Goal: Task Accomplishment & Management: Manage account settings

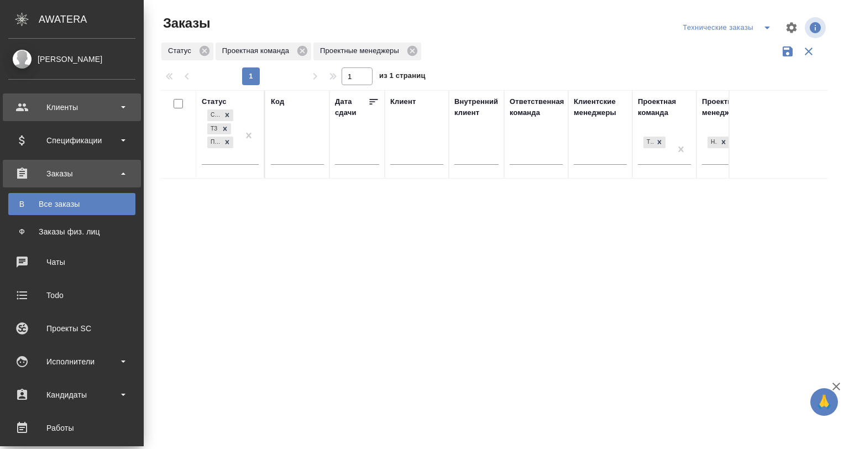
click at [69, 112] on div "Клиенты" at bounding box center [71, 107] width 127 height 17
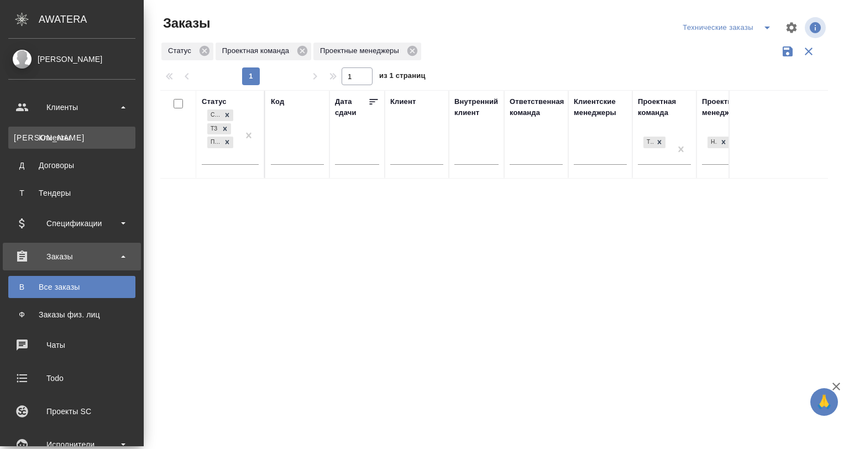
click at [68, 135] on div "Клиенты" at bounding box center [72, 137] width 116 height 11
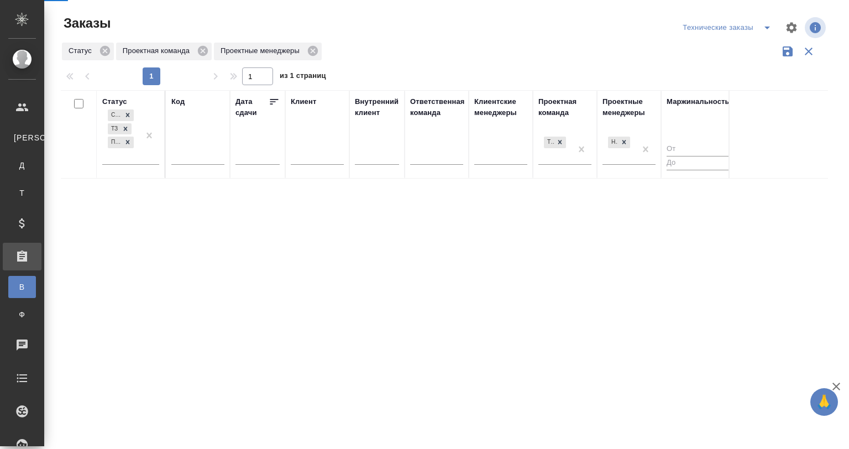
select select "RU"
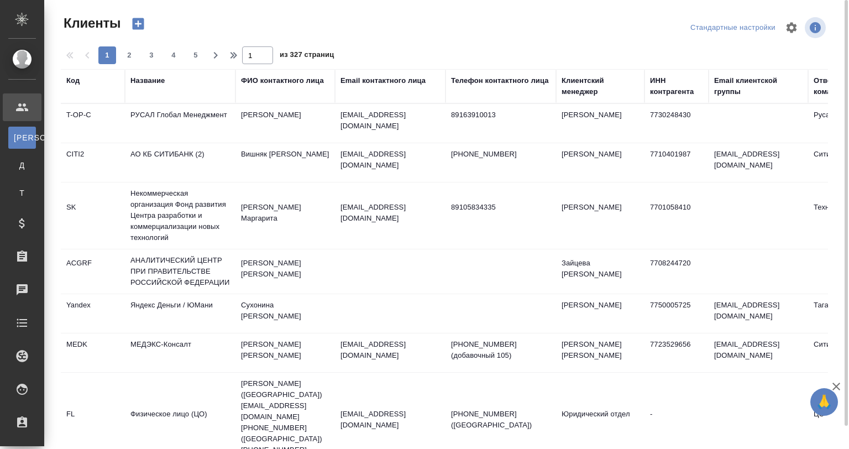
click at [71, 85] on div "Код" at bounding box center [72, 80] width 13 height 11
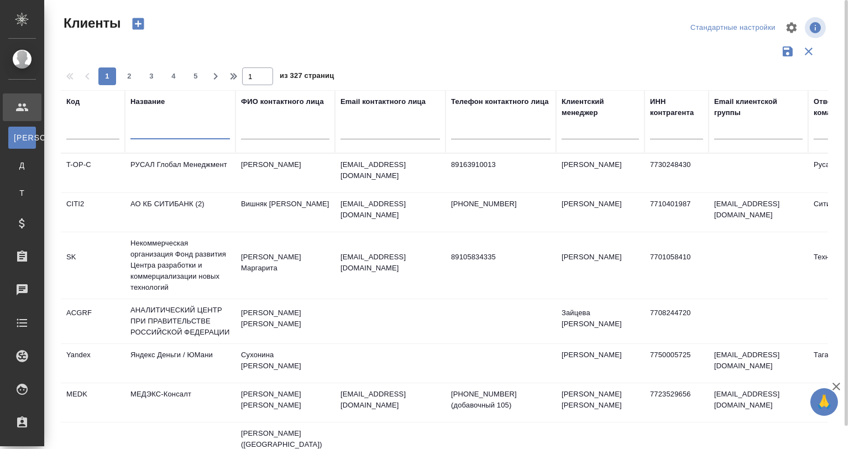
click at [144, 129] on input "text" at bounding box center [179, 132] width 99 height 14
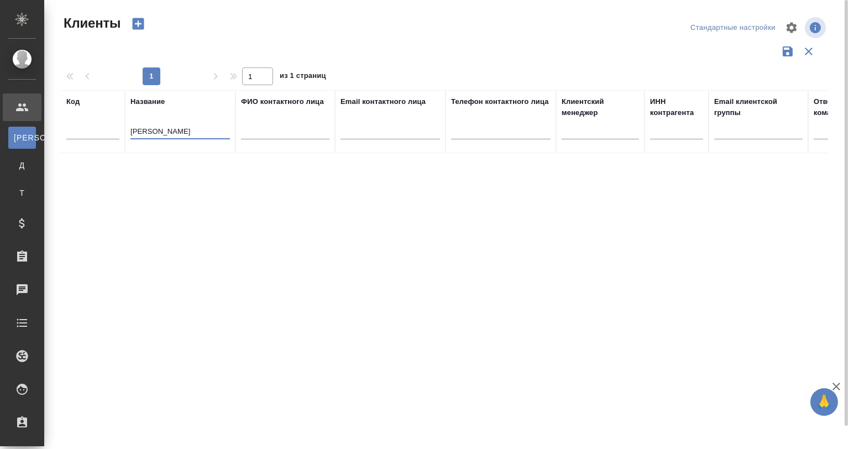
click at [137, 128] on input "jonson&jo" at bounding box center [179, 132] width 99 height 14
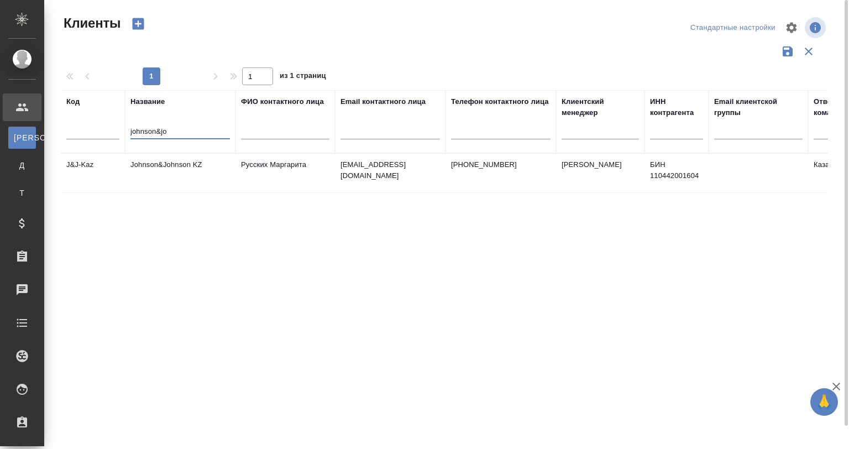
click at [180, 164] on td "Johnson&Johnson KZ" at bounding box center [180, 173] width 111 height 39
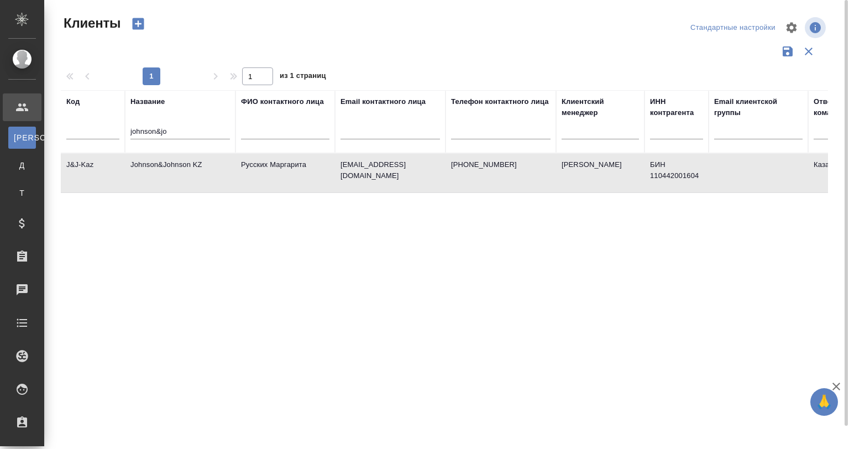
click at [180, 165] on td "Johnson&Johnson KZ" at bounding box center [180, 173] width 111 height 39
click at [176, 130] on input "johnson&jo" at bounding box center [179, 132] width 99 height 14
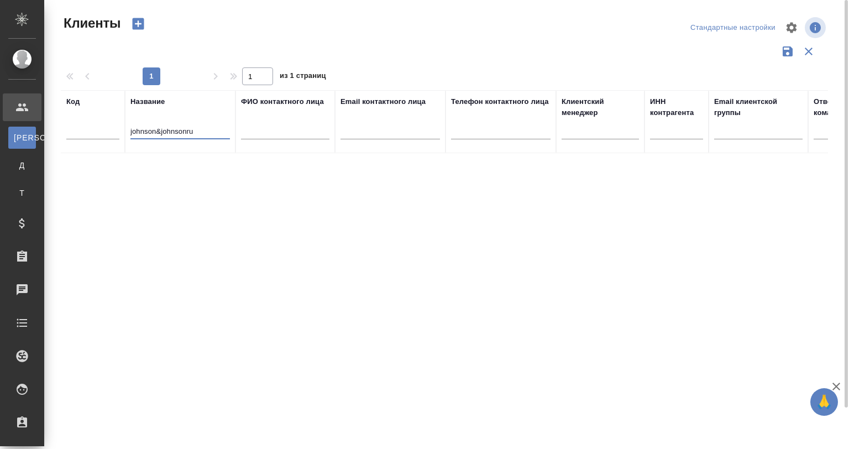
click at [187, 132] on input "johnson&johnsonru" at bounding box center [179, 132] width 99 height 14
click at [201, 132] on input "johnson&johnson ru" at bounding box center [179, 132] width 99 height 14
click at [156, 130] on input "johnson&johnson russia" at bounding box center [179, 132] width 99 height 14
click at [162, 130] on input "johnson &johnson russia" at bounding box center [179, 132] width 99 height 14
drag, startPoint x: 190, startPoint y: 130, endPoint x: 200, endPoint y: 140, distance: 13.3
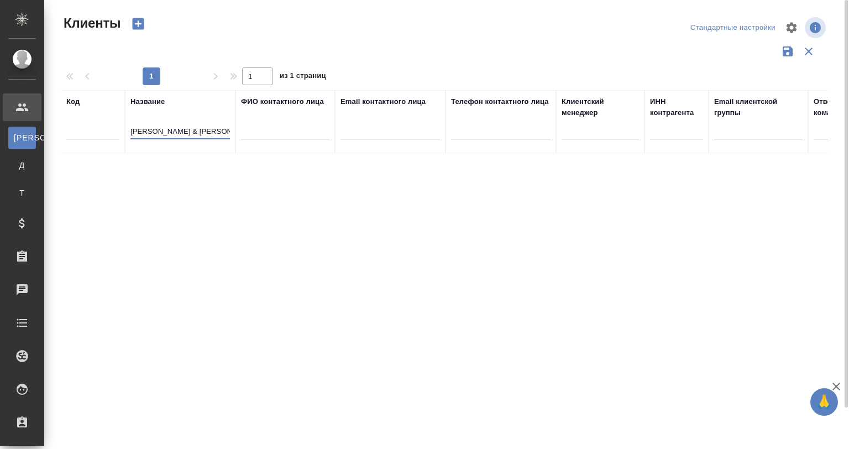
click at [192, 130] on input "johnson & johnson russia" at bounding box center [179, 132] width 99 height 14
click at [198, 130] on input "johnson & johnson mrdical russia" at bounding box center [179, 132] width 99 height 14
drag, startPoint x: 221, startPoint y: 133, endPoint x: 260, endPoint y: 139, distance: 40.3
click at [260, 138] on tr "Код Название johnson & johnson medical russia ФИО контактного лица Email контак…" at bounding box center [479, 121] width 836 height 63
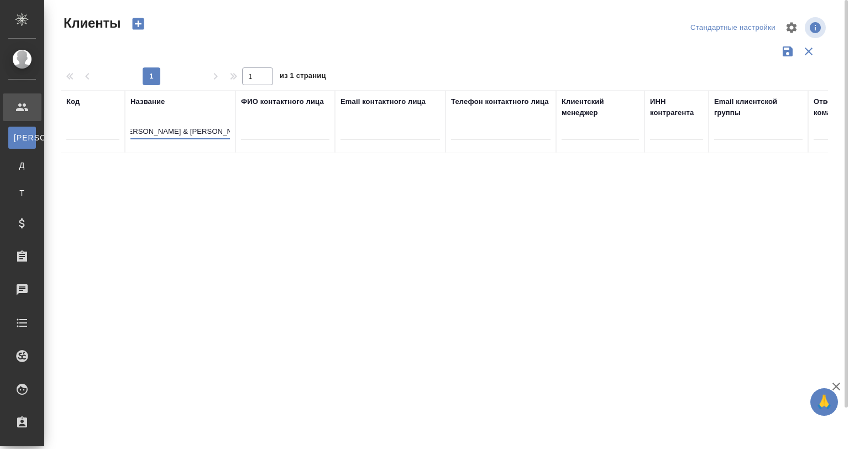
scroll to position [0, 0]
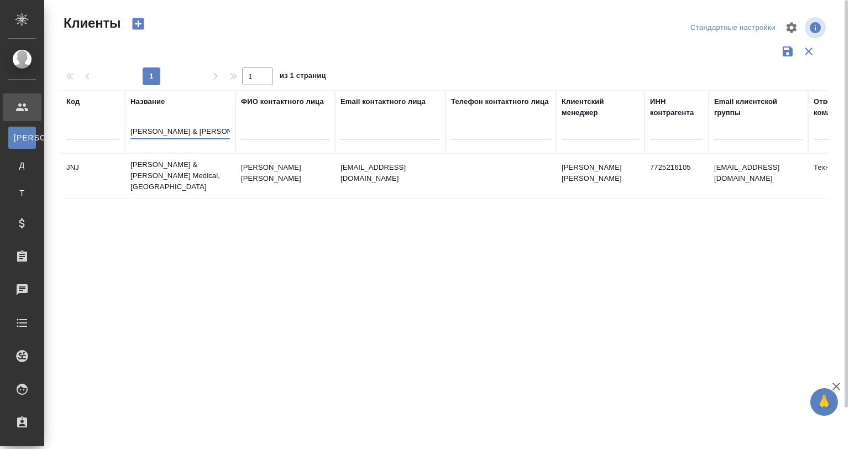
type input "johnson & johnson medical"
click at [185, 171] on td "Johnson & Johnson Medical, Russia" at bounding box center [180, 176] width 111 height 44
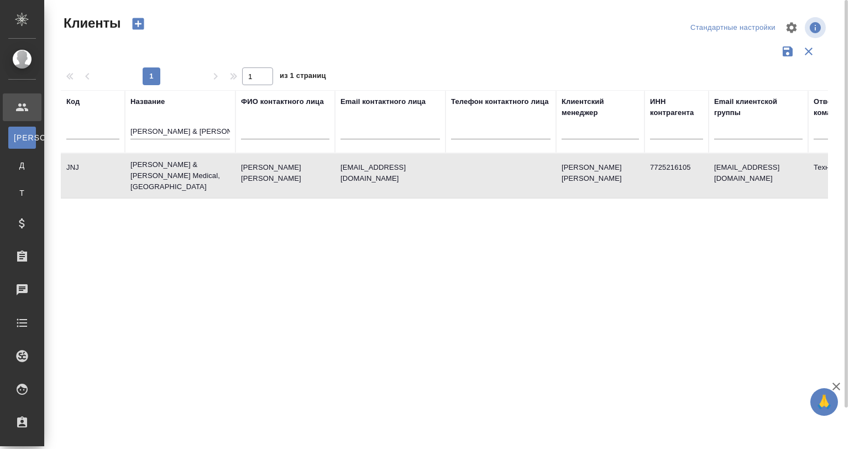
click at [185, 171] on td "Johnson & Johnson Medical, Russia" at bounding box center [180, 176] width 111 height 44
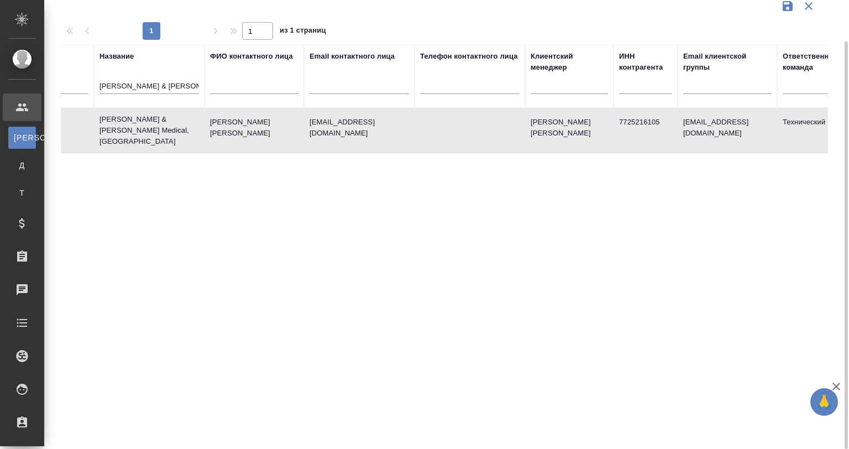
scroll to position [0, 69]
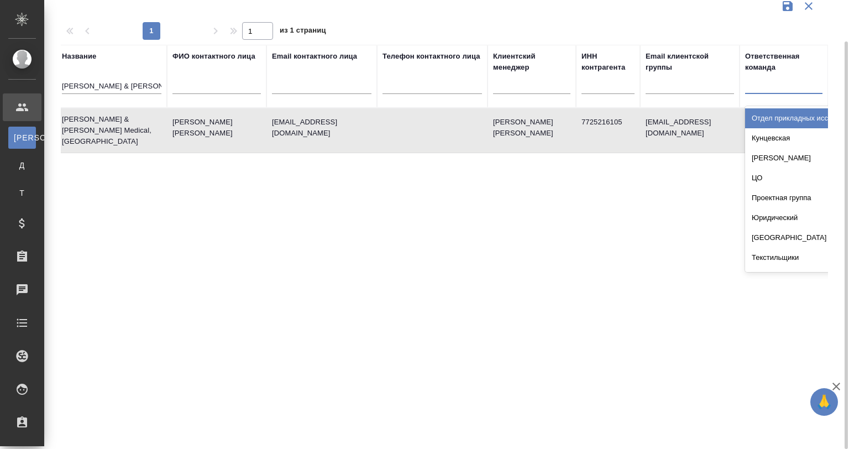
click at [754, 85] on div at bounding box center [783, 83] width 77 height 16
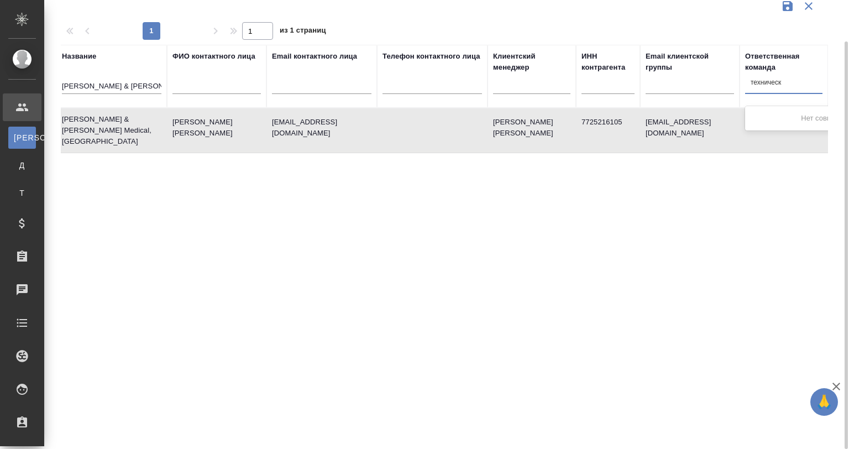
type input "техничес"
click at [788, 117] on div "Технический" at bounding box center [828, 118] width 166 height 20
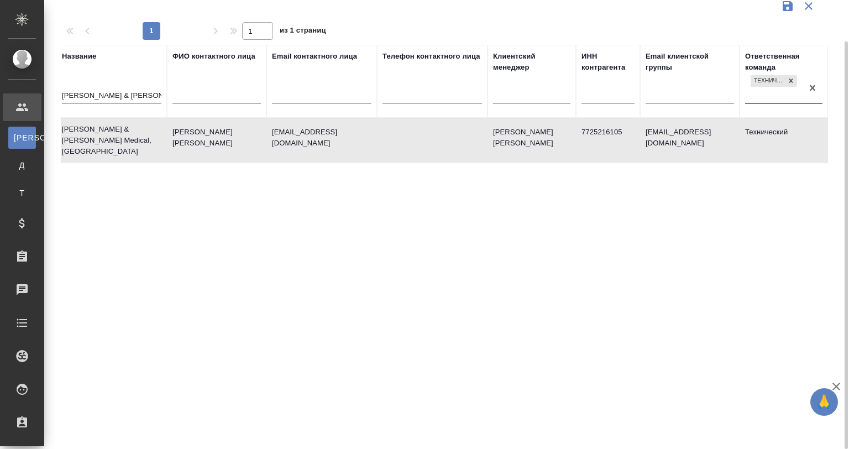
scroll to position [0, 0]
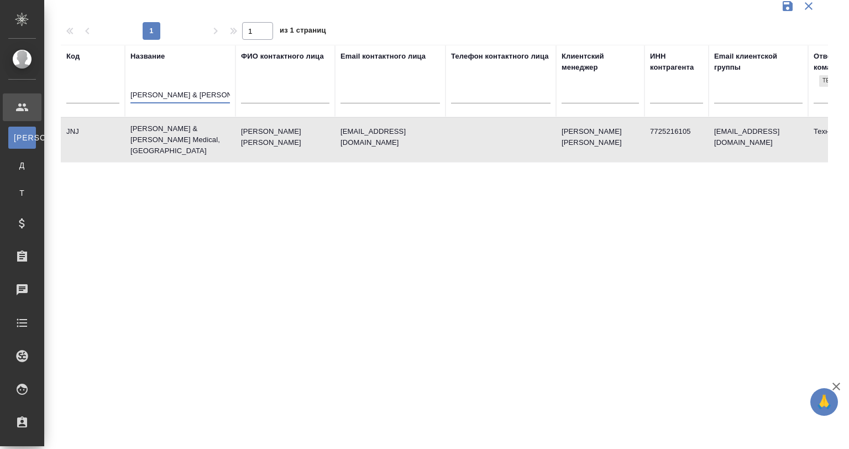
drag, startPoint x: 225, startPoint y: 93, endPoint x: 153, endPoint y: 93, distance: 71.9
click at [153, 93] on input "johnson & johnson medical" at bounding box center [179, 96] width 99 height 14
click at [125, 95] on tr "Код Название johnson & johnson medical ФИО контактного лица Email контактного л…" at bounding box center [479, 81] width 836 height 72
drag, startPoint x: 130, startPoint y: 96, endPoint x: 217, endPoint y: 96, distance: 86.2
click at [217, 96] on input "johnson & johnson medical" at bounding box center [179, 96] width 99 height 14
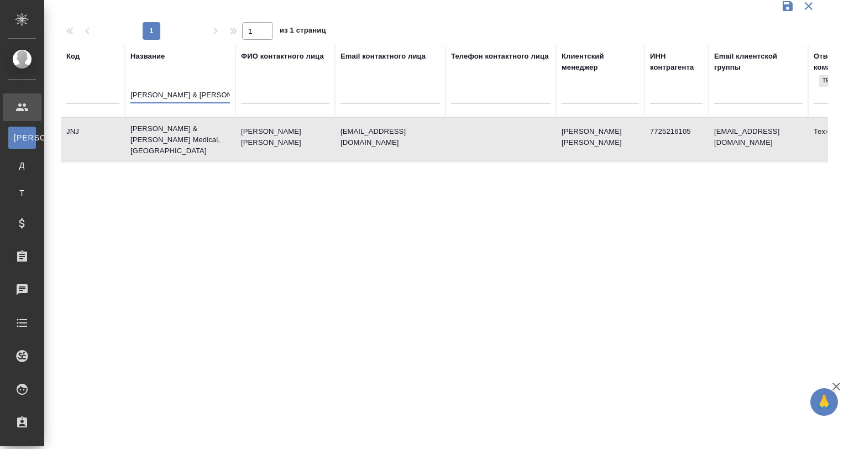
type input "l"
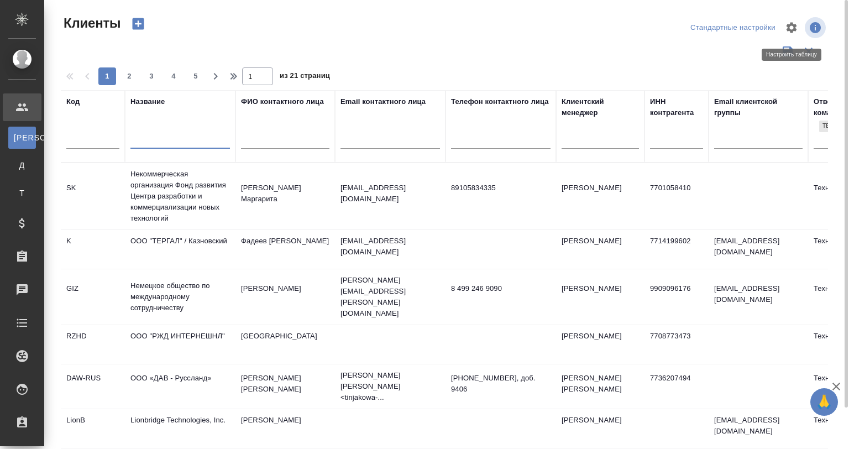
click at [796, 28] on icon "button" at bounding box center [791, 27] width 13 height 13
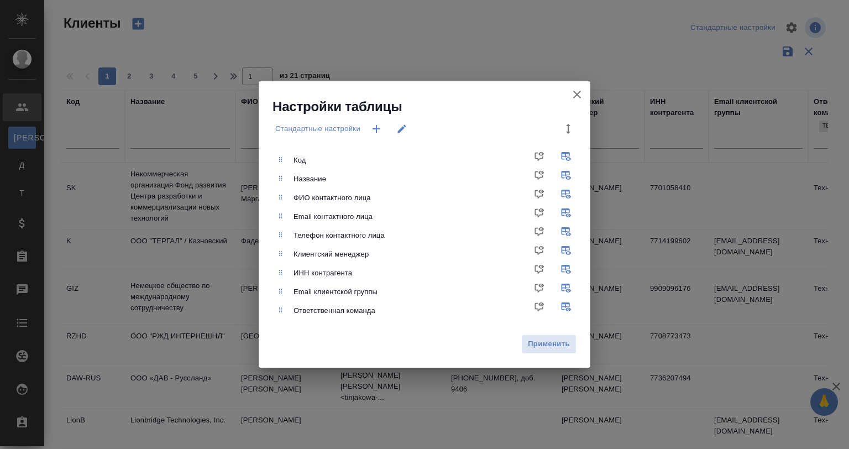
click at [374, 130] on icon "button" at bounding box center [376, 128] width 13 height 13
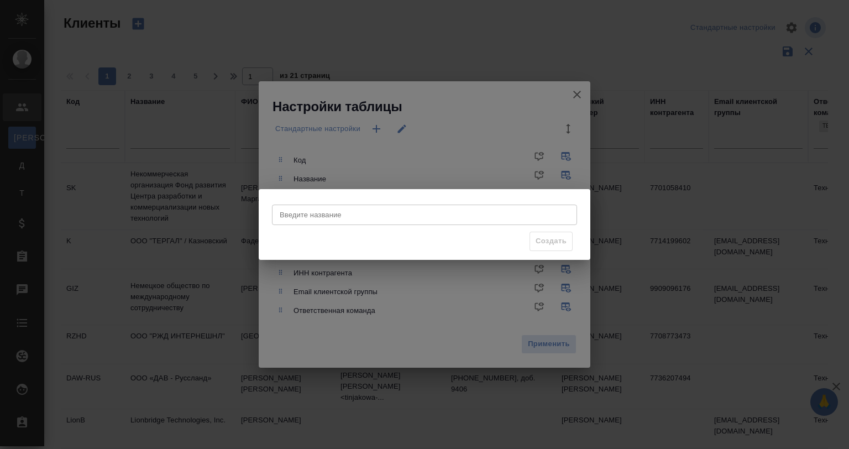
click at [449, 309] on div "Введите название Введите название Создать" at bounding box center [424, 224] width 849 height 449
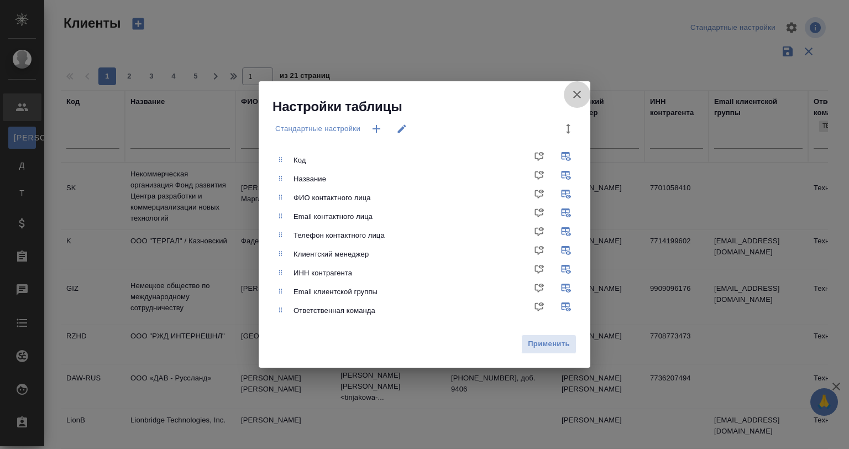
click at [578, 97] on icon "button" at bounding box center [576, 94] width 13 height 13
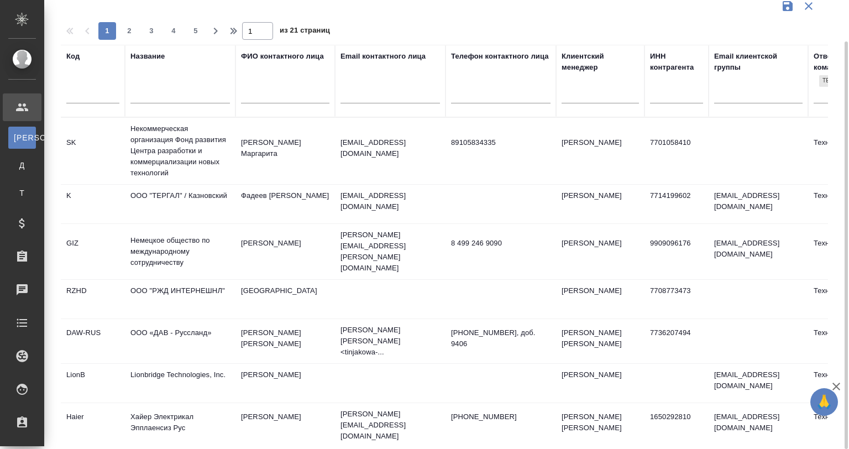
click at [279, 160] on td "Фирсова Маргарита" at bounding box center [284, 151] width 99 height 39
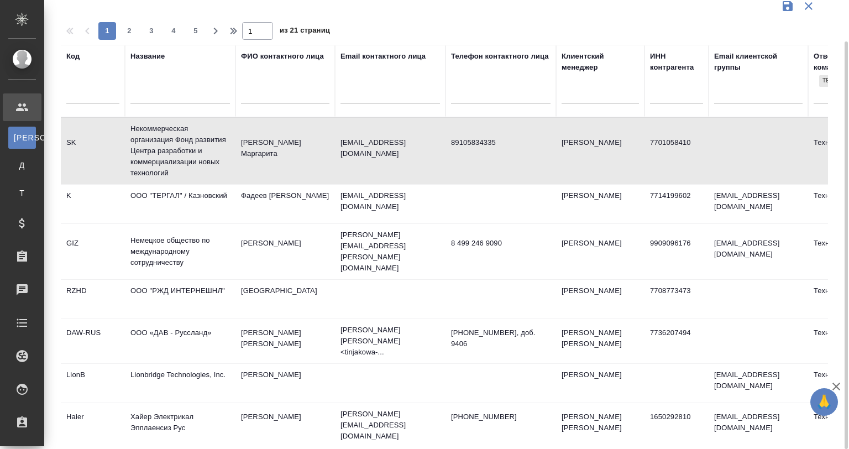
click at [199, 206] on td "ООО "ТЕРГАЛ" / Казновский" at bounding box center [180, 204] width 111 height 39
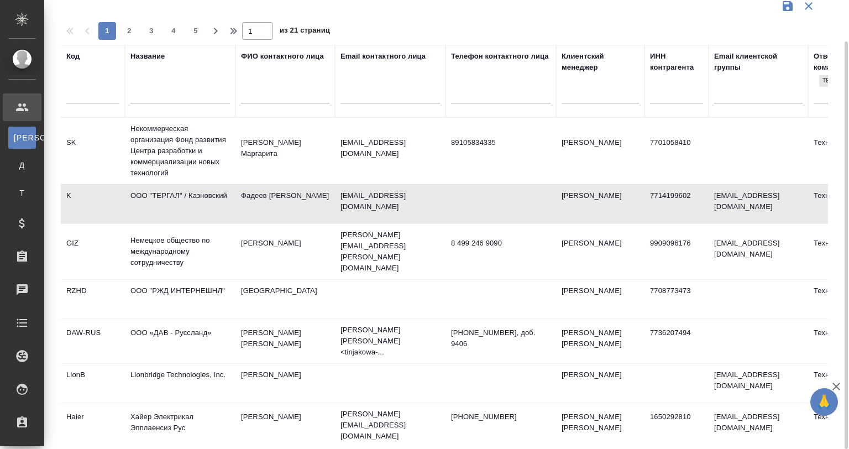
click at [242, 247] on td "Балина Юлия" at bounding box center [284, 251] width 99 height 39
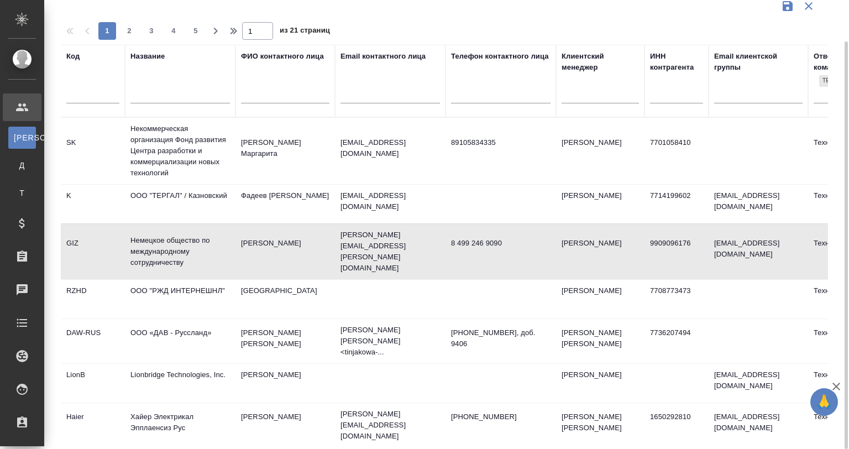
click at [242, 247] on td "Балина Юлия" at bounding box center [284, 251] width 99 height 39
click at [241, 280] on td "Индия" at bounding box center [284, 299] width 99 height 39
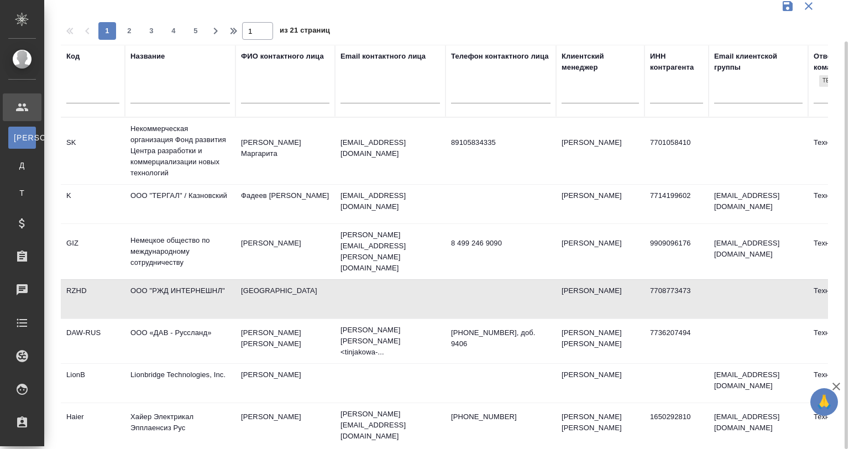
click at [292, 322] on td "Тинякова Иоанна" at bounding box center [284, 341] width 99 height 39
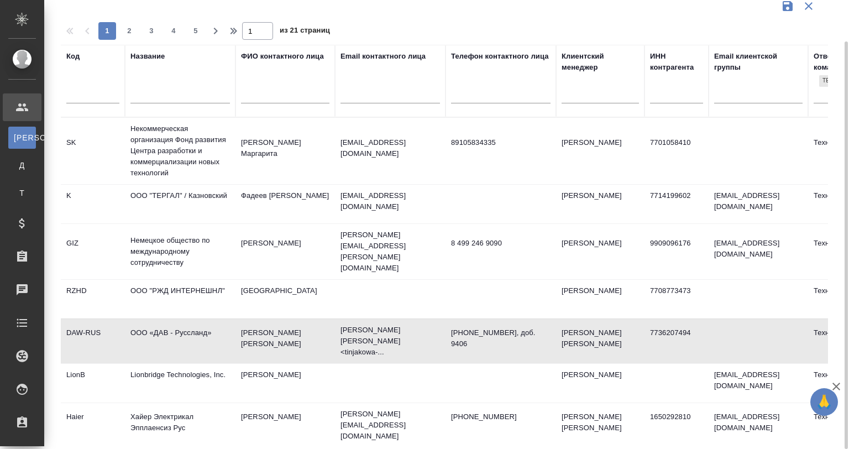
click at [292, 322] on td "Тинякова Иоанна" at bounding box center [284, 341] width 99 height 39
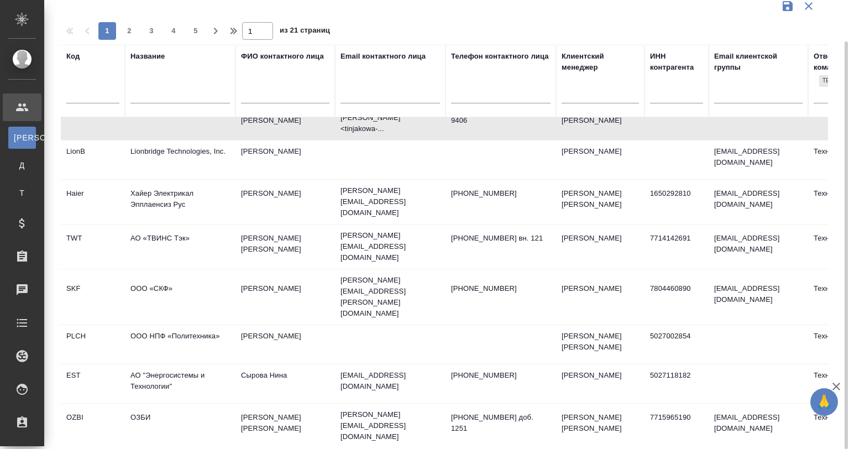
scroll to position [221, 0]
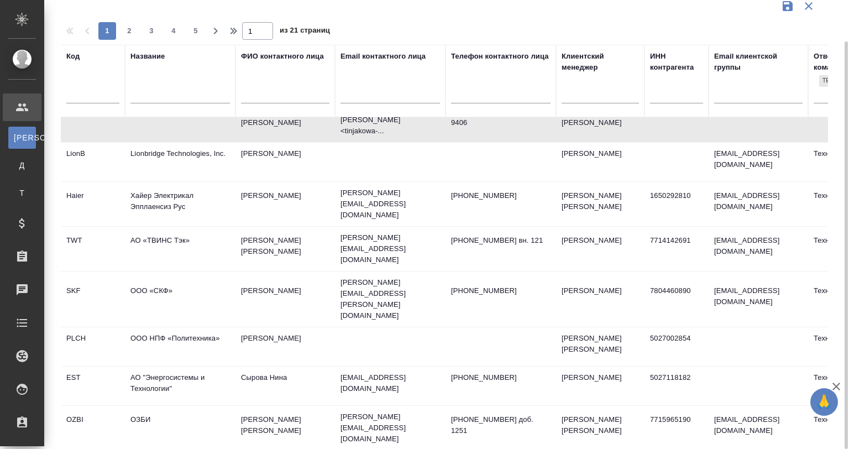
click at [296, 144] on td "Ayaz Kapadia" at bounding box center [284, 162] width 99 height 39
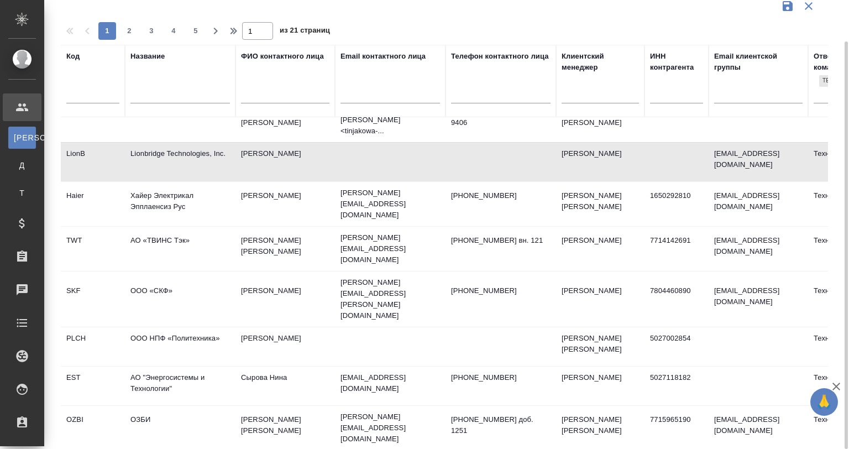
click at [296, 144] on td "Ayaz Kapadia" at bounding box center [284, 162] width 99 height 39
click at [249, 185] on td "Иван Пунченко" at bounding box center [284, 204] width 99 height 39
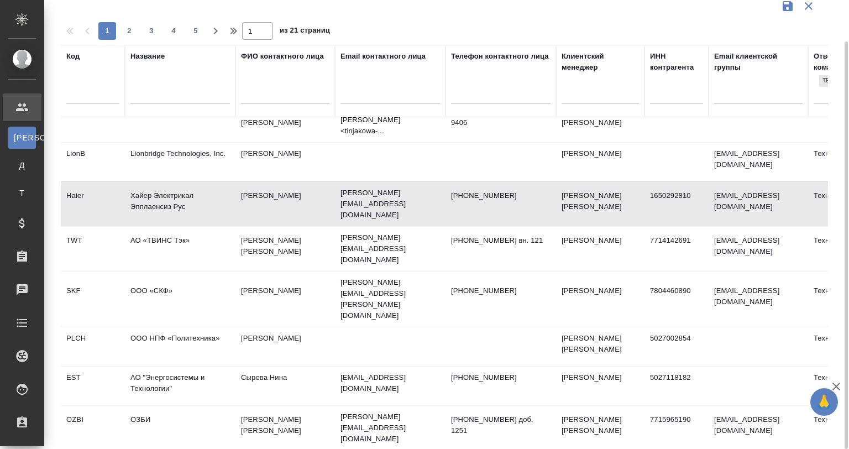
click at [249, 185] on td "Иван Пунченко" at bounding box center [284, 204] width 99 height 39
click at [227, 230] on td "АО «ТВИНС Тэк»" at bounding box center [180, 248] width 111 height 39
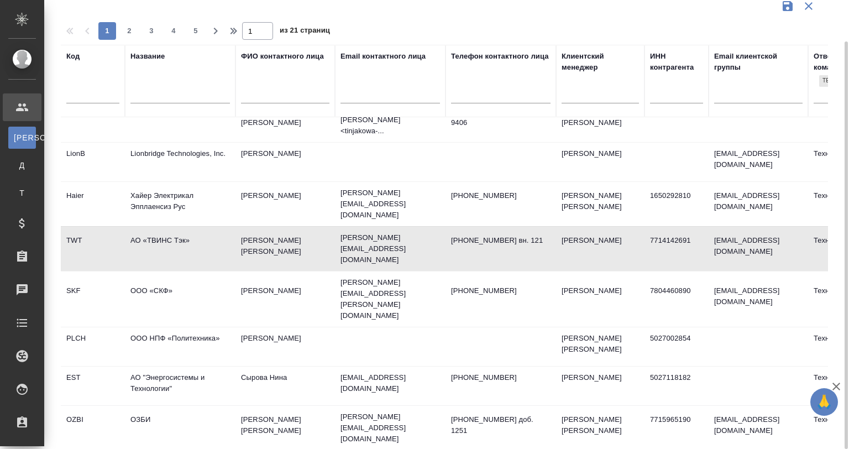
click at [212, 280] on td "ООО «СКФ»" at bounding box center [180, 299] width 111 height 39
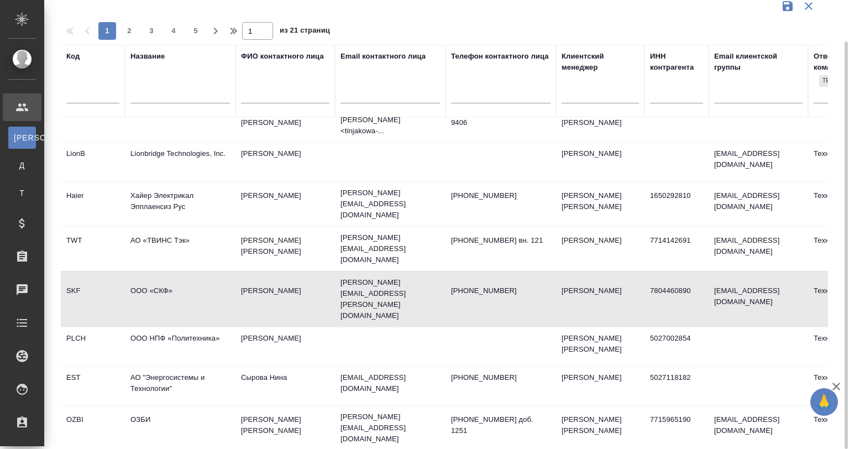
click at [327, 327] on td "Дмитрий Толстобров" at bounding box center [284, 346] width 99 height 39
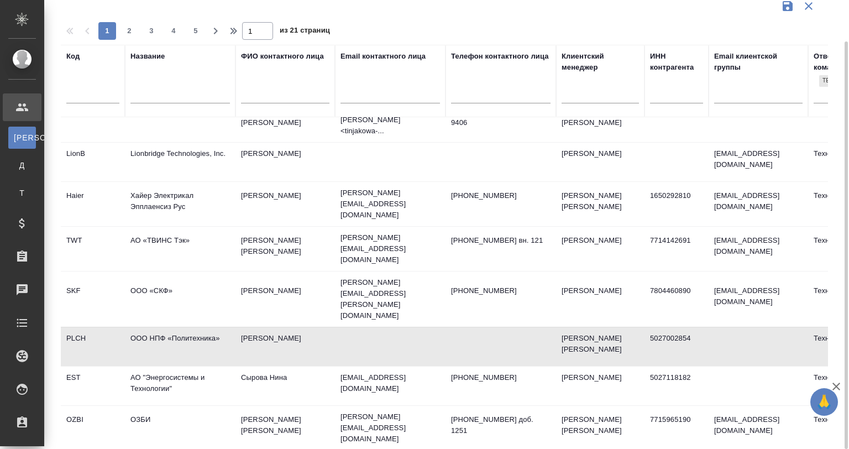
scroll to position [332, 0]
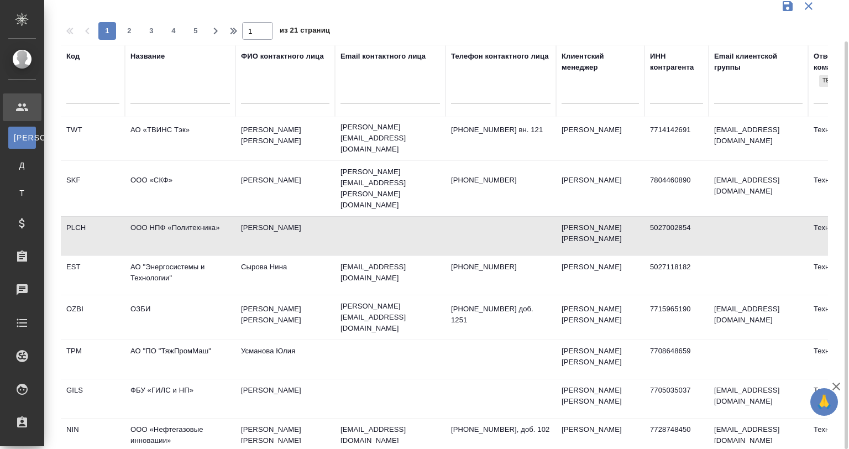
click at [230, 256] on td "АО "Энергосистемы и Технологии"" at bounding box center [180, 275] width 111 height 39
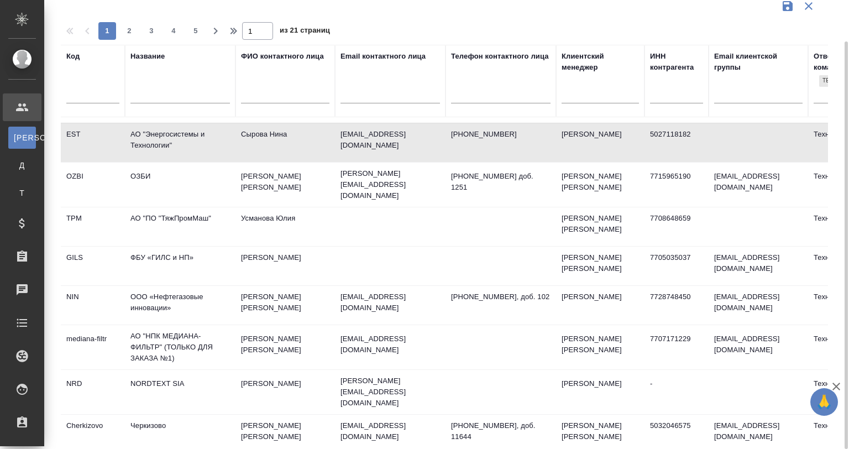
scroll to position [442, 0]
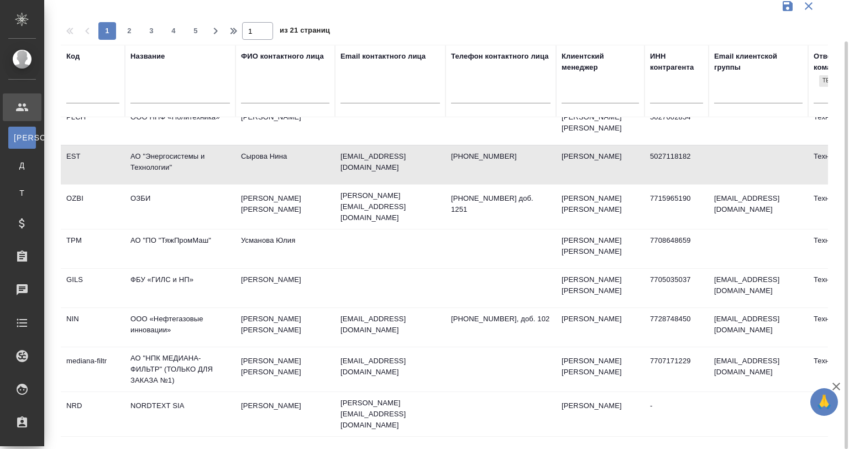
click at [275, 229] on td "Усманова Юлия" at bounding box center [284, 248] width 99 height 39
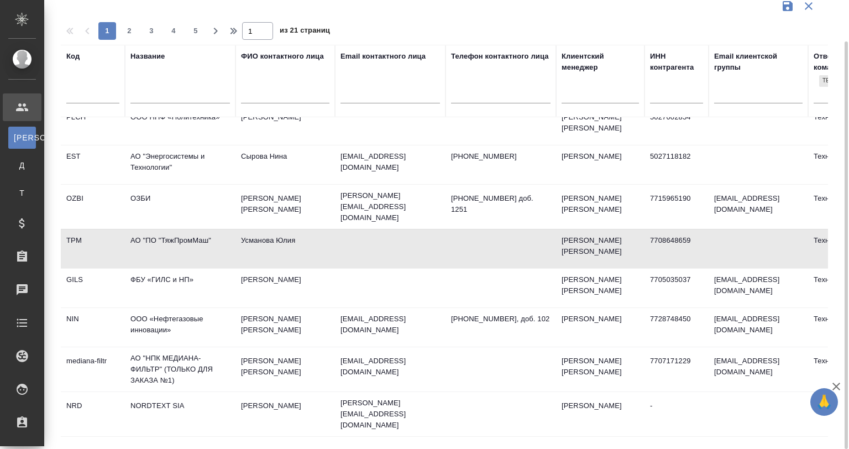
click at [245, 187] on td "Калашникова Светлана Юрьевна" at bounding box center [284, 206] width 99 height 39
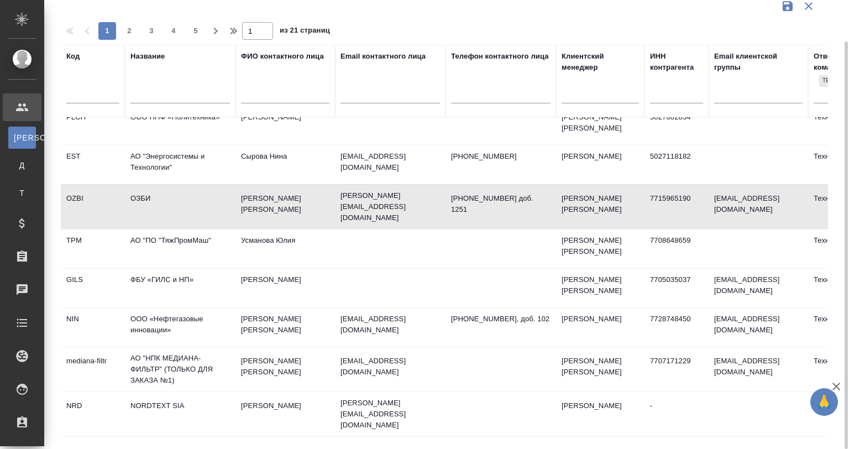
click at [203, 187] on td "ОЗБИ" at bounding box center [180, 206] width 111 height 39
click at [265, 229] on td "Усманова Юлия" at bounding box center [284, 248] width 99 height 39
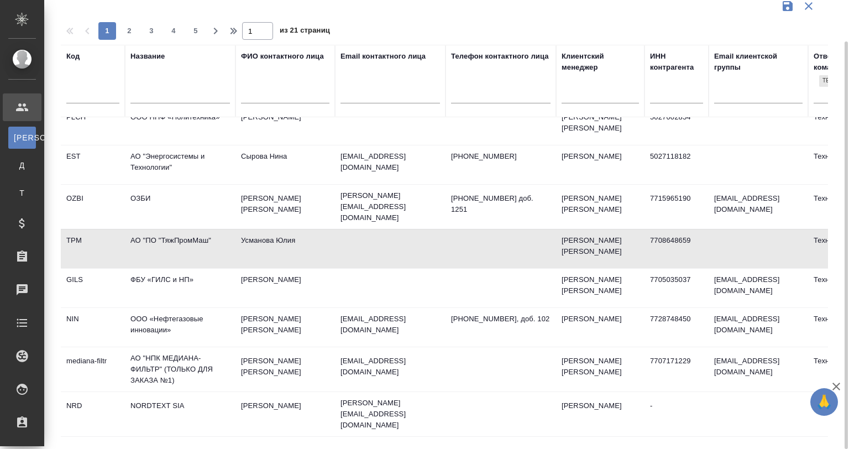
click at [265, 229] on td "Усманова Юлия" at bounding box center [284, 248] width 99 height 39
click at [252, 269] on td "Олефир Екатерина" at bounding box center [284, 288] width 99 height 39
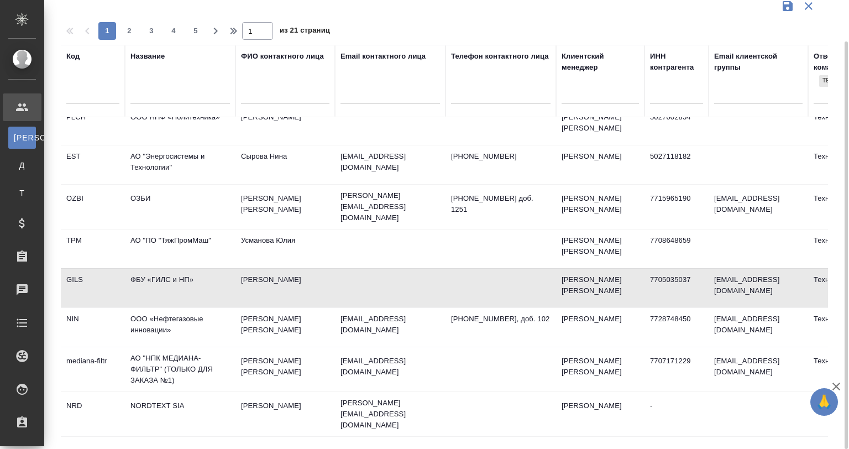
click at [240, 308] on td "Токарев Максим Викторович" at bounding box center [284, 327] width 99 height 39
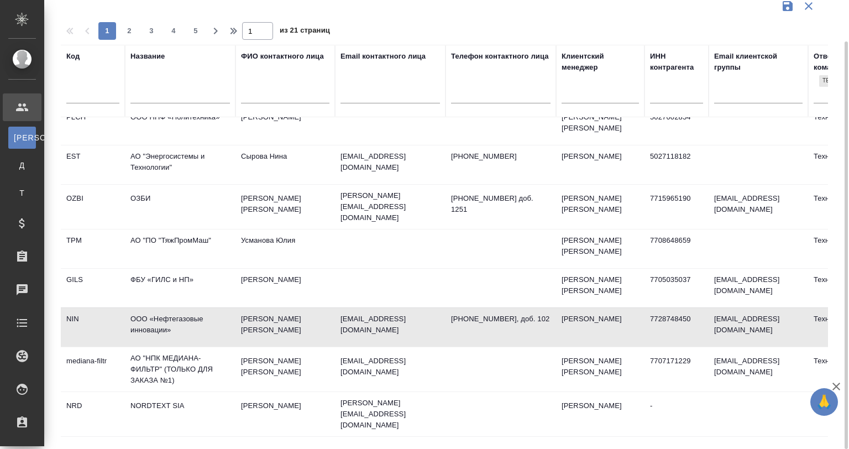
click at [240, 308] on td "Токарев Максим Викторович" at bounding box center [284, 327] width 99 height 39
click at [287, 350] on td "Якименко Алексей Павлович" at bounding box center [284, 369] width 99 height 39
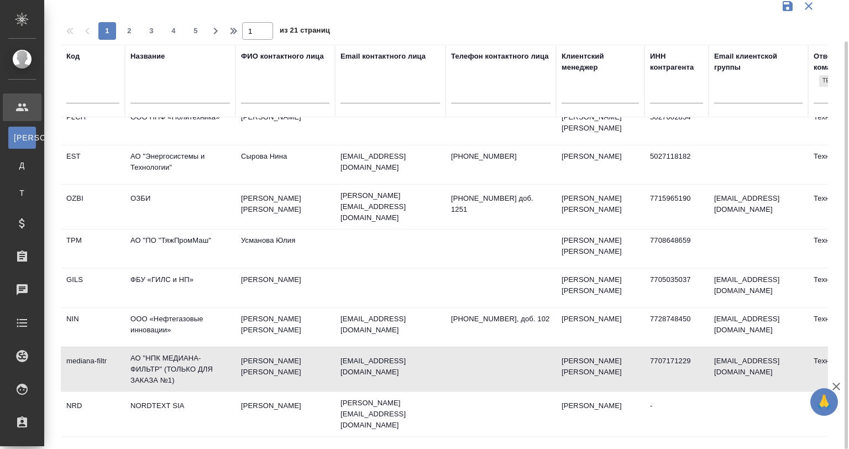
click at [287, 350] on td "Якименко Алексей Павлович" at bounding box center [284, 369] width 99 height 39
click at [203, 395] on td "NORDTEXT SIA" at bounding box center [180, 414] width 111 height 39
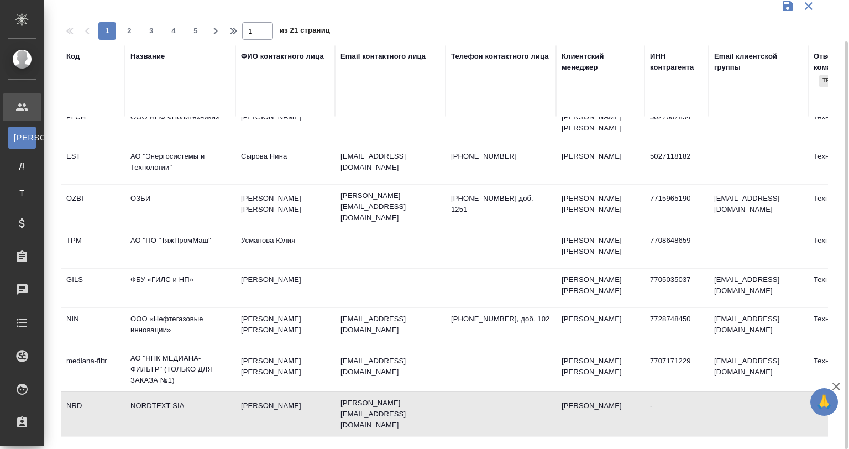
click at [203, 395] on td "NORDTEXT SIA" at bounding box center [180, 414] width 111 height 39
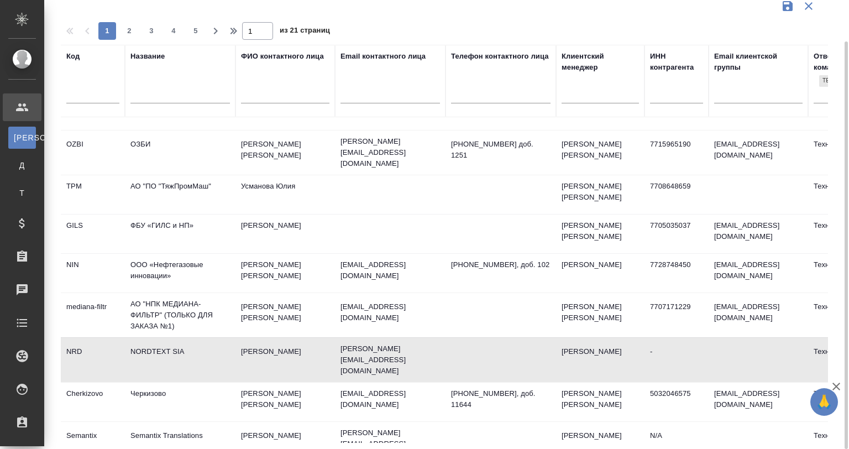
scroll to position [497, 0]
click at [265, 381] on td "Глебова Людмила Глебовна" at bounding box center [284, 400] width 99 height 39
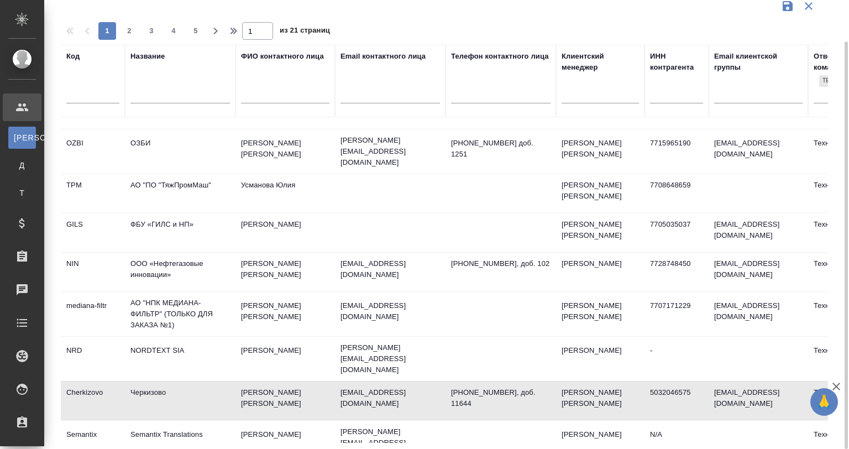
click at [265, 381] on td "Глебова Людмила Глебовна" at bounding box center [284, 400] width 99 height 39
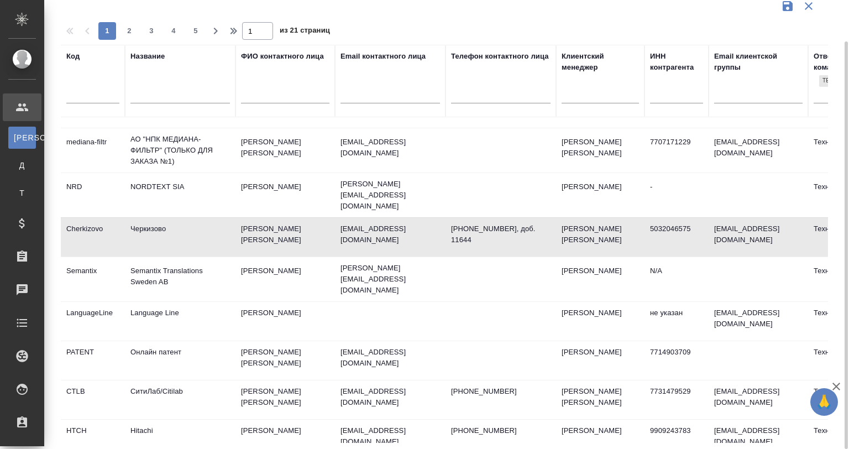
scroll to position [663, 0]
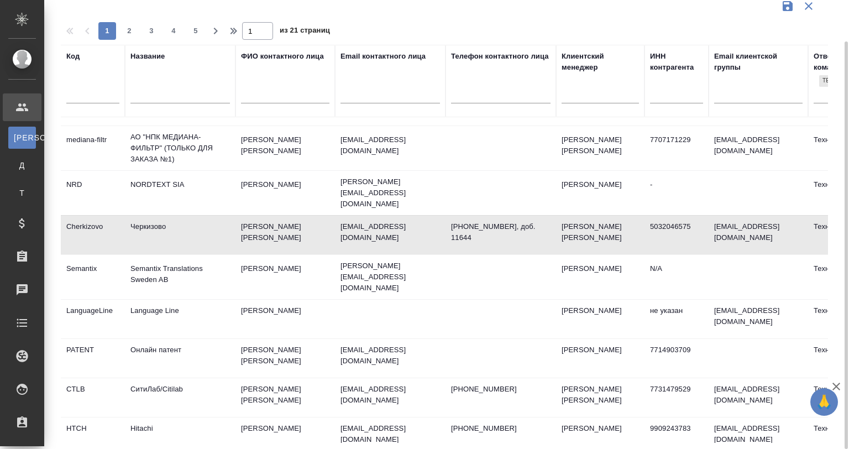
click at [241, 258] on td "Lisa Allansson" at bounding box center [284, 277] width 99 height 39
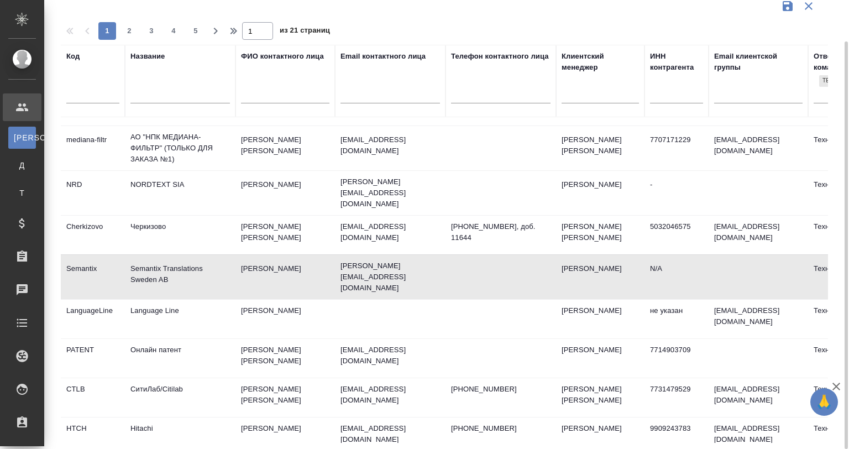
click at [241, 258] on td "Lisa Allansson" at bounding box center [284, 277] width 99 height 39
click at [210, 300] on td "Language Line" at bounding box center [180, 319] width 111 height 39
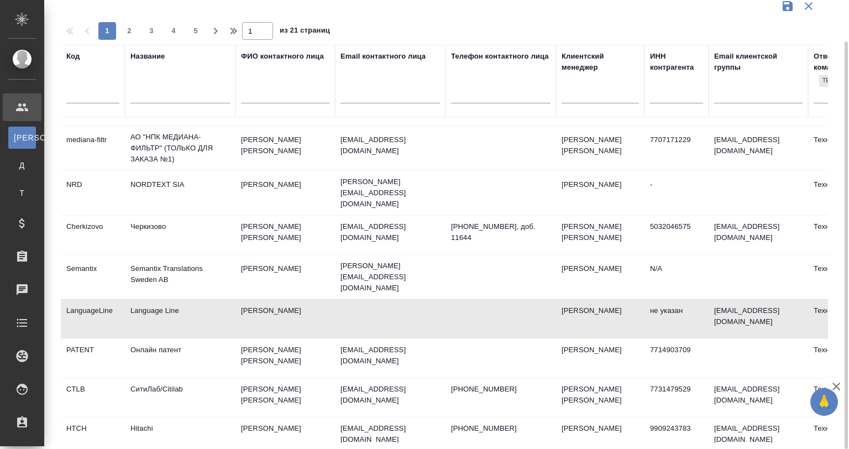
click at [198, 339] on td "Онлайн патент" at bounding box center [180, 358] width 111 height 39
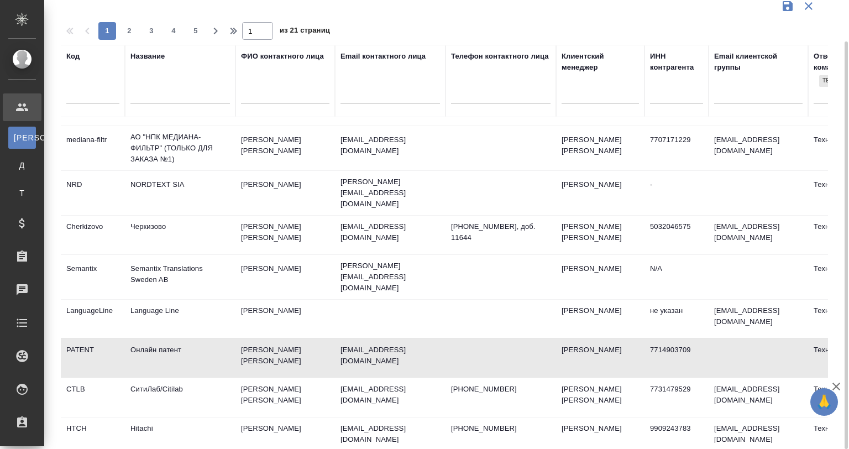
click at [198, 339] on td "Онлайн патент" at bounding box center [180, 358] width 111 height 39
click at [359, 378] on td "nbp@lab21.ru" at bounding box center [390, 397] width 111 height 39
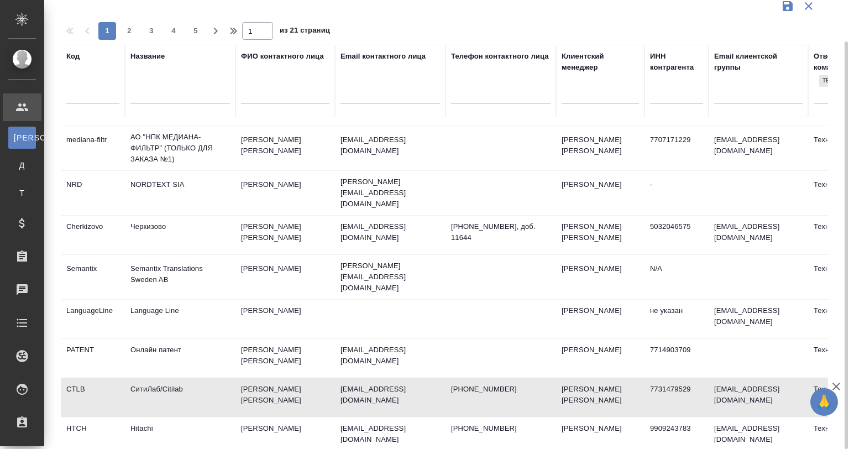
click at [359, 378] on td "nbp@lab21.ru" at bounding box center [390, 397] width 111 height 39
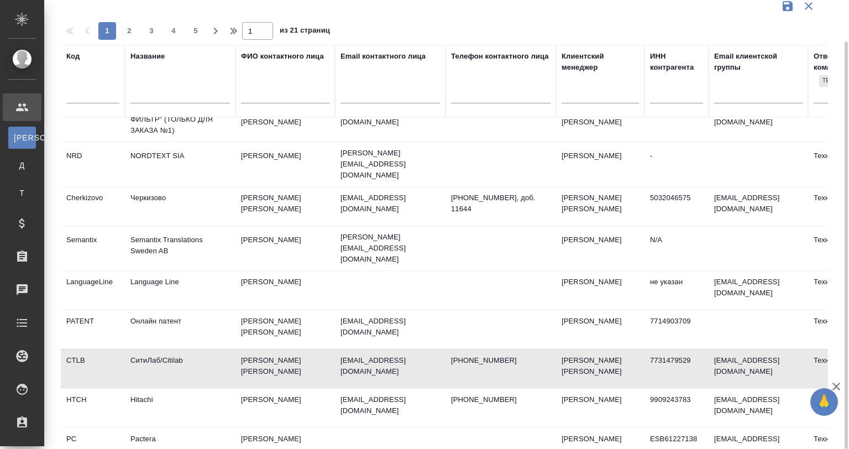
scroll to position [699, 0]
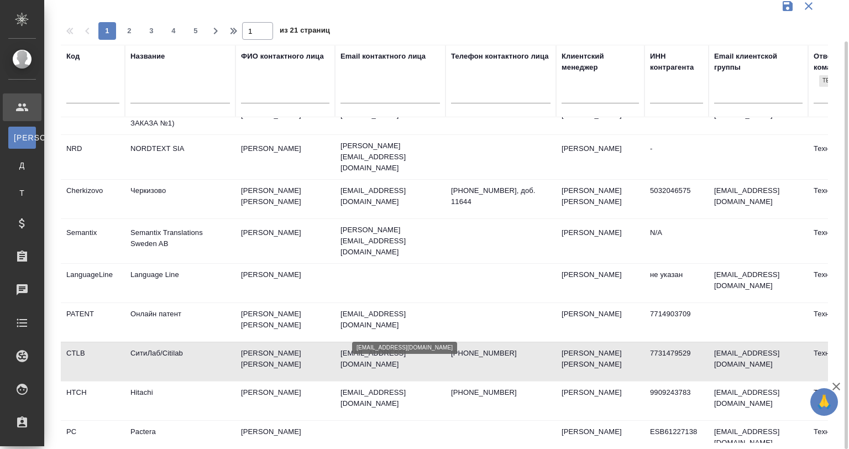
click at [354, 387] on p "a.mordvinova@ips-med.ru" at bounding box center [389, 398] width 99 height 22
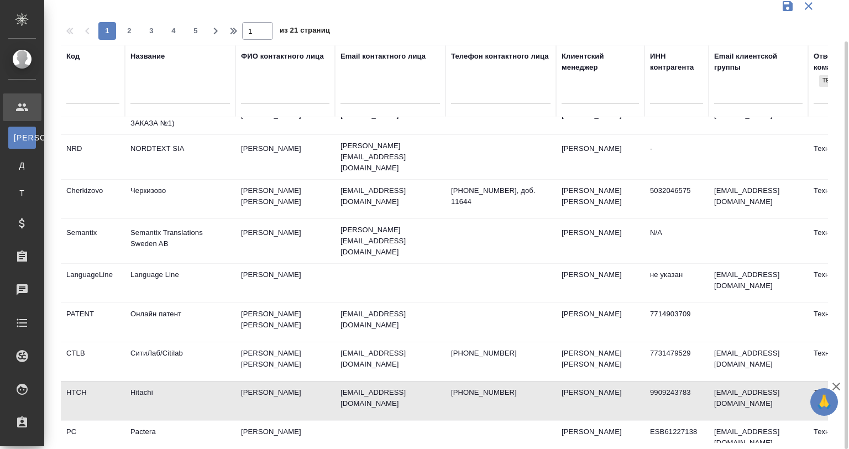
click at [201, 421] on td "Pactera" at bounding box center [180, 440] width 111 height 39
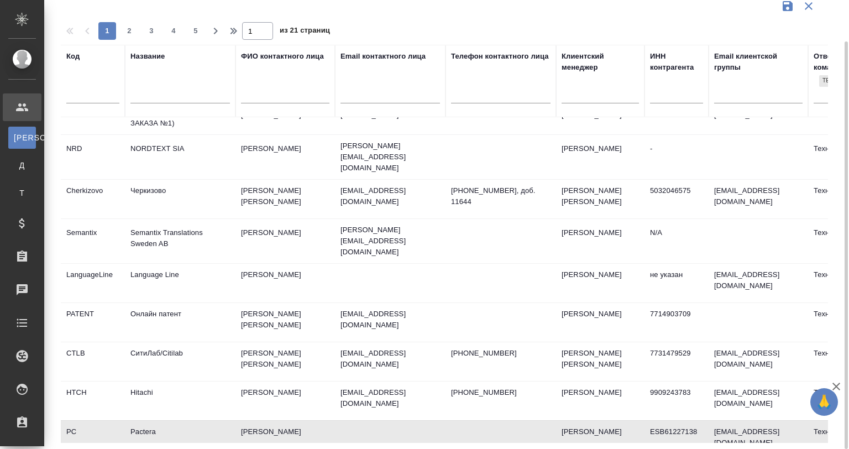
click at [201, 421] on td "Pactera" at bounding box center [180, 440] width 111 height 39
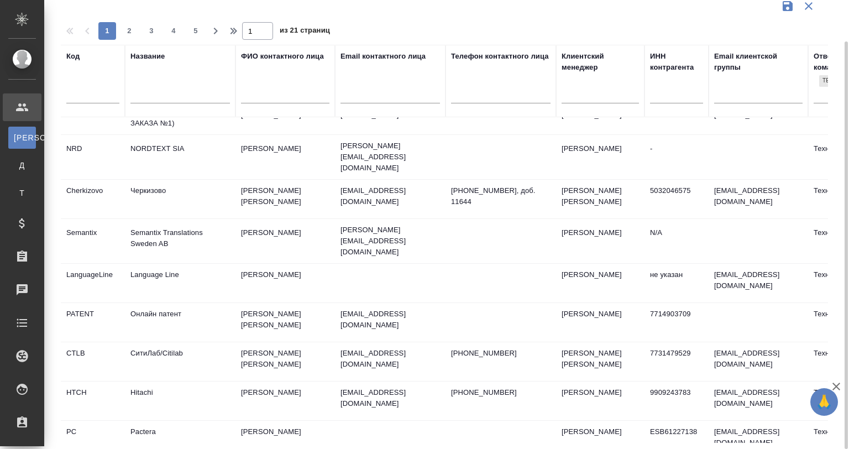
click at [128, 27] on span "2" at bounding box center [129, 30] width 18 height 11
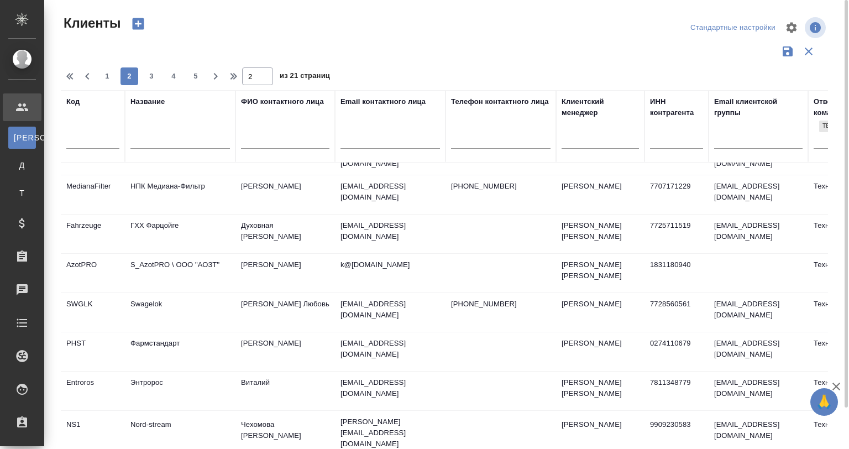
scroll to position [0, 0]
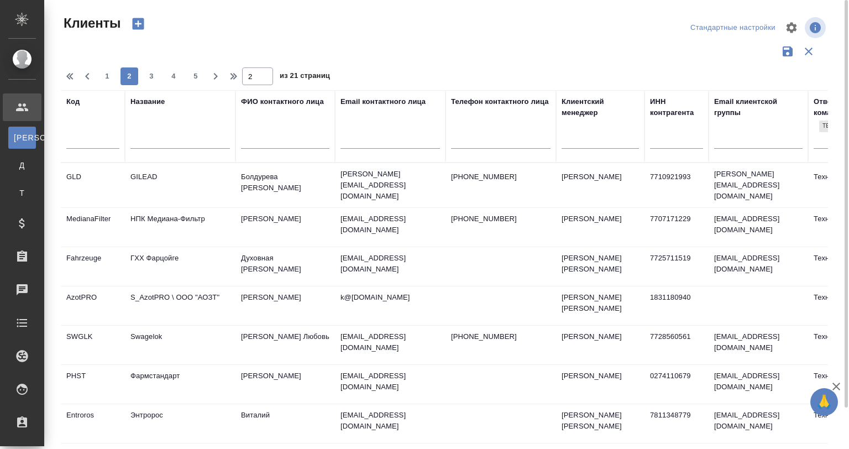
click at [161, 189] on td "GILEAD" at bounding box center [180, 185] width 111 height 39
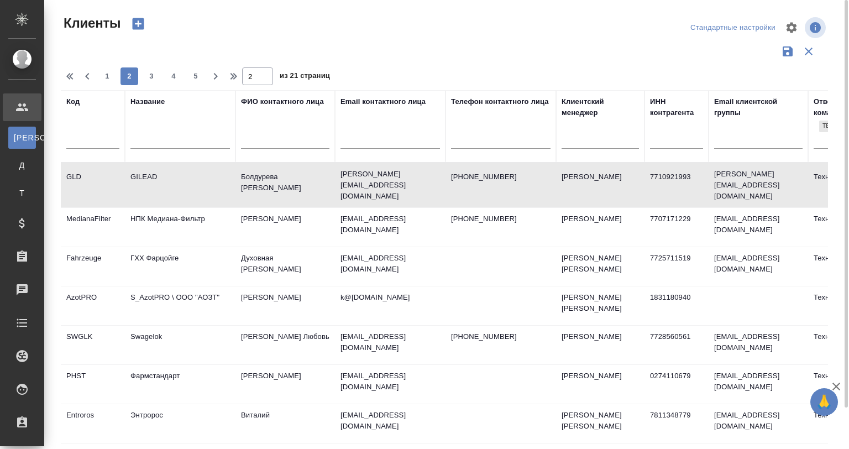
click at [161, 189] on td "GILEAD" at bounding box center [180, 185] width 111 height 39
click at [271, 208] on td "Кочанов Александр Александрович" at bounding box center [284, 227] width 99 height 39
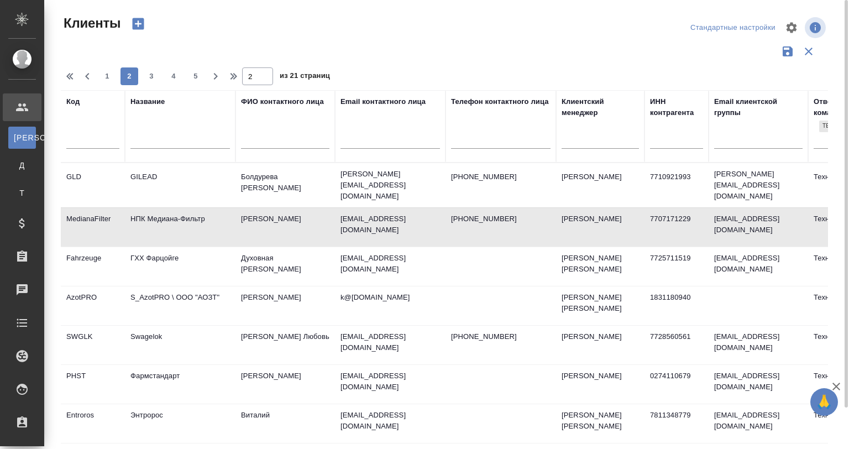
click at [271, 208] on td "Кочанов Александр Александрович" at bounding box center [284, 227] width 99 height 39
click at [201, 256] on td "ГХХ Фарцойге" at bounding box center [180, 266] width 111 height 39
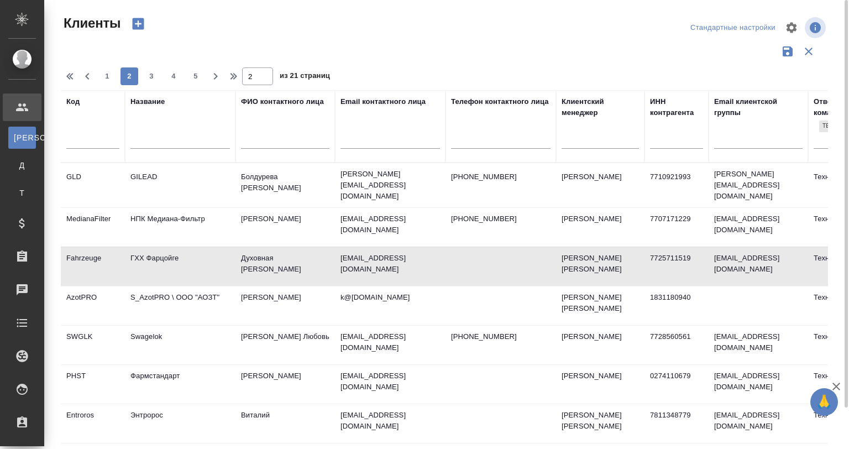
click at [216, 286] on td "S_AzotPRO \ ООО "АОЗТ"" at bounding box center [180, 305] width 111 height 39
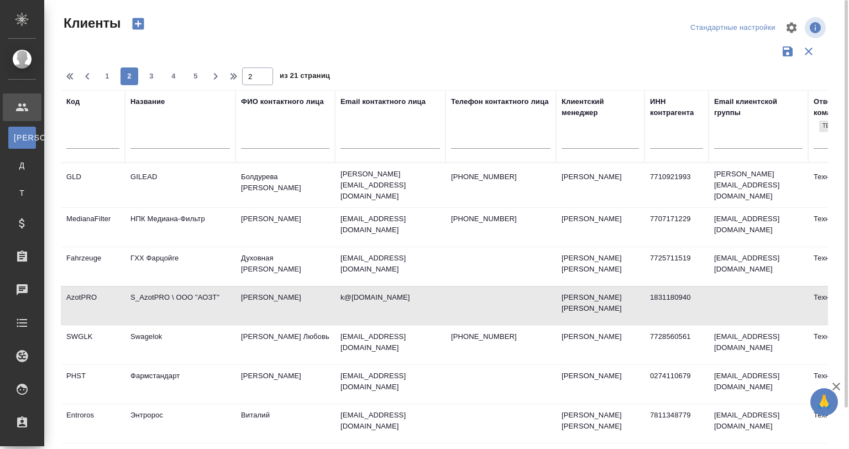
click at [216, 286] on td "S_AzotPRO \ ООО "АОЗТ"" at bounding box center [180, 305] width 111 height 39
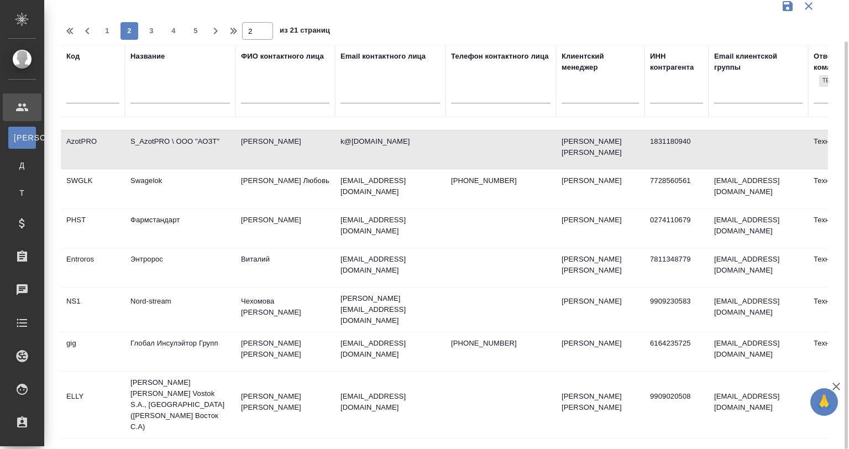
click at [259, 186] on td "Пономаренко Любовь" at bounding box center [284, 189] width 99 height 39
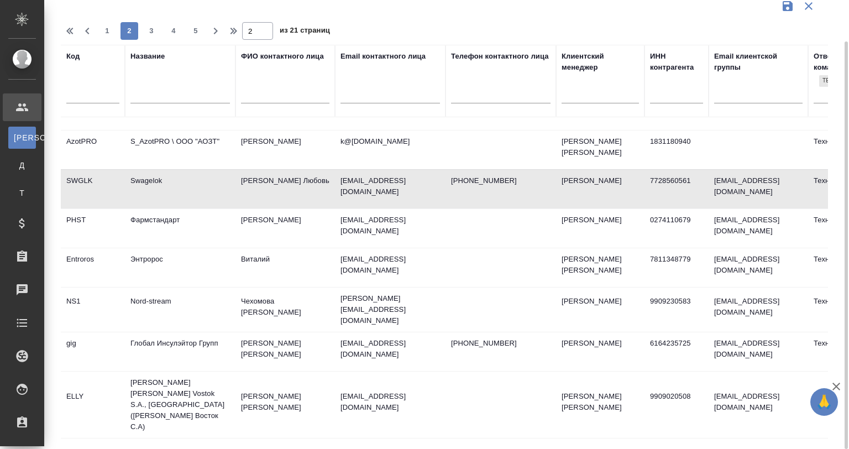
click at [255, 227] on td "Ольга Ольга" at bounding box center [284, 228] width 99 height 39
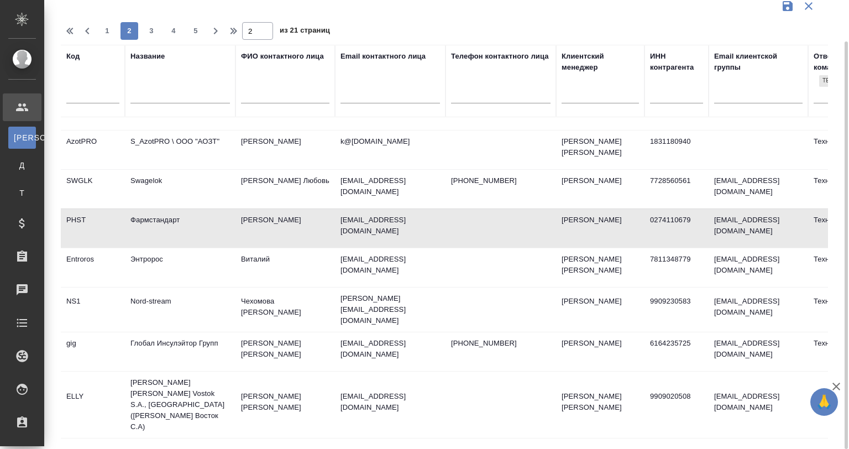
click at [255, 227] on td "Ольга Ольга" at bounding box center [284, 228] width 99 height 39
click at [283, 279] on td "Виталий" at bounding box center [284, 267] width 99 height 39
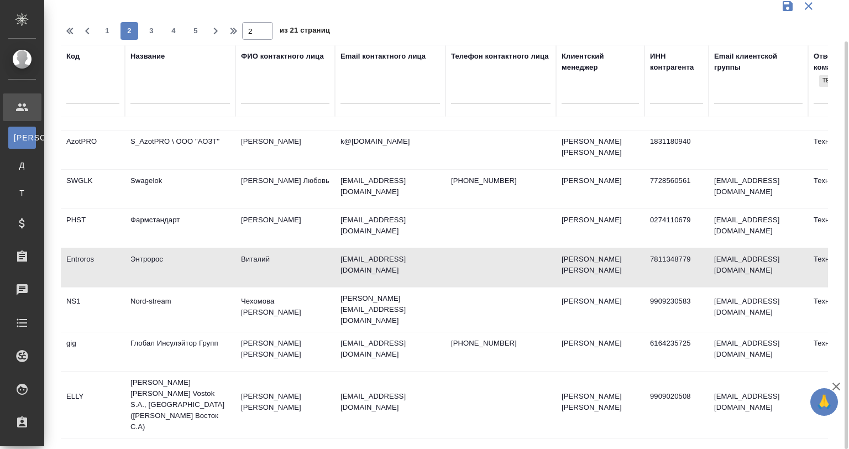
click at [286, 290] on td "Чехомова Валентина" at bounding box center [284, 309] width 99 height 39
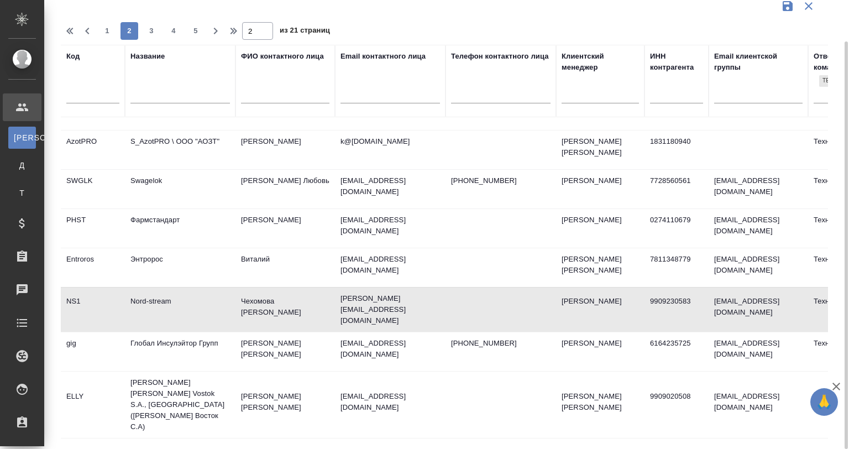
click at [286, 290] on td "Чехомова Валентина" at bounding box center [284, 309] width 99 height 39
click at [235, 334] on td "Шафикова Татьяна" at bounding box center [284, 351] width 99 height 39
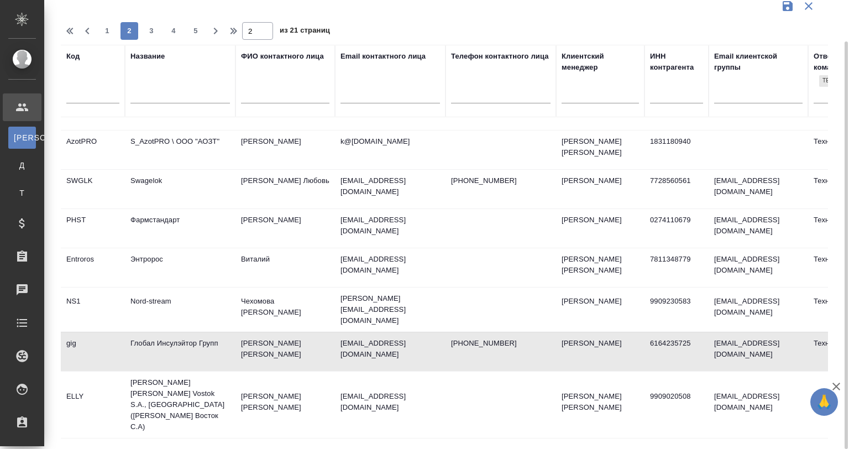
click at [235, 334] on td "Шафикова Татьяна" at bounding box center [284, 351] width 99 height 39
click at [254, 385] on td "Прудкевич Юлия" at bounding box center [284, 404] width 99 height 39
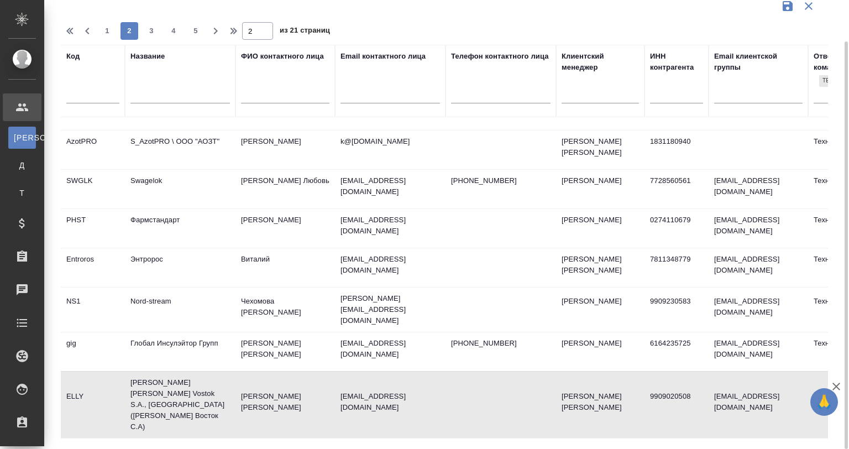
click at [254, 385] on td "Прудкевич Юлия" at bounding box center [284, 404] width 99 height 39
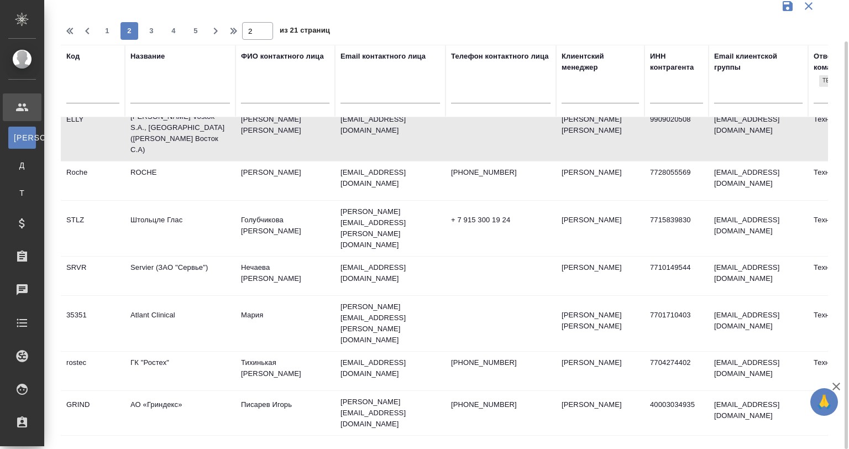
scroll to position [387, 0]
click at [244, 162] on td "Яковенко Ростислав" at bounding box center [284, 181] width 99 height 39
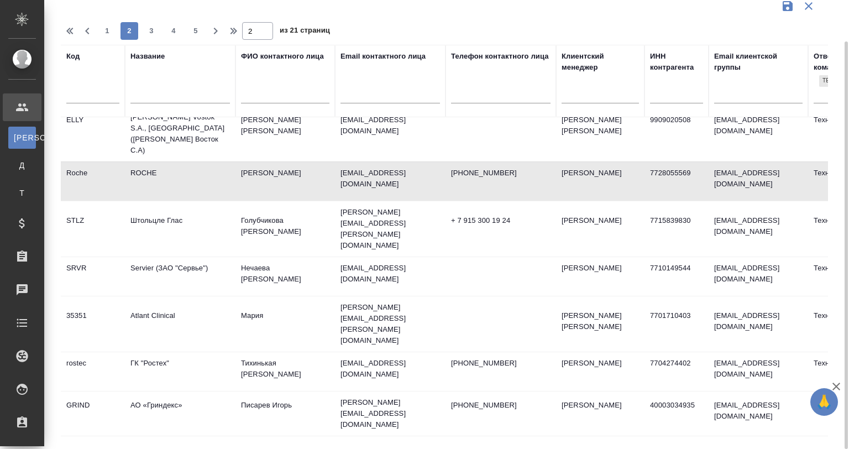
click at [244, 162] on td "Яковенко Ростислав" at bounding box center [284, 181] width 99 height 39
click at [232, 209] on td "Штольцле Глас" at bounding box center [180, 228] width 111 height 39
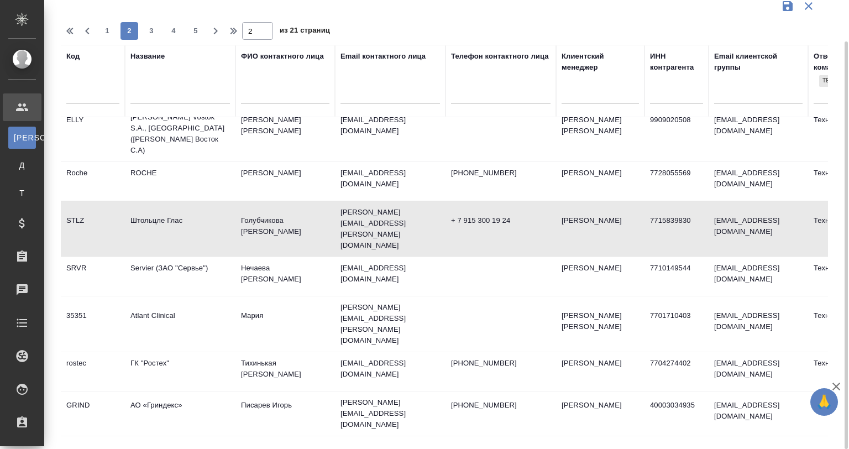
click at [232, 209] on td "Штольцле Глас" at bounding box center [180, 228] width 111 height 39
click at [266, 257] on td "Нечаева Екатерина" at bounding box center [284, 276] width 99 height 39
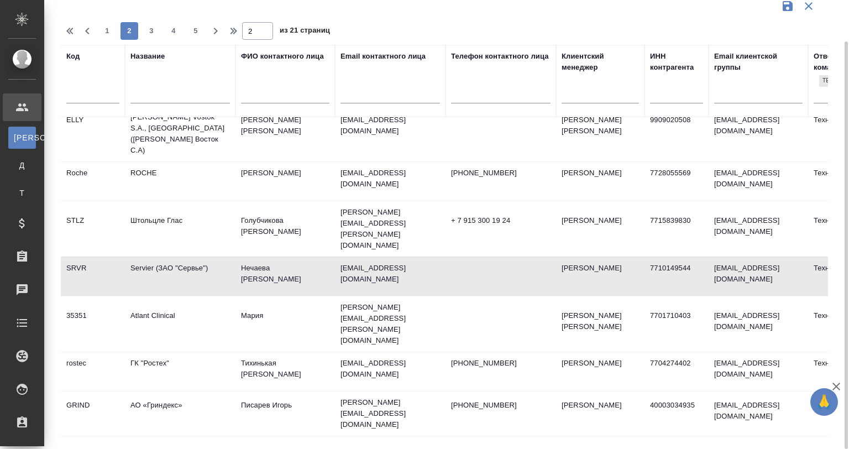
click at [186, 305] on td "Atlant Clinical" at bounding box center [180, 324] width 111 height 39
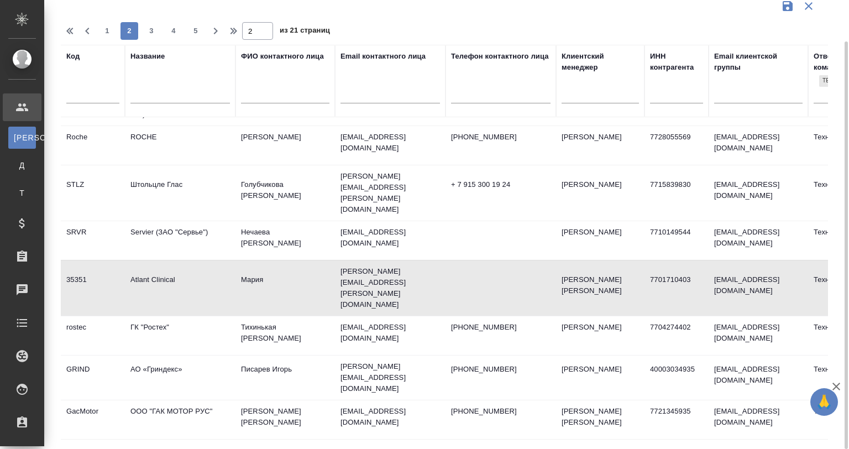
scroll to position [442, 0]
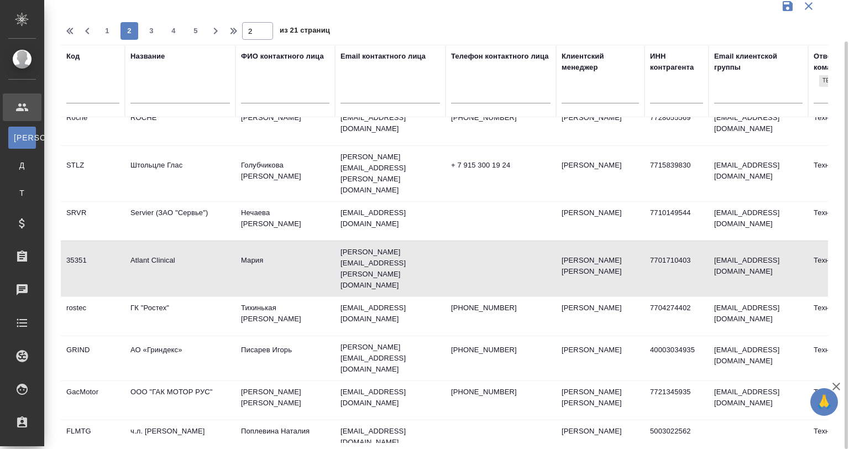
click at [239, 297] on td "Тихинькая Наталья" at bounding box center [284, 316] width 99 height 39
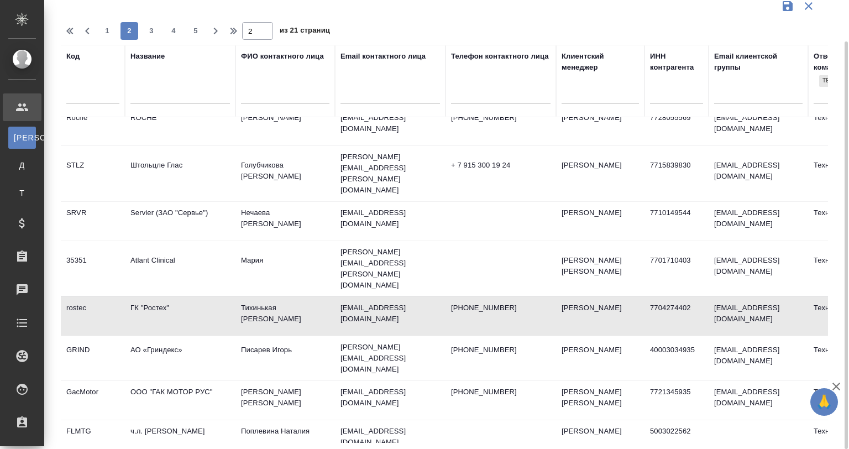
click at [239, 297] on td "Тихинькая Наталья" at bounding box center [284, 316] width 99 height 39
click at [237, 339] on td "Писарев Игорь" at bounding box center [284, 358] width 99 height 39
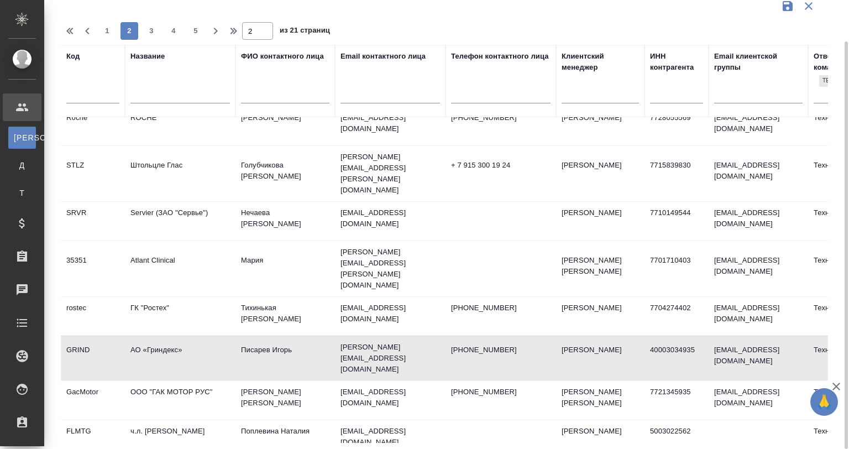
click at [237, 339] on td "Писарев Игорь" at bounding box center [284, 358] width 99 height 39
click at [207, 381] on td "ООО "ГАК МОТОР РУС"" at bounding box center [180, 400] width 111 height 39
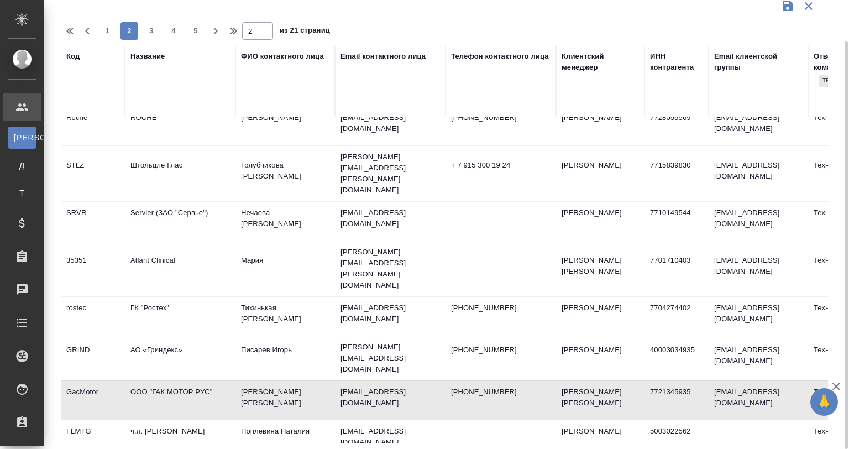
click at [207, 381] on td "ООО "ГАК МОТОР РУС"" at bounding box center [180, 400] width 111 height 39
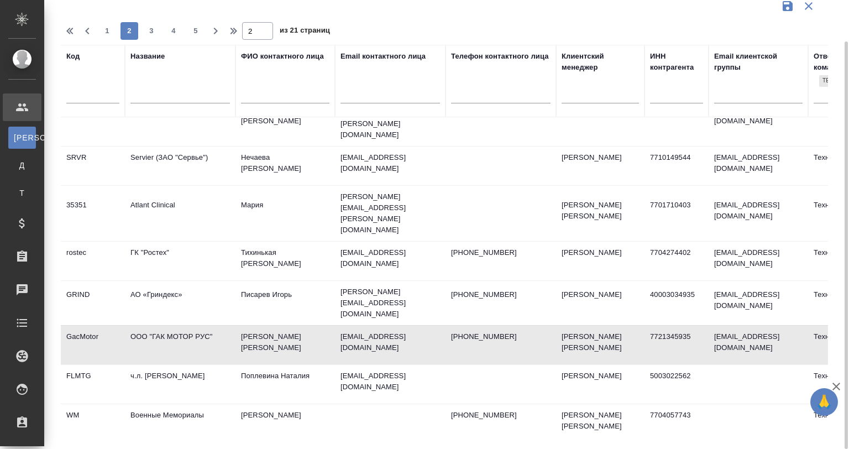
scroll to position [608, 0]
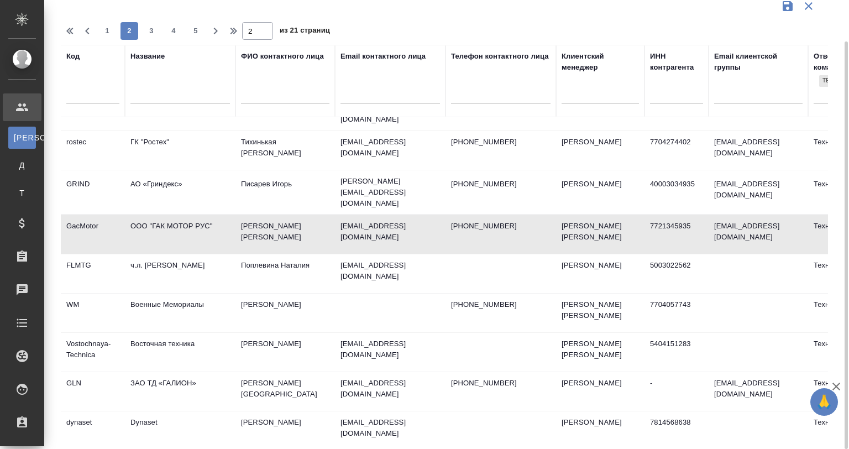
click at [227, 254] on td "ч.л. Матюшин Тимофей Геннадьевич" at bounding box center [180, 273] width 111 height 39
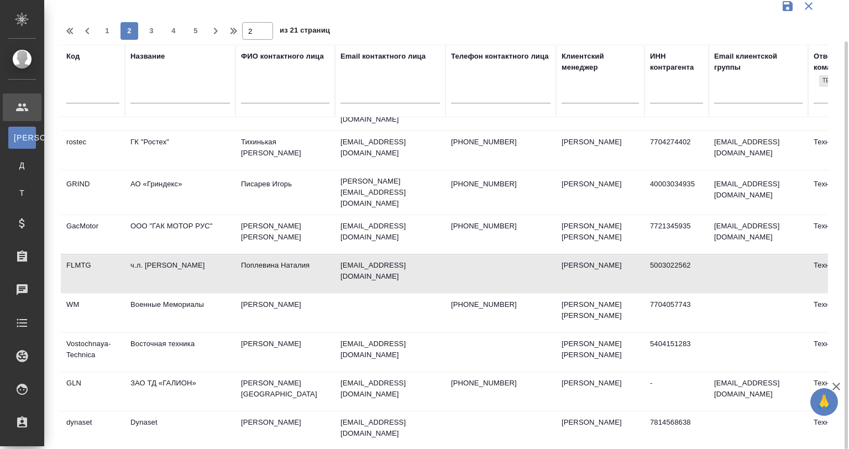
click at [227, 254] on td "ч.л. Матюшин Тимофей Геннадьевич" at bounding box center [180, 273] width 111 height 39
click at [201, 293] on td "Военные Мемориалы" at bounding box center [180, 312] width 111 height 39
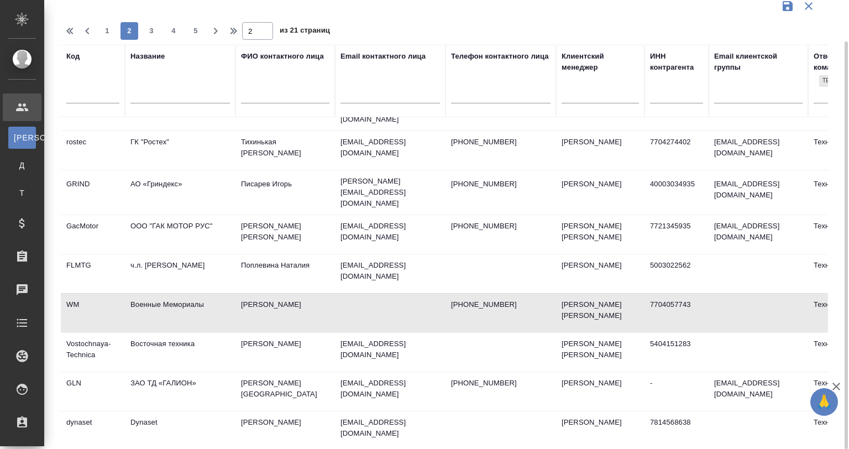
click at [269, 333] on td "Жамалова Кумиша" at bounding box center [284, 352] width 99 height 39
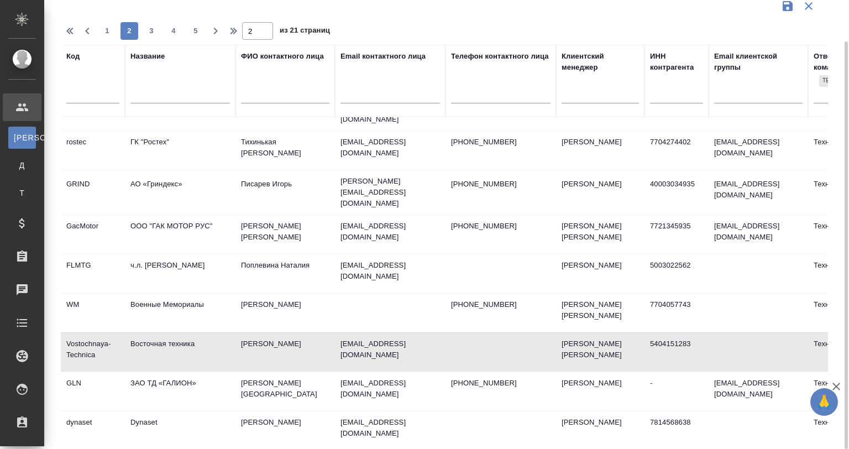
click at [269, 333] on td "Жамалова Кумиша" at bounding box center [284, 352] width 99 height 39
click at [253, 372] on td "Ашихмина Полина" at bounding box center [284, 391] width 99 height 39
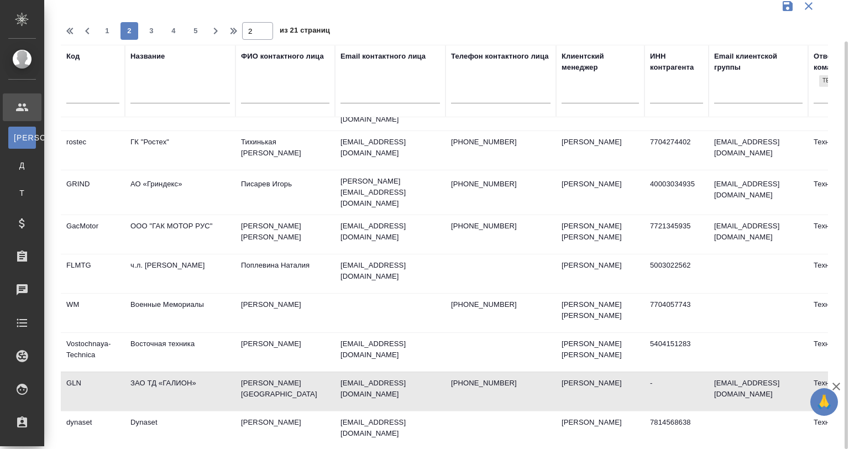
click at [253, 372] on td "Ашихмина Полина" at bounding box center [284, 391] width 99 height 39
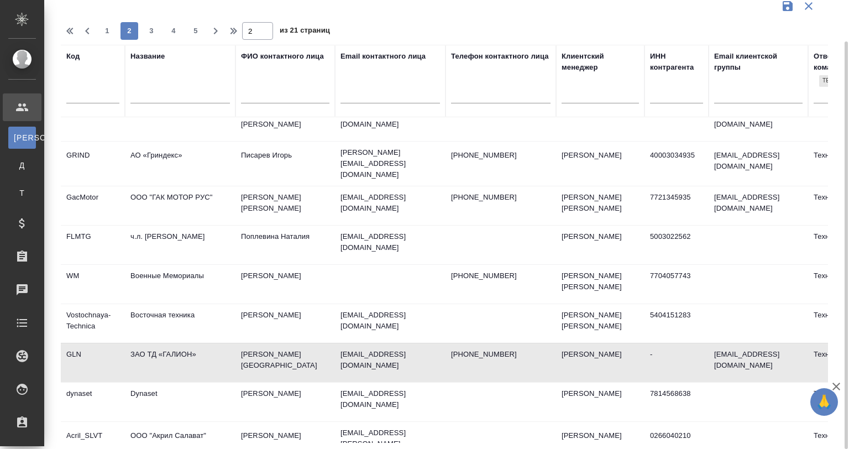
scroll to position [661, 0]
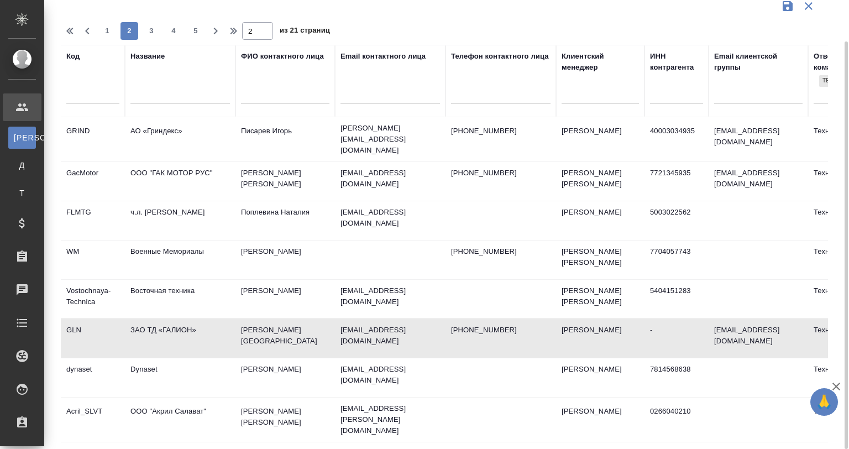
click at [241, 358] on td "Sairanen Olli" at bounding box center [284, 377] width 99 height 39
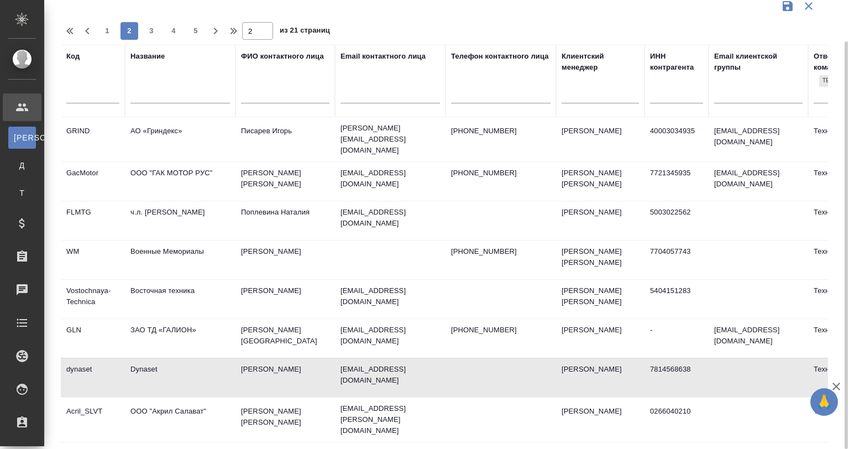
click at [227, 400] on td "ООО "Акрил Салават"" at bounding box center [180, 419] width 111 height 39
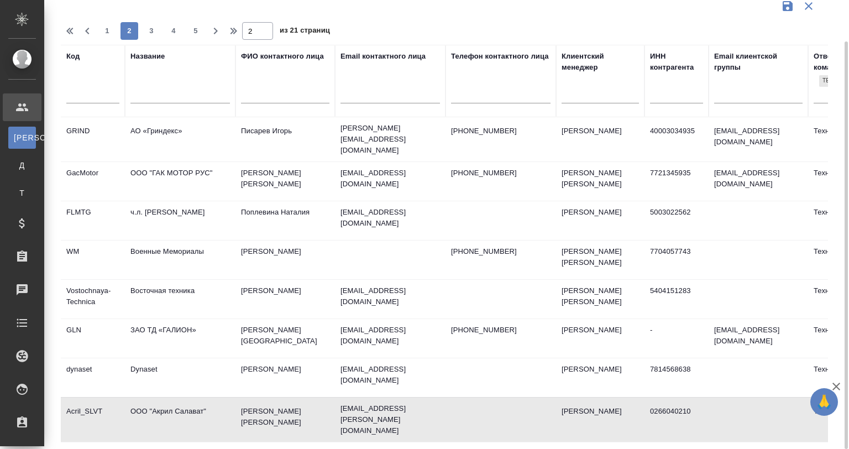
click at [227, 400] on td "ООО "Акрил Салават"" at bounding box center [180, 419] width 111 height 39
click at [195, 400] on td "ООО "Акрил Салават"" at bounding box center [180, 419] width 111 height 39
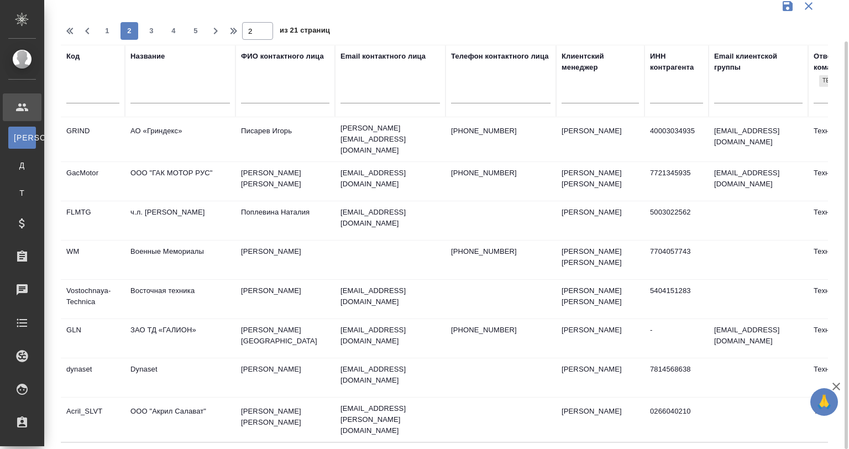
click at [153, 22] on button "3" at bounding box center [152, 31] width 18 height 18
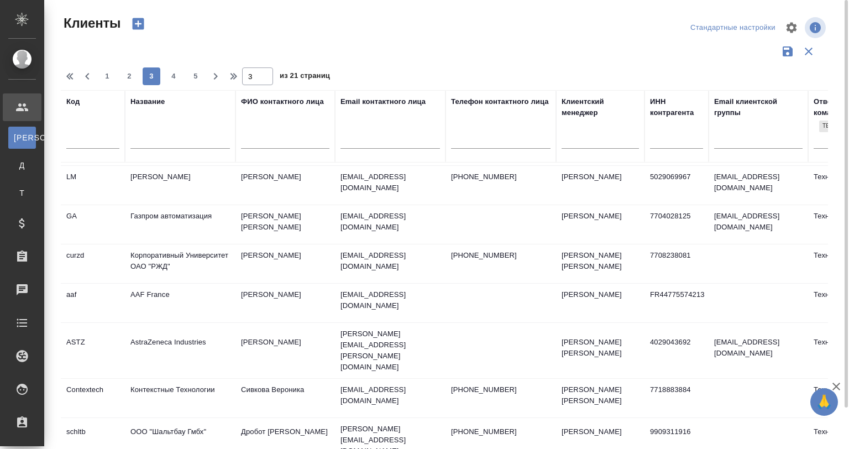
scroll to position [0, 0]
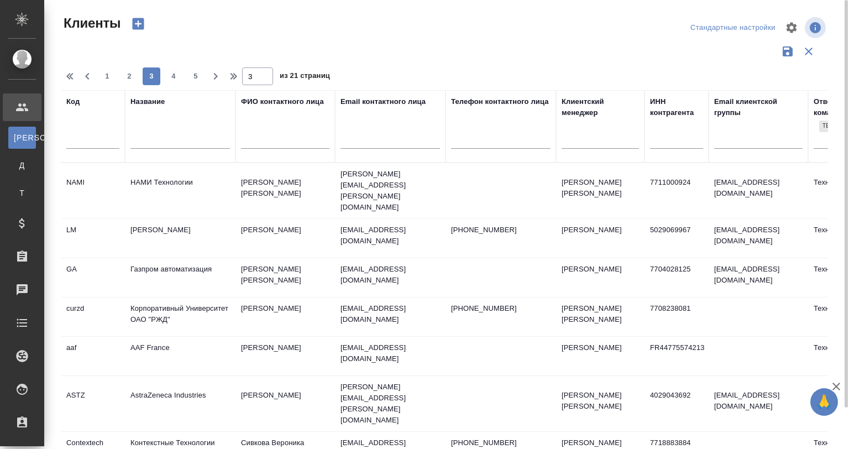
click at [295, 191] on td "Смирнова Елена" at bounding box center [284, 190] width 99 height 39
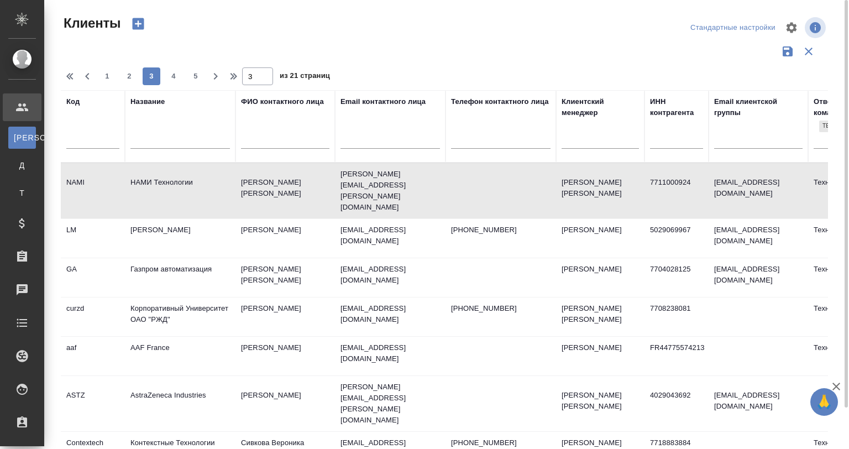
click at [295, 191] on td "Смирнова Елена" at bounding box center [284, 190] width 99 height 39
click at [207, 228] on td "Leroy Merlin" at bounding box center [180, 238] width 111 height 39
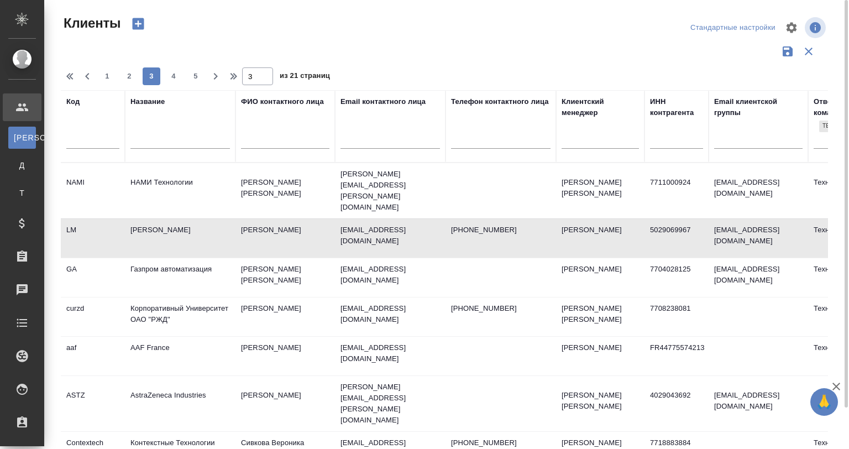
click at [207, 228] on td "Leroy Merlin" at bounding box center [180, 238] width 111 height 39
click at [227, 259] on td "Газпром автоматизация" at bounding box center [180, 277] width 111 height 39
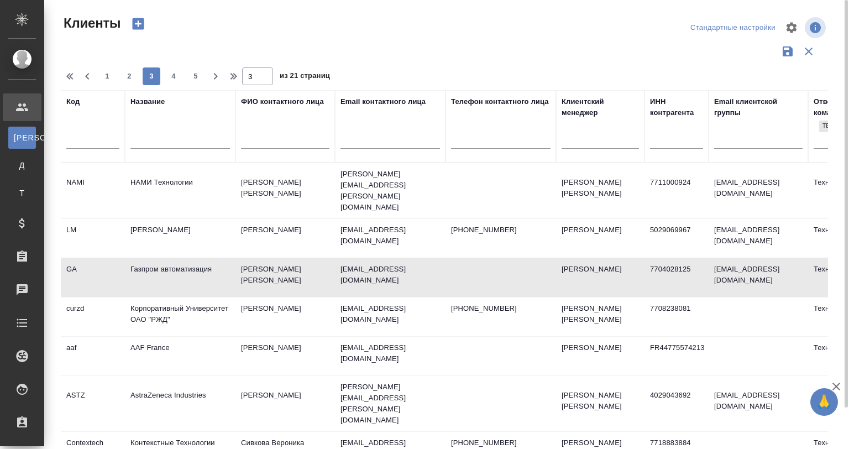
click at [227, 259] on td "Газпром автоматизация" at bounding box center [180, 277] width 111 height 39
click at [153, 308] on td "Корпоративный Университет ОАО "РЖД"" at bounding box center [180, 316] width 111 height 39
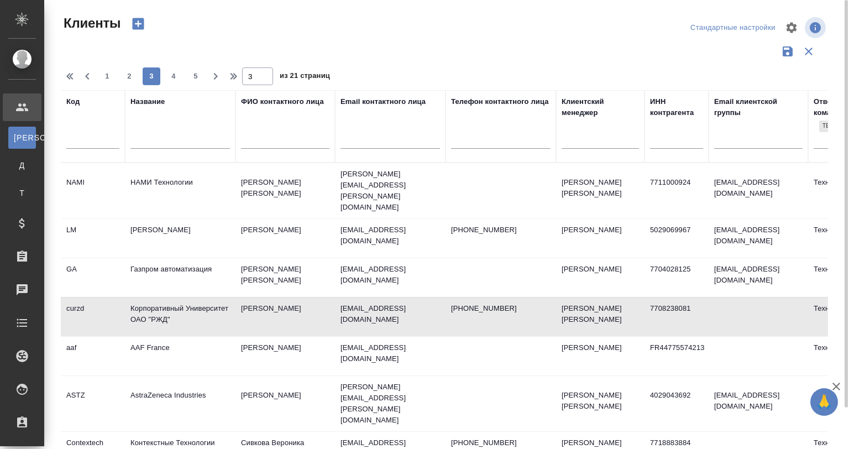
click at [153, 308] on td "Корпоративный Университет ОАО "РЖД"" at bounding box center [180, 316] width 111 height 39
click at [219, 337] on td "AAF France" at bounding box center [180, 356] width 111 height 39
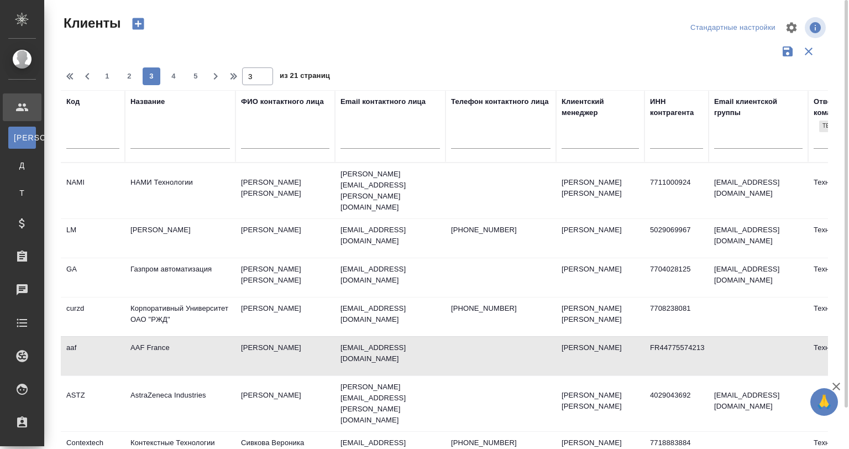
click at [219, 337] on td "AAF France" at bounding box center [180, 356] width 111 height 39
click at [168, 384] on td "AstraZeneca Industries" at bounding box center [180, 403] width 111 height 39
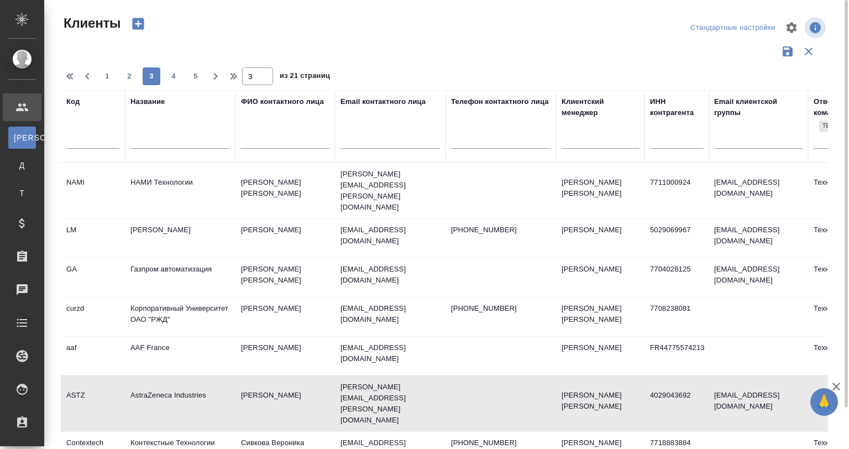
click at [168, 384] on td "AstraZeneca Industries" at bounding box center [180, 403] width 111 height 39
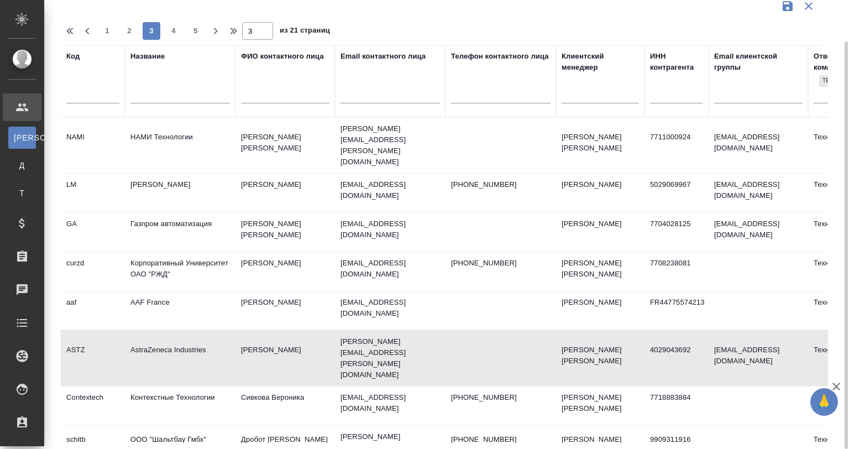
scroll to position [111, 0]
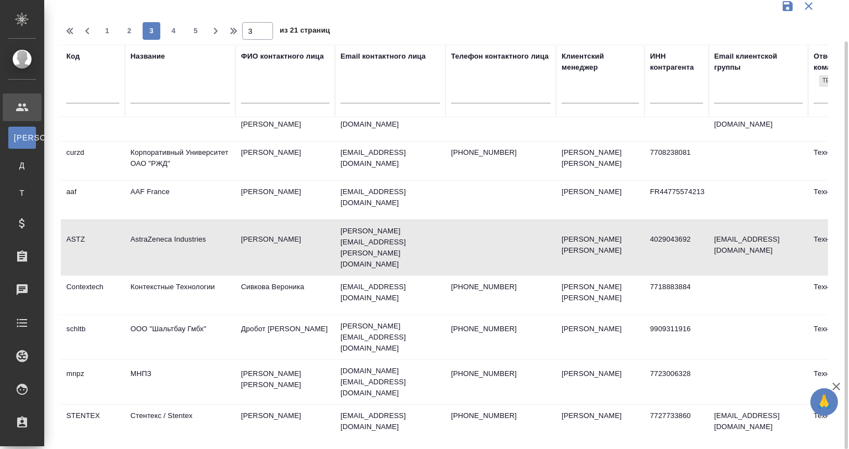
click at [221, 276] on td "Контекстные Технологии" at bounding box center [180, 295] width 111 height 39
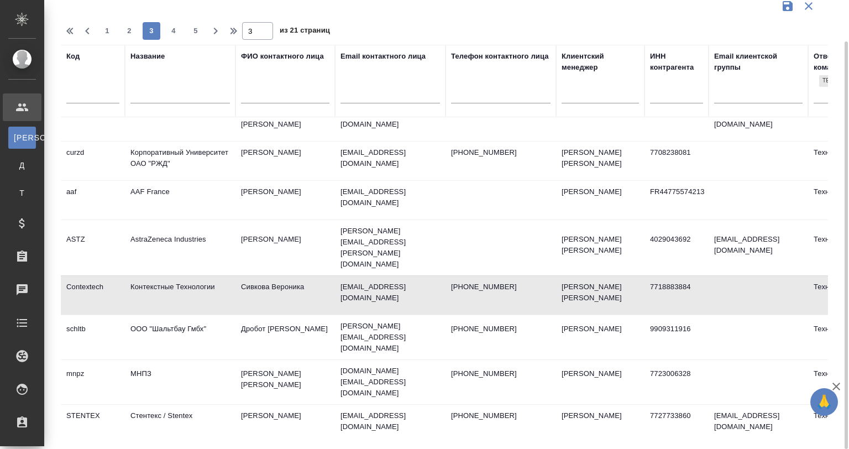
click at [221, 276] on td "Контекстные Технологии" at bounding box center [180, 295] width 111 height 39
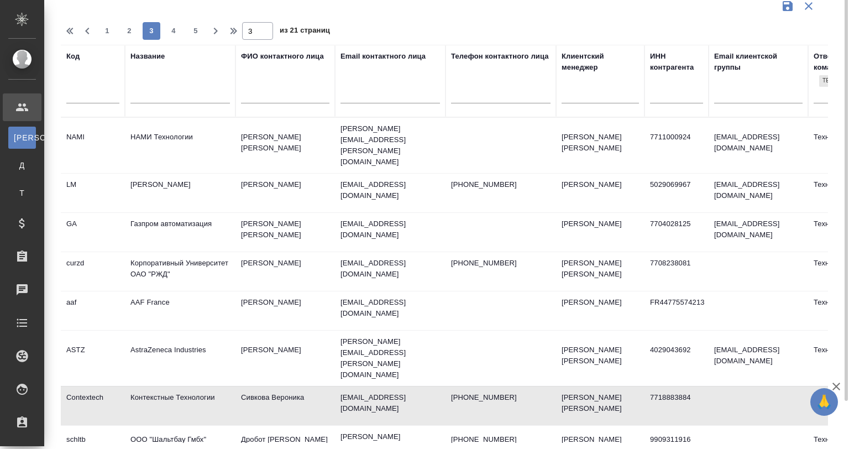
scroll to position [0, 0]
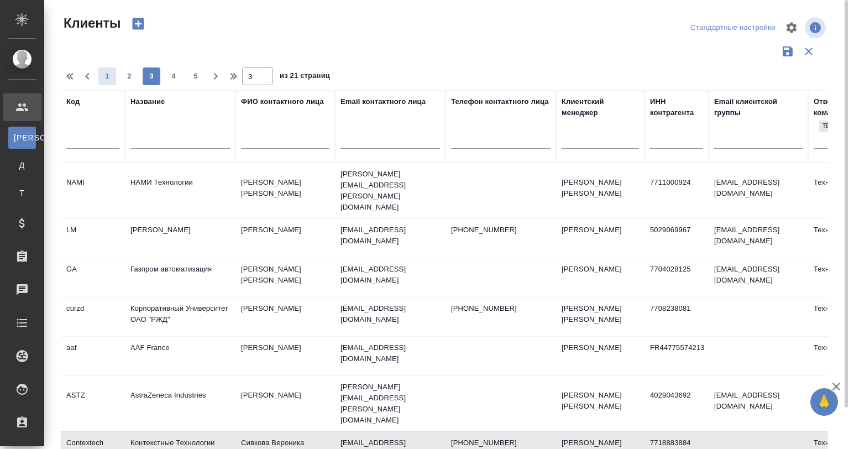
click at [105, 69] on button "1" at bounding box center [107, 76] width 18 height 18
type input "1"
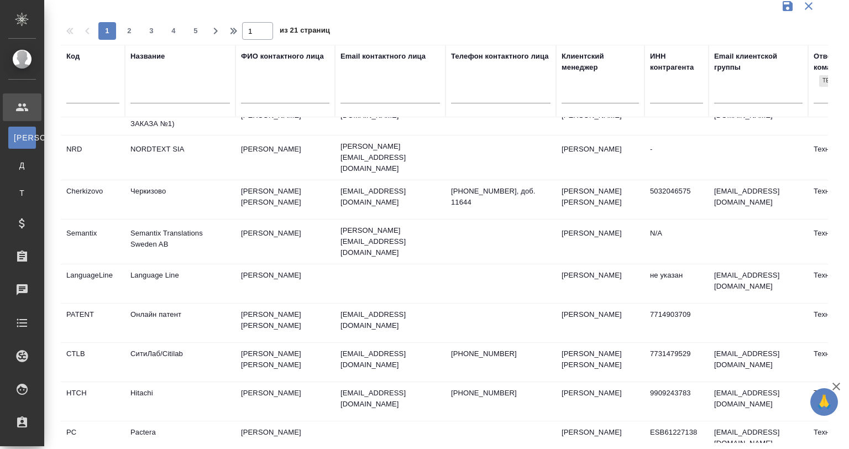
scroll to position [699, 0]
click at [168, 96] on input "text" at bounding box center [179, 96] width 99 height 14
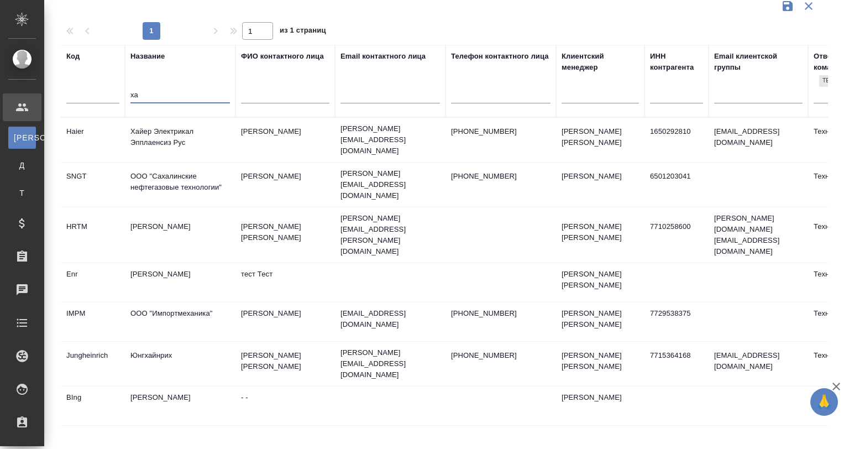
scroll to position [0, 0]
click at [195, 132] on td "Хайер Электрикал Эпплаенсиз Рус" at bounding box center [180, 139] width 111 height 39
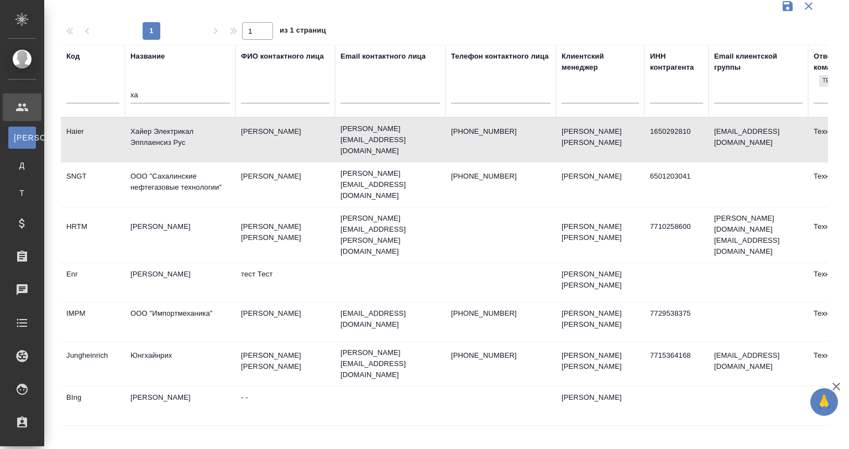
click at [195, 132] on td "Хайер Электрикал Эпплаенсиз Рус" at bounding box center [180, 139] width 111 height 39
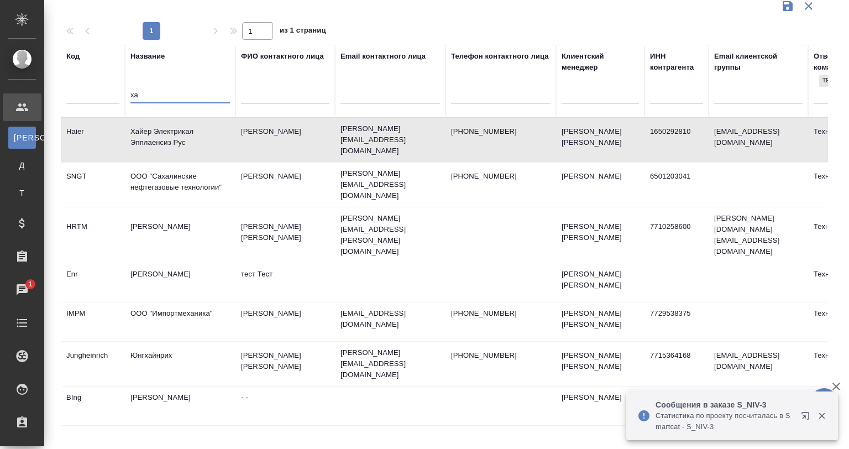
drag, startPoint x: 155, startPoint y: 92, endPoint x: 118, endPoint y: 96, distance: 37.2
click at [118, 96] on tr "Код Название ха ФИО контактного лица Email контактного лица Телефон контактного…" at bounding box center [479, 81] width 836 height 72
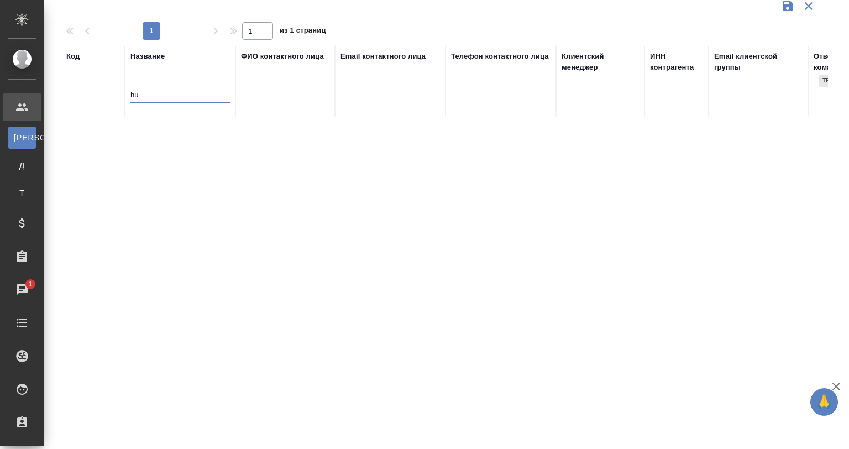
type input "h"
type input "【"
type input "х"
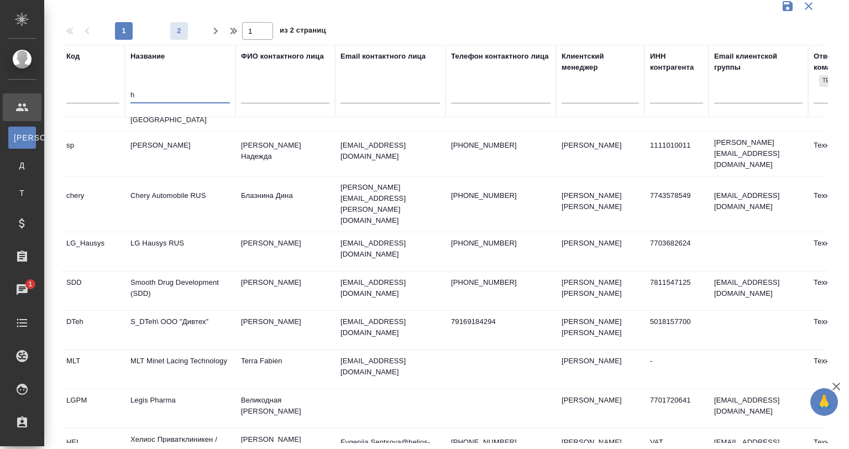
type input "h"
click at [179, 35] on span "2" at bounding box center [179, 30] width 18 height 11
type input "2"
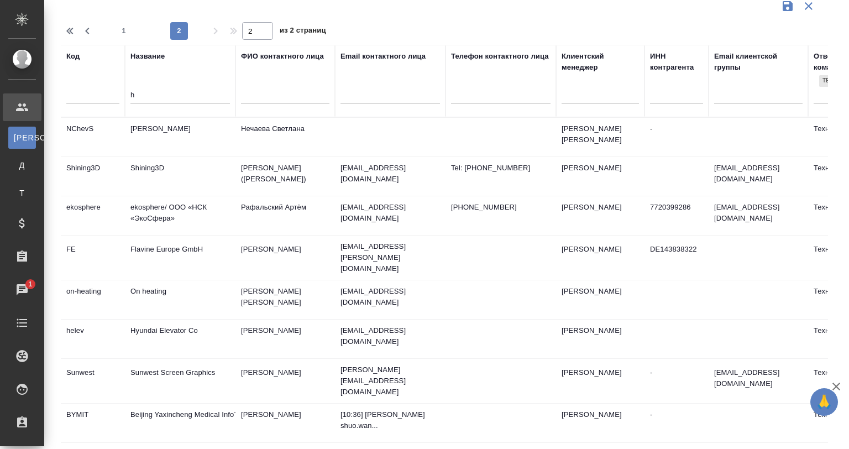
drag, startPoint x: 139, startPoint y: 93, endPoint x: 117, endPoint y: 92, distance: 21.6
click at [117, 92] on tr "Код Название h ФИО контактного лица Email контактного лица Телефон контактного …" at bounding box center [479, 81] width 836 height 72
click at [161, 97] on input "h" at bounding box center [179, 96] width 99 height 14
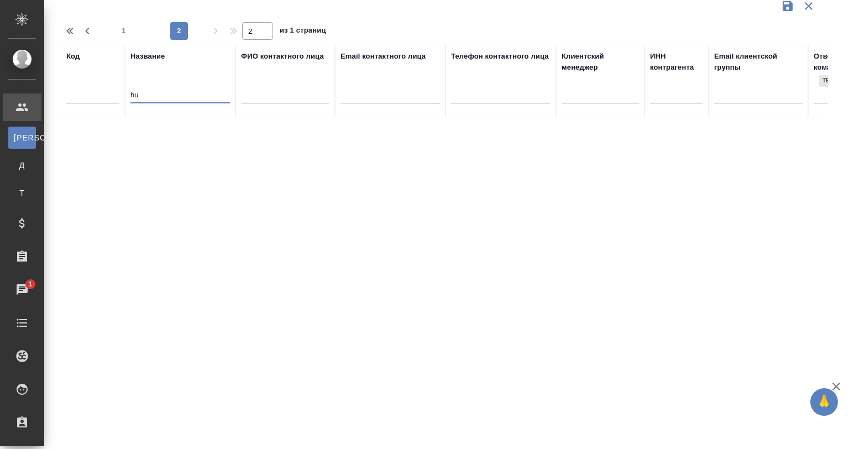
scroll to position [0, 77]
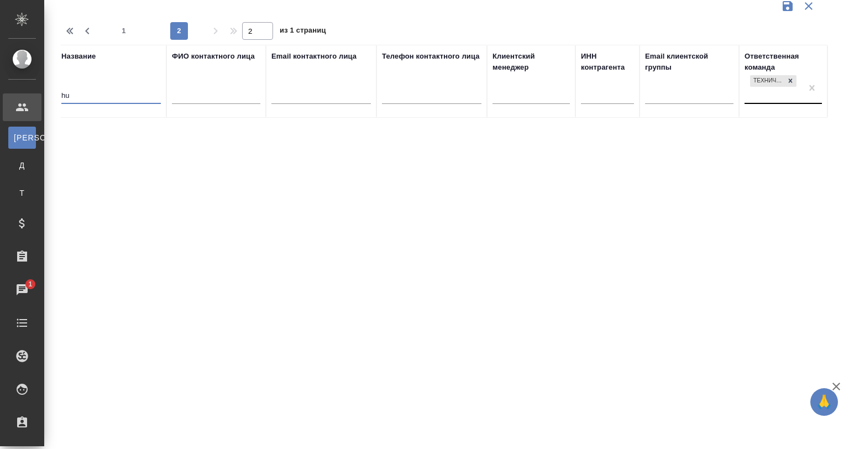
type input "hu"
click at [790, 82] on div "Технический" at bounding box center [773, 88] width 57 height 30
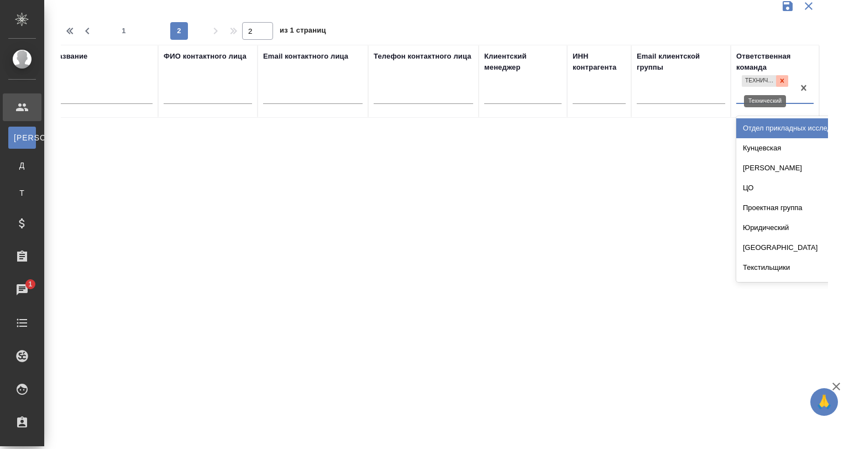
click at [783, 80] on icon at bounding box center [782, 81] width 4 height 4
type input "1"
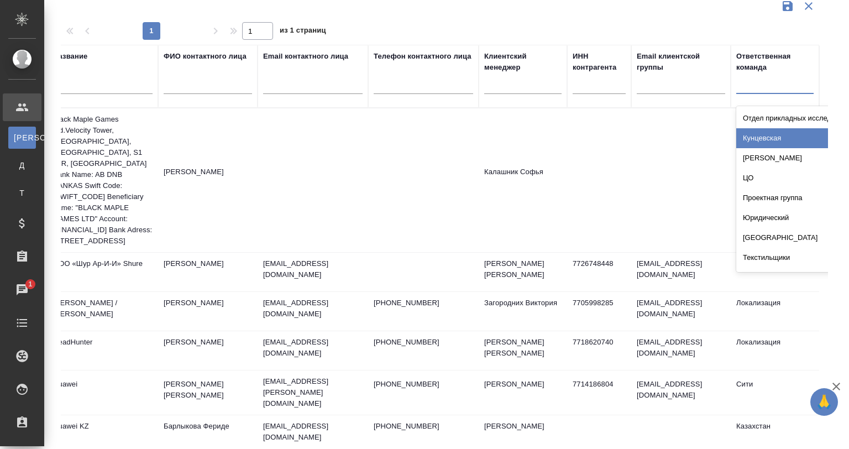
scroll to position [0, 0]
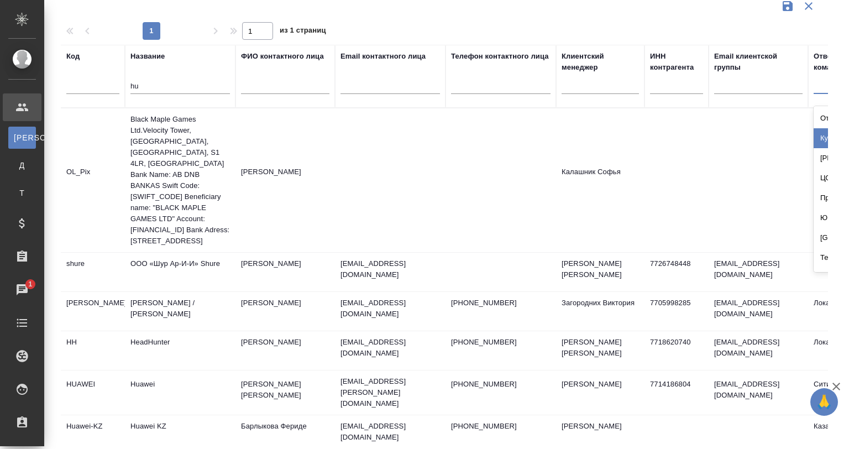
click at [200, 82] on input "hu" at bounding box center [179, 87] width 99 height 14
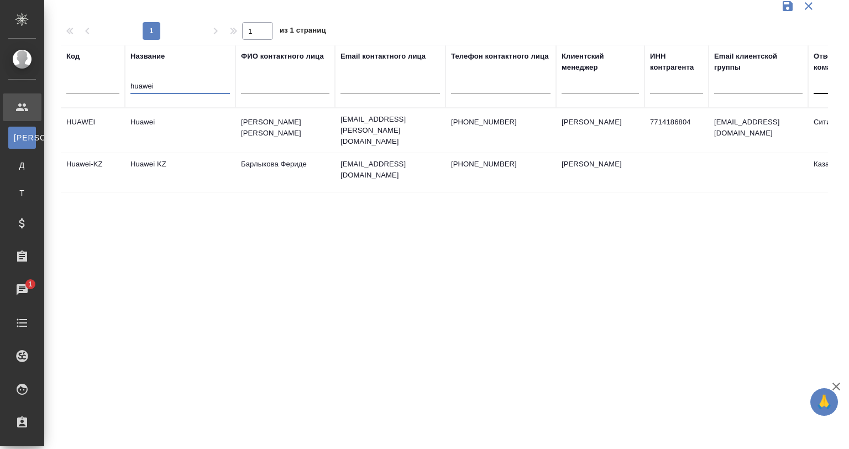
type input "huawei"
click at [204, 135] on td "Huawei" at bounding box center [180, 130] width 111 height 39
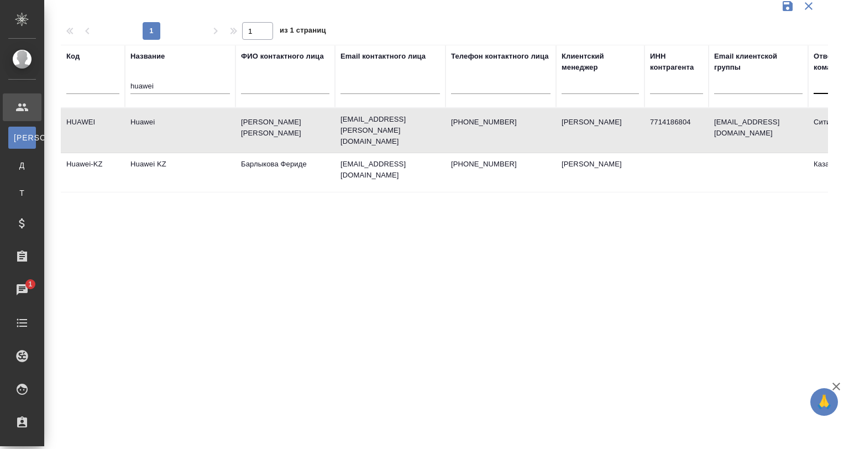
click at [204, 135] on td "Huawei" at bounding box center [180, 130] width 111 height 39
click at [223, 164] on td "Huawei KZ" at bounding box center [180, 172] width 111 height 39
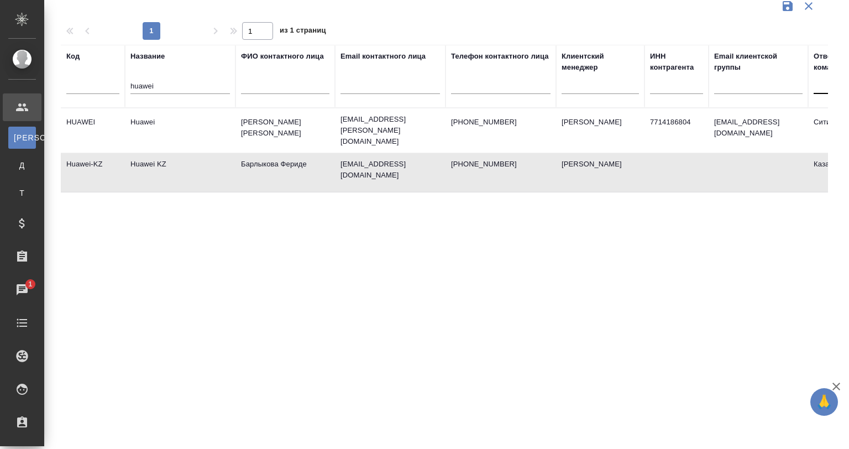
click at [223, 164] on td "Huawei KZ" at bounding box center [180, 172] width 111 height 39
click at [200, 133] on td "Huawei" at bounding box center [180, 130] width 111 height 39
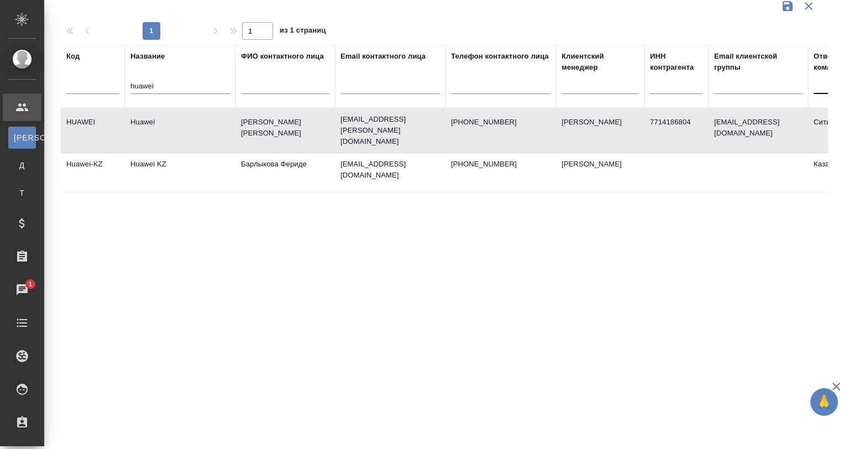
click at [200, 133] on td "Huawei" at bounding box center [180, 130] width 111 height 39
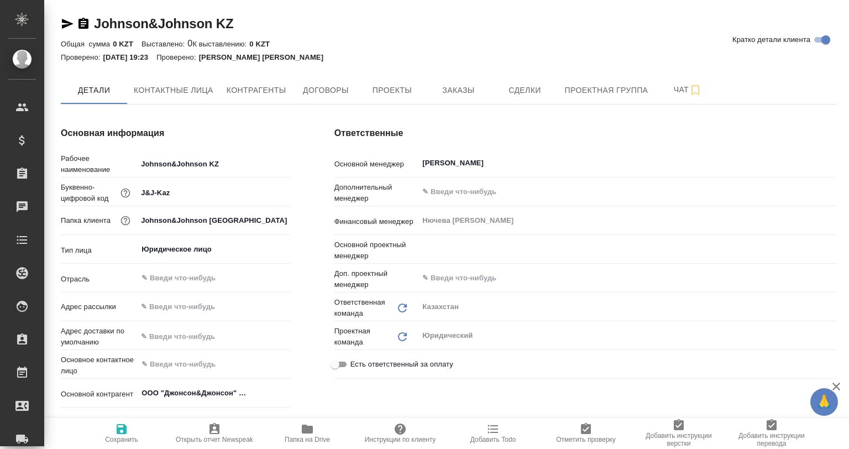
type textarea "x"
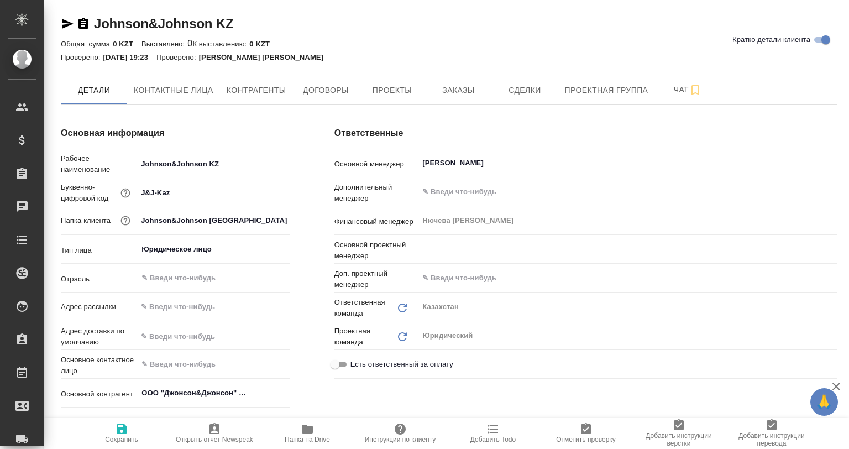
type textarea "x"
click at [426, 92] on button "Заказы" at bounding box center [458, 90] width 66 height 28
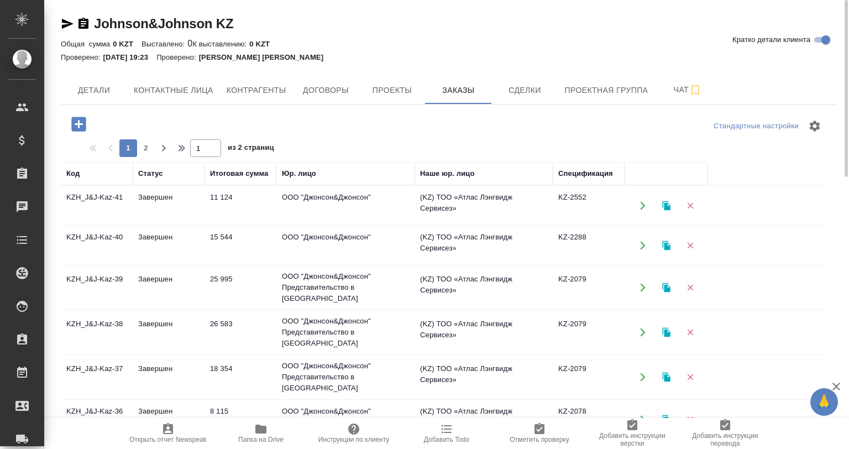
scroll to position [55, 0]
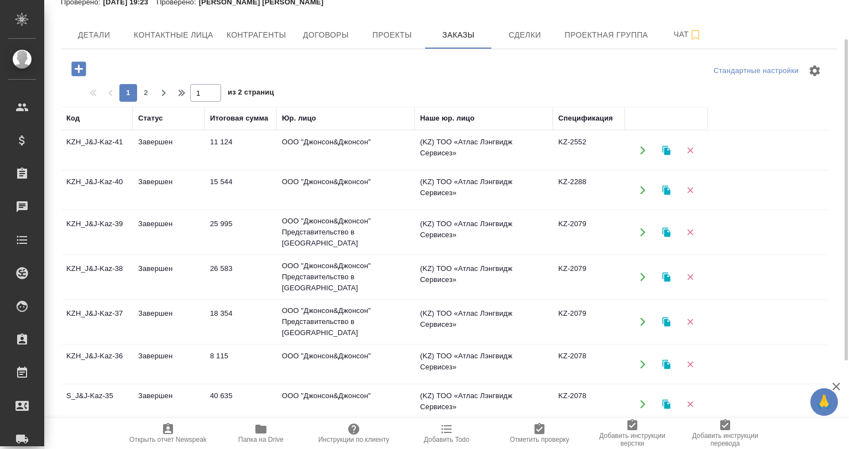
click at [207, 161] on td "11 124" at bounding box center [241, 150] width 72 height 39
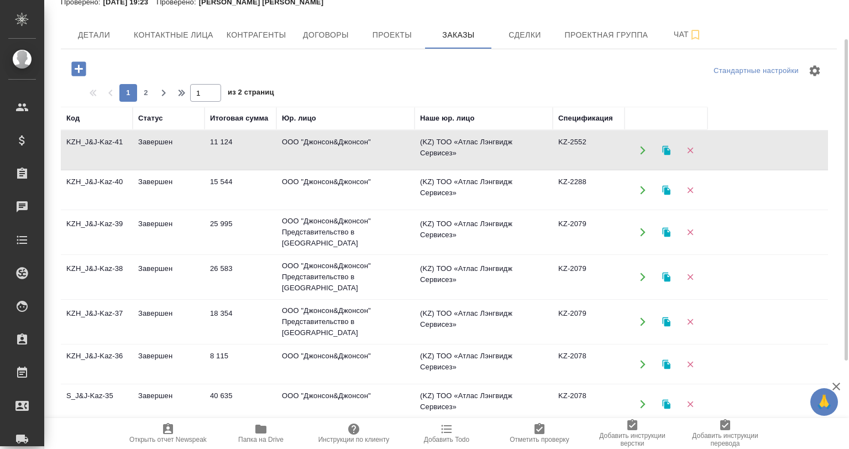
click at [207, 161] on td "11 124" at bounding box center [241, 150] width 72 height 39
click at [218, 175] on td "15 544" at bounding box center [241, 190] width 72 height 39
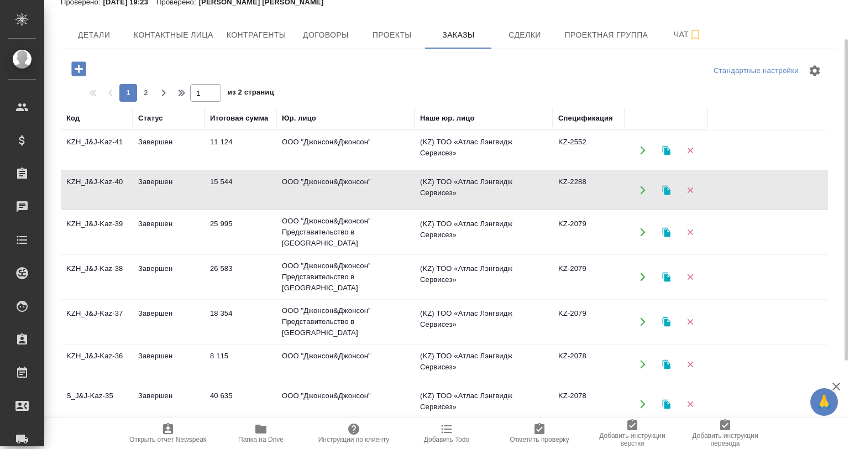
click at [218, 175] on td "15 544" at bounding box center [241, 190] width 72 height 39
click at [248, 227] on td "25 995" at bounding box center [241, 232] width 72 height 39
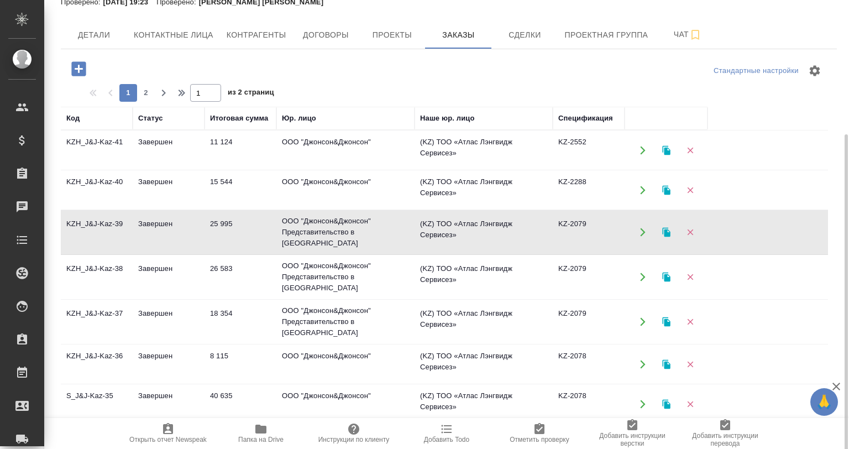
scroll to position [111, 0]
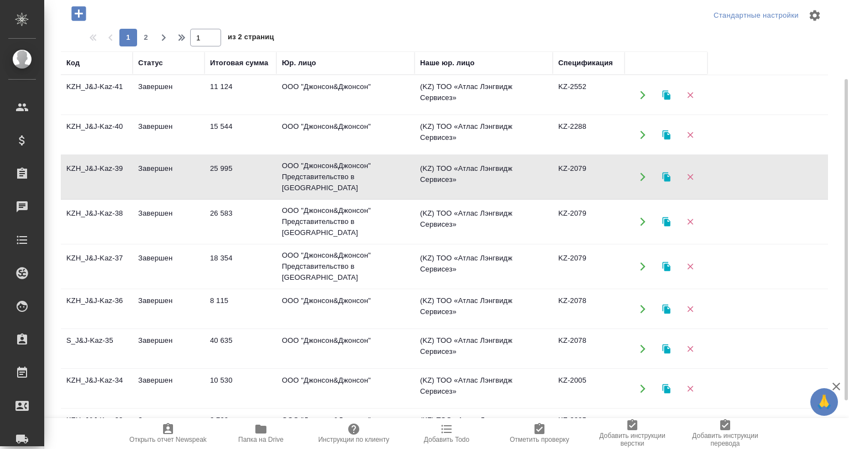
click at [343, 98] on td "ООО "Джонсон&Джонсон"" at bounding box center [345, 95] width 138 height 39
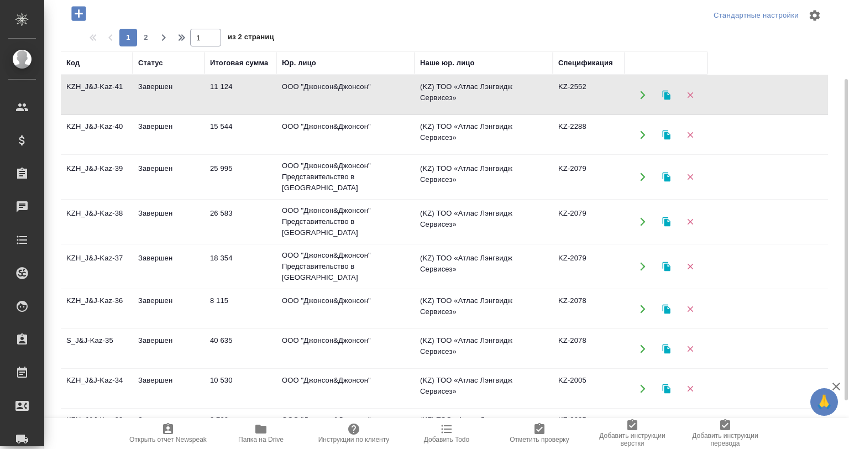
click at [343, 98] on td "ООО "Джонсон&Джонсон"" at bounding box center [345, 95] width 138 height 39
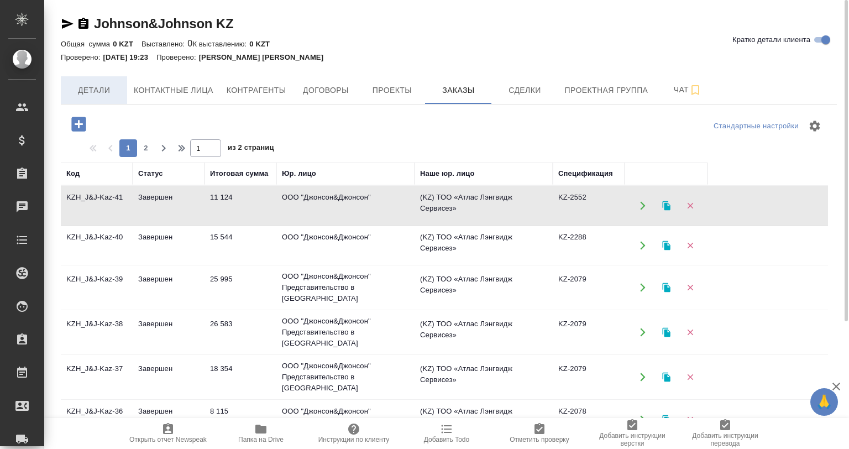
click at [86, 79] on button "Детали" at bounding box center [94, 90] width 66 height 28
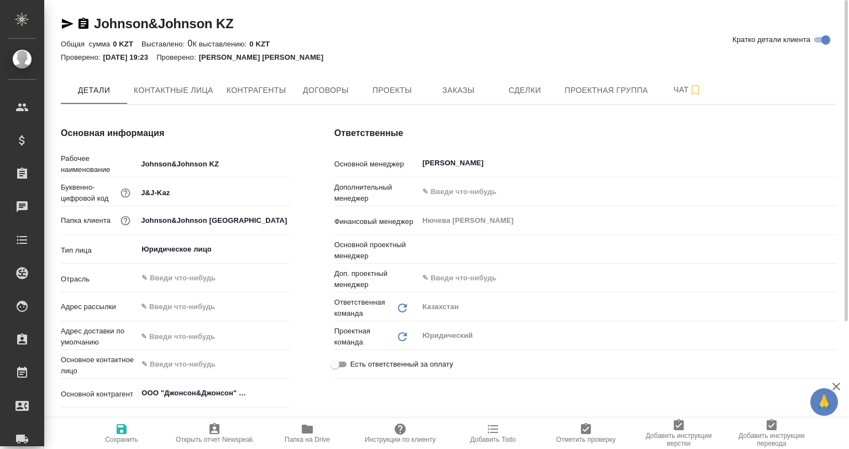
type textarea "x"
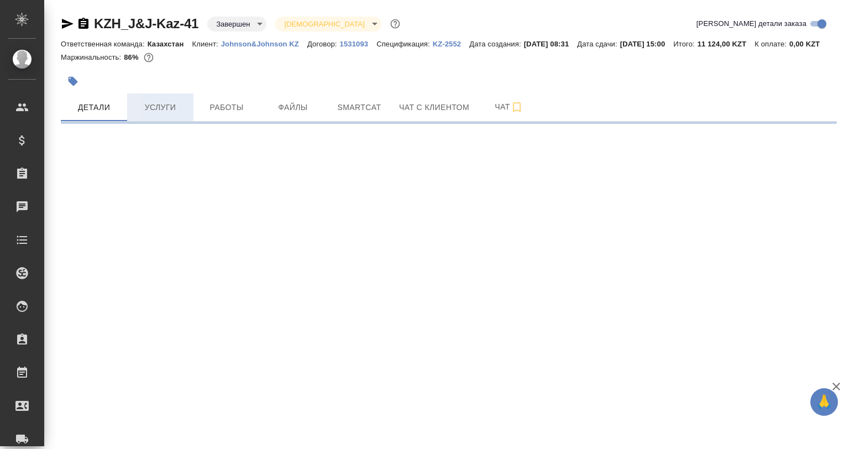
select select "RU"
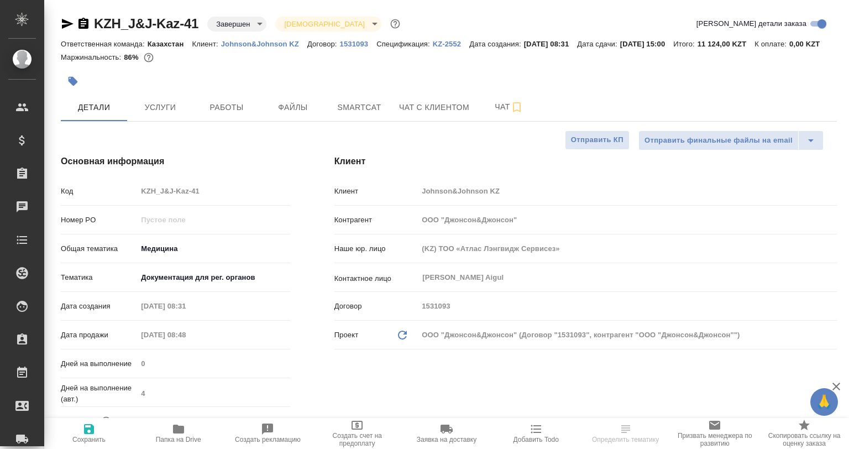
type textarea "x"
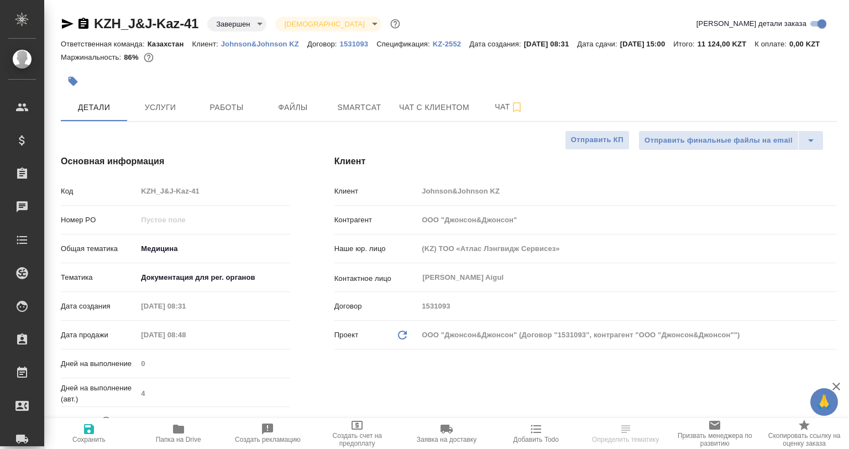
type textarea "x"
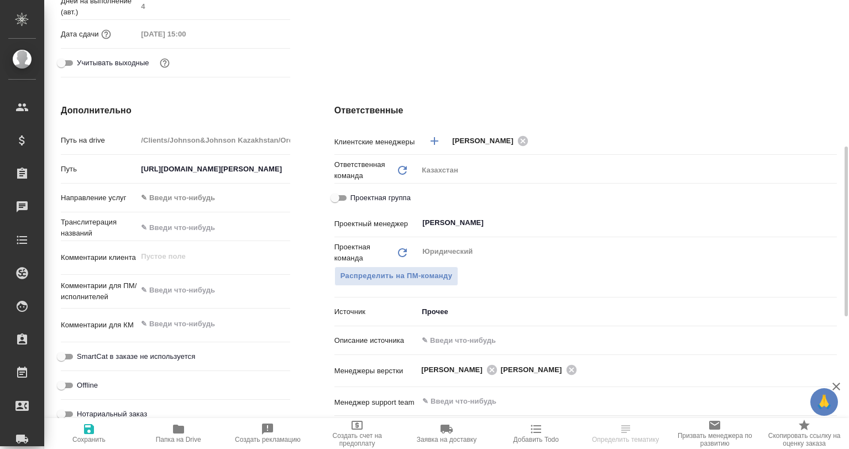
scroll to position [497, 0]
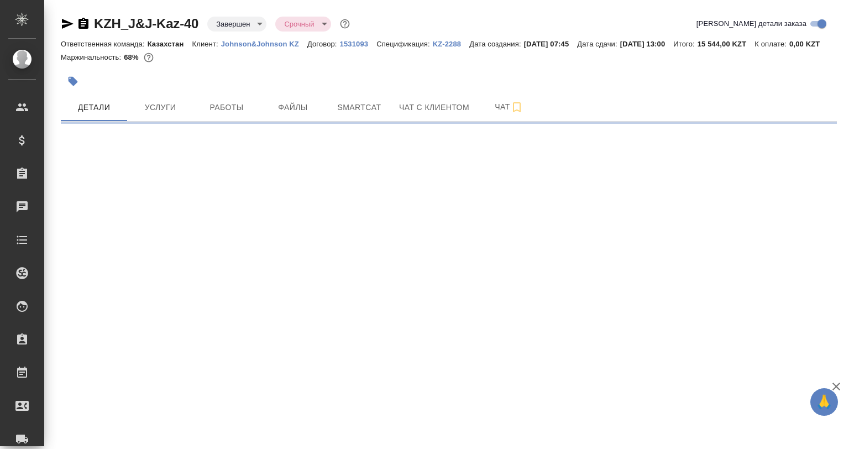
select select "RU"
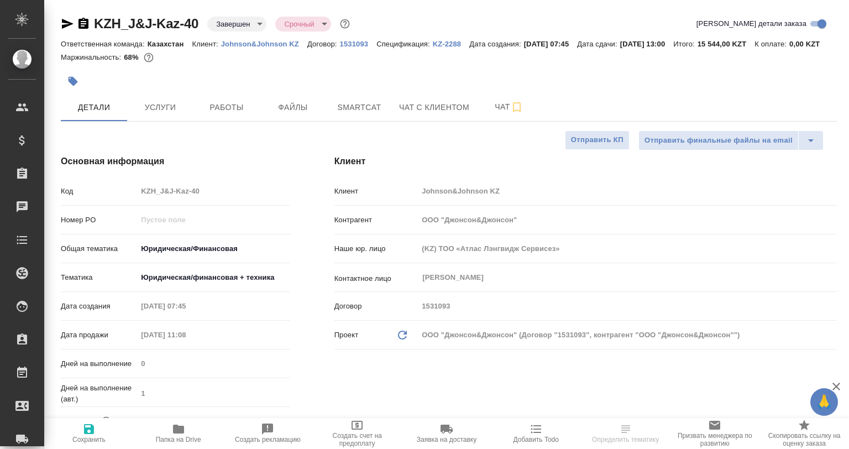
type textarea "x"
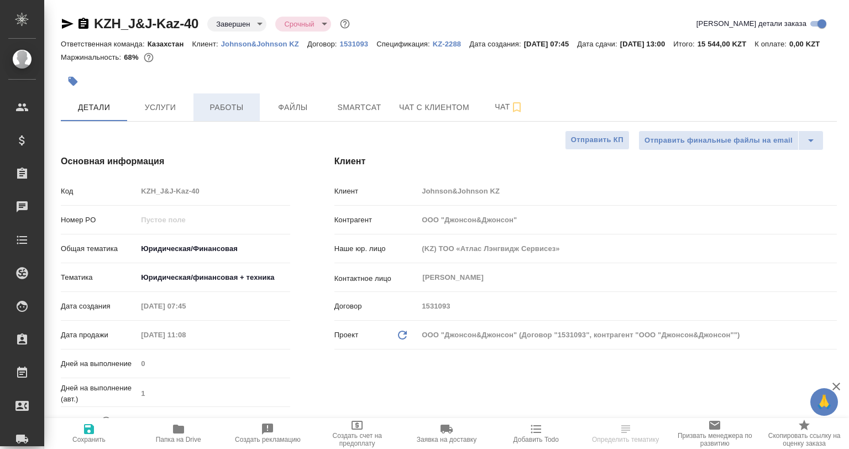
type textarea "x"
drag, startPoint x: 235, startPoint y: 134, endPoint x: 265, endPoint y: 184, distance: 58.8
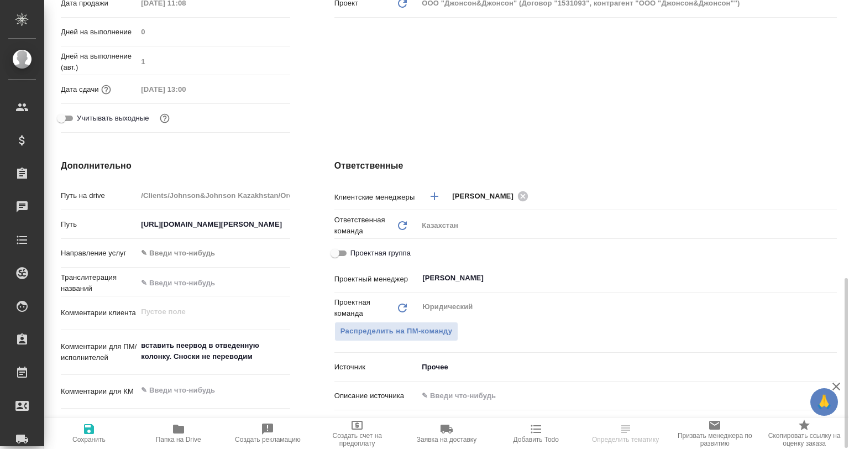
scroll to position [442, 0]
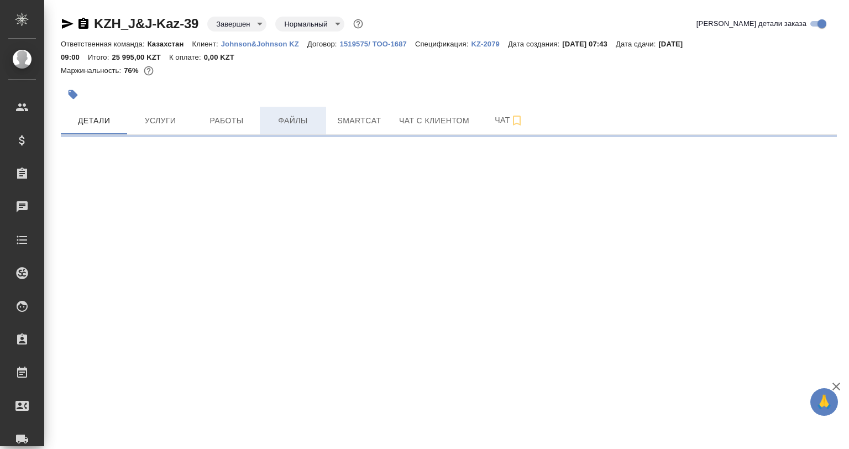
select select "RU"
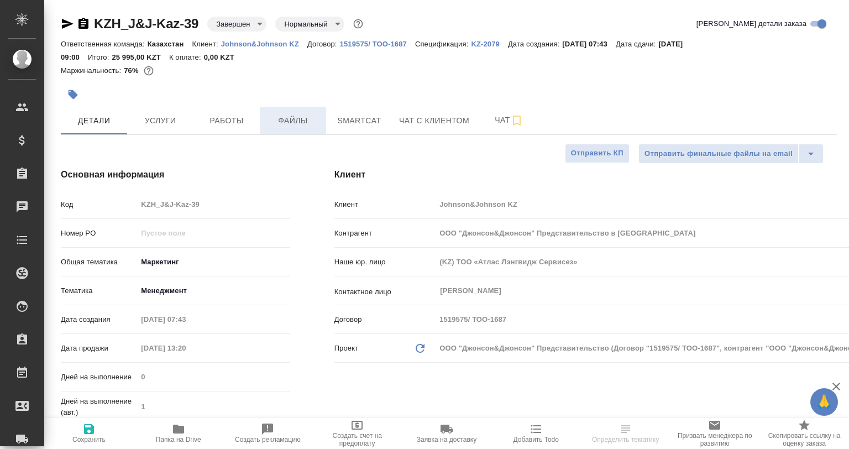
type textarea "x"
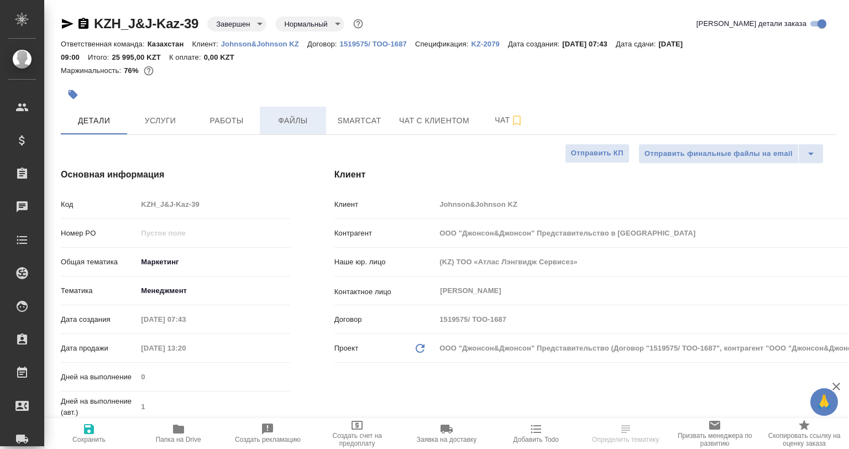
type textarea "x"
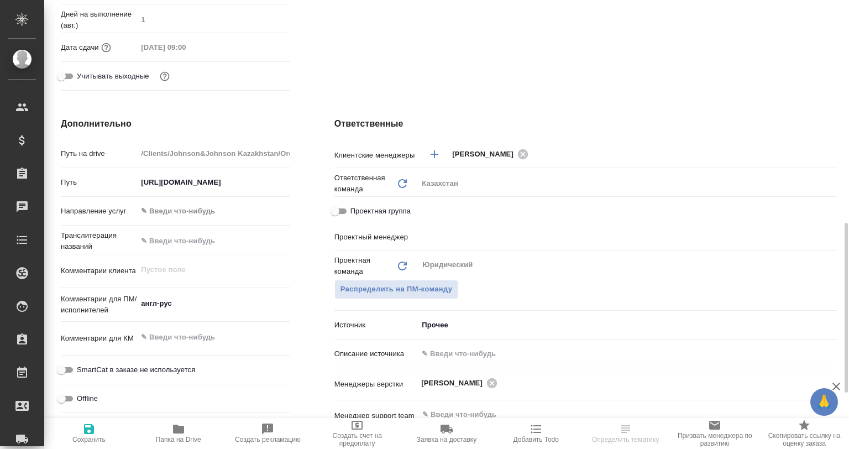
scroll to position [442, 0]
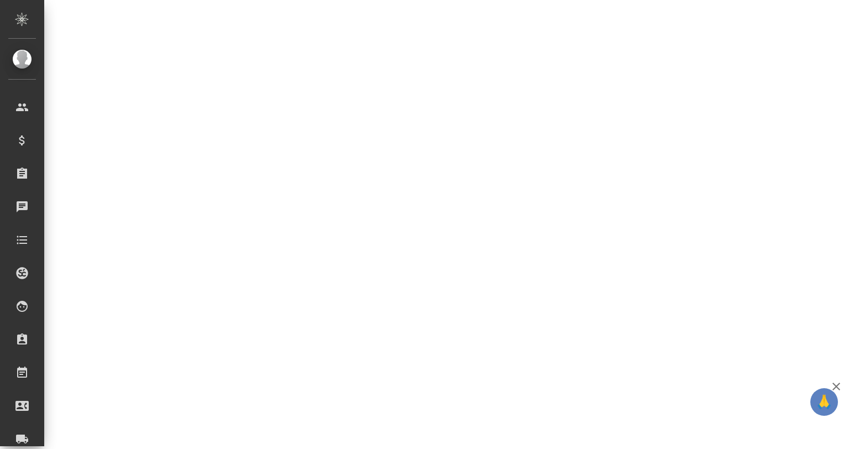
select select "RU"
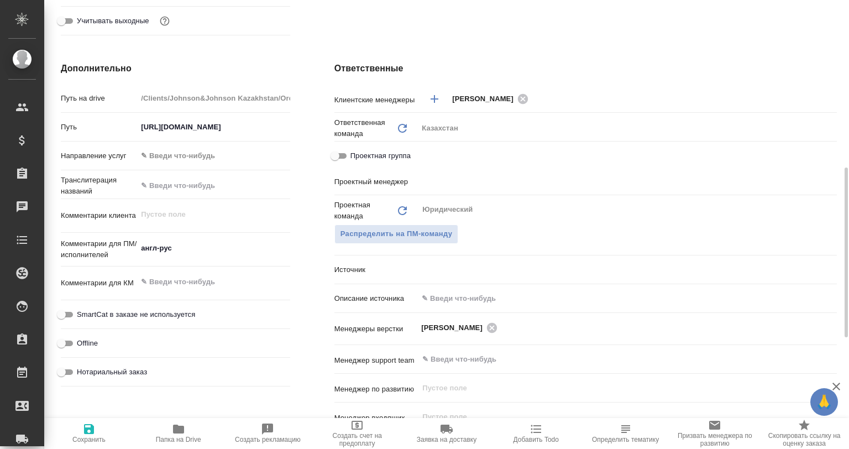
type textarea "x"
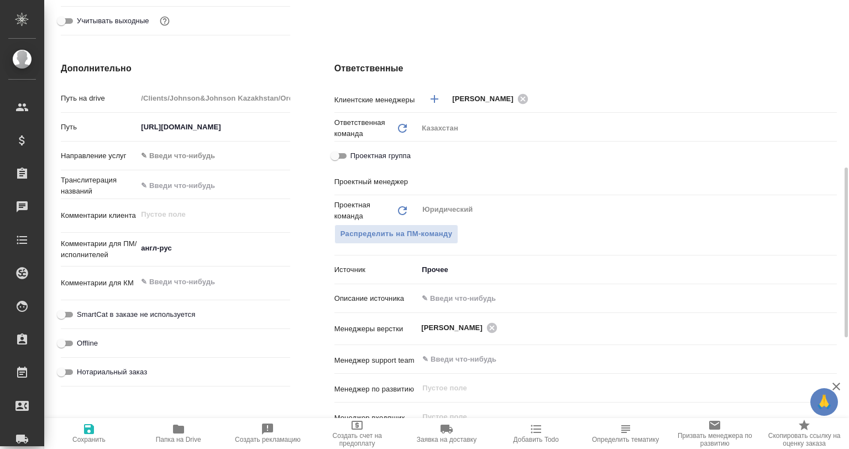
type textarea "x"
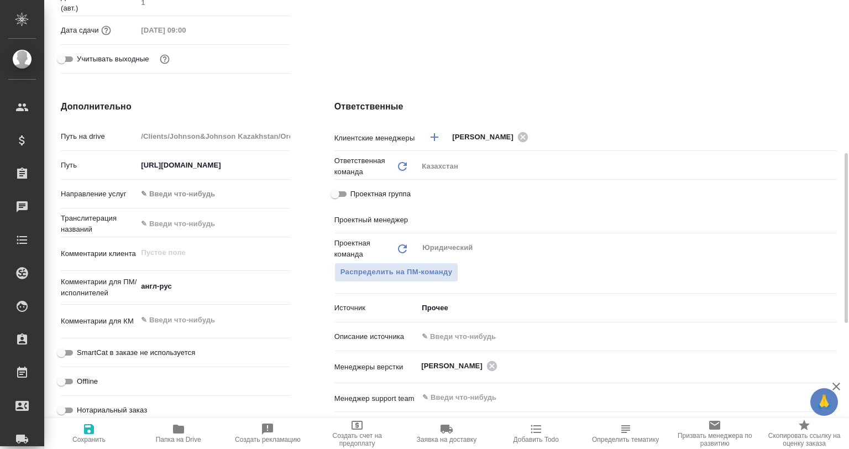
scroll to position [72, 0]
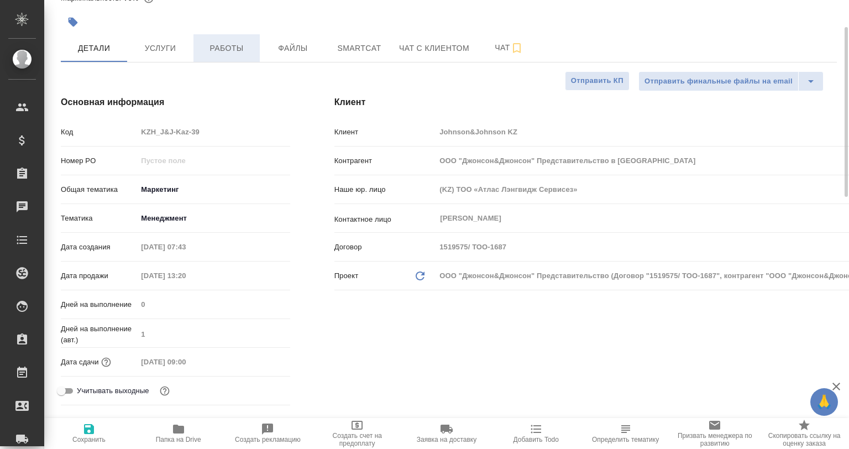
click at [234, 47] on span "Работы" at bounding box center [226, 48] width 53 height 14
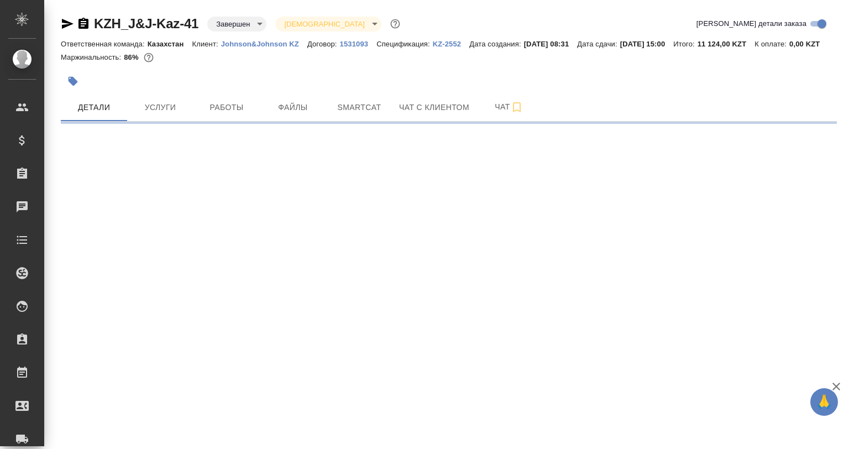
select select "RU"
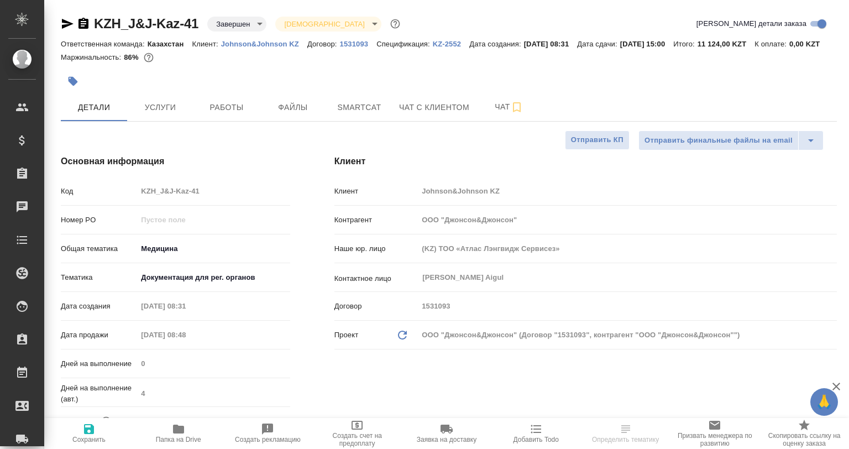
type textarea "x"
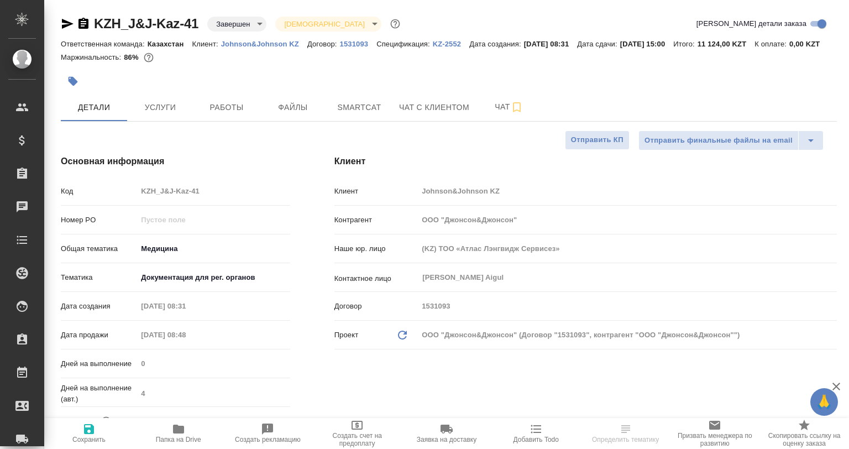
type textarea "x"
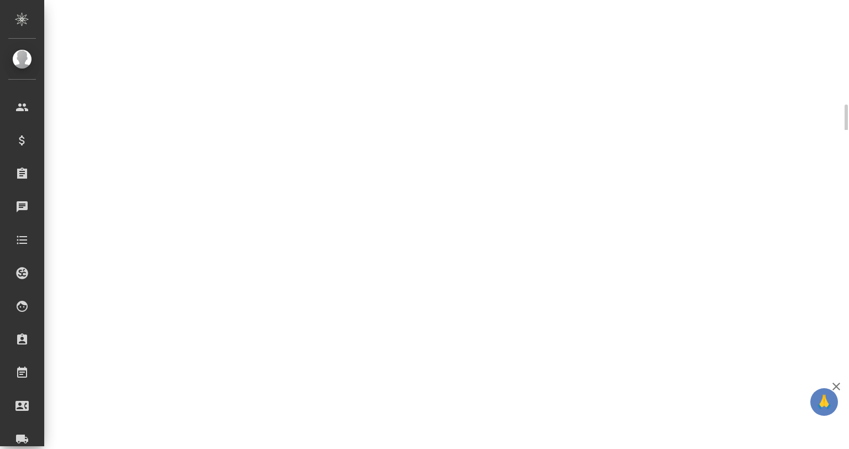
select select "RU"
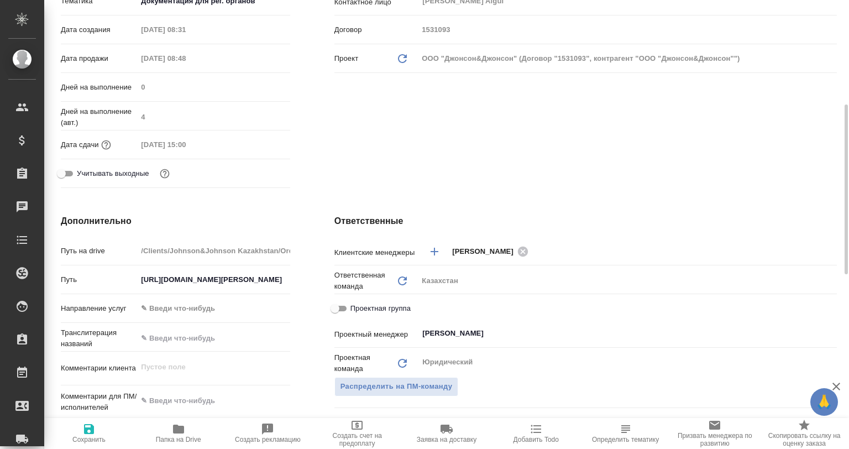
type textarea "x"
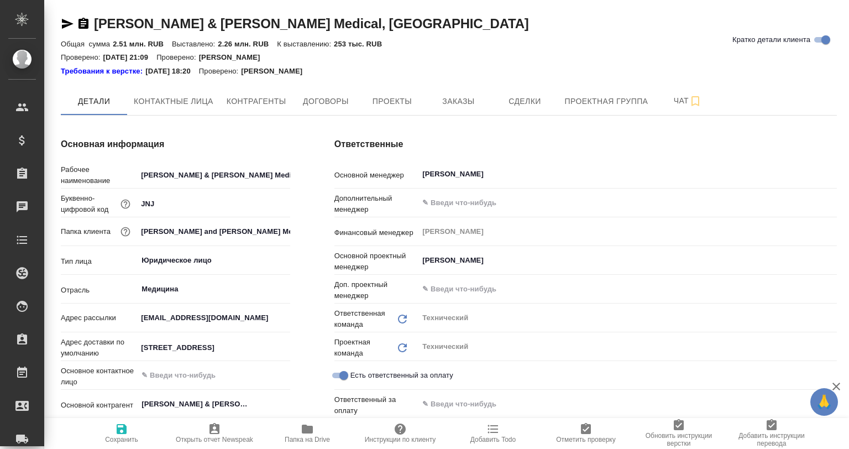
type textarea "x"
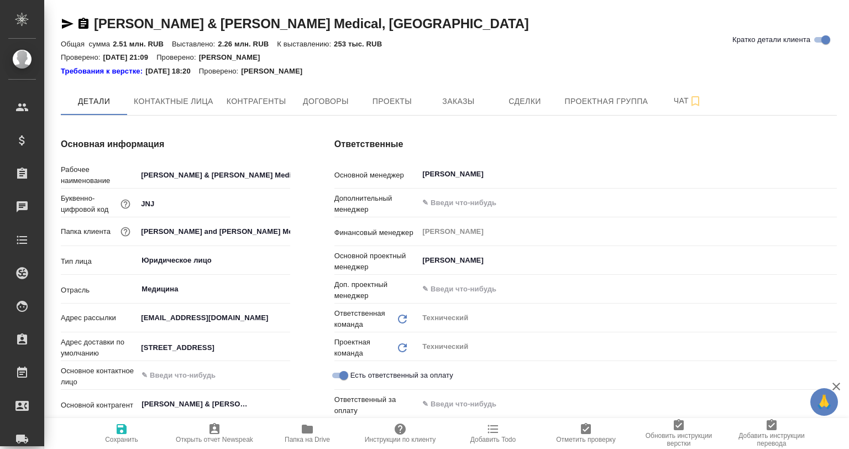
type textarea "x"
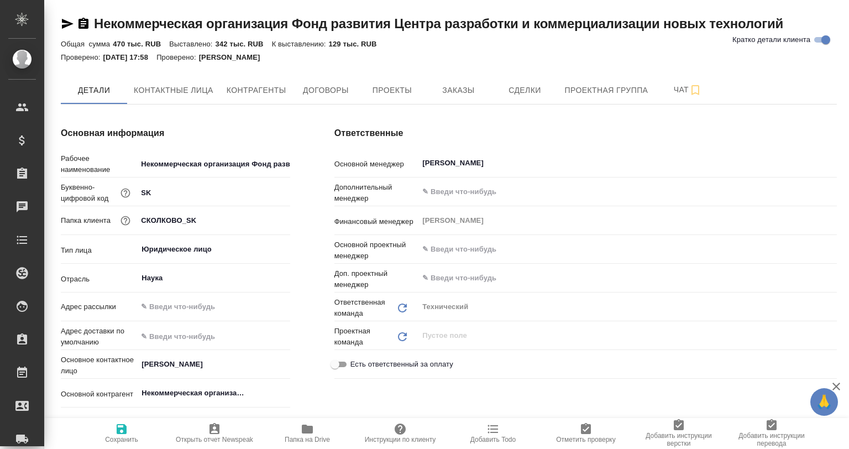
type textarea "x"
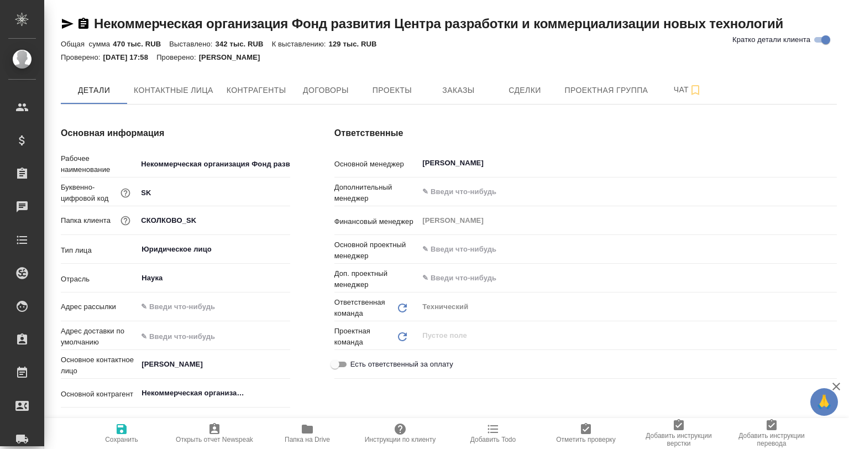
type textarea "x"
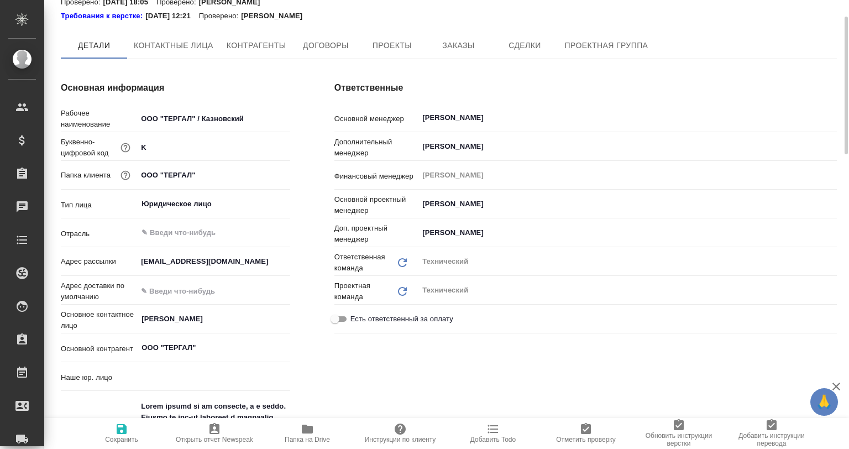
type textarea "x"
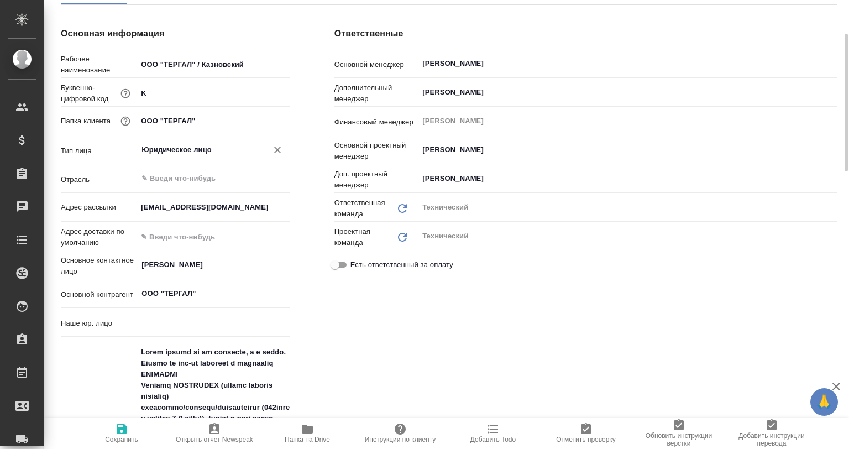
type textarea "x"
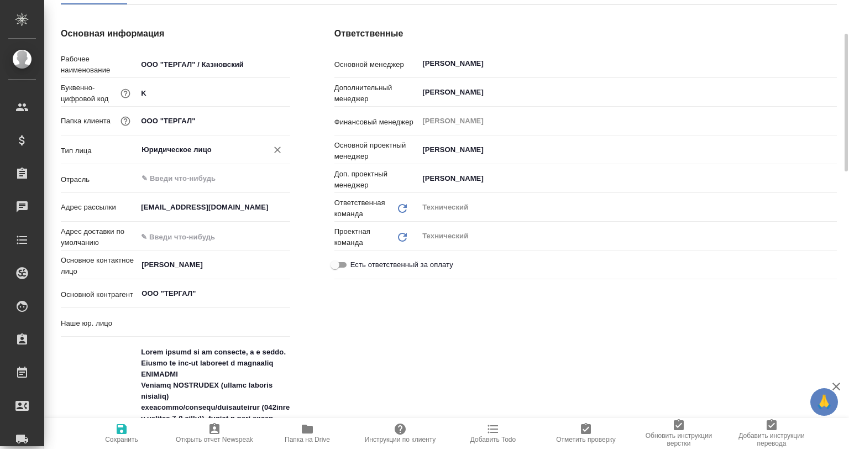
type textarea "x"
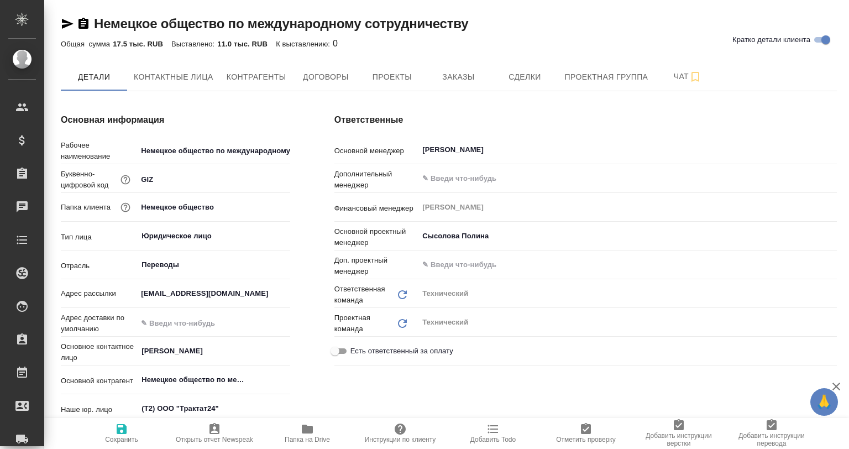
type textarea "x"
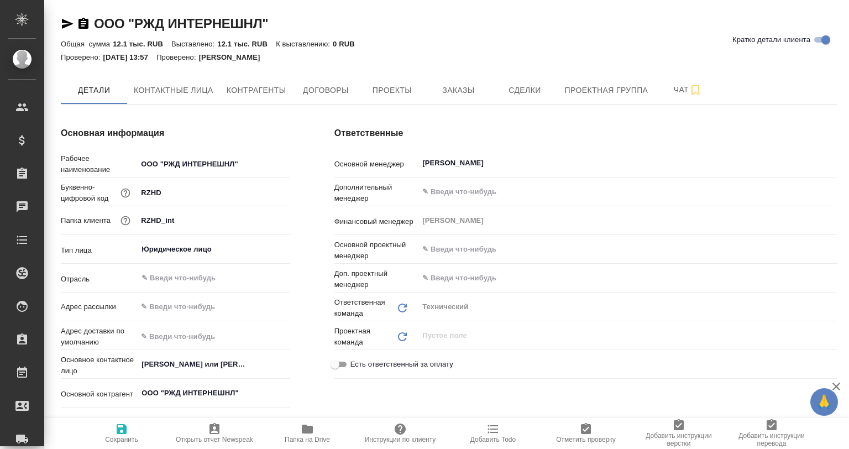
type textarea "x"
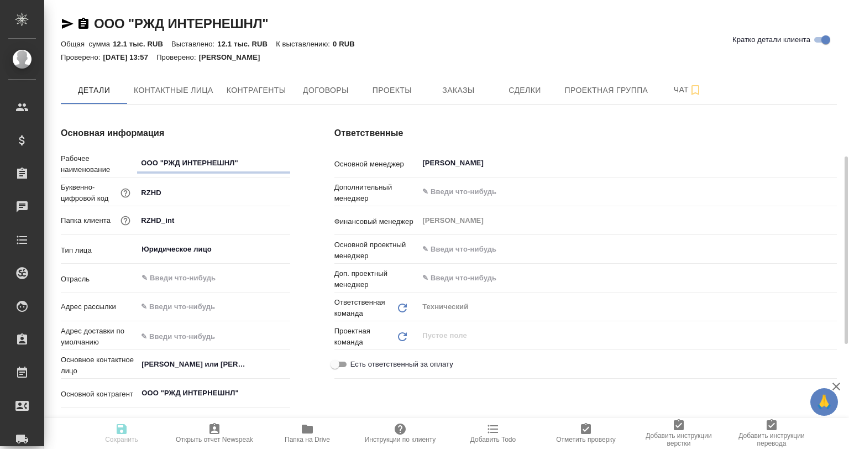
type textarea "x"
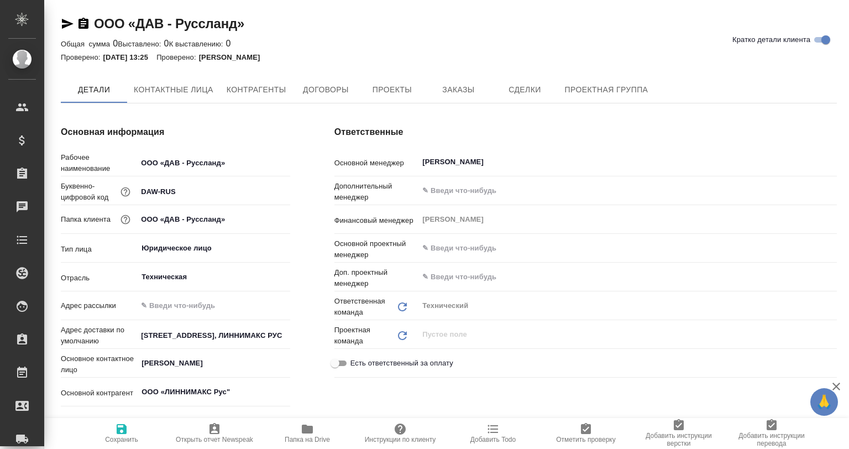
type textarea "x"
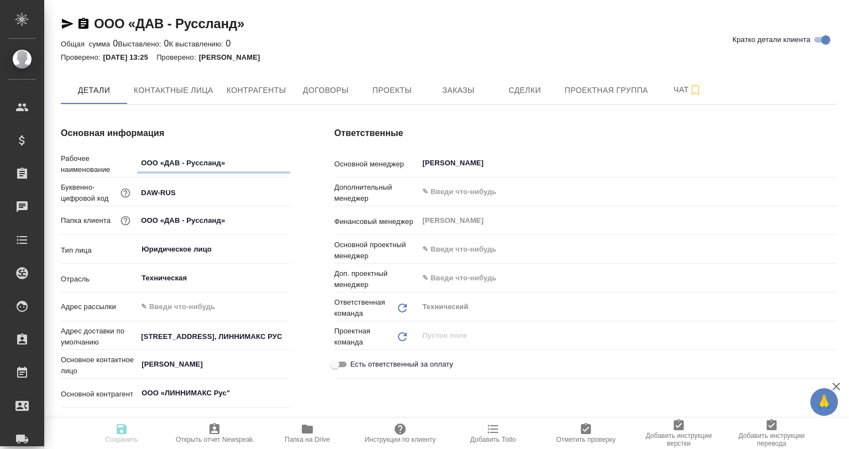
type textarea "x"
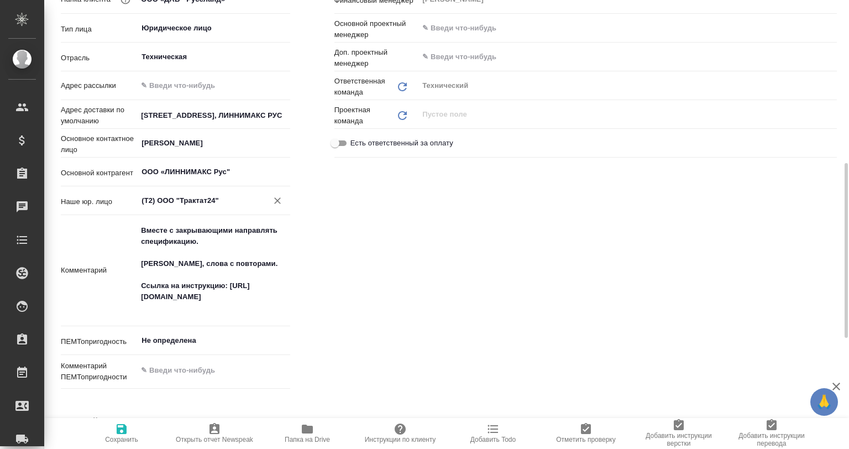
scroll to position [276, 0]
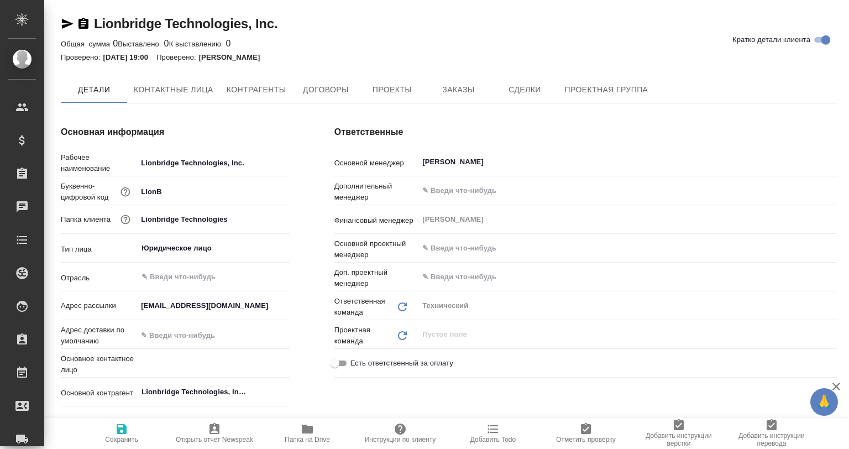
type textarea "x"
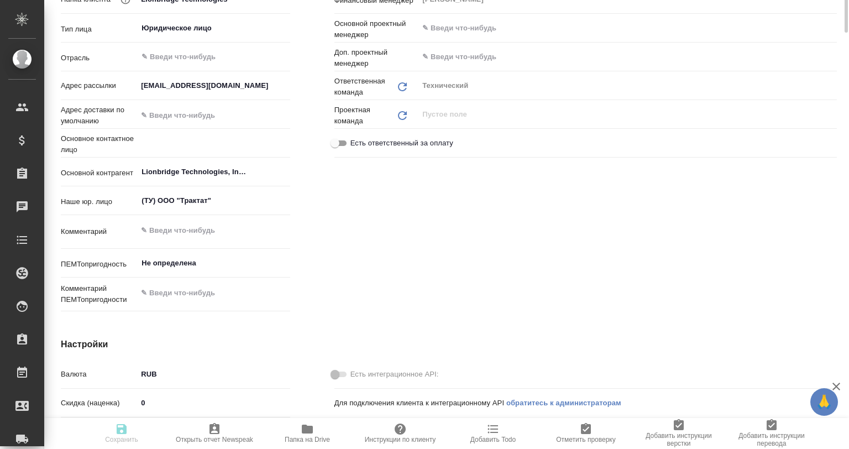
type textarea "x"
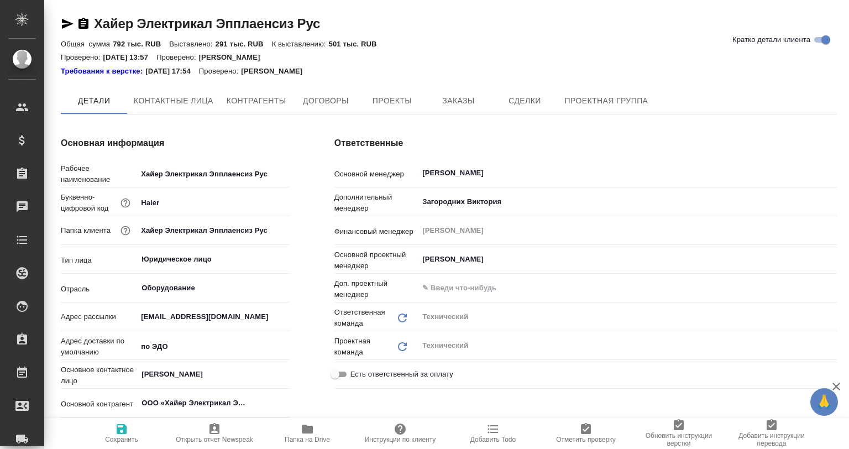
type textarea "x"
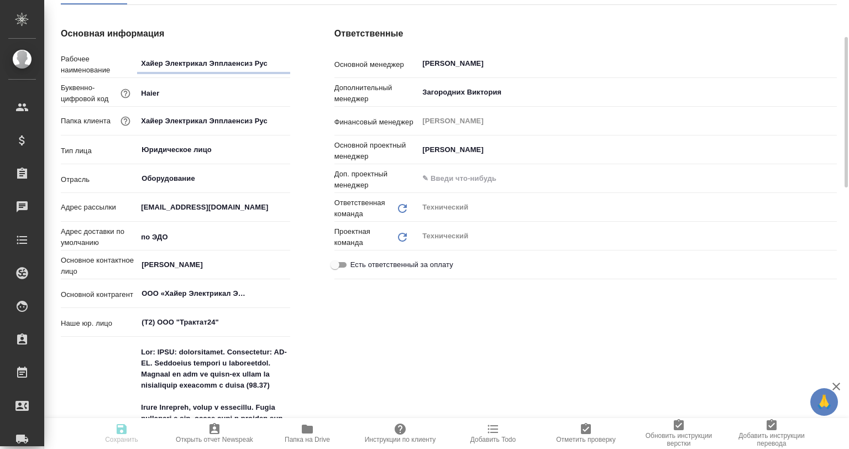
type textarea "x"
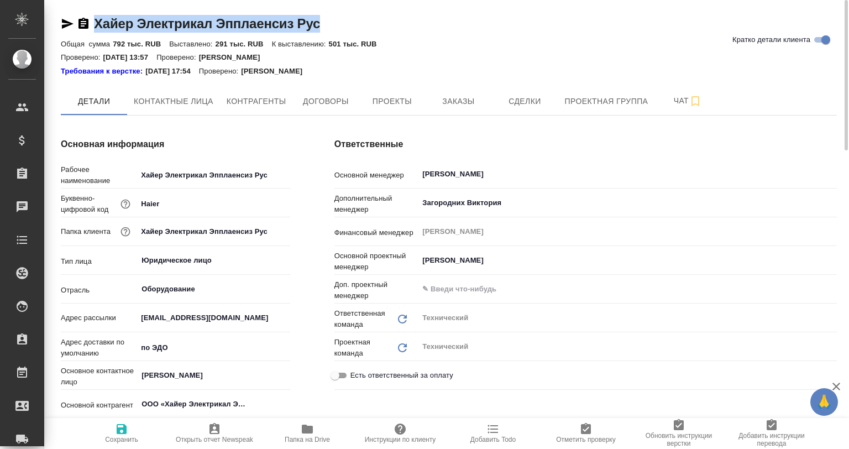
drag, startPoint x: 302, startPoint y: 23, endPoint x: 87, endPoint y: 24, distance: 215.0
click at [87, 24] on div "Хайер Электрикал Эпплаенсиз Рус Кратко детали клиента" at bounding box center [449, 24] width 776 height 18
copy link "Хайер Электрикал Эпплаенсиз Рус"
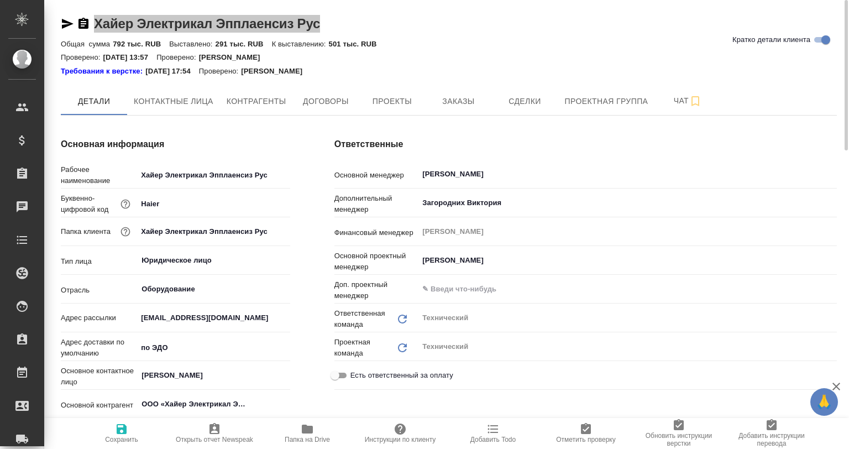
type textarea "x"
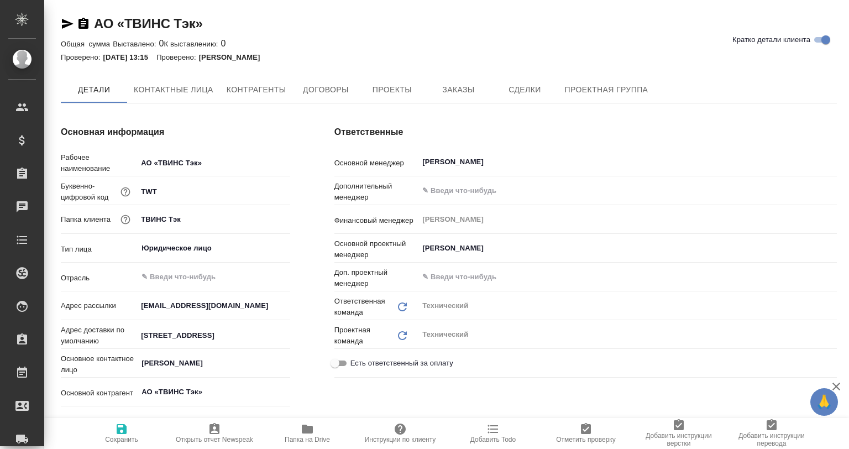
type textarea "x"
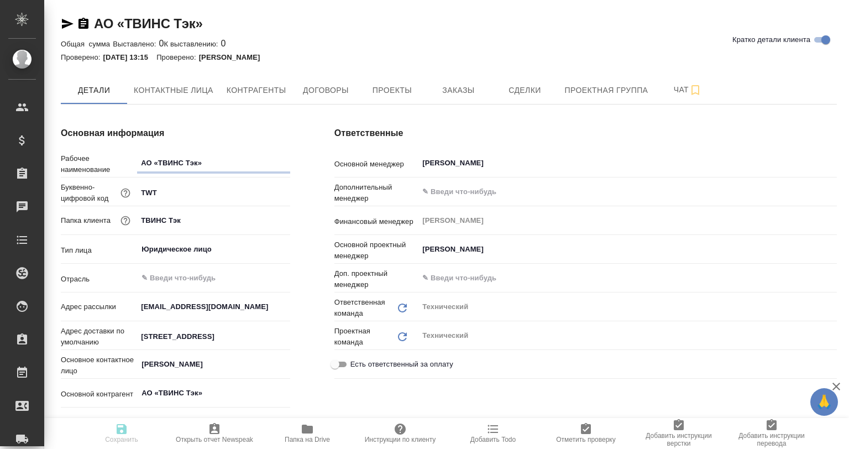
type textarea "x"
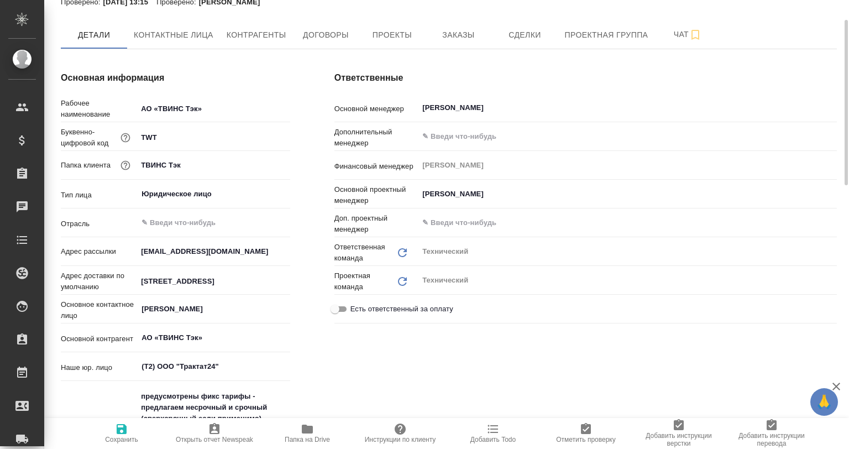
type textarea "x"
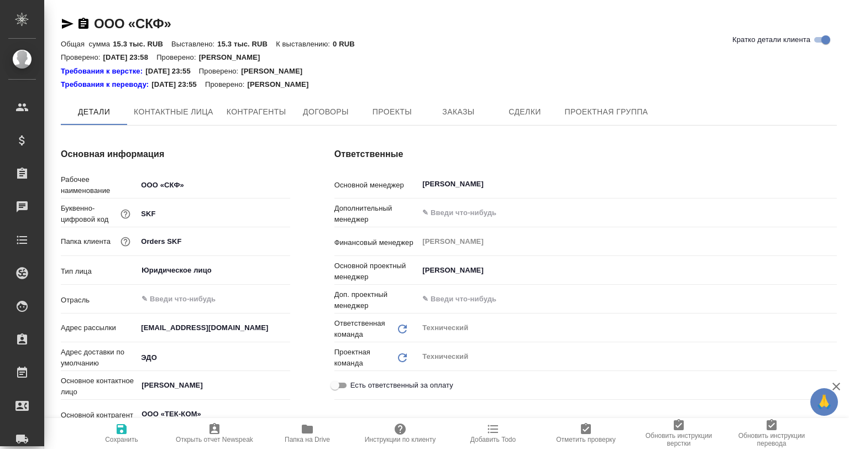
type textarea "x"
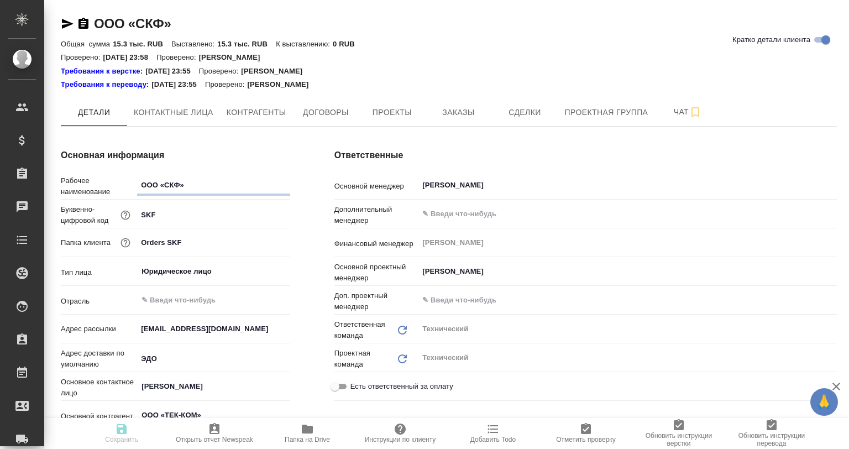
type textarea "x"
drag, startPoint x: 190, startPoint y: 20, endPoint x: 96, endPoint y: 19, distance: 94.5
click at [96, 19] on div "ООО «СКФ» Кратко детали клиента" at bounding box center [449, 24] width 776 height 18
type textarea "x"
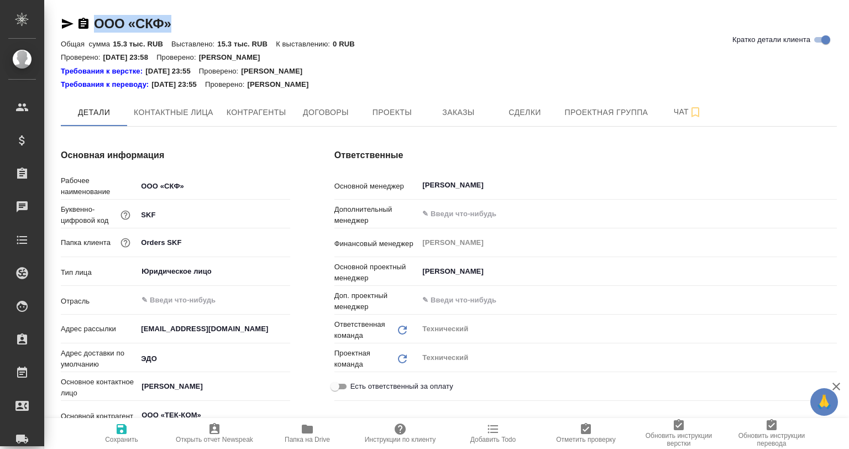
copy link "ООО «СКФ»"
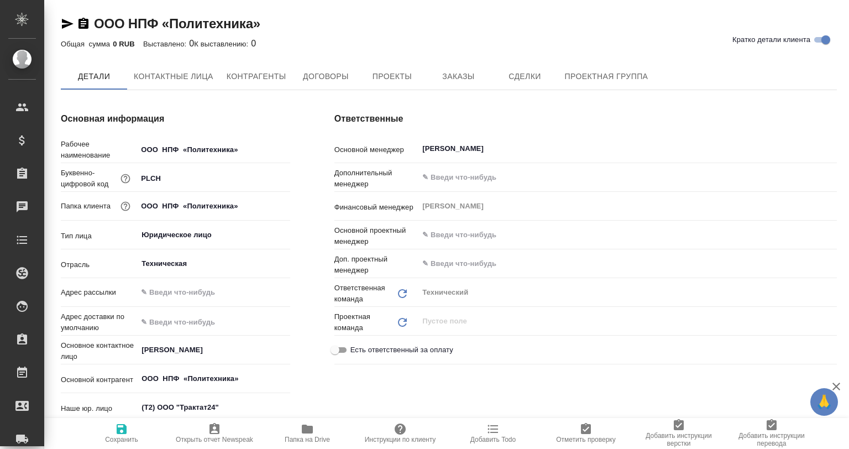
type textarea "x"
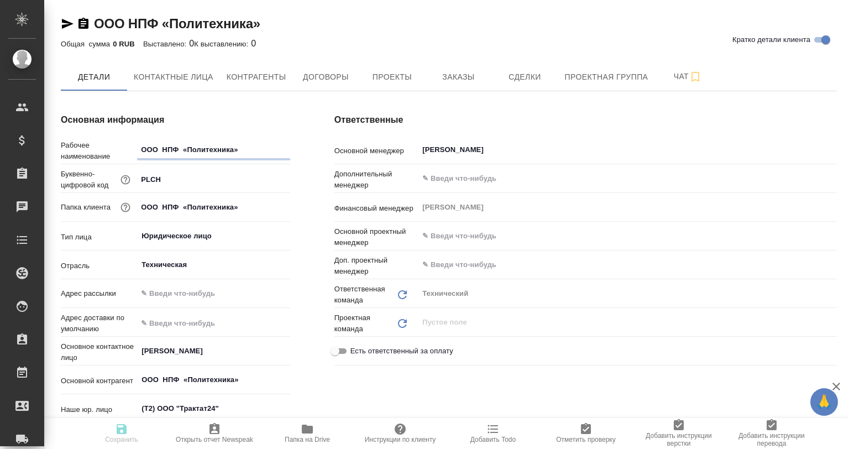
type textarea "x"
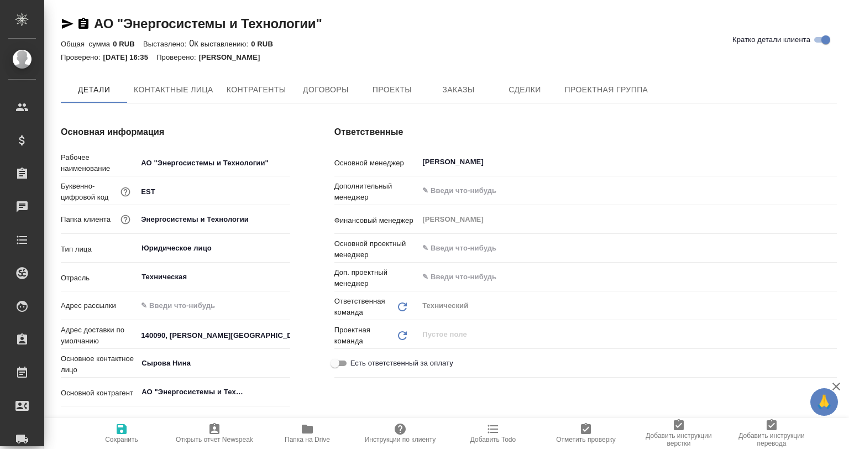
type textarea "x"
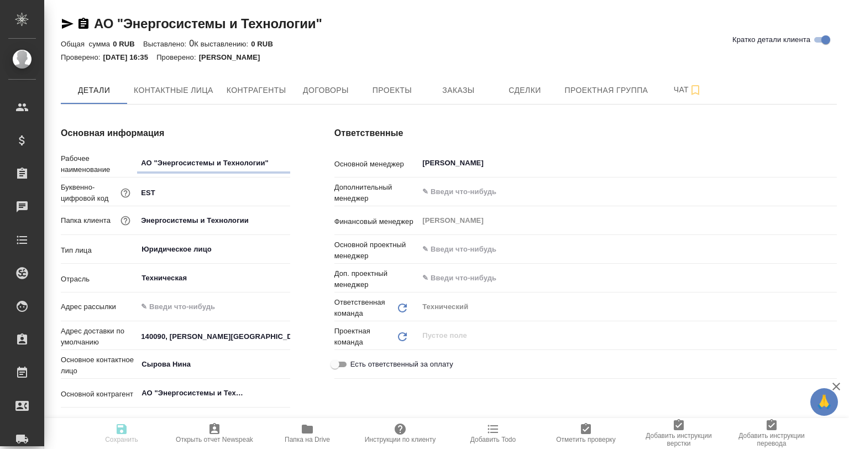
type textarea "x"
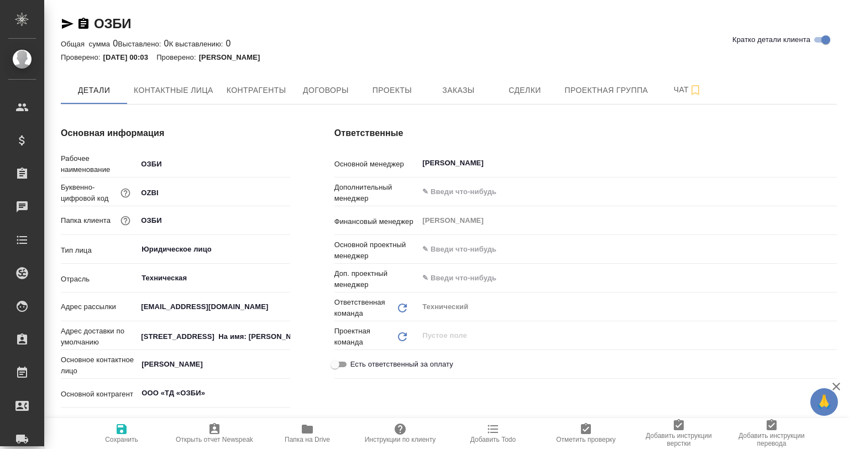
type textarea "x"
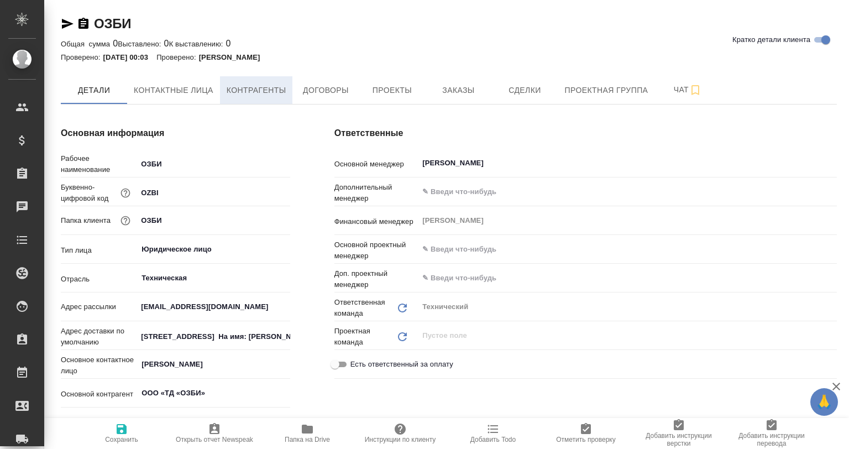
type textarea "x"
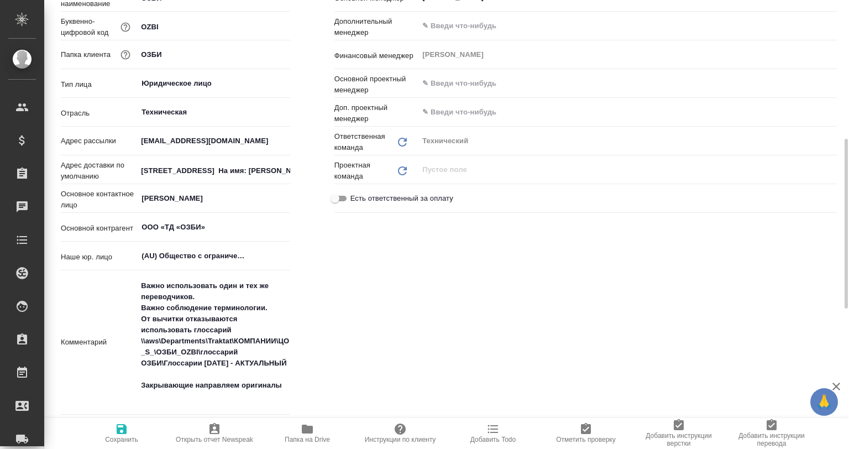
scroll to position [221, 0]
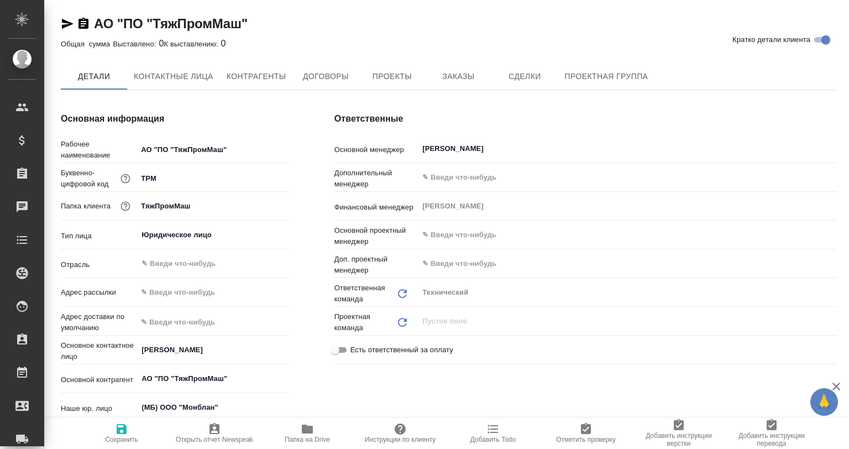
type textarea "x"
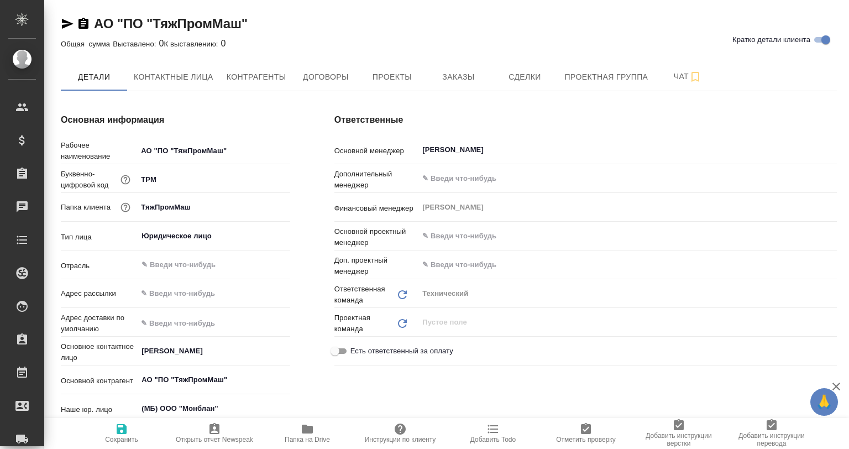
type textarea "x"
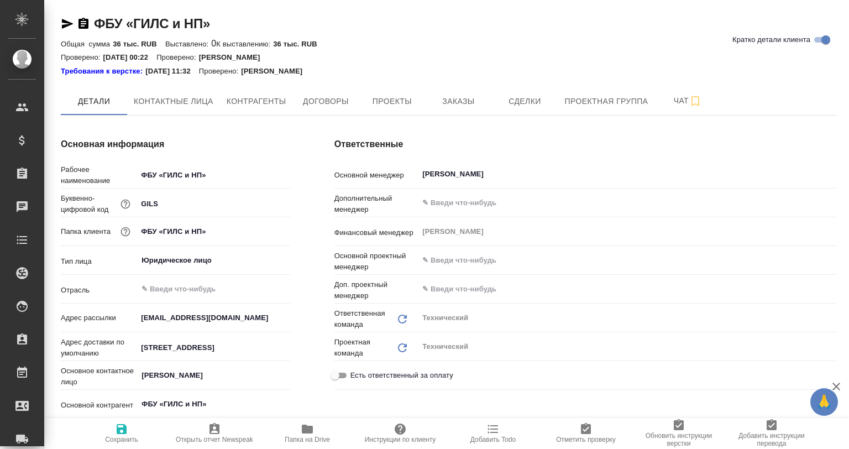
type textarea "x"
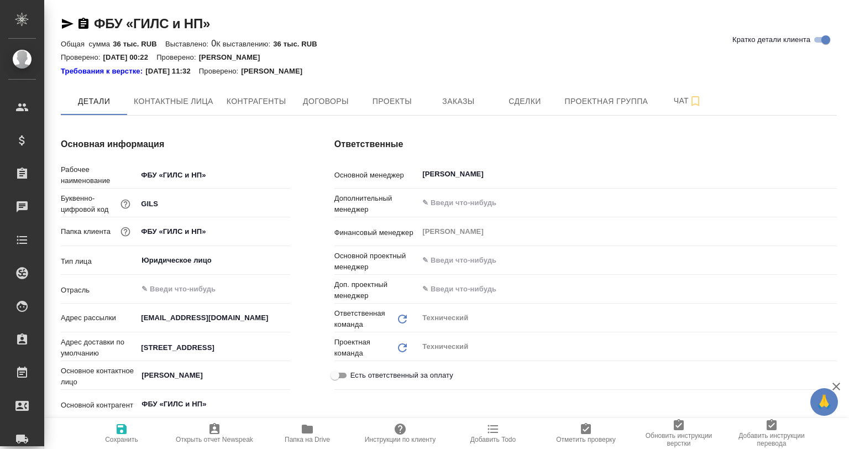
type textarea "x"
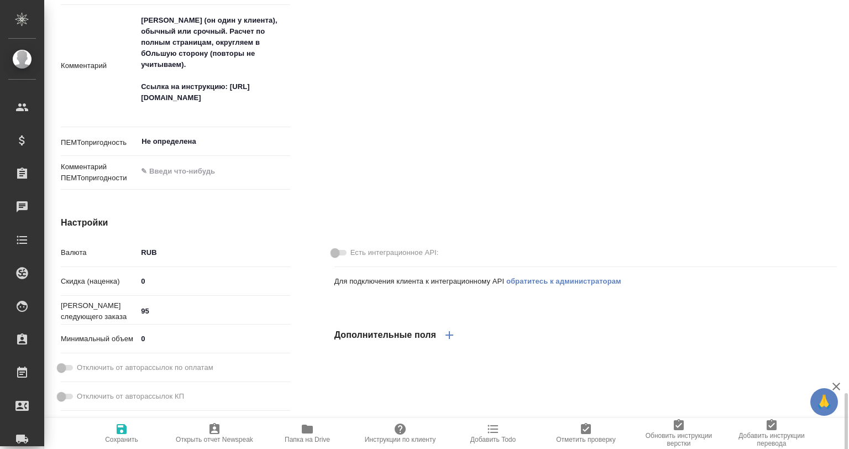
scroll to position [608, 0]
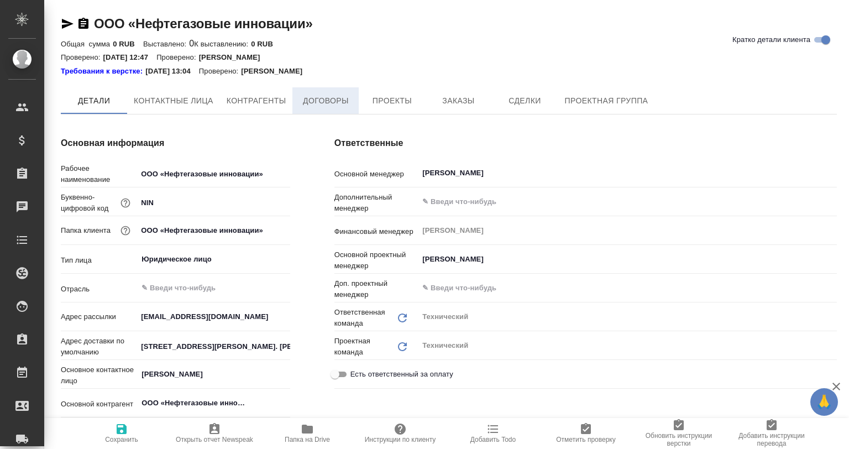
type textarea "x"
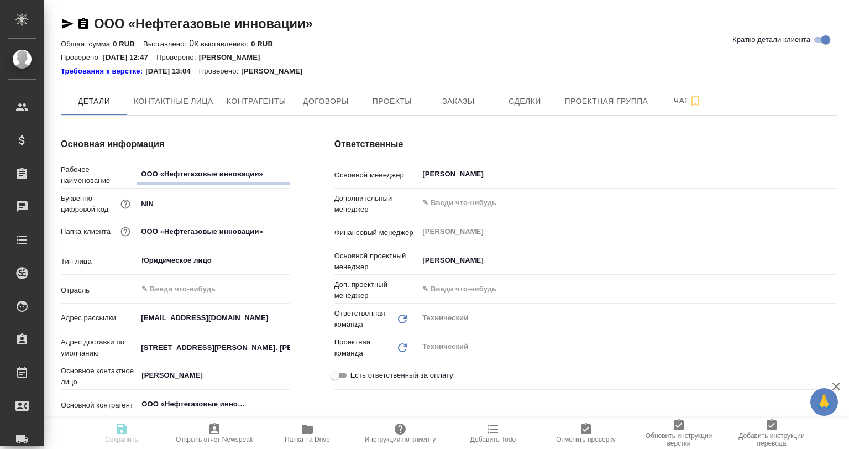
type textarea "x"
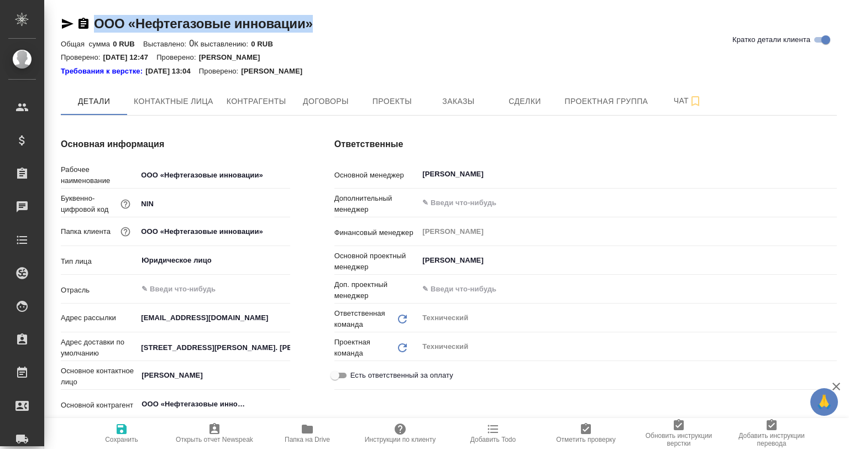
drag, startPoint x: 289, startPoint y: 20, endPoint x: 97, endPoint y: 13, distance: 191.4
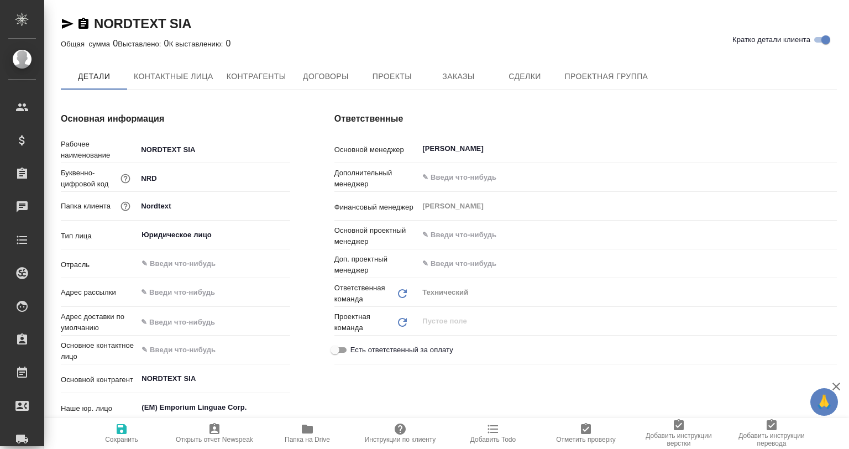
type textarea "x"
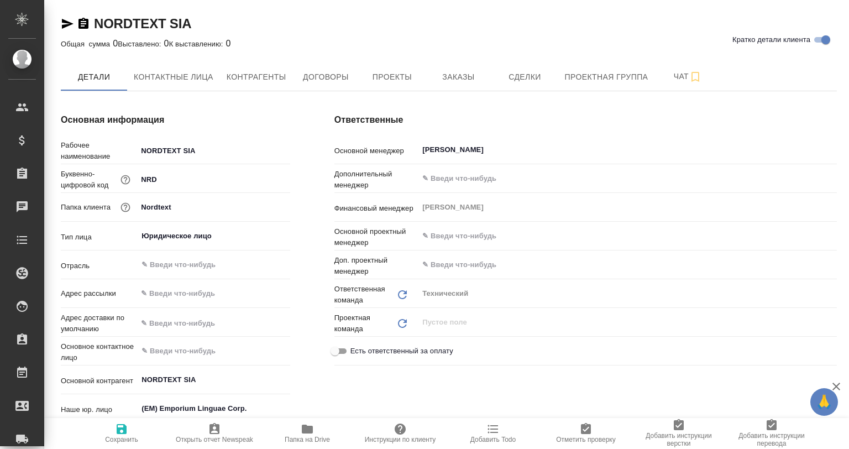
type textarea "x"
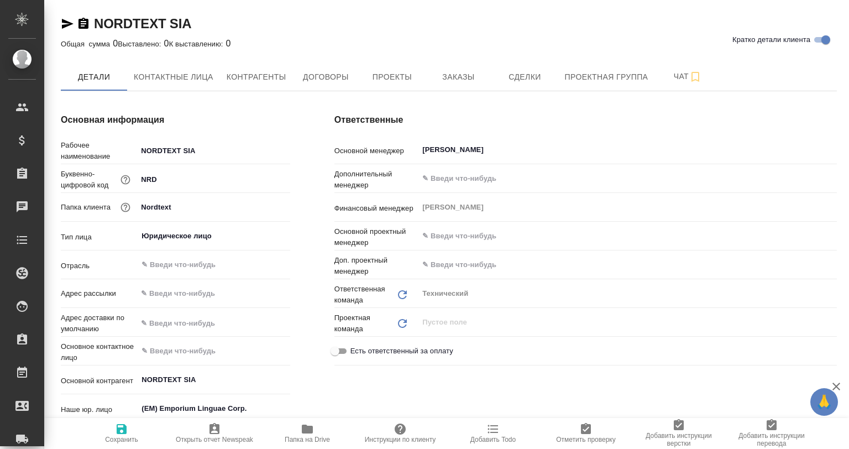
type textarea "x"
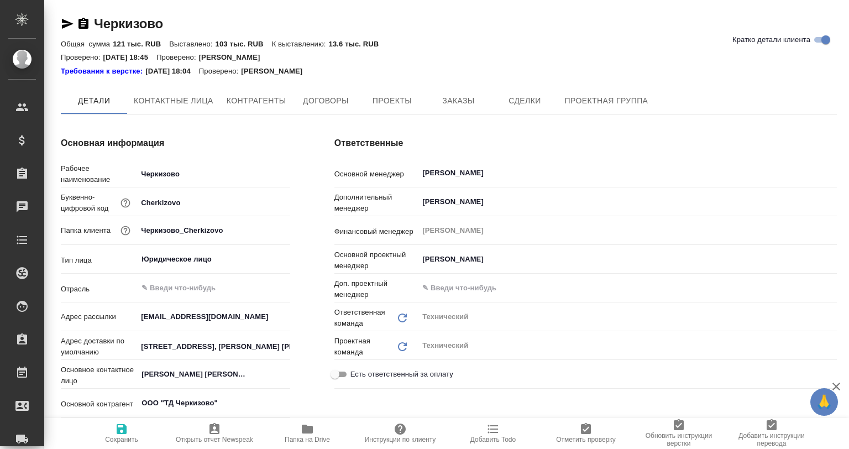
type textarea "x"
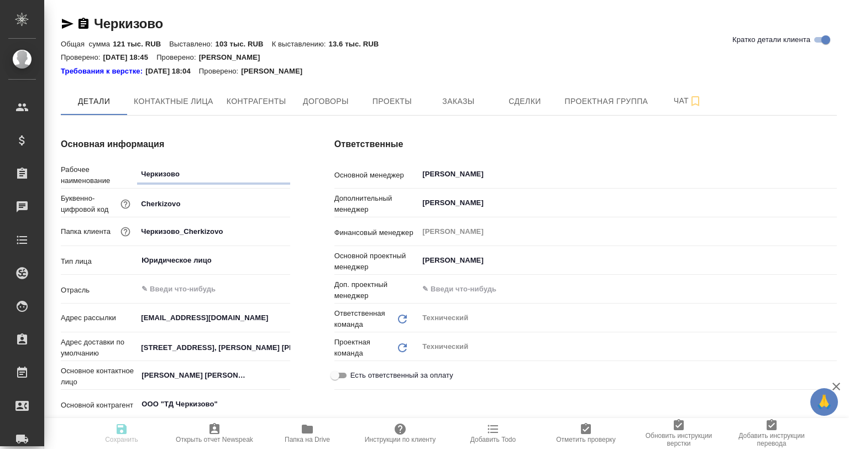
type textarea "x"
drag, startPoint x: 188, startPoint y: 28, endPoint x: 91, endPoint y: 24, distance: 96.8
click at [91, 24] on div "Черкизово Кратко детали клиента" at bounding box center [449, 24] width 776 height 18
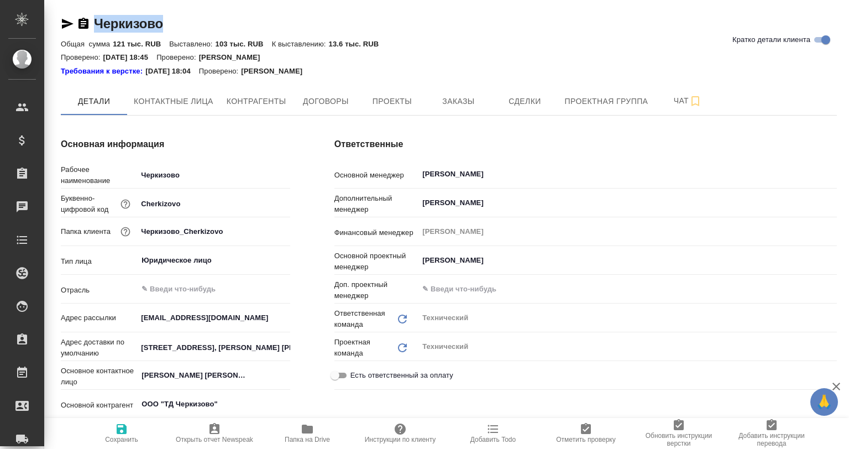
copy link "Черкизово"
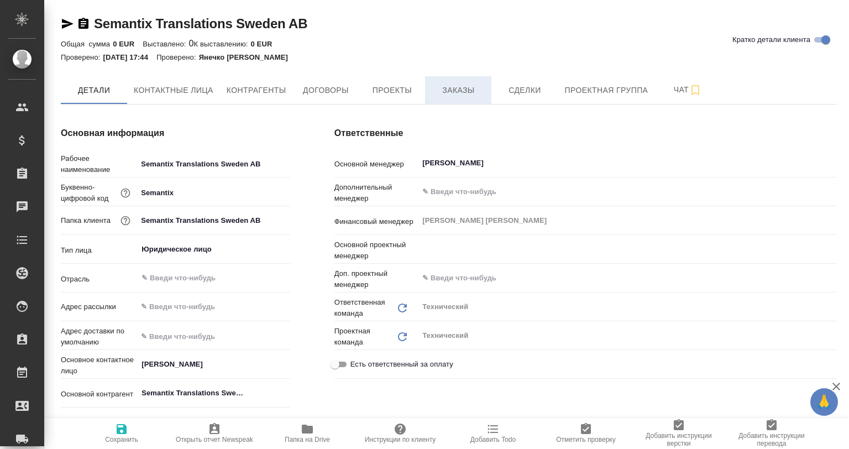
click at [436, 91] on span "Заказы" at bounding box center [458, 90] width 53 height 14
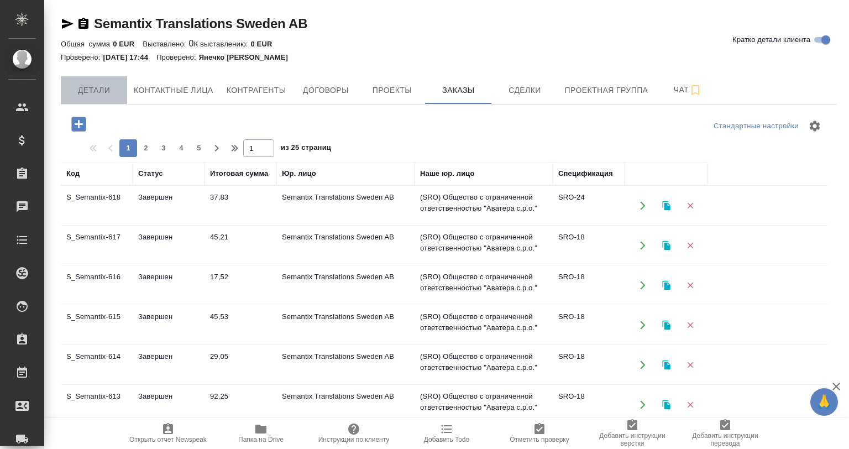
click at [86, 92] on span "Детали" at bounding box center [93, 90] width 53 height 14
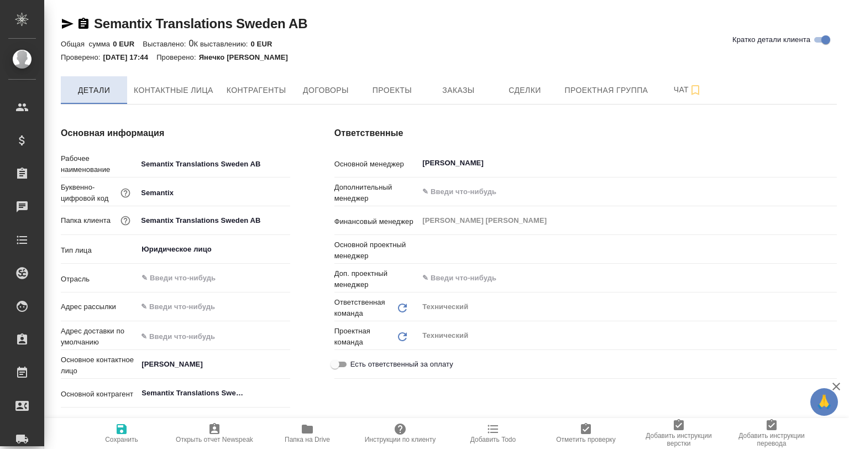
type textarea "x"
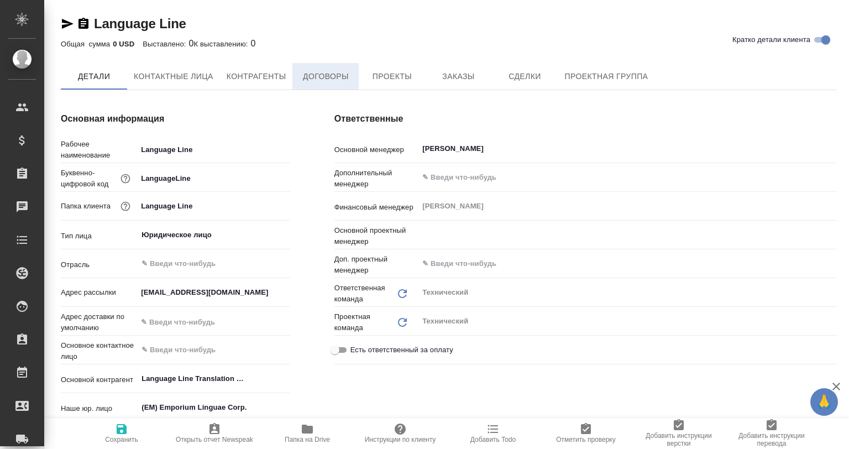
type textarea "x"
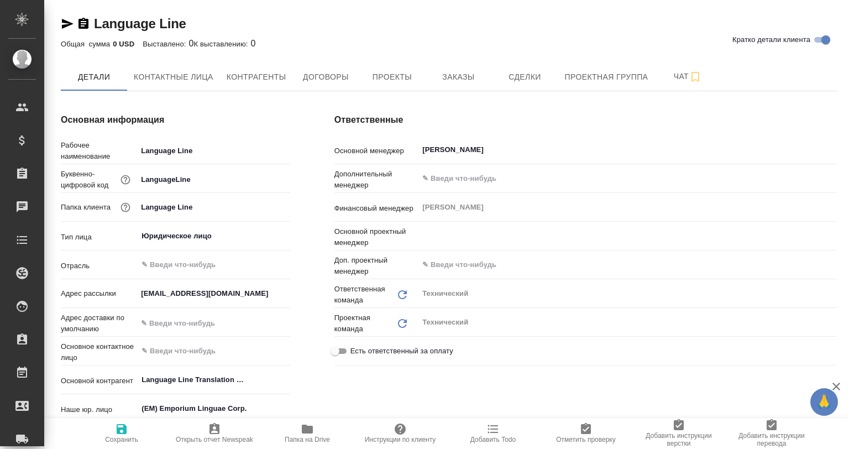
type textarea "x"
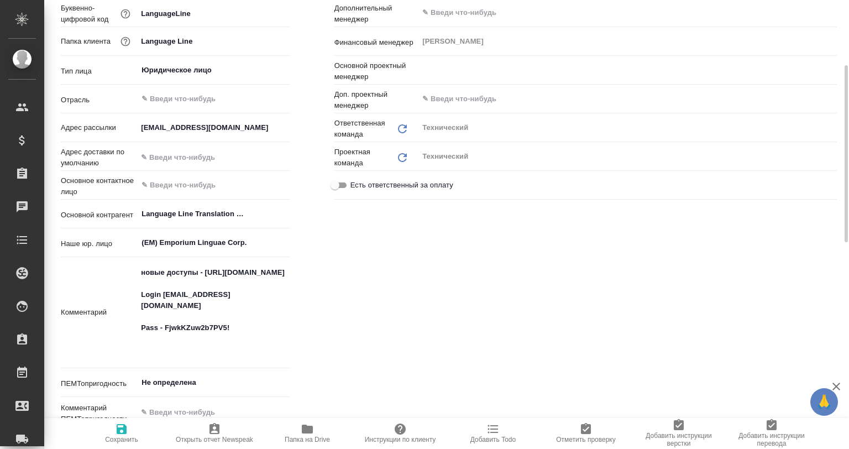
type textarea "x"
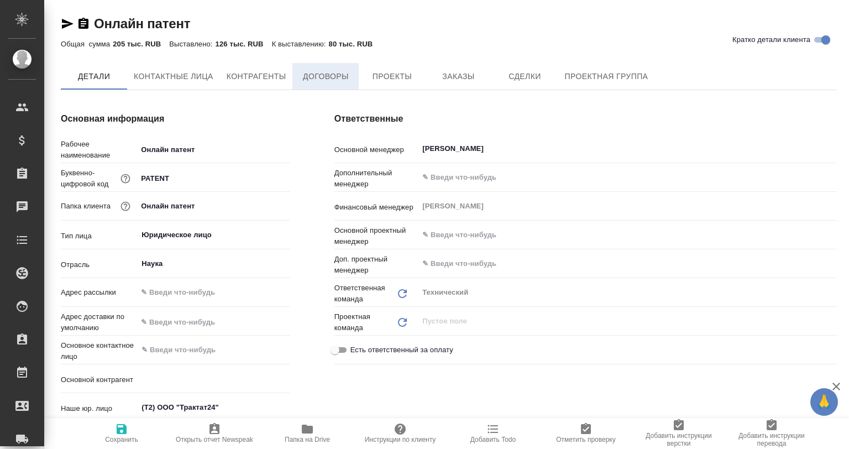
type textarea "x"
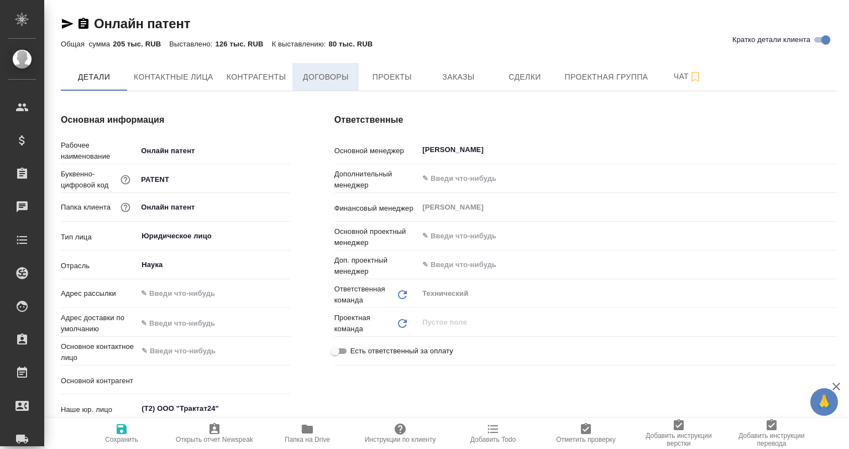
type textarea "x"
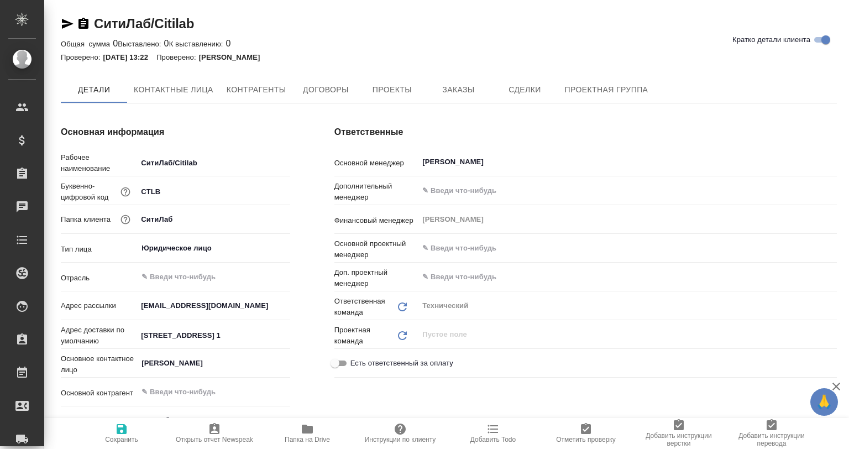
type textarea "x"
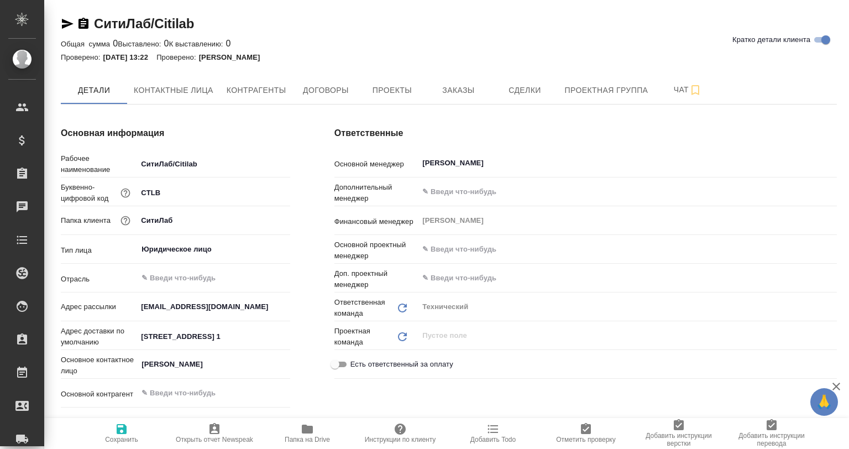
type textarea "x"
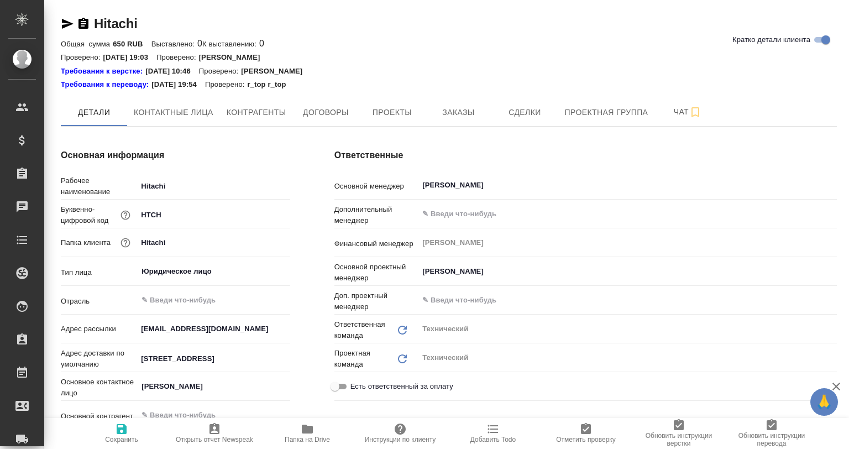
type textarea "x"
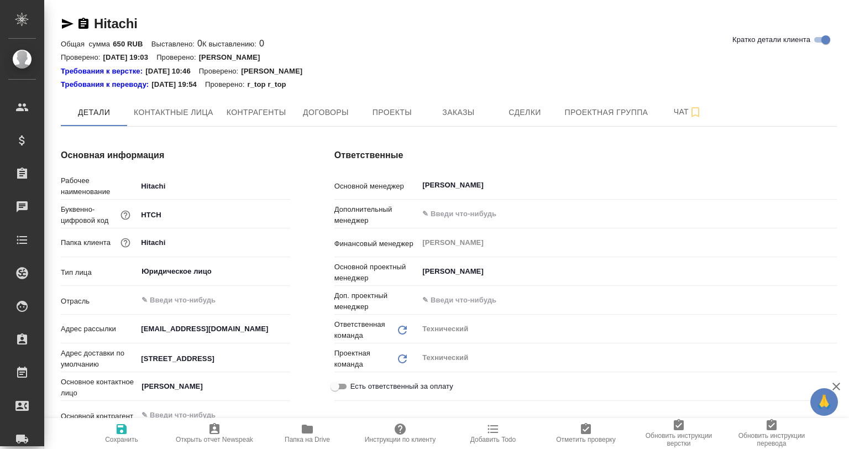
type textarea "x"
drag, startPoint x: 150, startPoint y: 19, endPoint x: 93, endPoint y: 22, distance: 57.0
click at [93, 22] on div "Hitachi Кратко детали клиента" at bounding box center [449, 24] width 776 height 18
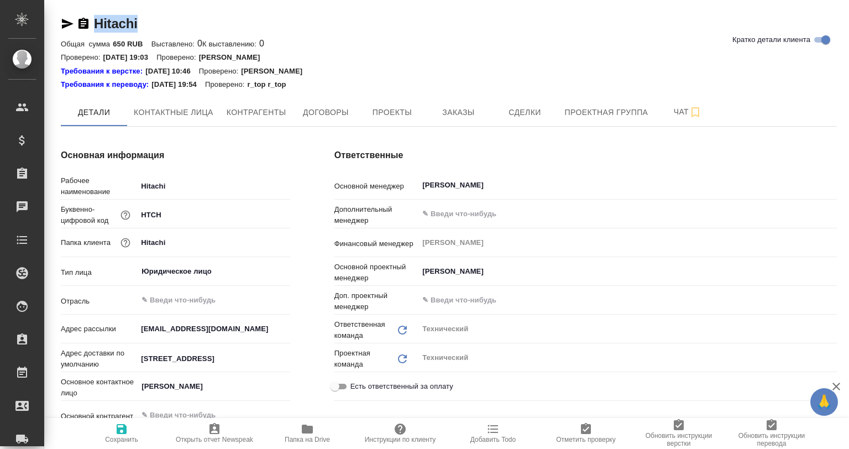
copy link "Hitachi"
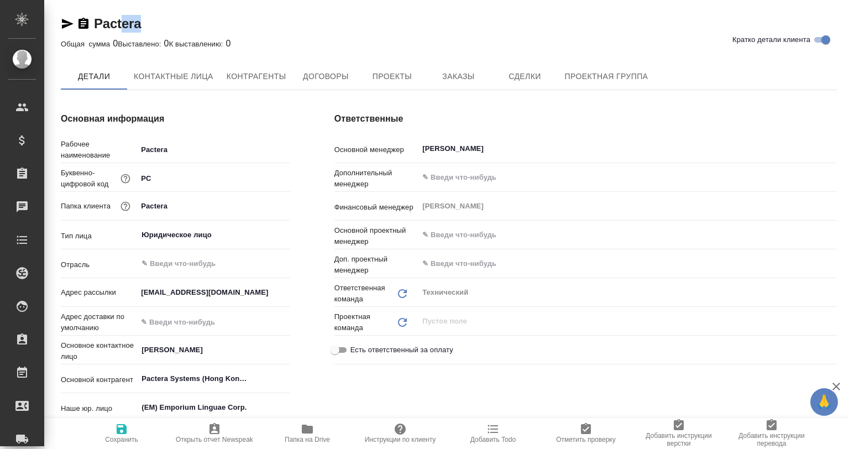
type textarea "x"
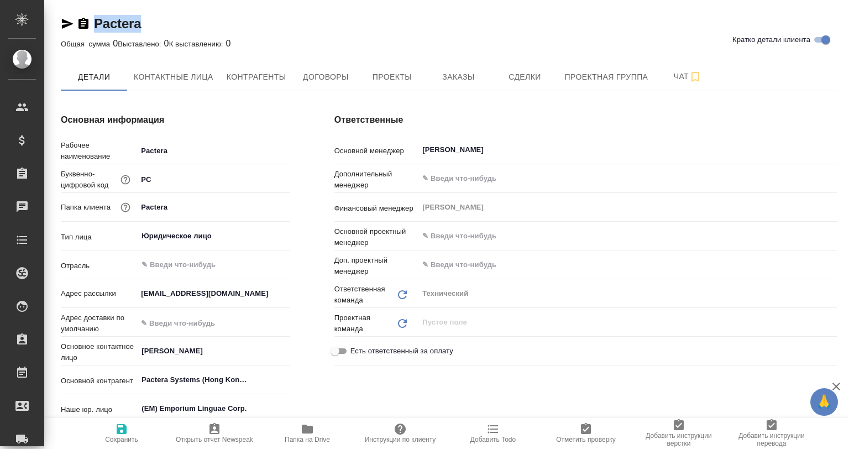
type textarea "x"
drag, startPoint x: 157, startPoint y: 33, endPoint x: 96, endPoint y: 28, distance: 61.6
click at [96, 28] on div "Pactera Кратко детали клиента" at bounding box center [449, 26] width 776 height 22
copy link "Pactera"
type textarea "x"
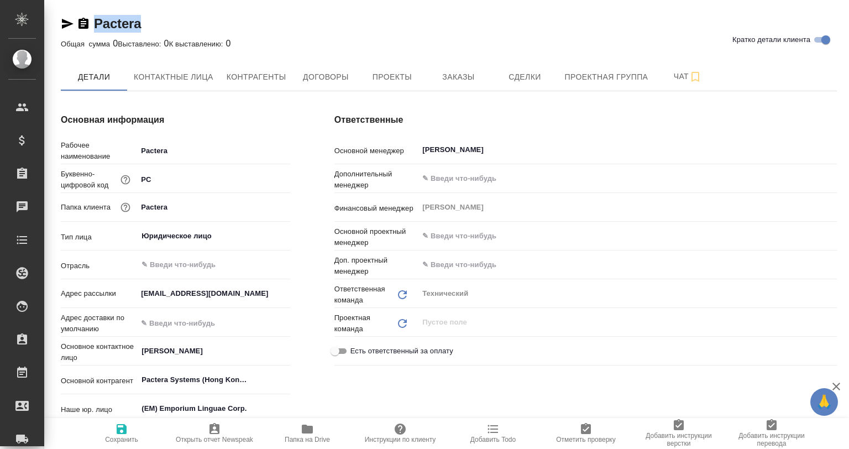
type textarea "x"
click at [299, 248] on div "Основная информация Рабочее наименование Pactera Буквенно-цифровой код PC Папка…" at bounding box center [176, 318] width 274 height 454
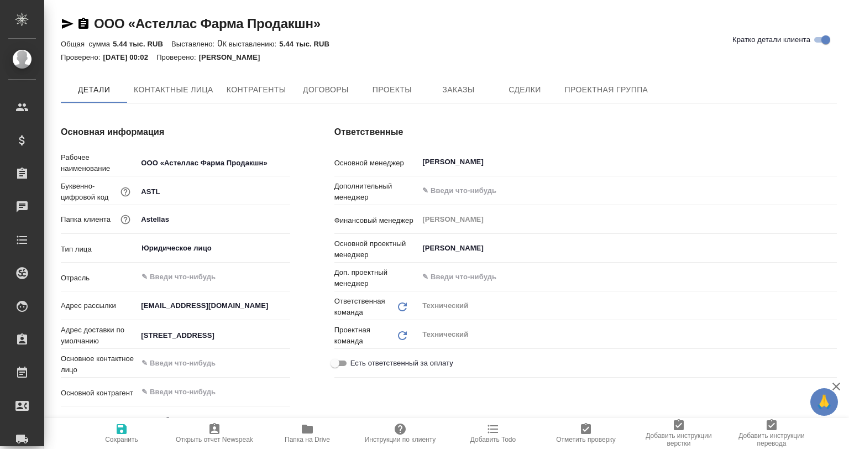
type textarea "x"
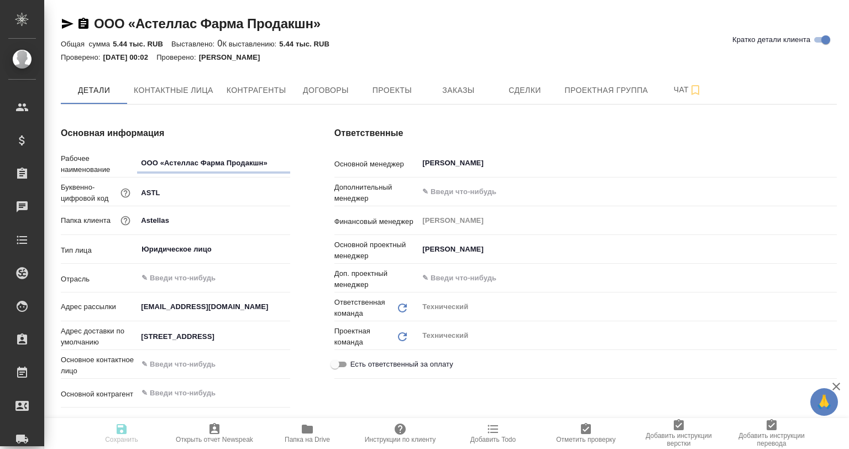
type textarea "x"
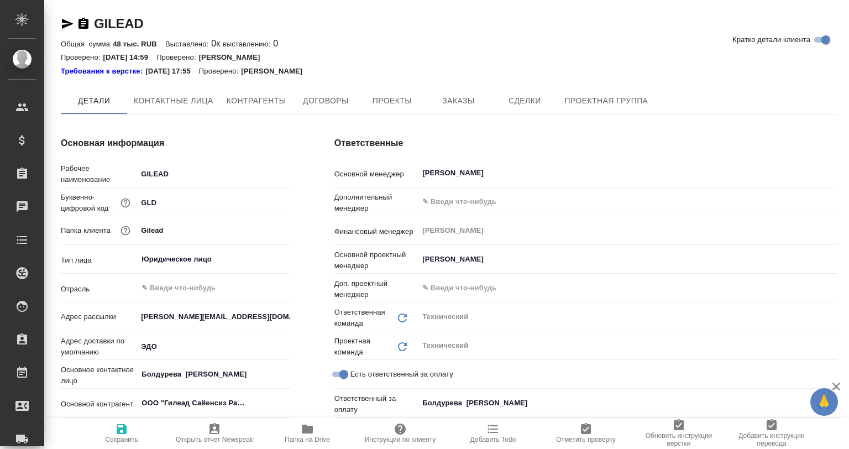
type textarea "x"
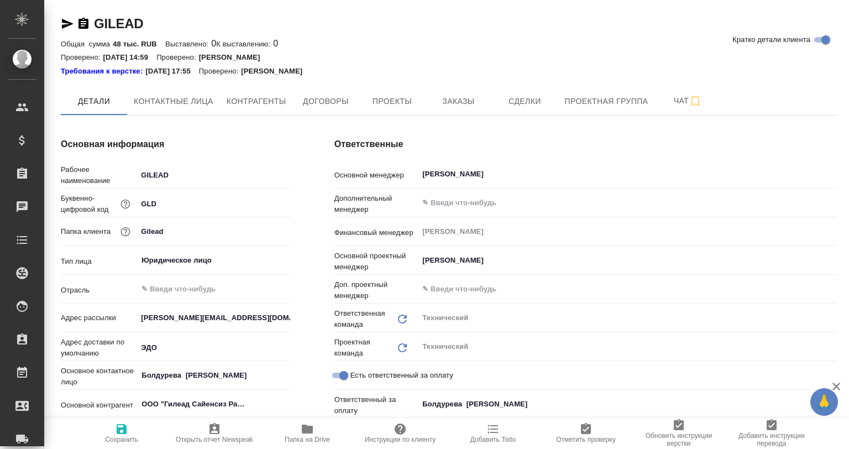
type textarea "x"
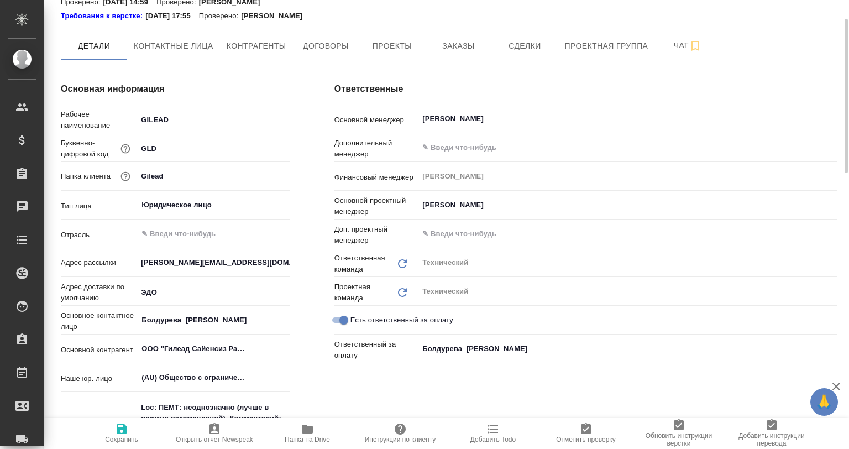
type textarea "x"
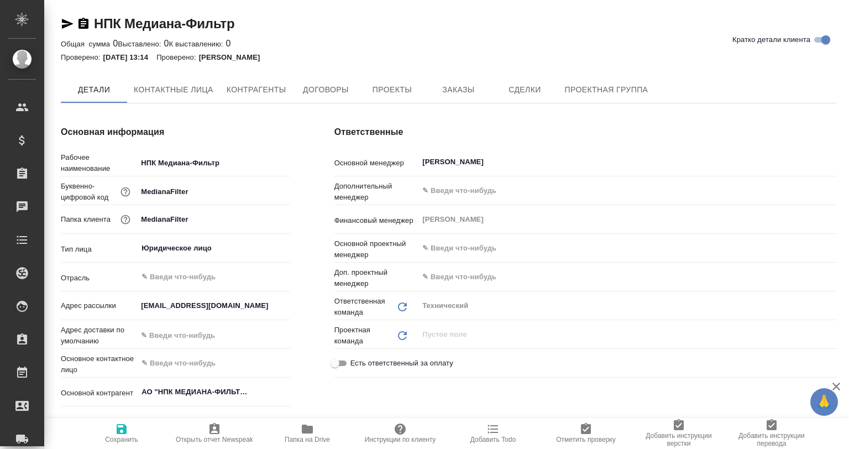
type textarea "x"
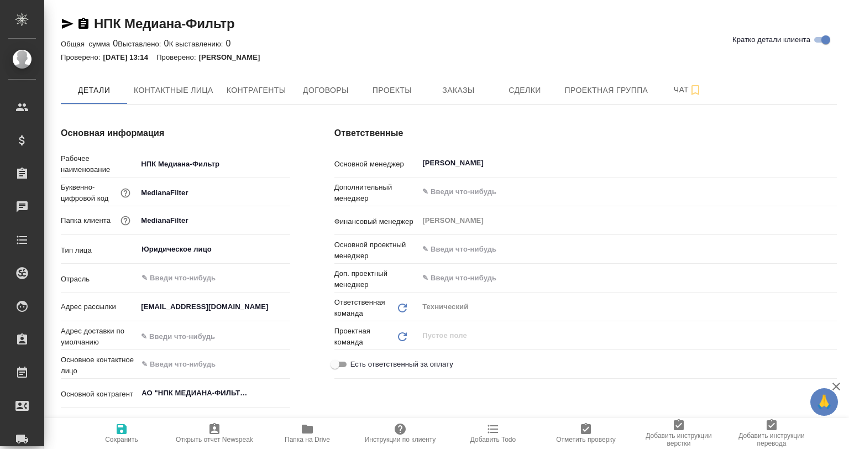
type textarea "x"
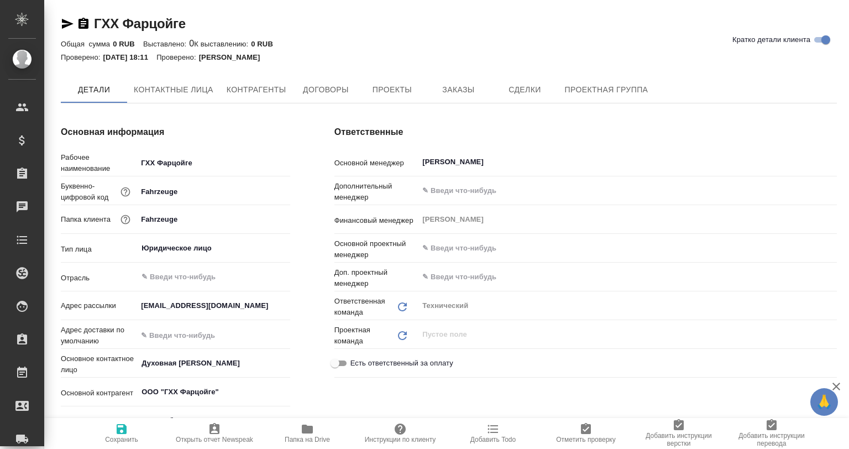
type textarea "x"
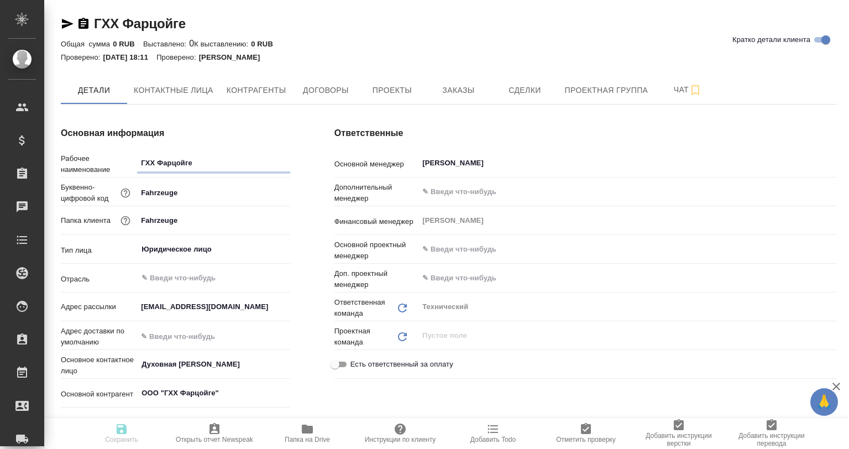
type textarea "x"
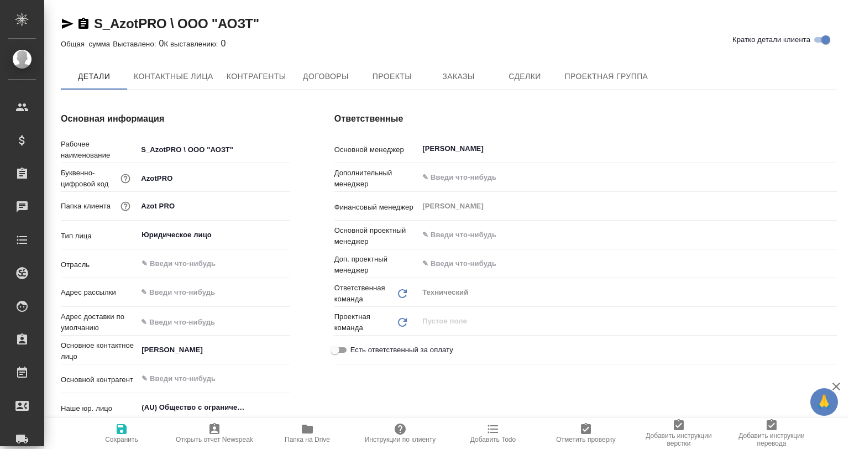
type textarea "x"
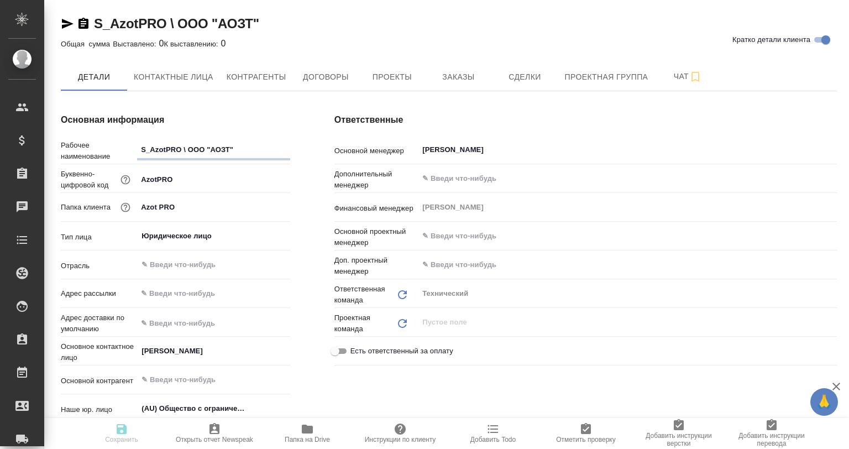
type textarea "x"
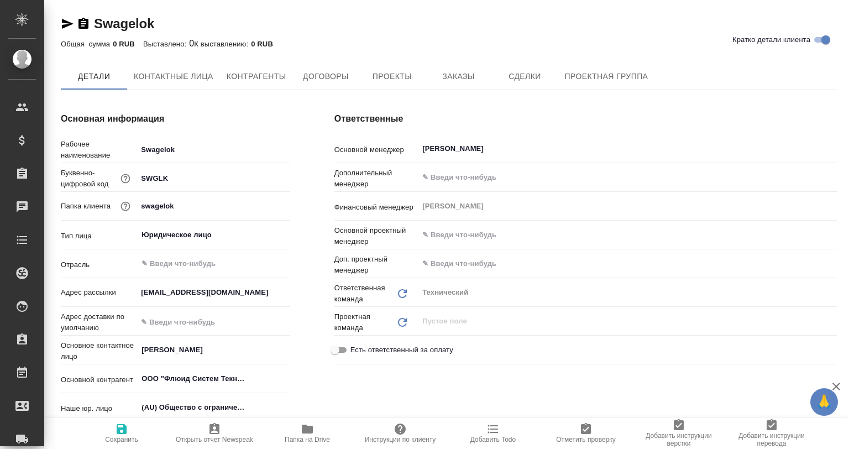
type textarea "x"
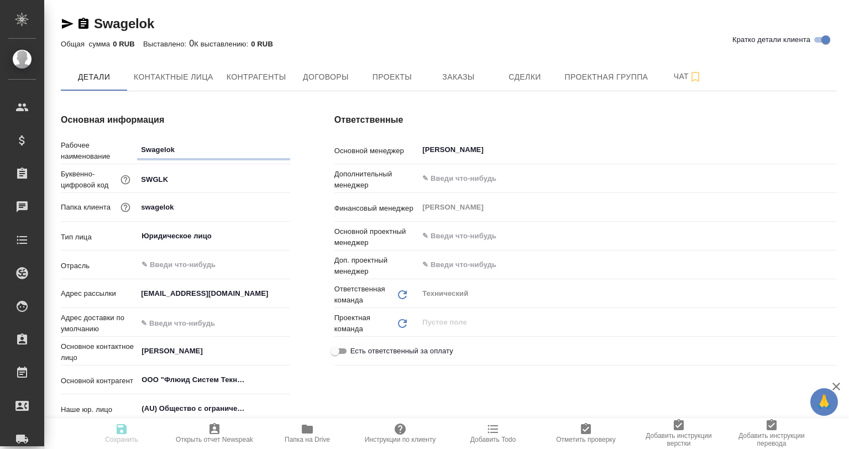
type textarea "x"
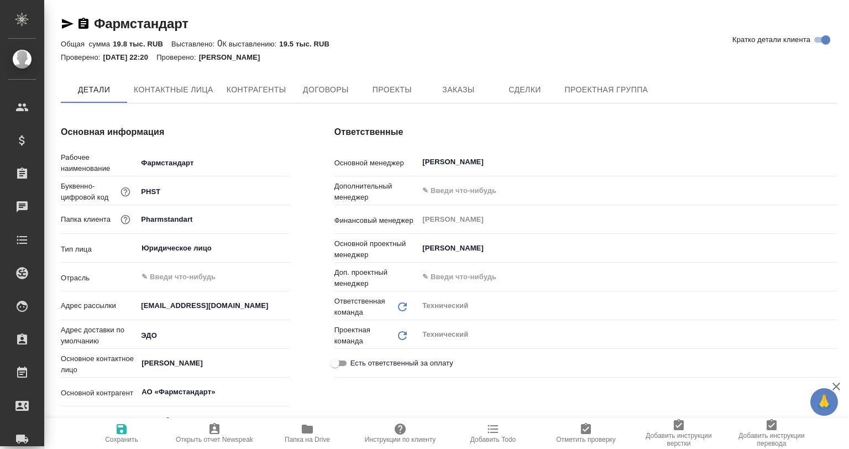
type textarea "x"
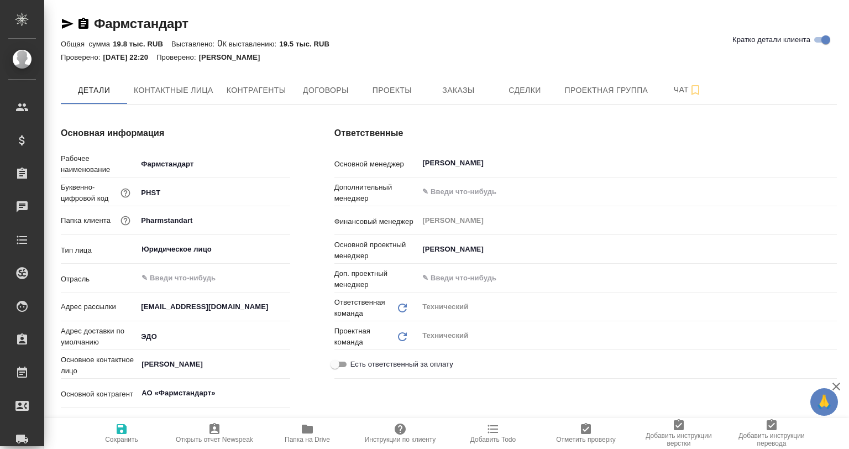
type textarea "x"
drag, startPoint x: 195, startPoint y: 22, endPoint x: 67, endPoint y: 34, distance: 127.7
click at [67, 34] on div "Фармстандарт Кратко детали клиента" at bounding box center [449, 26] width 776 height 22
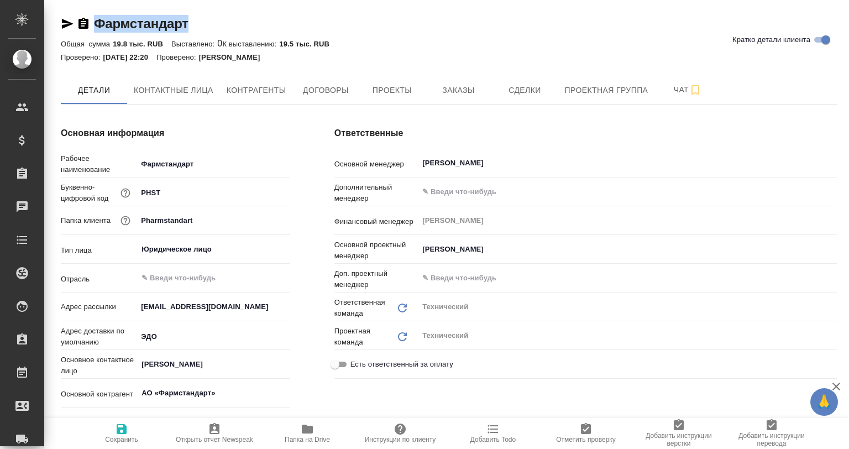
copy link "Фармстандарт"
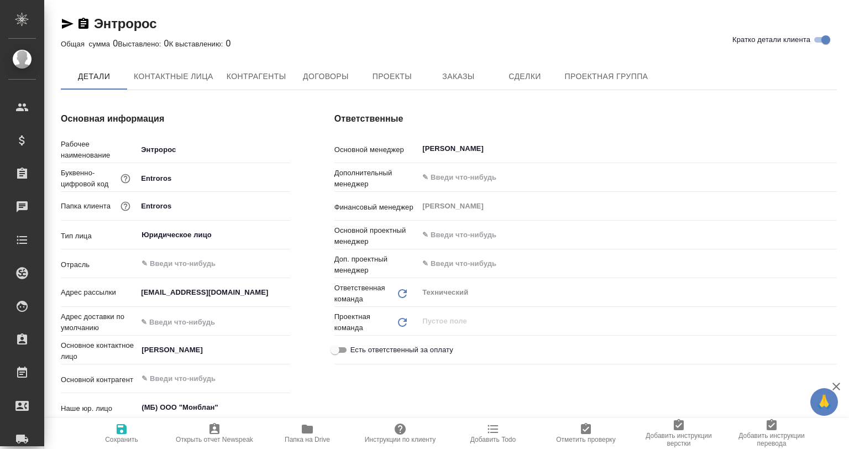
type textarea "x"
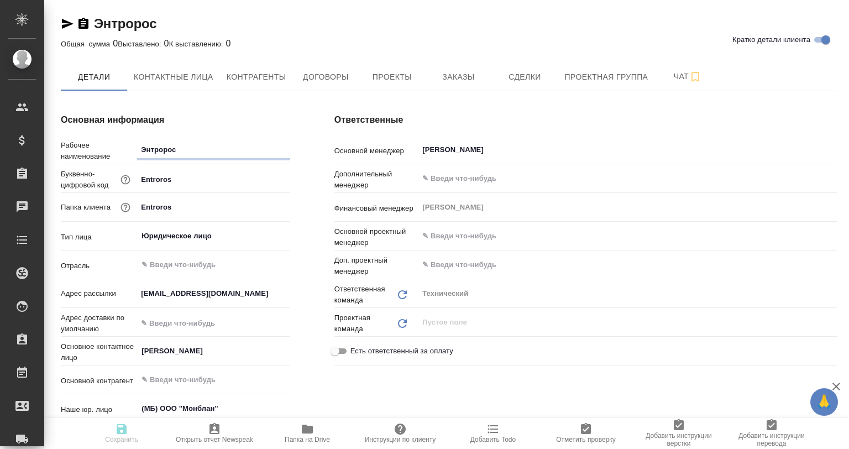
type textarea "x"
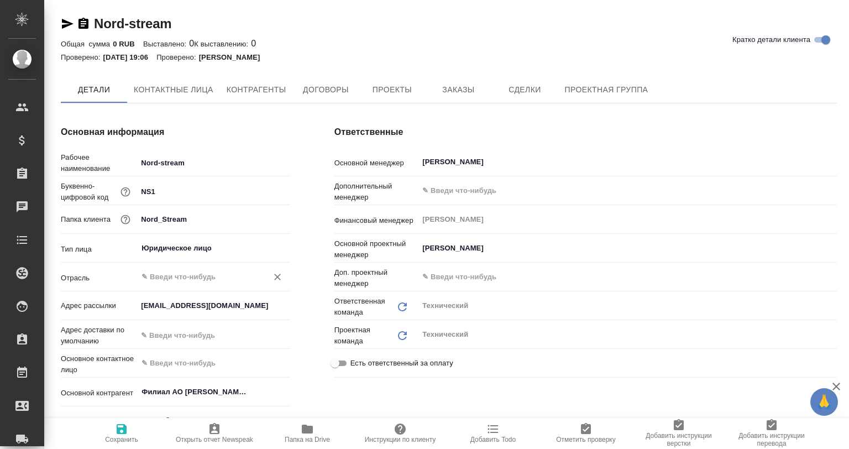
type textarea "x"
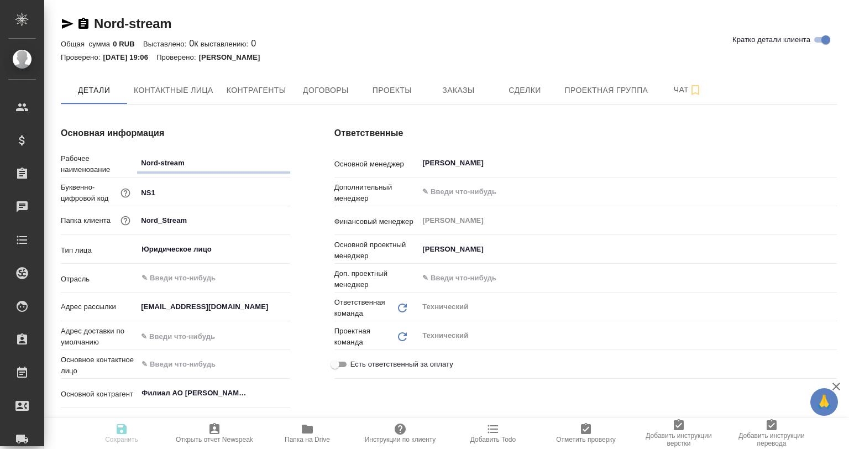
type textarea "x"
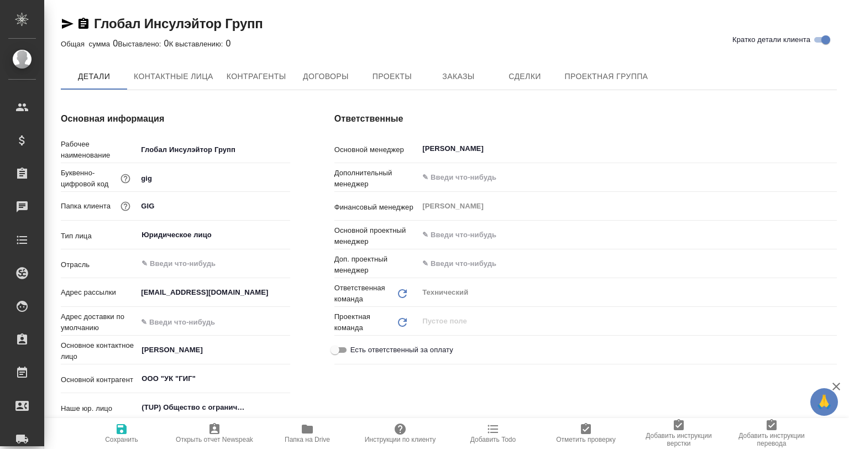
type textarea "x"
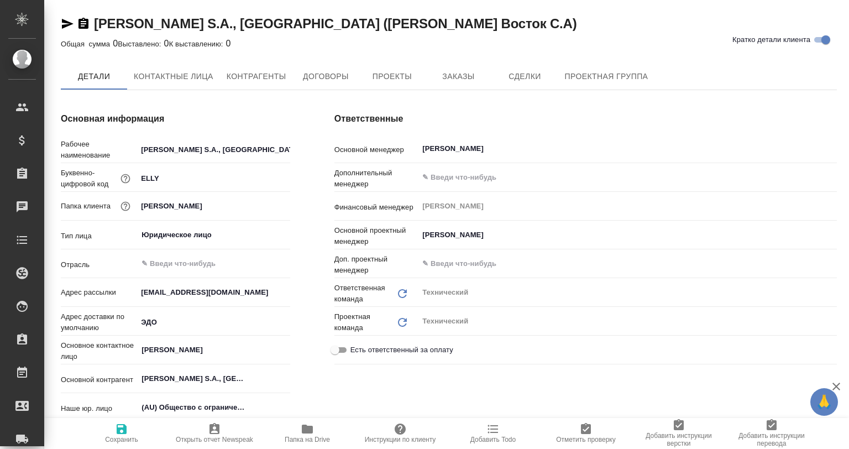
type textarea "x"
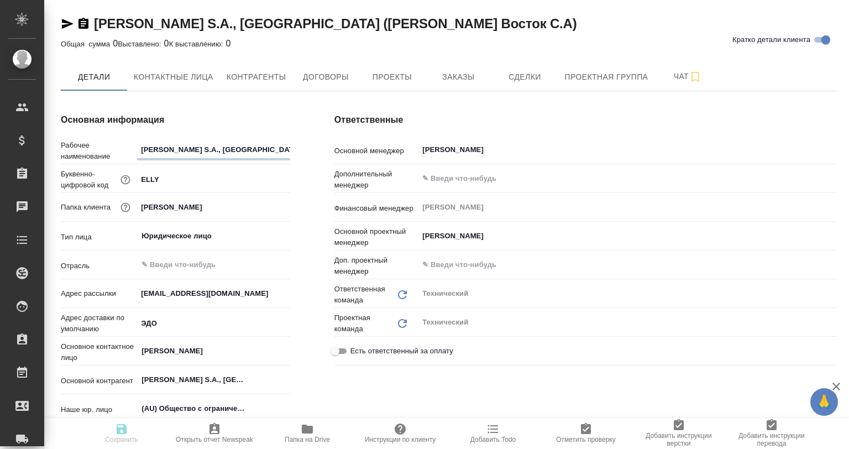
type textarea "x"
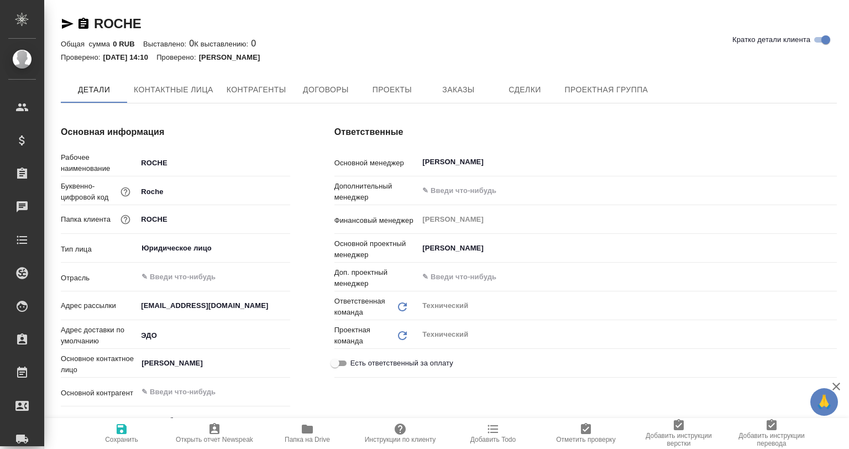
type textarea "x"
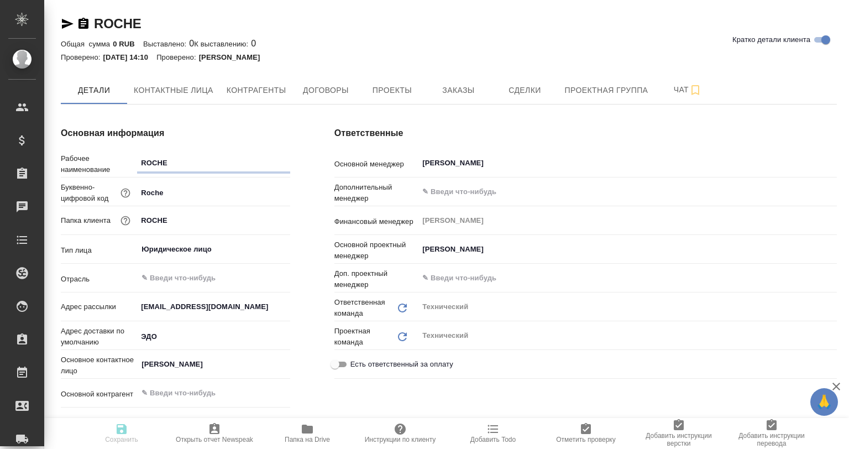
type textarea "x"
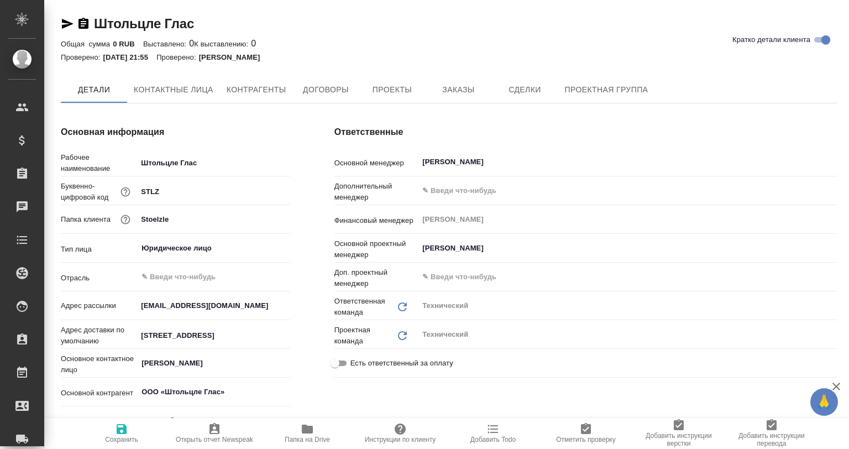
type textarea "x"
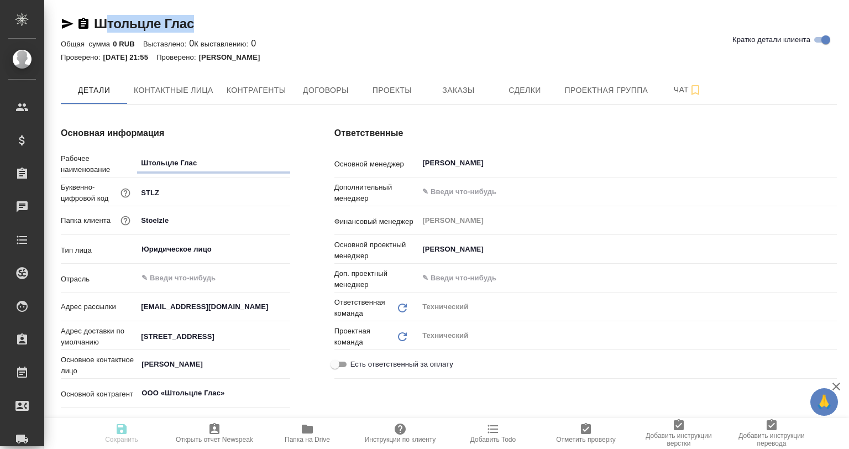
type textarea "x"
drag, startPoint x: 197, startPoint y: 26, endPoint x: 97, endPoint y: 25, distance: 99.5
click at [97, 25] on div "Штольцле [PERSON_NAME] детали клиента" at bounding box center [449, 24] width 776 height 18
type textarea "x"
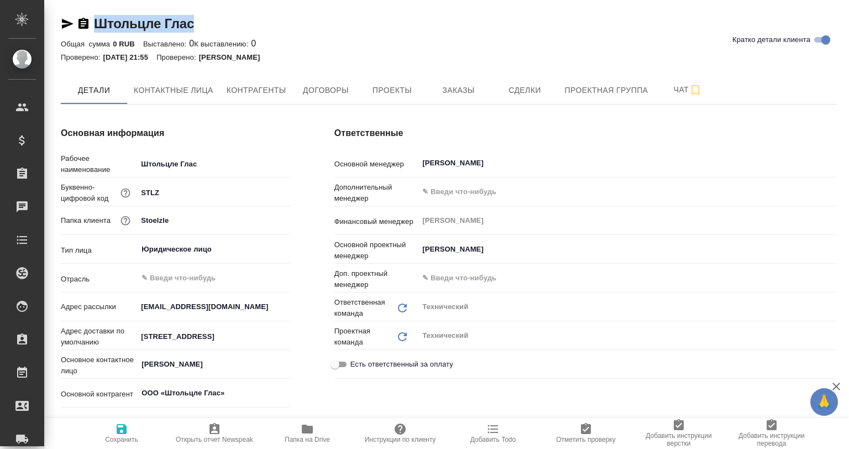
copy link "Штольцле Глас"
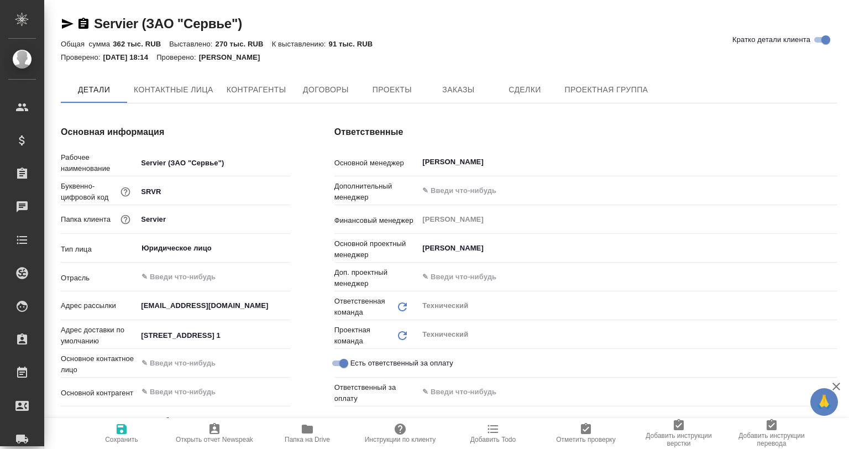
type textarea "x"
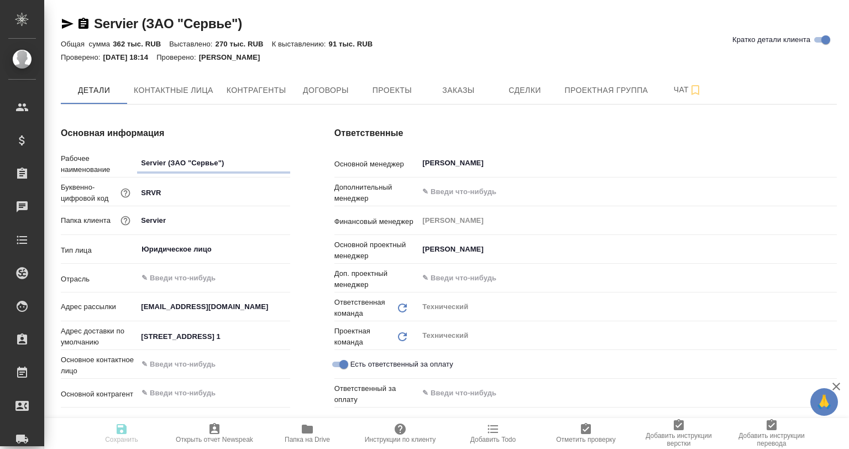
type textarea "x"
drag, startPoint x: 259, startPoint y: 35, endPoint x: 95, endPoint y: 30, distance: 163.7
click at [95, 30] on div "Servier (ЗАО "Сервье") Кратко детали клиента" at bounding box center [449, 26] width 776 height 22
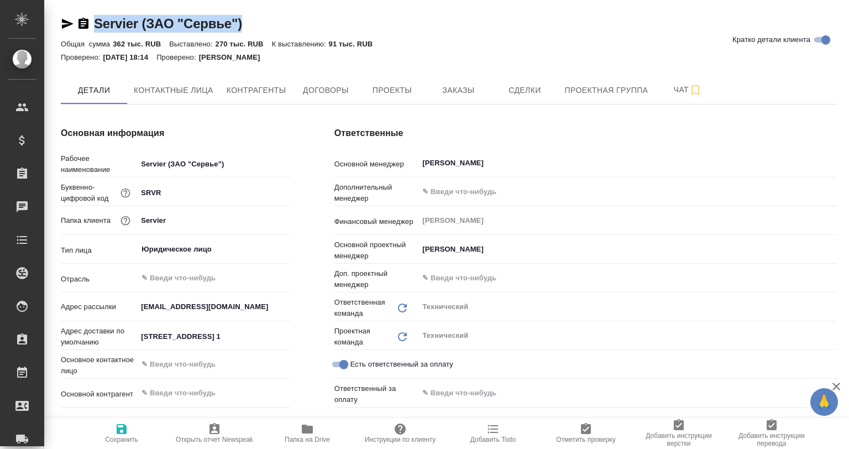
copy link "Servier (ЗАО "Сервье")"
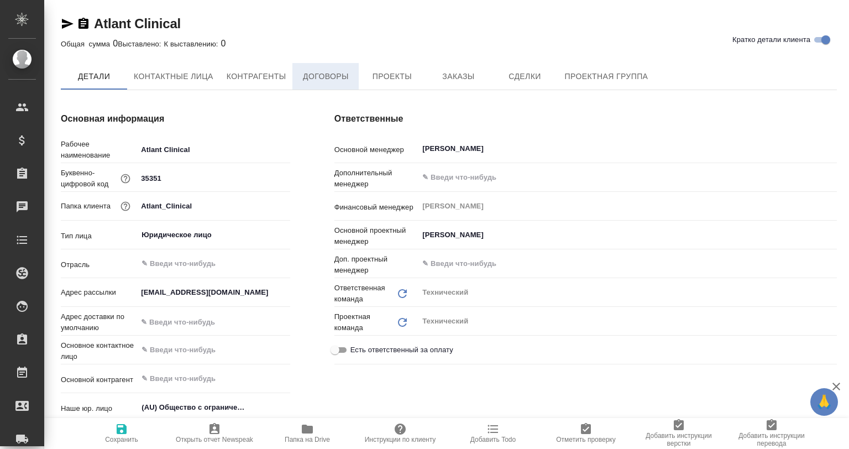
type textarea "x"
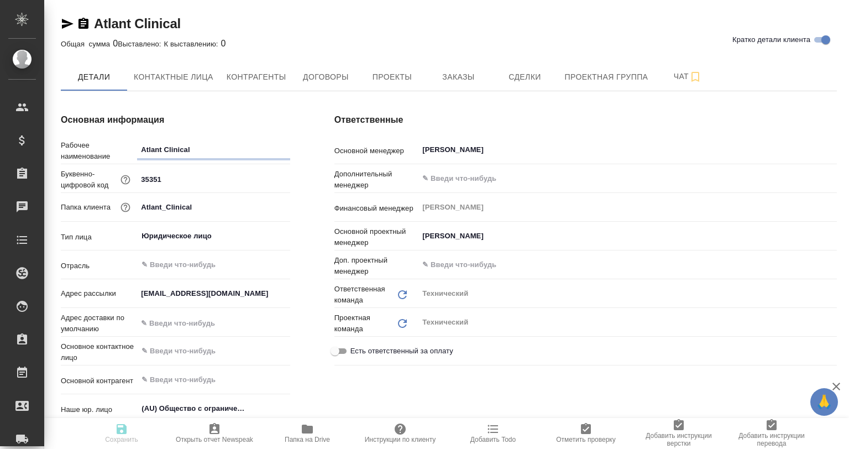
type textarea "x"
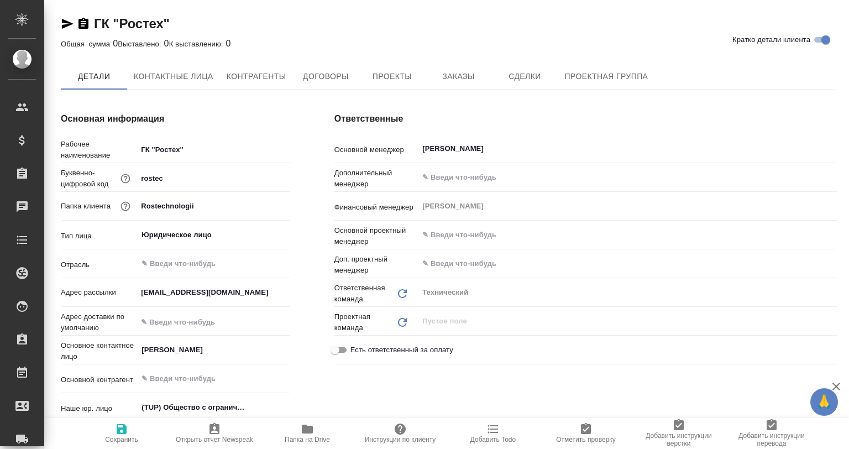
type textarea "x"
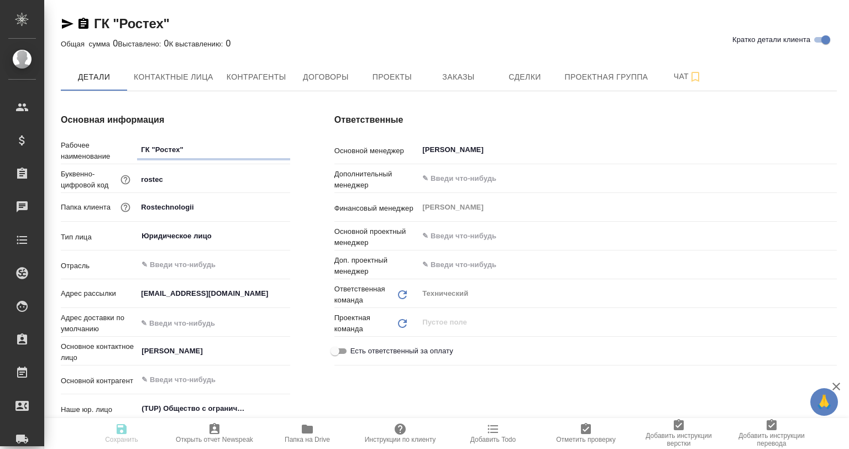
type textarea "x"
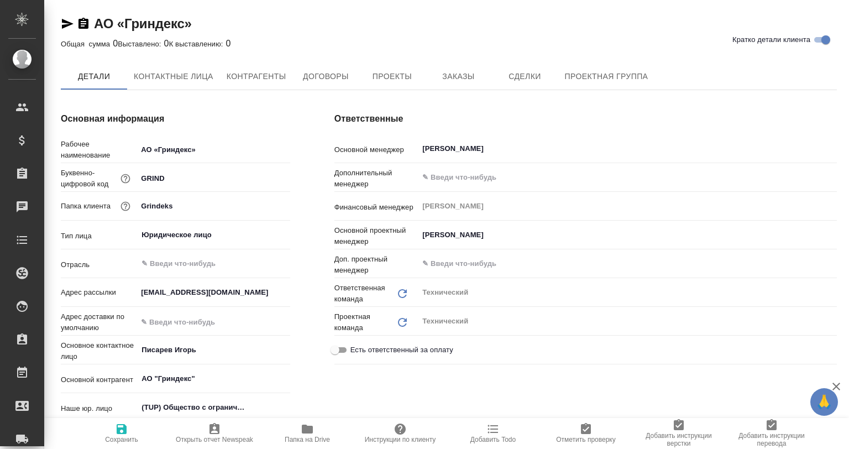
type textarea "x"
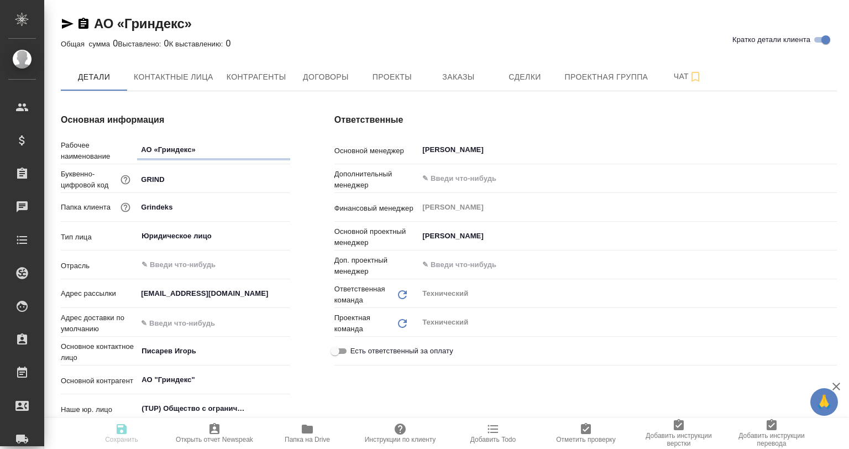
type textarea "x"
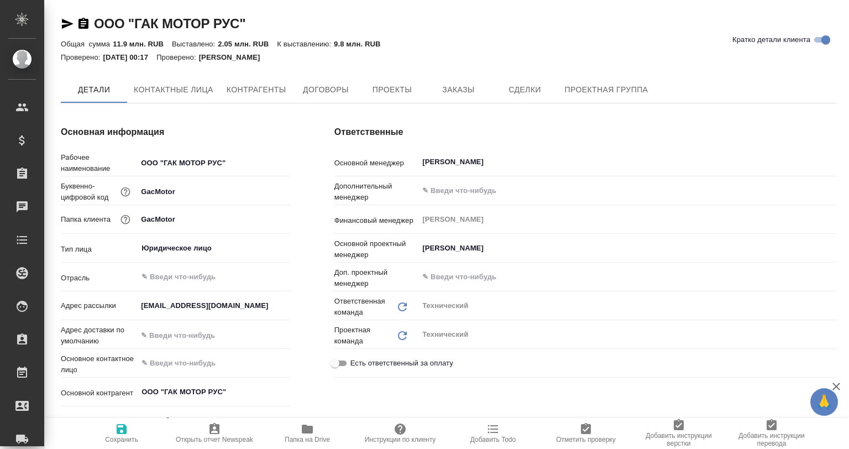
type textarea "x"
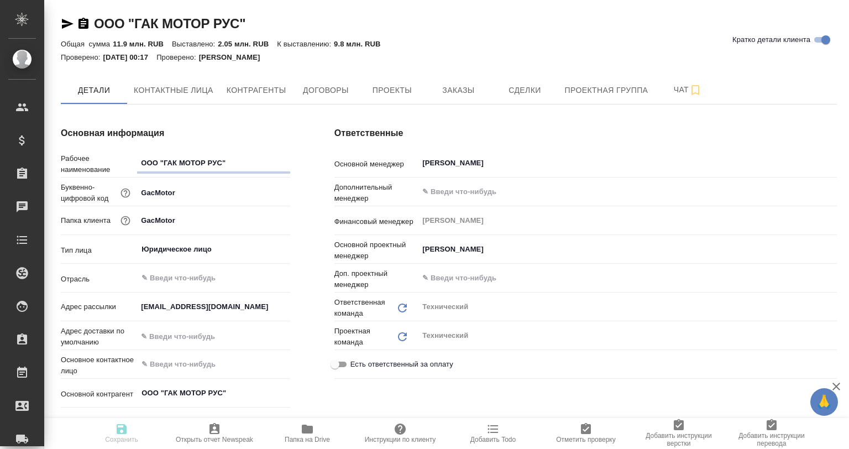
type textarea "x"
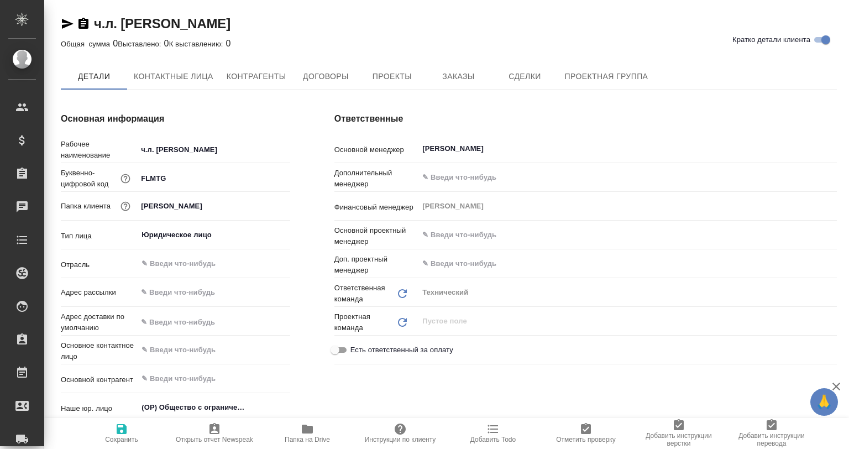
type textarea "x"
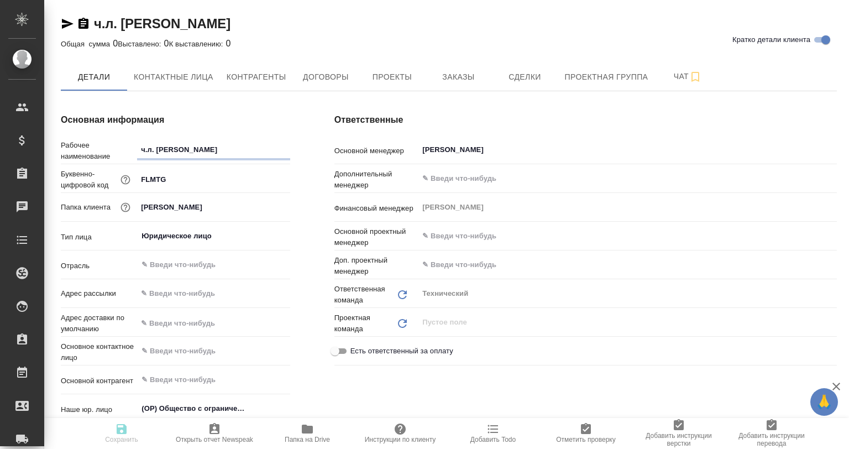
type textarea "x"
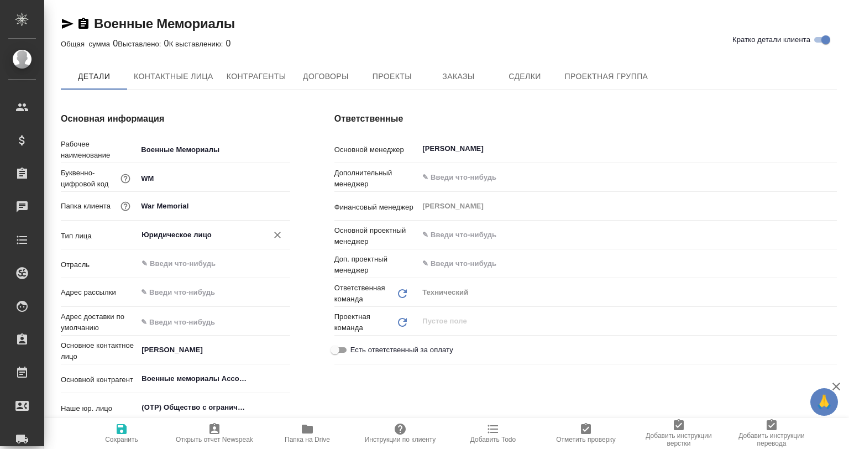
type textarea "x"
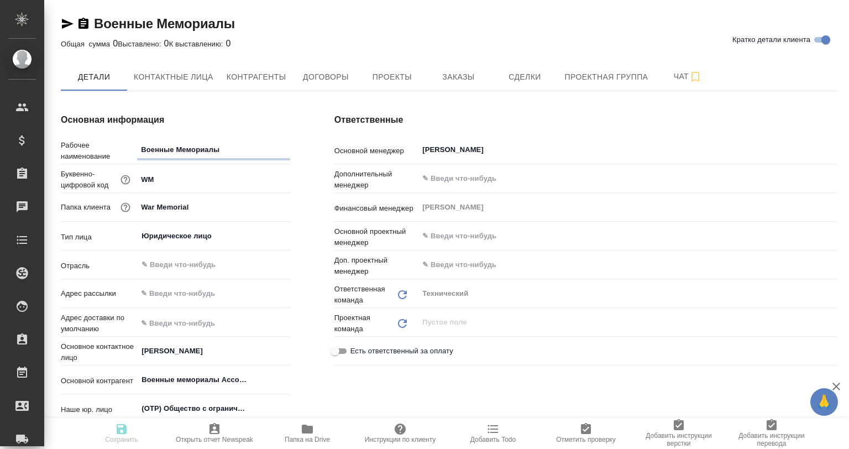
type textarea "x"
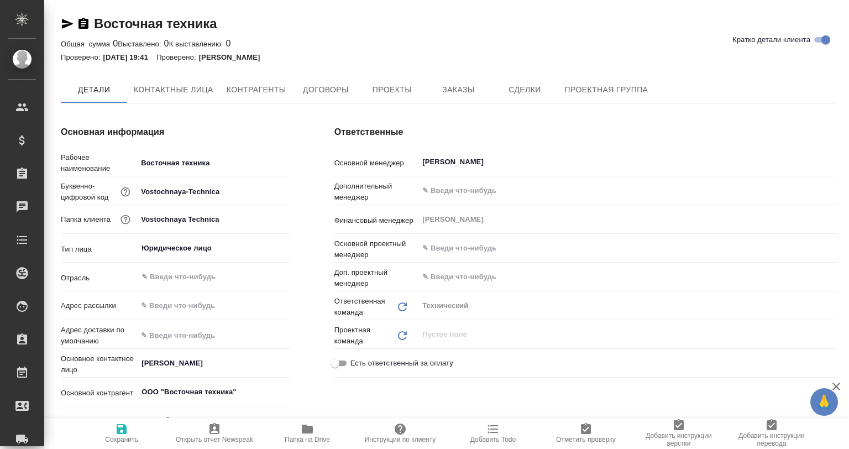
type textarea "x"
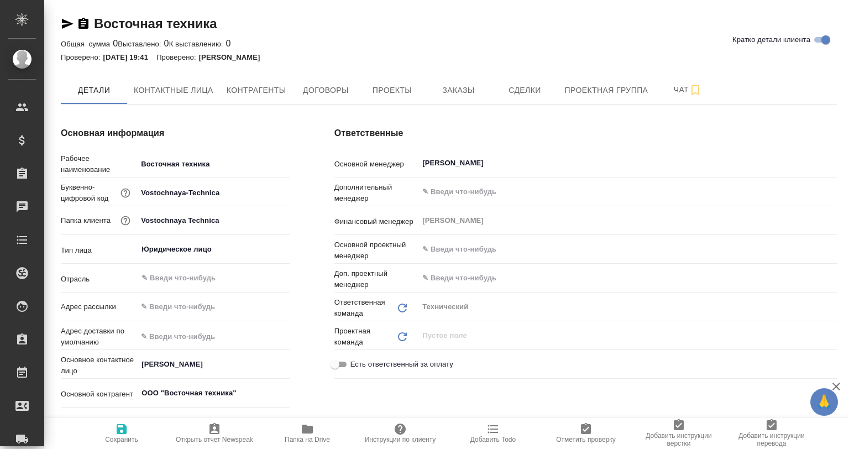
type textarea "x"
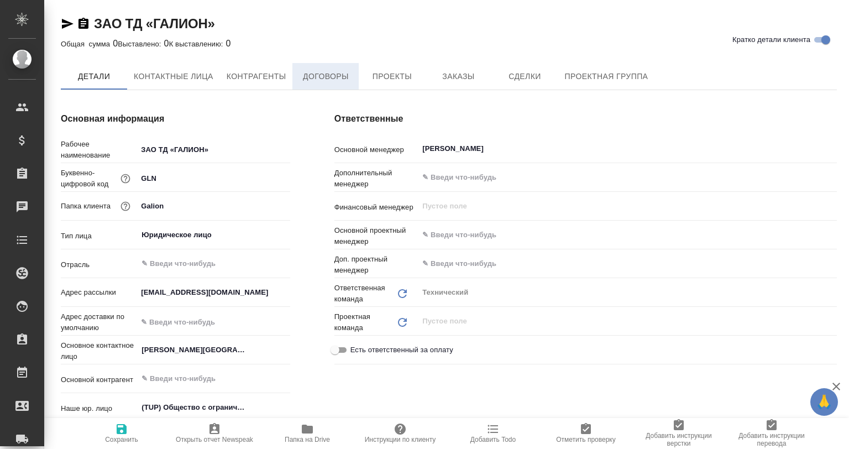
type textarea "x"
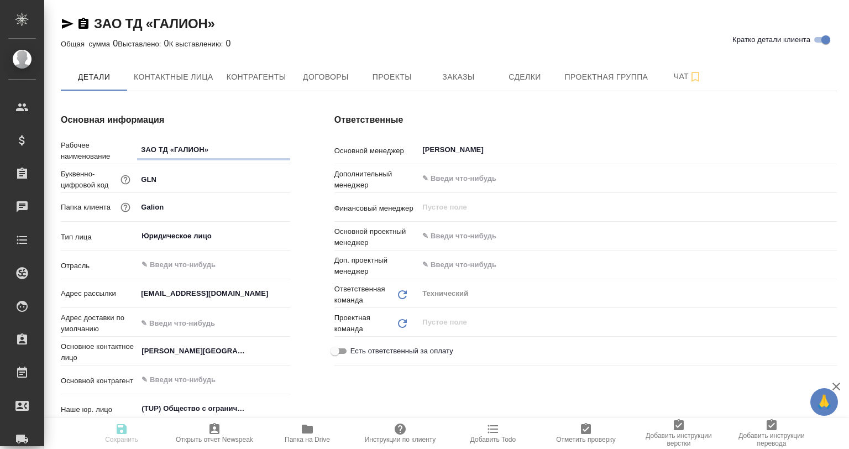
type textarea "x"
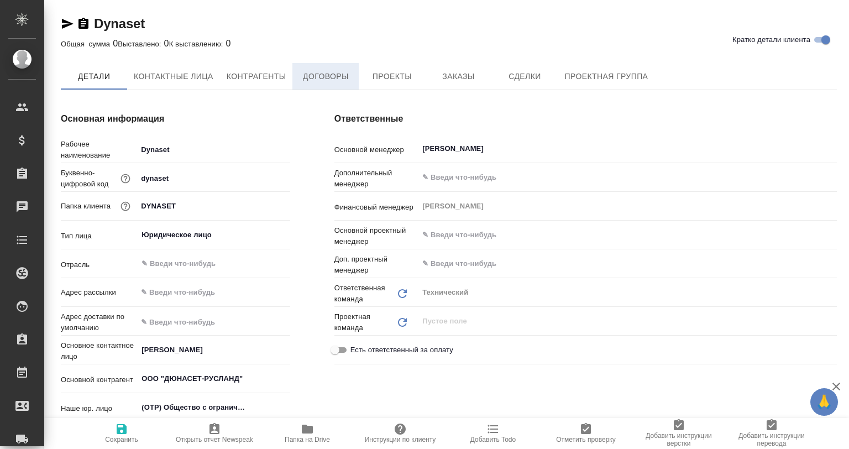
type textarea "x"
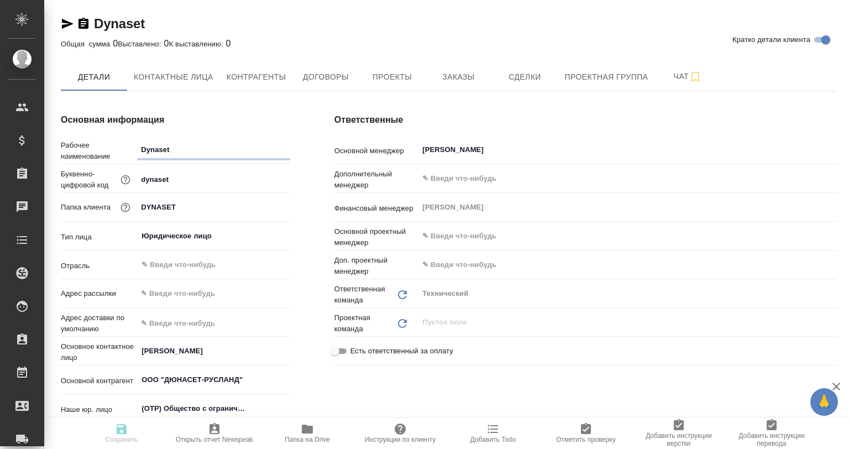
type textarea "x"
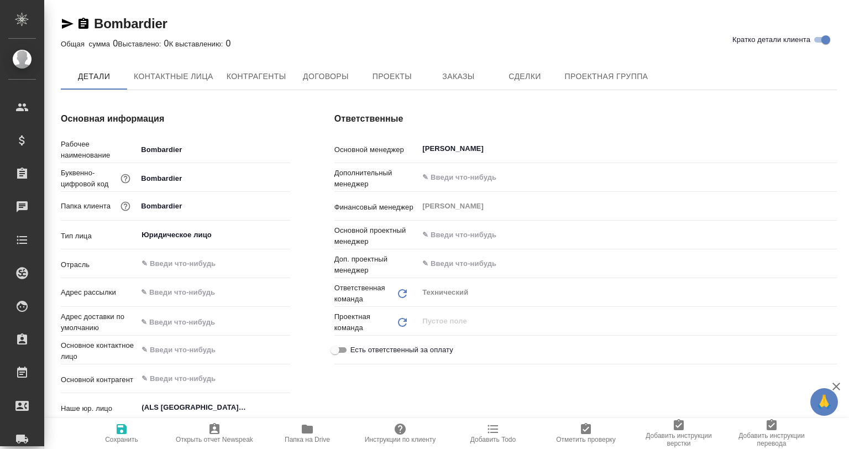
type textarea "x"
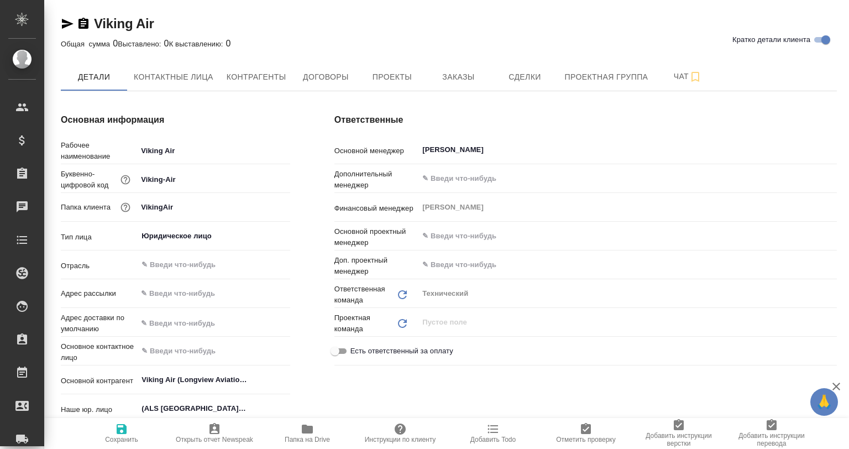
type textarea "x"
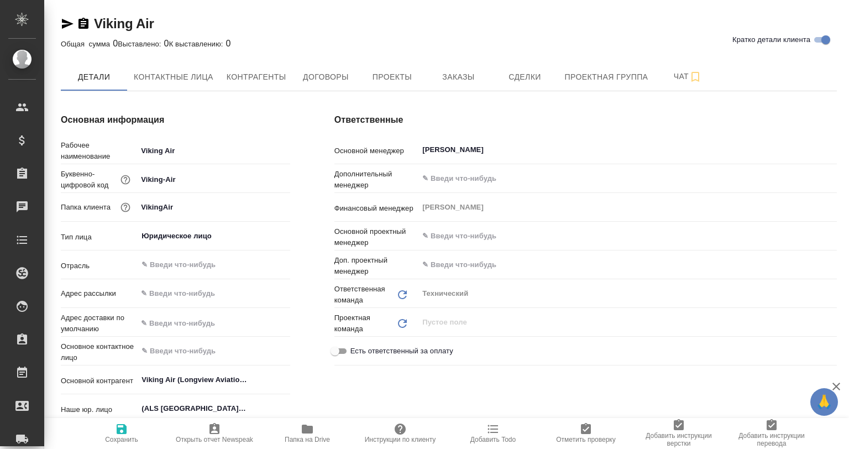
type textarea "x"
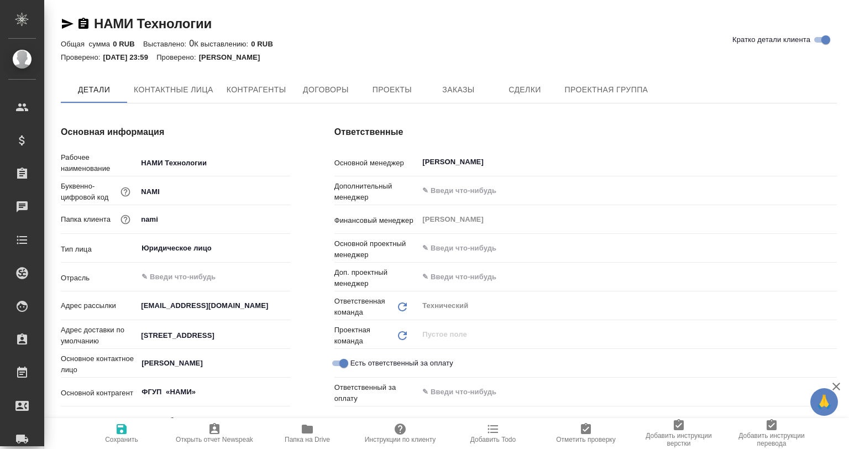
type textarea "x"
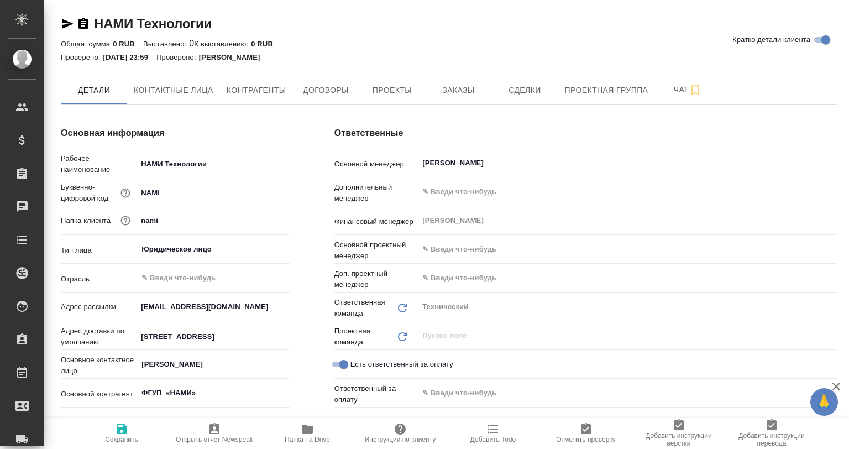
type textarea "x"
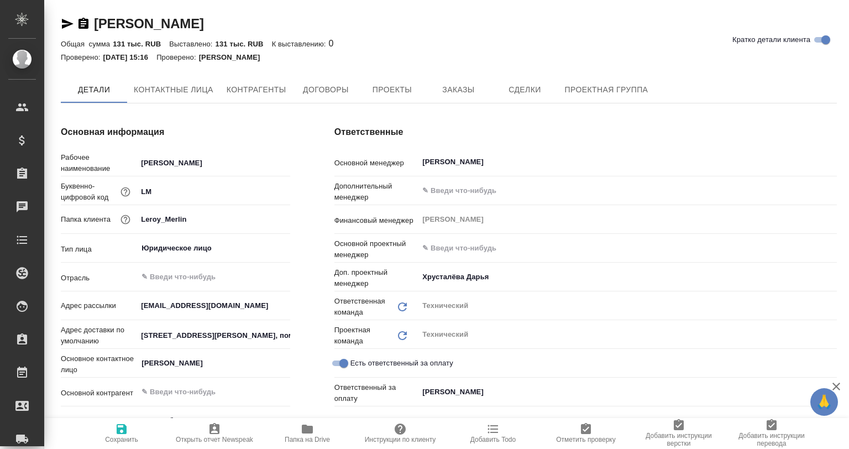
type textarea "x"
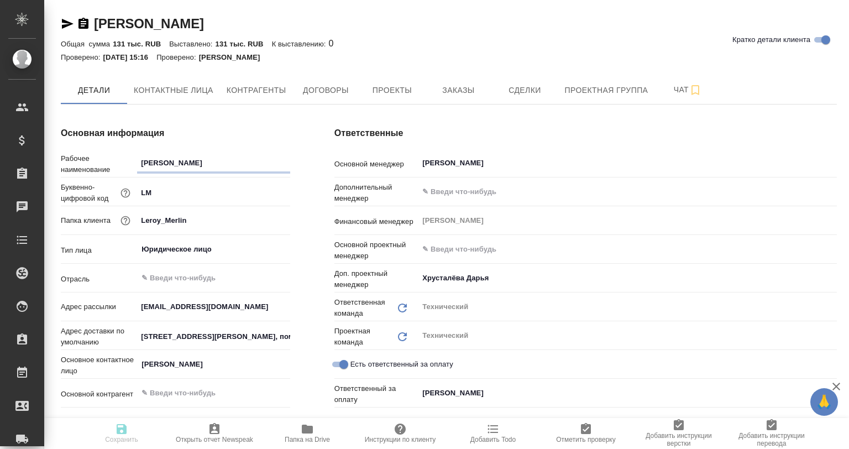
type textarea "x"
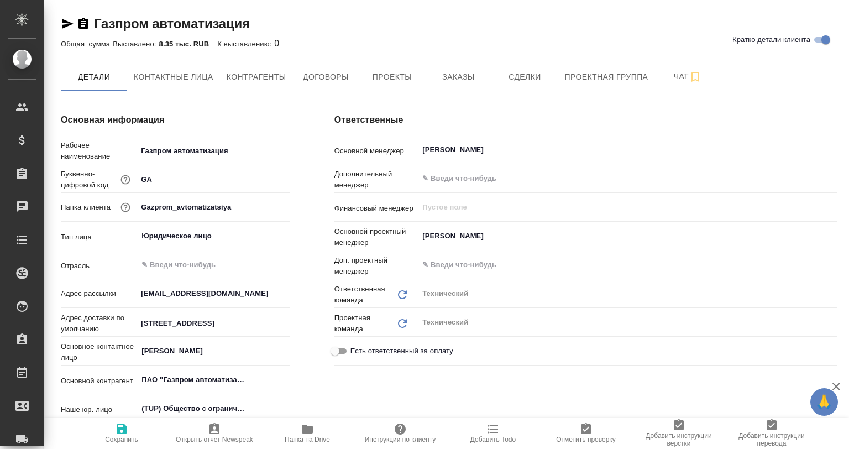
type textarea "x"
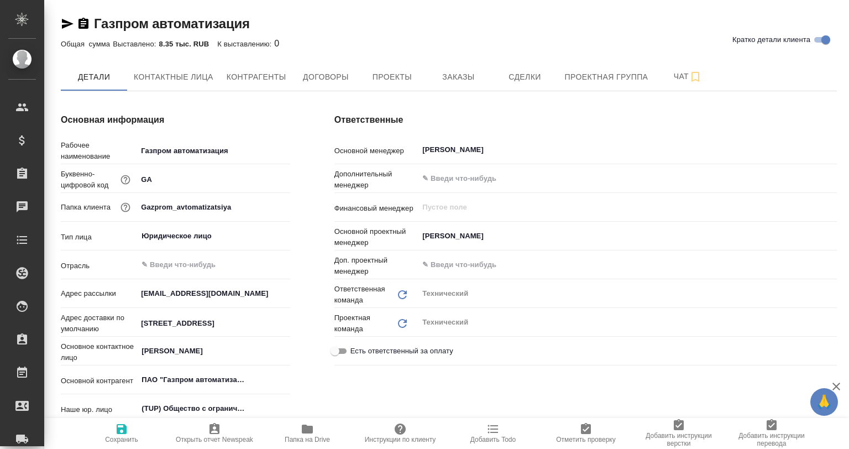
type textarea "x"
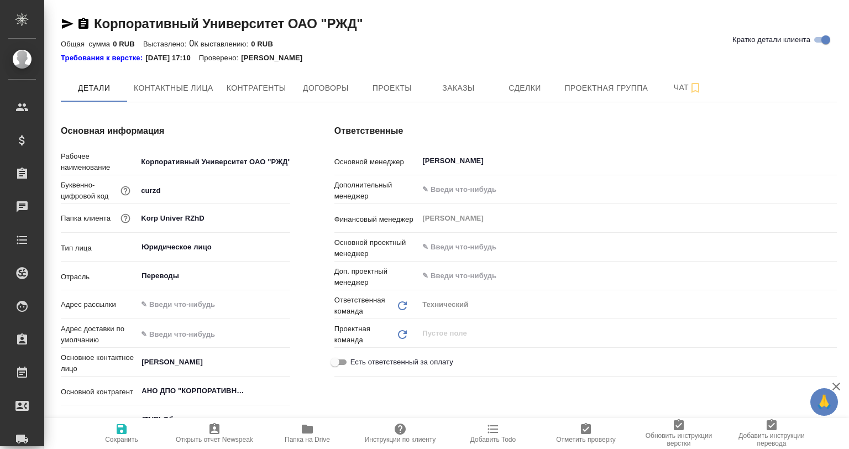
type textarea "x"
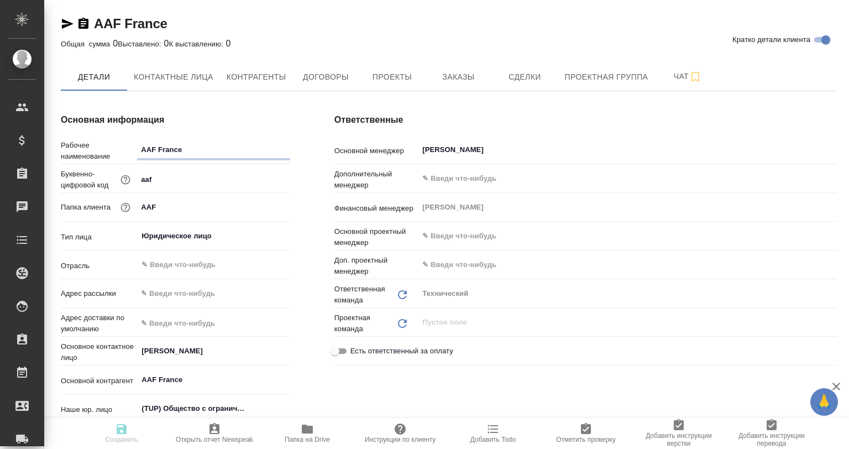
type textarea "x"
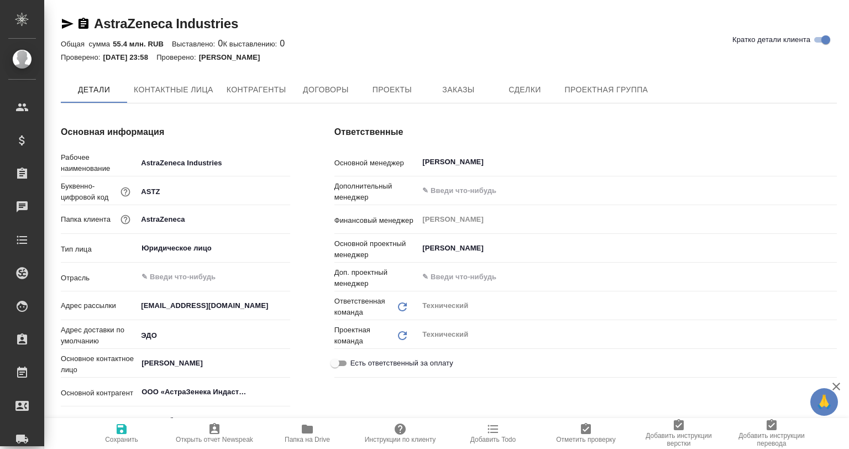
type textarea "x"
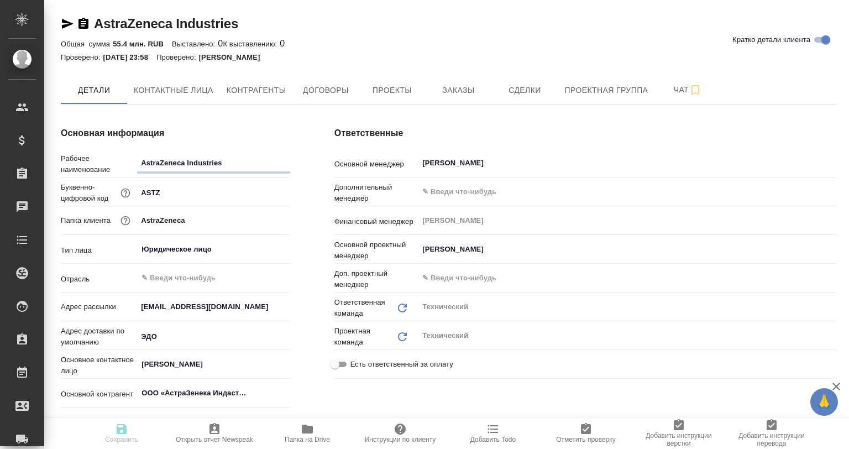
type textarea "x"
drag, startPoint x: 239, startPoint y: 12, endPoint x: 95, endPoint y: 3, distance: 143.9
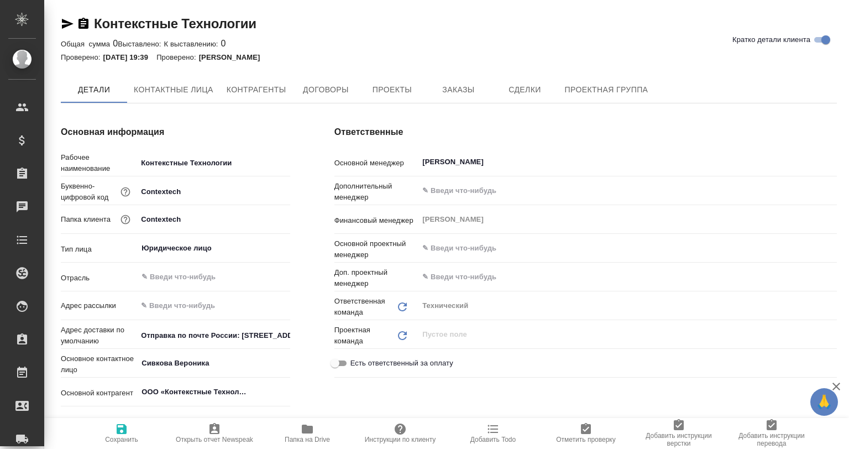
type textarea "x"
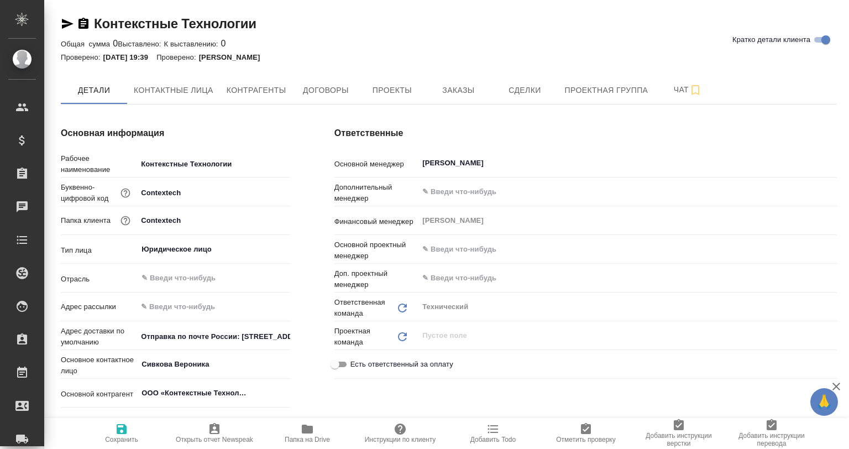
type textarea "x"
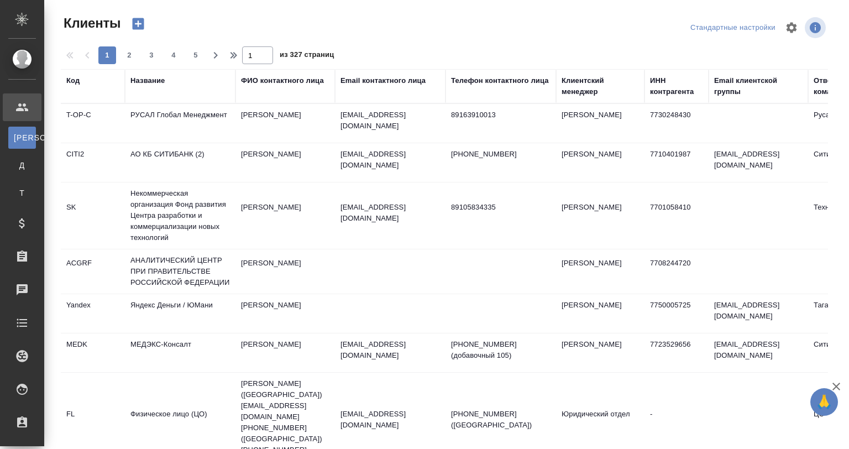
select select "RU"
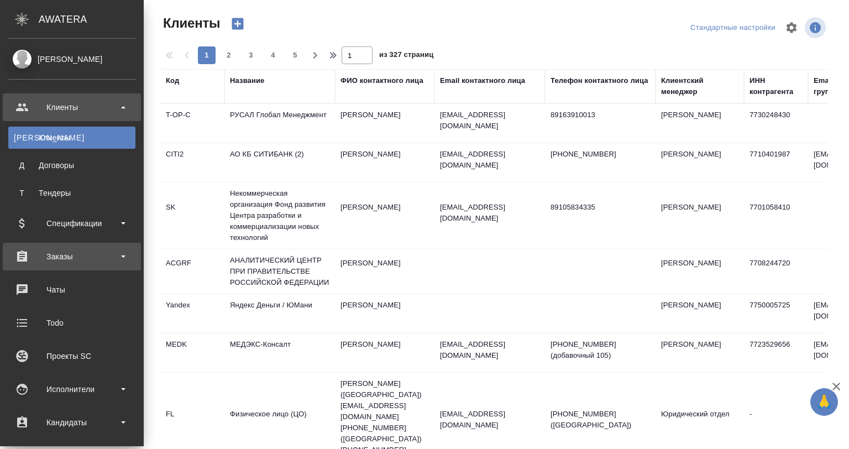
click at [66, 249] on div "Заказы" at bounding box center [71, 256] width 127 height 17
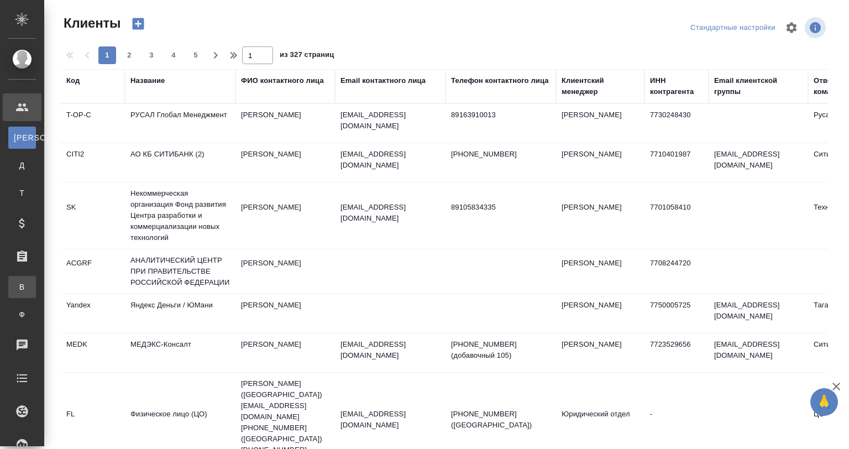
click at [17, 281] on div "Все заказы" at bounding box center [8, 286] width 17 height 11
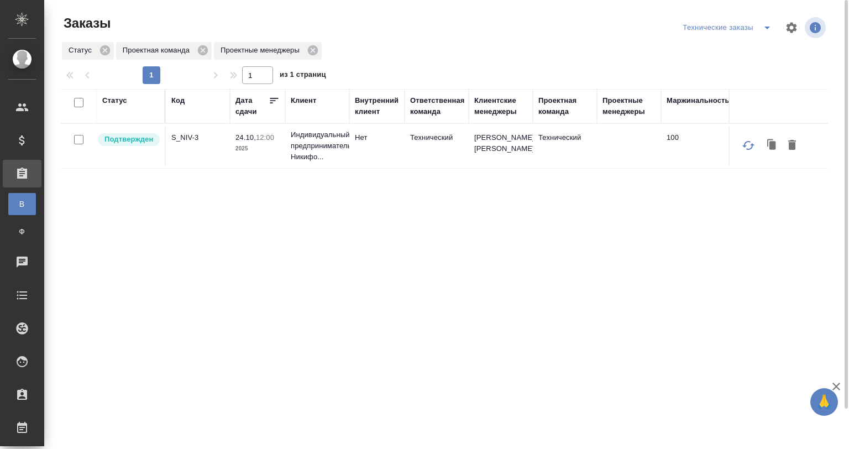
click at [228, 186] on div "Статус Код Дата сдачи Клиент Внутренний клиент Ответственная команда Клиентские…" at bounding box center [444, 288] width 767 height 398
click at [229, 165] on td "S_NIV-3" at bounding box center [198, 146] width 64 height 39
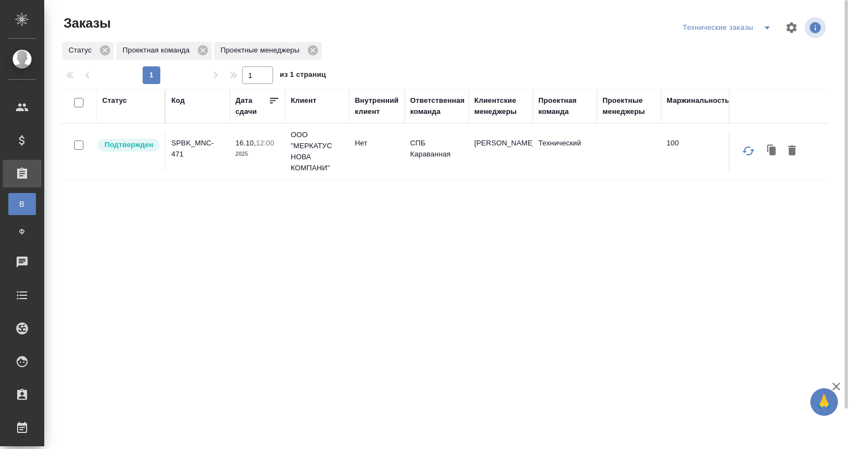
click at [229, 156] on td "SPBK_MNC-471" at bounding box center [198, 151] width 64 height 39
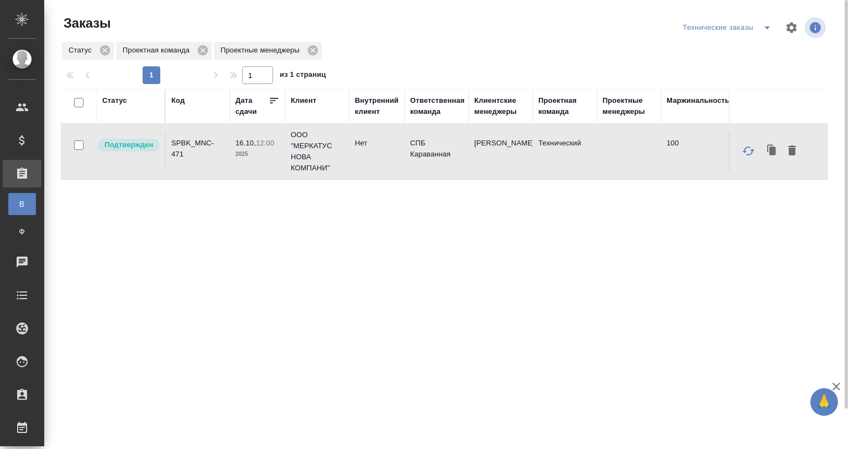
click at [229, 156] on td "SPBK_MNC-471" at bounding box center [198, 151] width 64 height 39
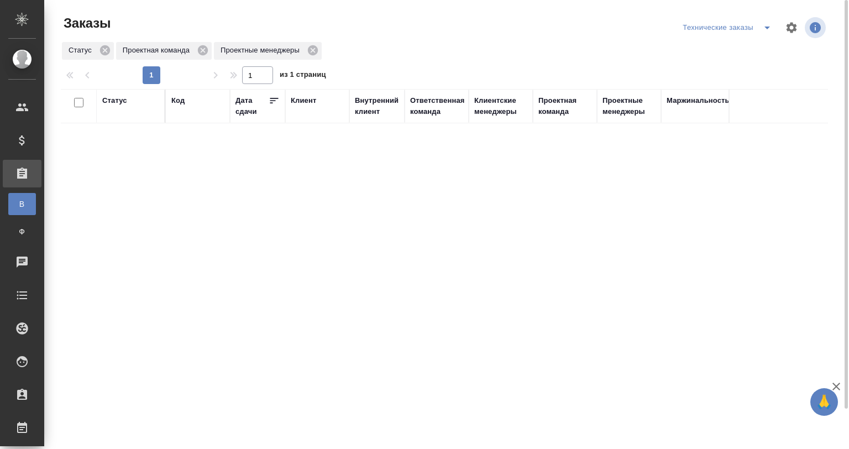
drag, startPoint x: 760, startPoint y: 27, endPoint x: 756, endPoint y: 34, distance: 7.7
click at [761, 29] on icon "split button" at bounding box center [767, 27] width 13 height 13
click at [723, 46] on li "Мои заказы" at bounding box center [729, 50] width 98 height 18
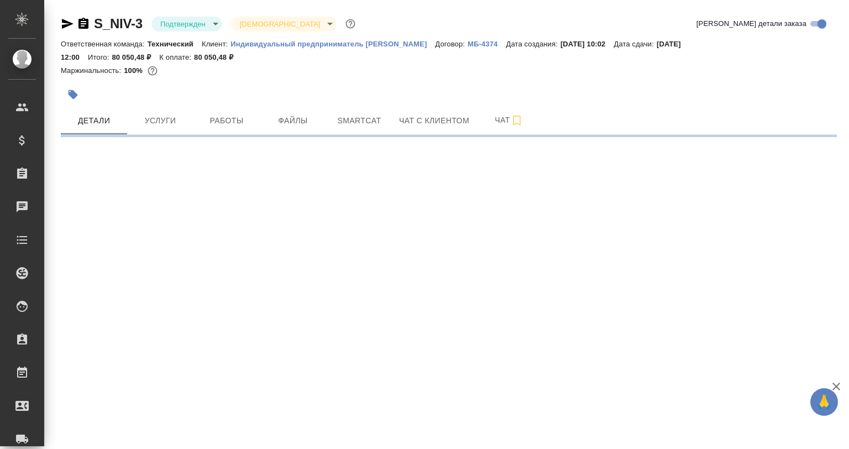
select select "RU"
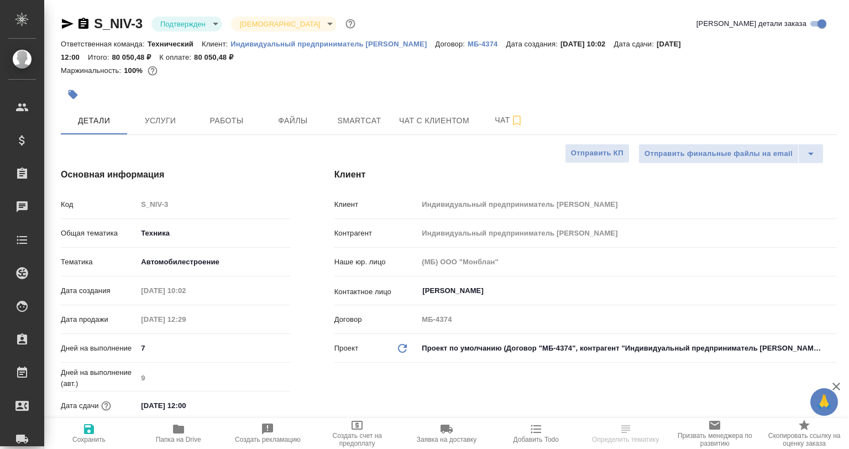
type textarea "x"
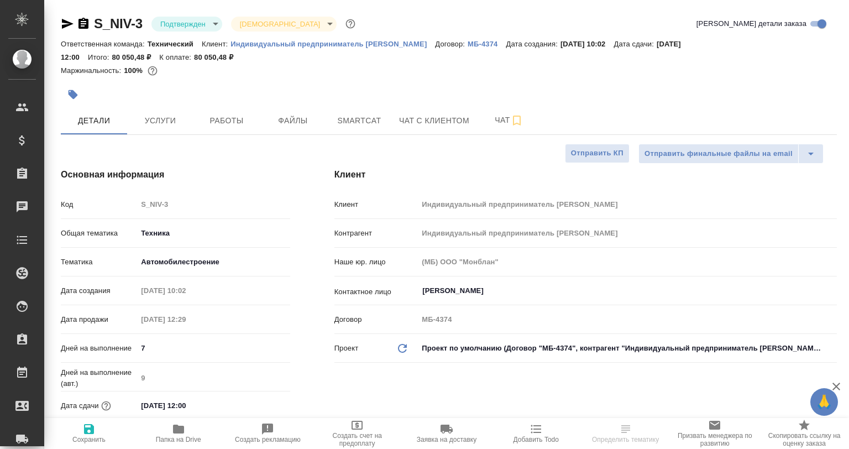
type textarea "x"
click at [237, 44] on p "Индивидуальный предприниматель [PERSON_NAME]" at bounding box center [332, 44] width 205 height 8
type textarea "x"
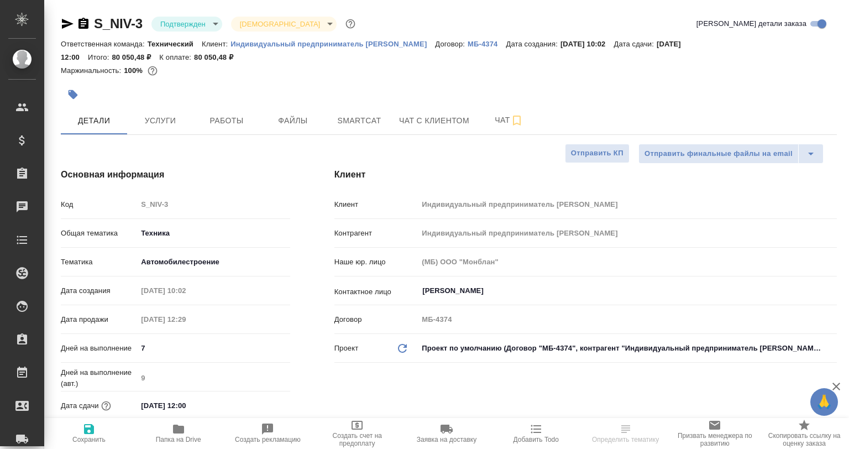
type textarea "x"
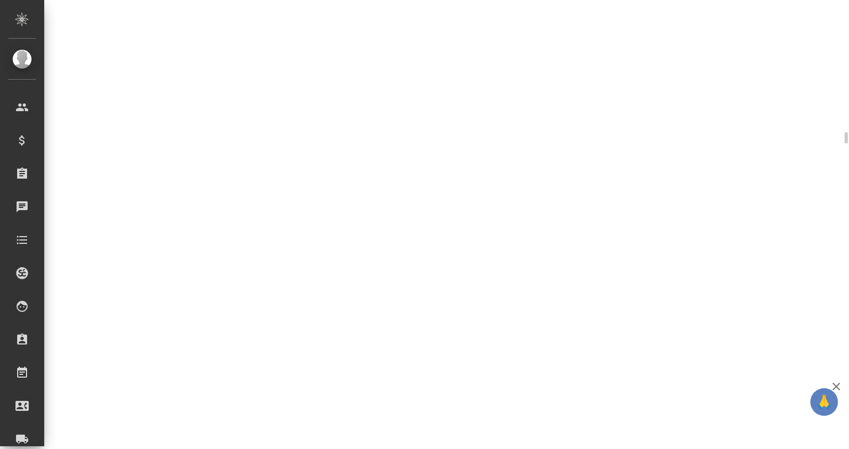
select select "RU"
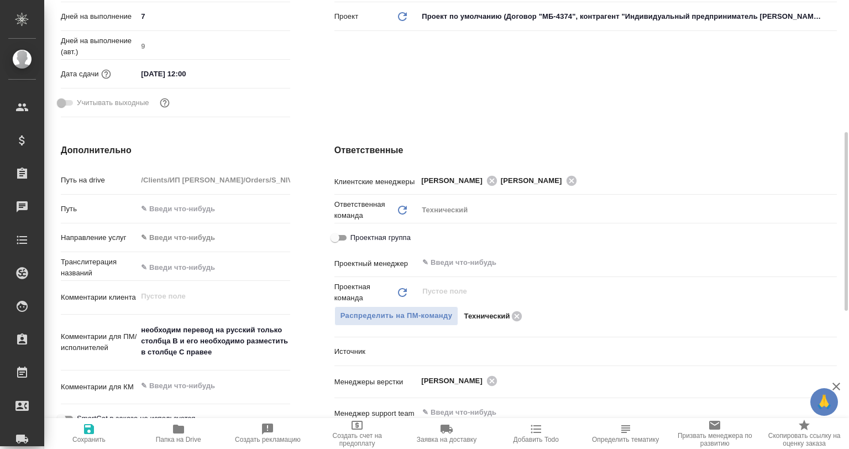
type textarea "x"
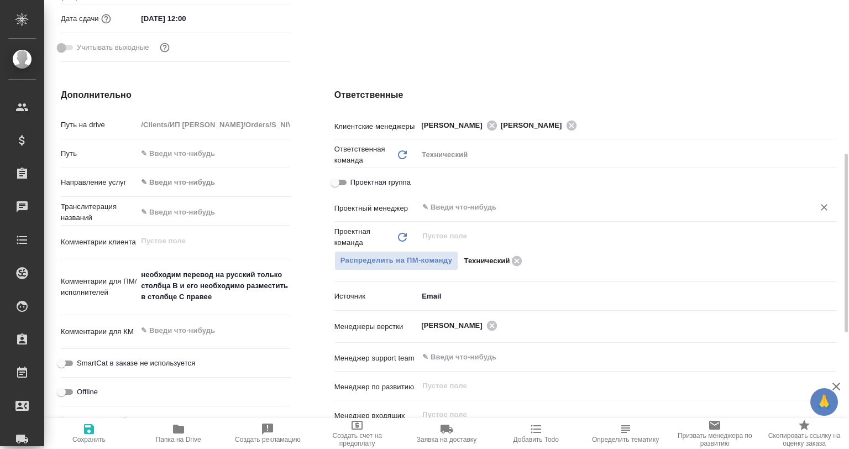
click at [458, 209] on input "text" at bounding box center [608, 207] width 375 height 13
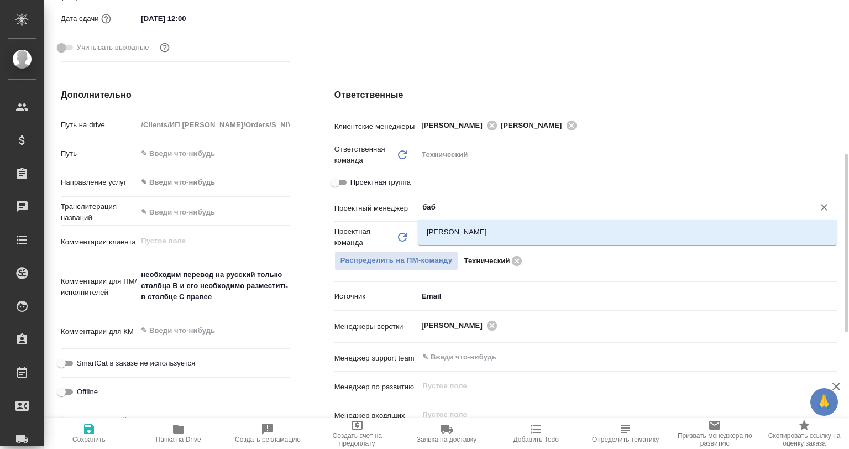
type input "бабк"
click at [473, 226] on li "Бабкина Анастасия" at bounding box center [627, 232] width 419 height 20
type textarea "x"
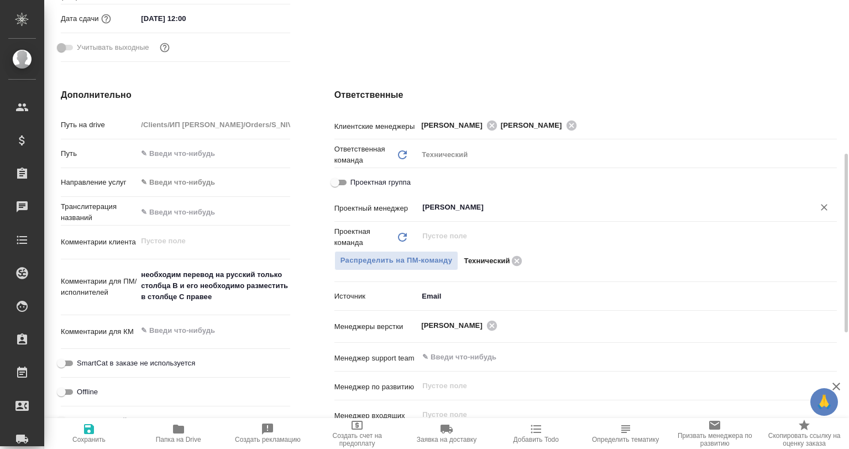
type input "Бабкина Анастасия"
click at [90, 424] on icon "button" at bounding box center [89, 429] width 10 height 10
type textarea "x"
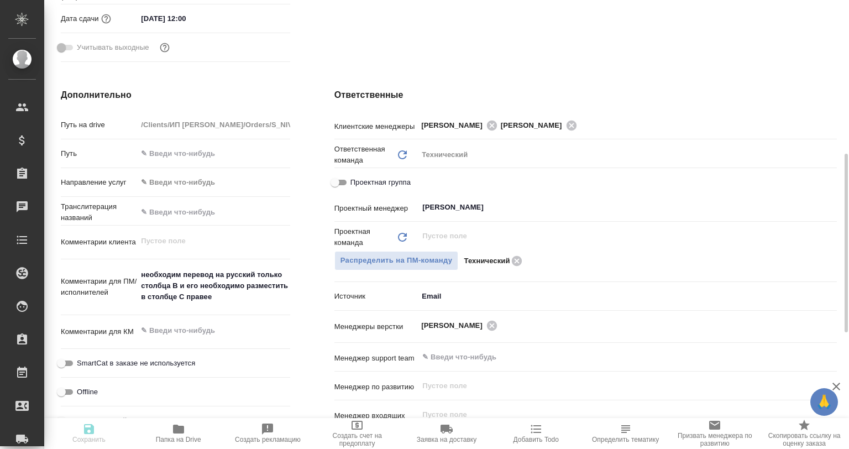
type textarea "x"
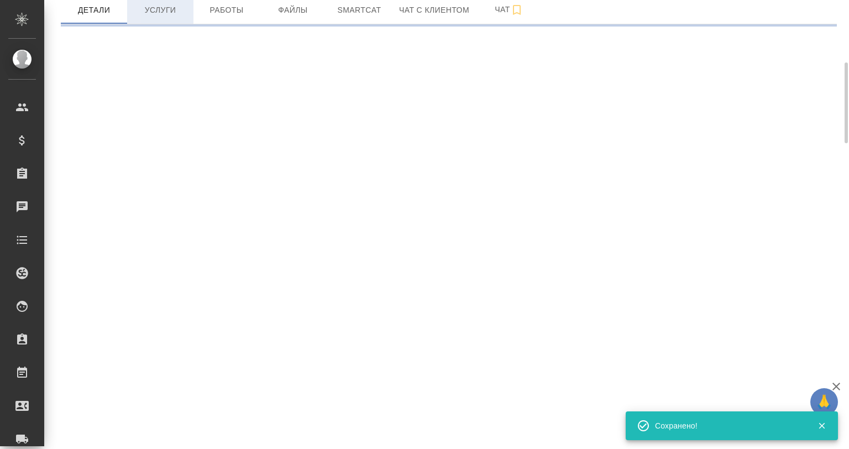
scroll to position [55, 0]
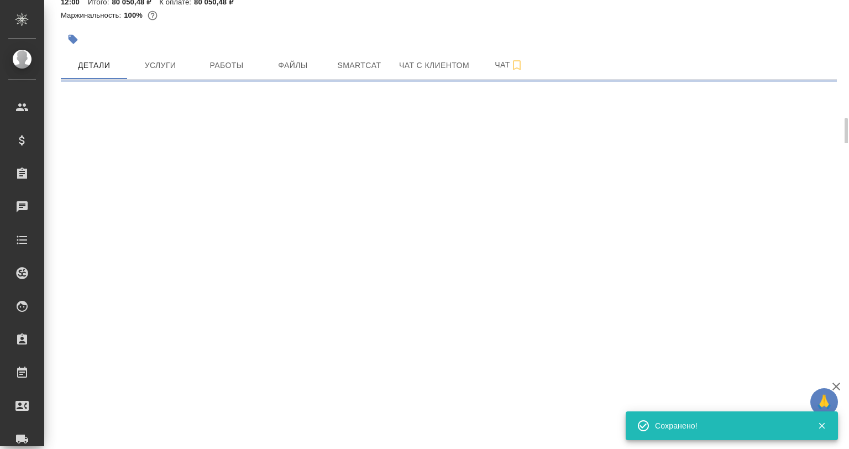
select select "RU"
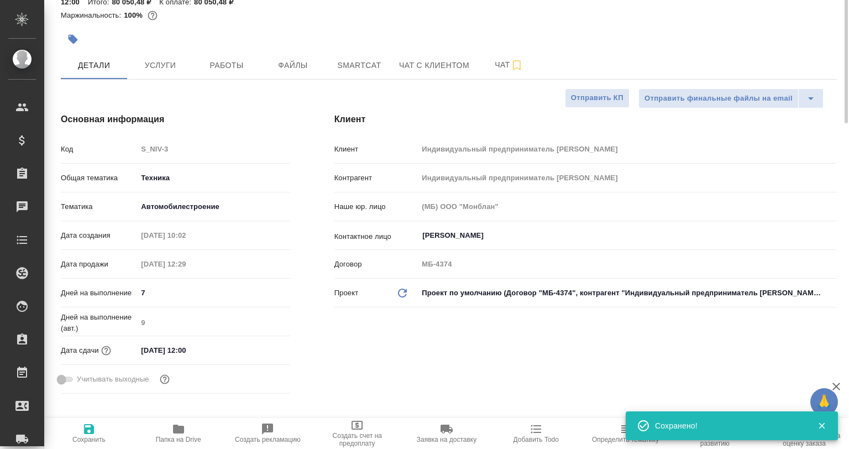
scroll to position [0, 0]
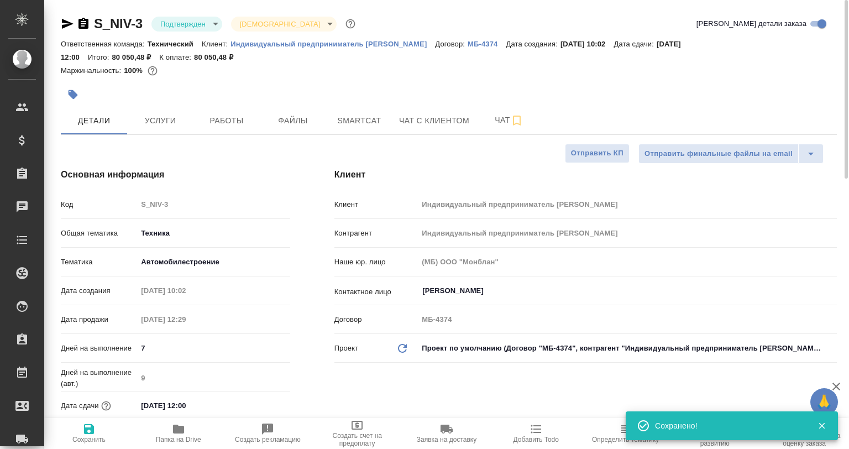
type textarea "x"
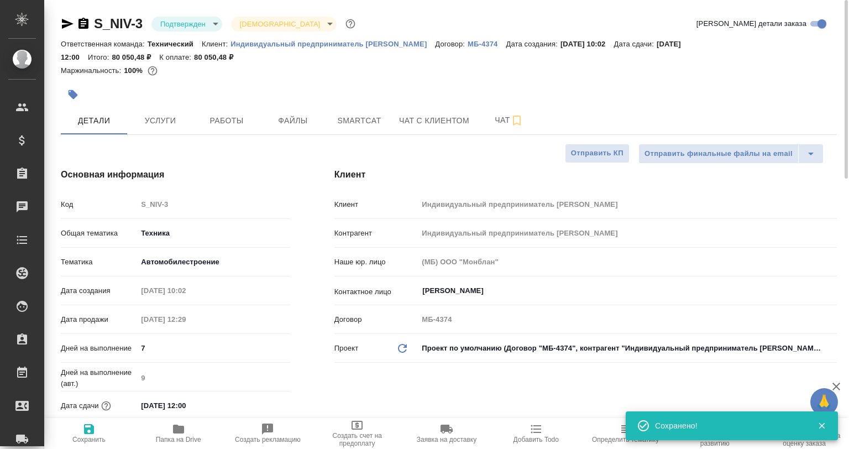
type textarea "x"
click at [214, 23] on body "🙏 .cls-1 fill:#fff; AWATERA Babkina Anastasiya Клиенты Спецификации Заказы 0 Ча…" at bounding box center [424, 224] width 849 height 449
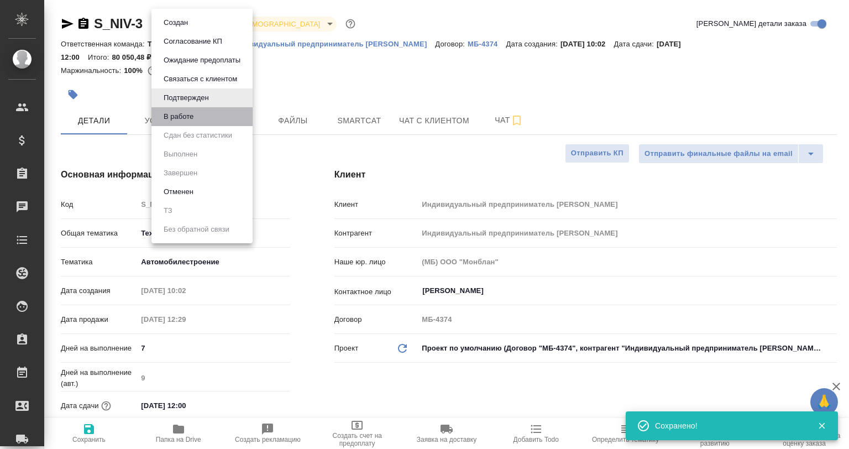
click at [203, 113] on li "В работе" at bounding box center [201, 116] width 101 height 19
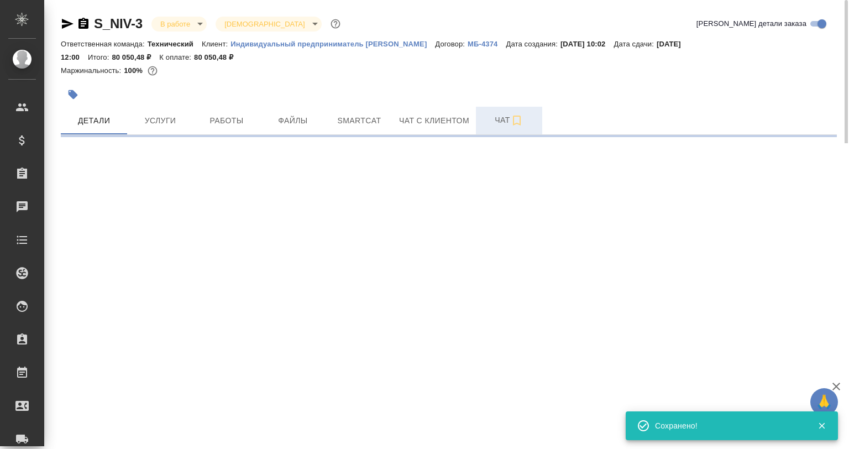
select select "RU"
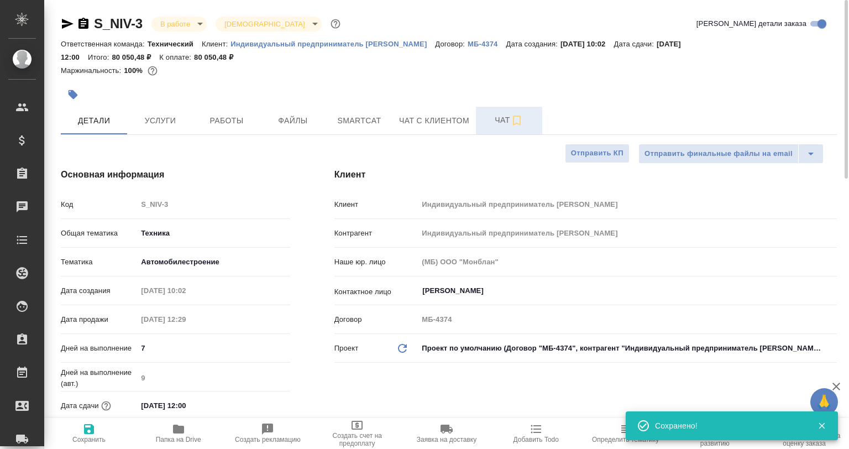
type textarea "x"
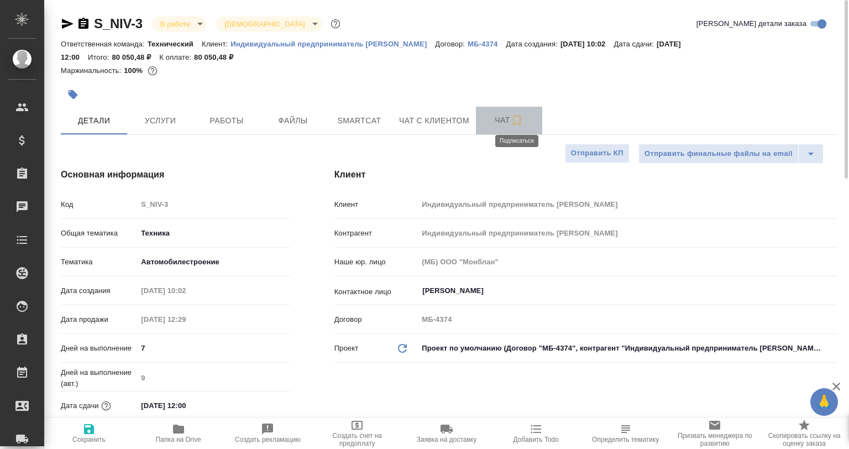
click at [516, 124] on icon "button" at bounding box center [517, 121] width 8 height 10
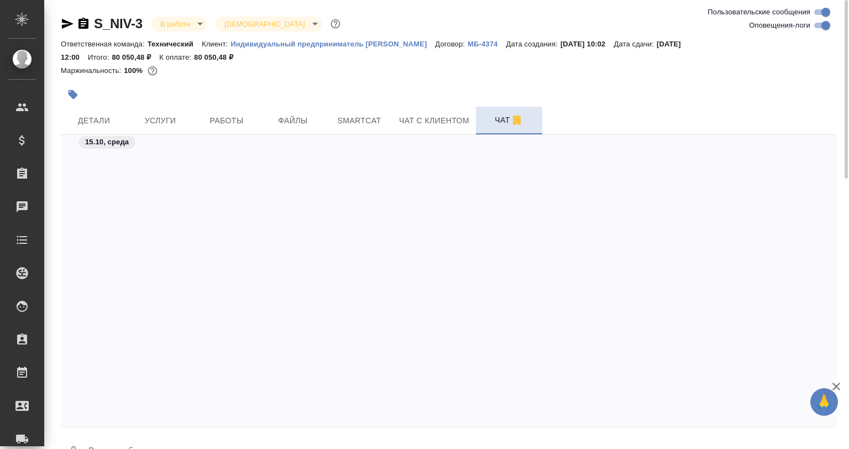
scroll to position [847, 0]
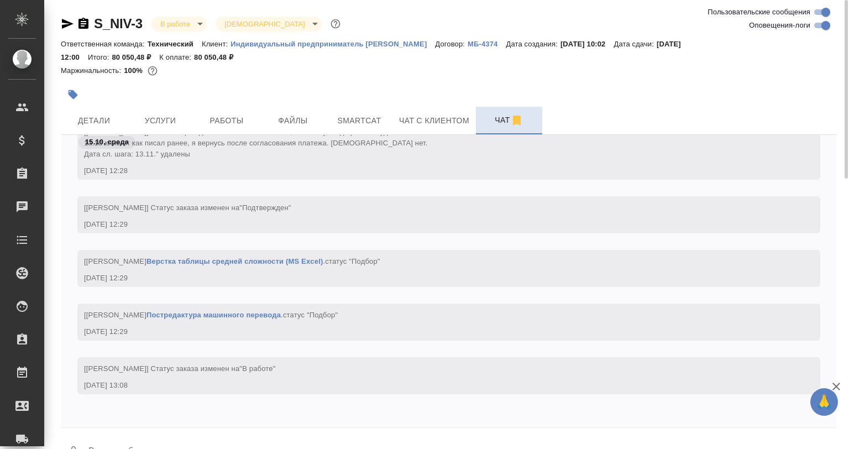
click at [825, 25] on input "Оповещения-логи" at bounding box center [826, 25] width 40 height 13
checkbox input "false"
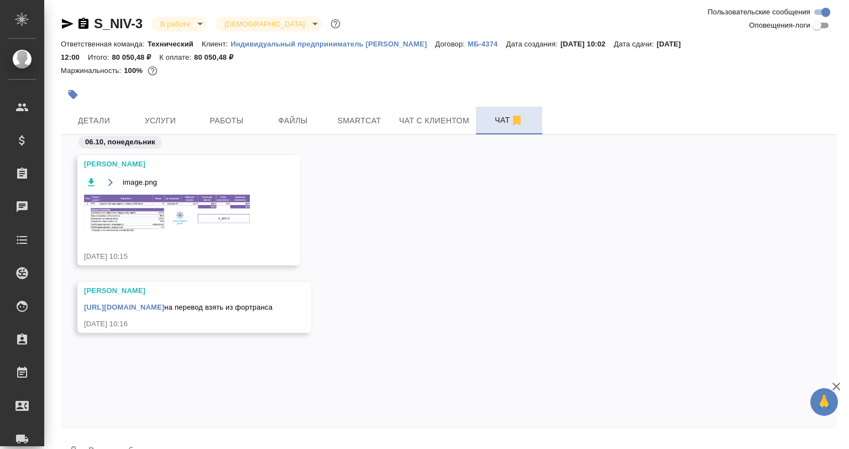
click at [197, 236] on div "image.png" at bounding box center [172, 210] width 177 height 70
click at [200, 224] on img at bounding box center [167, 213] width 166 height 37
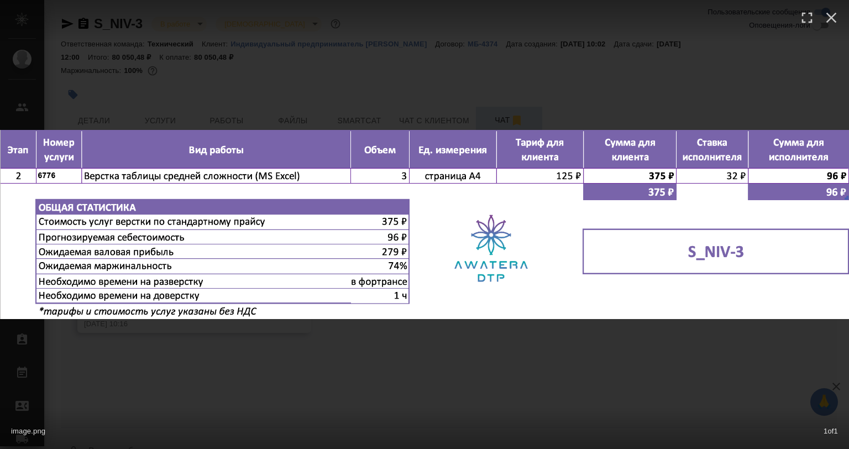
click at [268, 366] on div "image.png 1 of 1" at bounding box center [424, 224] width 849 height 449
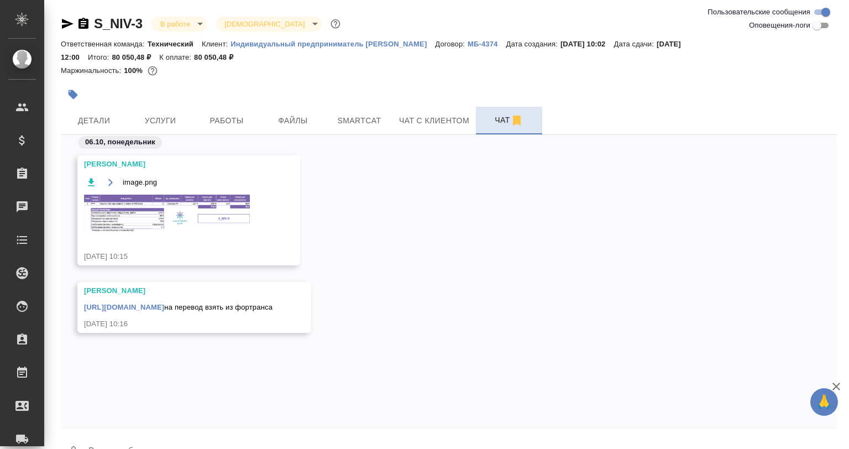
click at [136, 336] on div "image.png 1 of 1" at bounding box center [425, 247] width 764 height 404
click at [137, 313] on div "https://drive.awatera.com/apps/files/files/10601884?dir=/Shares/%D0%98%D0%9F%20…" at bounding box center [178, 306] width 188 height 14
click at [134, 313] on div "https://drive.awatera.com/apps/files/files/10601884?dir=/Shares/%D0%98%D0%9F%20…" at bounding box center [178, 306] width 188 height 14
click at [133, 311] on link "https://drive.awatera.com/apps/files/files/10601884?dir=/Shares/%D0%98%D0%9F%20…" at bounding box center [124, 307] width 80 height 8
click at [183, 206] on img at bounding box center [167, 213] width 166 height 37
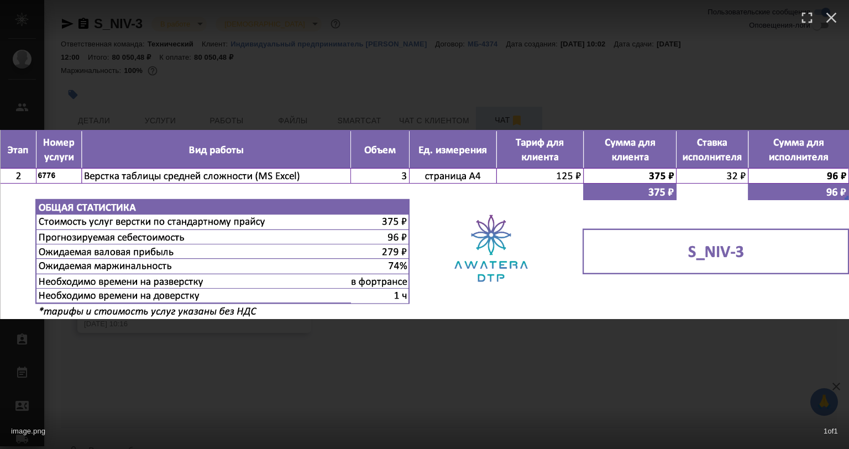
click at [374, 376] on div "image.png 1 of 1" at bounding box center [424, 224] width 849 height 449
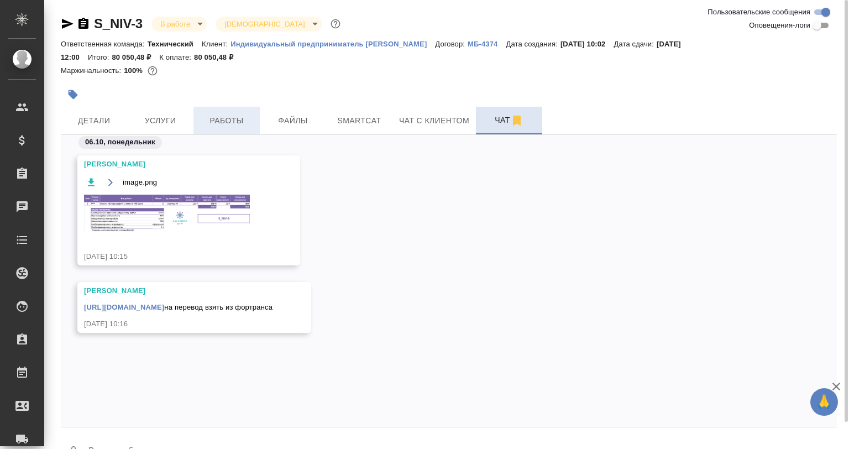
click at [236, 116] on span "Работы" at bounding box center [226, 121] width 53 height 14
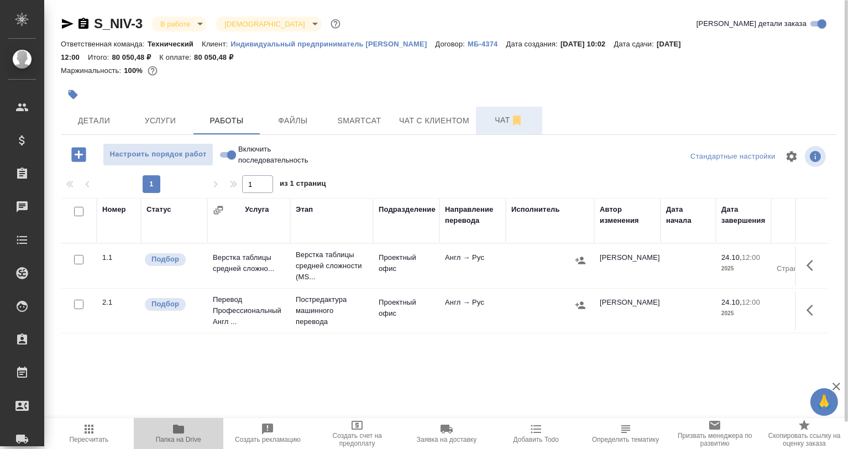
drag, startPoint x: 192, startPoint y: 429, endPoint x: 293, endPoint y: 396, distance: 105.9
click at [192, 429] on span "Папка на Drive" at bounding box center [178, 432] width 76 height 21
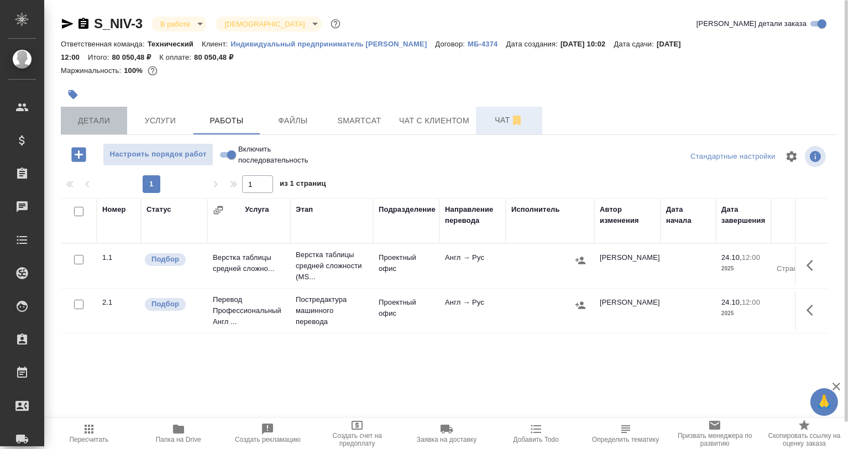
click at [91, 124] on span "Детали" at bounding box center [93, 121] width 53 height 14
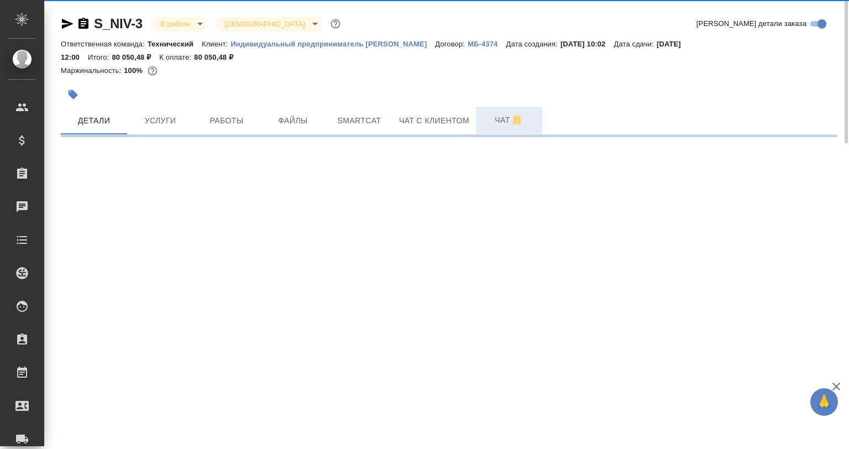
select select "RU"
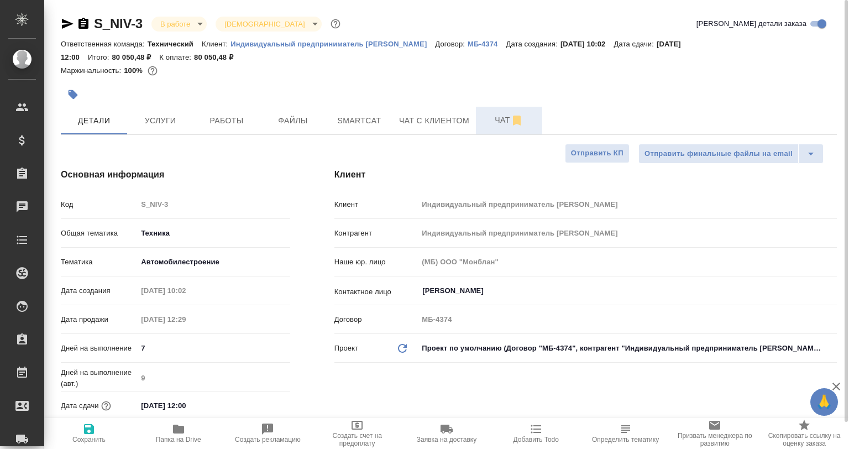
type textarea "x"
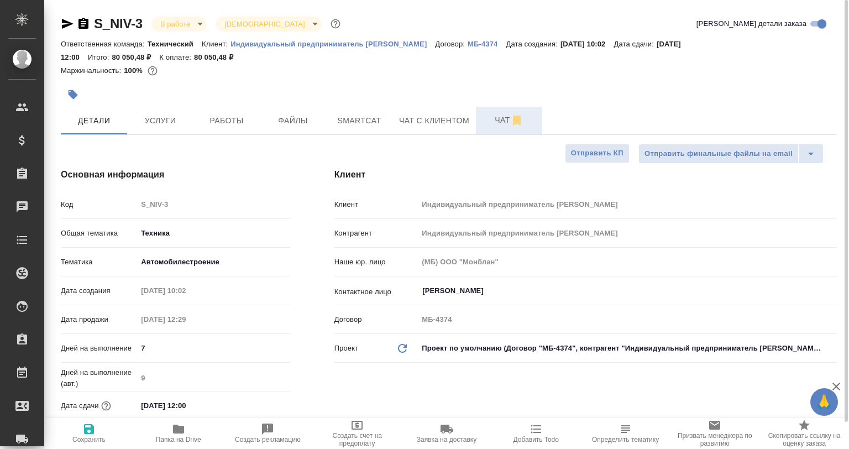
type textarea "x"
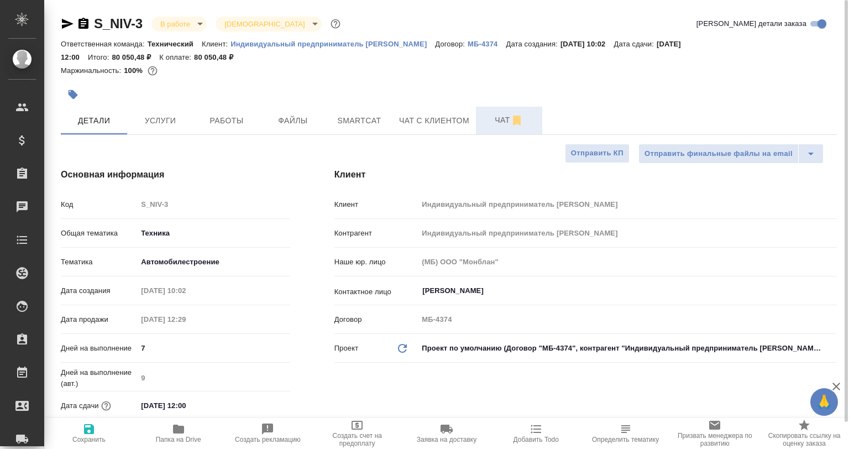
type textarea "x"
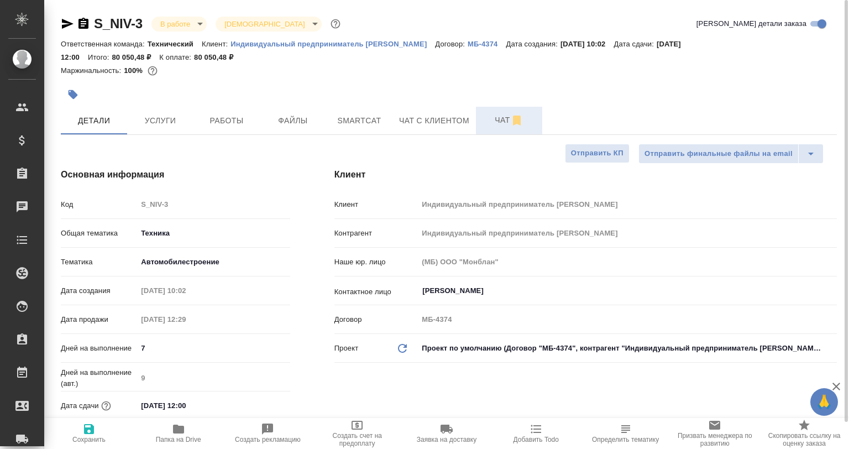
type textarea "x"
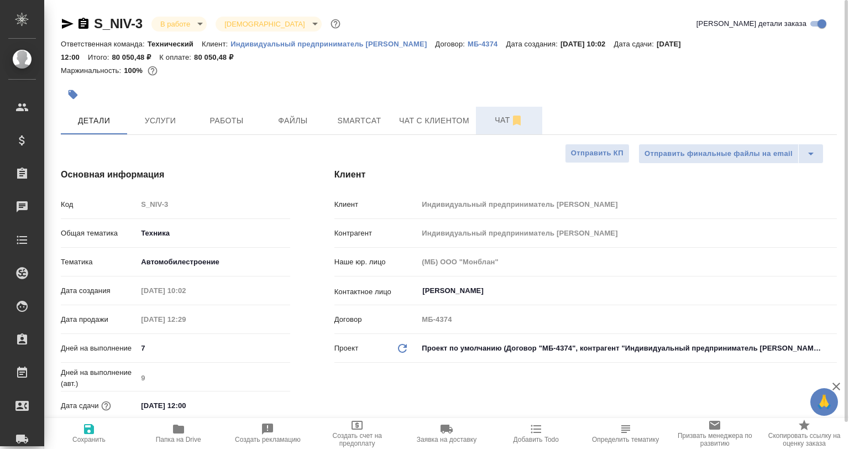
type textarea "x"
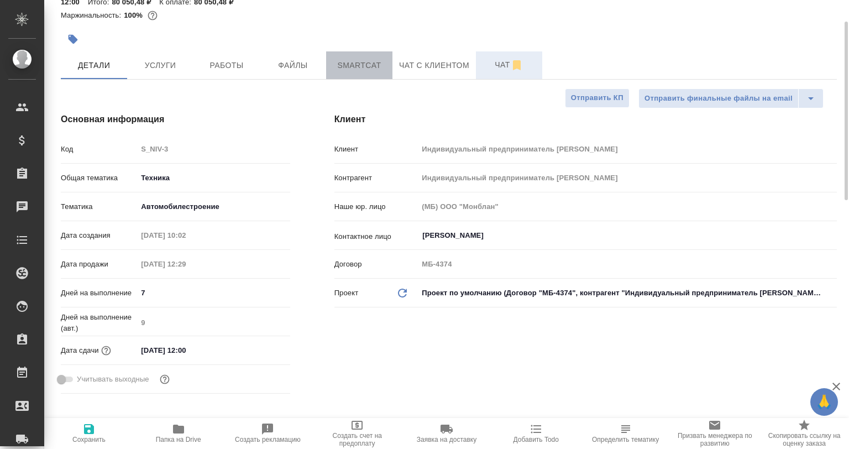
click at [356, 69] on span "Smartcat" at bounding box center [359, 66] width 53 height 14
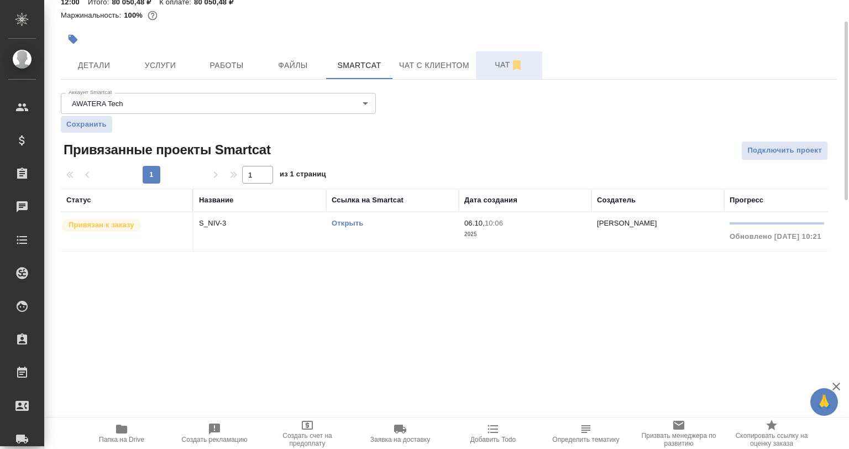
click at [351, 225] on link "Открыть" at bounding box center [348, 223] width 32 height 8
click at [342, 227] on link "Открыть" at bounding box center [348, 223] width 32 height 8
click at [216, 80] on div "S_NIV-3 В работе inProgress Святая троица holyTrinity Кратко детали заказа Отве…" at bounding box center [449, 112] width 788 height 335
click at [224, 69] on span "Работы" at bounding box center [226, 66] width 53 height 14
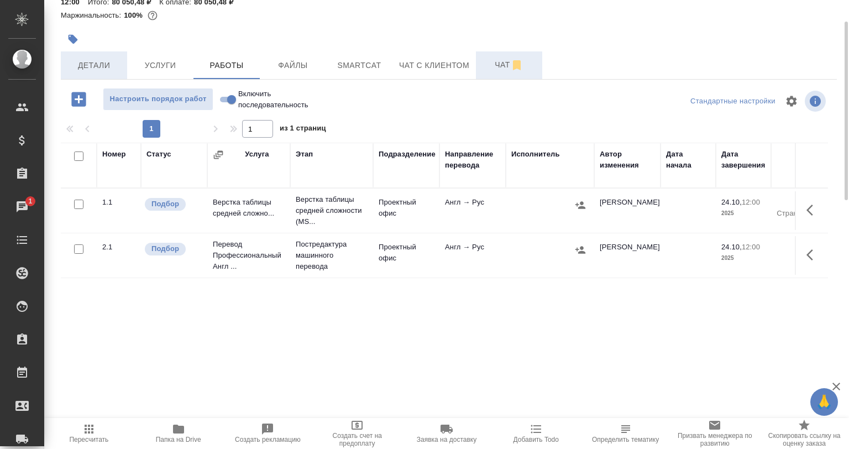
click at [108, 64] on span "Детали" at bounding box center [93, 66] width 53 height 14
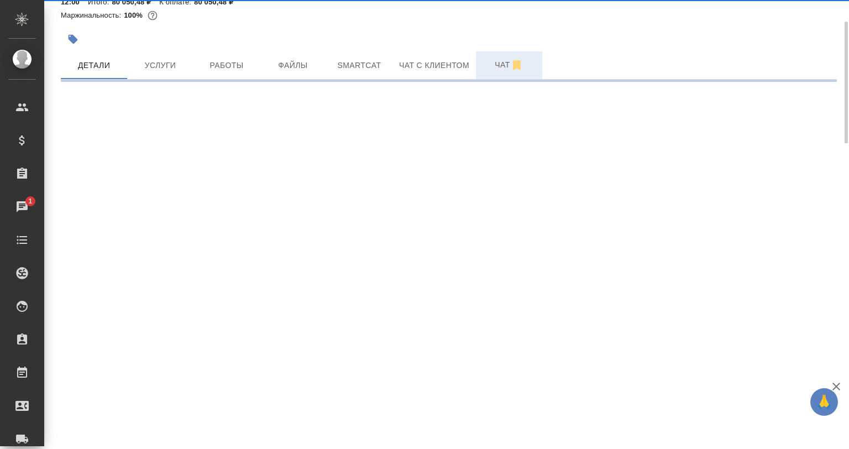
select select "RU"
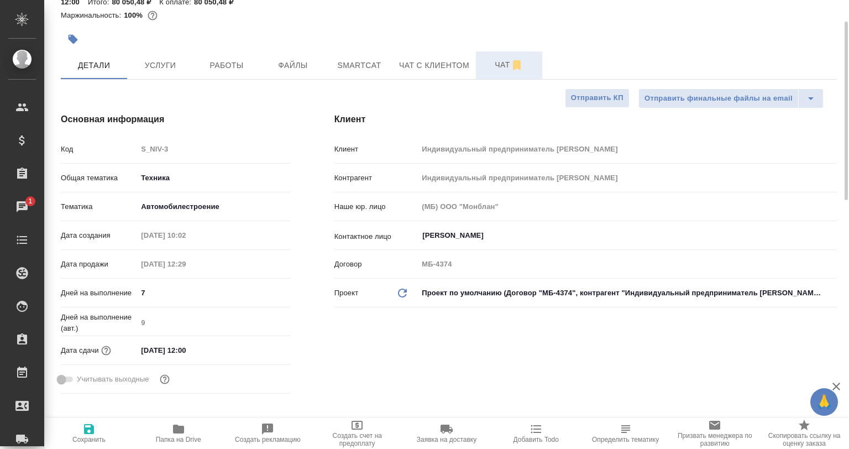
type textarea "x"
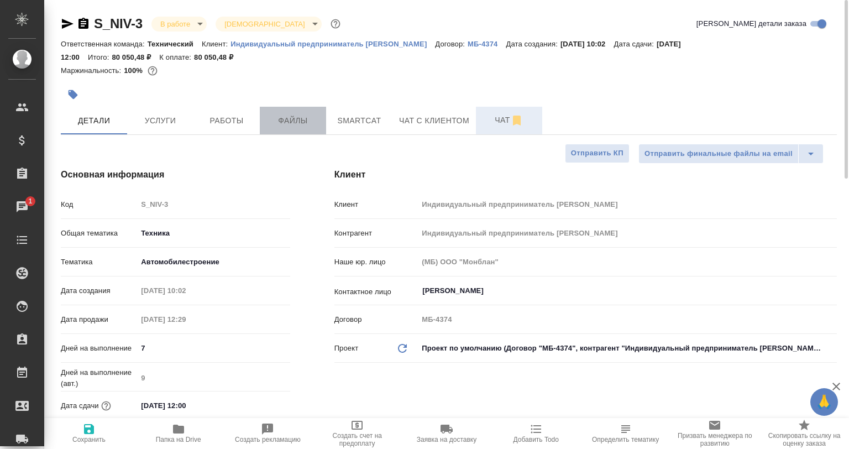
click at [264, 111] on button "Файлы" at bounding box center [293, 121] width 66 height 28
click at [233, 119] on span "Работы" at bounding box center [226, 121] width 53 height 14
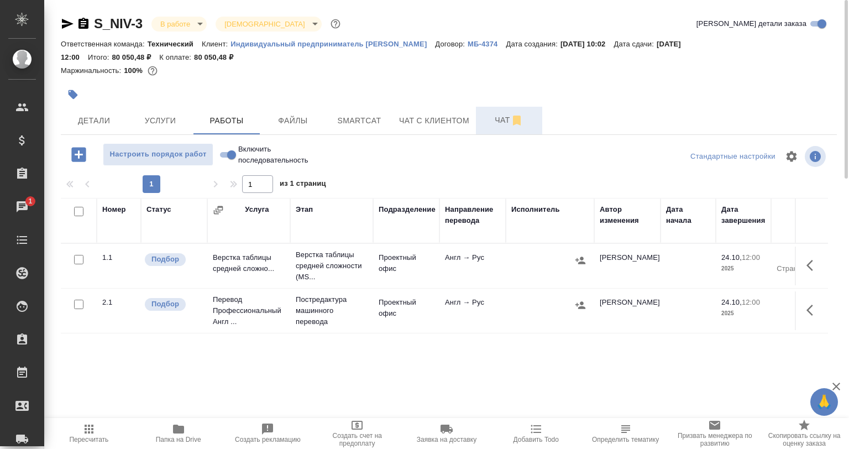
click at [815, 303] on button "button" at bounding box center [813, 310] width 27 height 27
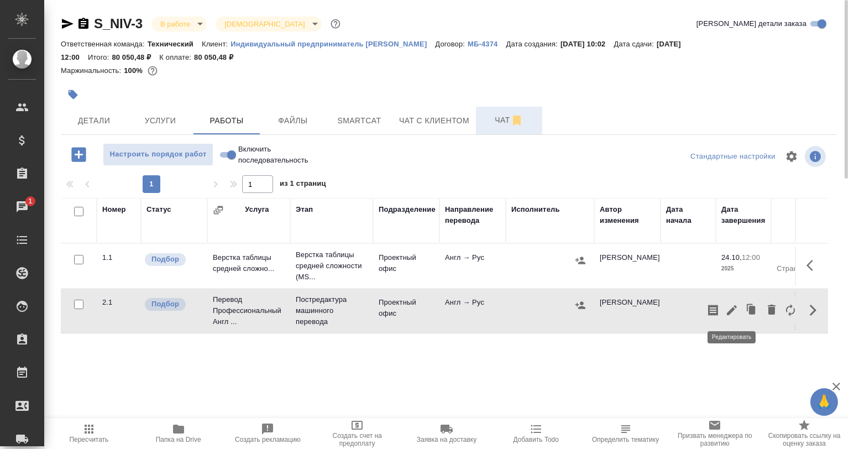
click at [724, 311] on button "button" at bounding box center [731, 310] width 19 height 27
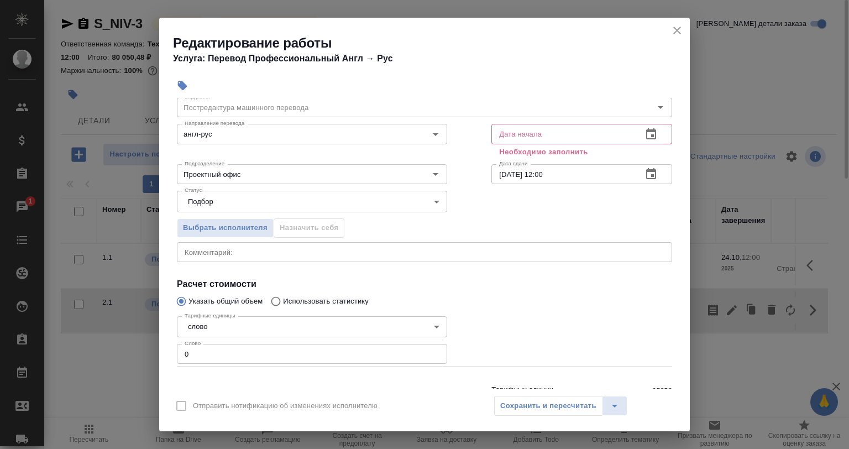
scroll to position [85, 0]
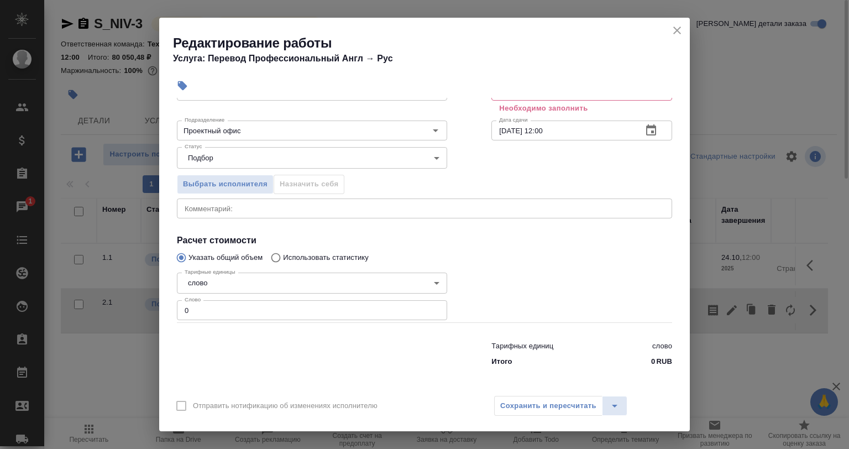
drag, startPoint x: 165, startPoint y: 306, endPoint x: 157, endPoint y: 306, distance: 8.3
click at [157, 306] on div "Редактирование работы Услуга: Перевод Профессиональный Англ → Рус Параметры Фай…" at bounding box center [424, 224] width 849 height 449
paste input "number"
paste input "0"
drag, startPoint x: 209, startPoint y: 308, endPoint x: 172, endPoint y: 307, distance: 37.0
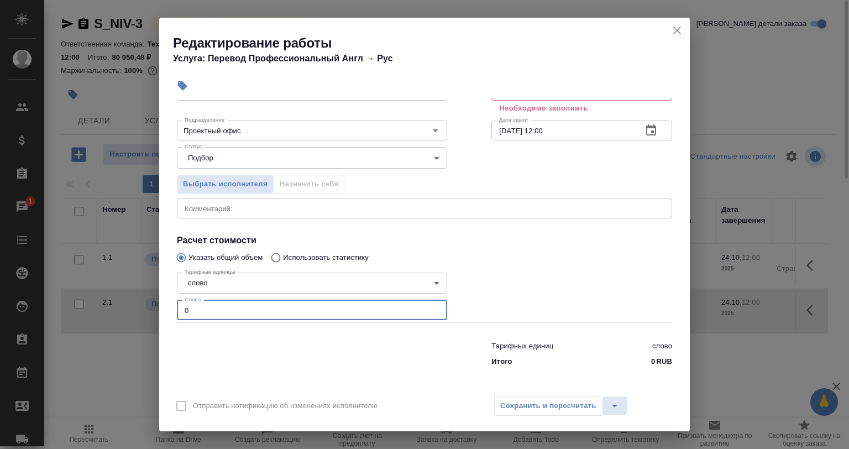
click at [172, 307] on div "Тарифные единицы слово 5a8b1489cc6b4906c91bfd90 Тарифные единицы Слово 0 Слово" at bounding box center [312, 295] width 314 height 99
paste input "1440"
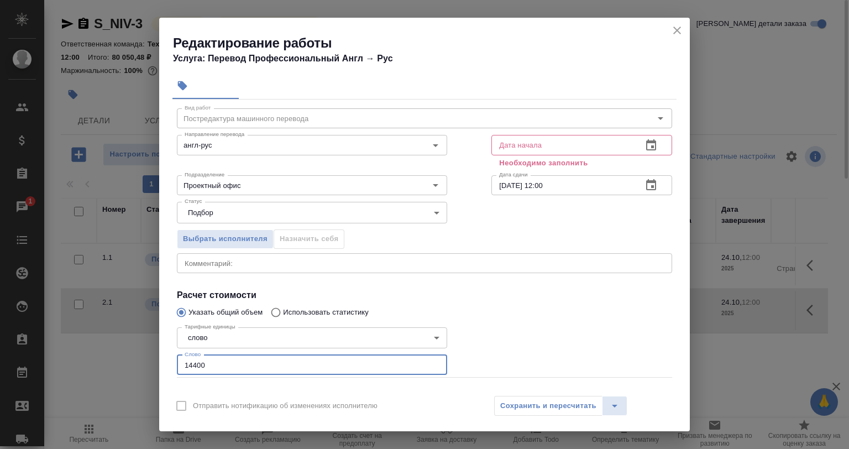
scroll to position [0, 0]
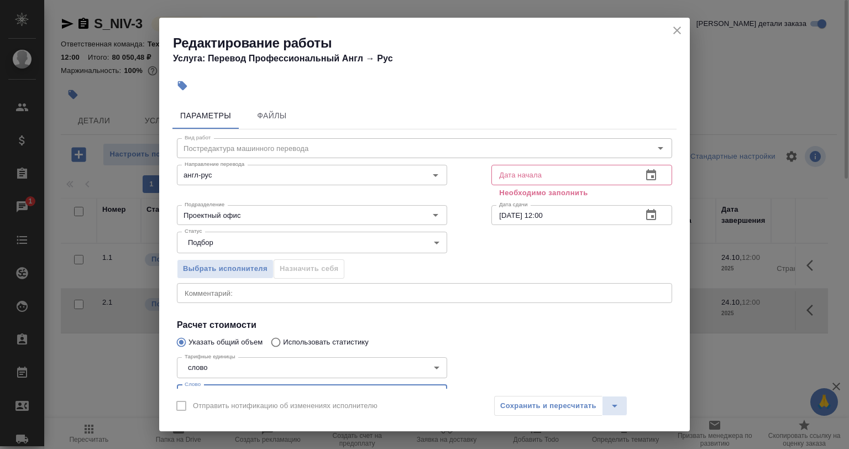
type input "14400"
click at [519, 174] on input "text" at bounding box center [562, 175] width 142 height 20
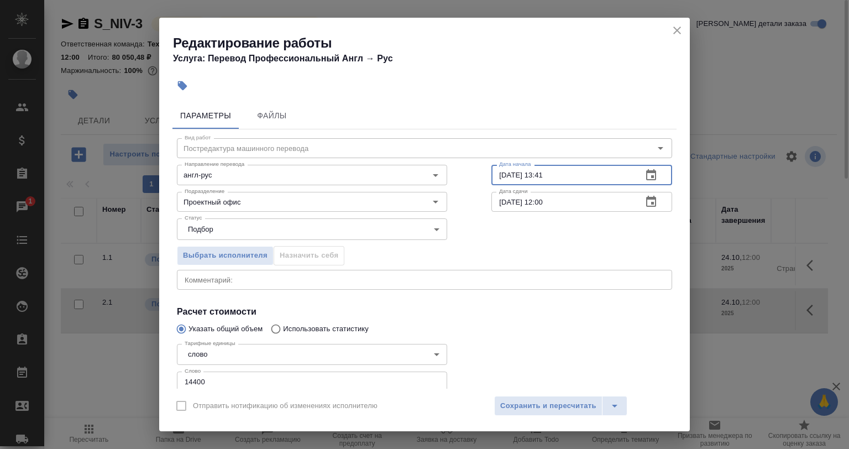
type input "15.10.2025 13:41"
drag, startPoint x: 533, startPoint y: 199, endPoint x: 470, endPoint y: 200, distance: 63.0
click at [470, 200] on div "Вид работ Постредактура машинного перевода Вид работ Направление перевода англ-…" at bounding box center [424, 285] width 504 height 313
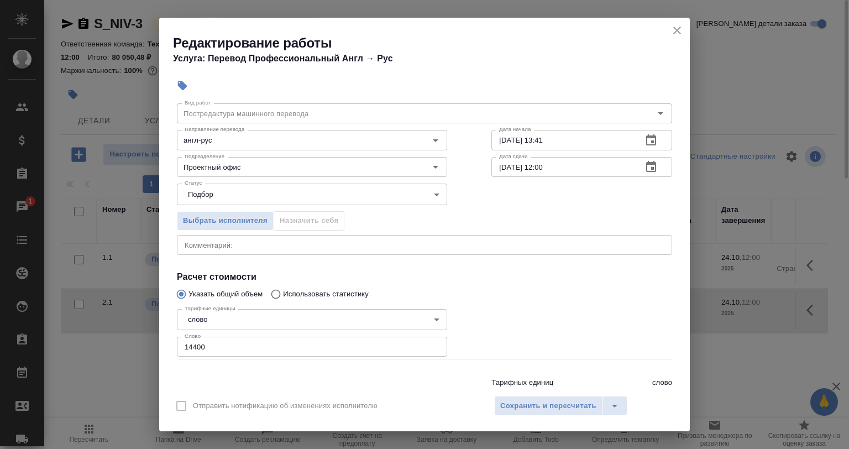
scroll to position [71, 0]
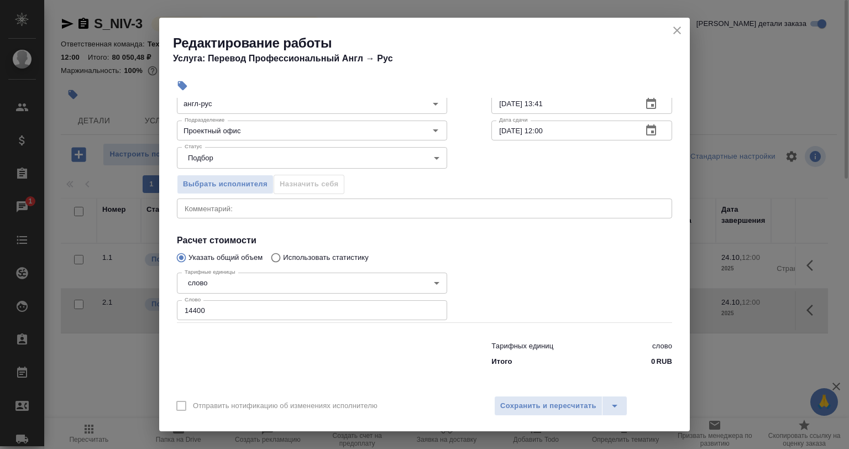
click at [503, 133] on input "24.10.2025 12:00" at bounding box center [562, 130] width 142 height 20
click at [547, 129] on input "22.10.2025 12:00" at bounding box center [562, 130] width 142 height 20
drag, startPoint x: 562, startPoint y: 130, endPoint x: 533, endPoint y: 129, distance: 28.8
click at [533, 129] on input "22.10.2025 12:00" at bounding box center [562, 130] width 142 height 20
type input "22.10.2025 12:00"
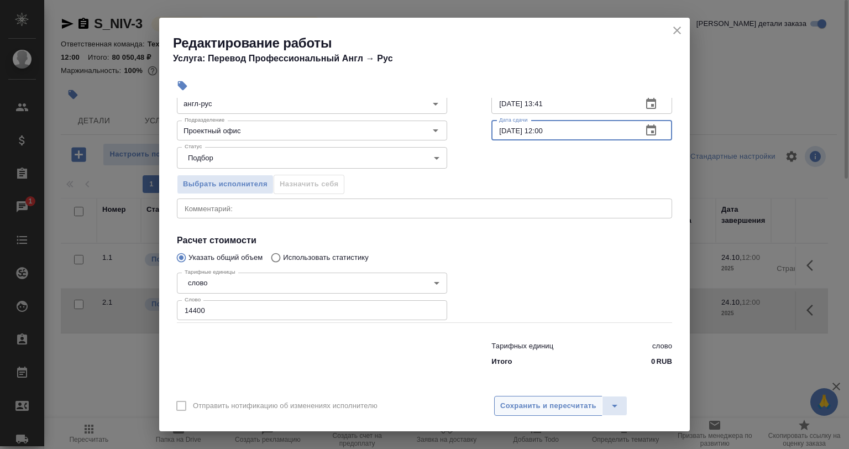
click at [532, 406] on span "Сохранить и пересчитать" at bounding box center [548, 406] width 96 height 13
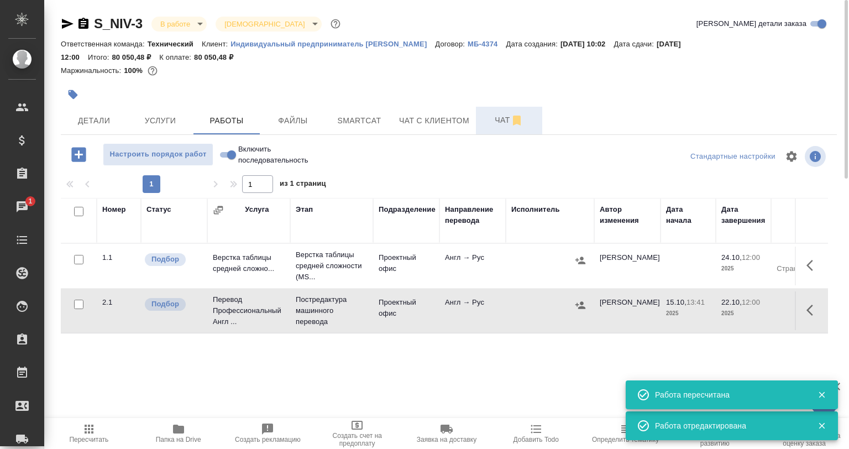
click at [495, 111] on button "Чат" at bounding box center [509, 121] width 66 height 28
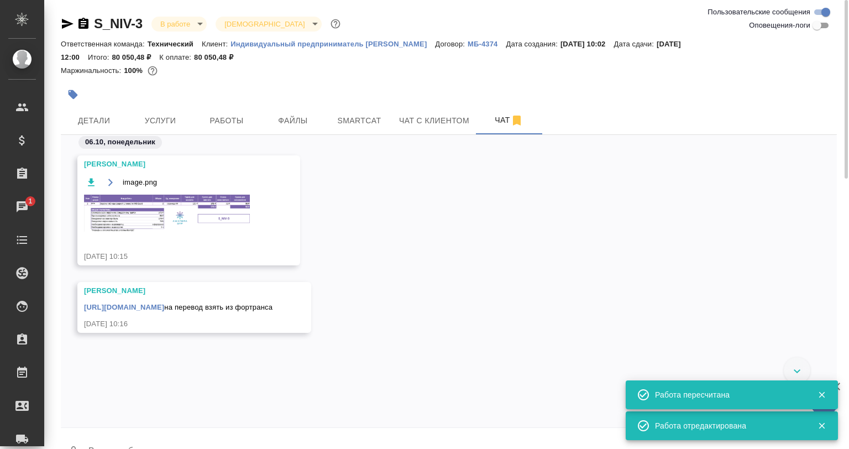
click at [213, 218] on img at bounding box center [167, 213] width 166 height 37
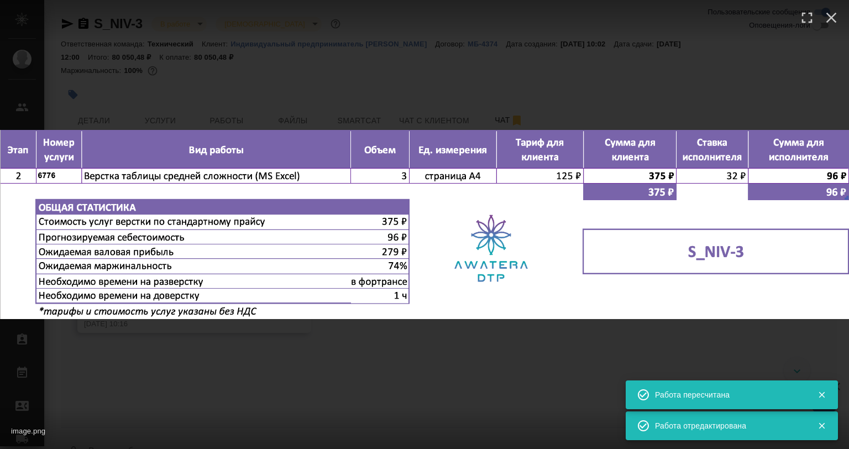
drag, startPoint x: 408, startPoint y: 375, endPoint x: 371, endPoint y: 334, distance: 55.2
click at [408, 375] on div "image.png 1 of 1" at bounding box center [424, 224] width 849 height 449
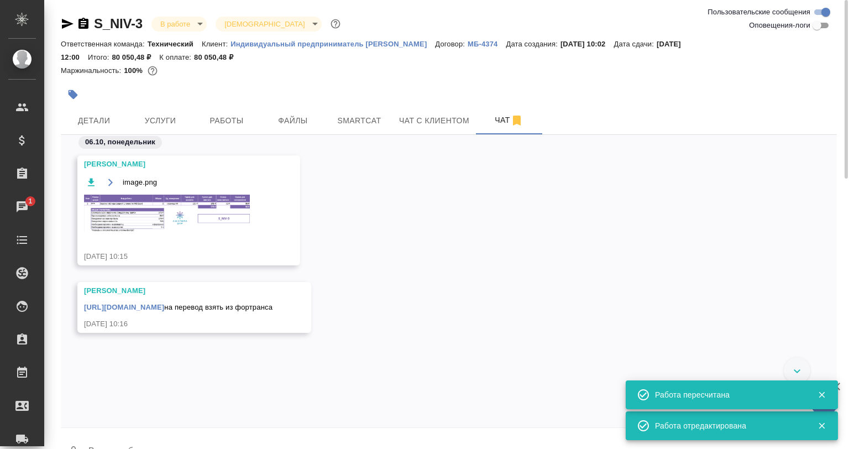
click at [200, 220] on img at bounding box center [167, 213] width 166 height 37
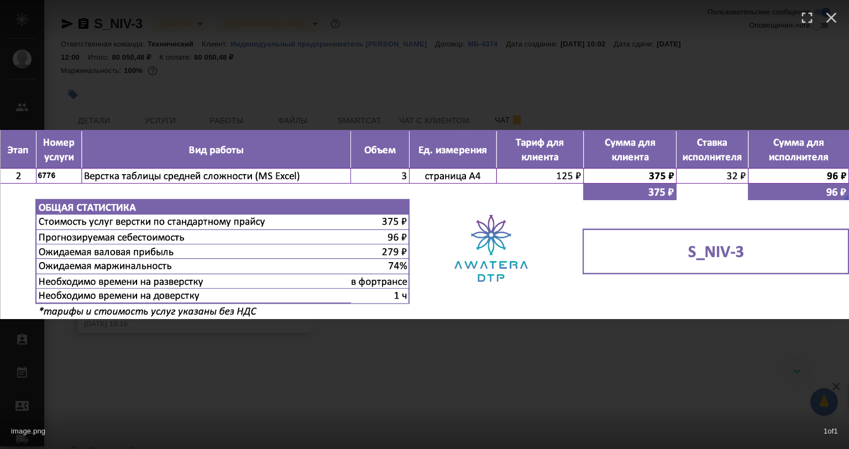
click at [318, 348] on div "image.png 1 of 1" at bounding box center [424, 224] width 849 height 449
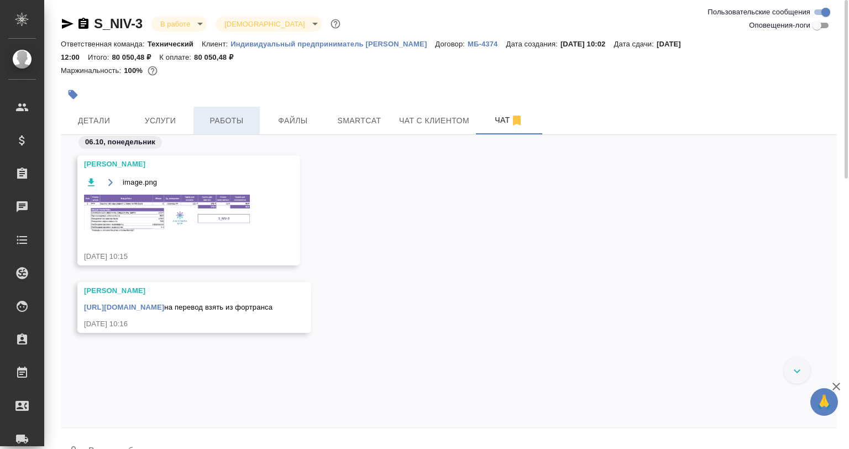
click at [225, 122] on span "Работы" at bounding box center [226, 121] width 53 height 14
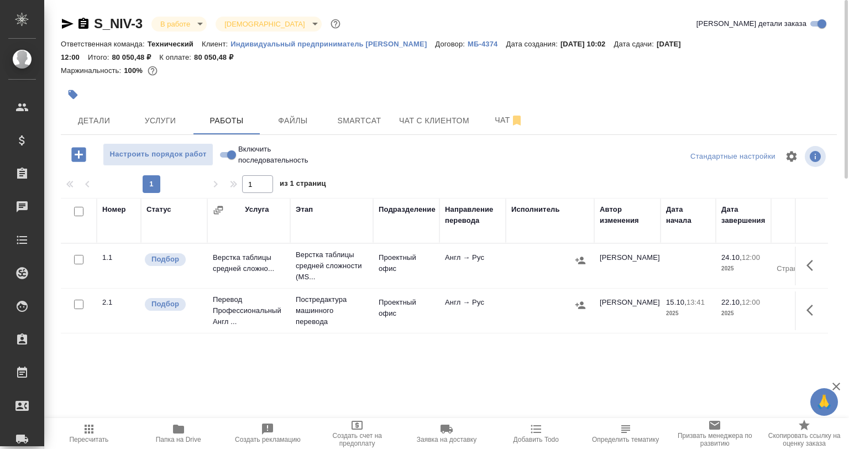
scroll to position [26, 0]
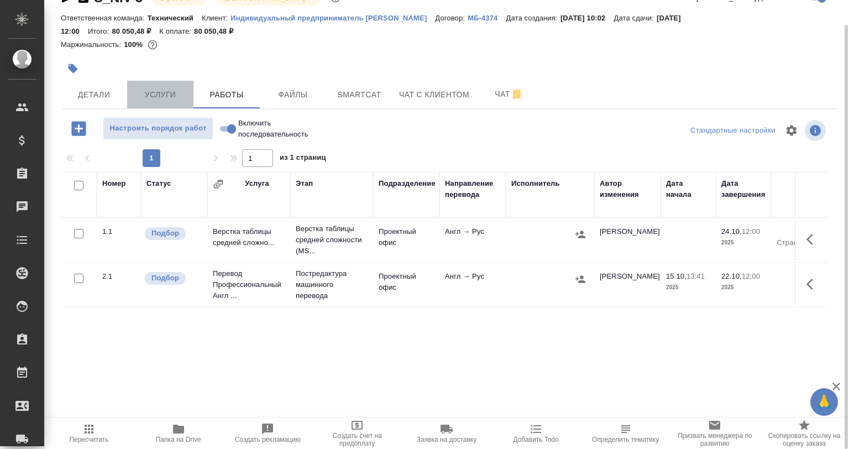
click at [133, 88] on button "Услуги" at bounding box center [160, 95] width 66 height 28
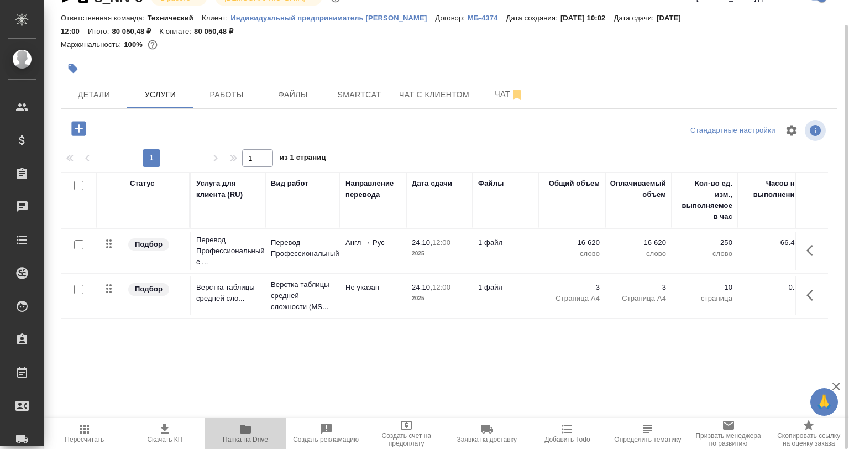
click at [240, 434] on icon "button" at bounding box center [245, 428] width 13 height 13
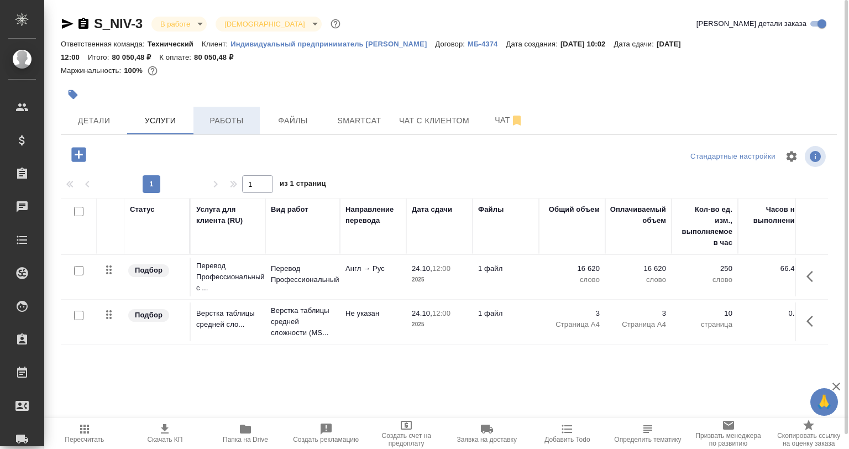
click at [258, 118] on button "Работы" at bounding box center [226, 121] width 66 height 28
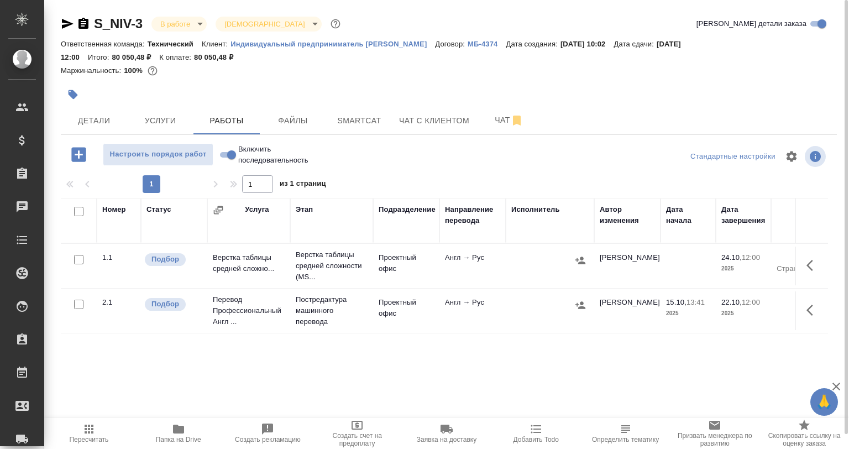
drag, startPoint x: 798, startPoint y: 301, endPoint x: 805, endPoint y: 303, distance: 7.0
click at [799, 301] on td at bounding box center [811, 310] width 33 height 39
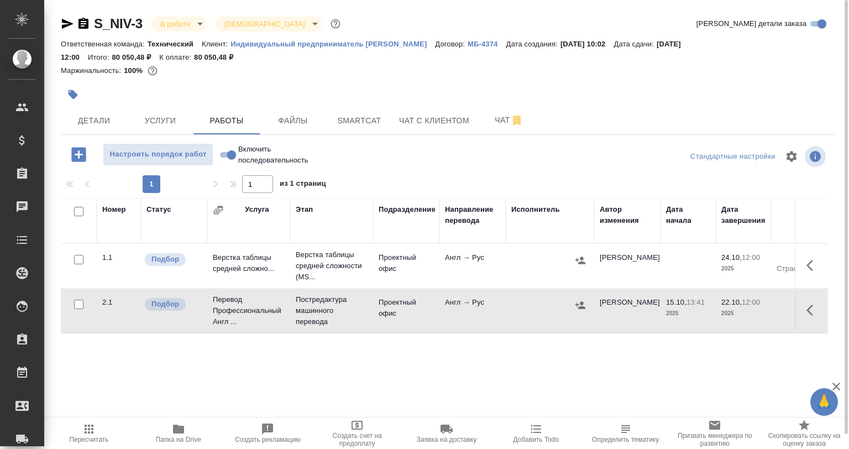
click at [806, 304] on button "button" at bounding box center [813, 310] width 27 height 27
click at [734, 307] on icon "button" at bounding box center [731, 309] width 13 height 13
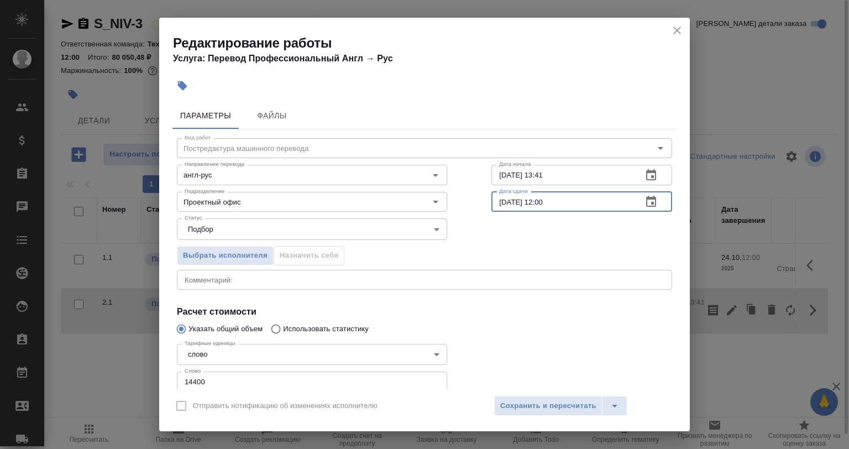
drag, startPoint x: 562, startPoint y: 198, endPoint x: 493, endPoint y: 201, distance: 68.6
click at [495, 200] on input "22.10.2025 12:00" at bounding box center [562, 202] width 142 height 20
click at [500, 202] on input "22.10.2025 12:00" at bounding box center [562, 202] width 142 height 20
click at [501, 203] on input "22.10.2025 12:00" at bounding box center [562, 202] width 142 height 20
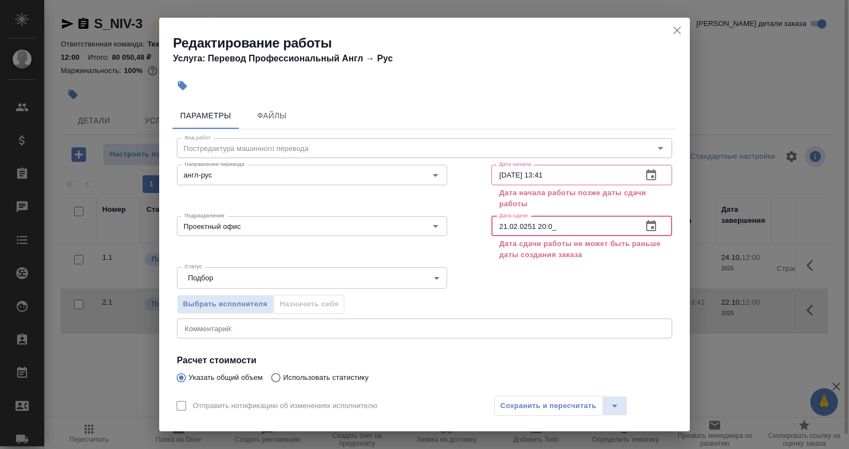
type input "22.10.2025 12:00"
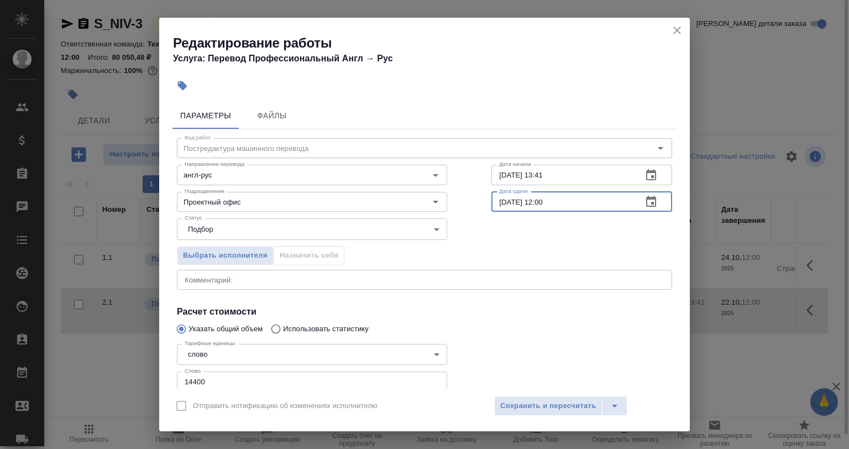
drag, startPoint x: 547, startPoint y: 203, endPoint x: 533, endPoint y: 201, distance: 14.0
click at [533, 201] on input "22.10.2025 12:00" at bounding box center [562, 202] width 142 height 20
click at [552, 242] on div "Выбрать исполнителя Назначить себя" at bounding box center [424, 253] width 539 height 67
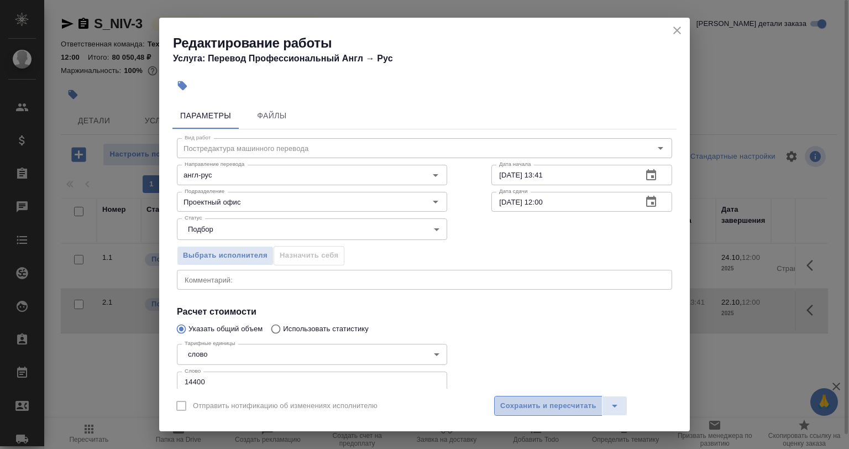
click at [520, 400] on span "Сохранить и пересчитать" at bounding box center [548, 406] width 96 height 13
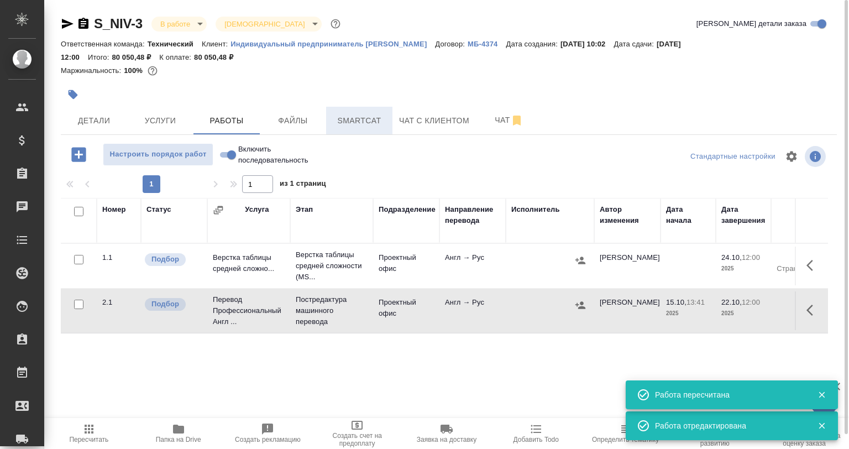
click at [357, 122] on span "Smartcat" at bounding box center [359, 121] width 53 height 14
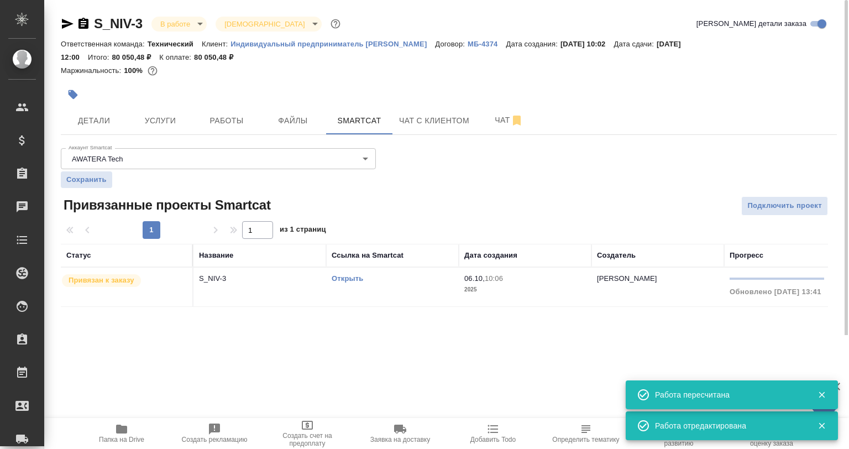
click at [324, 274] on td "S_NIV-3" at bounding box center [259, 287] width 133 height 39
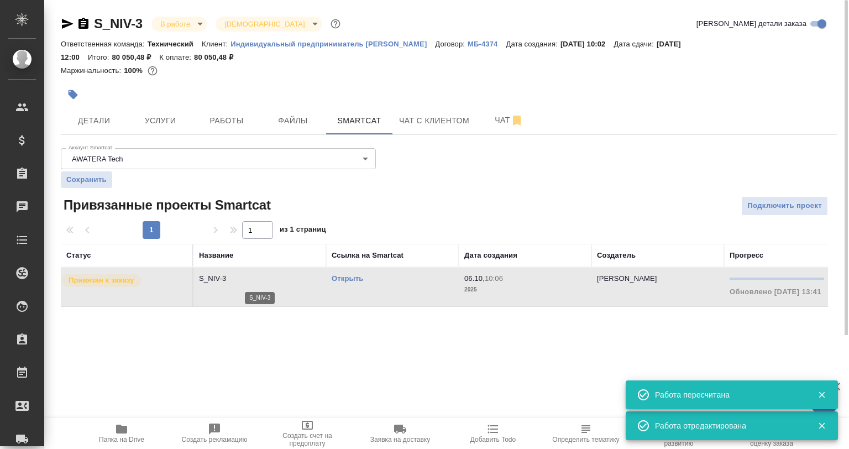
click at [302, 274] on p "S_NIV-3" at bounding box center [260, 278] width 122 height 11
click at [303, 42] on p "Индивидуальный предприниматель Никифоров Игорь Валерьевич" at bounding box center [332, 44] width 205 height 8
click at [224, 113] on button "Работы" at bounding box center [226, 121] width 66 height 28
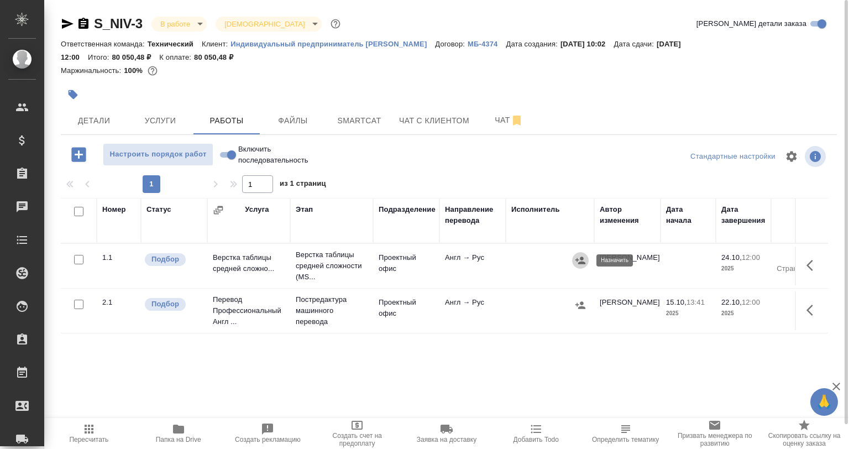
click at [577, 256] on icon "button" at bounding box center [580, 260] width 11 height 11
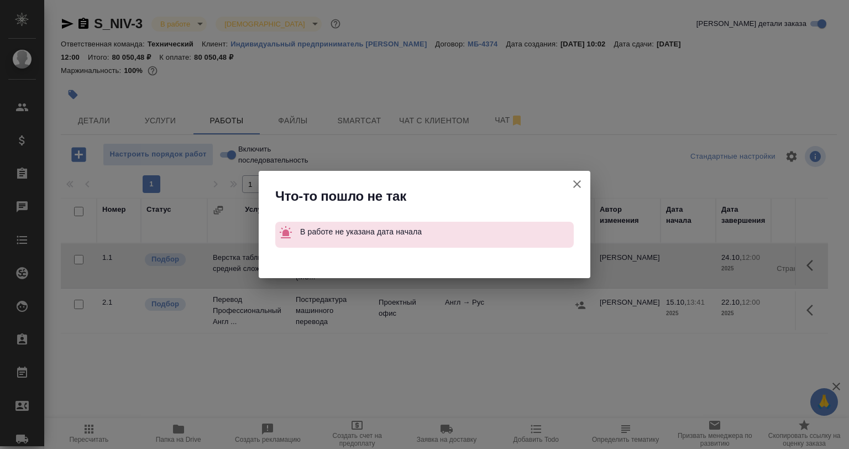
click at [580, 186] on icon "button" at bounding box center [576, 183] width 13 height 13
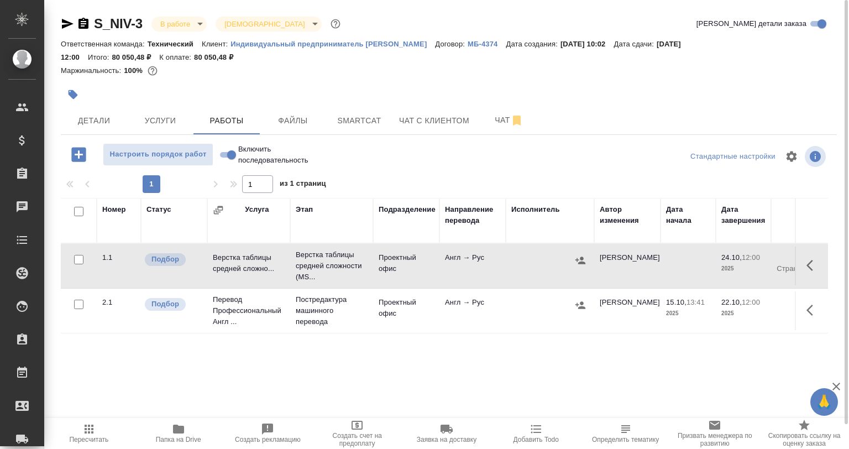
click at [809, 263] on icon "button" at bounding box center [812, 265] width 13 height 13
click at [732, 268] on icon "button" at bounding box center [731, 265] width 13 height 13
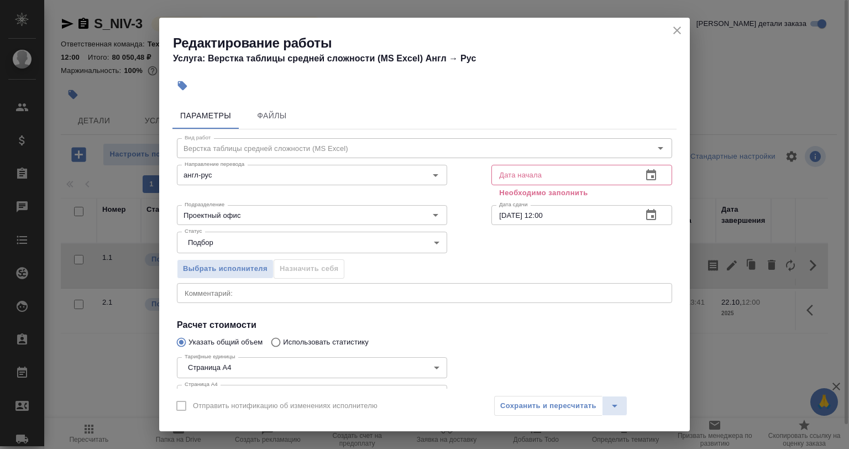
click at [530, 177] on input "text" at bounding box center [562, 175] width 142 height 20
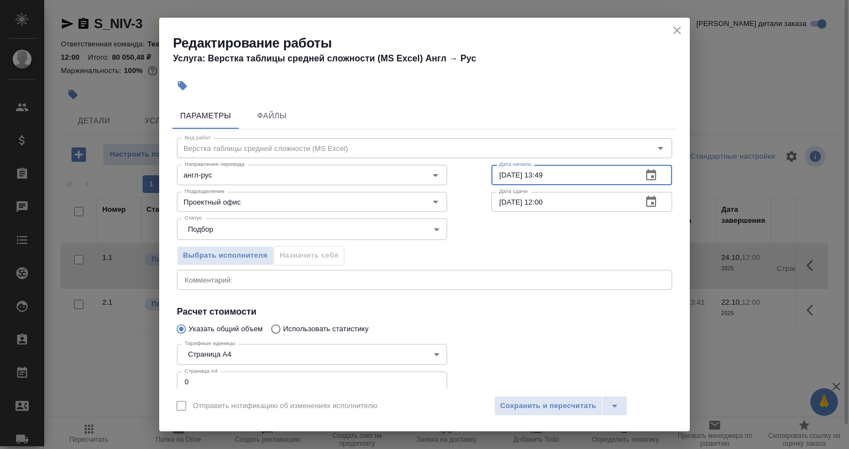
type input "15.10.2025 13:49"
click at [555, 186] on div "Дата сдачи 24.10.2025 12:00 Дата сдачи" at bounding box center [581, 200] width 225 height 71
drag, startPoint x: 564, startPoint y: 191, endPoint x: 571, endPoint y: 195, distance: 7.4
click at [565, 192] on input "24.10.2025 12:00" at bounding box center [562, 202] width 142 height 20
drag, startPoint x: 572, startPoint y: 195, endPoint x: 492, endPoint y: 190, distance: 79.2
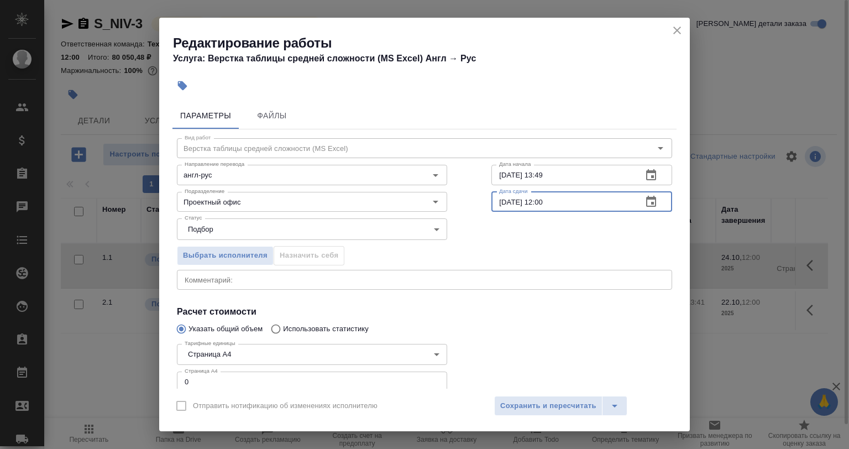
click at [494, 195] on input "24.10.2025 12:00" at bounding box center [562, 202] width 142 height 20
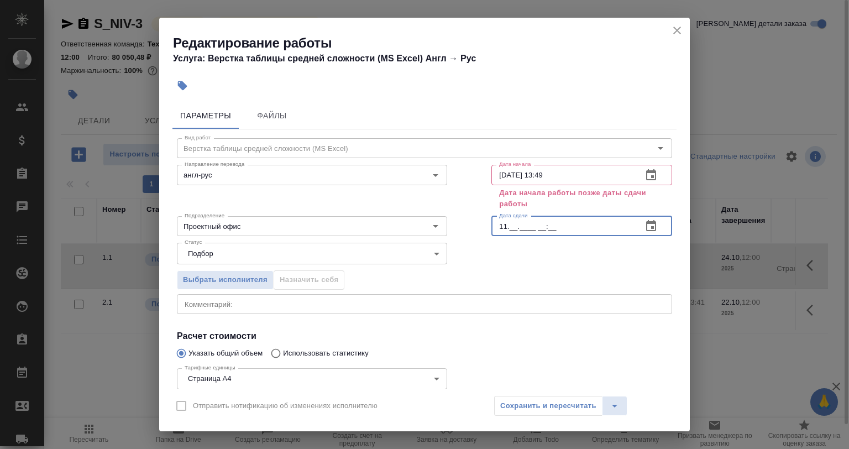
type input "1_.__.____ __:__"
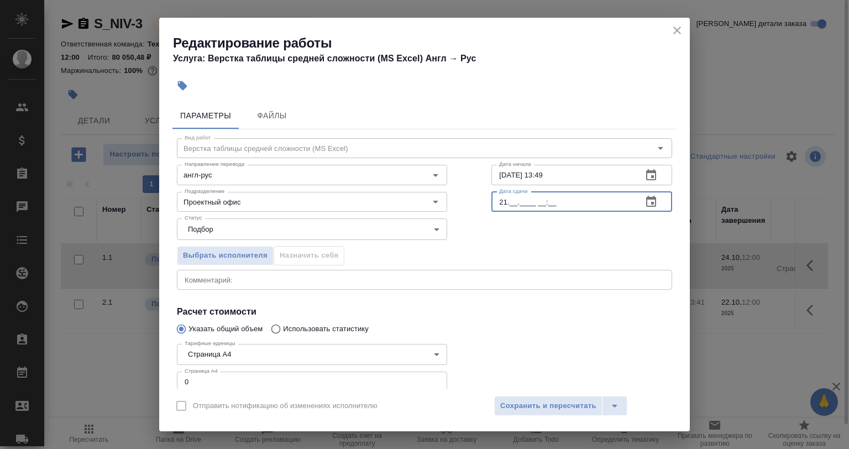
type input "2_.__.____ __:__"
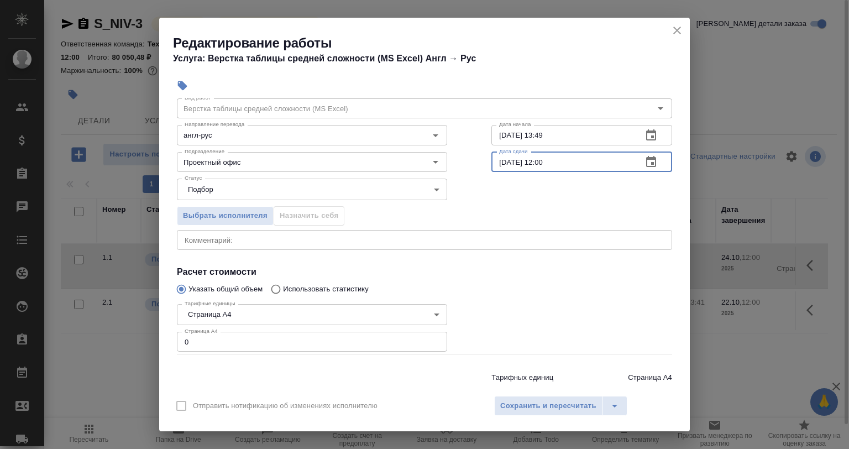
scroll to position [71, 0]
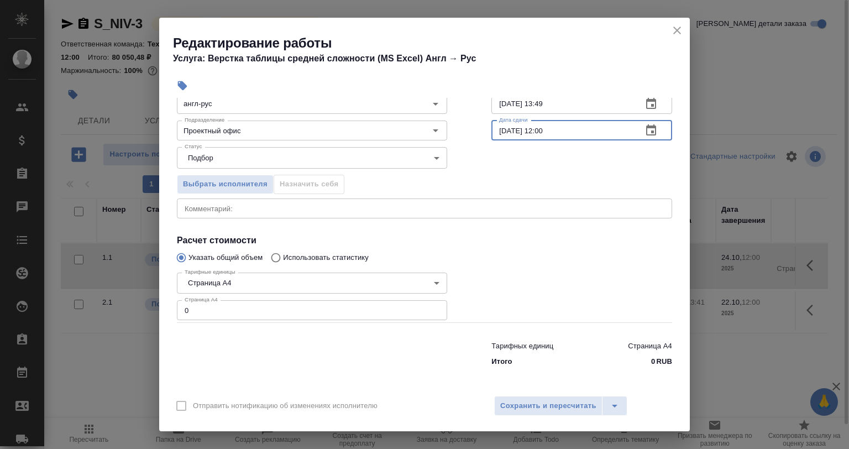
type input "22.10.2025 12:00"
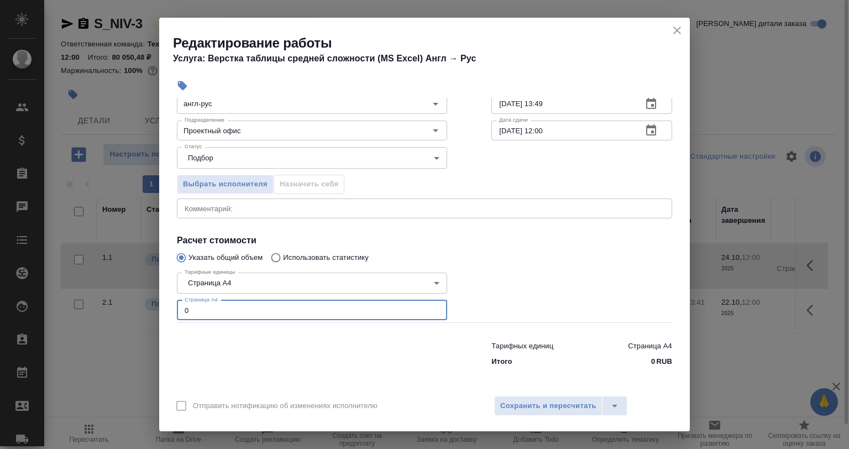
drag, startPoint x: 212, startPoint y: 305, endPoint x: 151, endPoint y: 308, distance: 61.4
click at [175, 307] on div "Тарифные единицы Страница А4 5f036ec4e16dec2d6b59c8ff Тарифные единицы Страница…" at bounding box center [312, 295] width 314 height 99
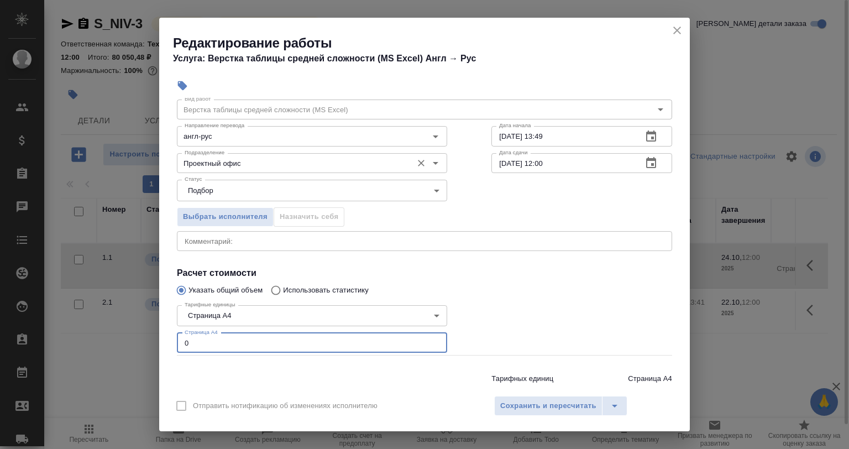
scroll to position [0, 0]
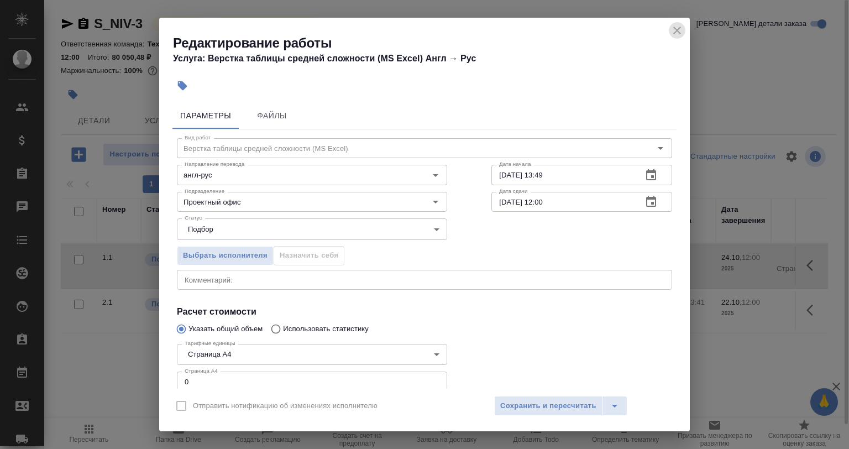
click at [674, 33] on icon "close" at bounding box center [676, 30] width 13 height 13
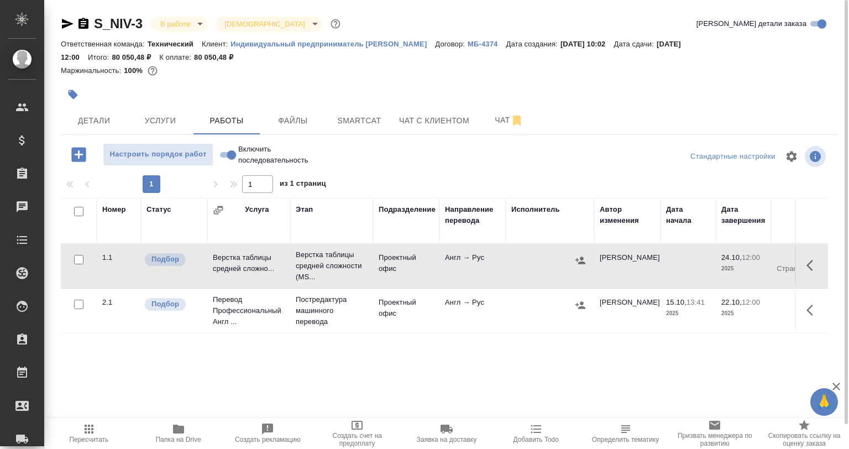
click at [819, 307] on icon "button" at bounding box center [812, 309] width 13 height 13
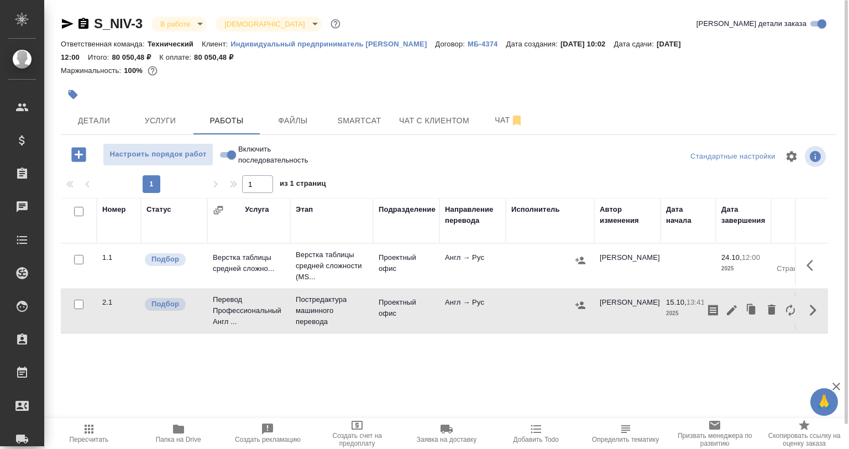
drag, startPoint x: 591, startPoint y: 312, endPoint x: 581, endPoint y: 306, distance: 12.1
click at [584, 308] on td at bounding box center [550, 310] width 88 height 39
click at [581, 306] on icon "button" at bounding box center [580, 304] width 10 height 7
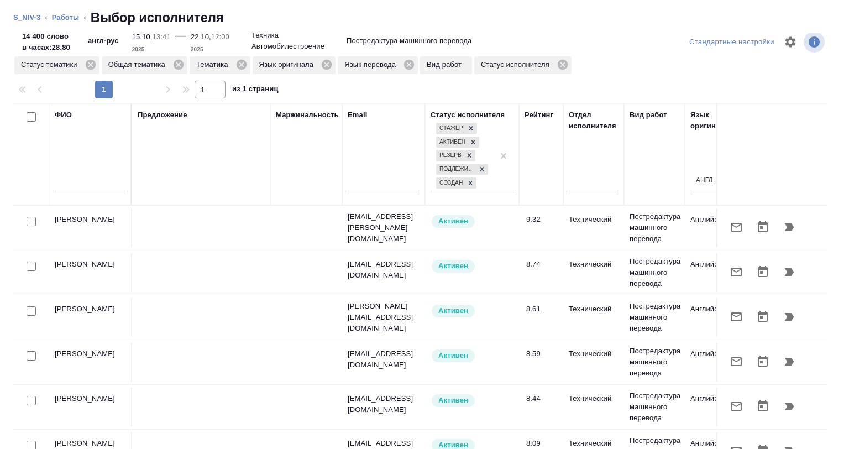
scroll to position [20, 0]
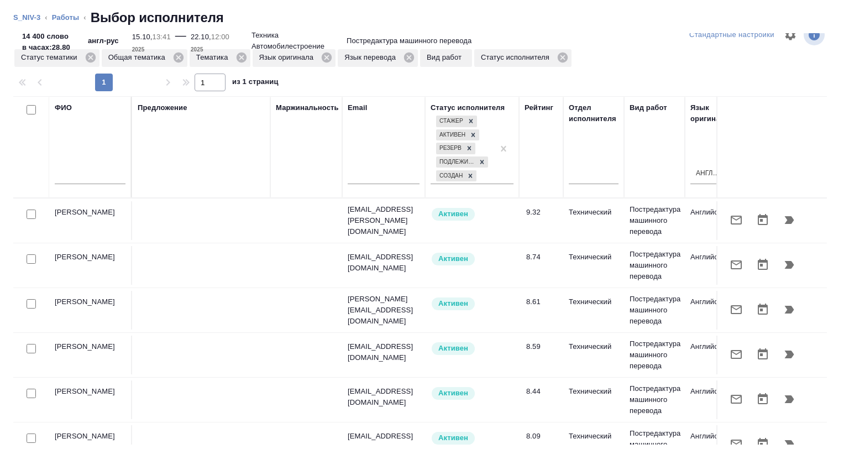
click at [155, 444] on div "Стандартные настройки Статус тематики Общая тематика Тематика Язык оригинала Яз…" at bounding box center [424, 241] width 849 height 416
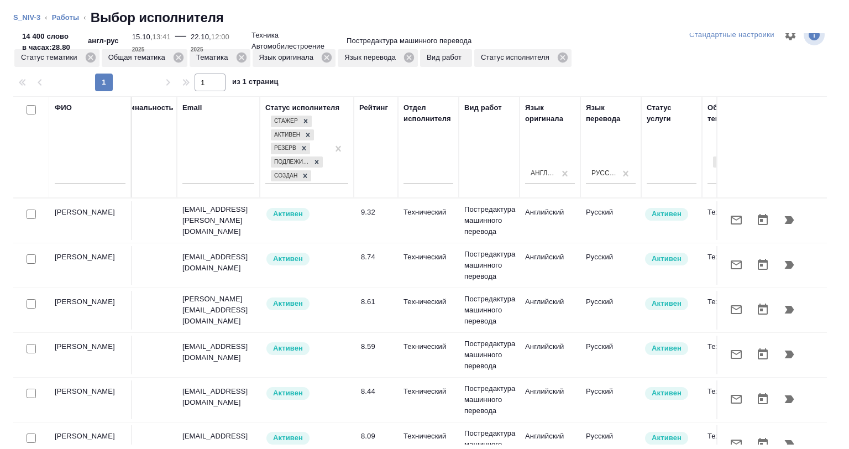
scroll to position [0, 714]
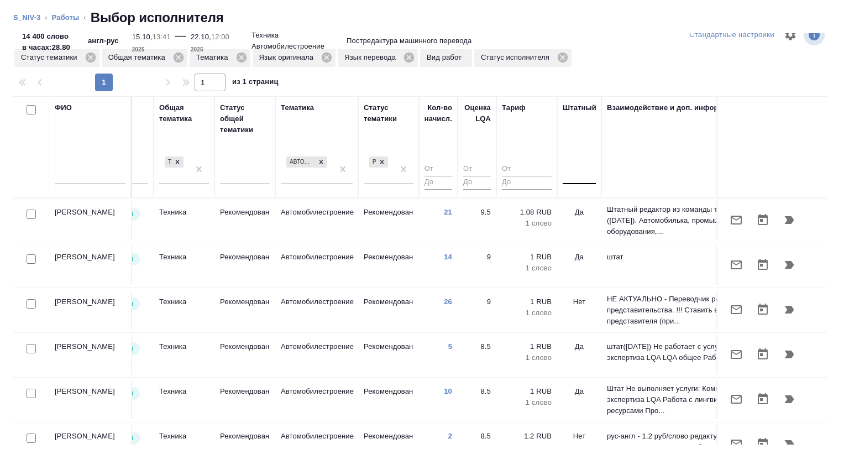
click at [581, 172] on div at bounding box center [579, 173] width 33 height 16
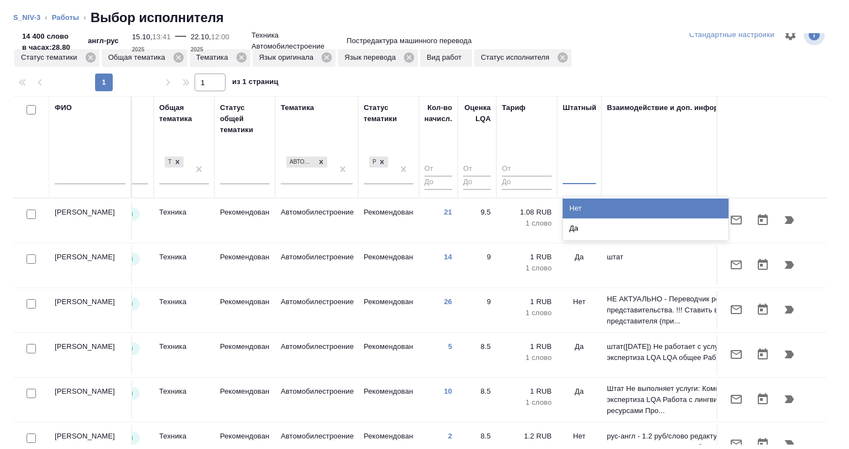
click at [580, 201] on div "Нет" at bounding box center [646, 208] width 166 height 20
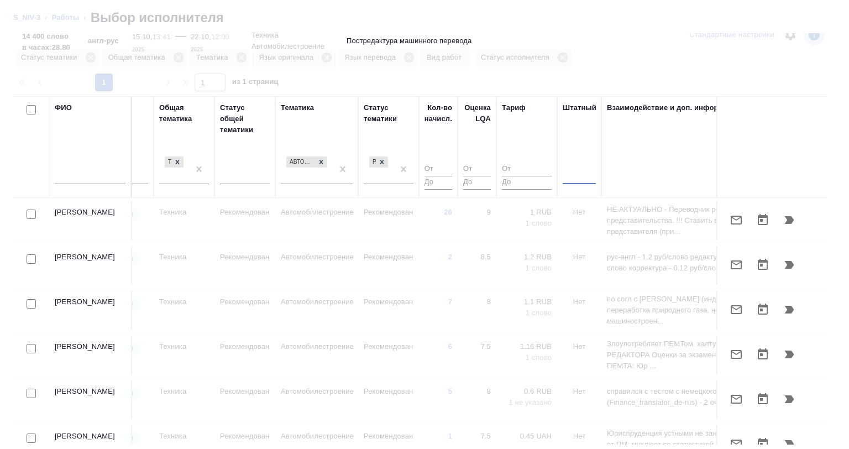
click at [579, 175] on div at bounding box center [579, 173] width 33 height 16
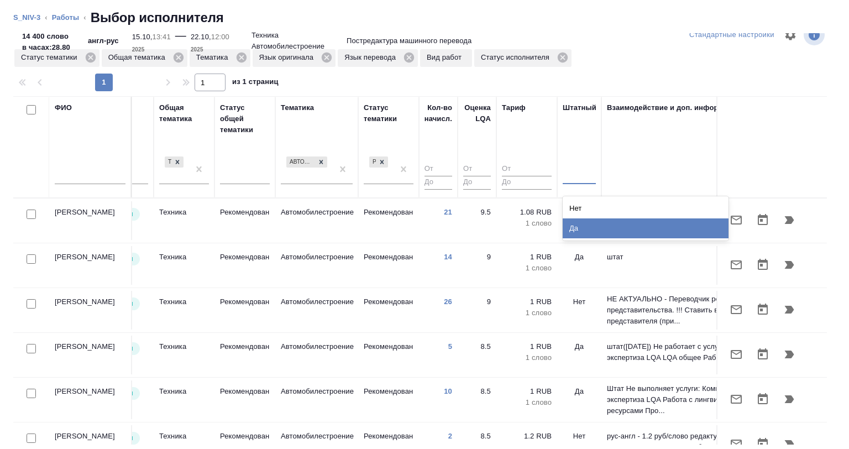
click at [584, 228] on div "Да" at bounding box center [646, 228] width 166 height 20
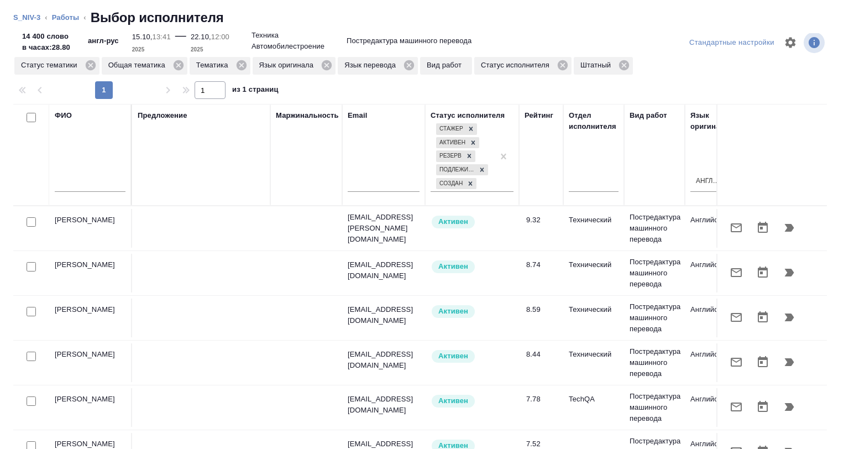
scroll to position [0, 0]
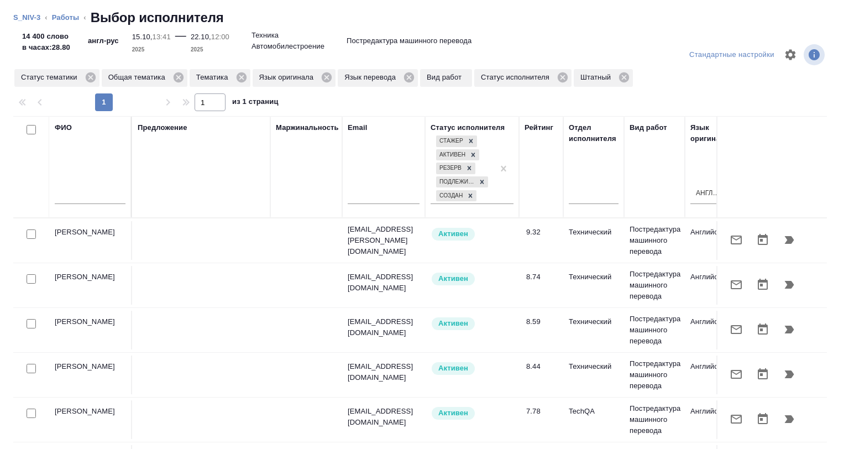
click at [32, 131] on input "checkbox" at bounding box center [31, 129] width 9 height 9
checkbox input "true"
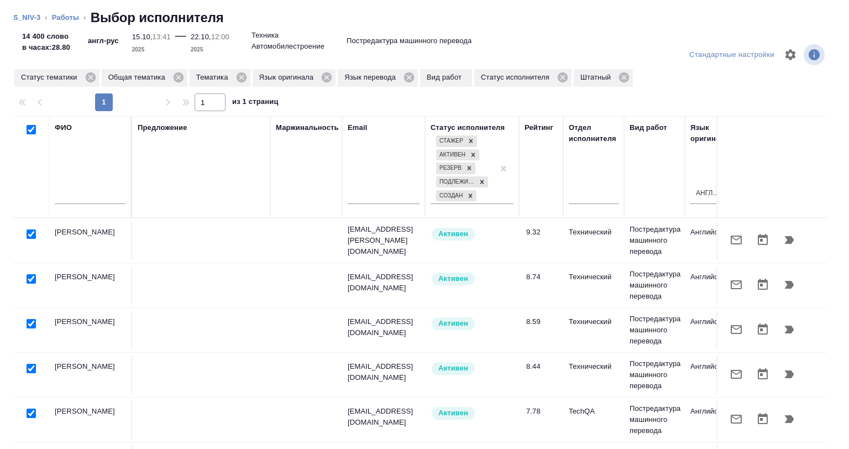
checkbox input "true"
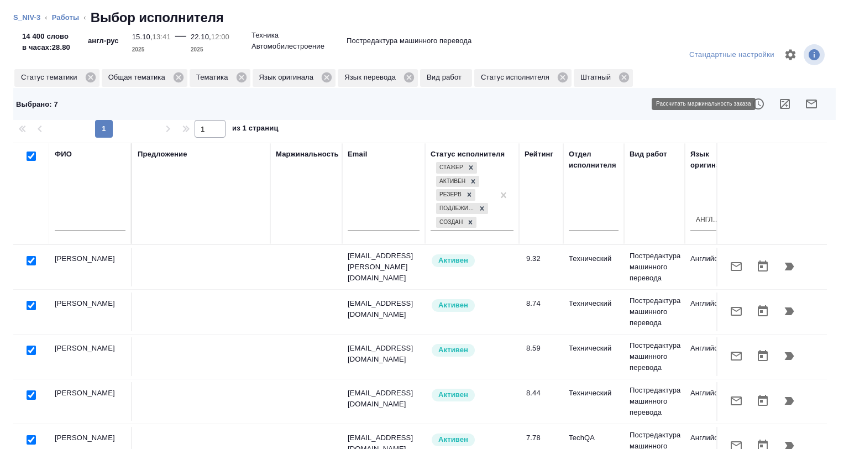
click at [783, 99] on button "button" at bounding box center [785, 104] width 27 height 27
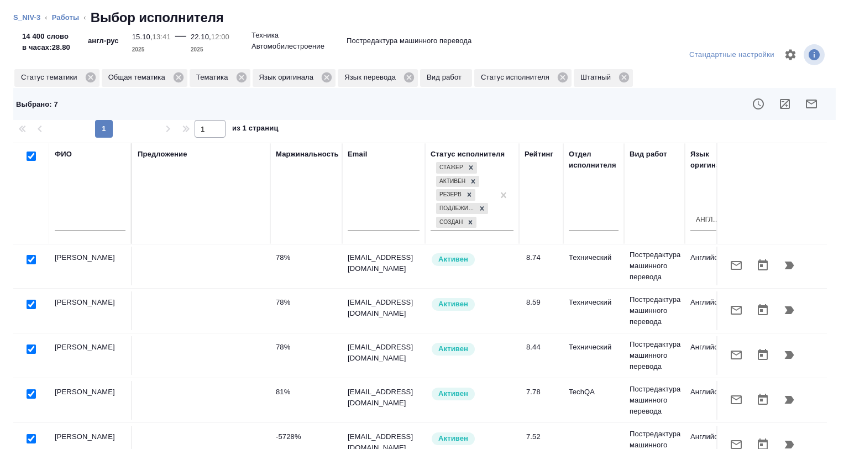
scroll to position [75, 0]
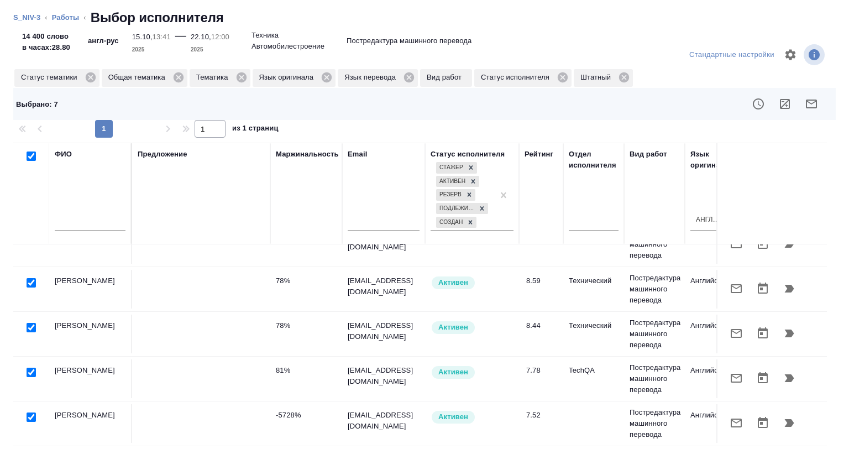
click at [32, 160] on input "checkbox" at bounding box center [31, 155] width 9 height 9
checkbox input "false"
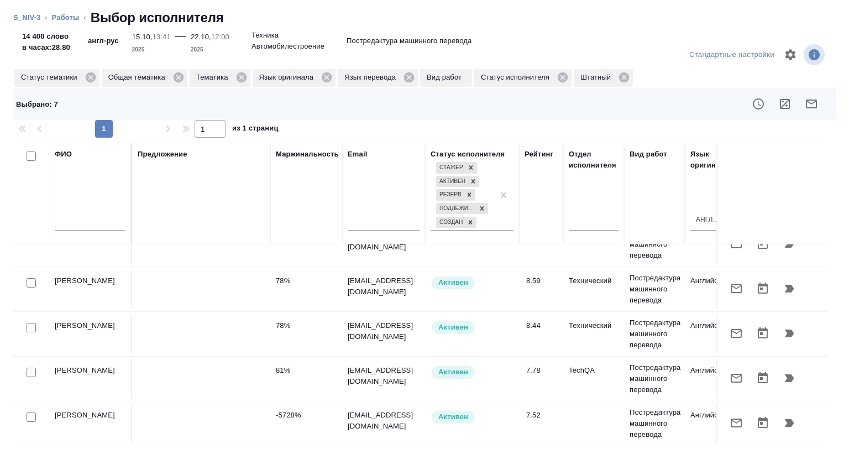
checkbox input "false"
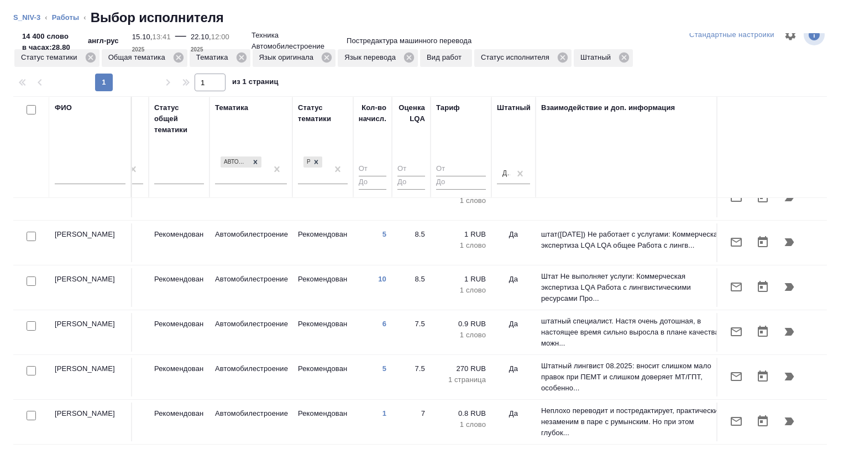
scroll to position [75, 809]
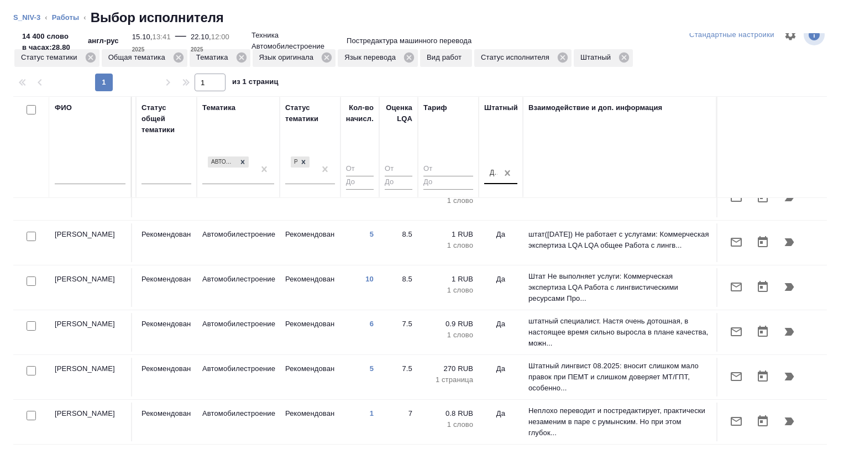
drag, startPoint x: 497, startPoint y: 170, endPoint x: 490, endPoint y: 170, distance: 7.7
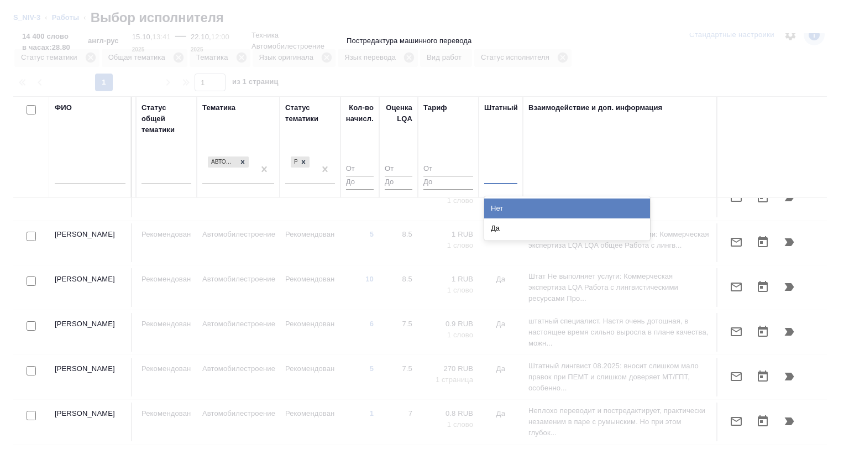
click at [490, 170] on div at bounding box center [500, 173] width 33 height 16
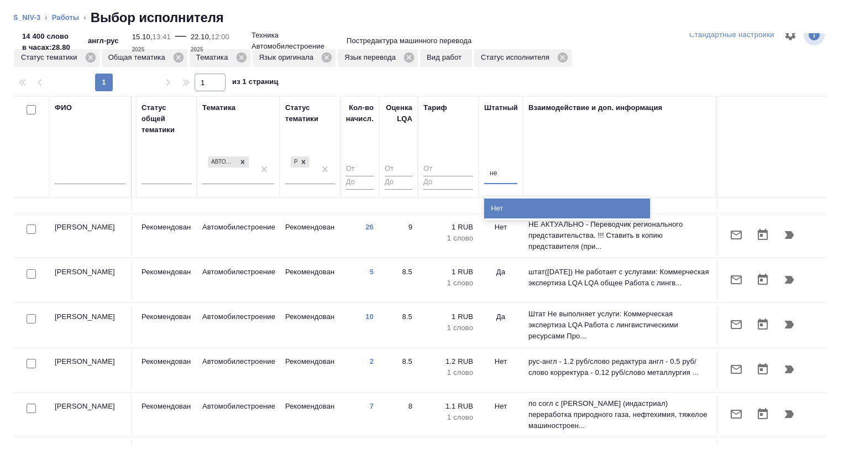
type input "нет"
click at [566, 197] on div "Нет" at bounding box center [567, 208] width 166 height 24
click at [564, 203] on div "Нет" at bounding box center [567, 208] width 166 height 20
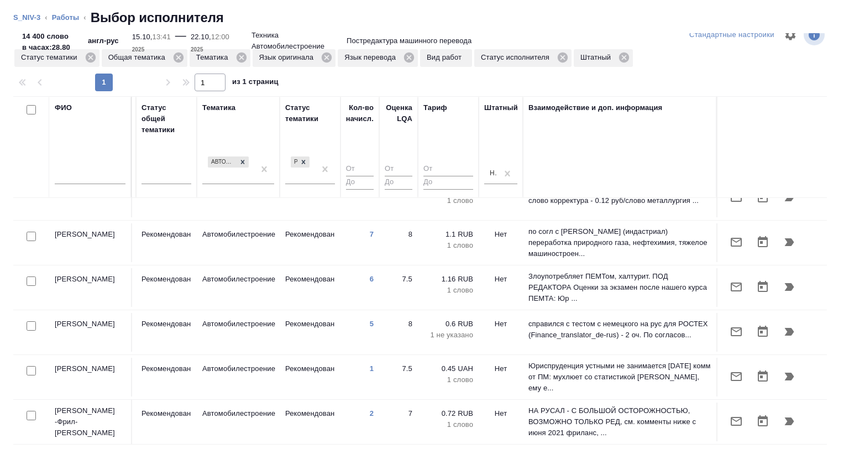
drag, startPoint x: 473, startPoint y: 445, endPoint x: 449, endPoint y: 438, distance: 24.8
click at [422, 440] on div "Стандартные настройки Статус тематики Общая тематика Тематика Язык оригинала Яз…" at bounding box center [424, 241] width 849 height 416
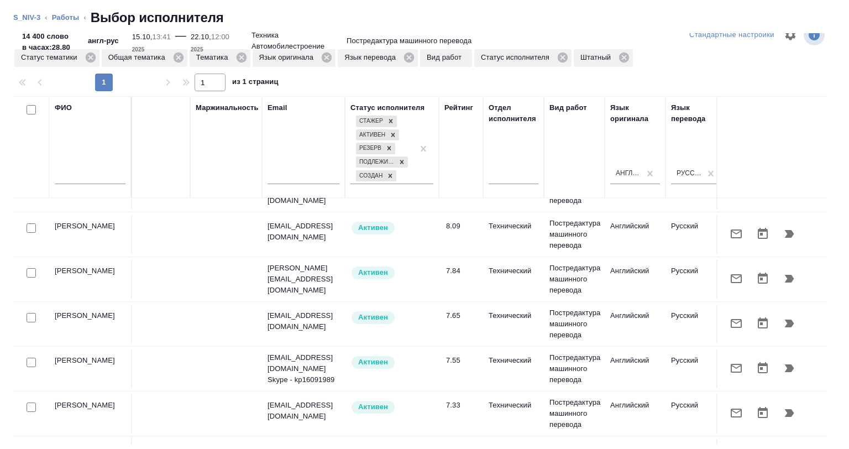
scroll to position [0, 80]
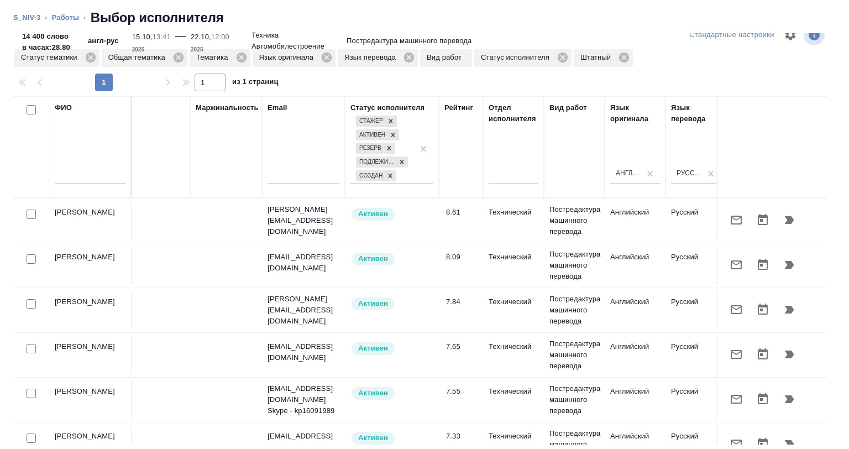
click at [29, 103] on div at bounding box center [28, 109] width 19 height 15
click at [30, 107] on input "checkbox" at bounding box center [31, 109] width 9 height 9
checkbox input "true"
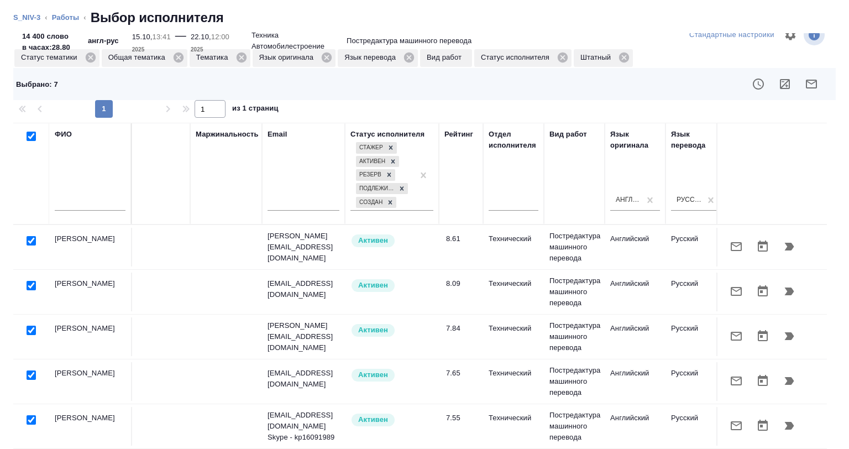
checkbox input "true"
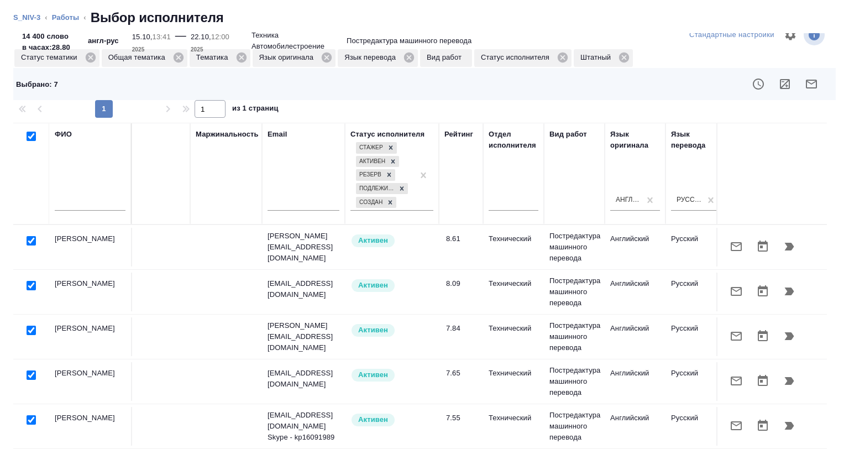
checkbox input "true"
click at [780, 80] on icon "button" at bounding box center [785, 84] width 10 height 10
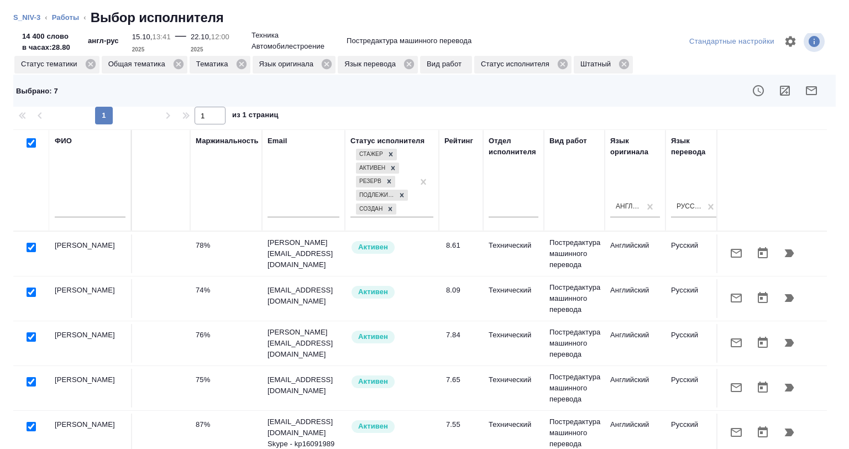
scroll to position [0, 0]
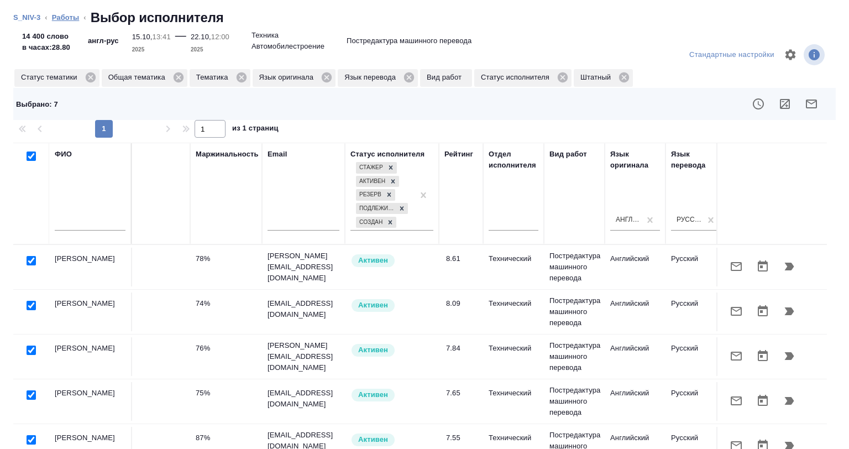
click at [62, 15] on link "Работы" at bounding box center [66, 17] width 28 height 8
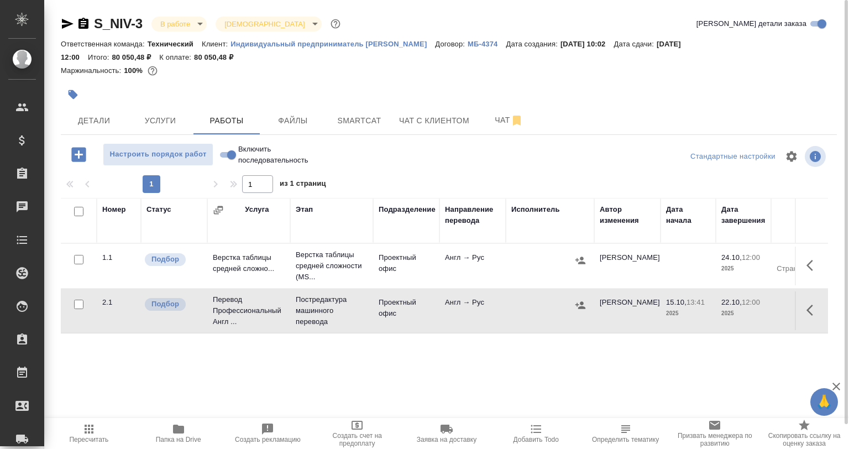
click at [66, 32] on div "S_NIV-3 В работе inProgress Святая троица holyTrinity" at bounding box center [202, 24] width 282 height 18
click at [66, 25] on icon "button" at bounding box center [68, 24] width 12 height 10
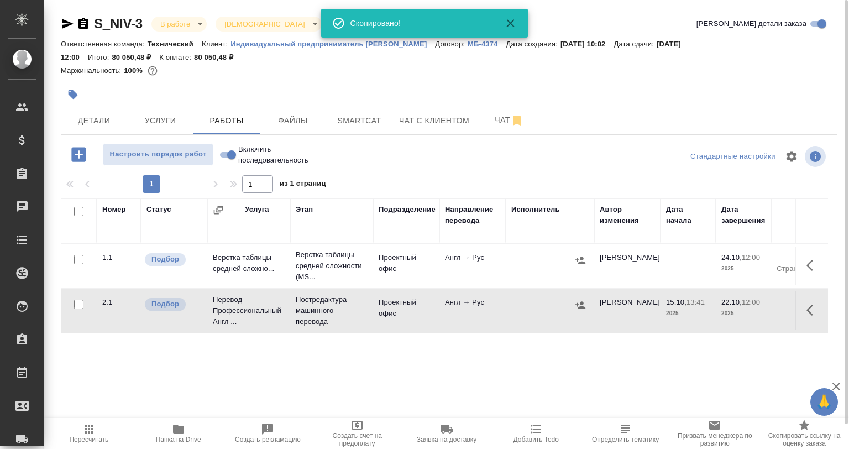
click at [280, 46] on p "Индивидуальный предприниматель Никифоров Игорь Валерьевич" at bounding box center [332, 44] width 205 height 8
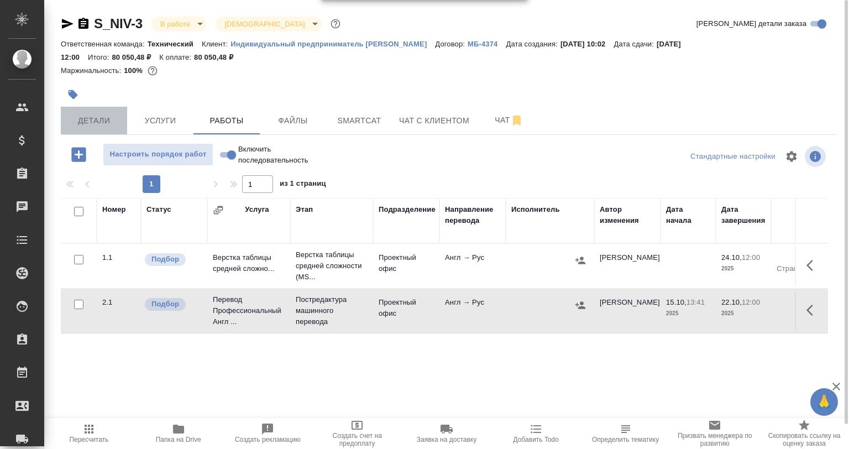
click at [113, 114] on span "Детали" at bounding box center [93, 121] width 53 height 14
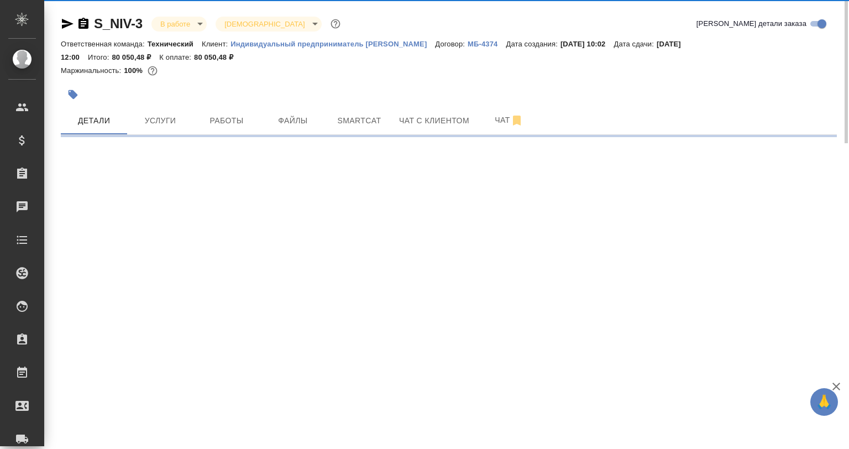
select select "RU"
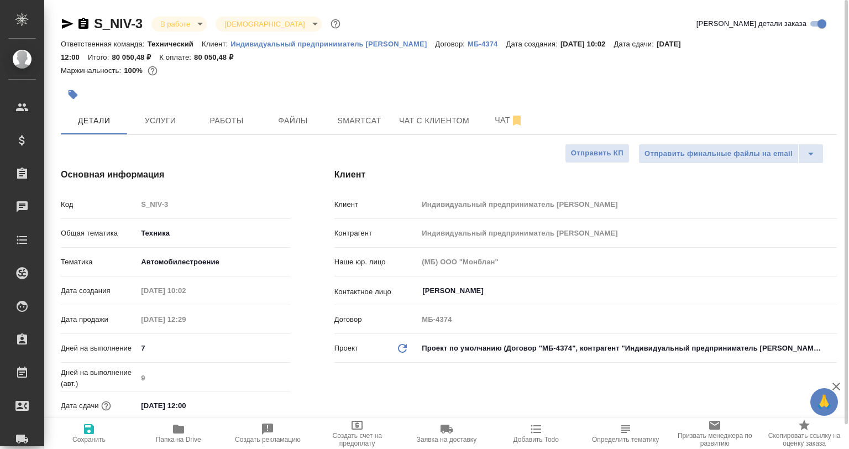
type textarea "x"
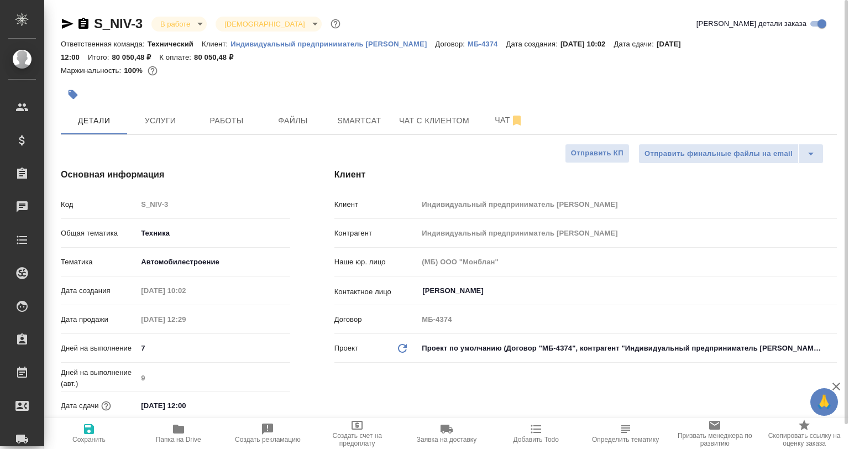
type textarea "x"
click at [249, 108] on button "Работы" at bounding box center [226, 121] width 66 height 28
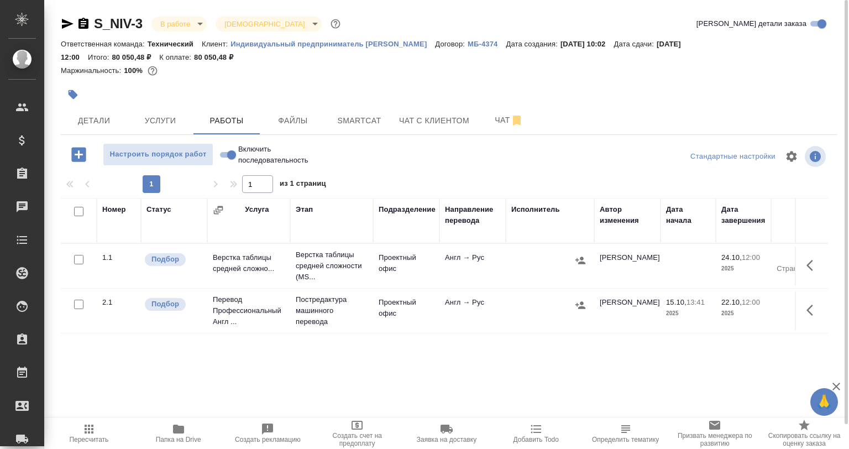
click at [585, 307] on button "button" at bounding box center [580, 305] width 17 height 17
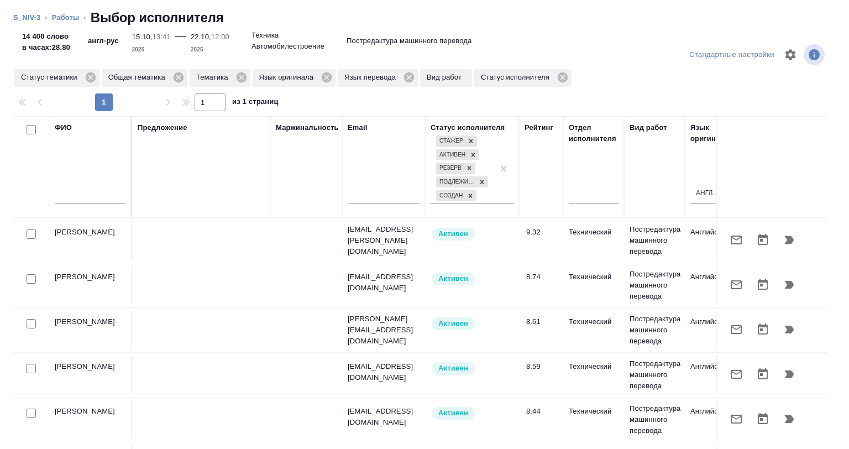
click at [94, 193] on input "text" at bounding box center [90, 197] width 71 height 14
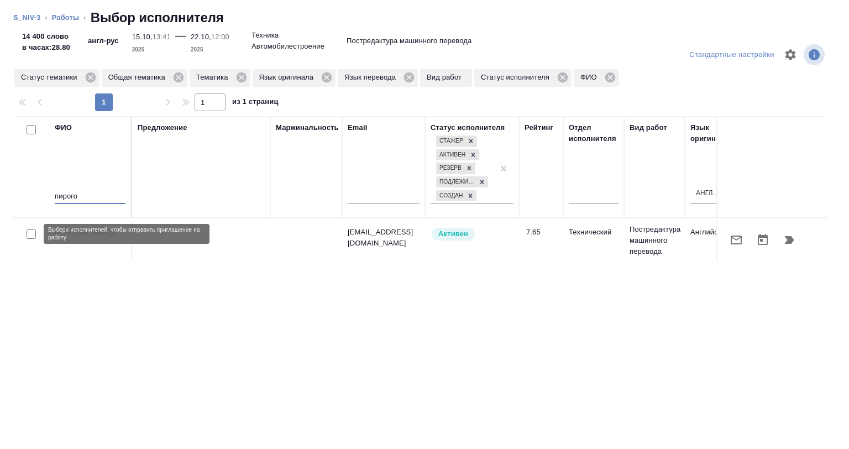
type input "пирого"
click at [34, 234] on input "checkbox" at bounding box center [31, 233] width 9 height 9
checkbox input "true"
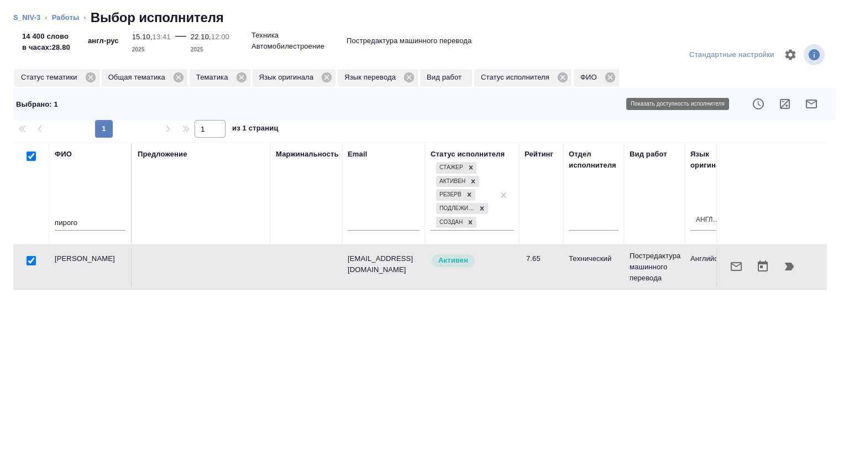
click at [772, 101] on button "button" at bounding box center [785, 104] width 27 height 27
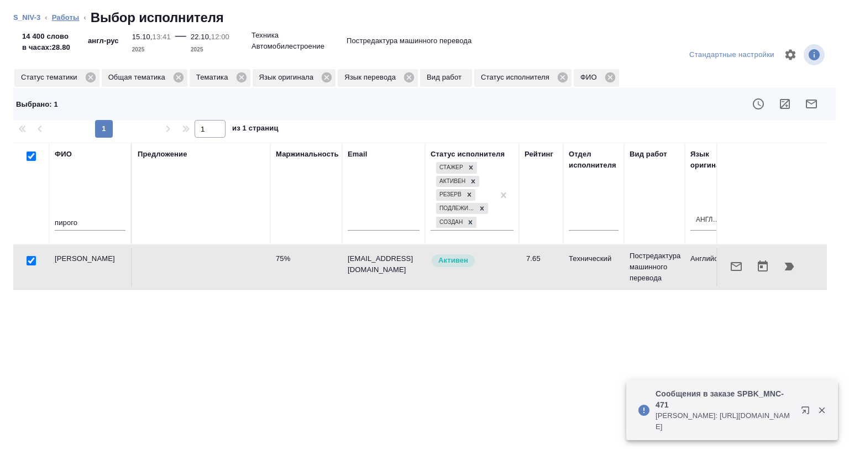
click at [68, 20] on link "Работы" at bounding box center [66, 17] width 28 height 8
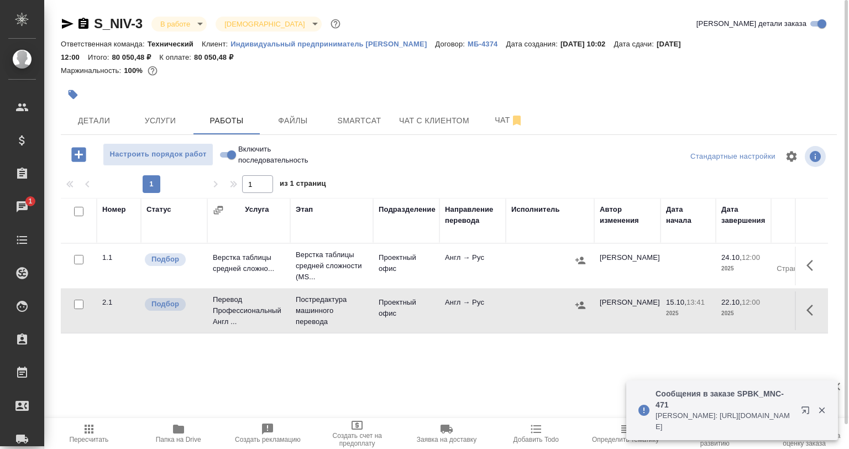
click at [808, 311] on icon "button" at bounding box center [809, 310] width 7 height 11
click at [689, 355] on div "Номер Статус Услуга Этап Подразделение Направление перевода Исполнитель Автор и…" at bounding box center [444, 322] width 767 height 249
click at [822, 410] on icon "button" at bounding box center [822, 410] width 6 height 6
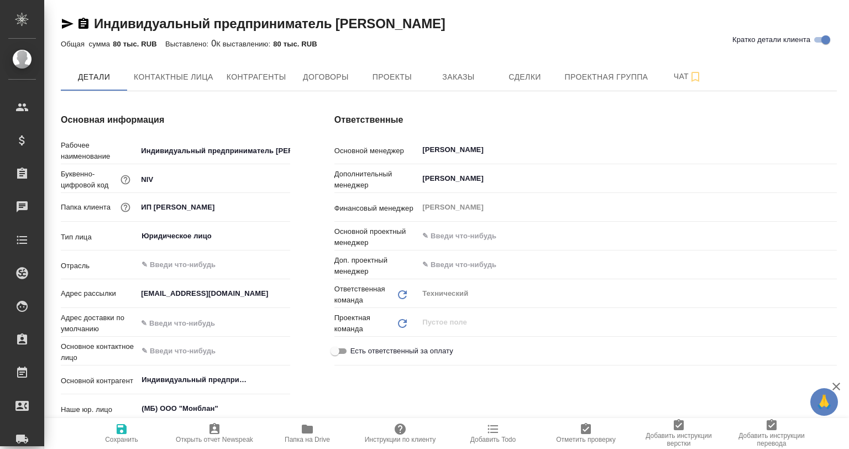
type textarea "x"
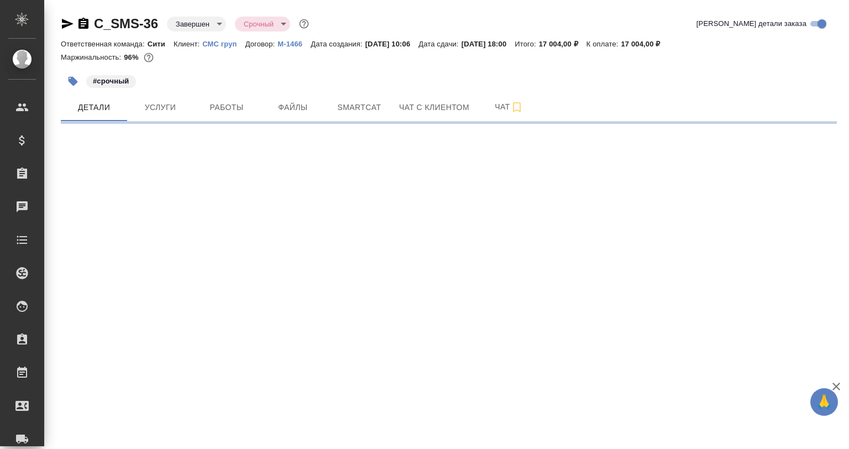
select select "RU"
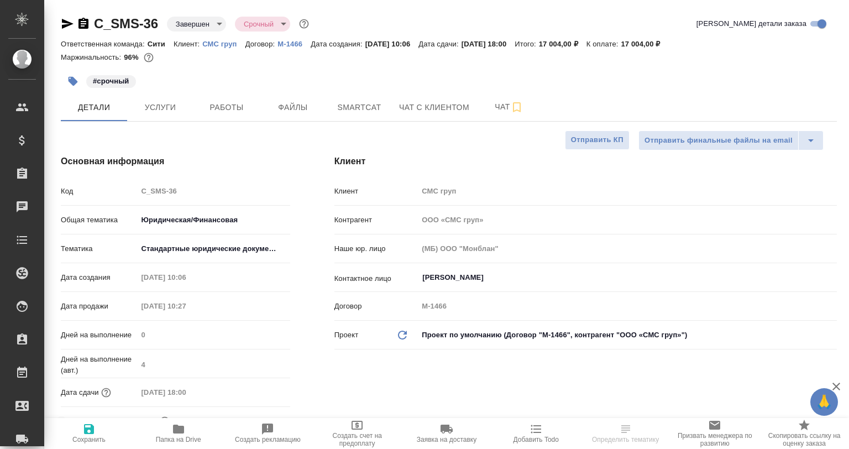
type textarea "x"
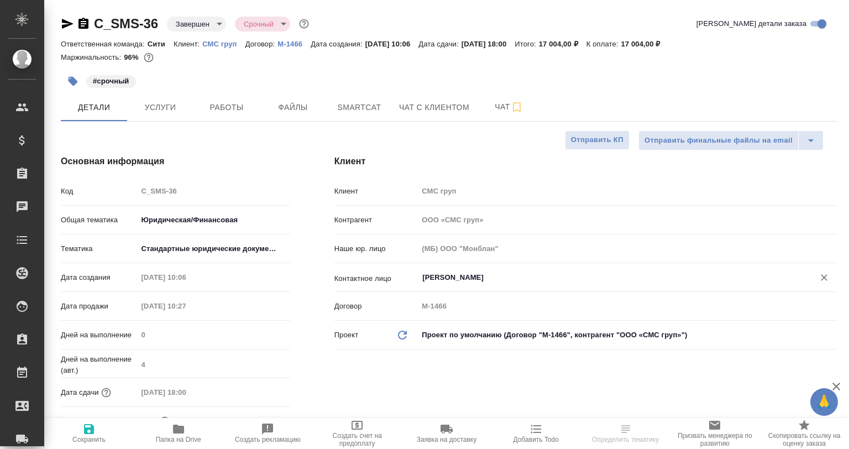
type textarea "x"
click at [243, 102] on span "Работы" at bounding box center [226, 108] width 53 height 14
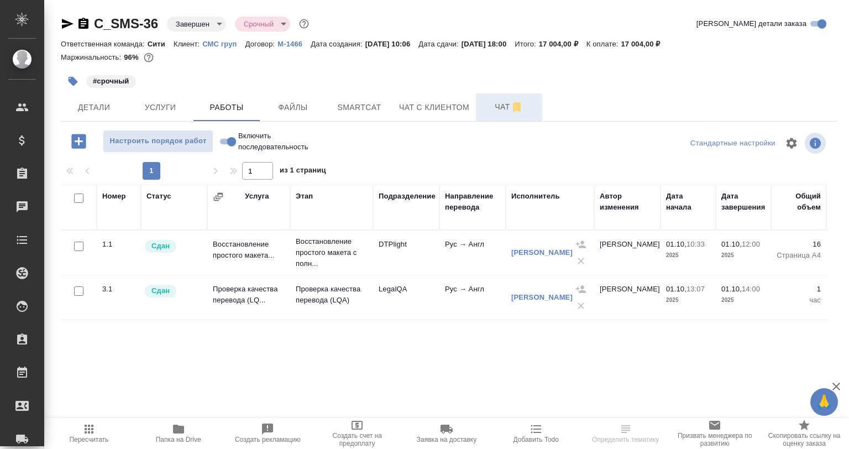
click at [484, 107] on span "Чат" at bounding box center [509, 107] width 53 height 14
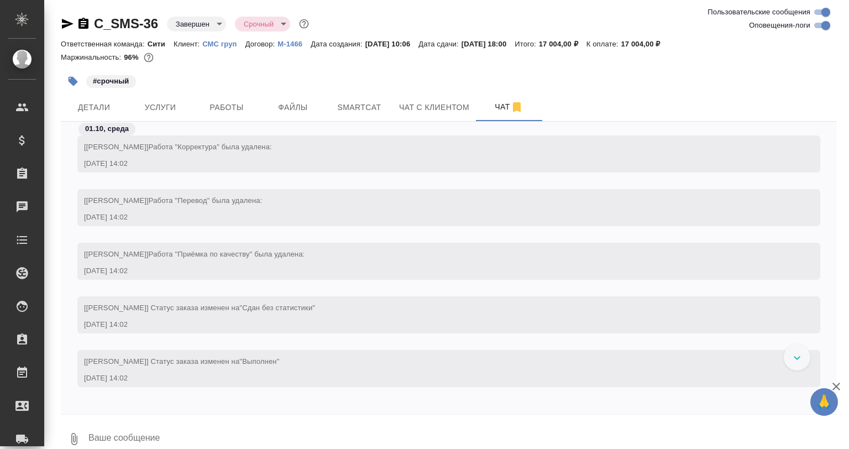
scroll to position [2708, 0]
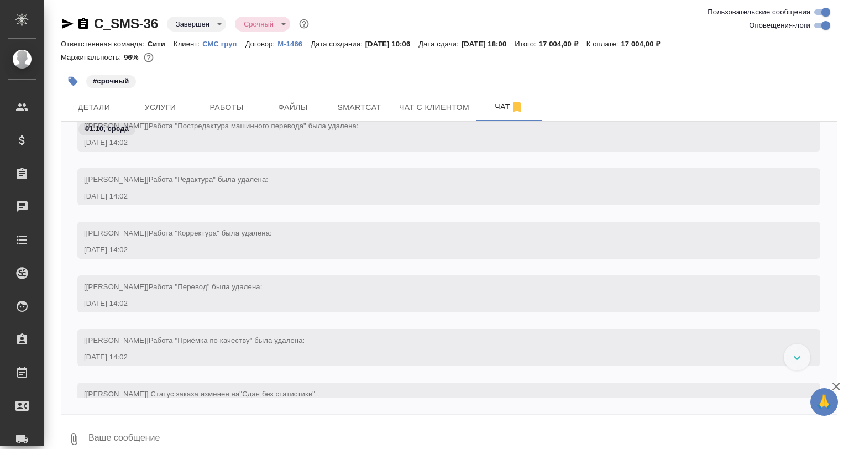
click at [825, 27] on input "Оповещения-логи" at bounding box center [826, 25] width 40 height 13
checkbox input "false"
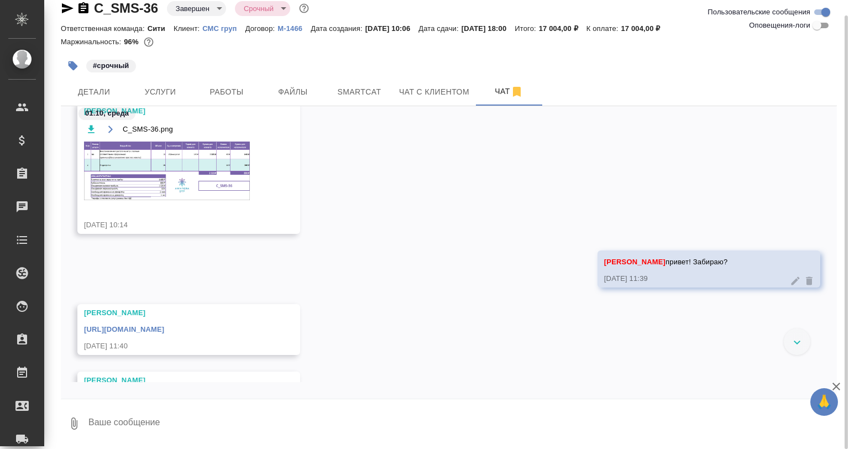
scroll to position [92, 0]
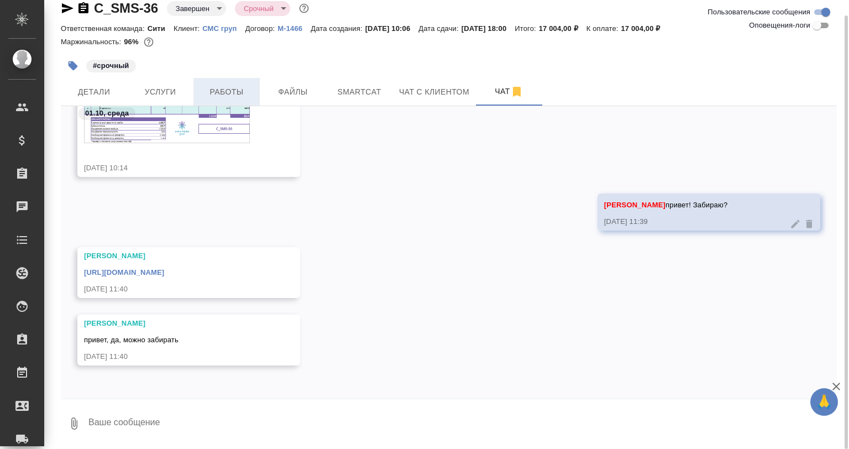
click at [230, 91] on span "Работы" at bounding box center [226, 92] width 53 height 14
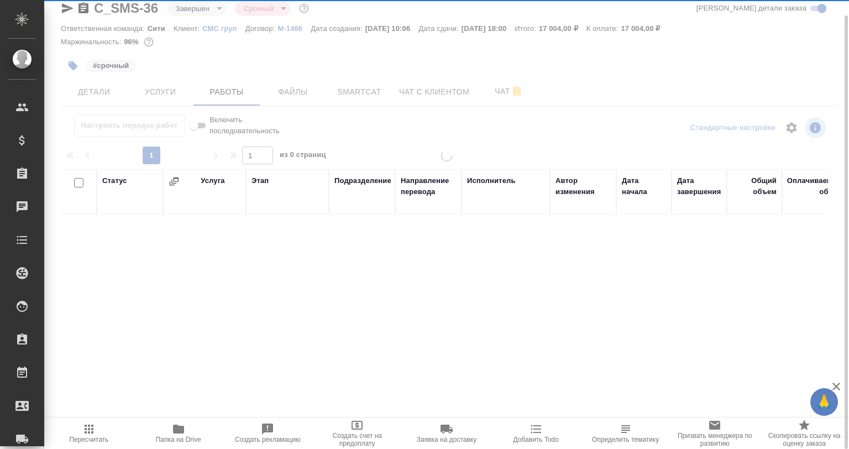
scroll to position [15, 0]
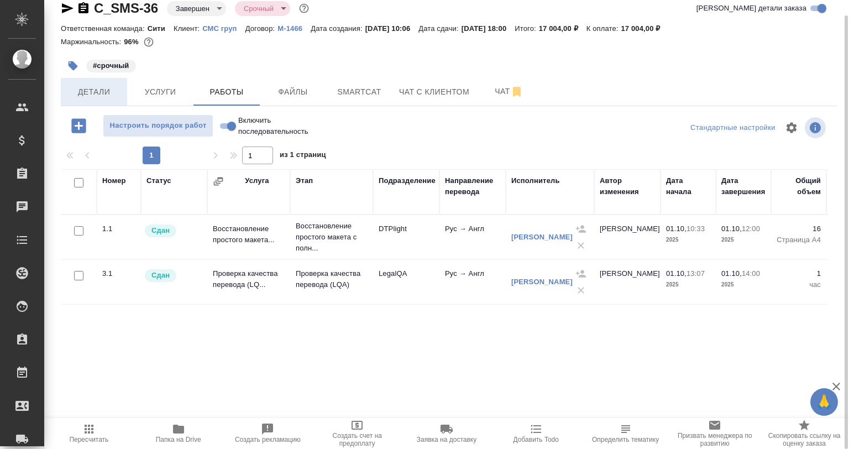
drag, startPoint x: 115, startPoint y: 101, endPoint x: 126, endPoint y: 102, distance: 11.1
click at [114, 101] on button "Детали" at bounding box center [94, 92] width 66 height 28
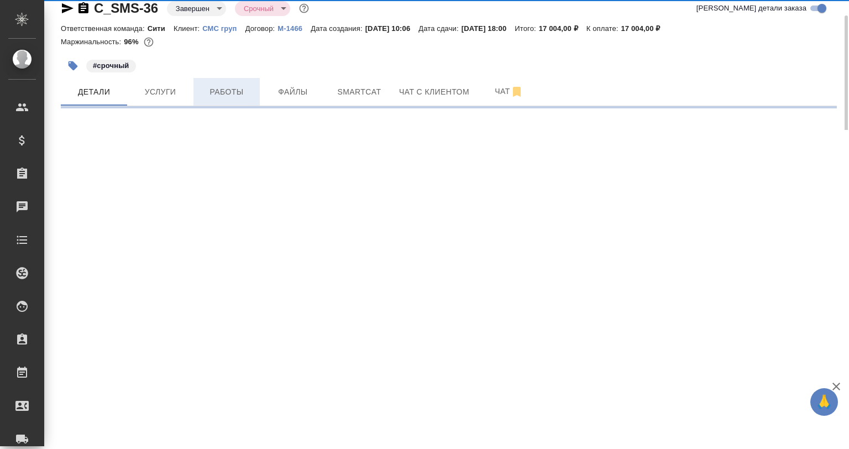
select select "RU"
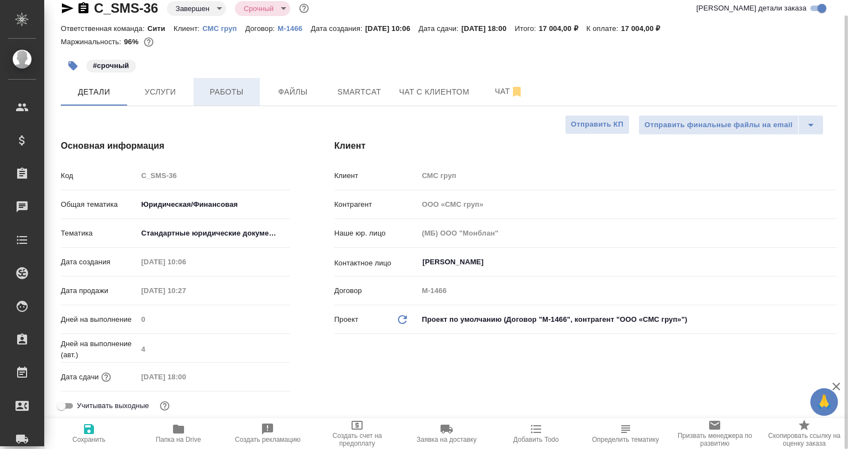
type textarea "x"
click at [221, 102] on button "Работы" at bounding box center [226, 92] width 66 height 28
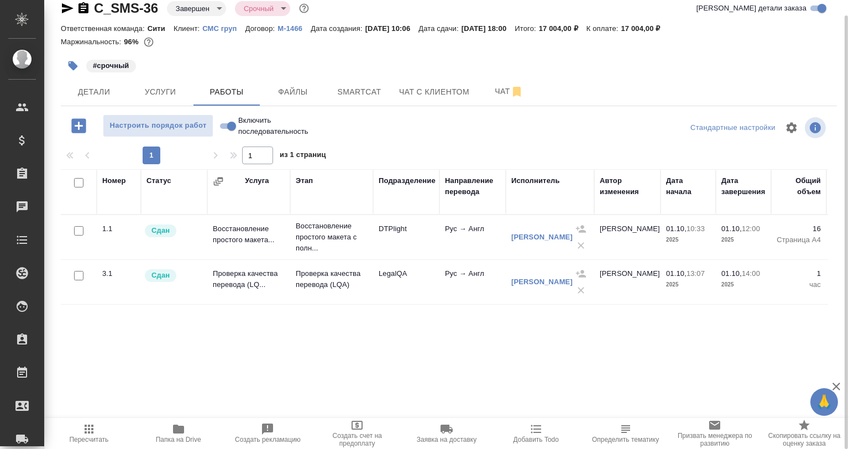
click at [181, 436] on span "Папка на Drive" at bounding box center [178, 440] width 45 height 8
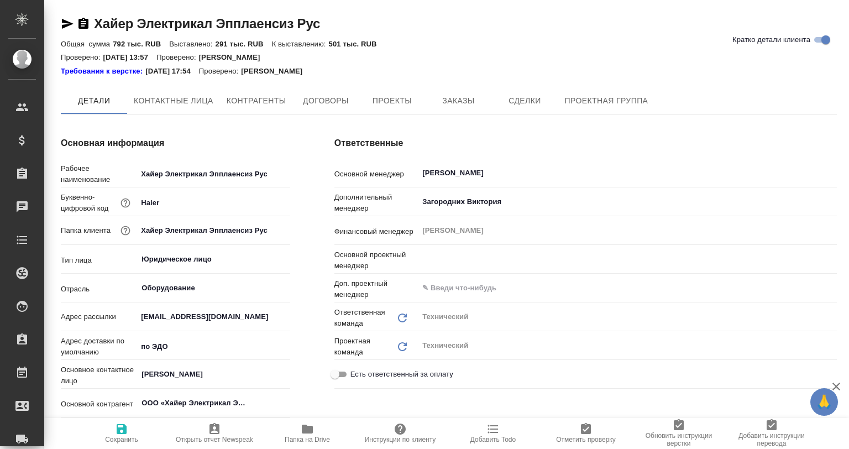
type input "[PERSON_NAME]"
type textarea "x"
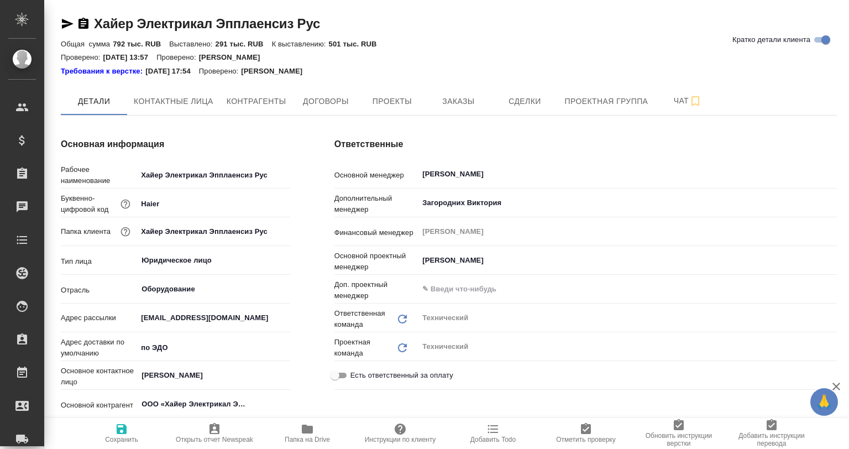
type textarea "x"
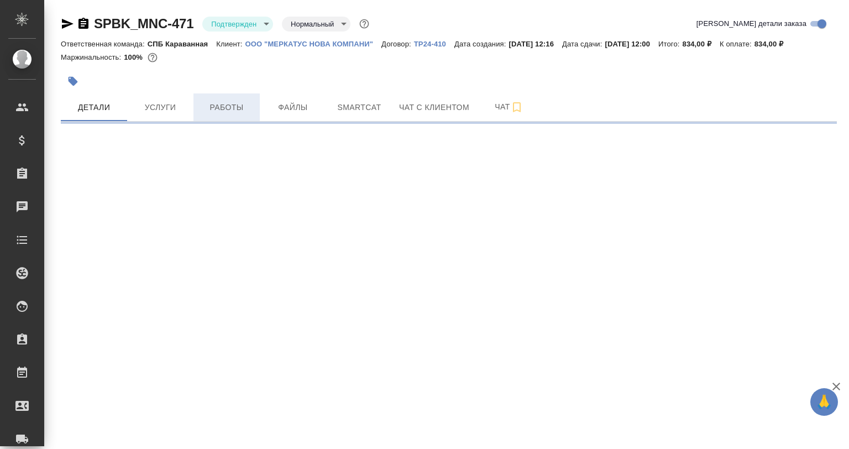
select select "RU"
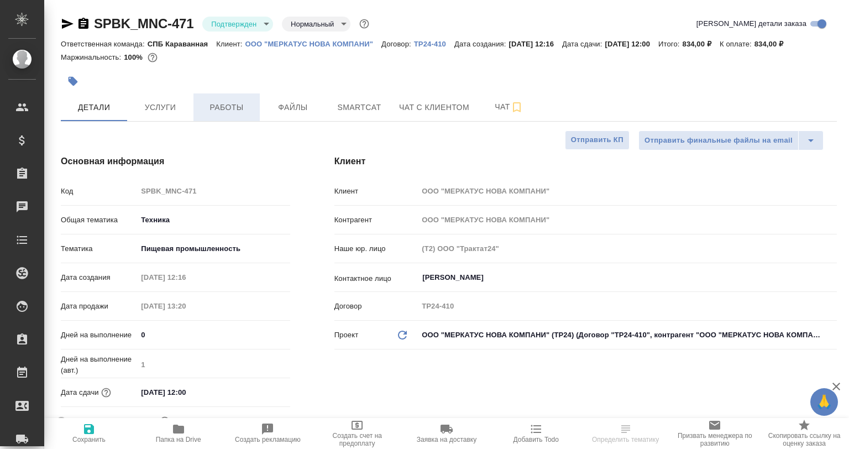
type textarea "x"
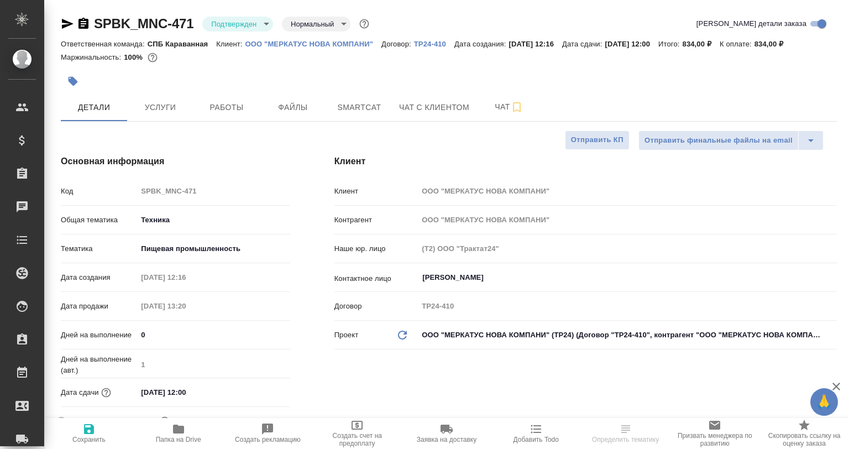
type textarea "x"
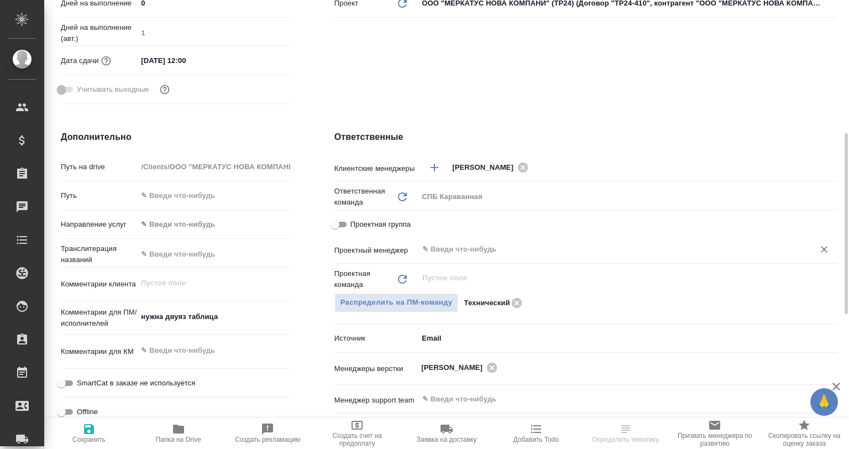
click at [437, 260] on div "​" at bounding box center [627, 250] width 419 height 22
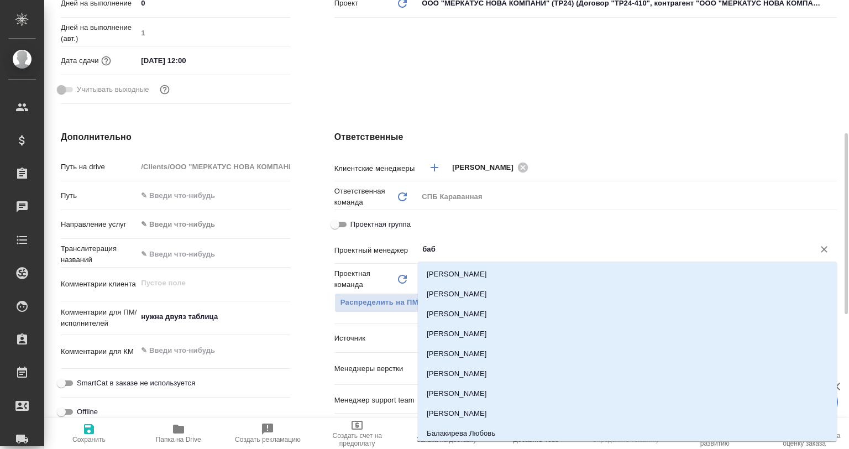
type input "бабк"
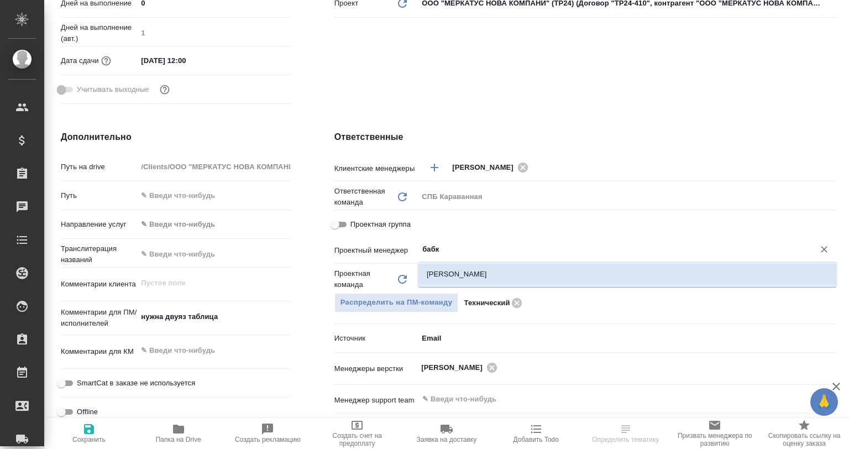
click at [451, 264] on li "[PERSON_NAME]" at bounding box center [627, 274] width 419 height 20
type textarea "x"
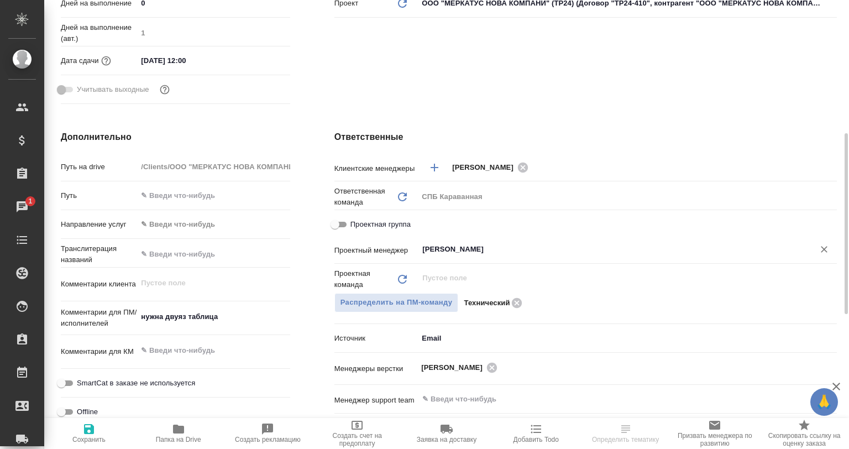
type input "[PERSON_NAME]"
click at [95, 435] on span "Сохранить" at bounding box center [89, 432] width 76 height 21
type textarea "x"
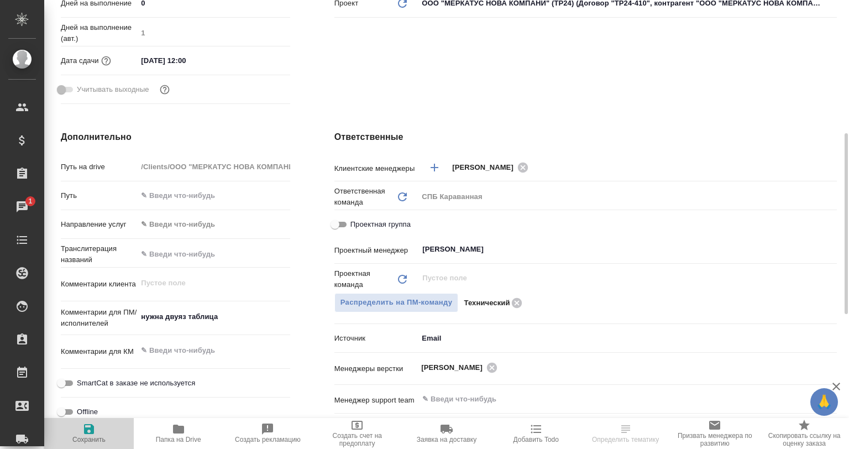
type textarea "x"
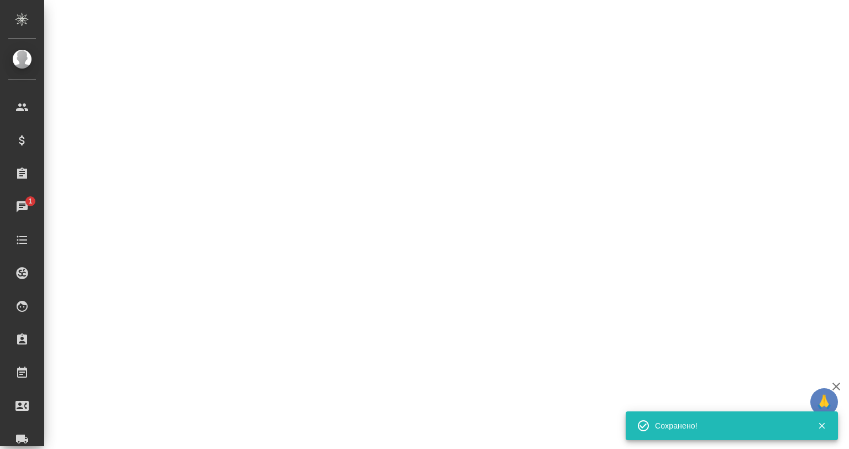
select select "RU"
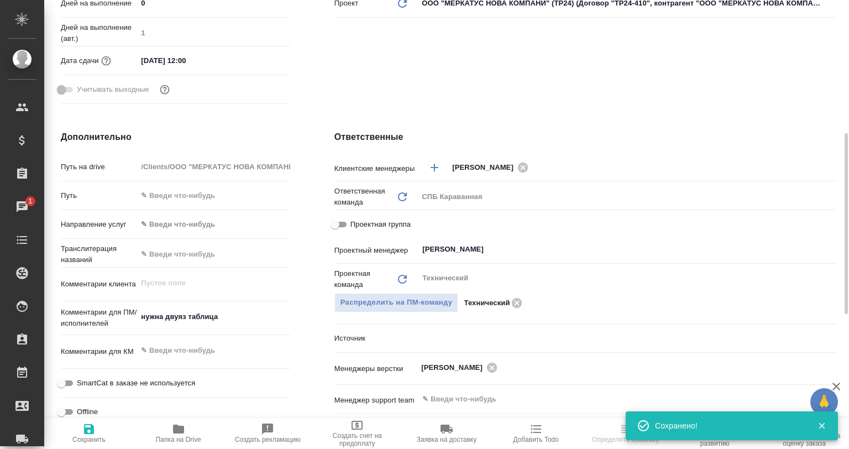
type textarea "x"
select select "RU"
type textarea "x"
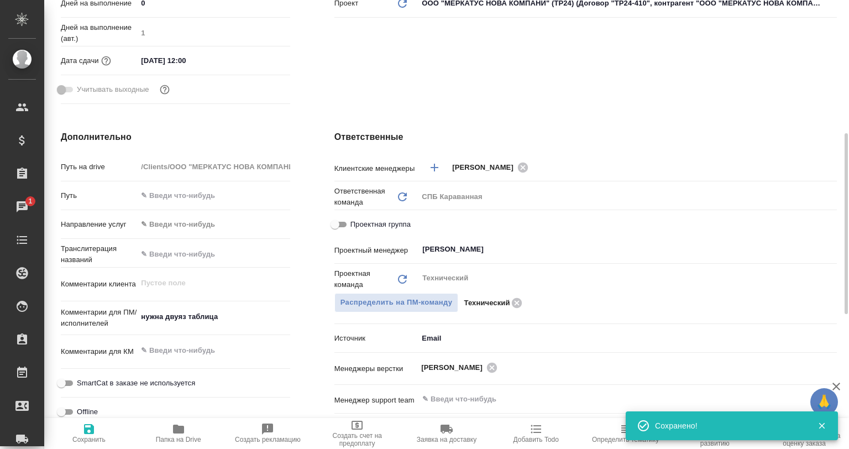
type textarea "x"
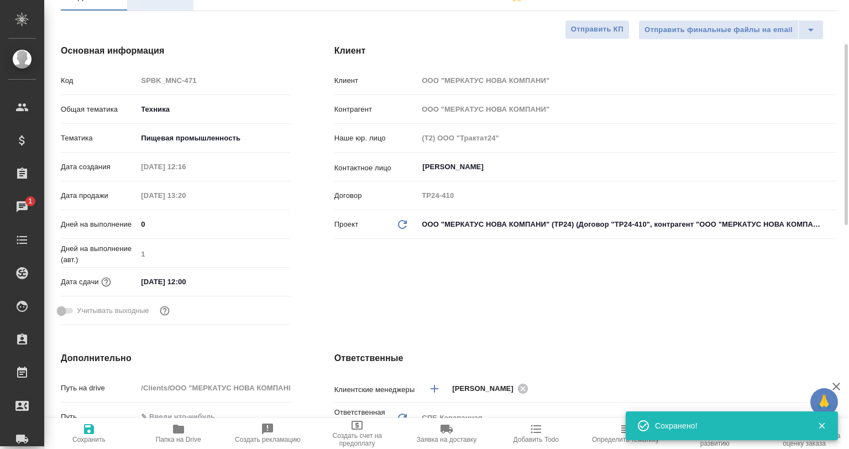
type textarea "x"
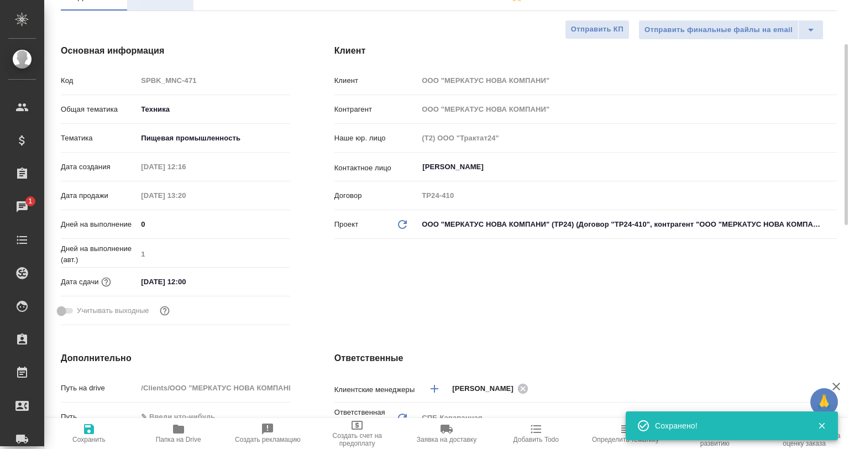
type textarea "x"
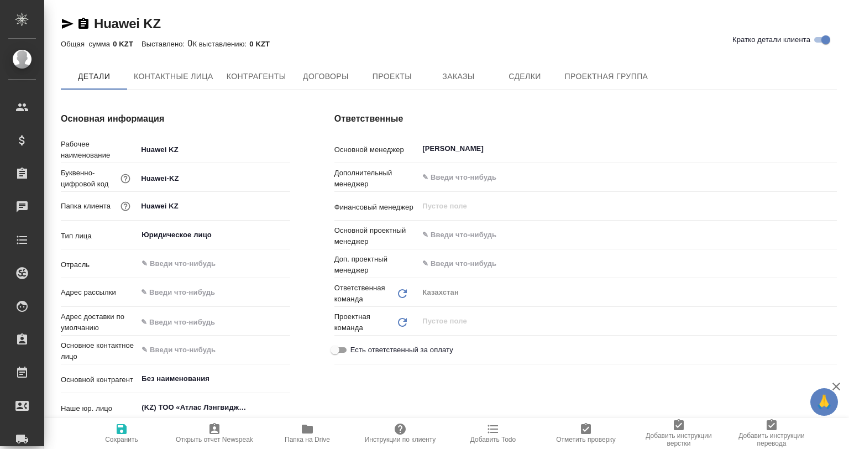
type textarea "x"
type input "[PERSON_NAME]"
type textarea "x"
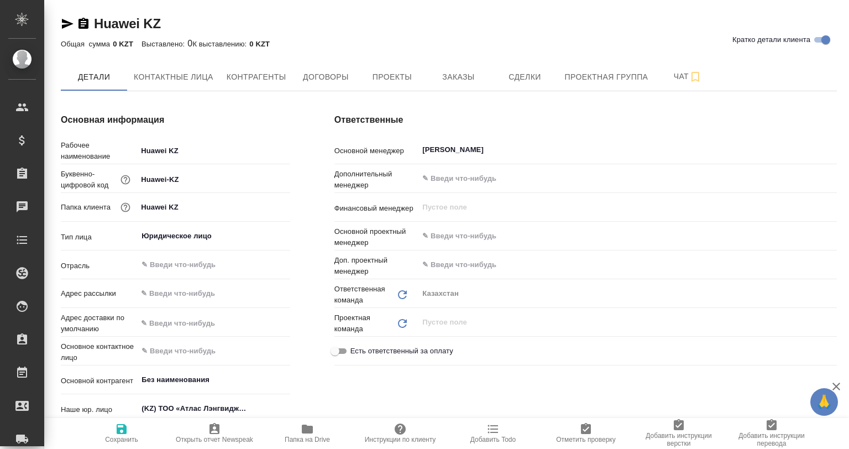
type input "[PERSON_NAME]"
type textarea "x"
type input "[PERSON_NAME]"
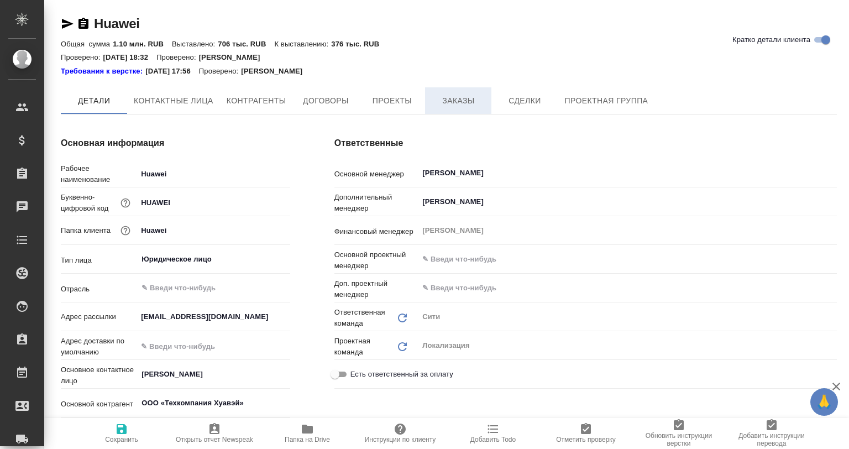
type textarea "x"
click at [454, 104] on span "Заказы" at bounding box center [458, 101] width 53 height 14
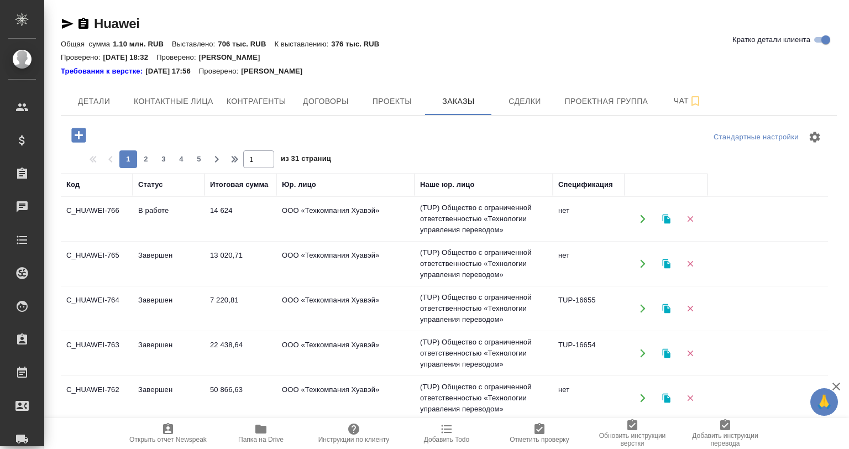
click at [235, 226] on td "14 624" at bounding box center [241, 219] width 72 height 39
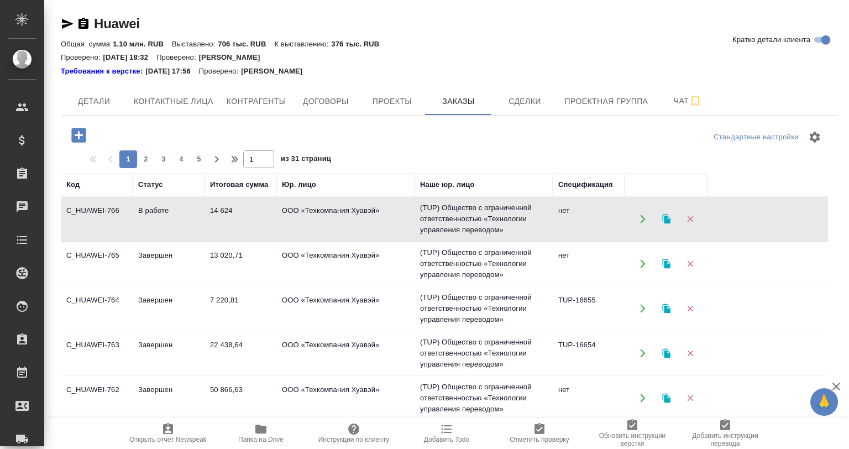
click at [235, 226] on td "14 624" at bounding box center [241, 219] width 72 height 39
click at [103, 104] on span "Детали" at bounding box center [93, 102] width 53 height 14
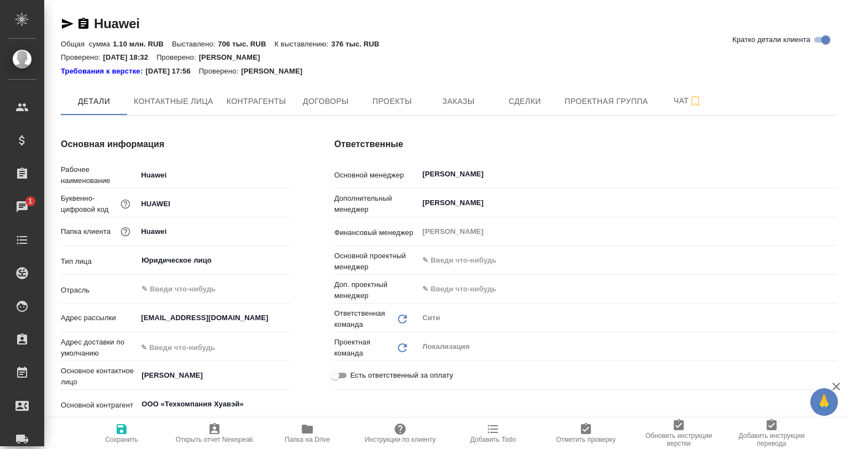
type textarea "x"
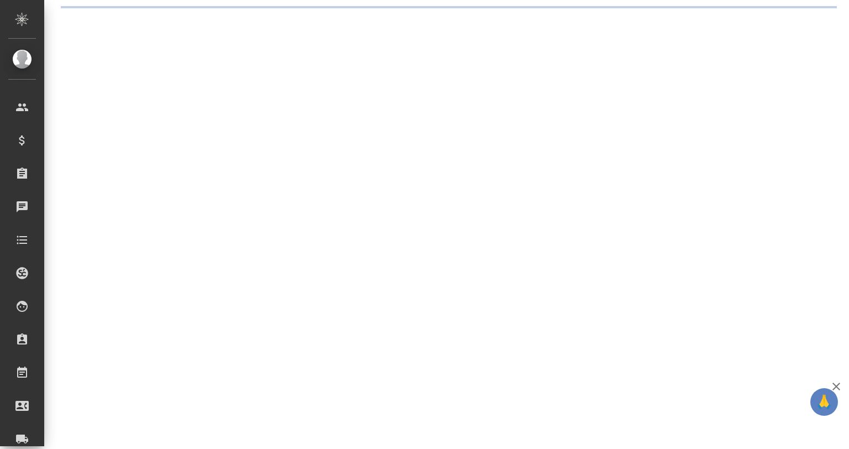
select select "RU"
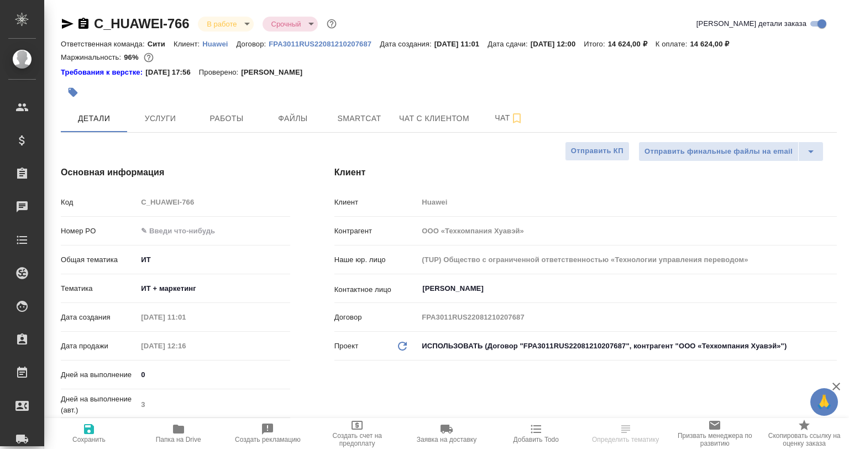
type textarea "x"
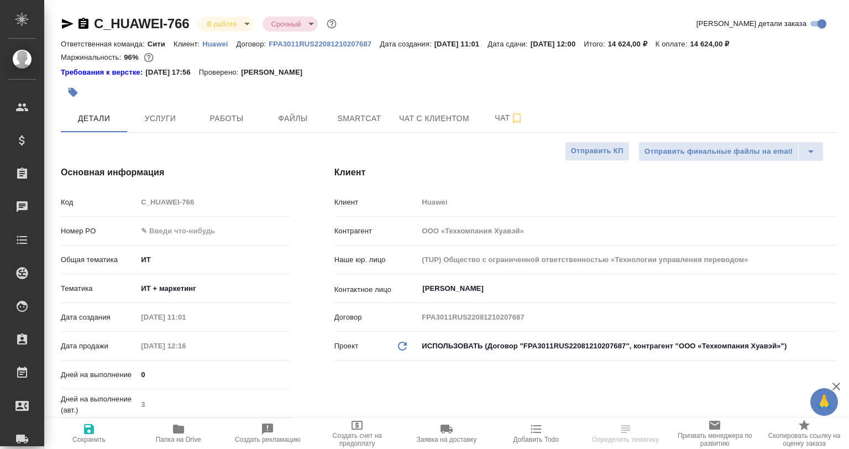
type textarea "x"
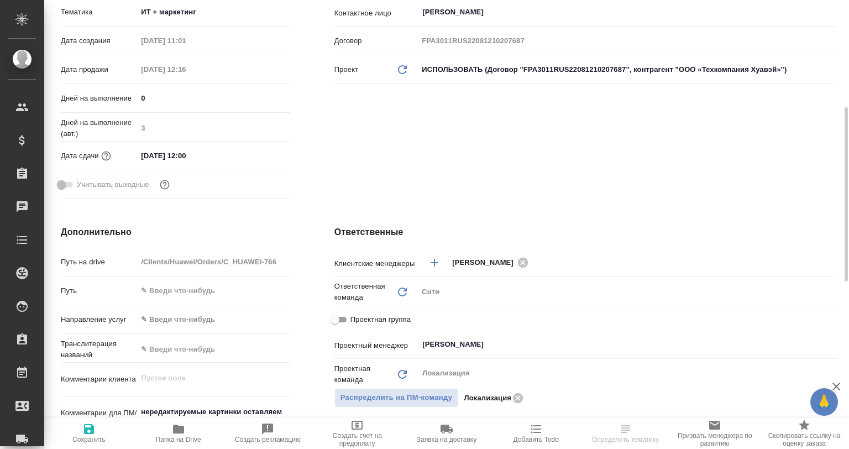
scroll to position [332, 0]
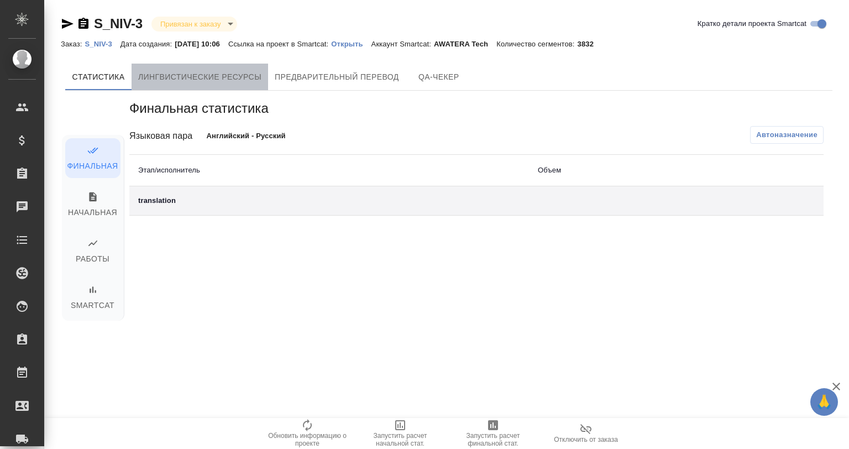
click at [206, 82] on span "Лингвистические ресурсы" at bounding box center [199, 77] width 123 height 14
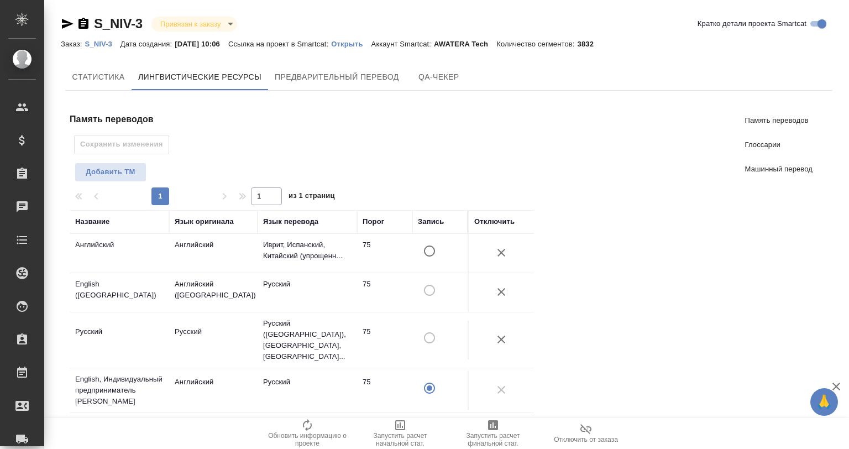
scroll to position [307, 0]
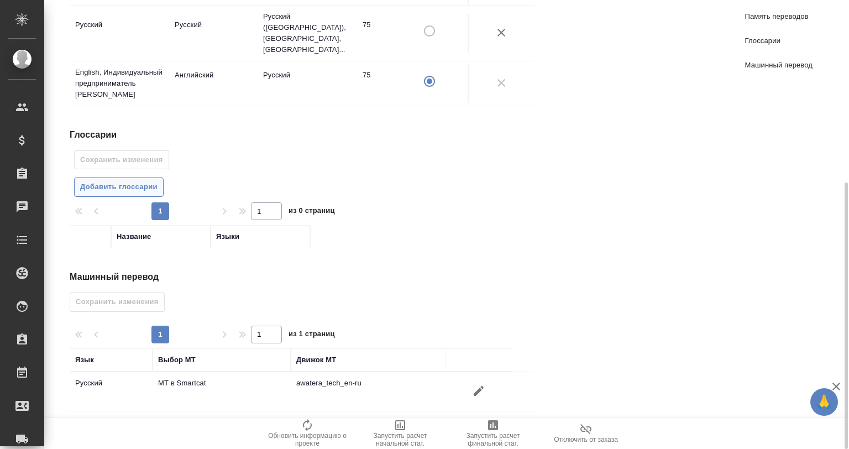
click at [125, 181] on span "Добавить глоссарии" at bounding box center [118, 187] width 77 height 13
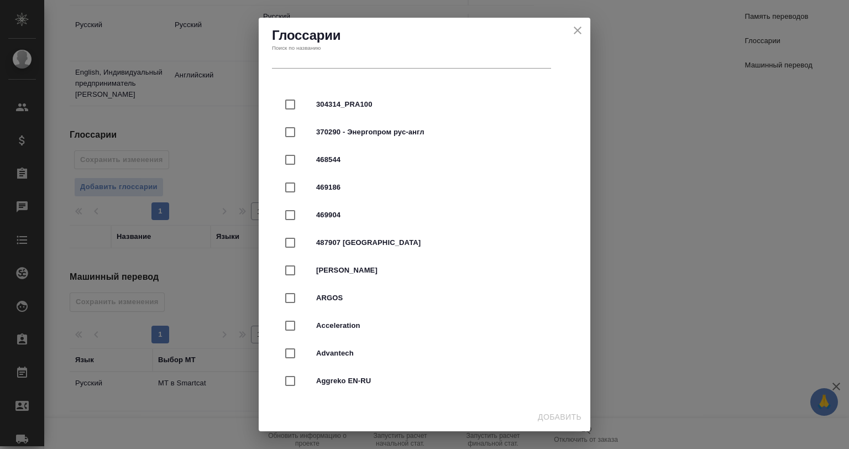
click at [329, 69] on div "Поиск по названию" at bounding box center [412, 56] width 284 height 29
click at [334, 68] on input "text" at bounding box center [411, 60] width 279 height 15
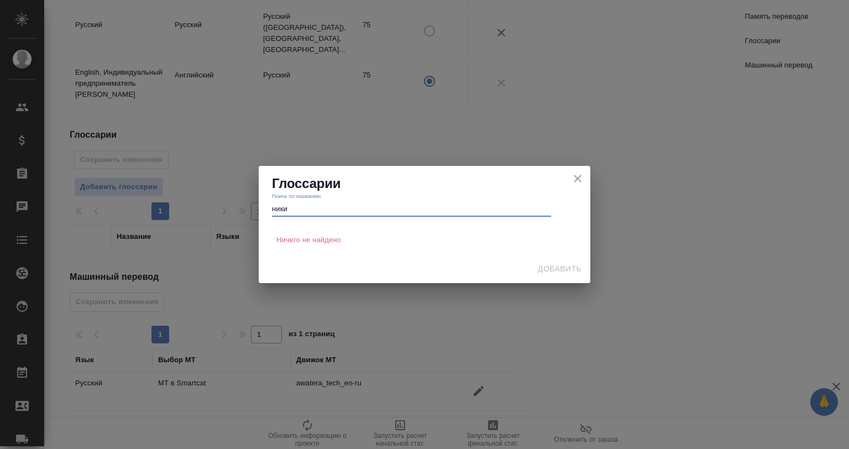
type input "ники"
click at [453, 105] on div "Глоссарии Поиск по названию ники Ничего не найдено Добавить" at bounding box center [424, 224] width 849 height 449
click at [582, 172] on icon "close" at bounding box center [577, 178] width 13 height 13
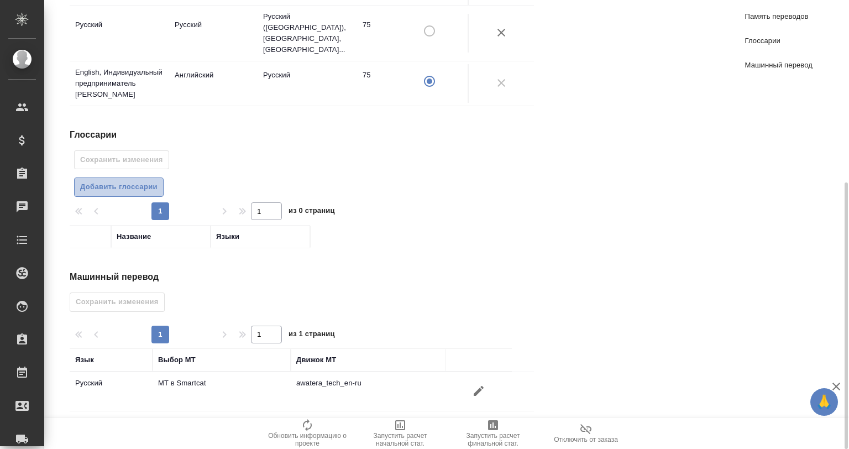
click at [153, 181] on span "Добавить глоссарии" at bounding box center [118, 187] width 77 height 13
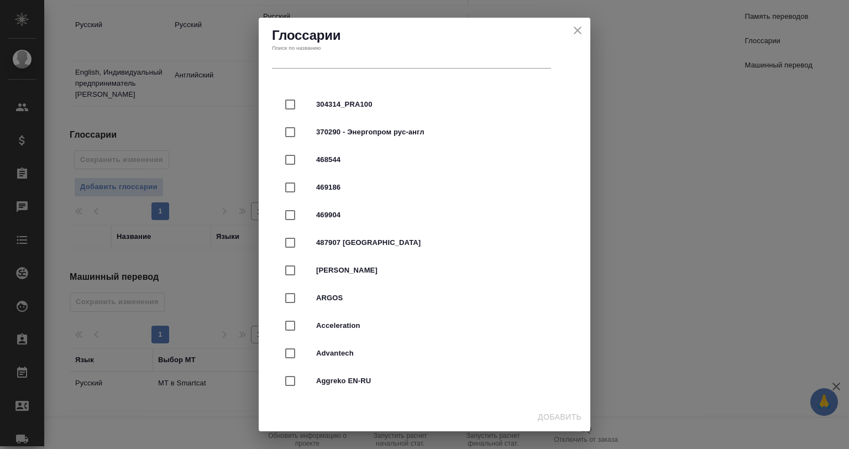
click at [390, 71] on div "Глоссарии Поиск по названию" at bounding box center [425, 48] width 332 height 60
click at [390, 66] on input "text" at bounding box center [411, 60] width 279 height 15
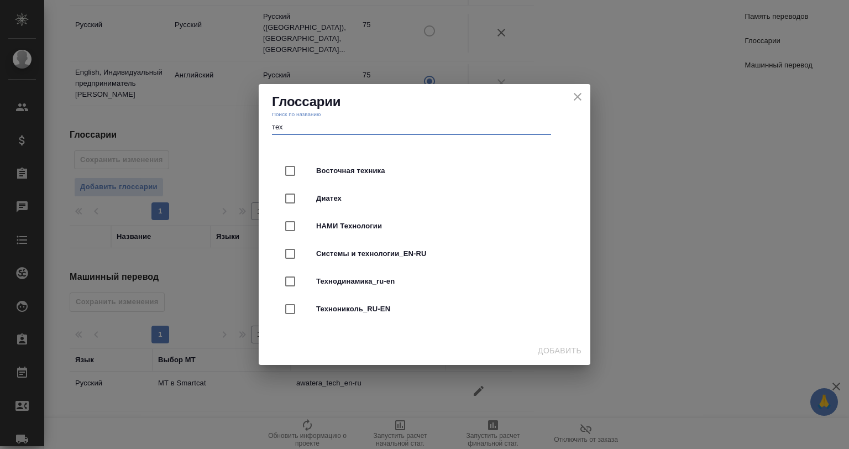
type input "тех"
click at [572, 97] on icon "close" at bounding box center [577, 96] width 13 height 13
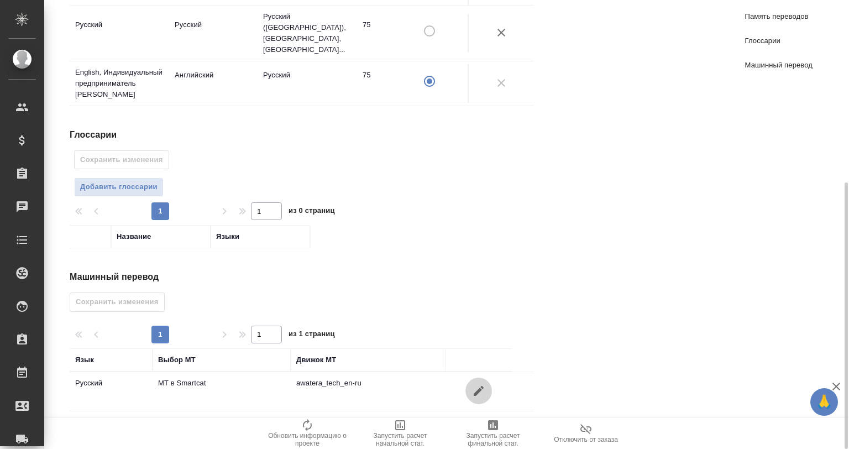
click at [478, 386] on icon "button" at bounding box center [479, 391] width 10 height 10
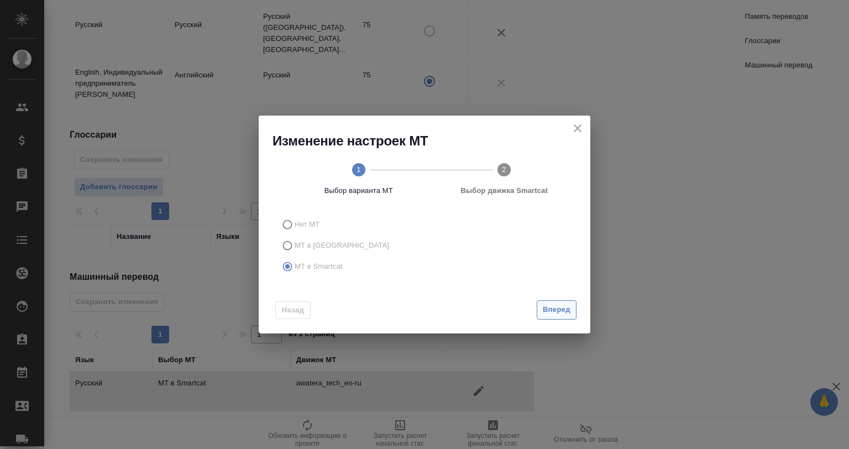
click at [576, 308] on button "Вперед" at bounding box center [557, 309] width 40 height 19
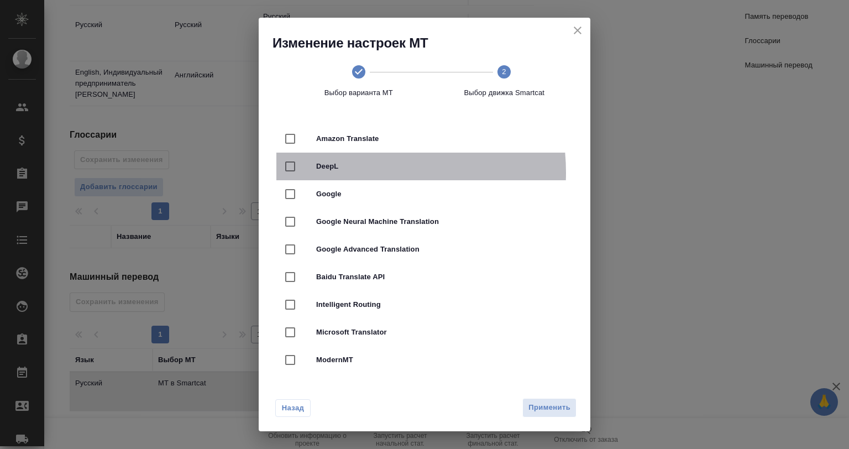
click at [349, 172] on div "DeepL" at bounding box center [424, 167] width 296 height 28
checkbox input "true"
checkbox input "false"
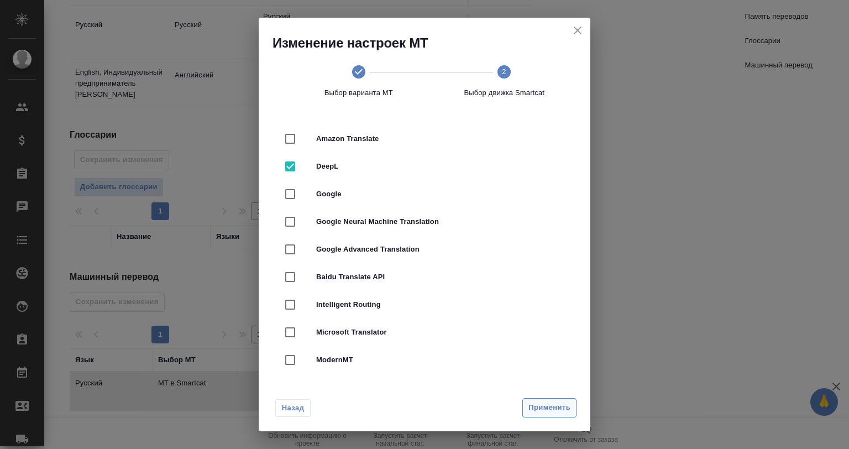
click at [546, 403] on span "Применить" at bounding box center [549, 407] width 42 height 13
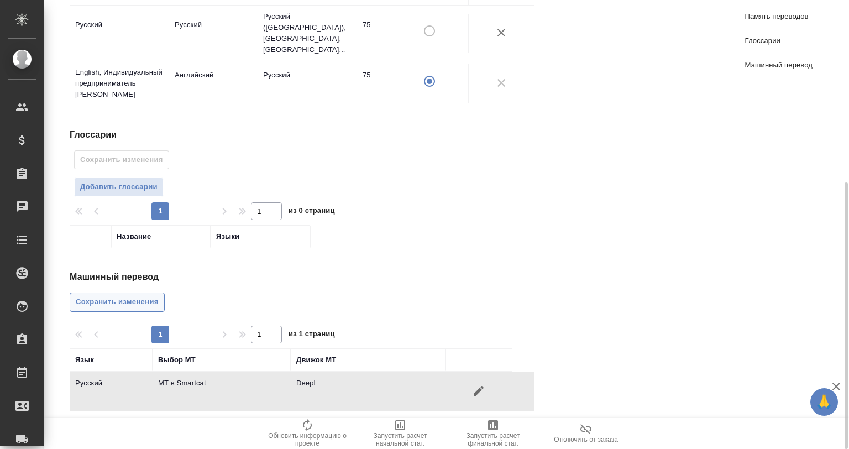
click at [162, 292] on button "Сохранить изменения" at bounding box center [117, 301] width 95 height 19
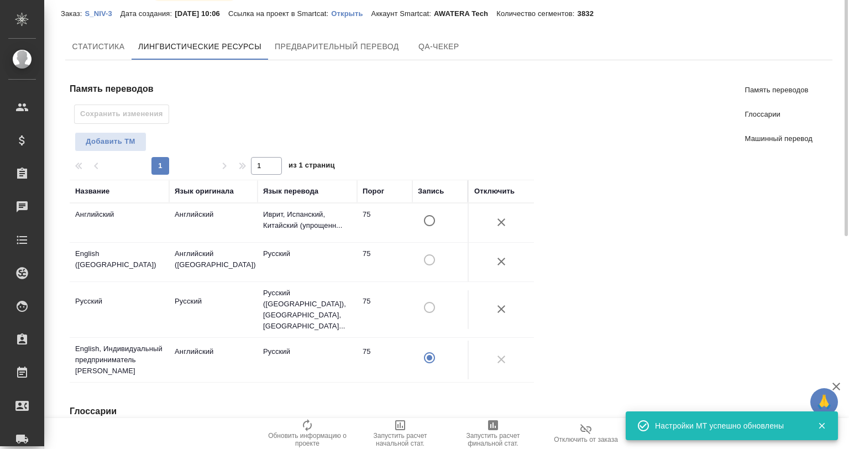
scroll to position [0, 0]
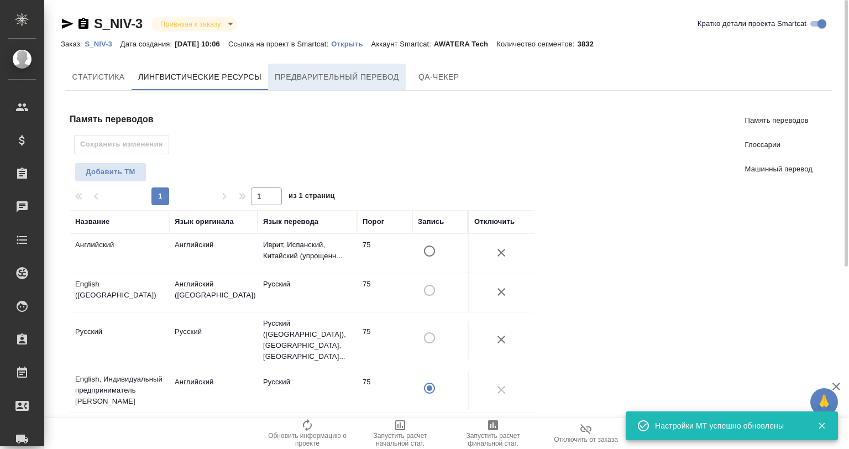
click at [284, 75] on span "Предварительный перевод" at bounding box center [337, 77] width 124 height 14
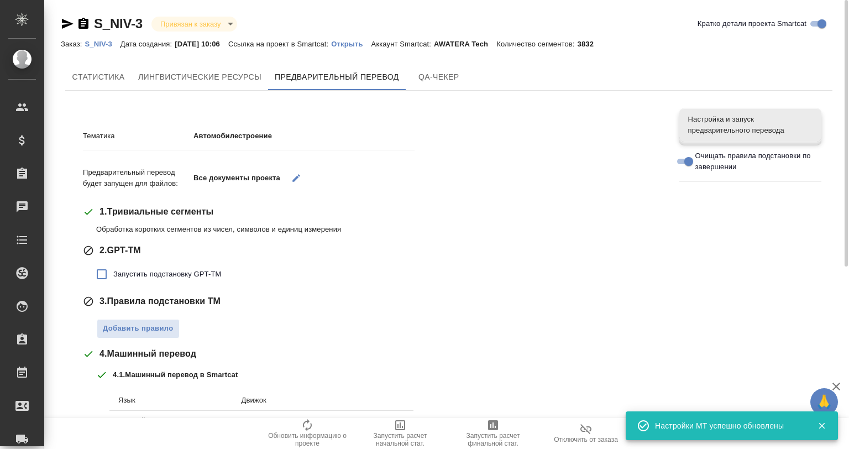
click at [127, 280] on label "Запустить подстановку GPT-TM" at bounding box center [155, 274] width 131 height 23
click at [113, 280] on input "Запустить подстановку GPT-TM" at bounding box center [101, 274] width 23 height 23
checkbox input "true"
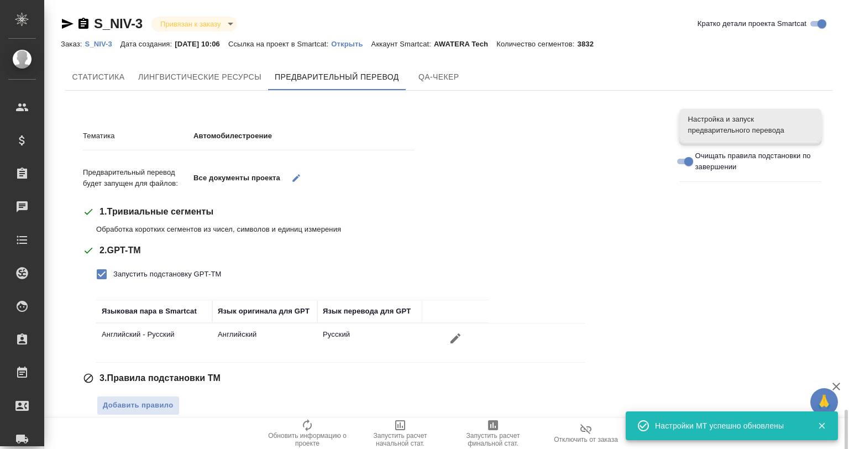
scroll to position [249, 0]
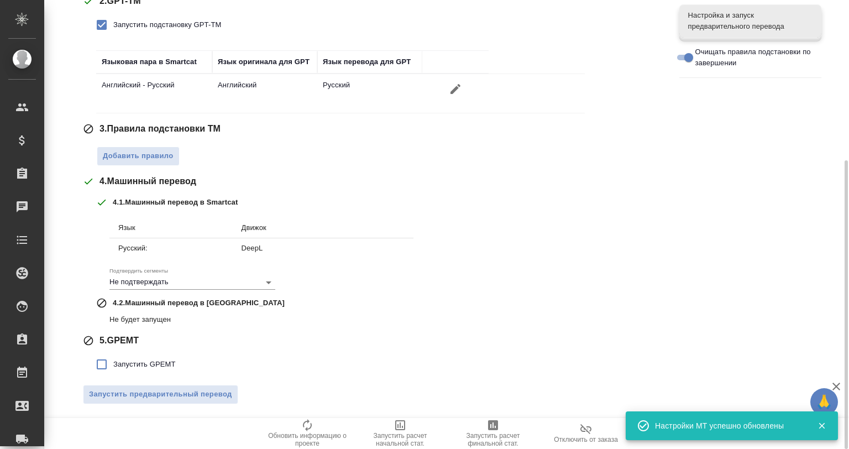
click at [139, 175] on span "4 . Машинный перевод" at bounding box center [147, 181] width 97 height 13
click at [152, 155] on span "Добавить правило" at bounding box center [138, 156] width 71 height 13
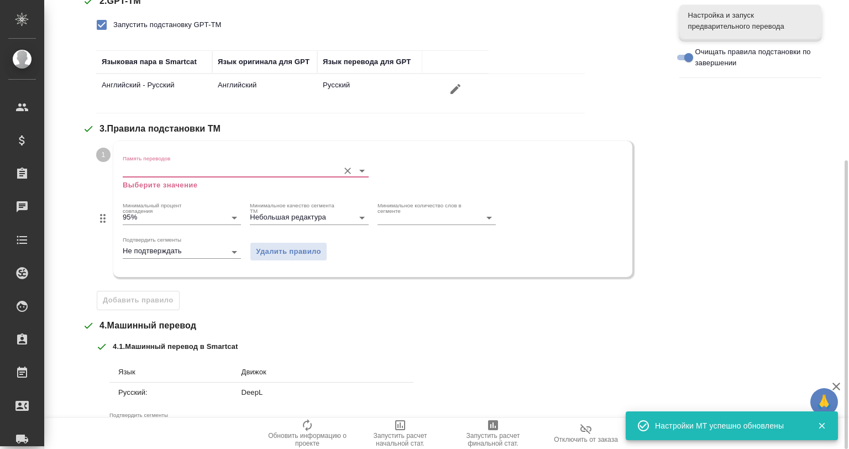
drag, startPoint x: 152, startPoint y: 155, endPoint x: 174, endPoint y: 188, distance: 39.4
click at [170, 184] on p "Выберите значение" at bounding box center [246, 185] width 246 height 11
click at [186, 164] on input "Память переводов" at bounding box center [228, 170] width 211 height 13
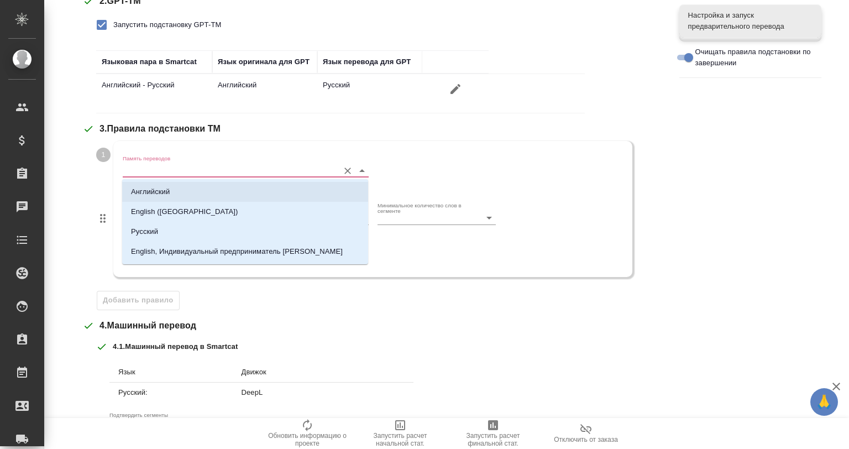
click at [197, 193] on li "Английский" at bounding box center [245, 192] width 246 height 20
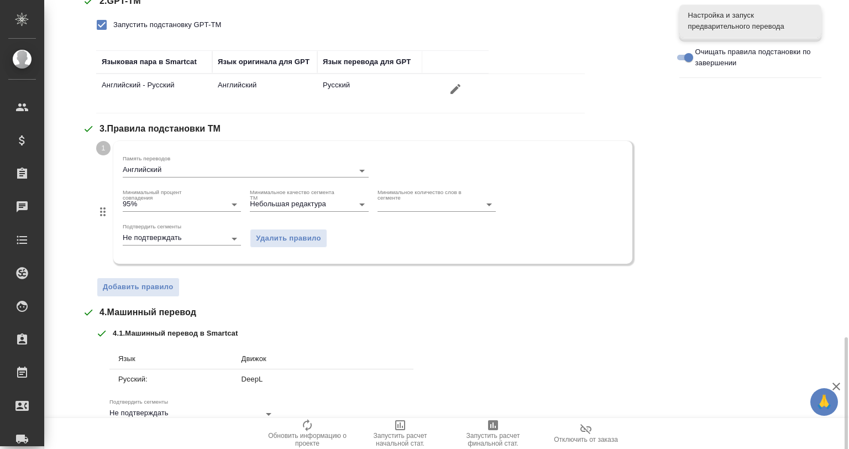
scroll to position [380, 0]
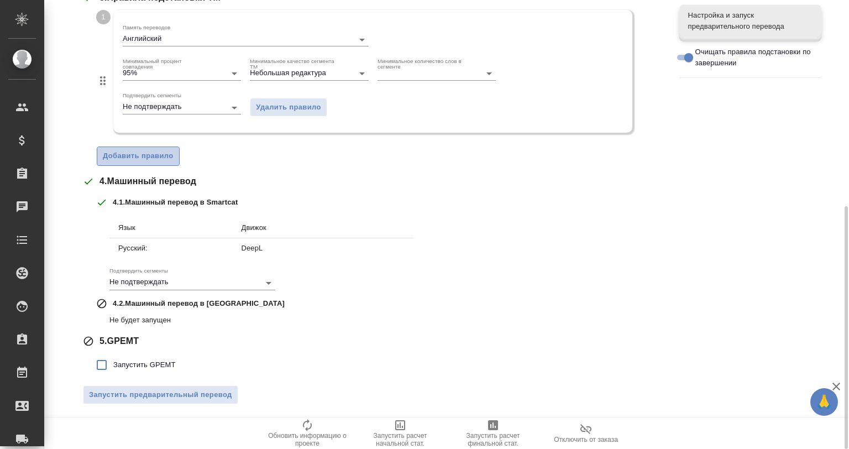
click at [158, 159] on span "Добавить правило" at bounding box center [138, 156] width 71 height 13
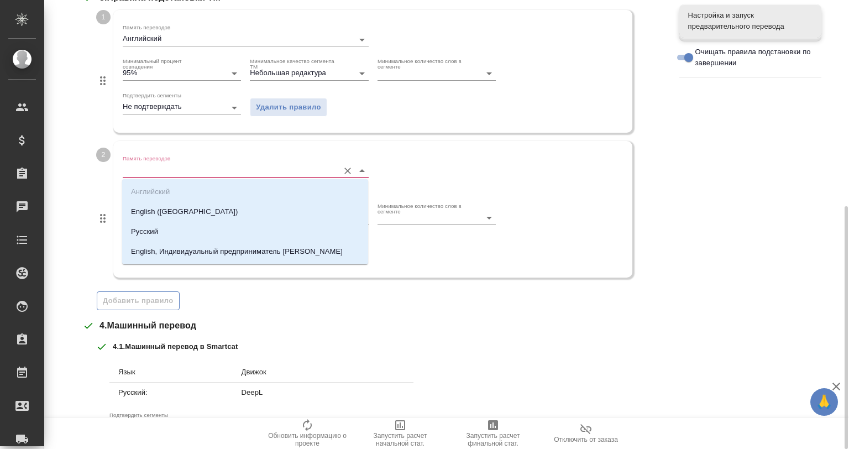
click at [181, 170] on input "Память переводов" at bounding box center [228, 170] width 211 height 13
drag, startPoint x: 192, startPoint y: 206, endPoint x: 191, endPoint y: 225, distance: 19.4
click at [192, 208] on li "English (USA)" at bounding box center [245, 212] width 246 height 20
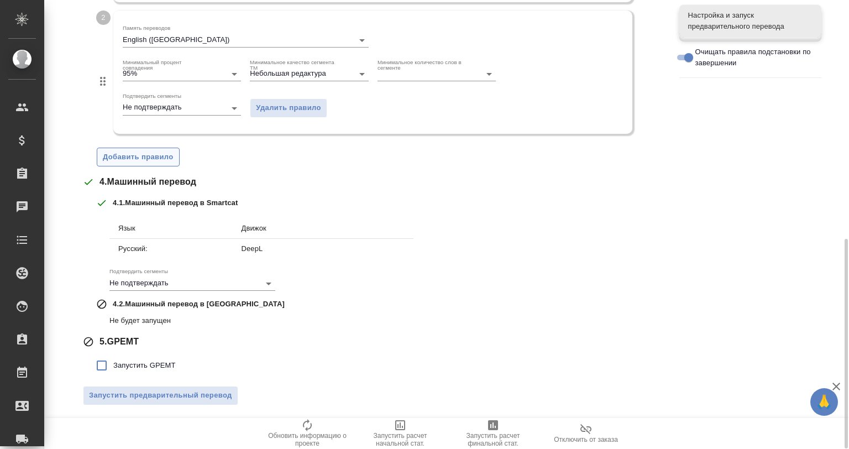
click at [154, 148] on button "Добавить правило" at bounding box center [138, 157] width 83 height 19
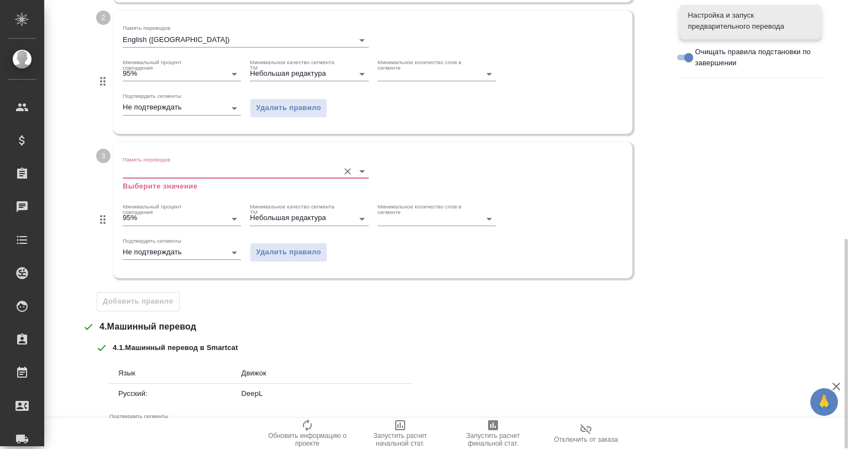
click at [162, 159] on label "Память переводов" at bounding box center [147, 159] width 48 height 6
click at [162, 165] on input "Память переводов" at bounding box center [228, 171] width 211 height 13
click at [167, 165] on input "Память переводов" at bounding box center [228, 171] width 211 height 13
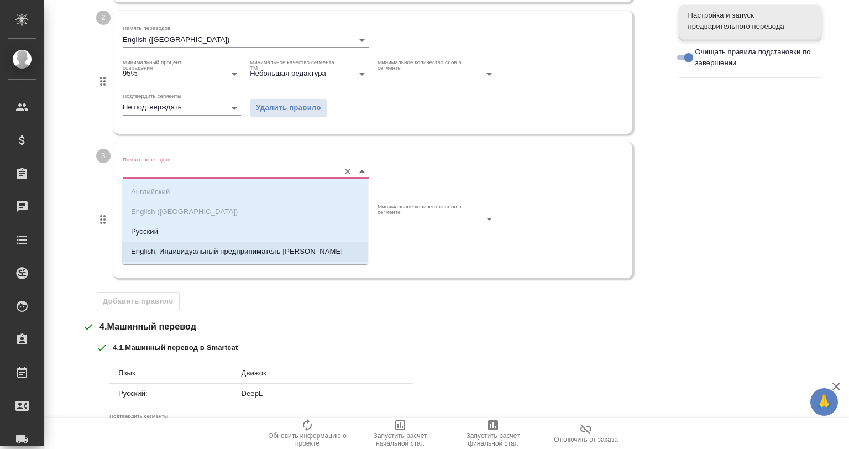
click at [192, 236] on li "Русский" at bounding box center [245, 232] width 246 height 20
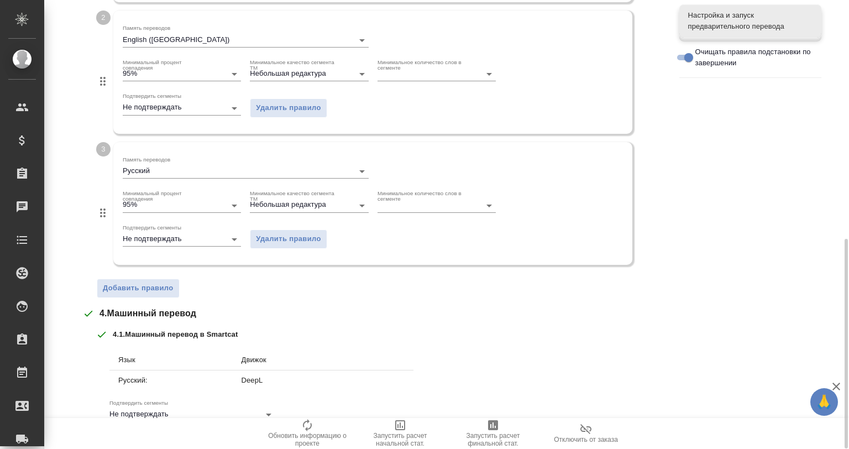
scroll to position [642, 0]
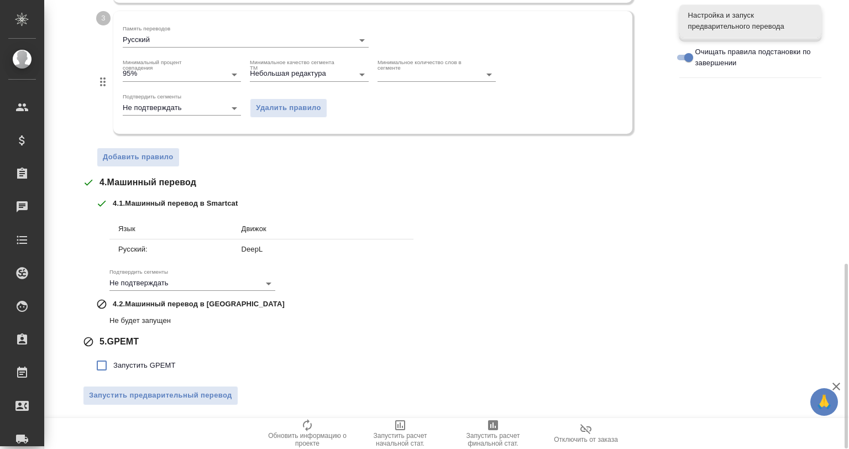
click at [144, 161] on span "Добавить правило" at bounding box center [138, 157] width 71 height 13
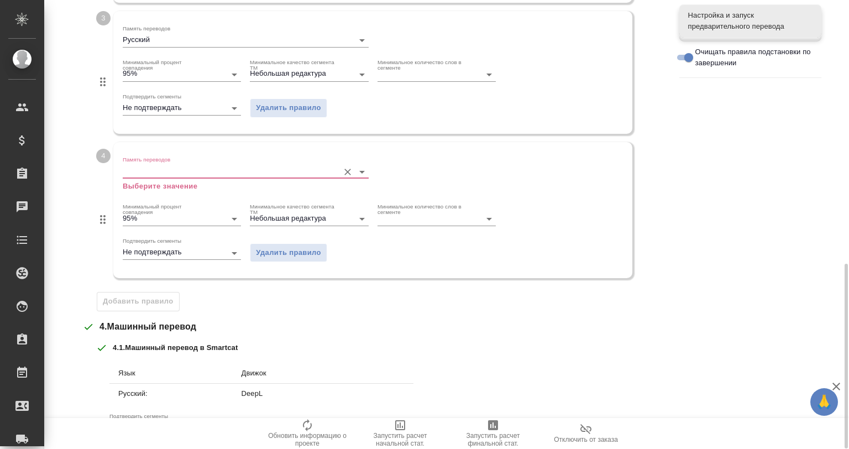
click at [177, 170] on input "Память переводов" at bounding box center [228, 171] width 211 height 13
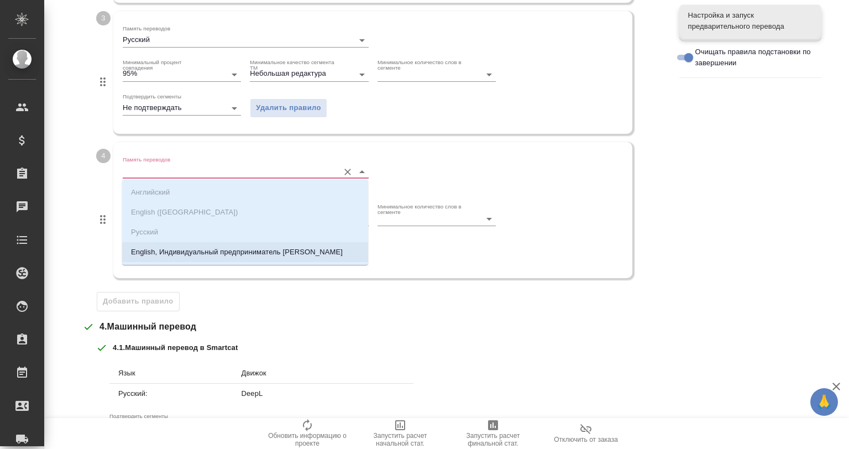
click at [202, 247] on p "English, Индивидуальный предприниматель Никифоров Игорь Валерьевич" at bounding box center [237, 252] width 212 height 11
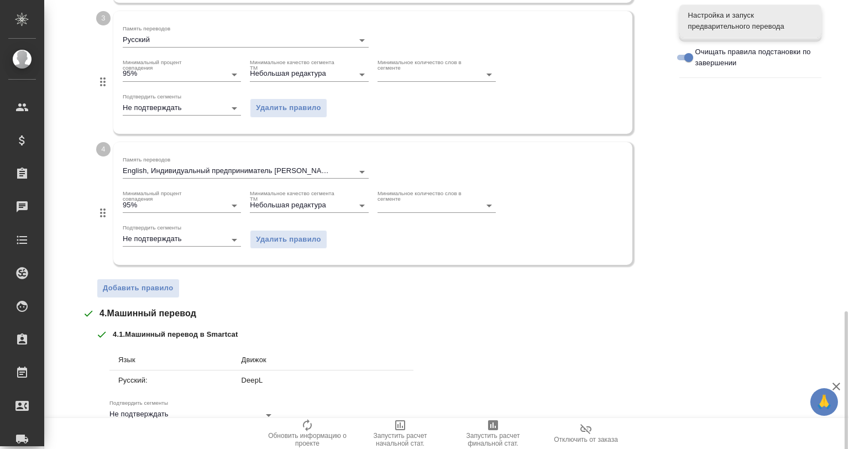
scroll to position [773, 0]
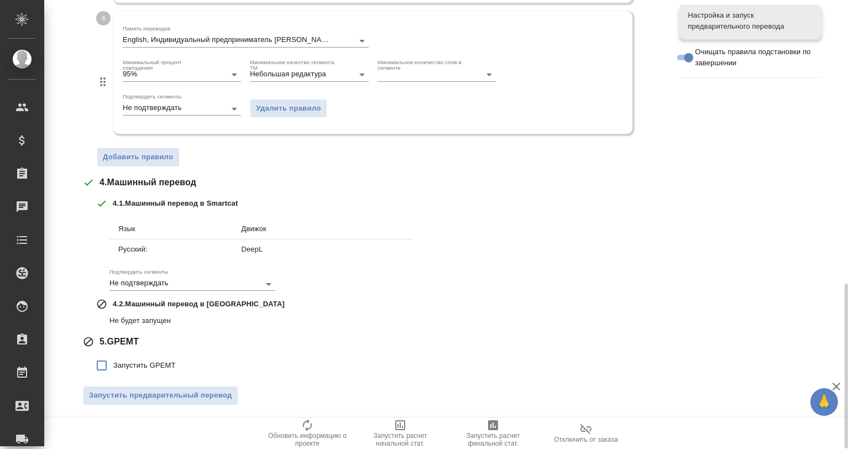
click at [130, 367] on span "Запустить GPEMT" at bounding box center [144, 365] width 62 height 11
click at [113, 367] on input "Запустить GPEMT" at bounding box center [101, 365] width 23 height 23
checkbox input "true"
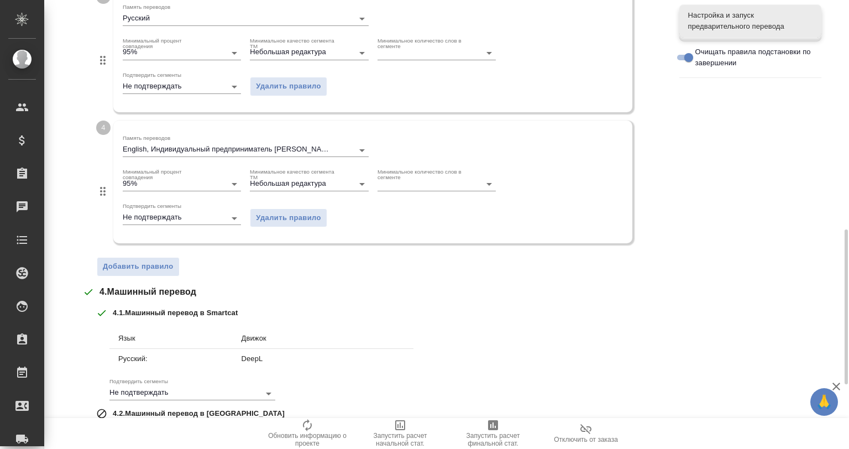
scroll to position [849, 0]
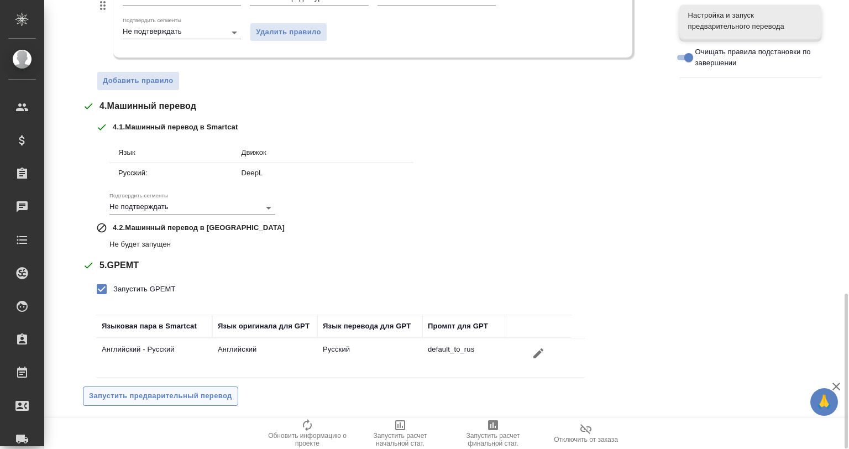
click at [169, 390] on span "Запустить предварительный перевод" at bounding box center [160, 396] width 143 height 13
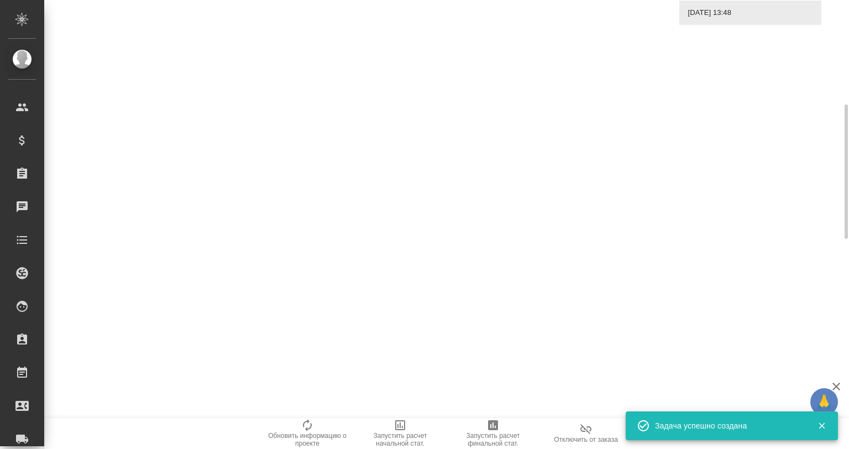
scroll to position [0, 0]
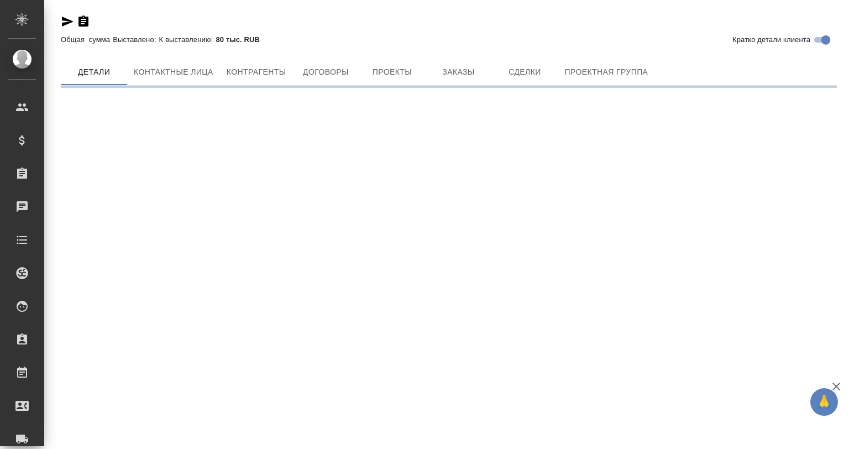
click at [431, 85] on div "Кратко детали клиента Общая сумма Выставлено: К выставлению: 80 тыс. RUB Детали…" at bounding box center [449, 47] width 788 height 94
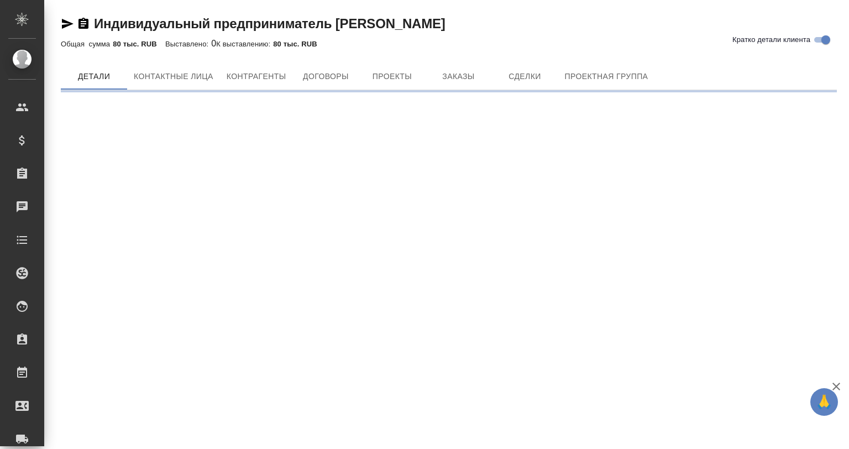
click at [431, 85] on button "Заказы" at bounding box center [458, 76] width 66 height 27
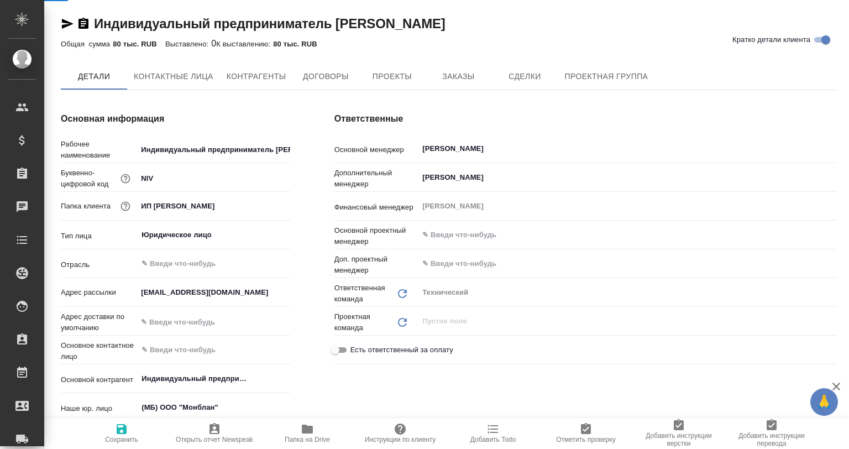
type textarea "x"
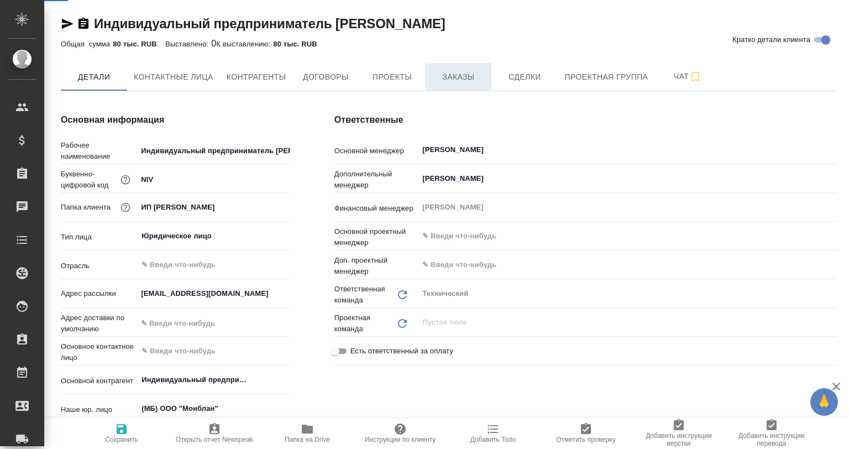
type textarea "x"
click at [463, 70] on span "Заказы" at bounding box center [458, 77] width 53 height 14
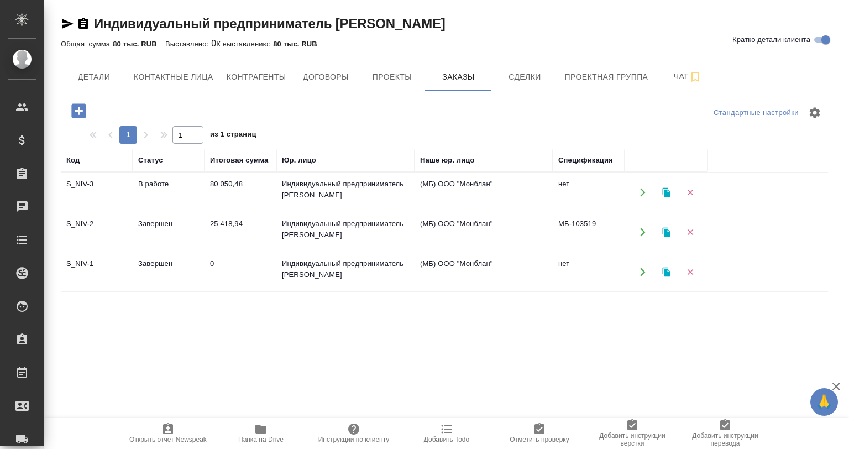
click at [208, 231] on td "25 418,94" at bounding box center [241, 232] width 72 height 39
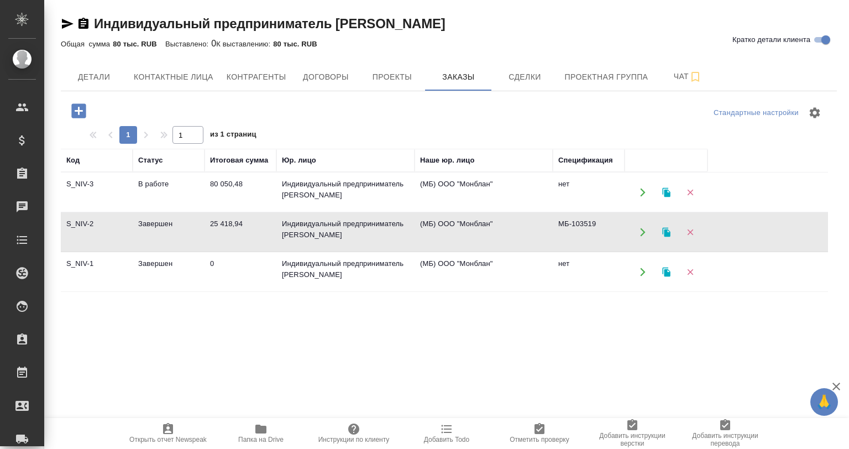
click at [208, 231] on td "25 418,94" at bounding box center [241, 232] width 72 height 39
click at [219, 263] on td "0" at bounding box center [241, 272] width 72 height 39
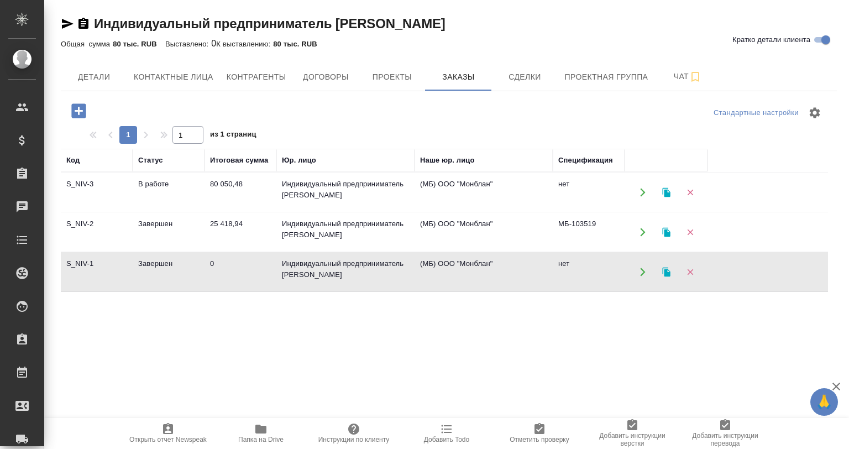
click at [219, 263] on td "0" at bounding box center [241, 272] width 72 height 39
click at [207, 257] on td "0" at bounding box center [241, 272] width 72 height 39
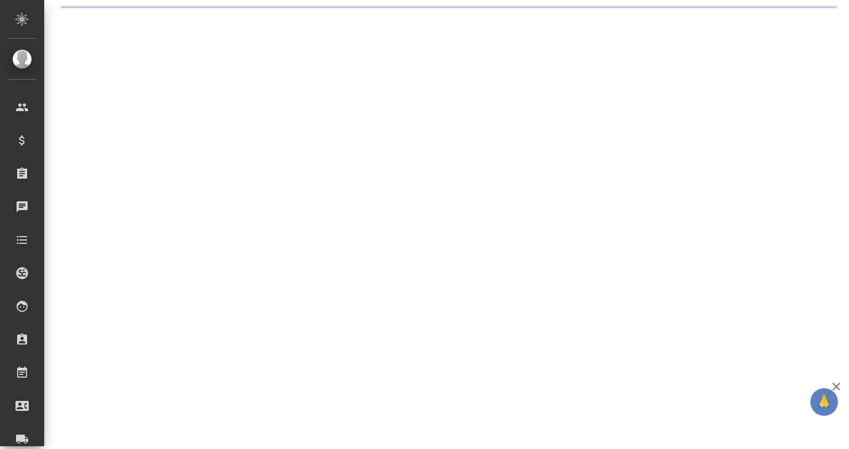
select select "RU"
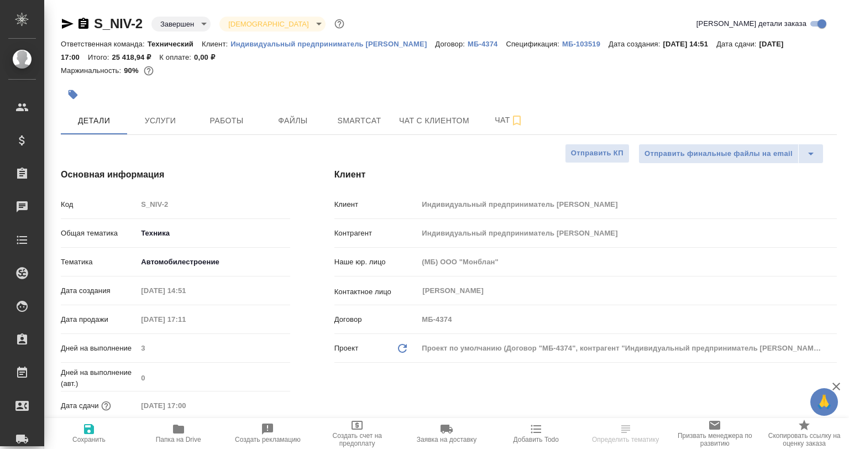
type textarea "x"
click at [237, 117] on span "Работы" at bounding box center [226, 121] width 53 height 14
type textarea "x"
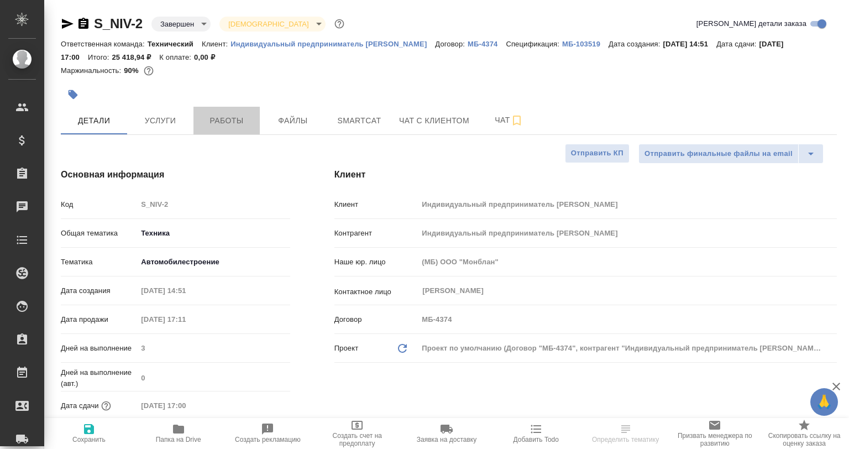
type textarea "x"
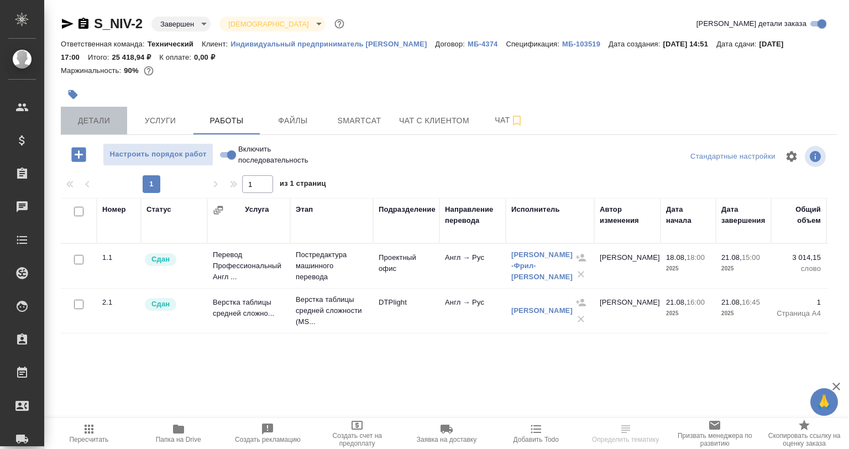
click at [94, 115] on span "Детали" at bounding box center [93, 121] width 53 height 14
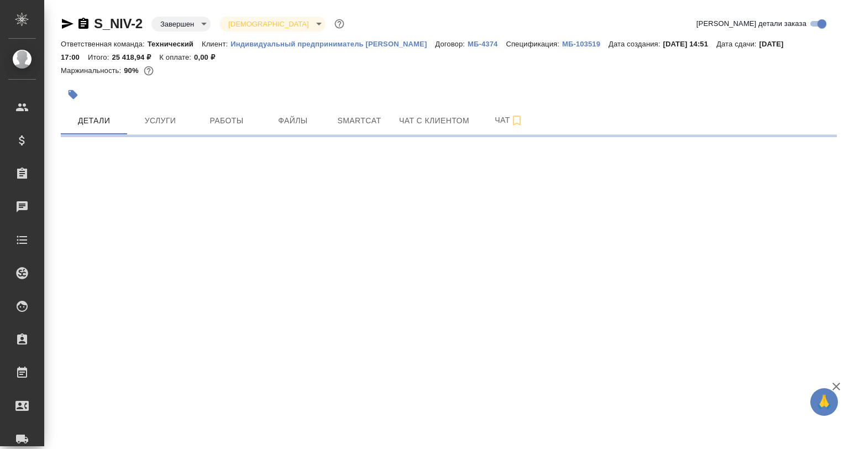
select select "RU"
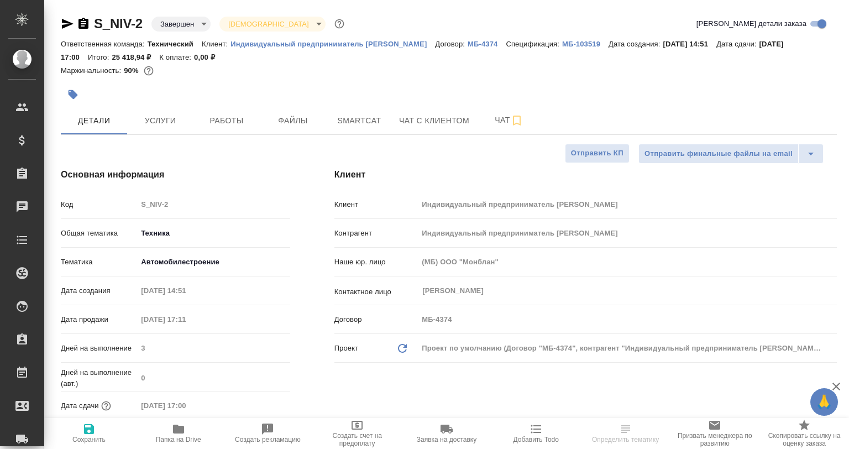
type textarea "x"
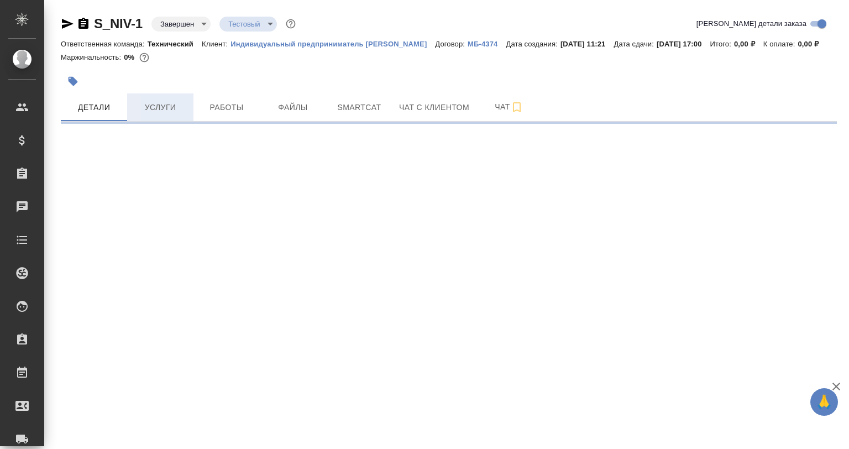
select select "RU"
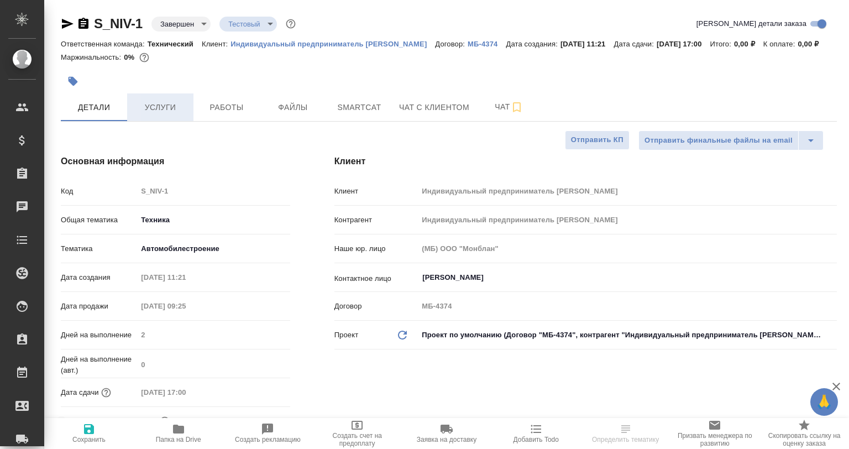
type textarea "x"
click at [126, 121] on button "Детали" at bounding box center [94, 107] width 66 height 28
type textarea "x"
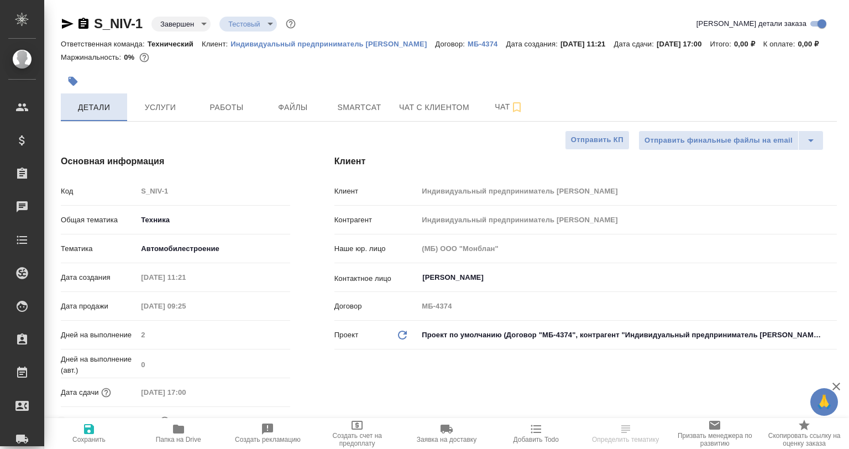
type textarea "x"
click at [164, 114] on span "Услуги" at bounding box center [160, 108] width 53 height 14
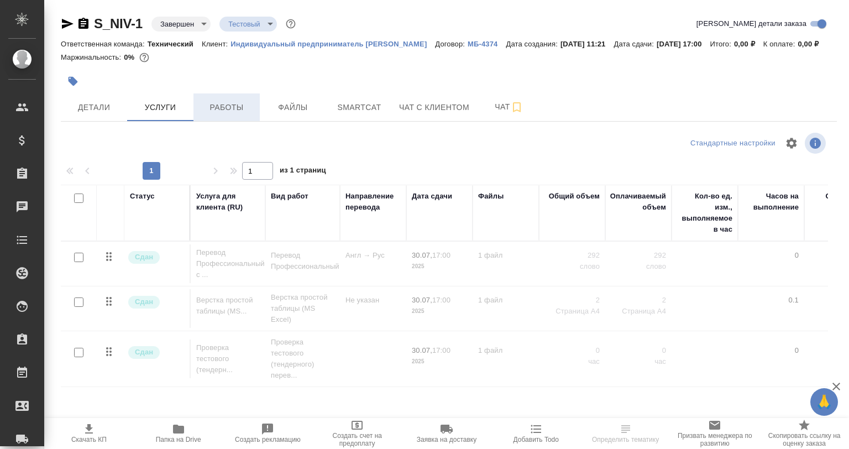
click at [216, 121] on button "Работы" at bounding box center [226, 107] width 66 height 28
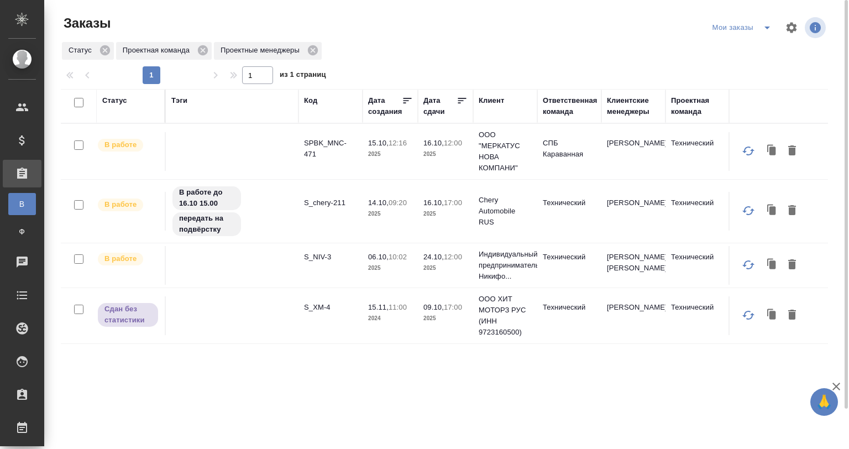
click at [282, 146] on td at bounding box center [232, 151] width 133 height 39
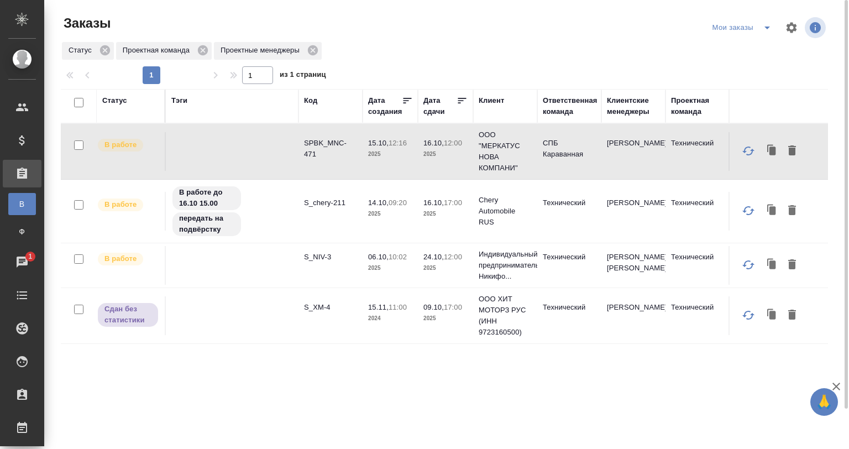
click at [759, 29] on span "split button" at bounding box center [767, 27] width 17 height 13
click at [733, 66] on li "Технические заказы" at bounding box center [744, 68] width 94 height 18
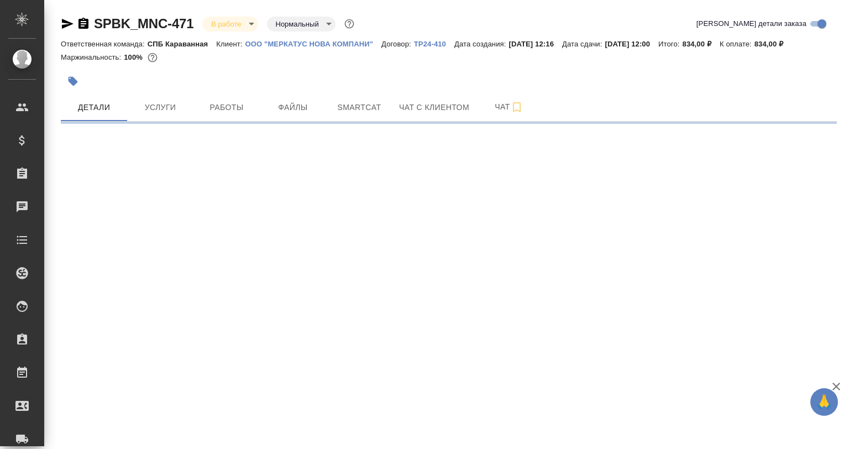
select select "RU"
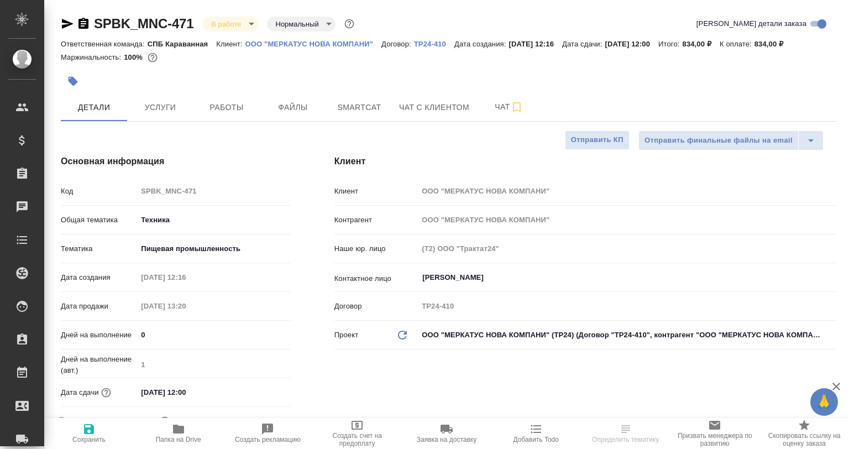
type textarea "x"
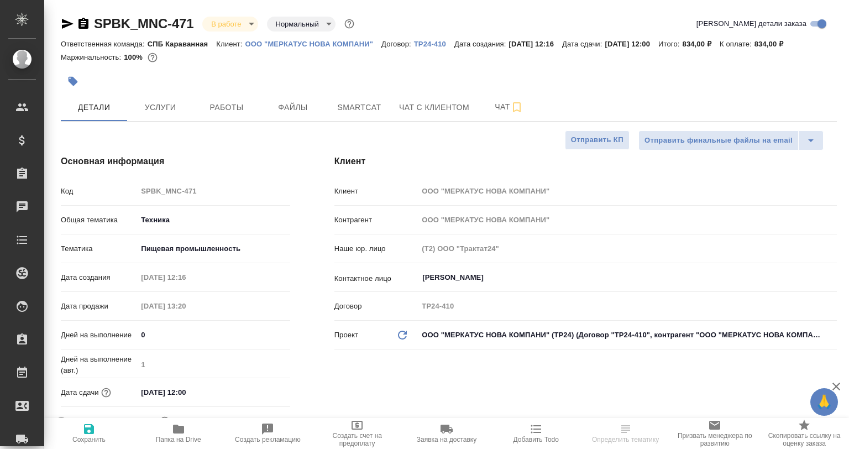
type textarea "x"
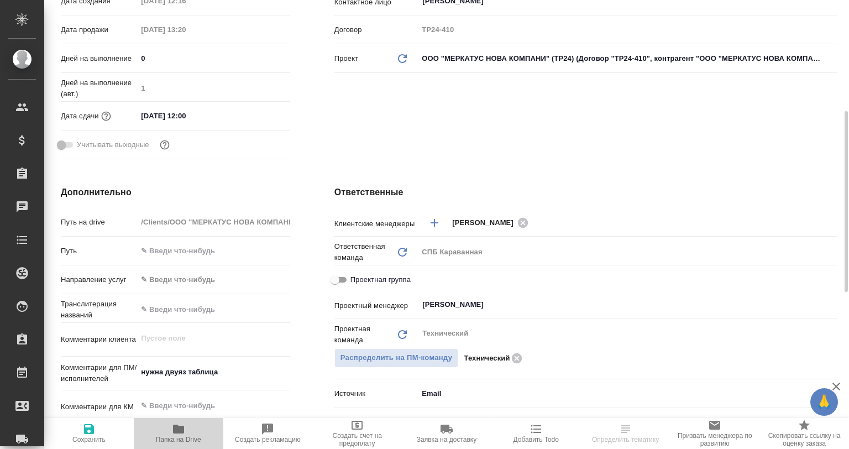
click at [197, 436] on span "Папка на Drive" at bounding box center [178, 440] width 45 height 8
type textarea "x"
select select "RU"
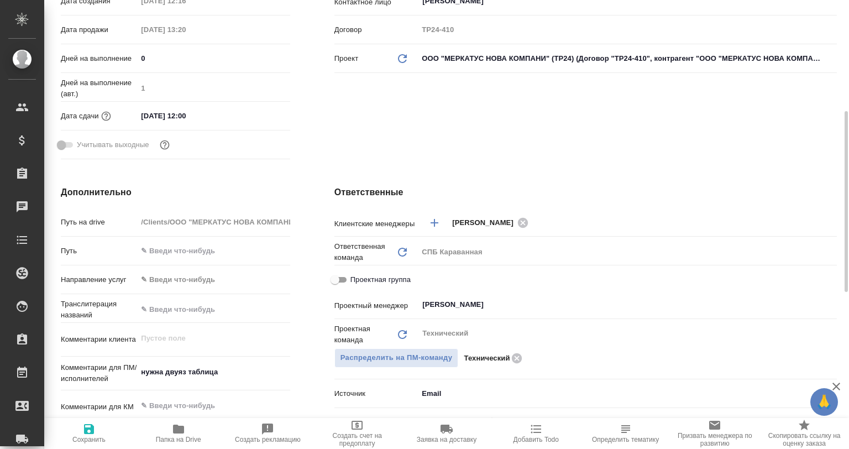
type textarea "x"
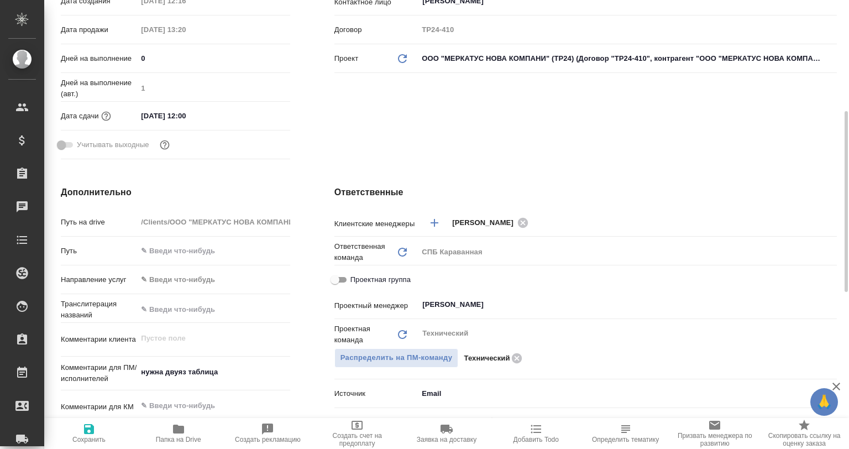
type textarea "x"
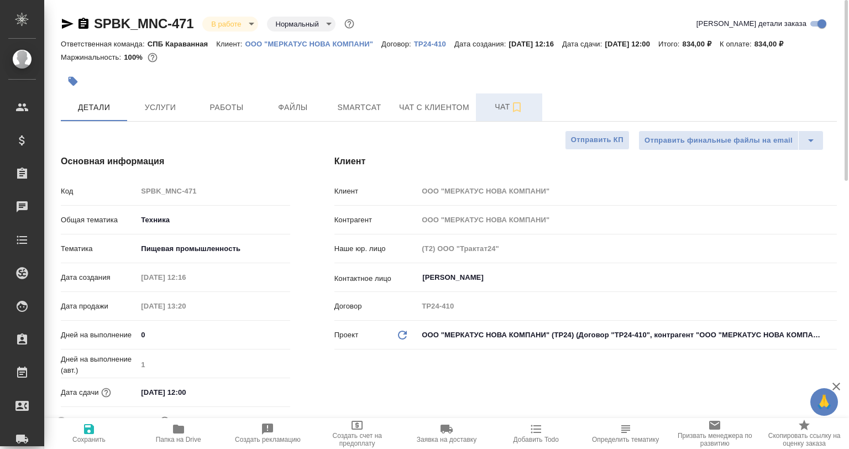
click at [502, 106] on span "Чат" at bounding box center [509, 107] width 53 height 14
click at [522, 105] on icon "button" at bounding box center [516, 107] width 13 height 13
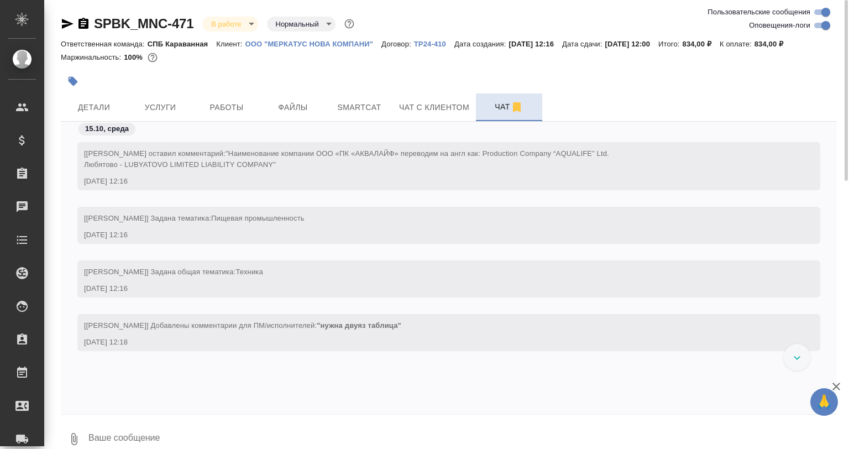
scroll to position [1554, 0]
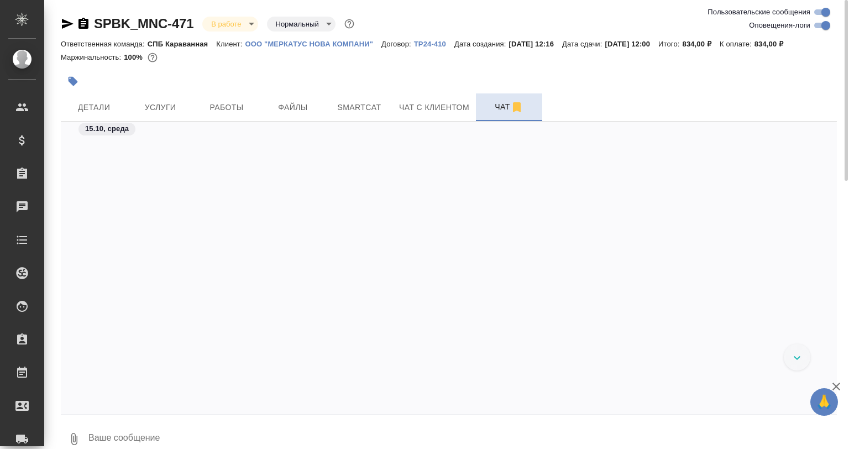
click at [822, 31] on input "Оповещения-логи" at bounding box center [826, 25] width 40 height 13
checkbox input "false"
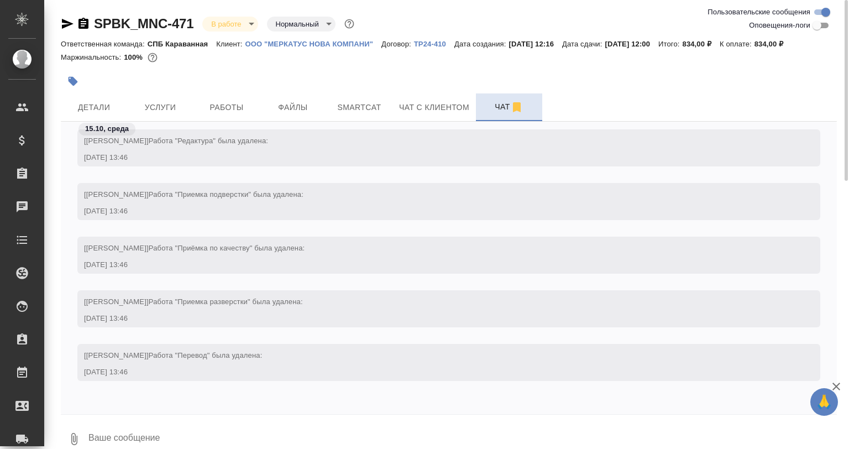
scroll to position [0, 0]
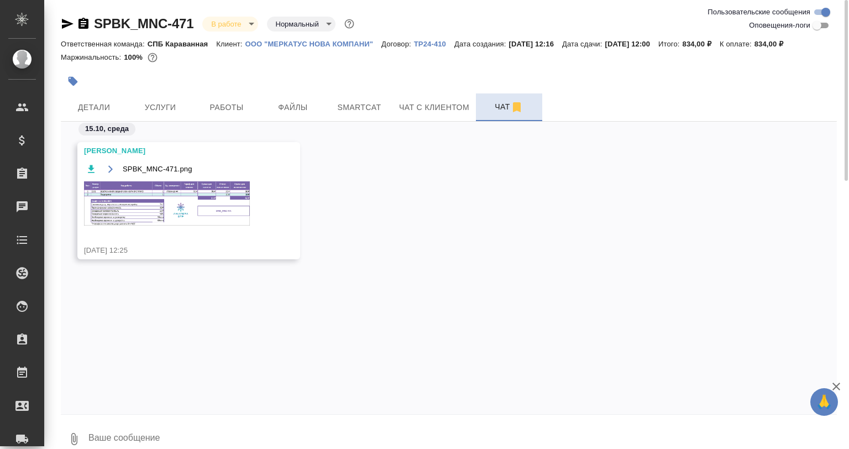
click at [190, 192] on img at bounding box center [167, 203] width 166 height 44
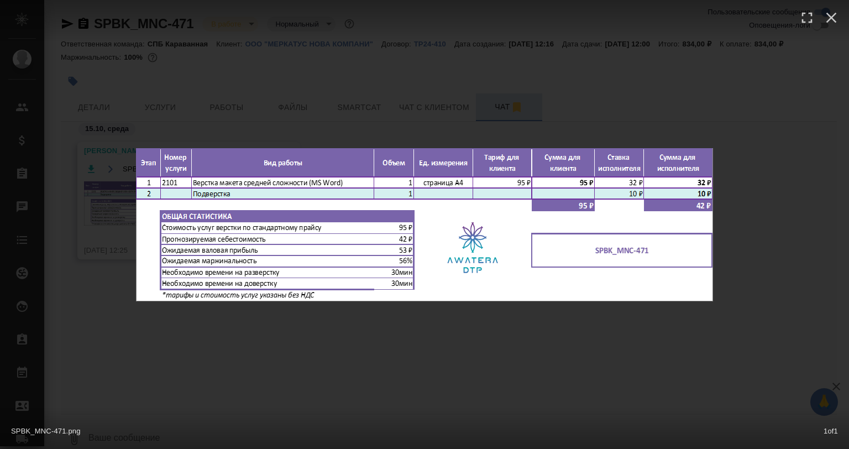
click at [465, 353] on div "SPBK_MNC-471.png 1 of 1" at bounding box center [424, 224] width 849 height 449
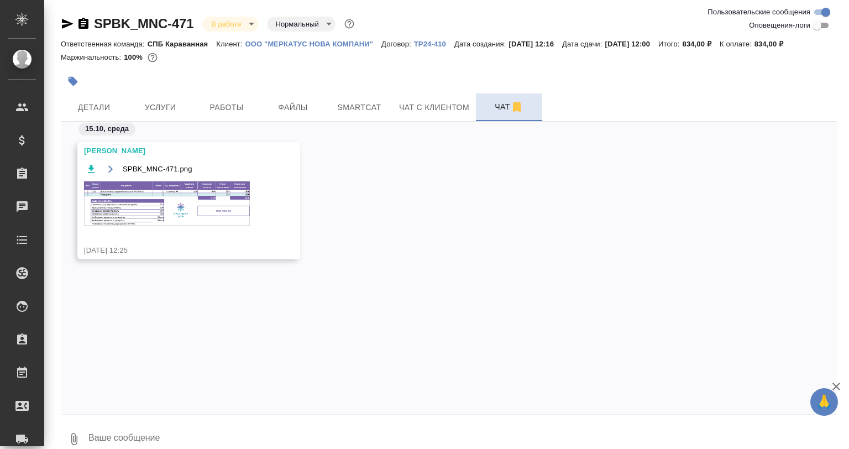
click at [228, 95] on button "Работы" at bounding box center [226, 107] width 66 height 28
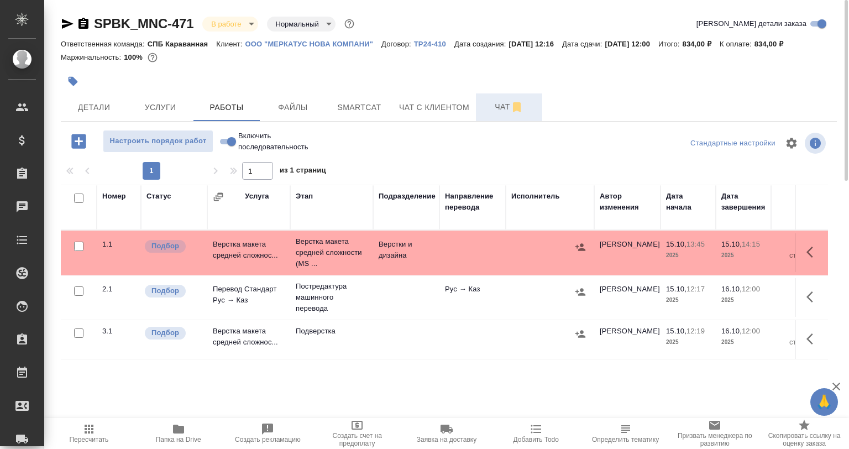
click at [795, 257] on td at bounding box center [811, 252] width 33 height 39
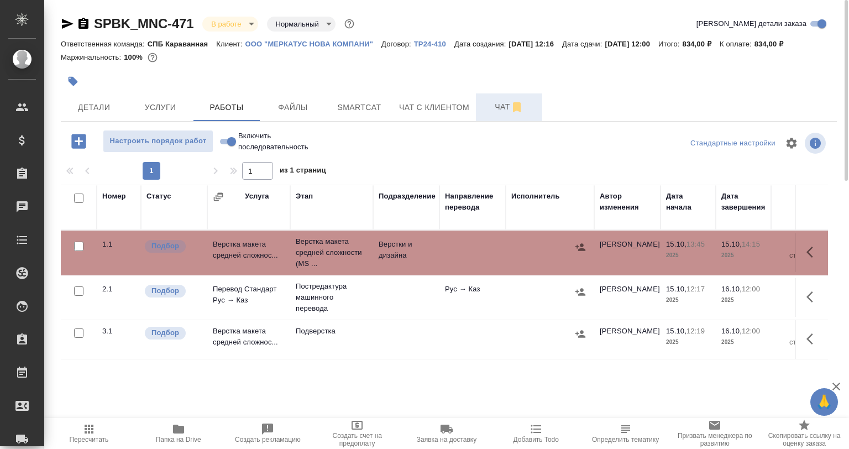
click at [809, 255] on icon "button" at bounding box center [809, 252] width 7 height 11
click at [730, 248] on icon "button" at bounding box center [731, 251] width 13 height 13
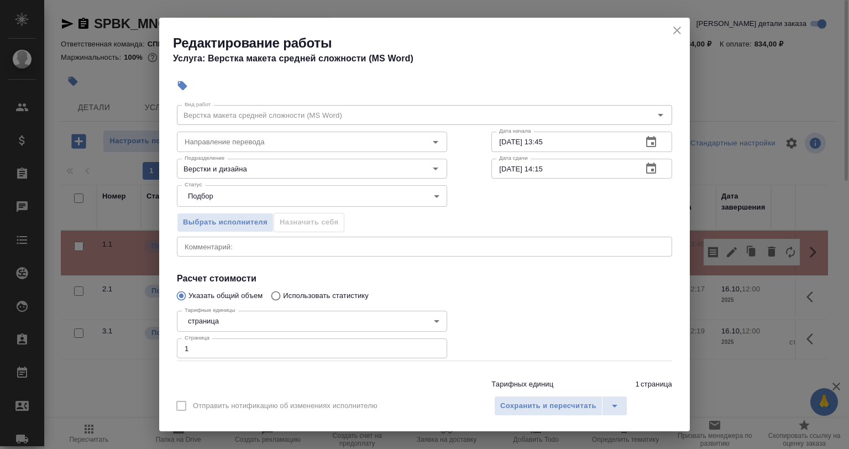
scroll to position [71, 0]
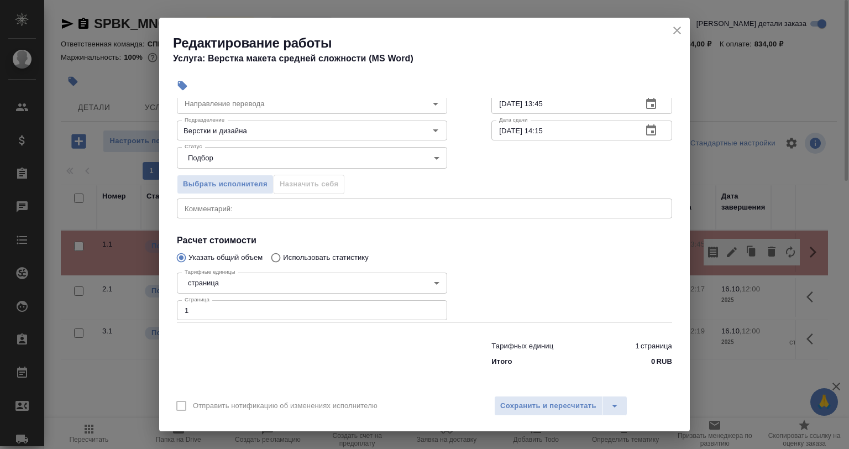
drag, startPoint x: 208, startPoint y: 308, endPoint x: 162, endPoint y: 317, distance: 46.7
click at [162, 317] on div "Параметры Файлы Вид работ Верстка макета средней сложности (MS Word) Вид работ …" at bounding box center [424, 243] width 531 height 291
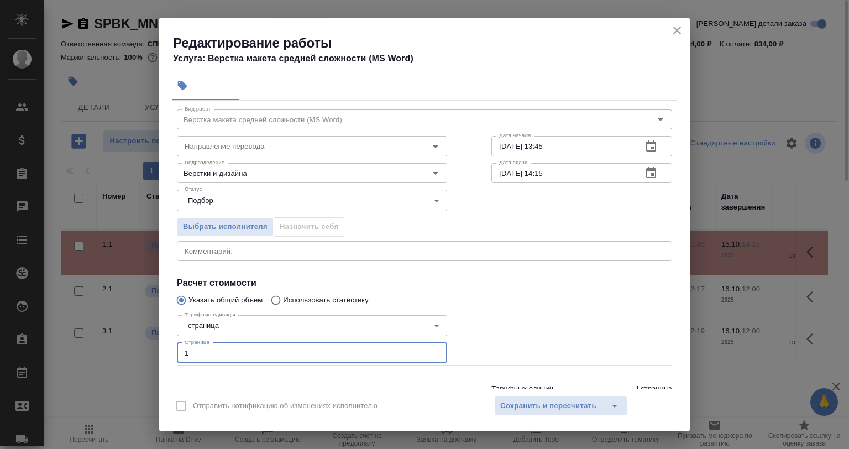
scroll to position [0, 0]
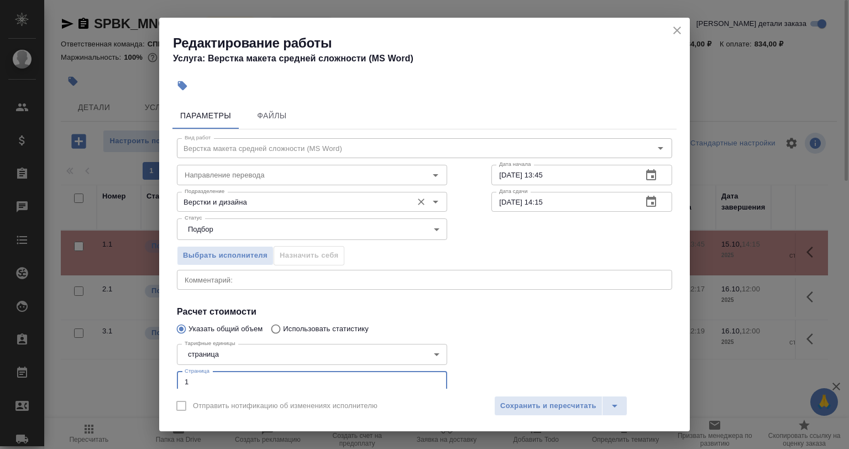
click at [238, 201] on input "Верстки и дизайна" at bounding box center [293, 201] width 227 height 13
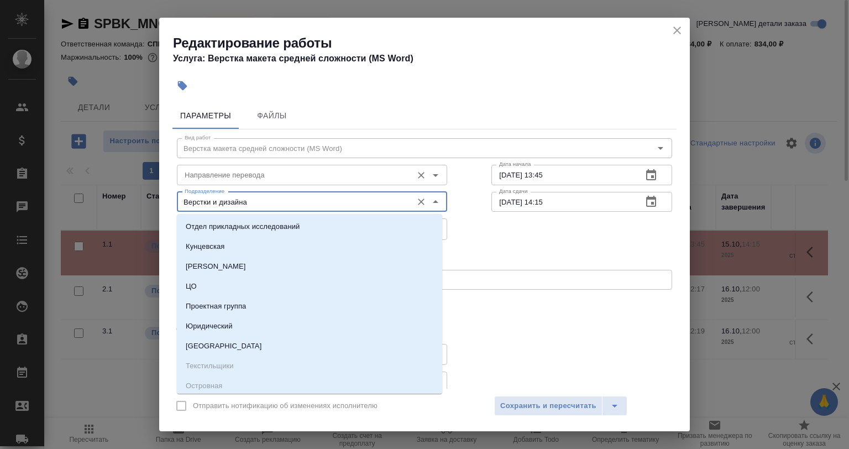
click at [214, 181] on input "Направление перевода" at bounding box center [293, 174] width 227 height 13
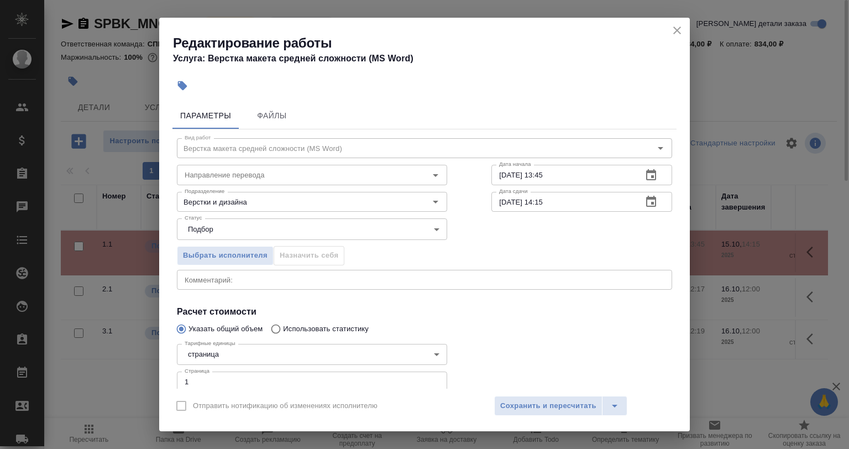
click at [496, 360] on div at bounding box center [581, 366] width 225 height 99
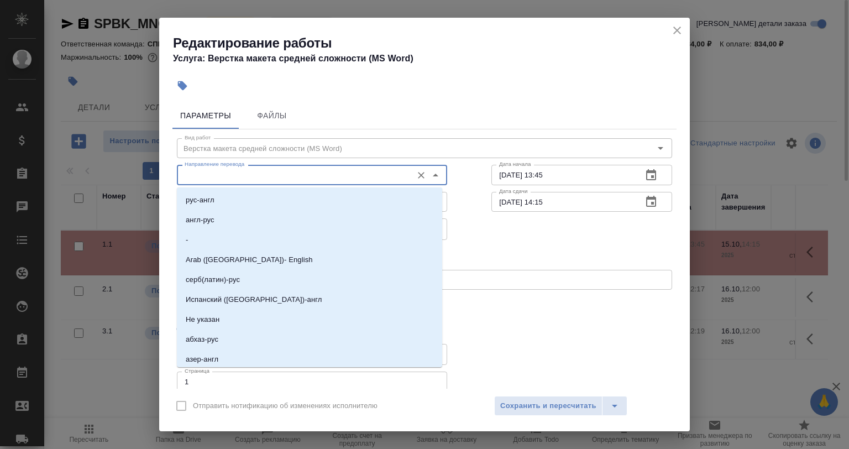
click at [214, 176] on input "Направление перевода" at bounding box center [293, 174] width 227 height 13
click at [673, 32] on icon "close" at bounding box center [676, 30] width 13 height 13
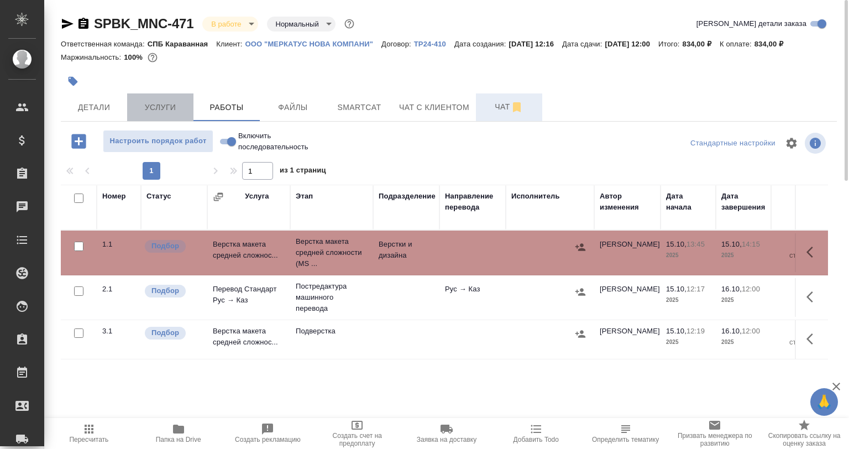
click at [172, 113] on span "Услуги" at bounding box center [160, 108] width 53 height 14
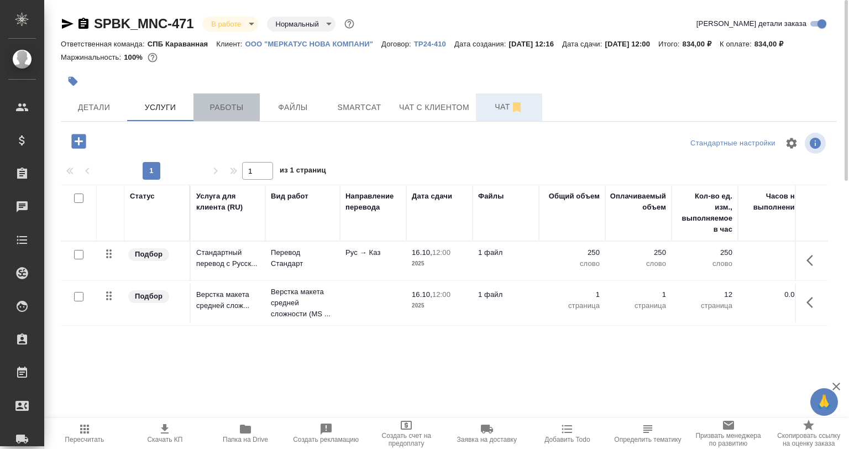
click at [217, 112] on span "Работы" at bounding box center [226, 108] width 53 height 14
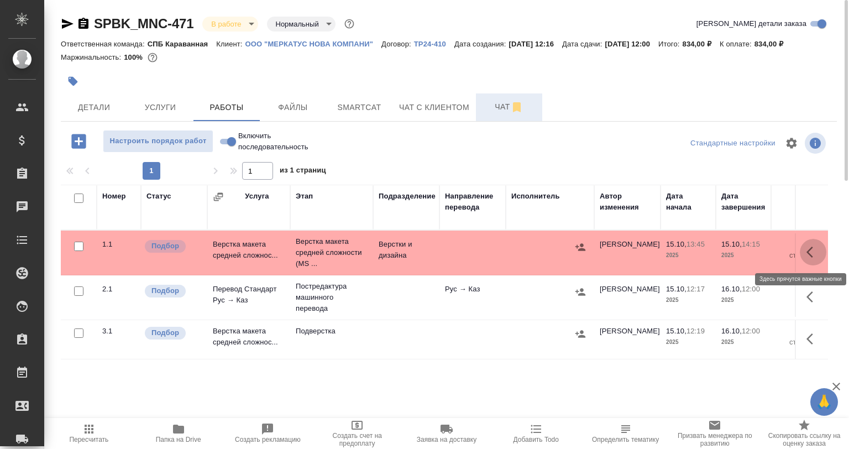
click at [805, 258] on button "button" at bounding box center [813, 252] width 27 height 27
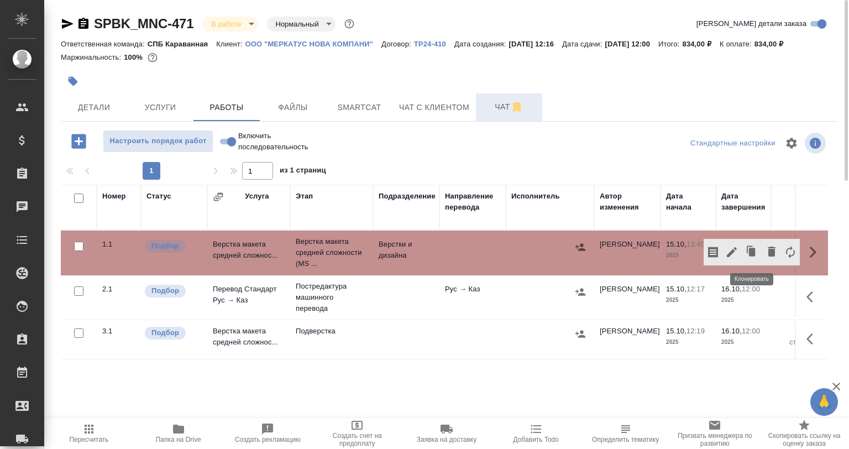
click at [727, 250] on icon "button" at bounding box center [731, 251] width 13 height 13
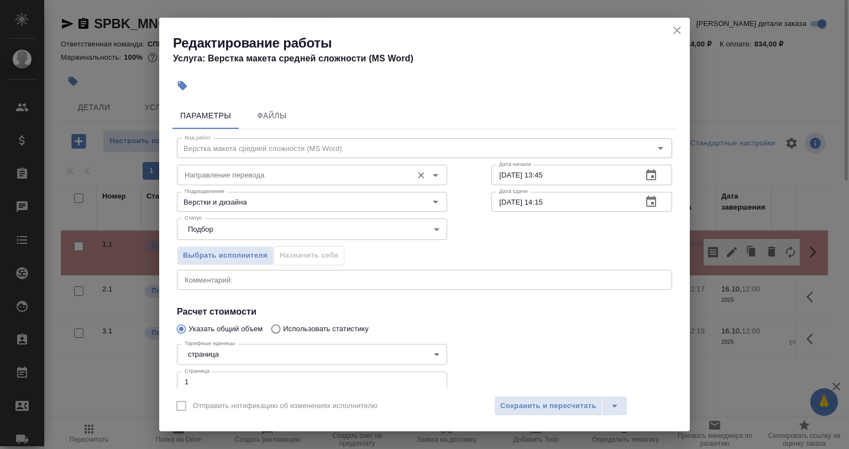
click at [188, 178] on input "Направление перевода" at bounding box center [293, 174] width 227 height 13
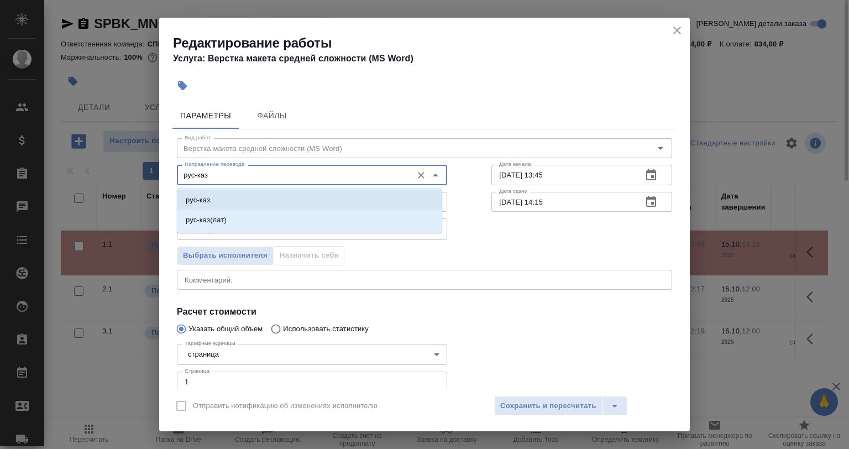
drag, startPoint x: 282, startPoint y: 195, endPoint x: 312, endPoint y: 190, distance: 29.6
click at [286, 194] on li "рус-каз" at bounding box center [309, 200] width 265 height 20
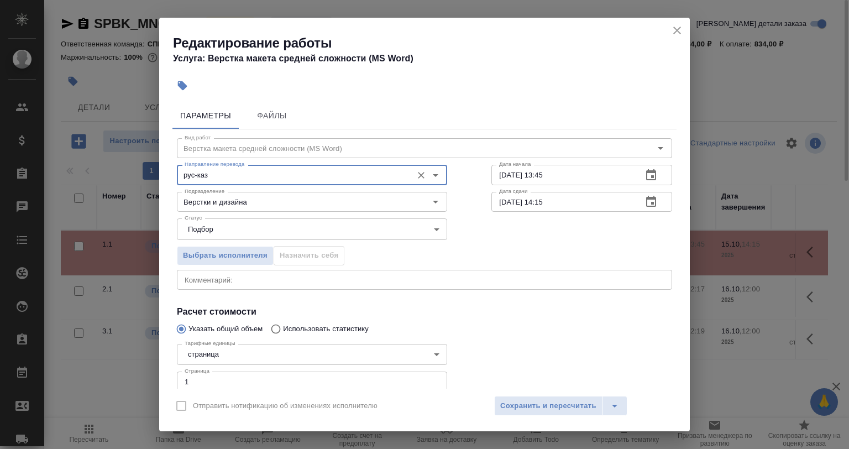
type input "рус-каз"
drag, startPoint x: 485, startPoint y: 171, endPoint x: 494, endPoint y: 172, distance: 8.9
click at [485, 171] on div "Дата сдачи 15.10.2025 14:15 Дата сдачи" at bounding box center [581, 200] width 225 height 71
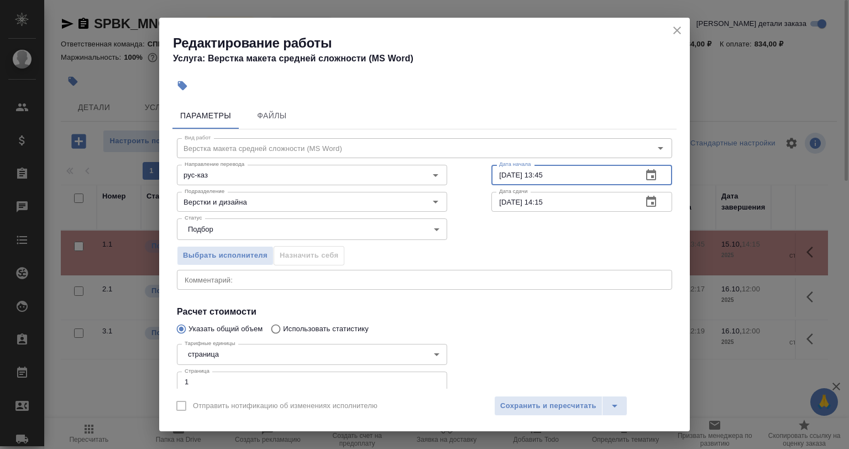
drag, startPoint x: 553, startPoint y: 175, endPoint x: 479, endPoint y: 177, distance: 74.1
click at [479, 177] on div "Вид работ Верстка макета средней сложности (MS Word) Вид работ Направление пере…" at bounding box center [424, 285] width 504 height 313
click at [515, 179] on input "15.10.2025 13:45" at bounding box center [562, 175] width 142 height 20
click at [551, 180] on input "15.10.2025 13:45" at bounding box center [562, 175] width 142 height 20
click at [676, 31] on icon "close" at bounding box center [677, 31] width 8 height 8
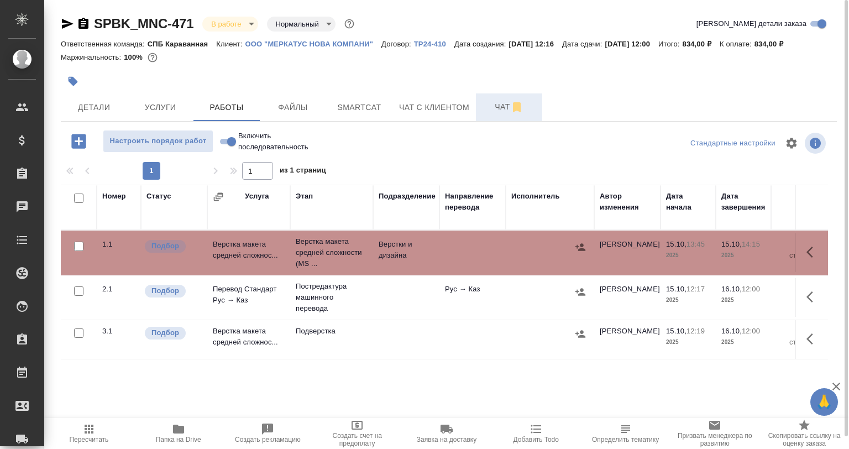
click at [75, 22] on div at bounding box center [75, 23] width 29 height 13
click at [63, 18] on icon "button" at bounding box center [67, 23] width 13 height 13
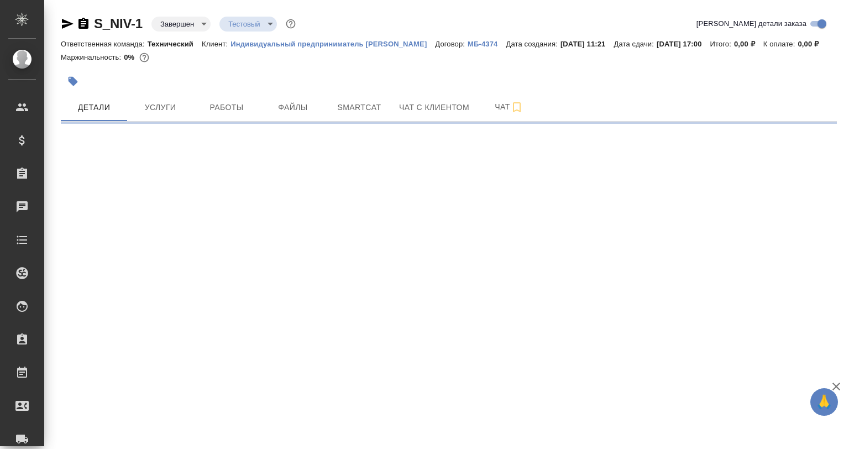
select select "RU"
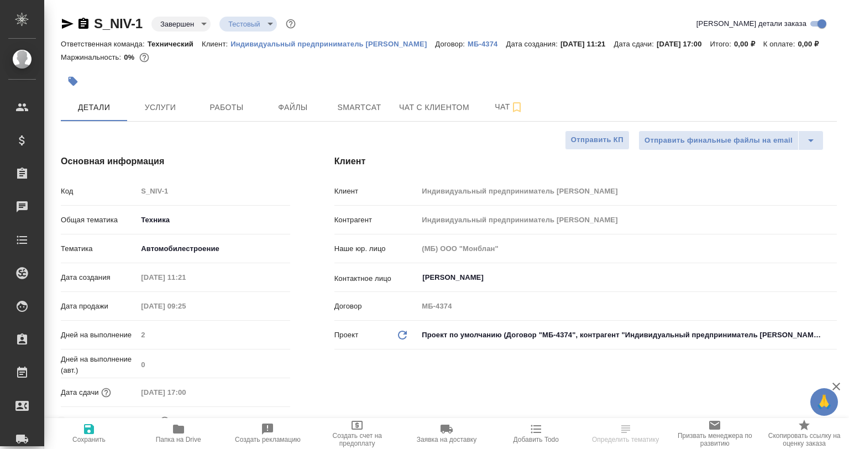
type textarea "x"
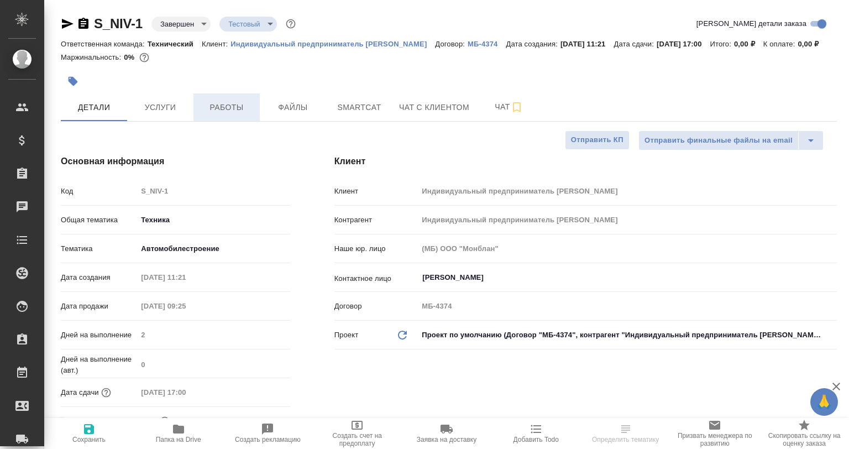
type textarea "x"
click at [212, 114] on span "Работы" at bounding box center [226, 108] width 53 height 14
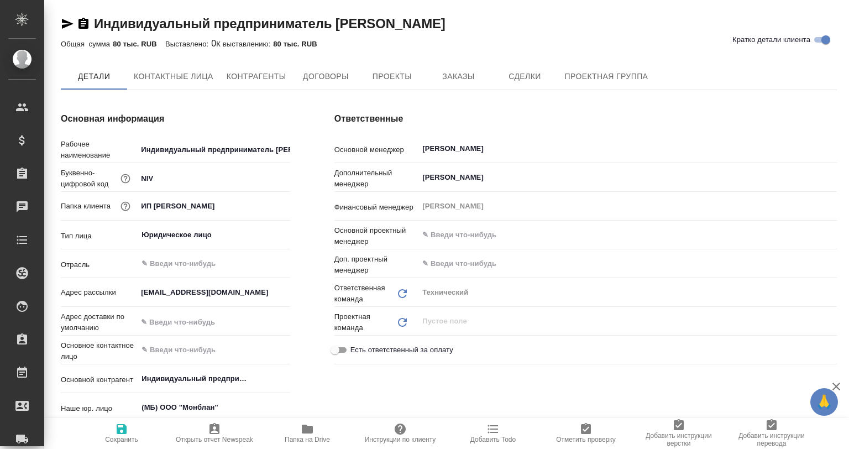
type textarea "x"
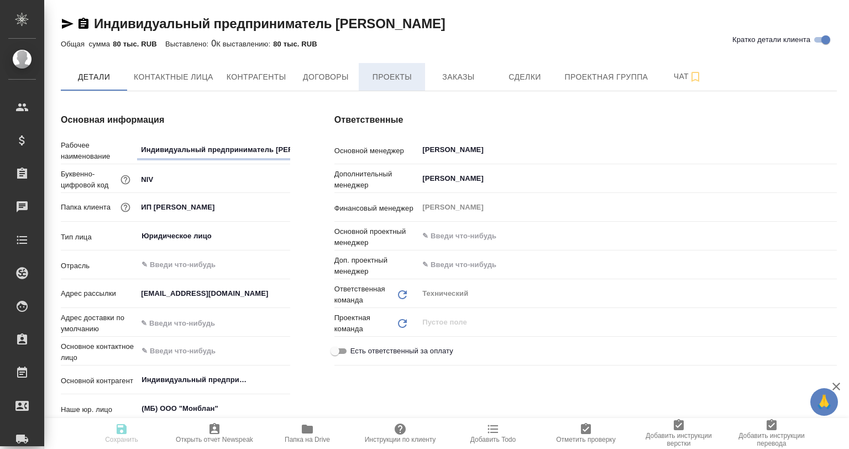
type textarea "x"
click at [384, 75] on span "Проекты" at bounding box center [391, 77] width 53 height 14
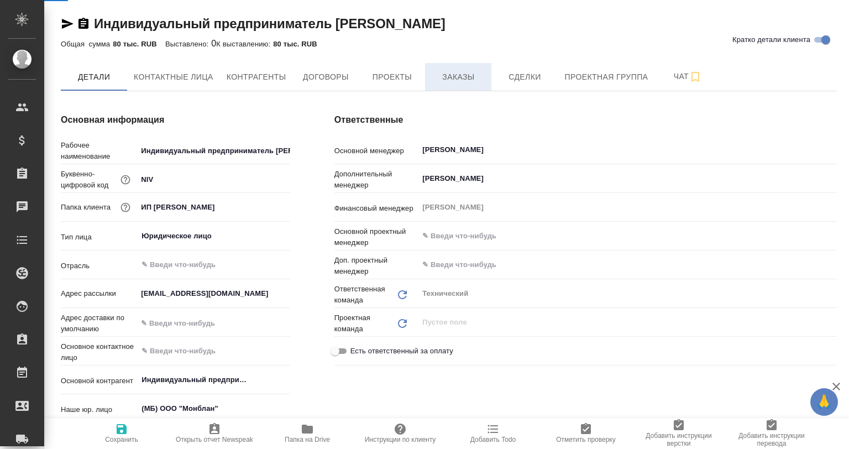
click at [441, 75] on span "Заказы" at bounding box center [458, 77] width 53 height 14
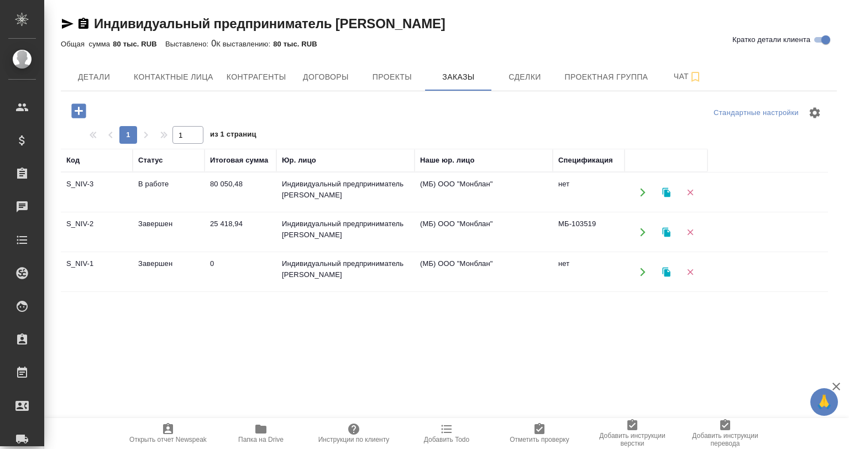
click at [196, 270] on td "Завершен" at bounding box center [169, 272] width 72 height 39
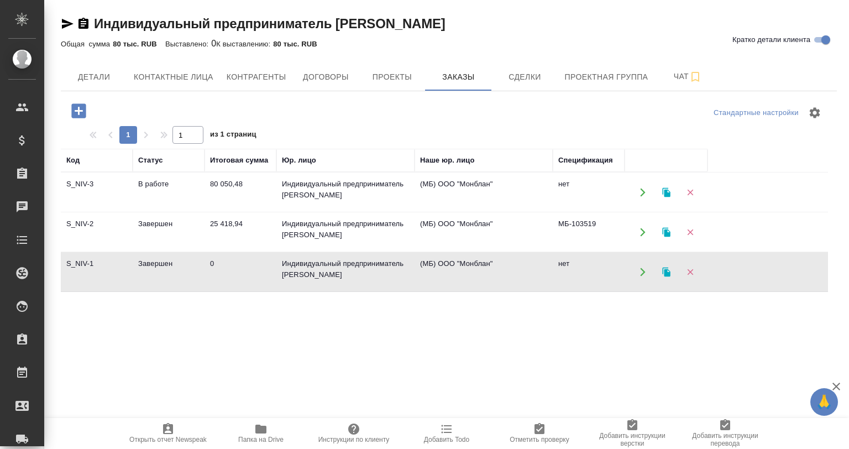
click at [196, 270] on td "Завершен" at bounding box center [169, 272] width 72 height 39
click at [236, 279] on td "0" at bounding box center [241, 272] width 72 height 39
click at [254, 268] on td "0" at bounding box center [241, 272] width 72 height 39
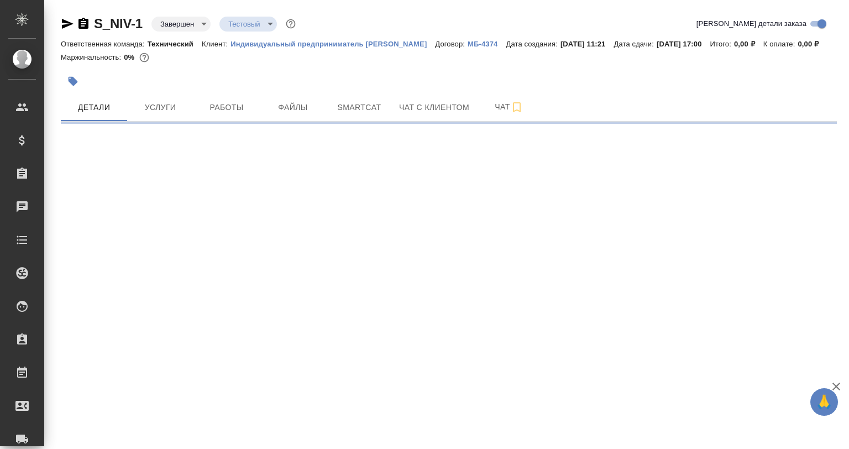
select select "RU"
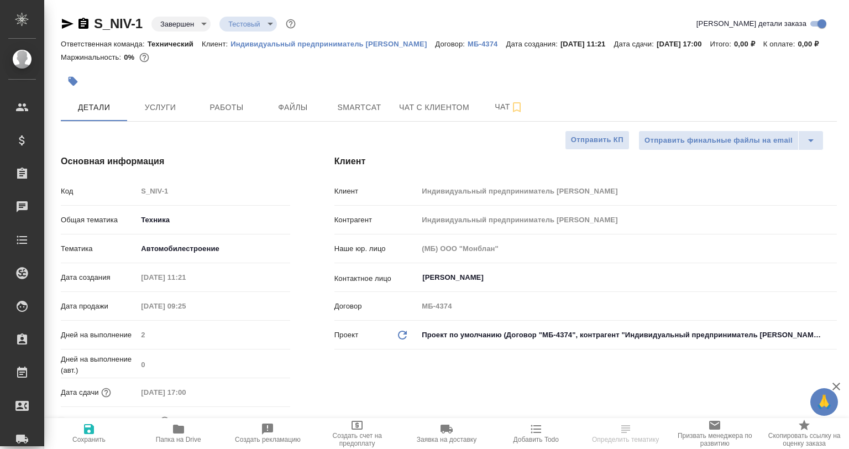
type textarea "x"
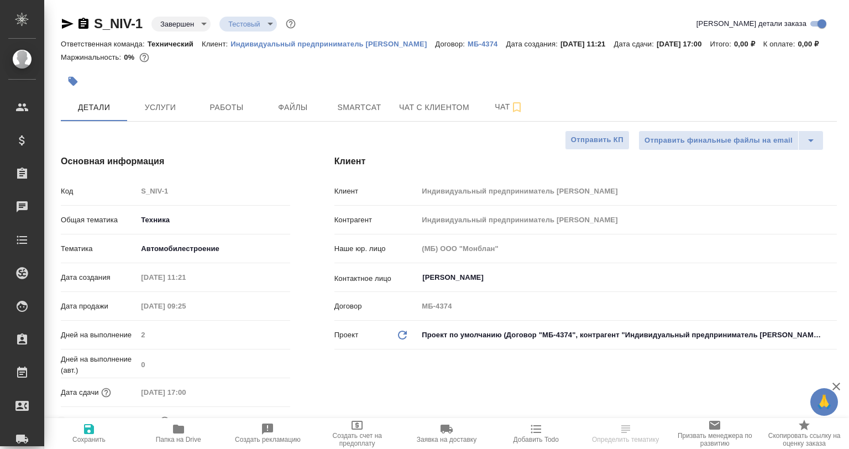
type textarea "x"
click at [210, 114] on span "Работы" at bounding box center [226, 108] width 53 height 14
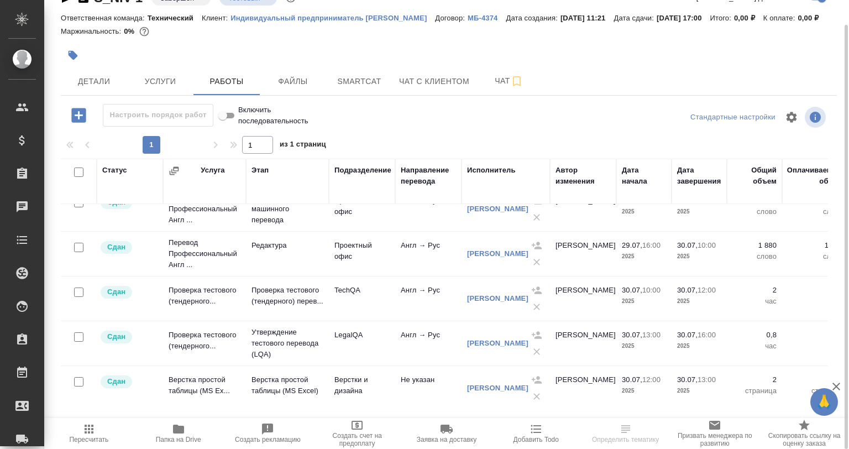
scroll to position [28, 0]
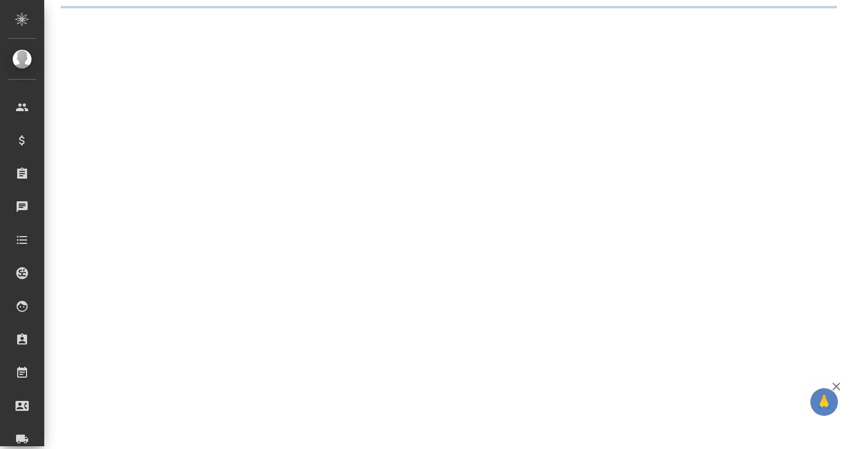
select select "RU"
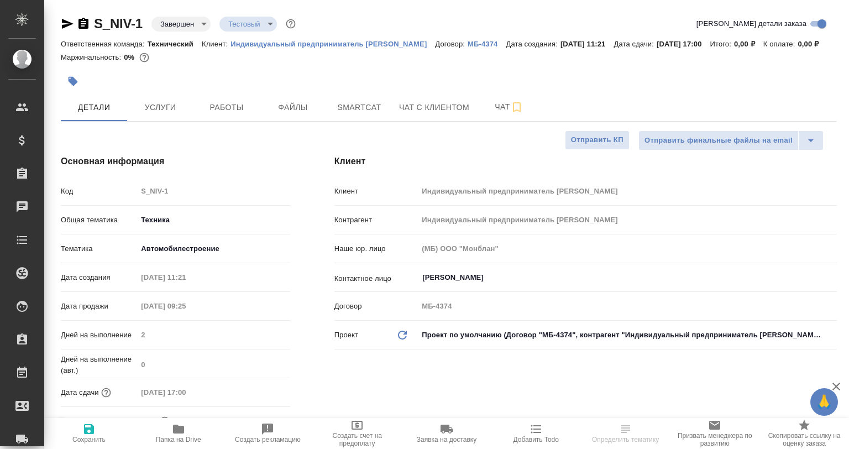
type textarea "x"
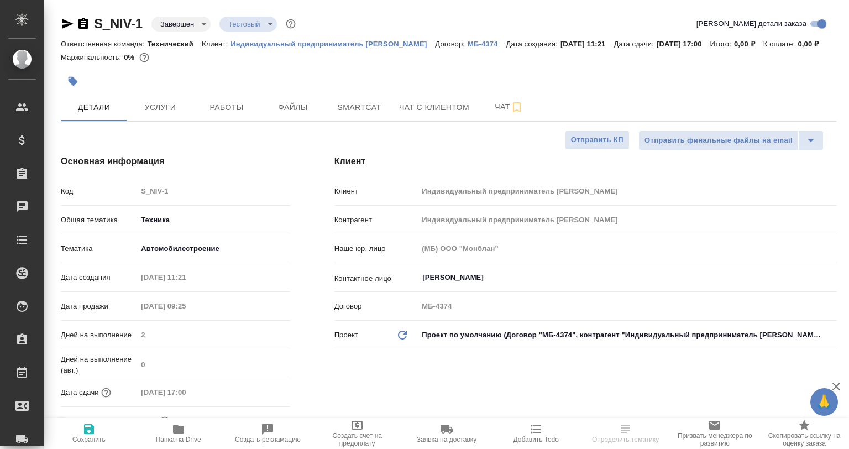
type textarea "x"
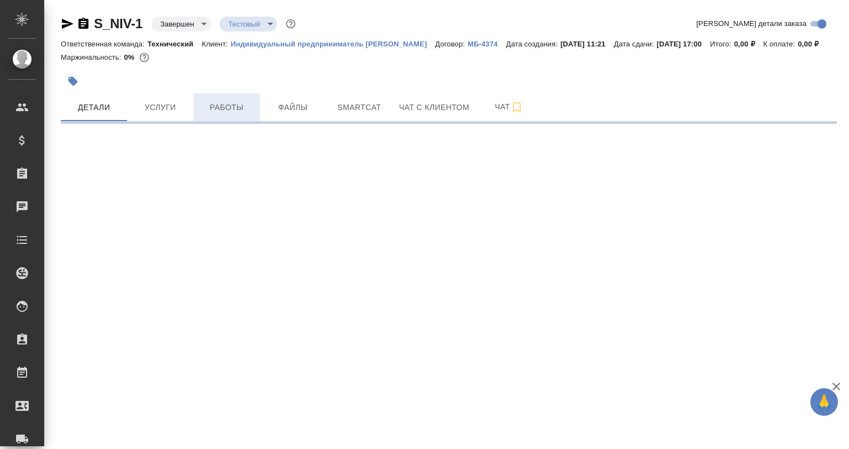
select select "RU"
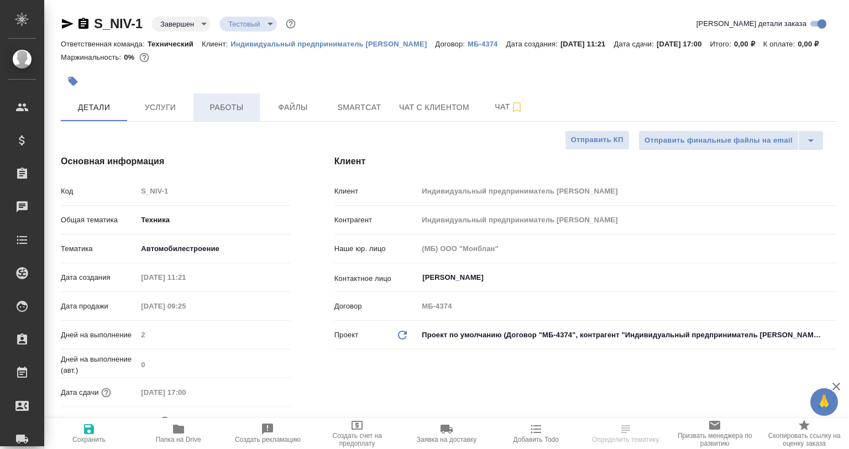
type textarea "x"
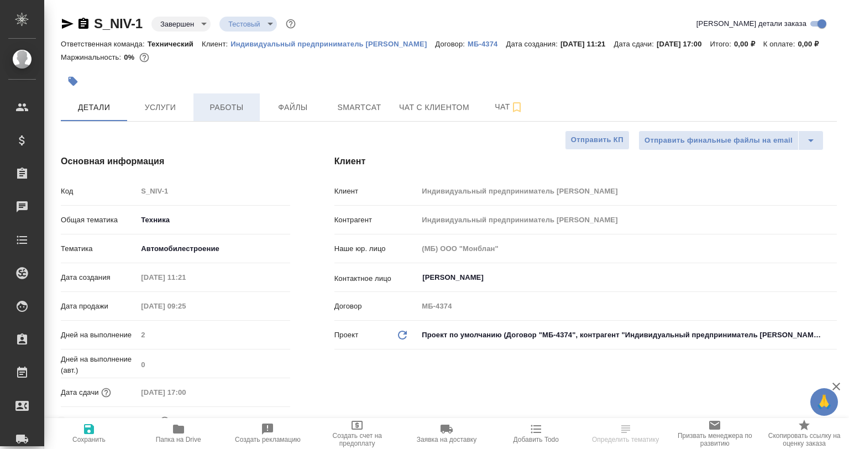
type textarea "x"
click at [245, 121] on button "Работы" at bounding box center [226, 107] width 66 height 28
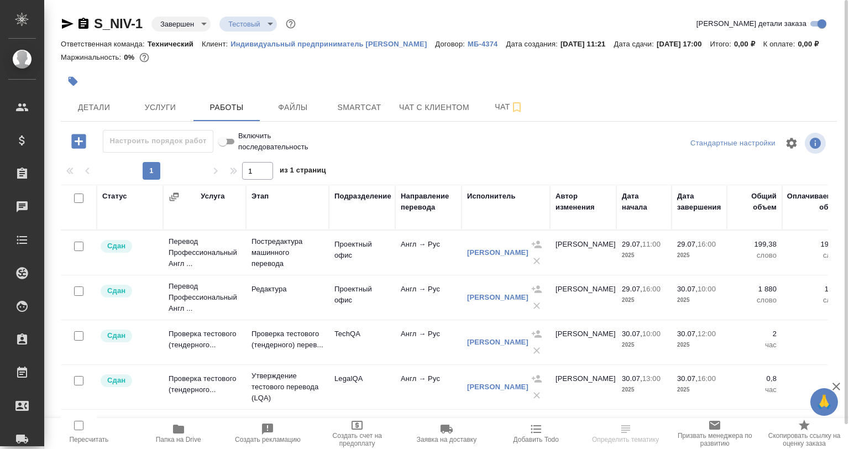
click at [69, 22] on icon "button" at bounding box center [68, 24] width 12 height 10
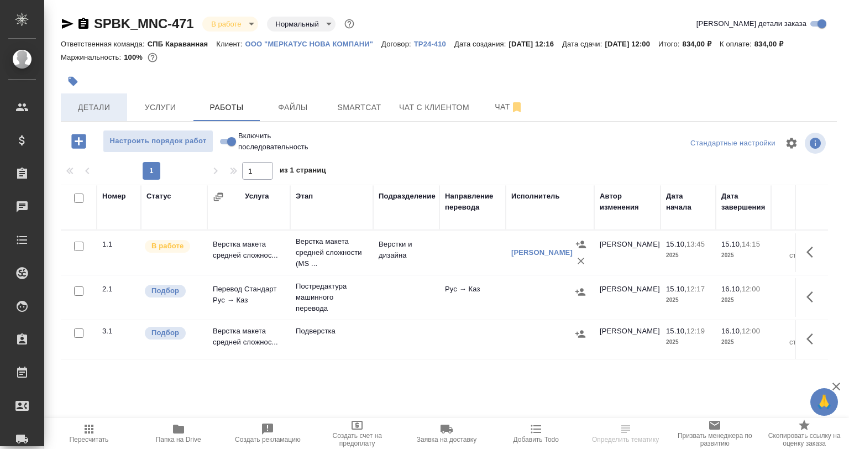
click at [109, 119] on button "Детали" at bounding box center [94, 107] width 66 height 28
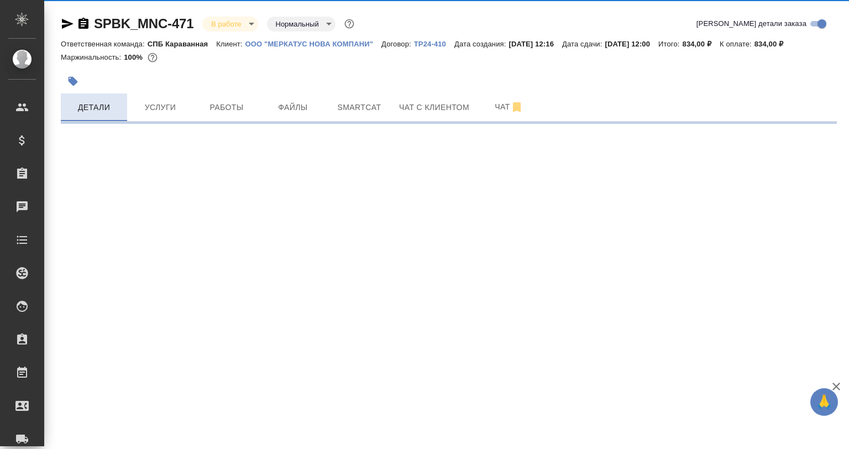
select select "RU"
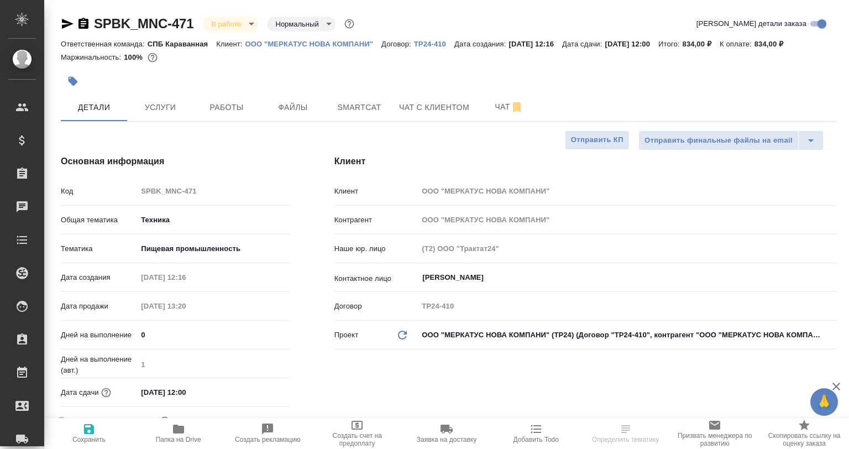
type textarea "x"
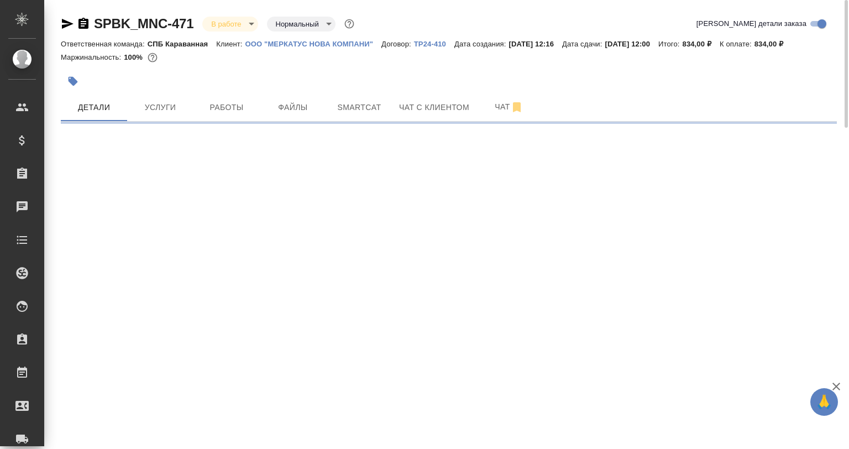
select select "RU"
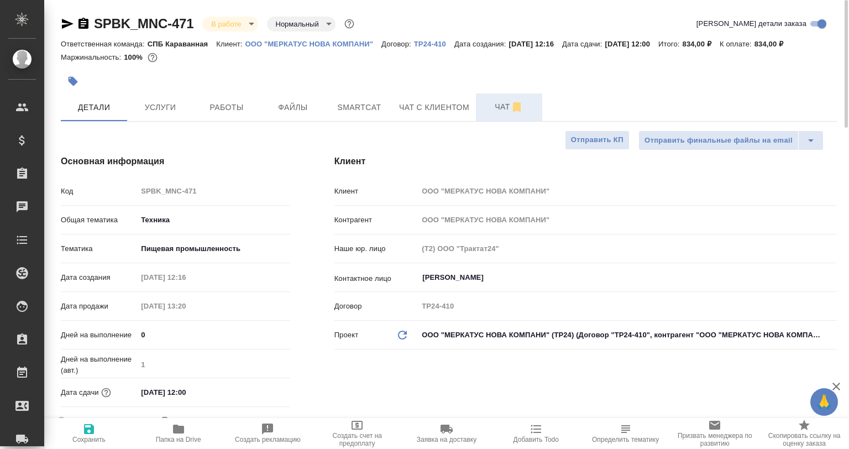
type textarea "x"
click at [491, 104] on span "Чат" at bounding box center [509, 107] width 53 height 14
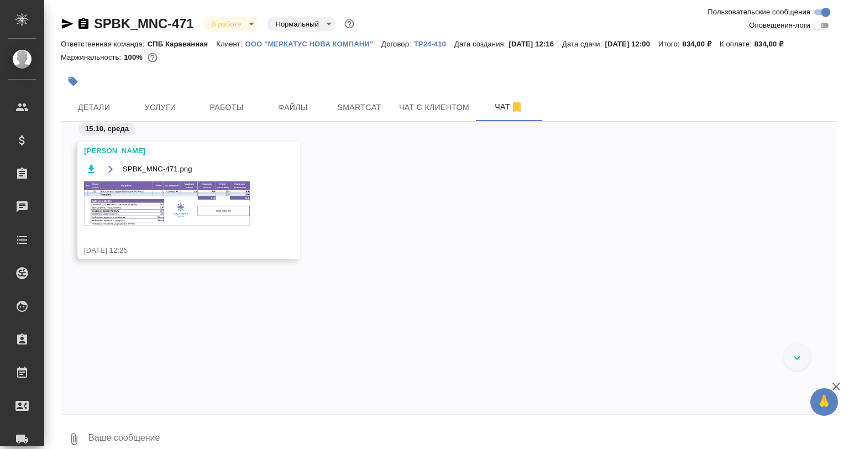
click at [813, 28] on input "Оповещения-логи" at bounding box center [817, 25] width 40 height 13
checkbox input "true"
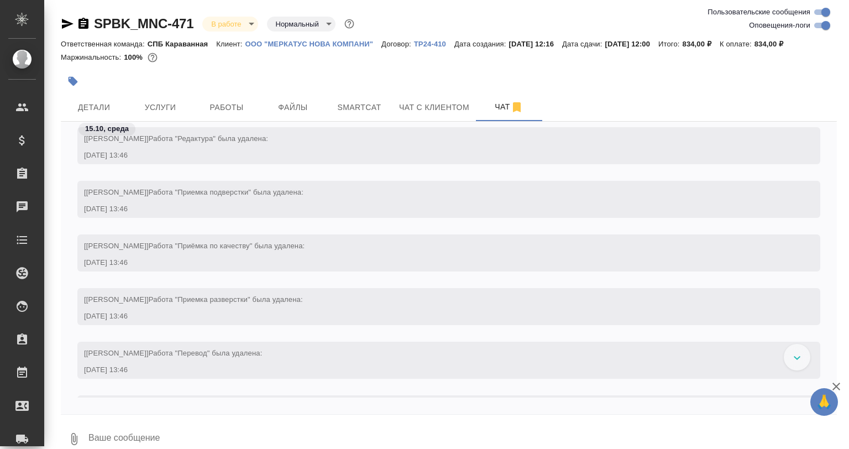
scroll to position [2290, 0]
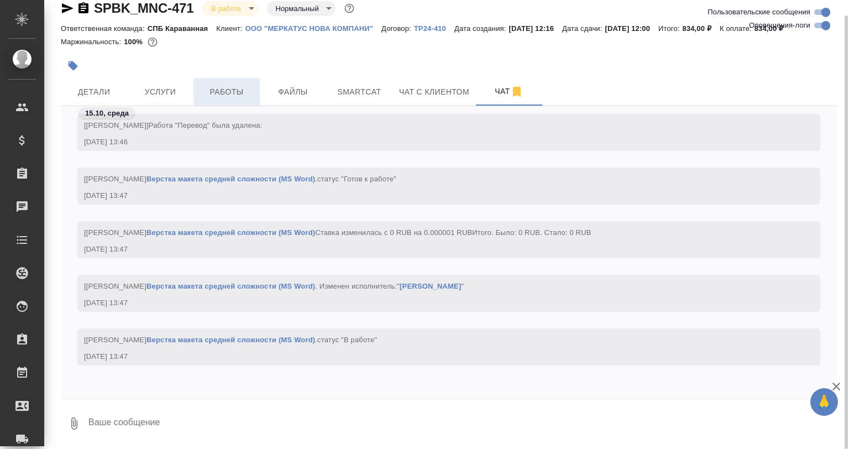
click at [227, 92] on span "Работы" at bounding box center [226, 92] width 53 height 14
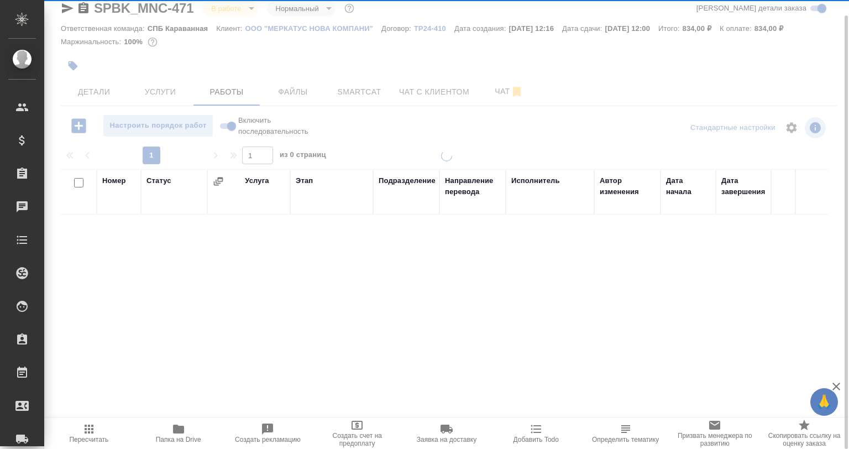
scroll to position [15, 0]
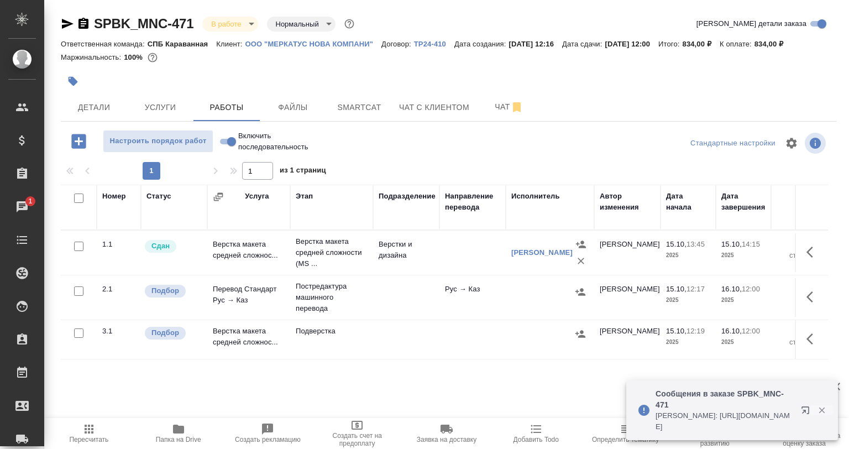
click at [819, 411] on icon "button" at bounding box center [822, 410] width 10 height 10
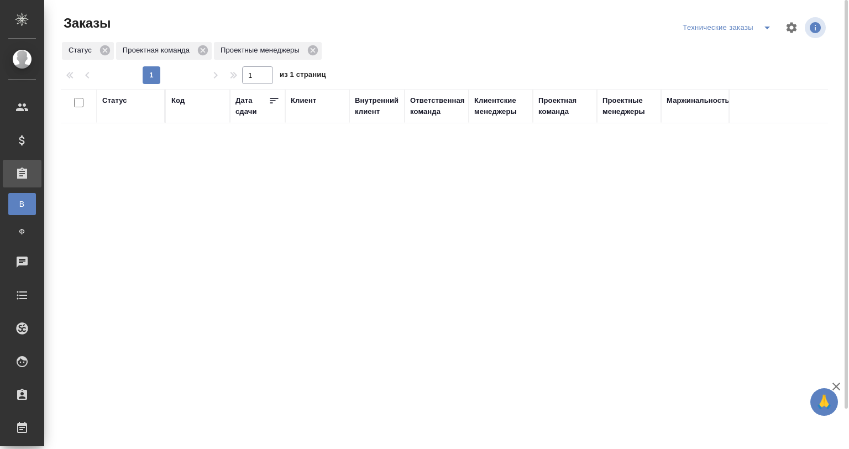
click at [761, 27] on icon "split button" at bounding box center [767, 27] width 13 height 13
click at [725, 66] on li "юридические заказы" at bounding box center [729, 68] width 98 height 18
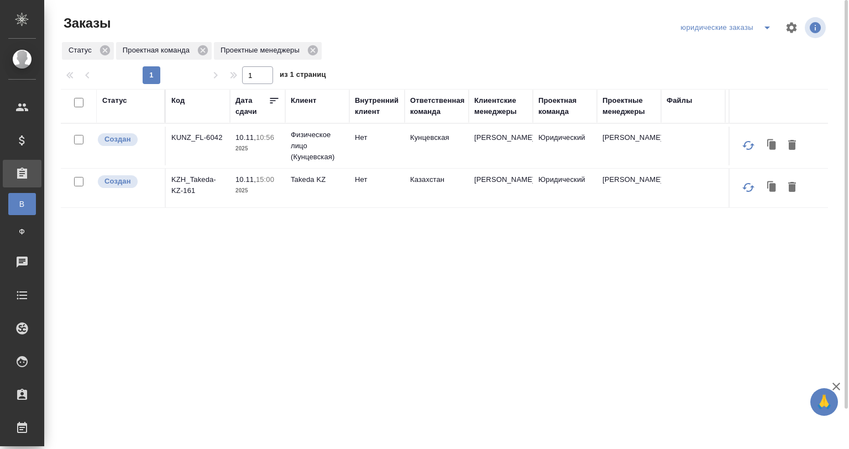
click at [763, 26] on icon "split button" at bounding box center [767, 27] width 13 height 13
click at [736, 44] on li "Мои заказы" at bounding box center [728, 50] width 101 height 18
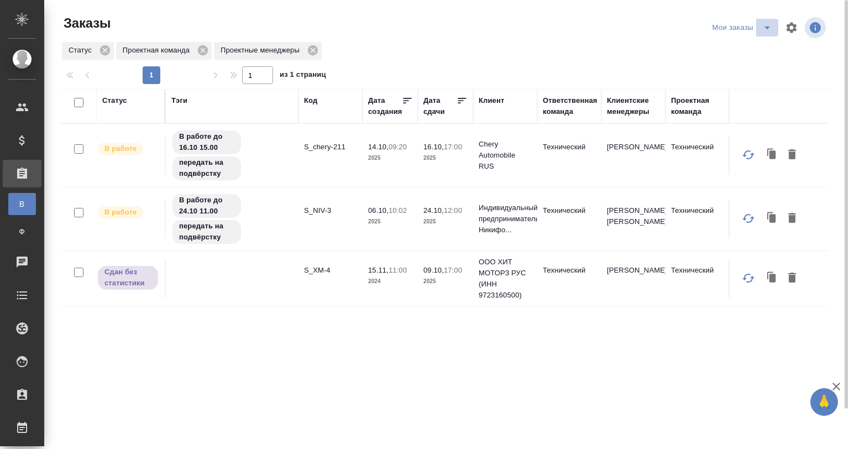
click at [769, 27] on icon "split button" at bounding box center [767, 28] width 6 height 3
click at [724, 67] on li "Технические заказы" at bounding box center [744, 68] width 94 height 18
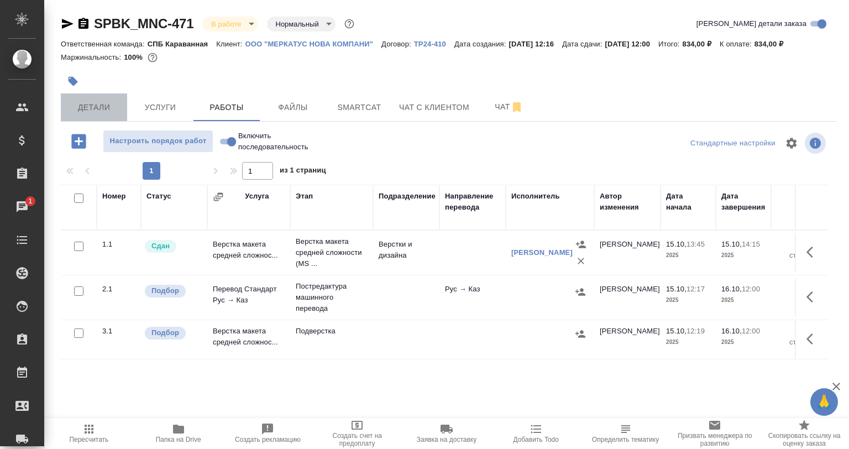
click at [106, 118] on button "Детали" at bounding box center [94, 107] width 66 height 28
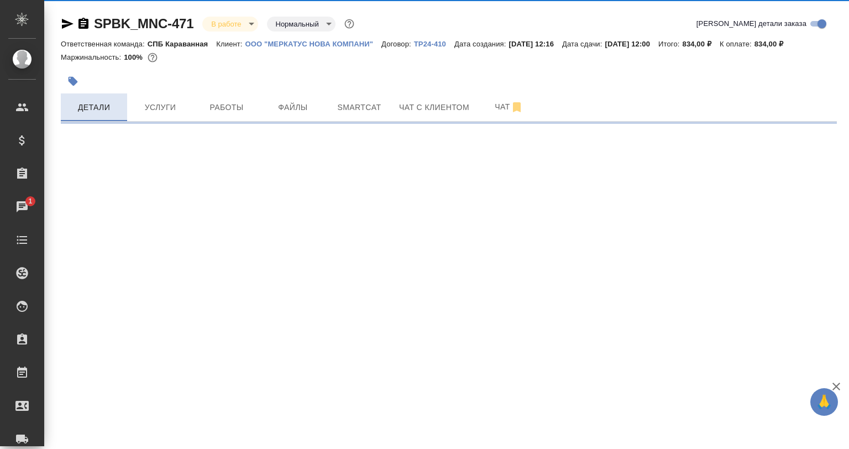
select select "RU"
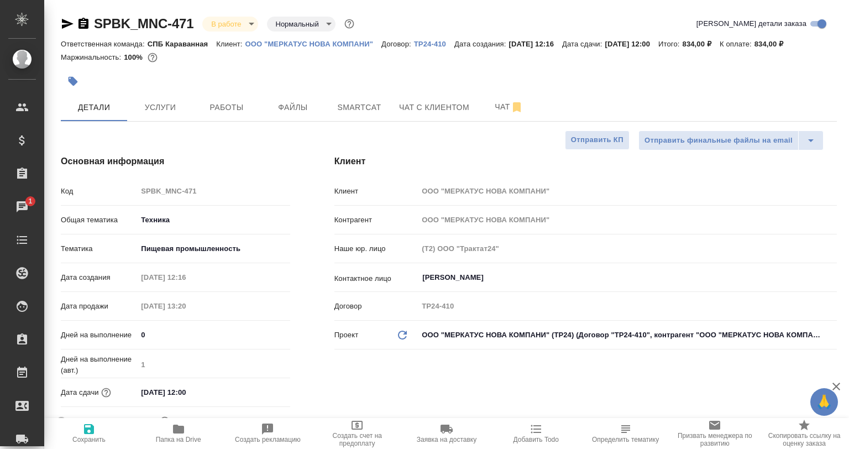
type textarea "x"
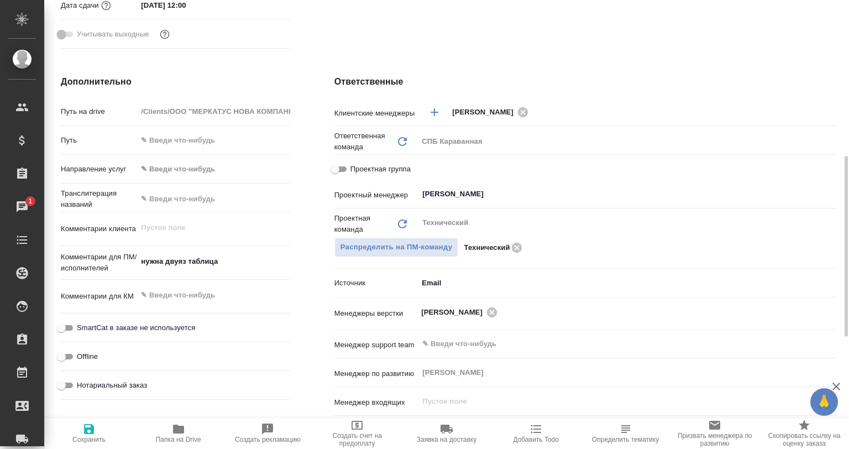
scroll to position [221, 0]
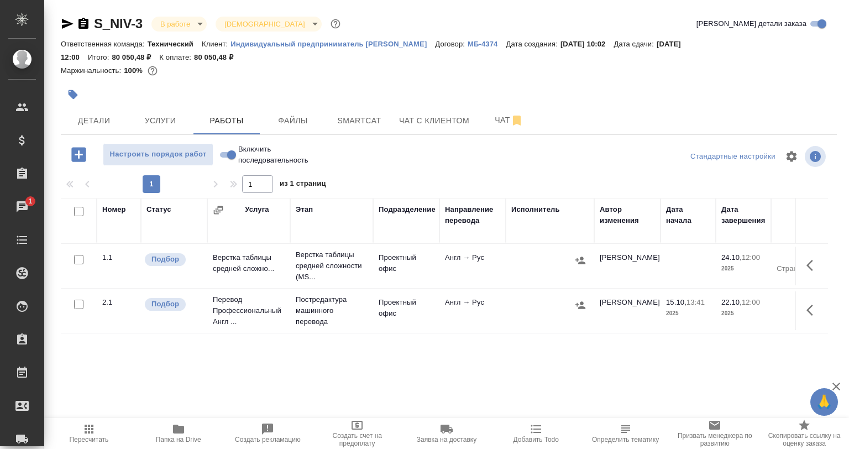
scroll to position [26, 0]
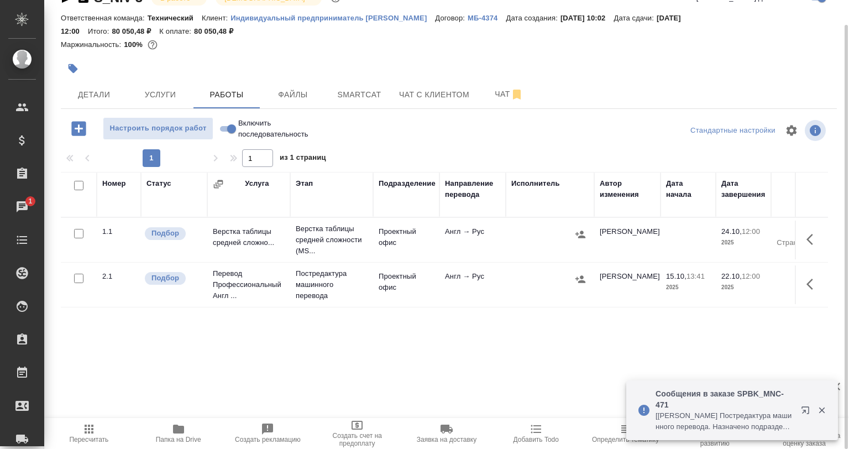
click at [811, 284] on icon "button" at bounding box center [812, 283] width 13 height 13
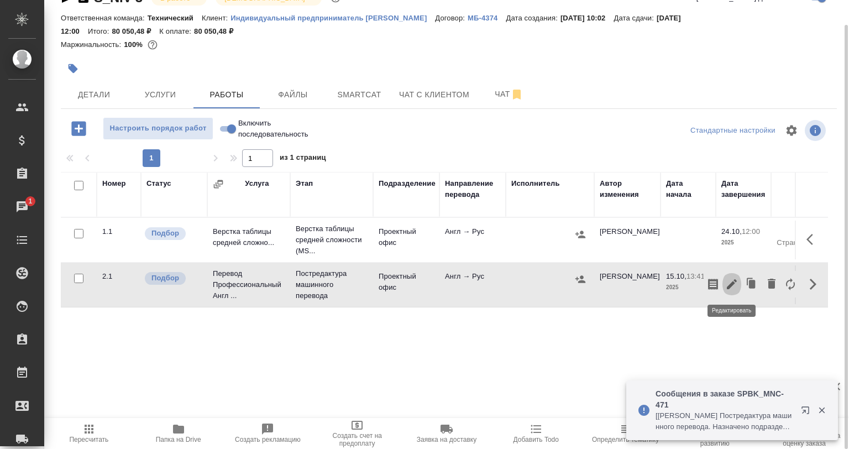
click at [729, 286] on icon "button" at bounding box center [732, 284] width 10 height 10
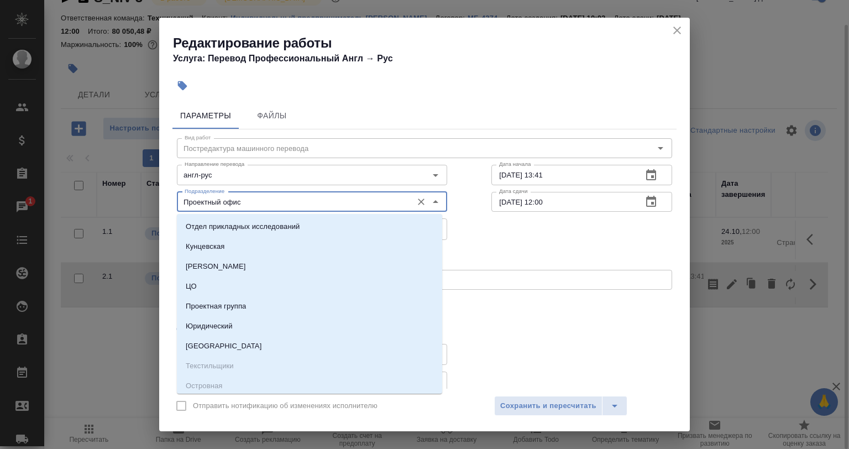
click at [228, 207] on input "Проектный офис" at bounding box center [293, 201] width 227 height 13
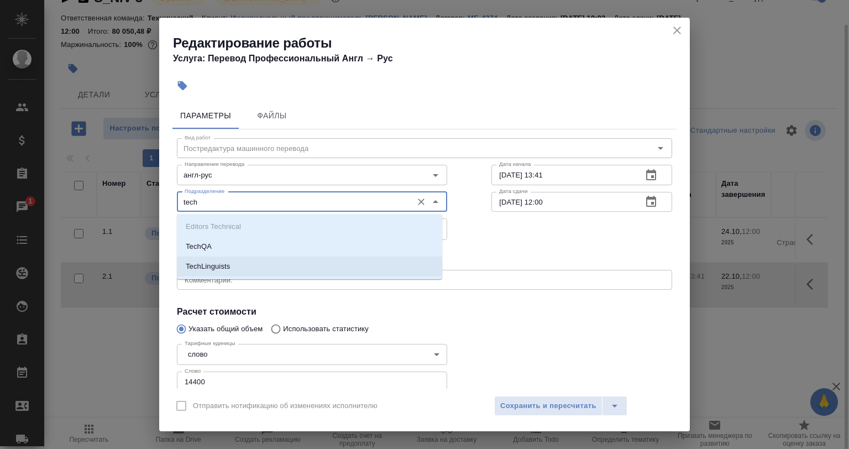
click at [203, 274] on li "TechLinguists" at bounding box center [309, 266] width 265 height 20
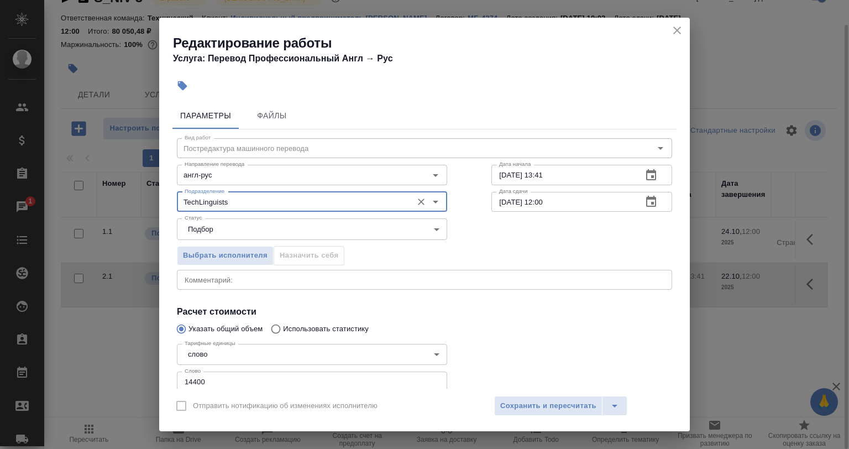
scroll to position [71, 0]
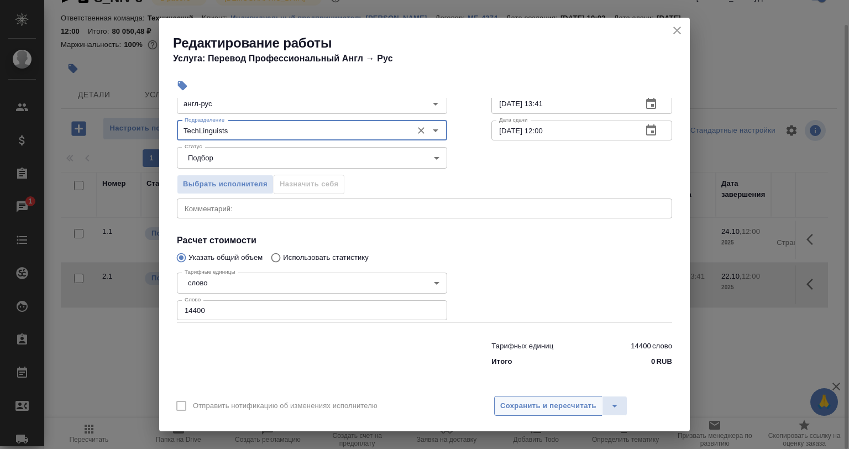
type input "TechLinguists"
click at [528, 400] on span "Сохранить и пересчитать" at bounding box center [548, 406] width 96 height 13
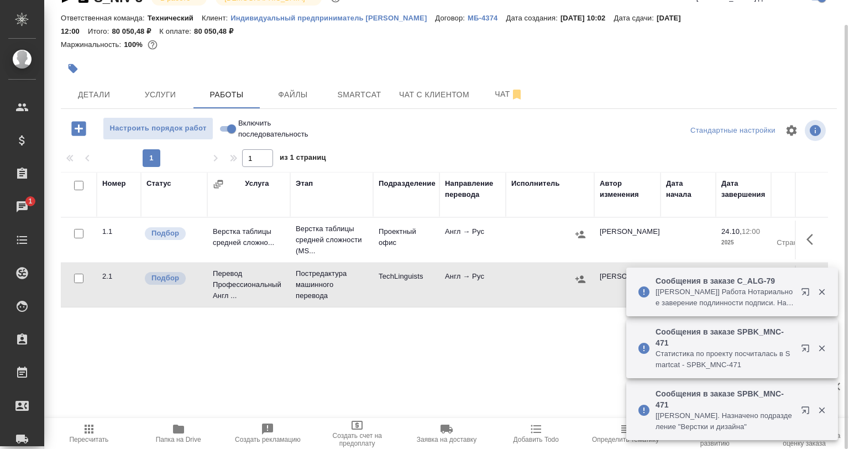
click at [818, 292] on icon "button" at bounding box center [822, 292] width 10 height 10
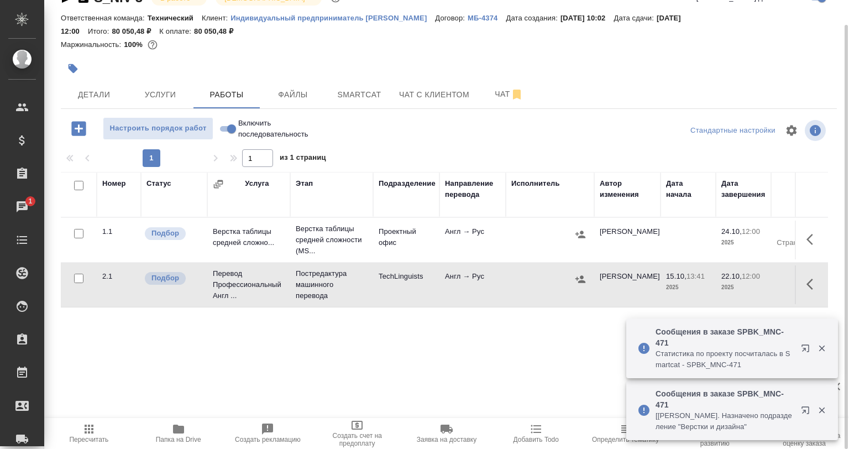
click at [809, 281] on icon "button" at bounding box center [809, 284] width 7 height 11
click at [723, 287] on div at bounding box center [752, 284] width 96 height 27
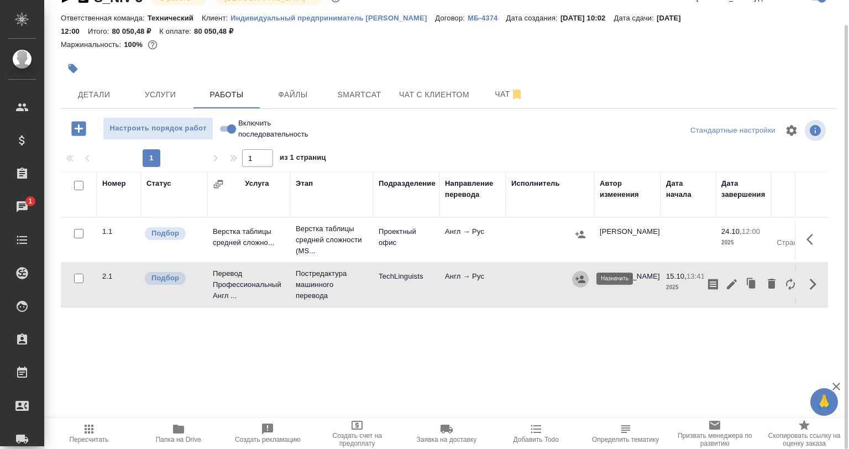
click at [584, 281] on icon "button" at bounding box center [580, 278] width 10 height 7
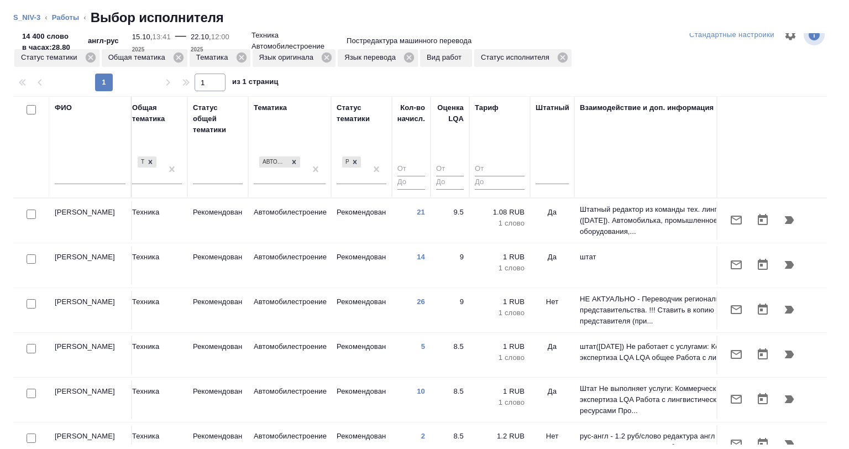
scroll to position [0, 809]
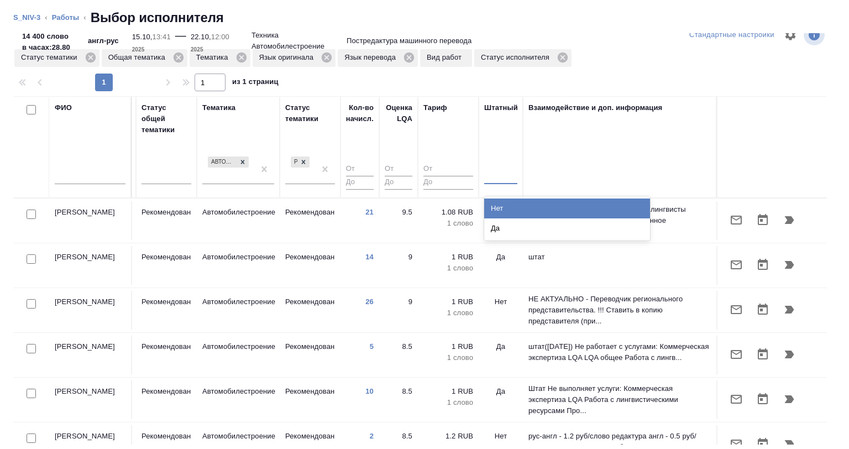
click at [484, 172] on div at bounding box center [500, 173] width 33 height 16
click at [491, 229] on div "Да" at bounding box center [567, 228] width 166 height 20
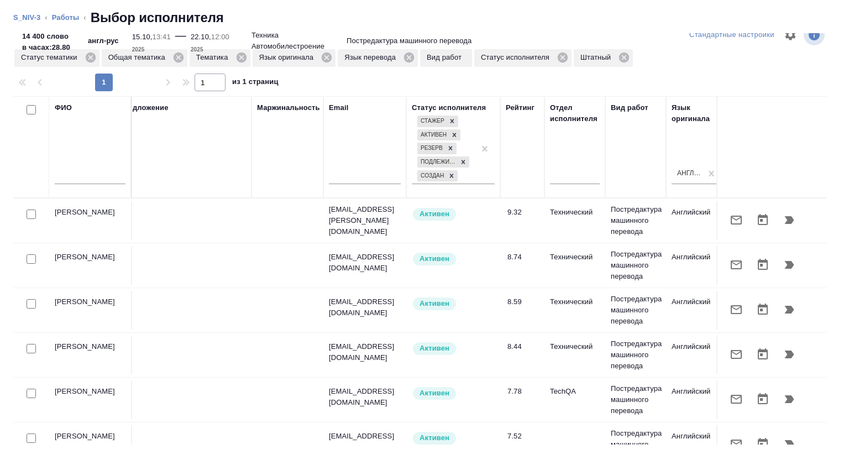
scroll to position [0, 0]
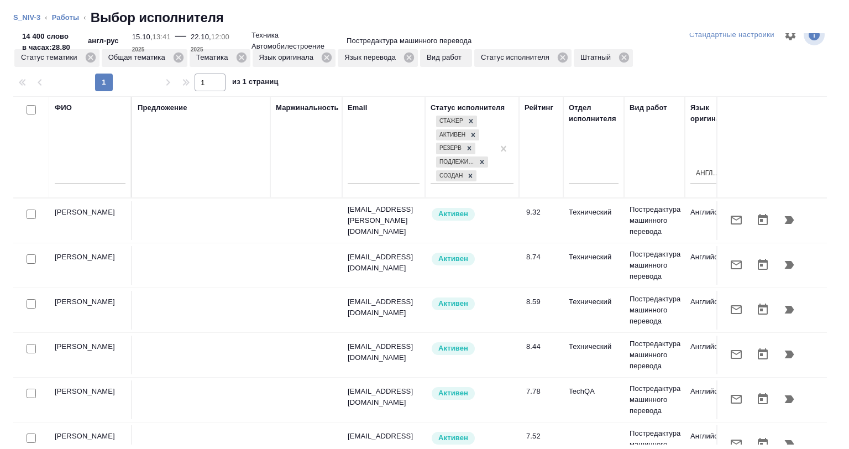
click at [30, 117] on div at bounding box center [31, 147] width 25 height 90
click at [30, 109] on input "checkbox" at bounding box center [31, 109] width 9 height 9
checkbox input "true"
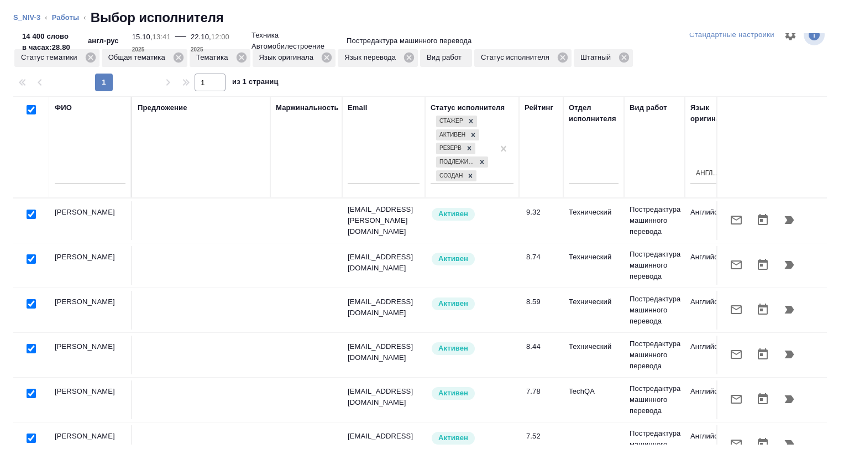
checkbox input "true"
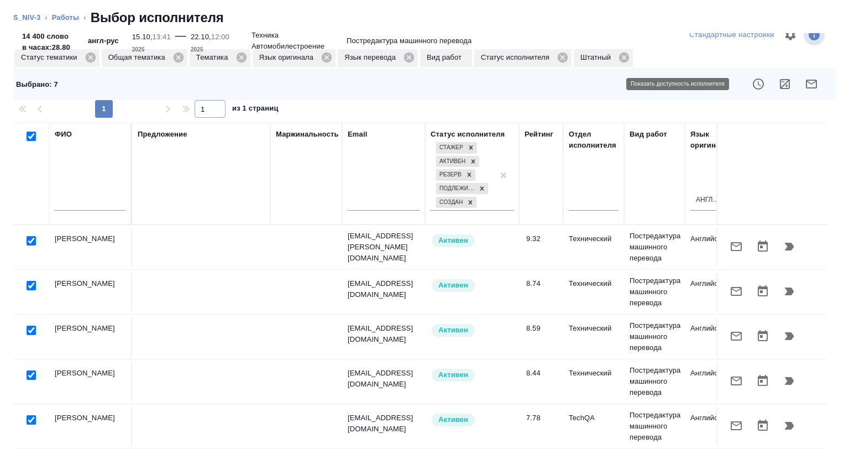
click at [772, 82] on button "button" at bounding box center [785, 84] width 27 height 27
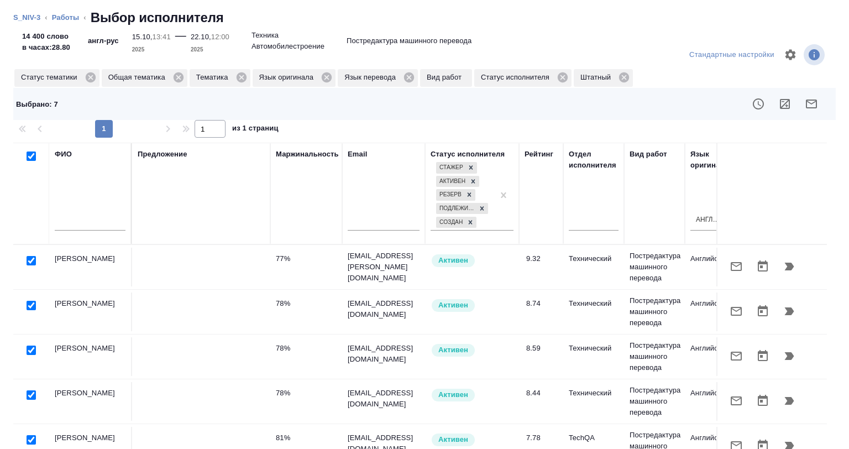
scroll to position [75, 0]
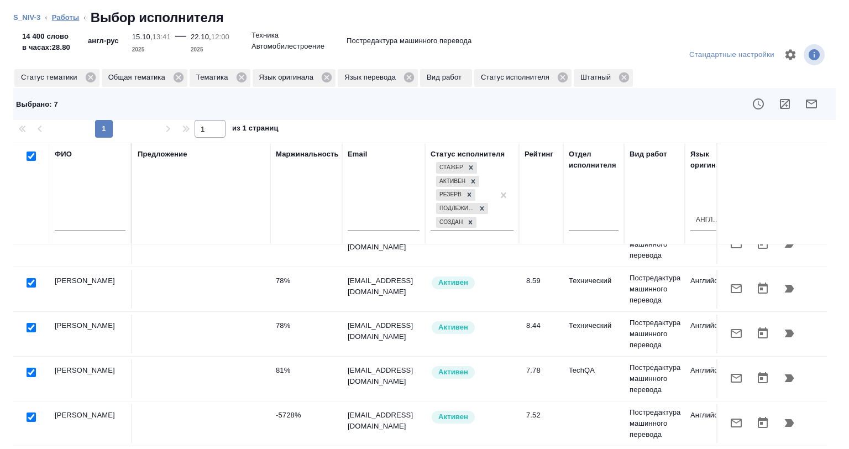
click at [57, 19] on link "Работы" at bounding box center [66, 17] width 28 height 8
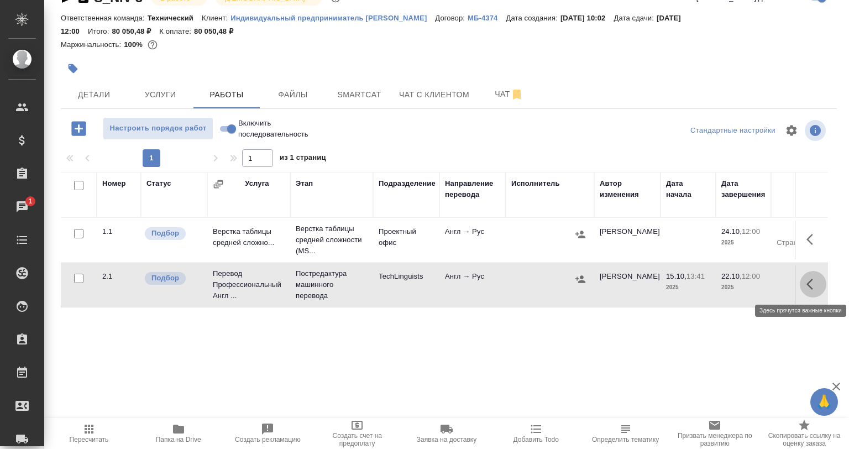
click at [814, 293] on button "button" at bounding box center [813, 284] width 27 height 27
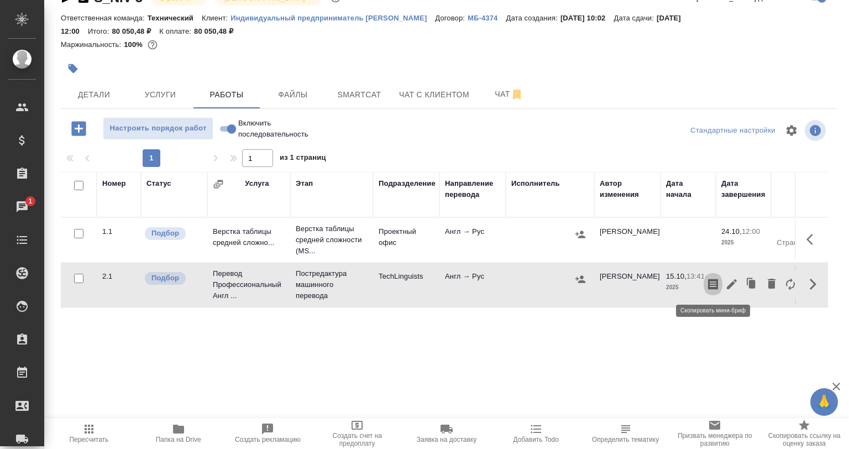
click at [704, 287] on button "button" at bounding box center [713, 284] width 19 height 27
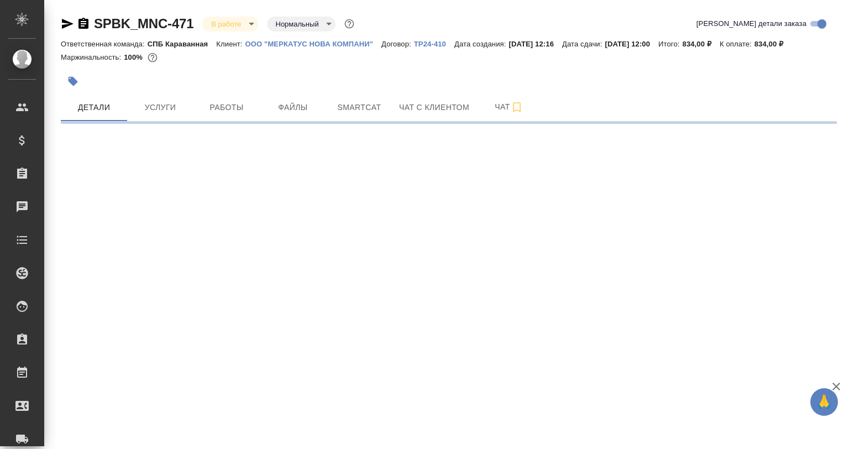
select select "RU"
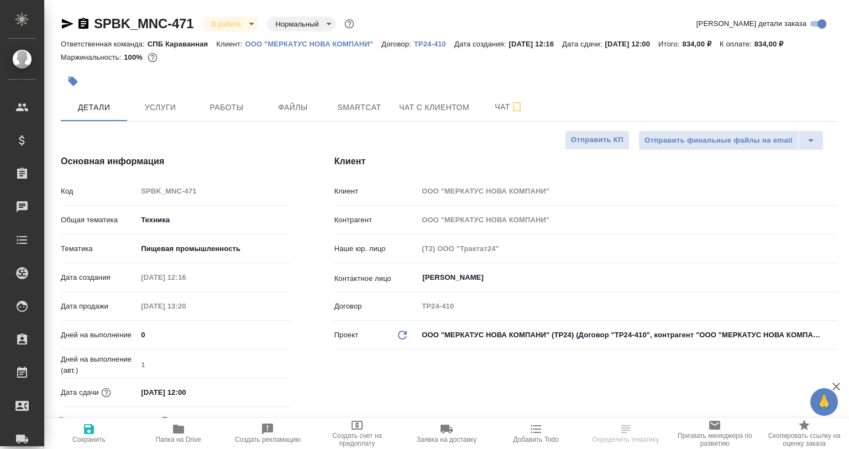
type textarea "x"
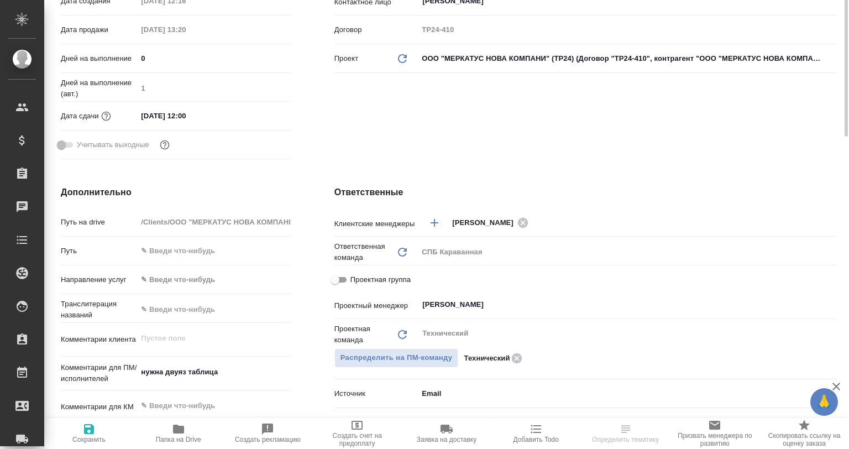
type textarea "x"
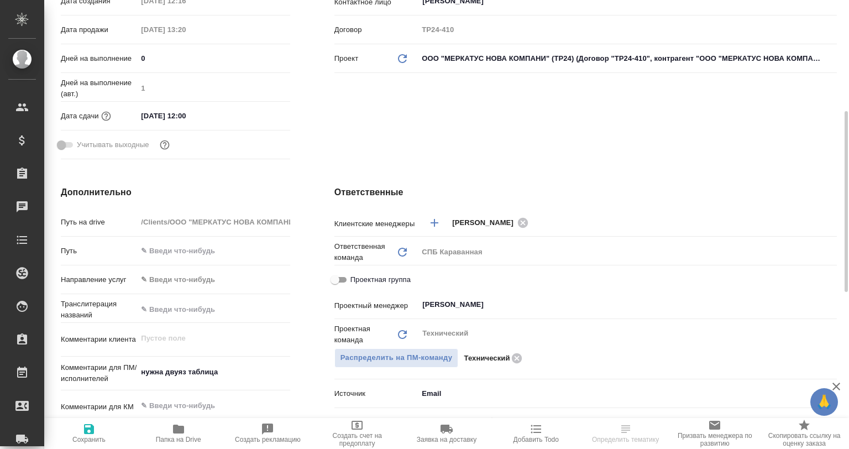
type textarea "x"
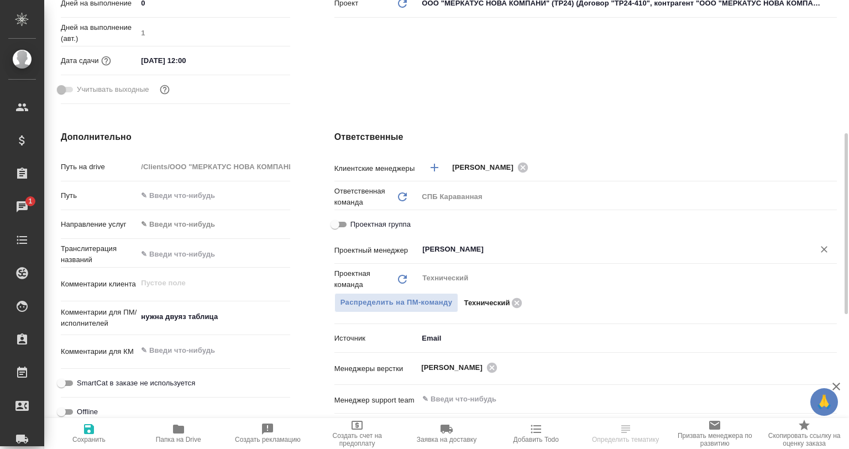
click at [495, 255] on input "[PERSON_NAME]" at bounding box center [608, 249] width 375 height 13
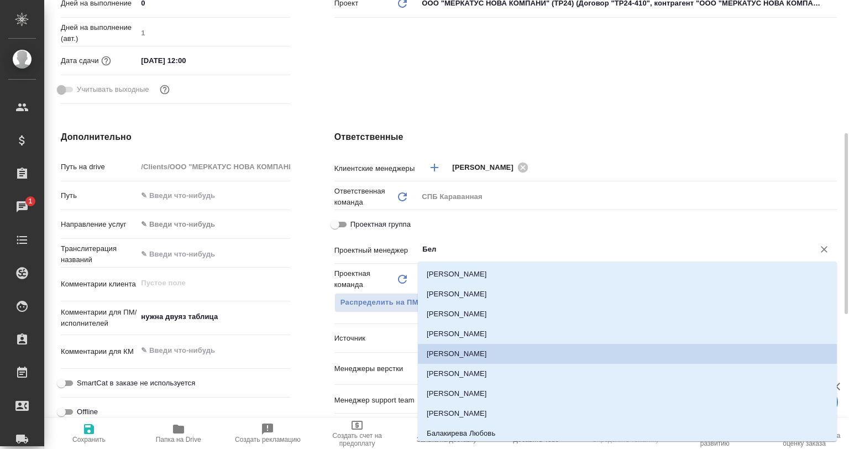
type input "Беля"
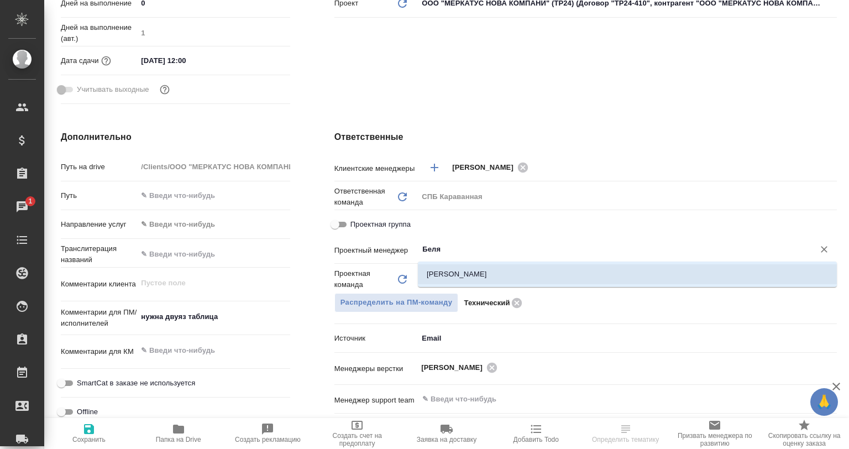
click at [482, 279] on li "Белякова Юлия" at bounding box center [627, 274] width 419 height 20
type textarea "x"
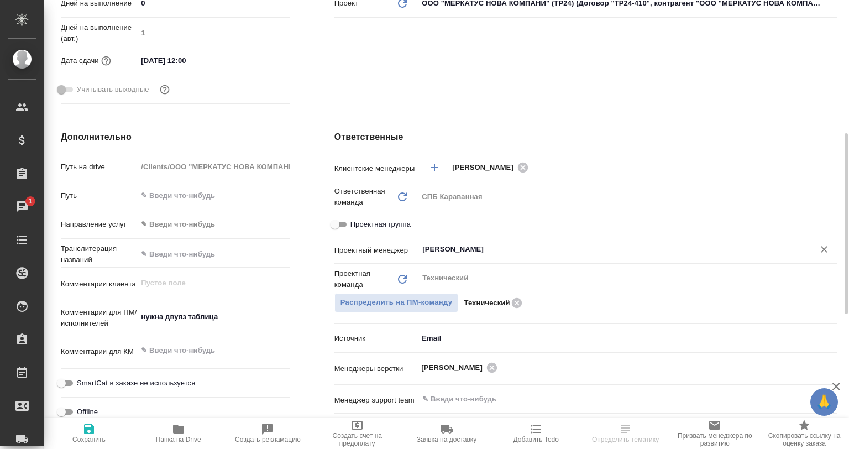
type input "Белякова Юлия"
click at [80, 421] on button "Сохранить" at bounding box center [89, 433] width 90 height 31
type textarea "x"
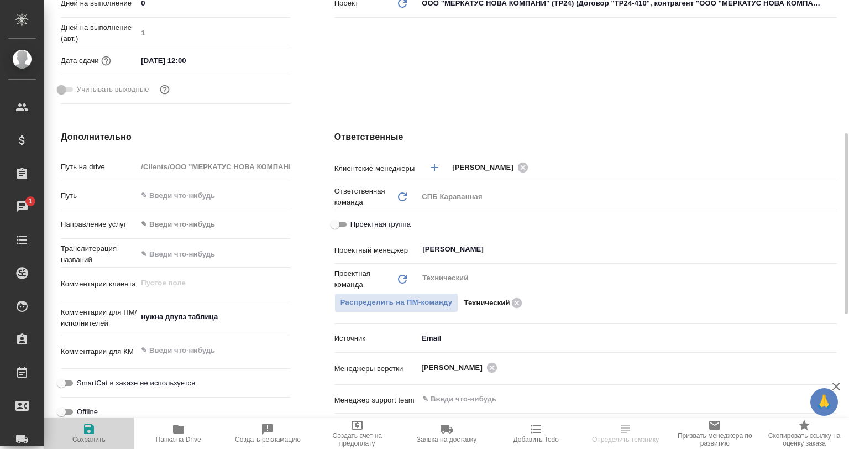
type textarea "x"
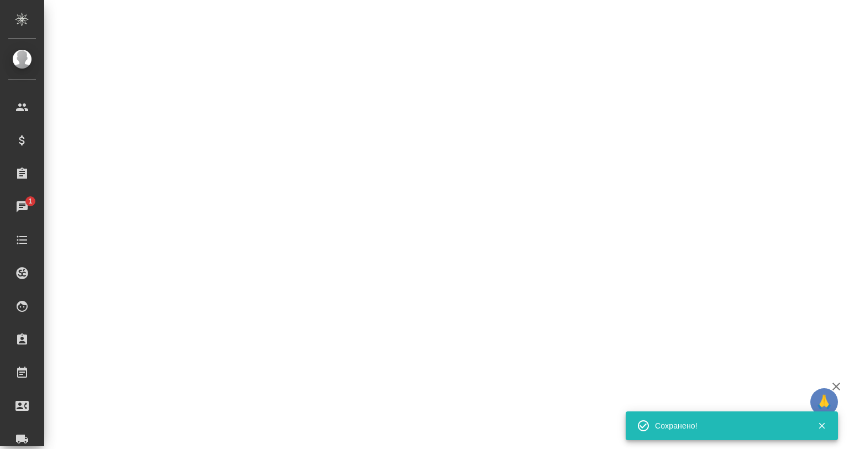
select select "RU"
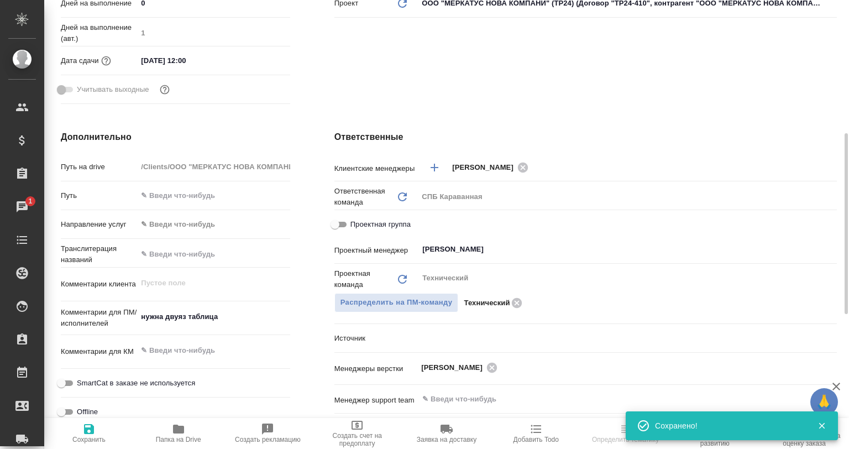
type textarea "x"
select select "RU"
type textarea "x"
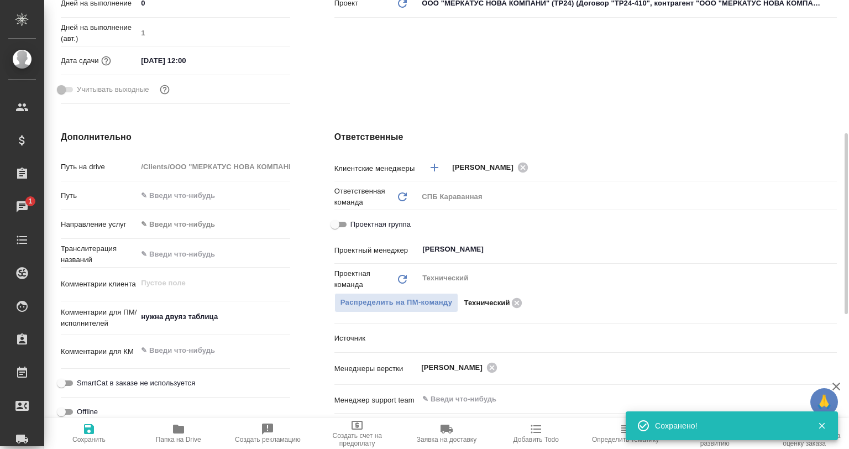
type textarea "x"
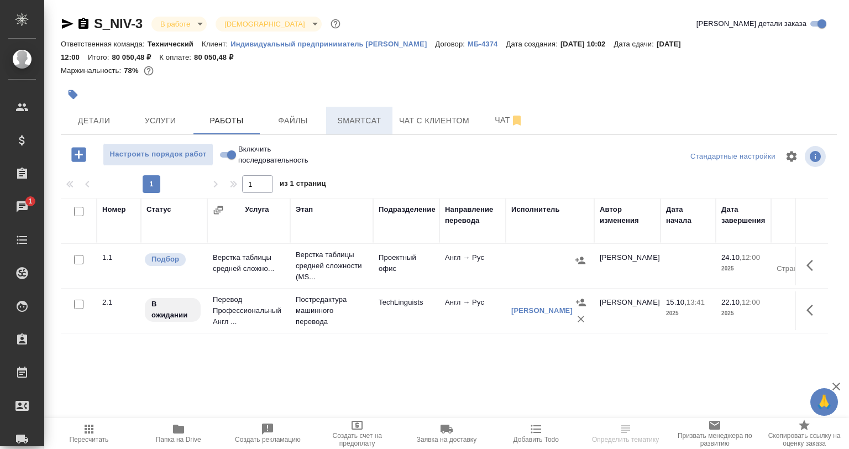
click at [326, 119] on button "Smartcat" at bounding box center [359, 121] width 66 height 28
click at [349, 122] on span "Smartcat" at bounding box center [359, 121] width 53 height 14
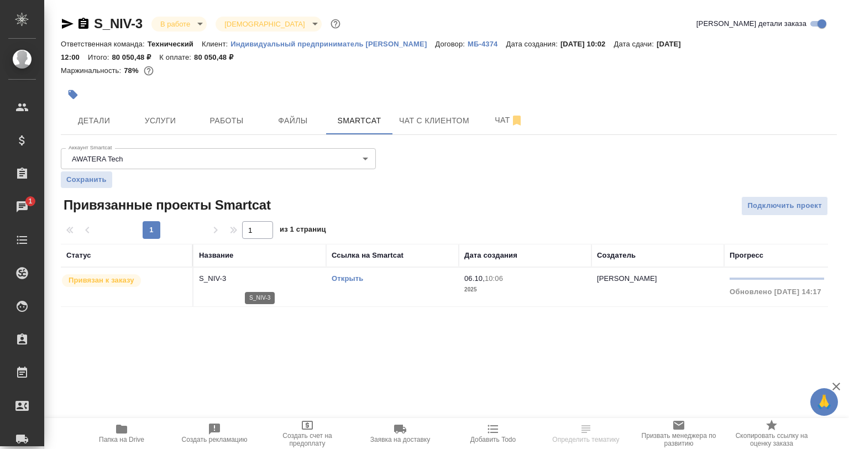
click at [276, 273] on p "S_NIV-3" at bounding box center [260, 278] width 122 height 11
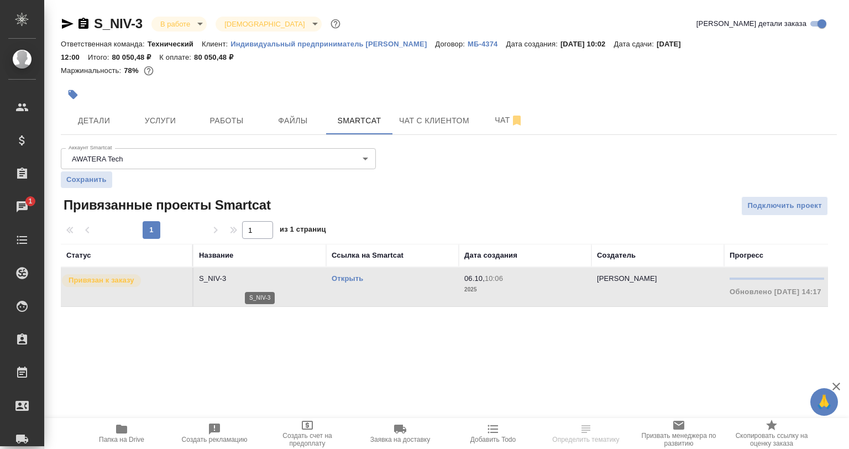
click at [276, 273] on p "S_NIV-3" at bounding box center [260, 278] width 122 height 11
click at [166, 122] on span "Услуги" at bounding box center [160, 121] width 53 height 14
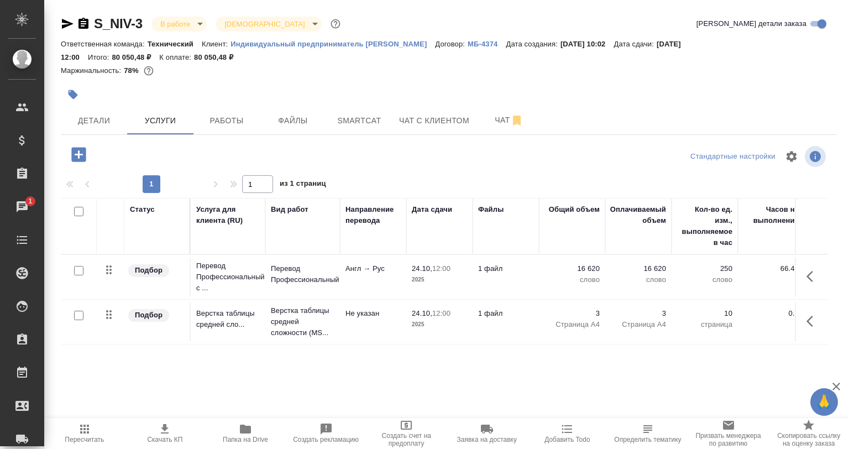
click at [81, 161] on icon "button" at bounding box center [78, 154] width 14 height 14
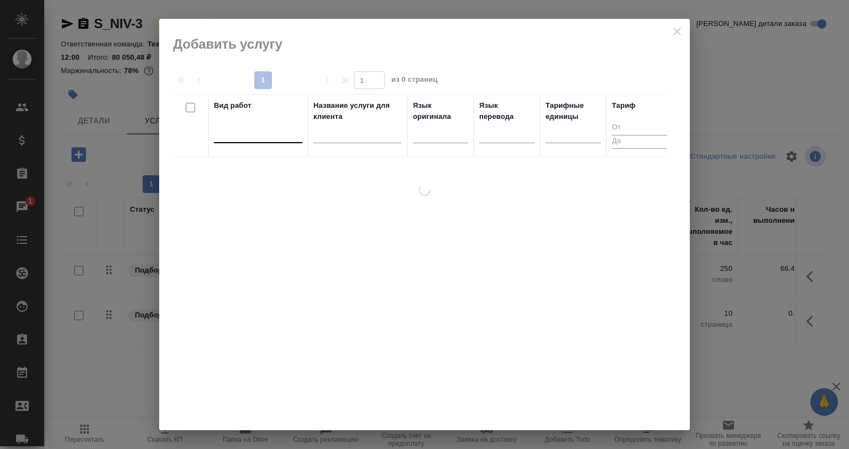
click at [274, 142] on div at bounding box center [258, 132] width 88 height 21
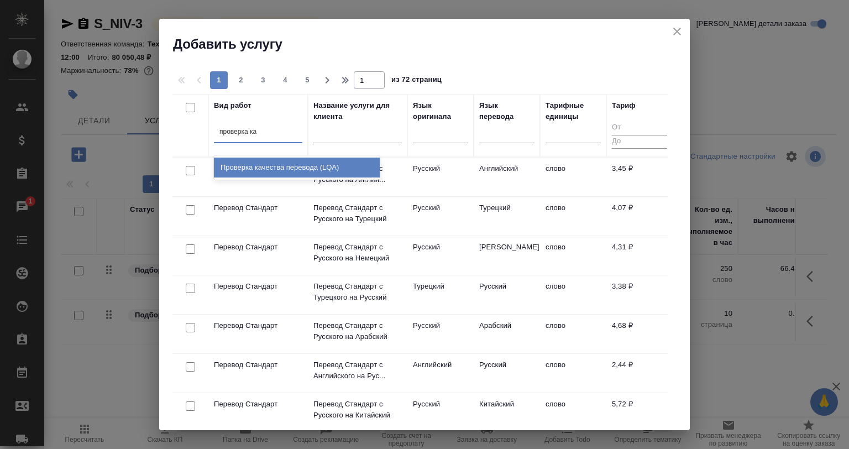
type input "проверка кач"
click at [357, 174] on div "Проверка качества перевода (LQA)" at bounding box center [297, 168] width 166 height 20
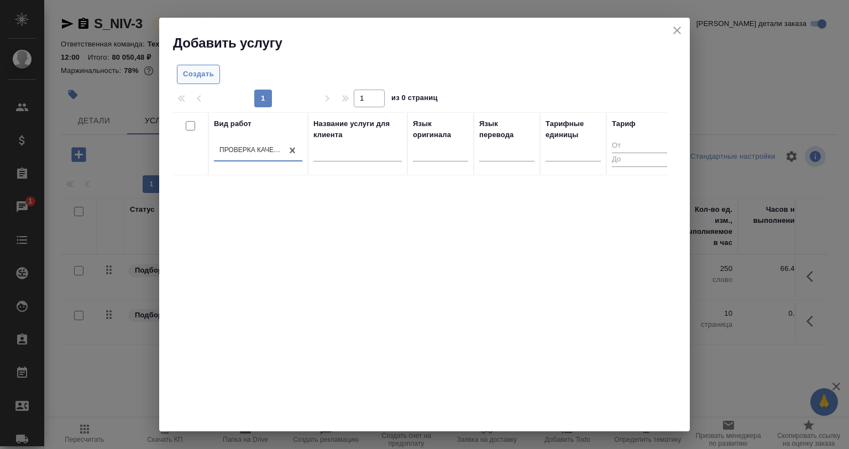
click at [197, 77] on span "Создать" at bounding box center [198, 74] width 31 height 13
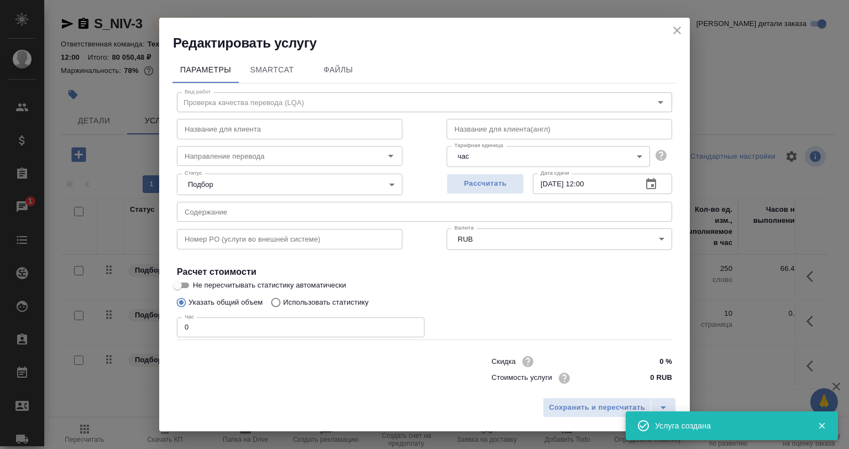
click at [675, 35] on icon "close" at bounding box center [676, 30] width 13 height 13
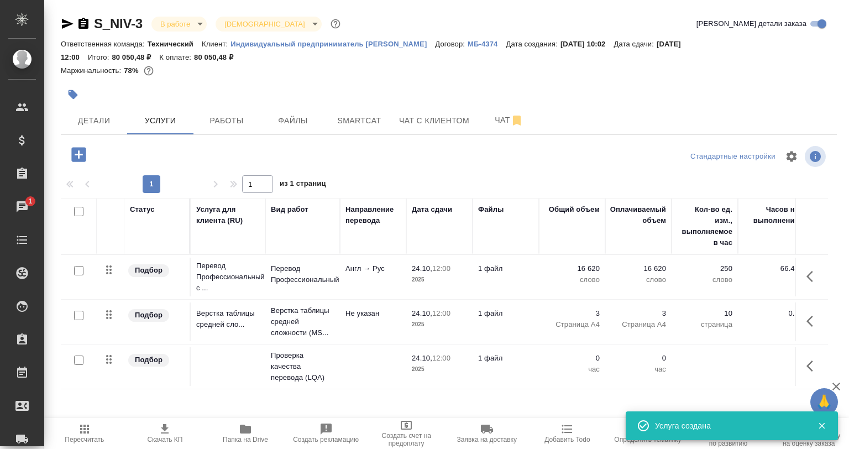
click at [803, 364] on button "button" at bounding box center [813, 366] width 27 height 27
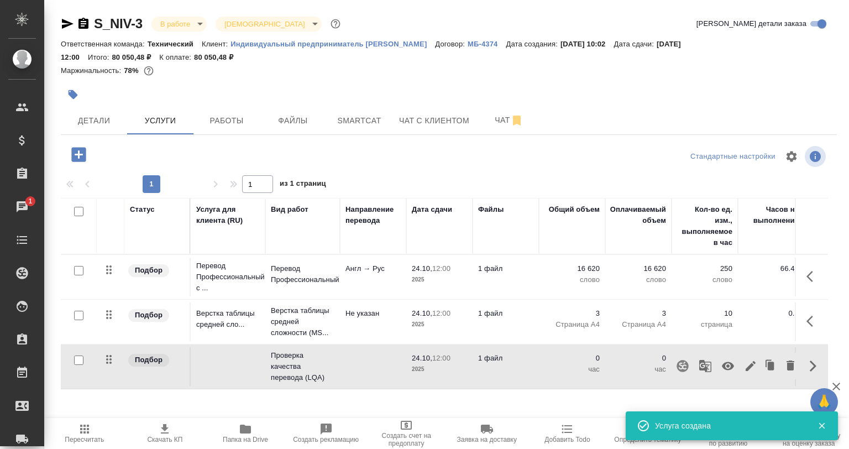
click at [735, 369] on button "button" at bounding box center [728, 366] width 27 height 27
click at [239, 115] on span "Работы" at bounding box center [226, 121] width 53 height 14
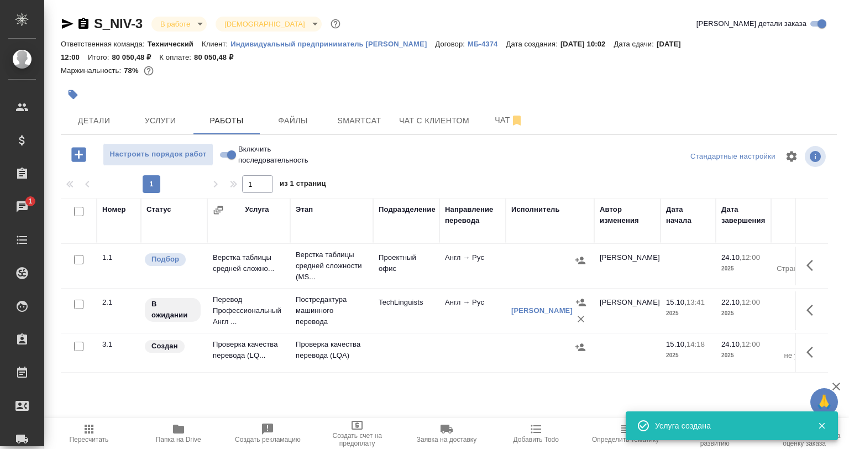
scroll to position [26, 0]
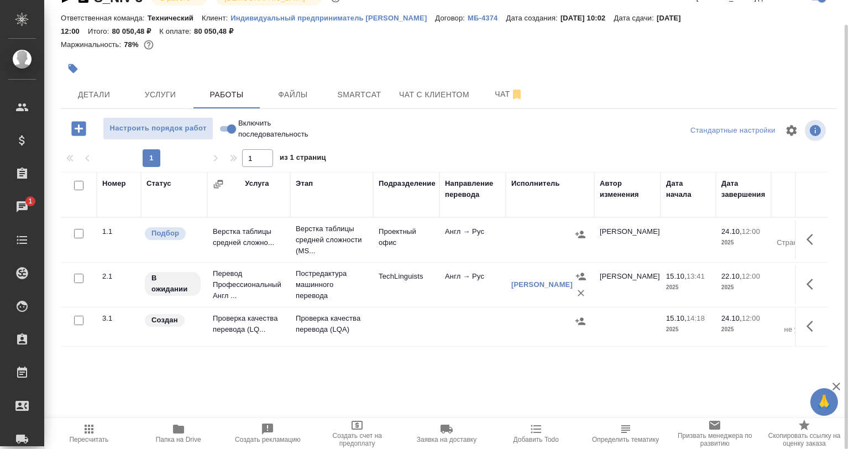
click at [574, 319] on button "button" at bounding box center [580, 321] width 17 height 17
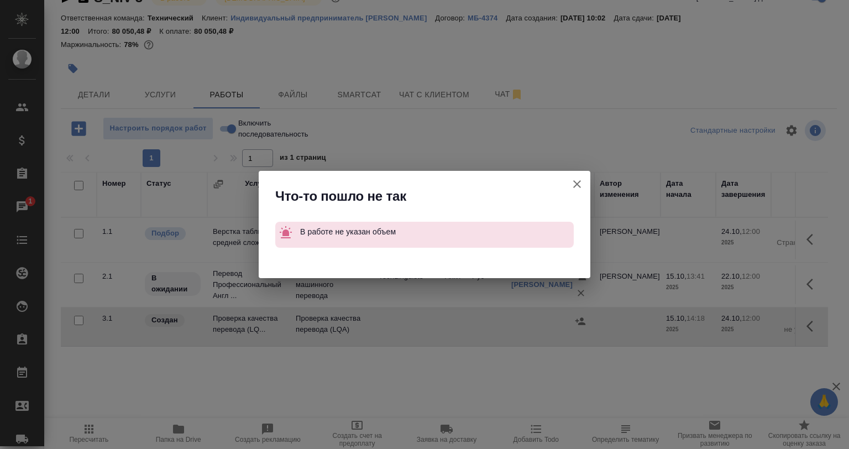
click at [575, 186] on icon "button" at bounding box center [577, 184] width 8 height 8
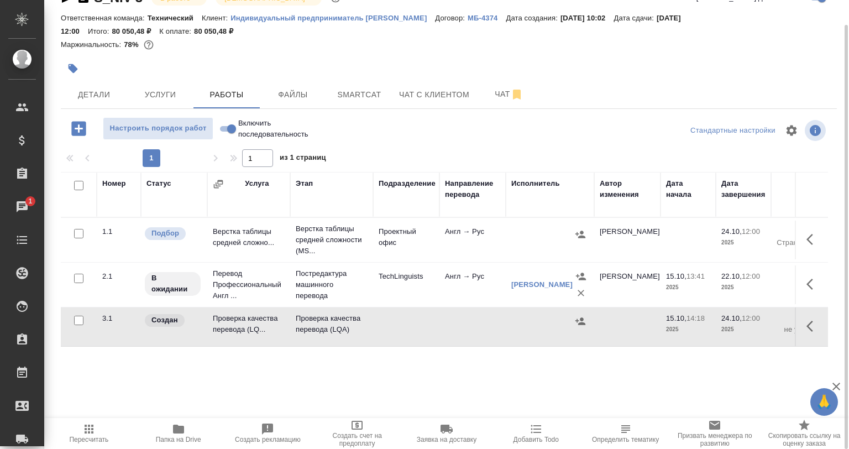
click at [812, 321] on icon "button" at bounding box center [809, 326] width 7 height 11
click at [735, 319] on icon "button" at bounding box center [731, 325] width 13 height 13
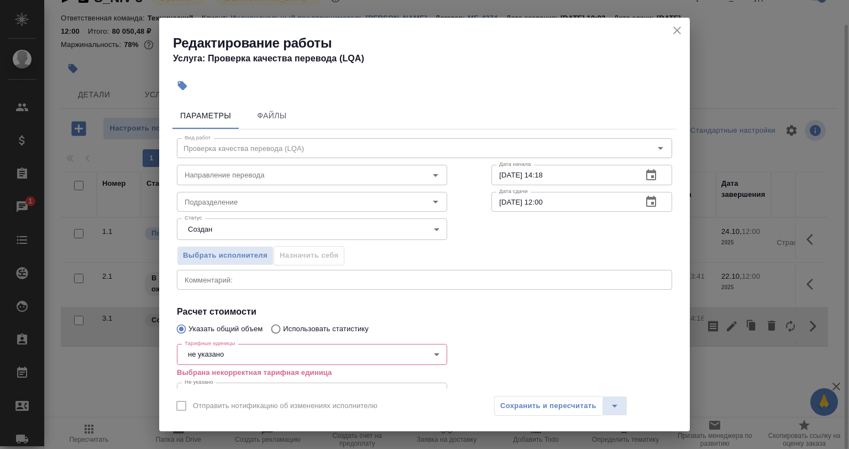
scroll to position [82, 0]
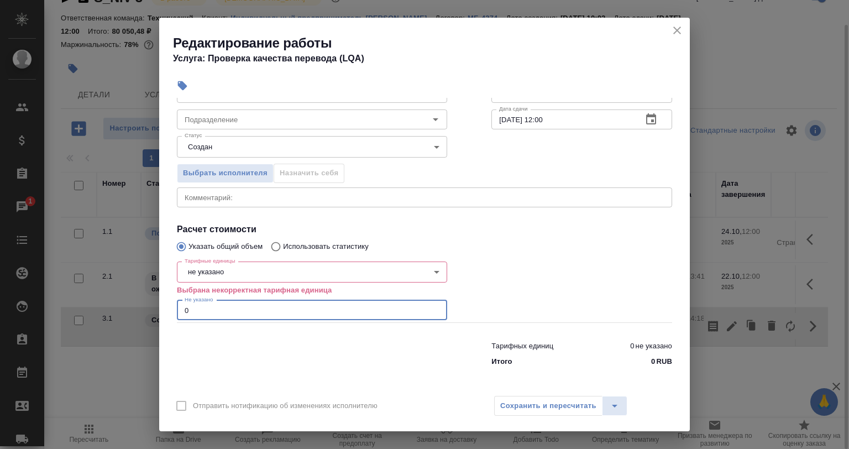
drag, startPoint x: 214, startPoint y: 307, endPoint x: 145, endPoint y: 301, distance: 70.0
click at [145, 302] on div "Редактирование работы Услуга: Проверка качества перевода (LQA) Параметры Файлы …" at bounding box center [424, 224] width 849 height 449
type input "1"
click at [222, 272] on body "🙏 .cls-1 fill:#fff; AWATERA Babkina Anastasiya Клиенты Спецификации Заказы 1 Ча…" at bounding box center [424, 224] width 849 height 449
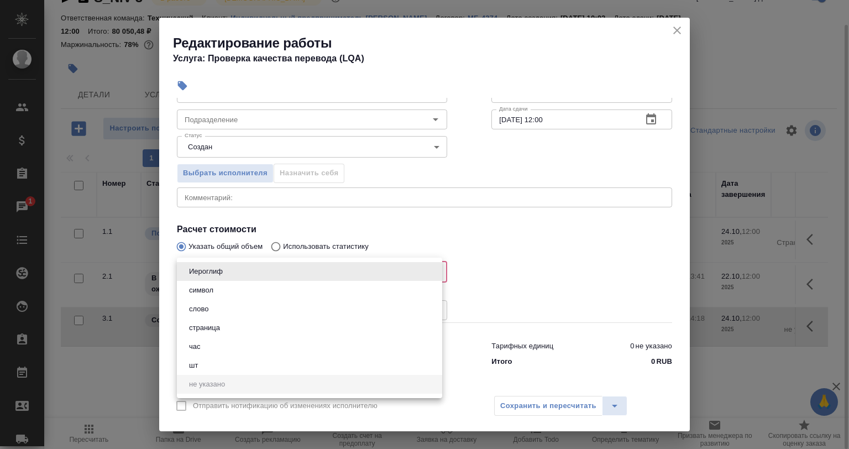
click at [223, 342] on li "час" at bounding box center [309, 346] width 265 height 19
type input "5a8b1489cc6b4906c91bfd93"
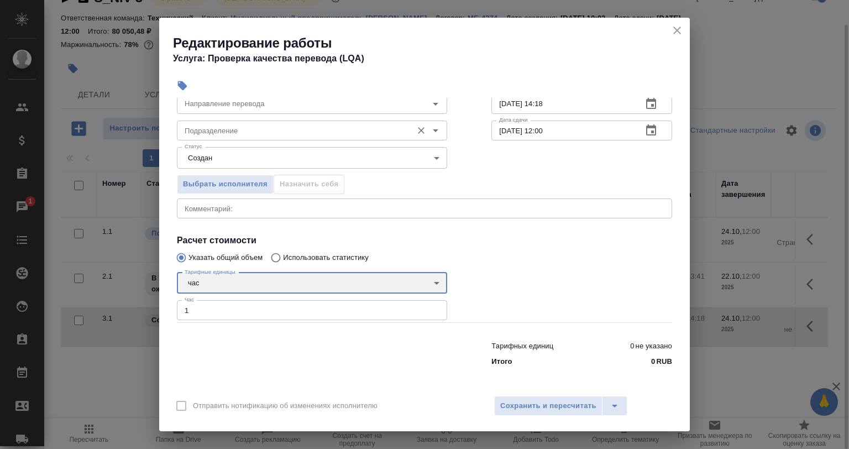
scroll to position [0, 0]
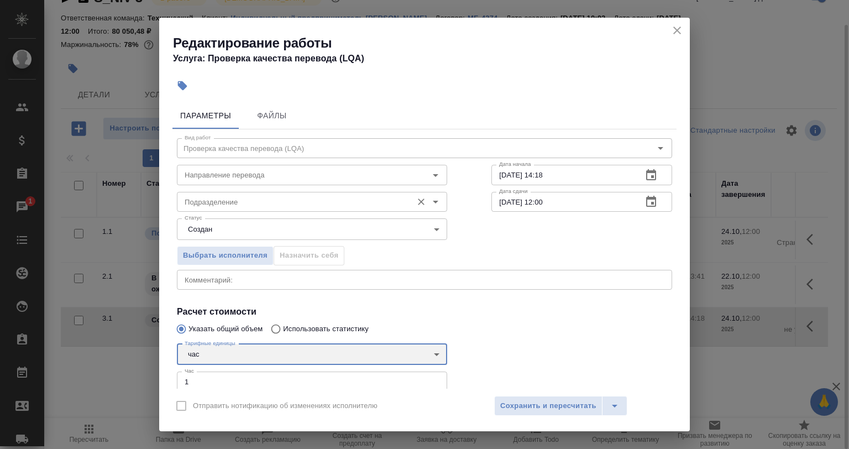
click at [248, 211] on div "Подразделение" at bounding box center [312, 202] width 270 height 20
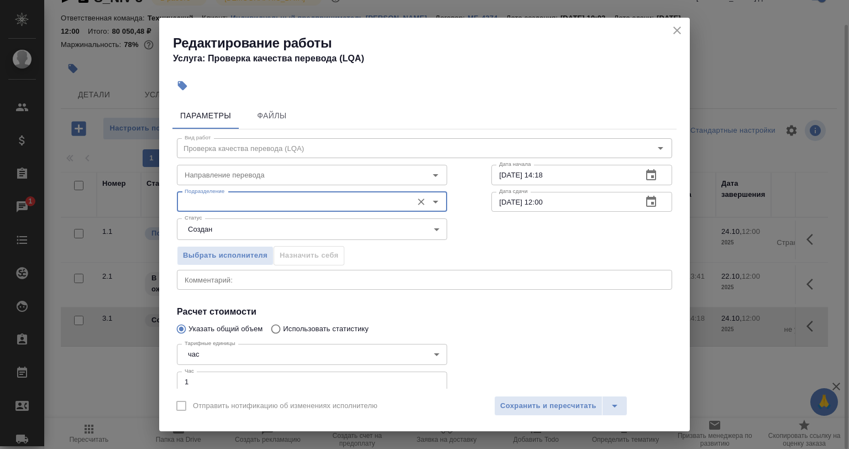
click at [240, 230] on body "🙏 .cls-1 fill:#fff; AWATERA Babkina Anastasiya Клиенты Спецификации Заказы 1 Ча…" at bounding box center [424, 224] width 849 height 449
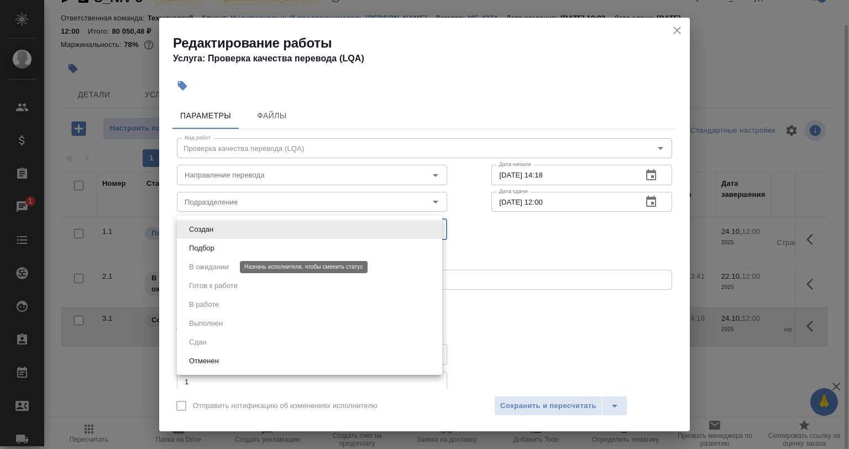
click at [211, 242] on button "Подбор" at bounding box center [202, 248] width 32 height 12
type input "recruiting"
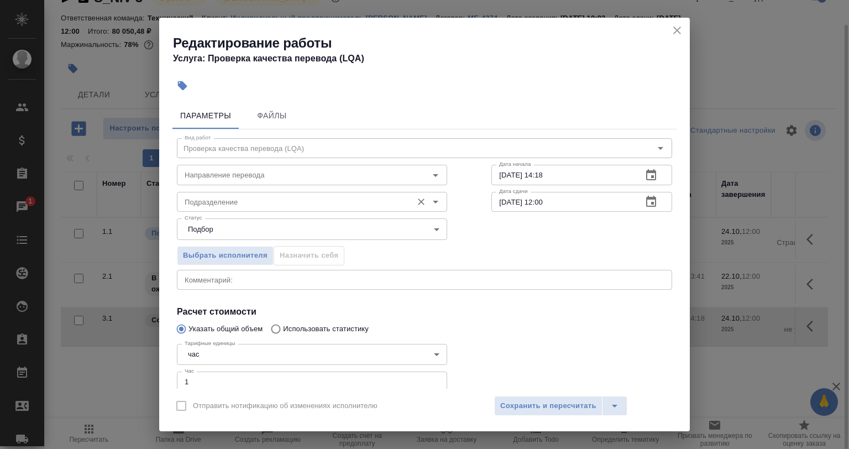
click at [219, 202] on input "Подразделение" at bounding box center [293, 201] width 227 height 13
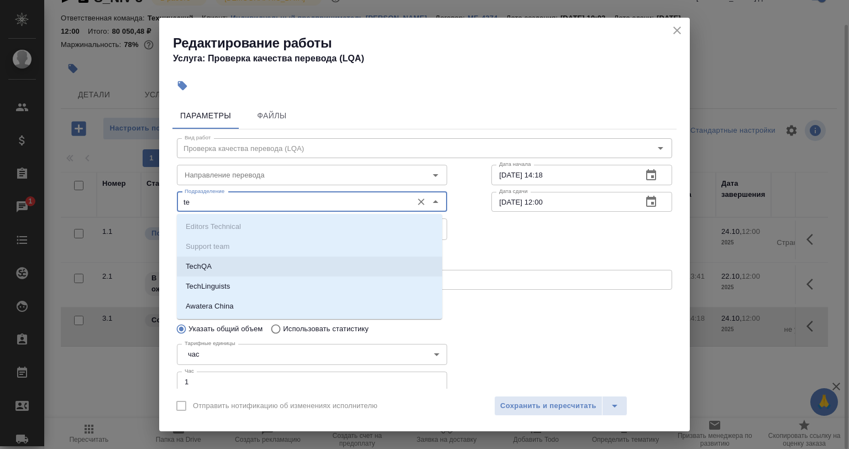
click at [224, 263] on li "TechQA" at bounding box center [309, 266] width 265 height 20
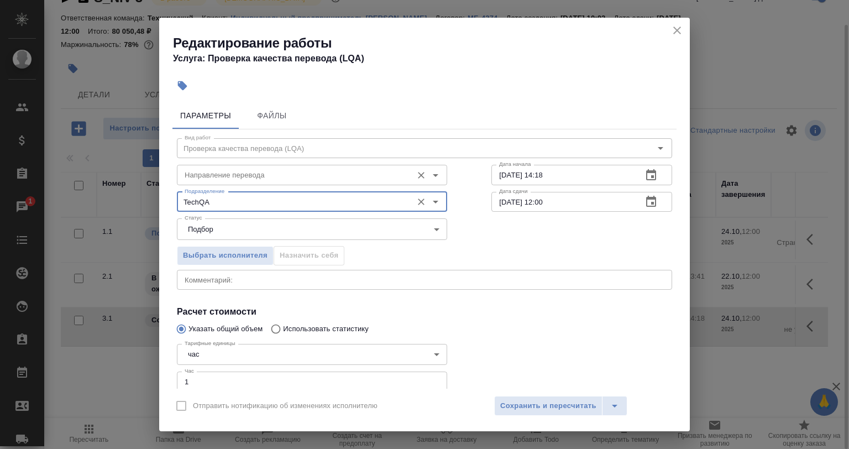
click at [218, 184] on div "Направление перевода" at bounding box center [312, 175] width 270 height 20
type input "TechQA"
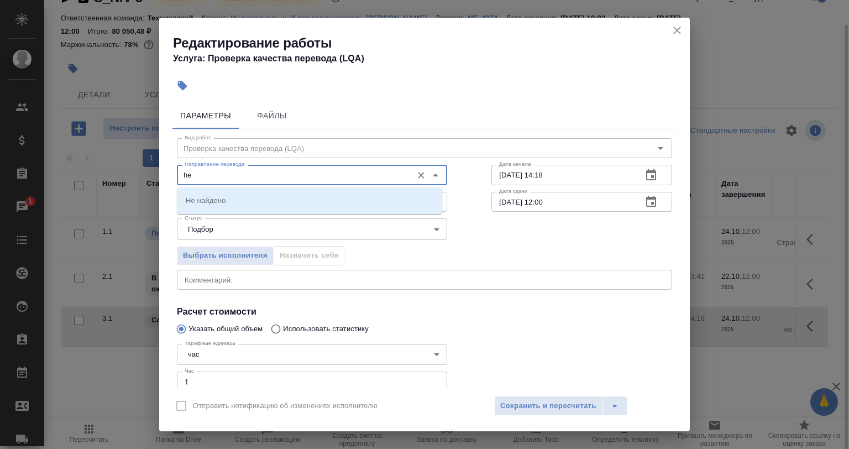
type input "h"
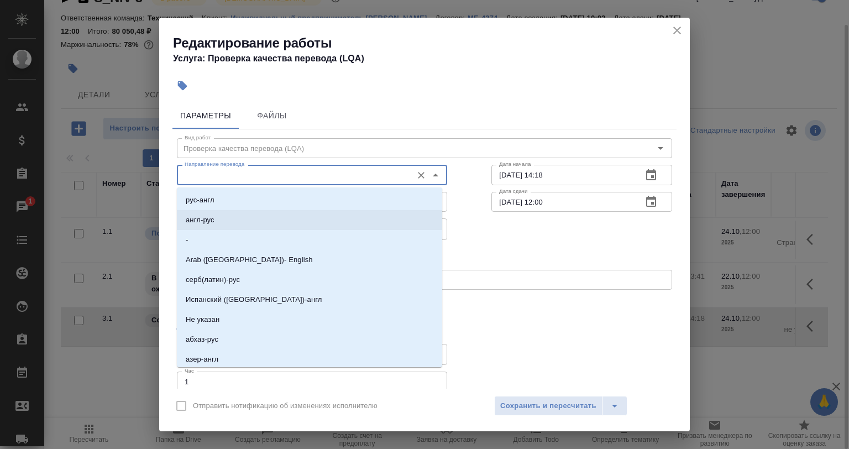
click at [231, 219] on li "англ-рус" at bounding box center [309, 220] width 265 height 20
type input "англ-рус"
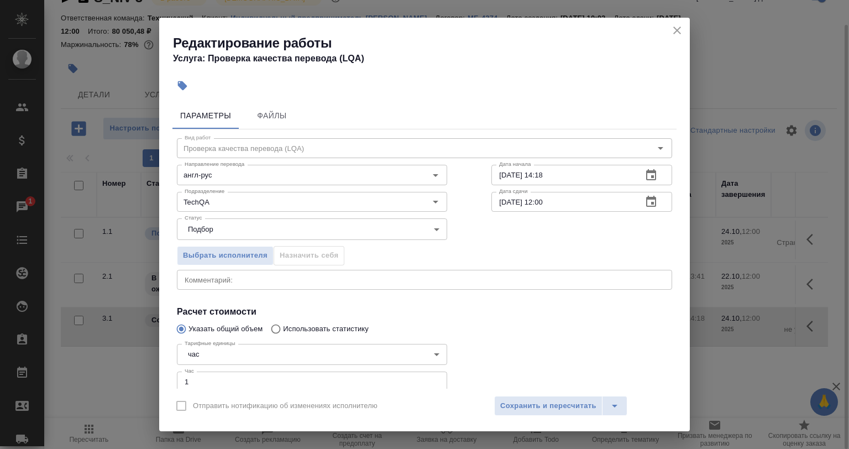
click at [563, 175] on input "15.10.2025 14:18" at bounding box center [562, 175] width 142 height 20
drag, startPoint x: 539, startPoint y: 174, endPoint x: 474, endPoint y: 176, distance: 65.8
click at [478, 174] on div "Вид работ Проверка качества перевода (LQA) Вид работ Направление перевода англ-…" at bounding box center [424, 285] width 504 height 313
type input "22.10.2025 12:00"
click at [536, 201] on input "24.10.2025 12:00" at bounding box center [562, 202] width 142 height 20
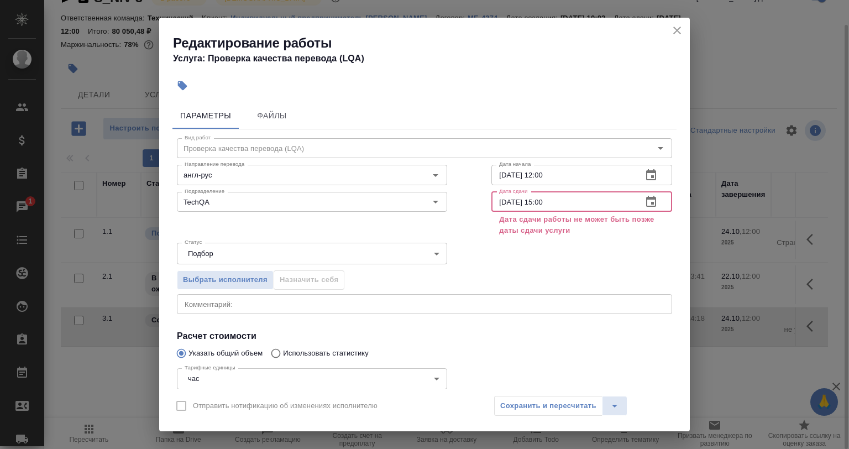
click at [507, 201] on input "24.10.2025 15:00" at bounding box center [562, 202] width 142 height 20
type input "24.10.2025 15:00"
click at [678, 33] on icon "close" at bounding box center [676, 30] width 13 height 13
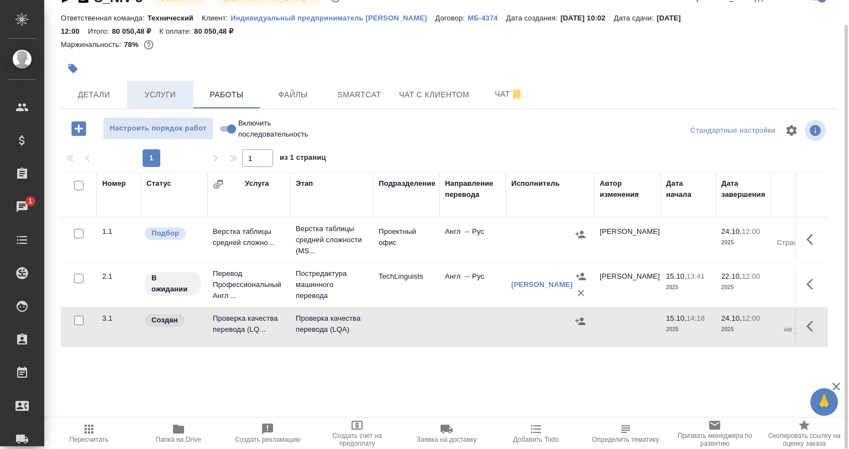
click at [148, 93] on span "Услуги" at bounding box center [160, 95] width 53 height 14
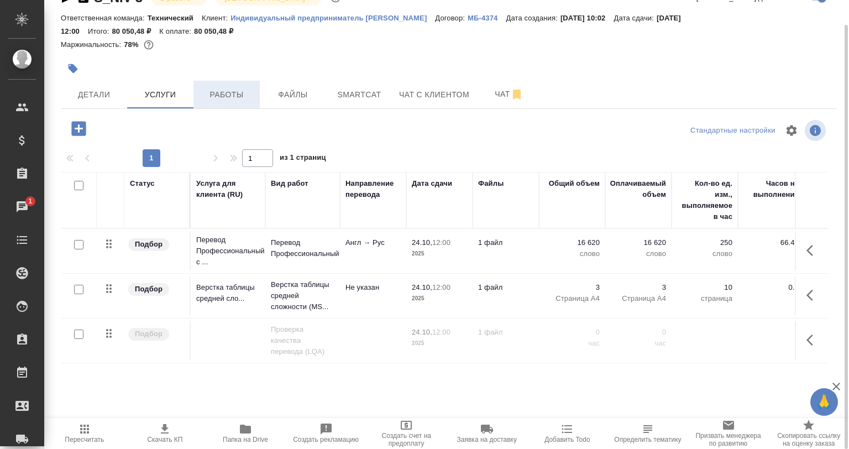
click at [219, 86] on button "Работы" at bounding box center [226, 95] width 66 height 28
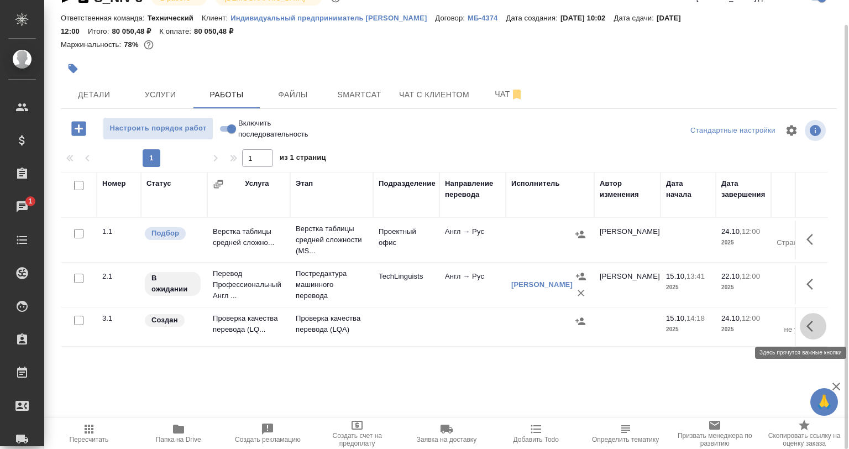
click at [813, 326] on icon "button" at bounding box center [812, 325] width 13 height 13
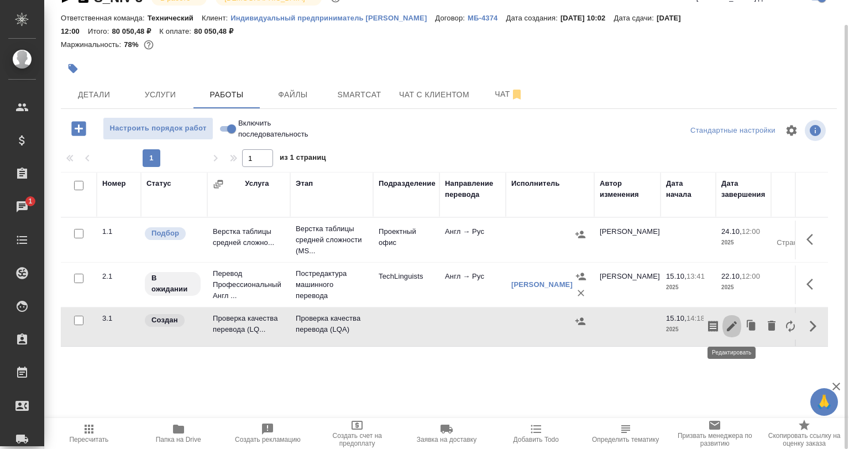
click at [734, 320] on icon "button" at bounding box center [731, 325] width 13 height 13
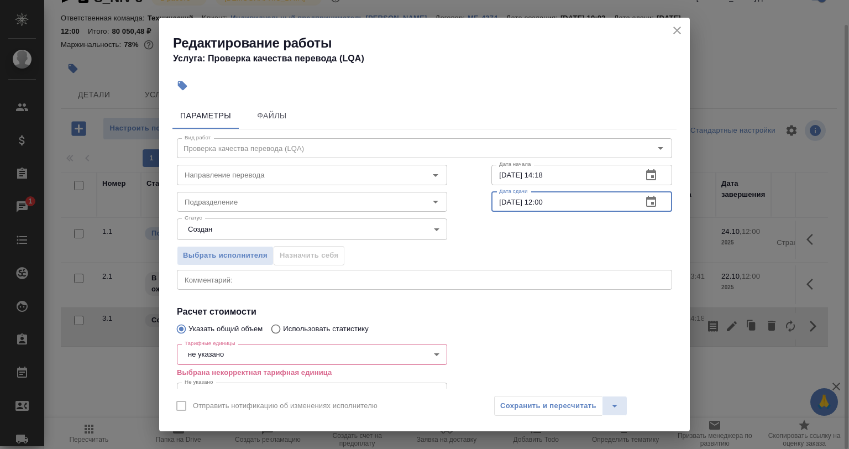
drag, startPoint x: 549, startPoint y: 204, endPoint x: 534, endPoint y: 202, distance: 14.5
click at [534, 202] on input "24.10.2025 12:00" at bounding box center [562, 202] width 142 height 20
type input "24.10.2025 11:00"
drag, startPoint x: 546, startPoint y: 177, endPoint x: 505, endPoint y: 177, distance: 40.9
click at [505, 177] on input "15.10.2025 14:18" at bounding box center [562, 175] width 142 height 20
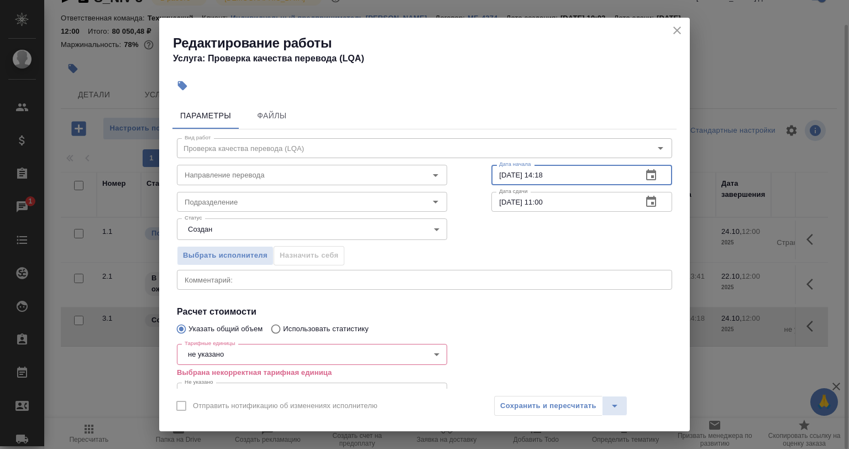
click at [562, 176] on input "15.10.2025 14:18" at bounding box center [562, 175] width 142 height 20
drag, startPoint x: 568, startPoint y: 175, endPoint x: 498, endPoint y: 177, distance: 69.7
click at [498, 177] on input "15.10.2025 14:18" at bounding box center [562, 175] width 142 height 20
type input "1_.__.____ __:__"
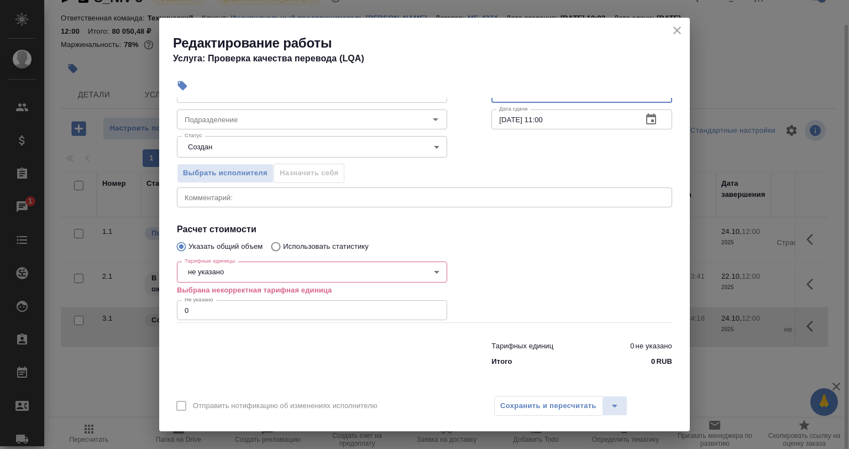
type input "22.10.2025 12:00"
click at [213, 263] on body "🙏 .cls-1 fill:#fff; AWATERA Babkina Anastasiya Клиенты Спецификации Заказы 1 Ча…" at bounding box center [424, 224] width 849 height 449
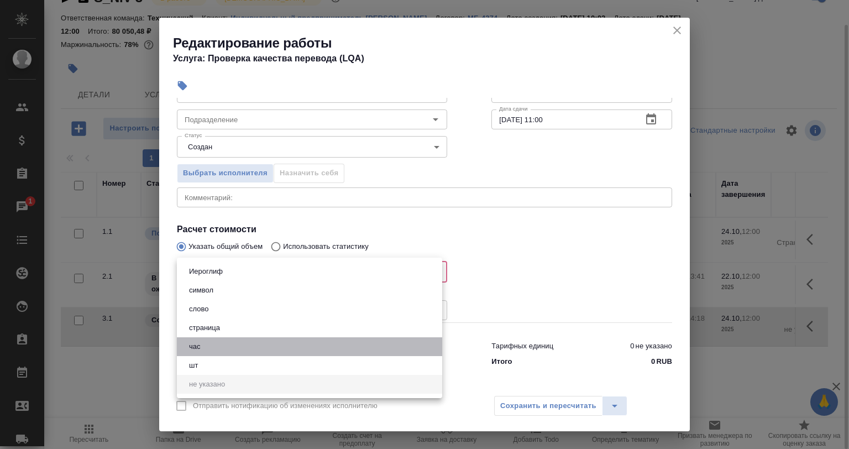
click at [214, 349] on li "час" at bounding box center [309, 346] width 265 height 19
type input "5a8b1489cc6b4906c91bfd93"
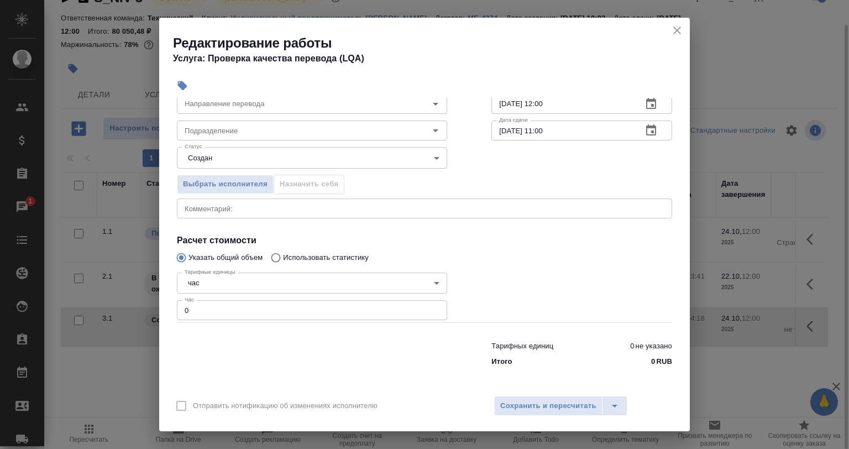
drag, startPoint x: 199, startPoint y: 298, endPoint x: 181, endPoint y: 302, distance: 18.1
click at [182, 301] on div "Тарифные единицы час 5a8b1489cc6b4906c91bfd93 Тарифные единицы Час 0 Час" at bounding box center [312, 295] width 270 height 55
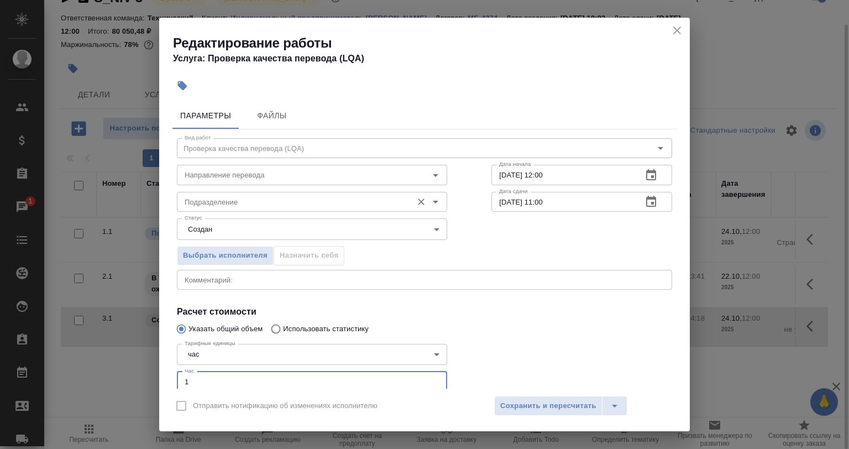
scroll to position [0, 0]
type input "1"
click at [208, 221] on body "🙏 .cls-1 fill:#fff; AWATERA Babkina Anastasiya Клиенты Спецификации Заказы 1 Ча…" at bounding box center [424, 224] width 849 height 449
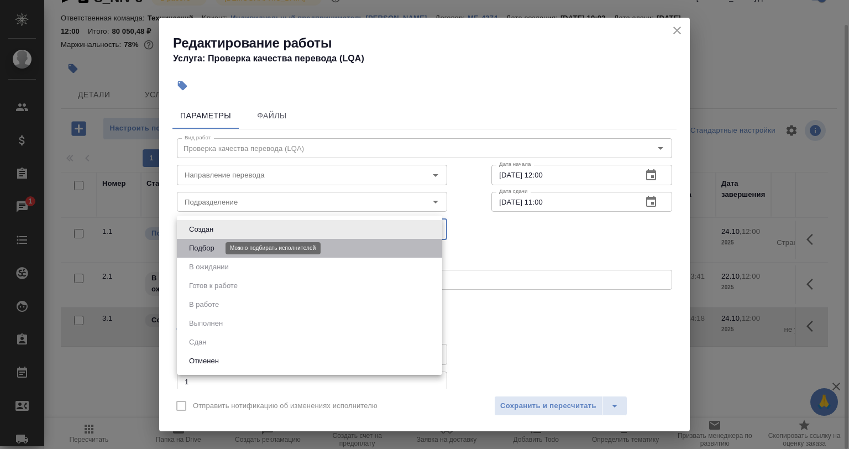
click at [212, 247] on button "Подбор" at bounding box center [202, 248] width 32 height 12
type input "recruiting"
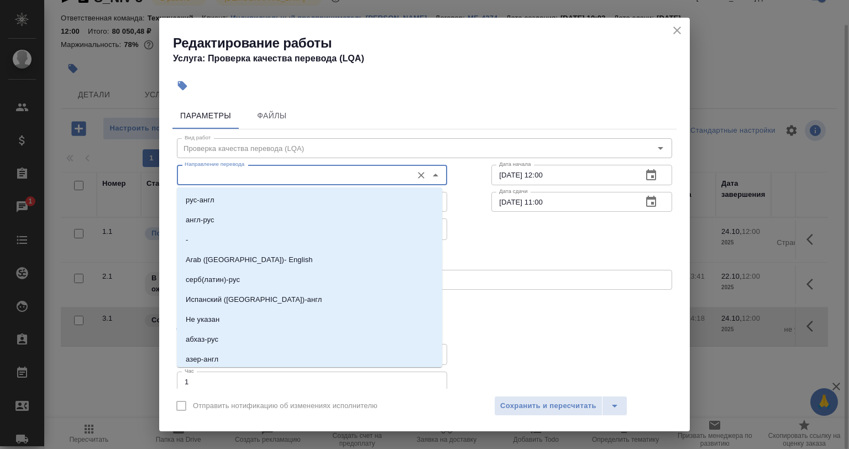
click at [212, 181] on input "Направление перевода" at bounding box center [293, 174] width 227 height 13
click at [212, 217] on p "англ-рус" at bounding box center [200, 219] width 29 height 11
type input "англ-рус"
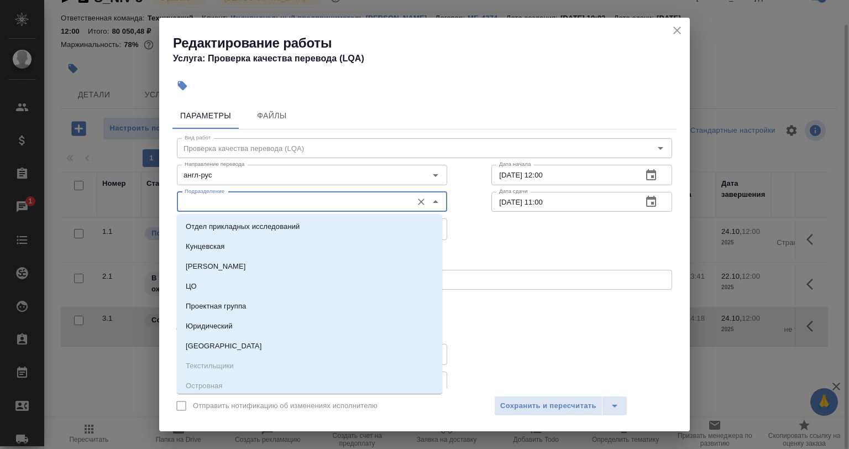
click at [203, 205] on input "Подразделение" at bounding box center [293, 201] width 227 height 13
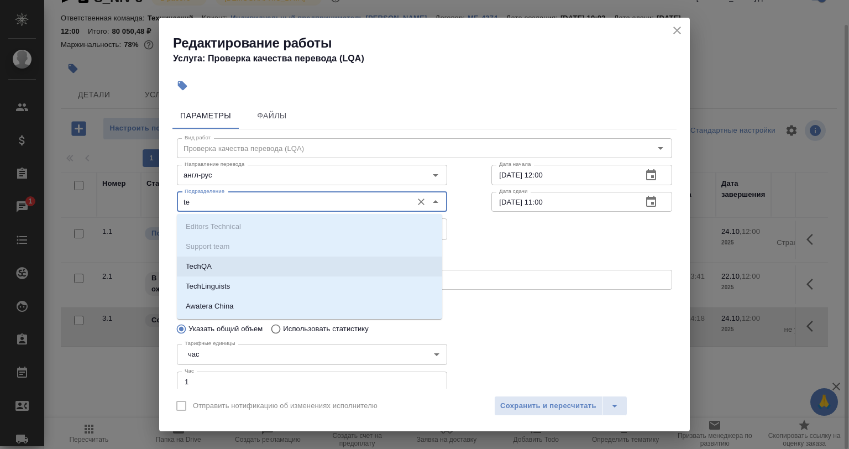
click at [229, 267] on li "TechQA" at bounding box center [309, 266] width 265 height 20
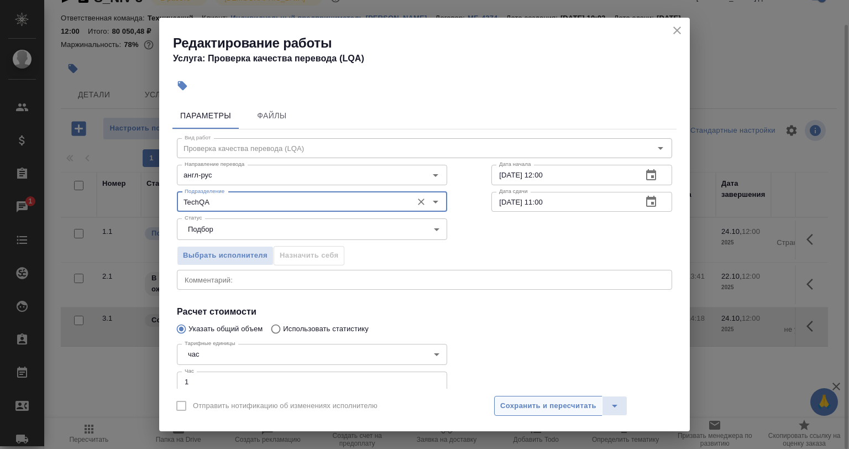
type input "TechQA"
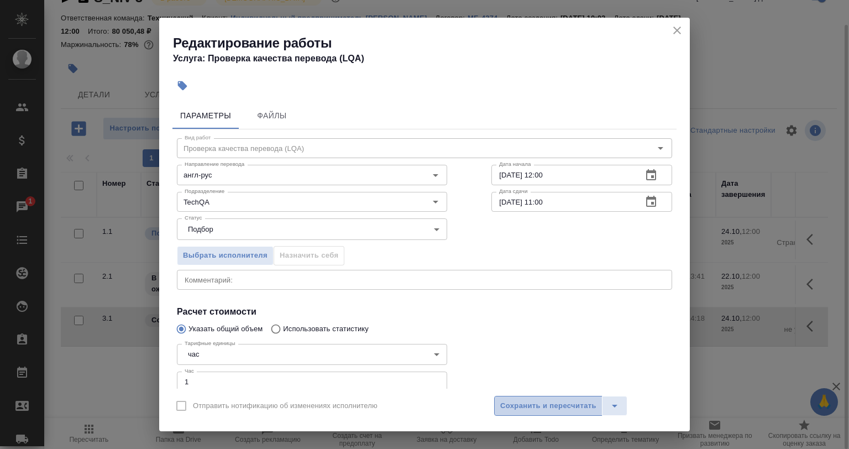
click at [514, 404] on span "Сохранить и пересчитать" at bounding box center [548, 406] width 96 height 13
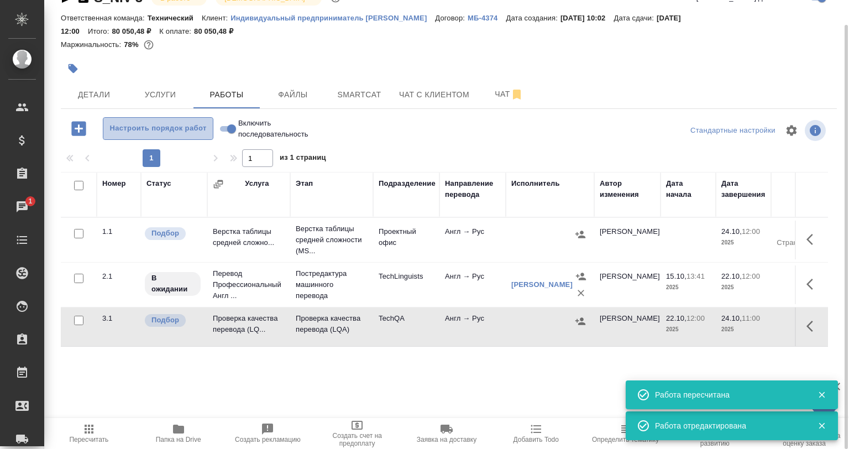
click at [184, 139] on button "Настроить порядок работ" at bounding box center [158, 128] width 111 height 23
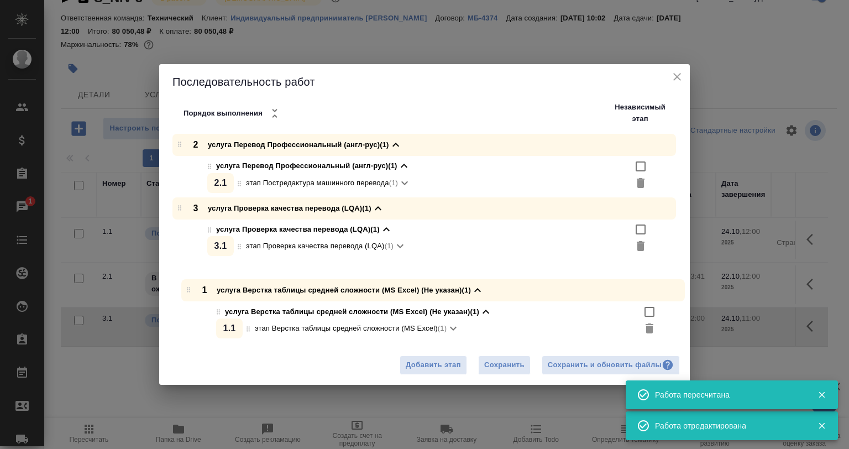
drag, startPoint x: 177, startPoint y: 144, endPoint x: 183, endPoint y: 296, distance: 152.7
click at [183, 296] on div "1 услуга Верстка таблицы средней сложности (MS Excel) (Не указан) (1) услуга Ве…" at bounding box center [428, 229] width 522 height 190
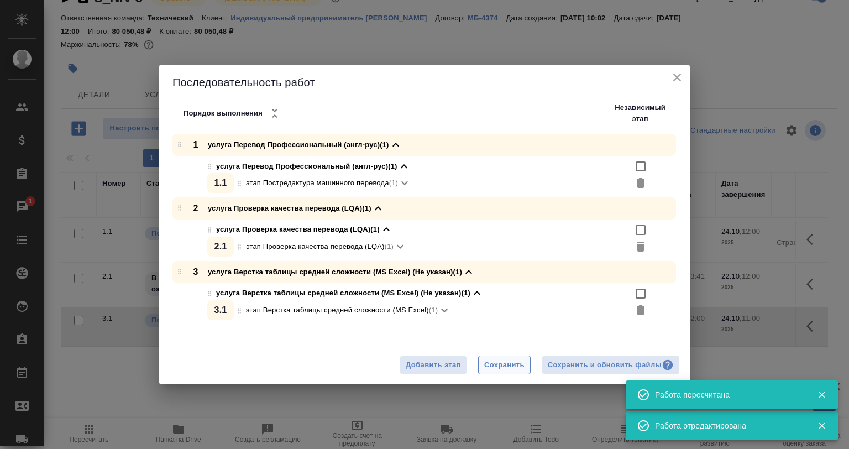
click at [491, 364] on span "Сохранить" at bounding box center [504, 365] width 40 height 13
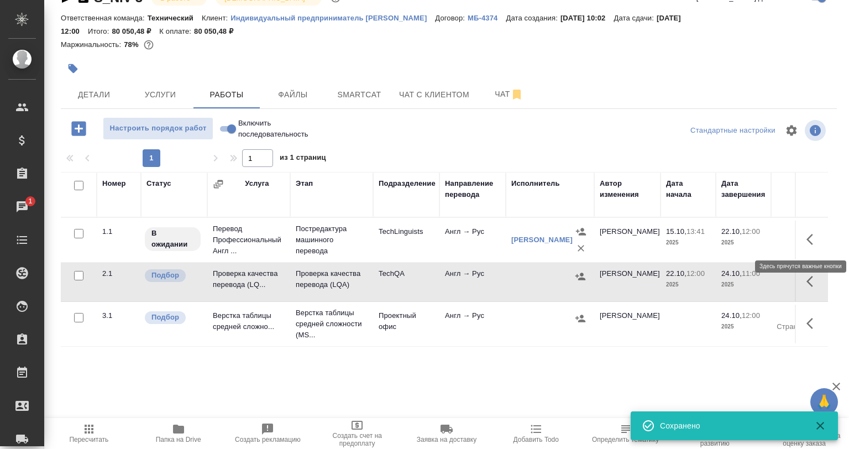
click at [812, 237] on icon "button" at bounding box center [812, 239] width 13 height 13
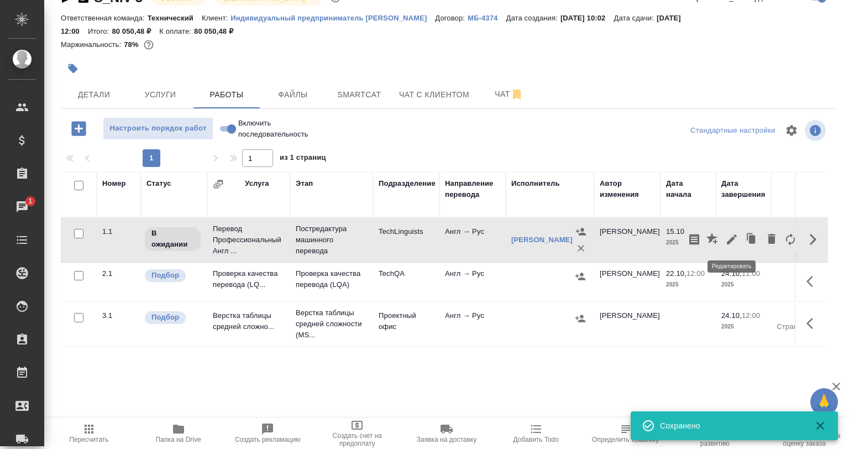
click at [730, 237] on icon "button" at bounding box center [731, 239] width 13 height 13
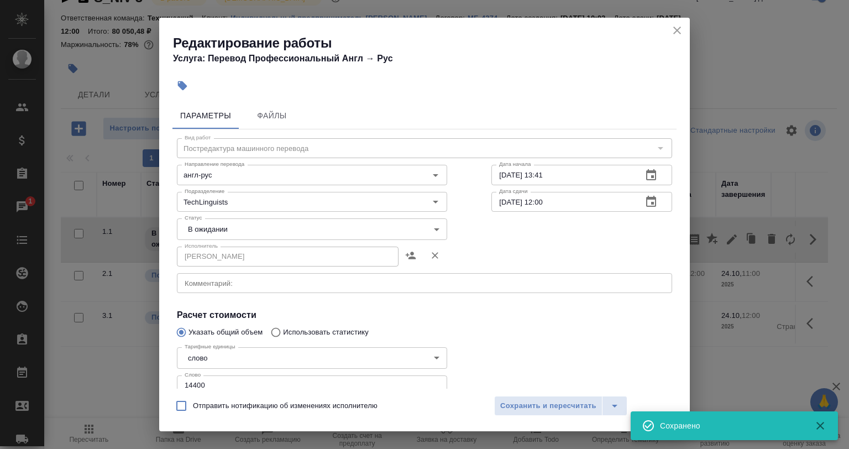
click at [251, 232] on body "🙏 .cls-1 fill:#fff; AWATERA Babkina Anastasiya Клиенты Спецификации Заказы 1 Ча…" at bounding box center [424, 224] width 849 height 449
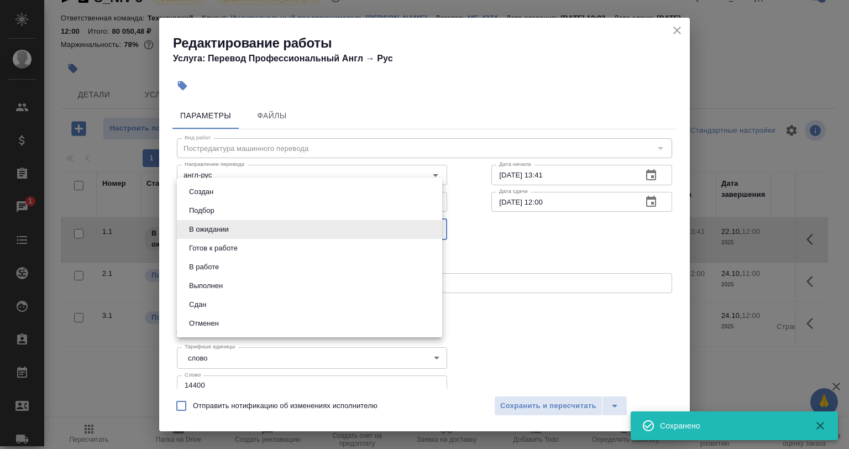
click at [234, 265] on li "В работе" at bounding box center [309, 267] width 265 height 19
type input "inProgress"
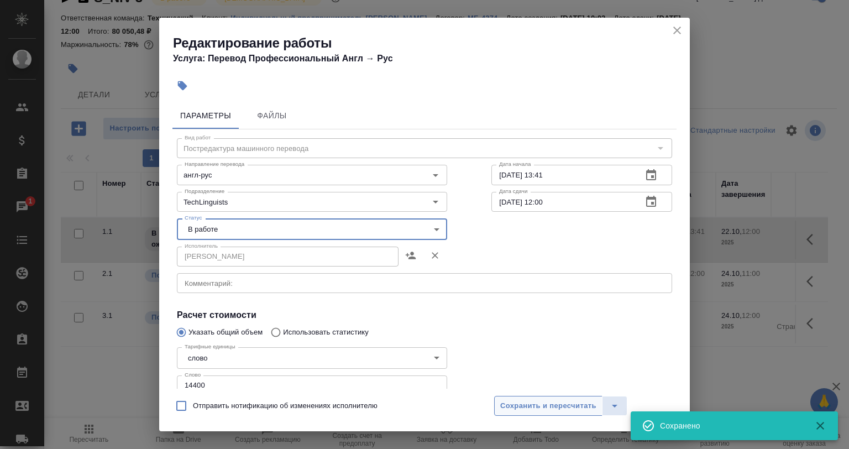
click at [501, 407] on span "Сохранить и пересчитать" at bounding box center [548, 406] width 96 height 13
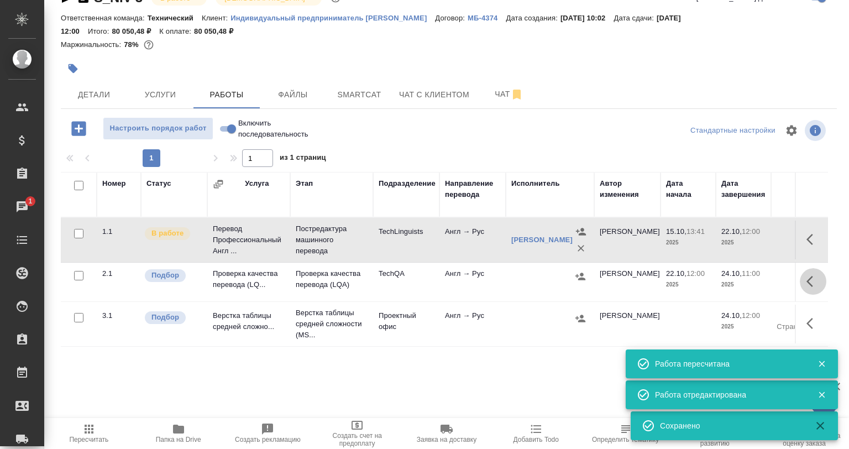
click at [810, 288] on button "button" at bounding box center [813, 281] width 27 height 27
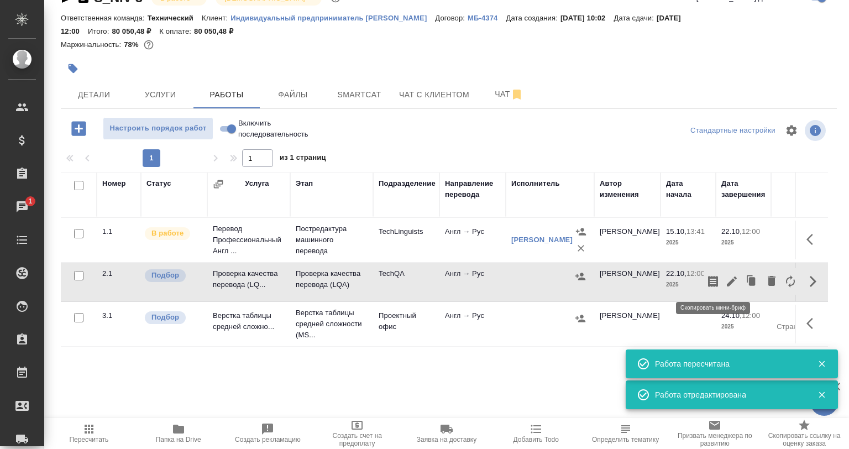
click at [716, 285] on icon "button" at bounding box center [713, 281] width 10 height 11
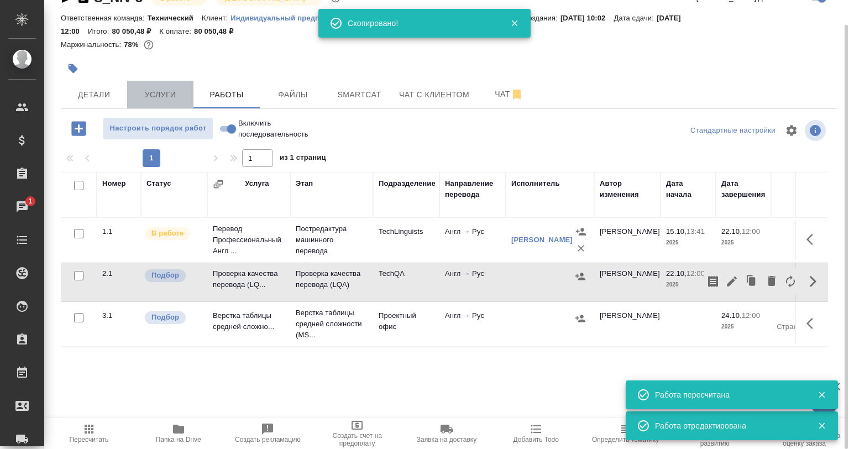
click at [132, 105] on button "Услуги" at bounding box center [160, 95] width 66 height 28
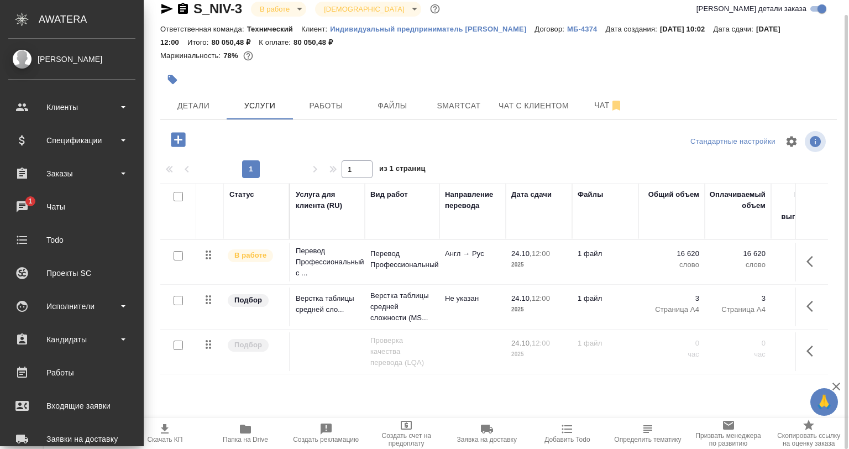
scroll to position [15, 0]
drag, startPoint x: 36, startPoint y: 83, endPoint x: 43, endPoint y: 85, distance: 6.7
click at [41, 84] on div "Babkina Anastasiya Клиенты Спецификации Заказы 1 Чаты Todo Проекты SC Исполните…" at bounding box center [72, 242] width 144 height 407
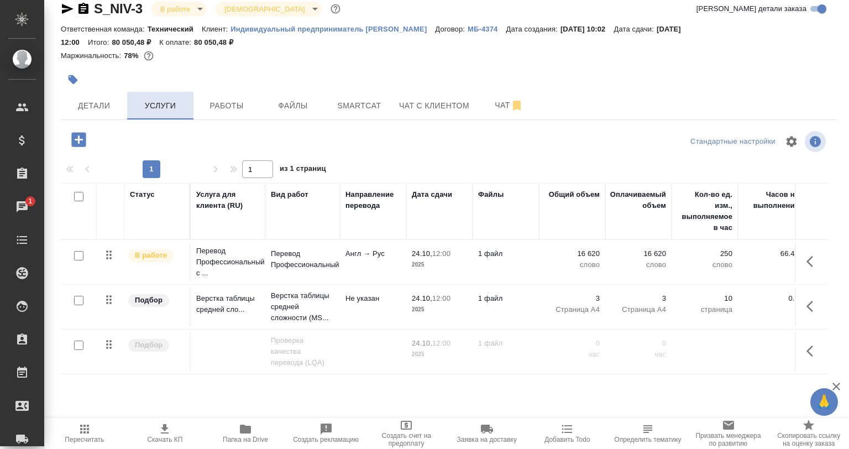
click at [141, 99] on span "Услуги" at bounding box center [160, 106] width 53 height 14
click at [113, 102] on span "Детали" at bounding box center [93, 106] width 53 height 14
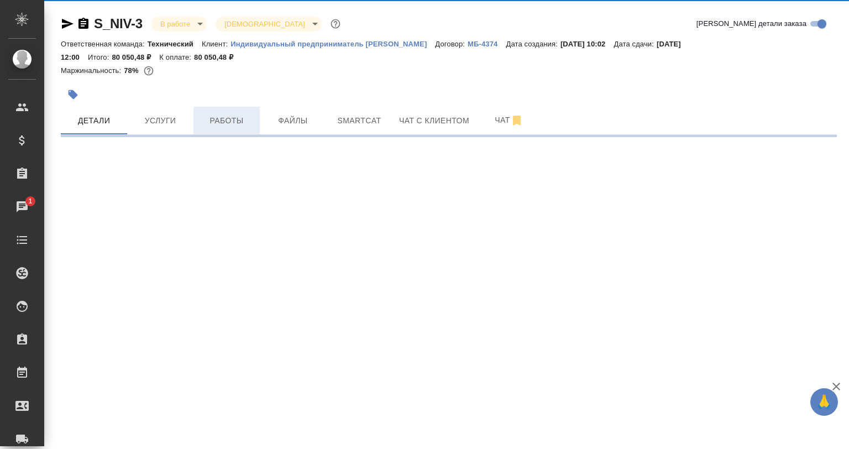
select select "RU"
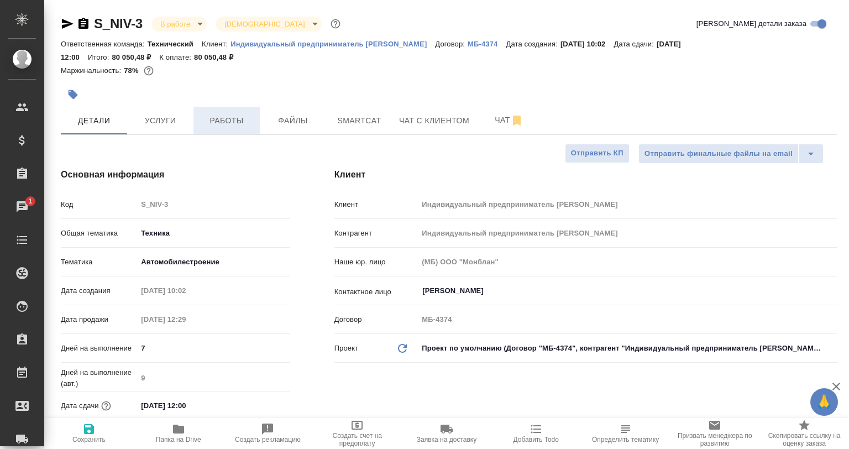
type textarea "x"
click at [212, 116] on span "Работы" at bounding box center [226, 121] width 53 height 14
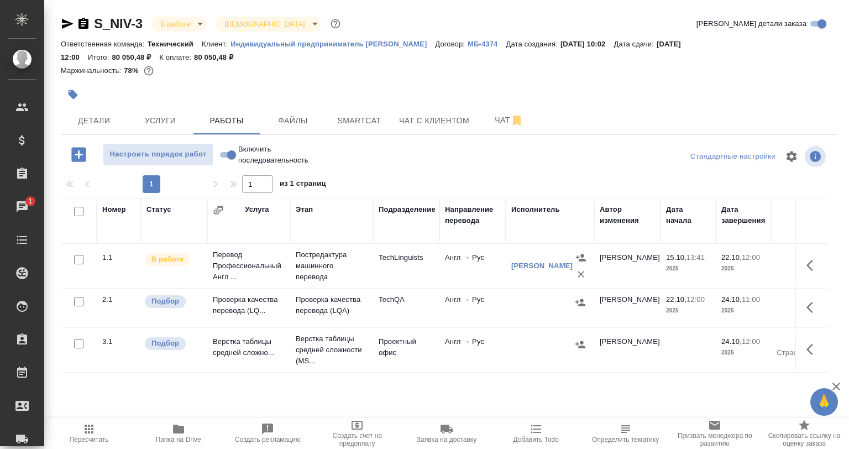
click at [581, 297] on icon "button" at bounding box center [580, 302] width 11 height 11
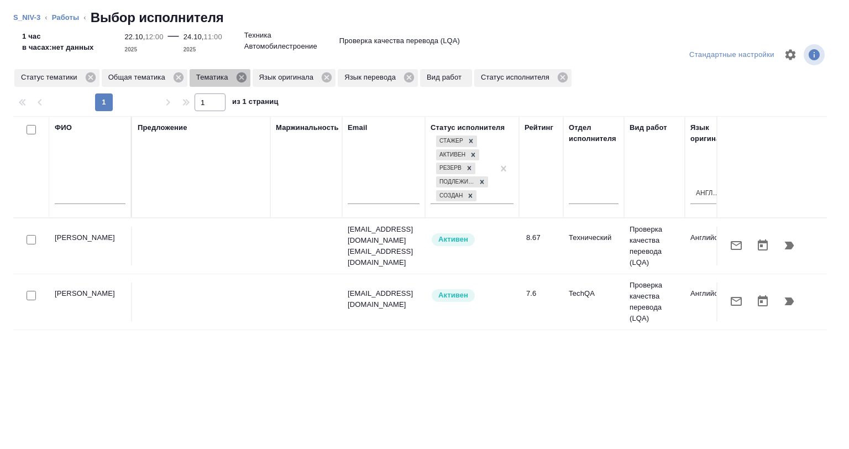
click at [239, 81] on icon at bounding box center [241, 77] width 10 height 10
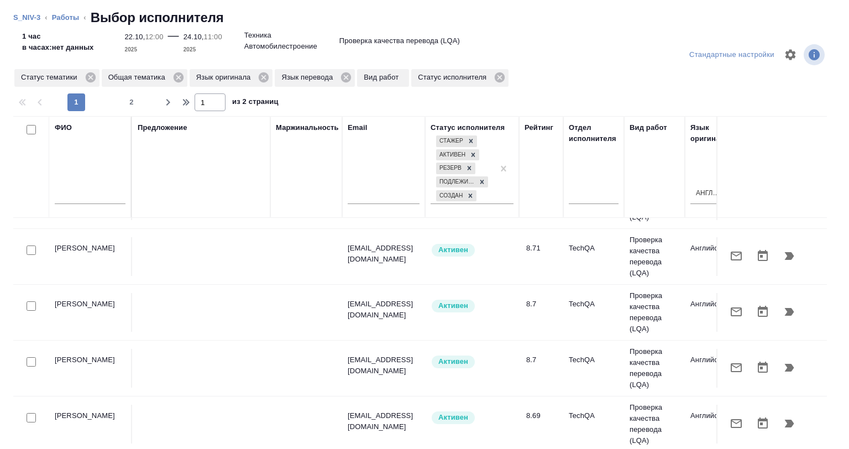
scroll to position [221, 0]
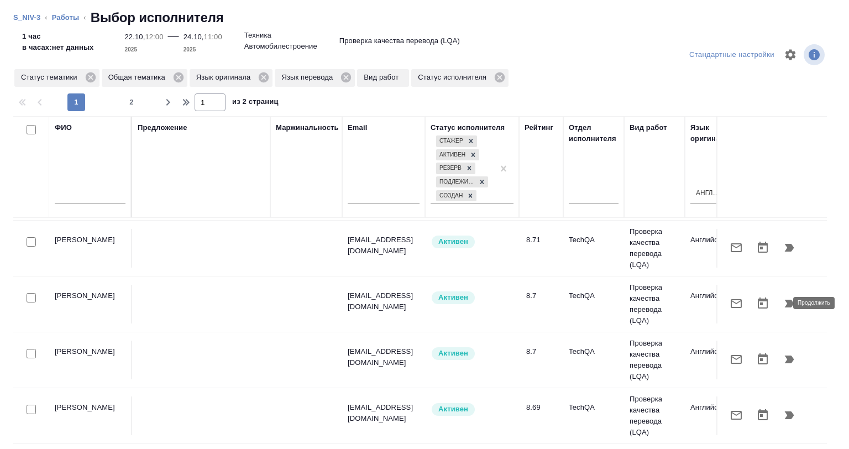
click at [785, 300] on icon "button" at bounding box center [789, 304] width 9 height 8
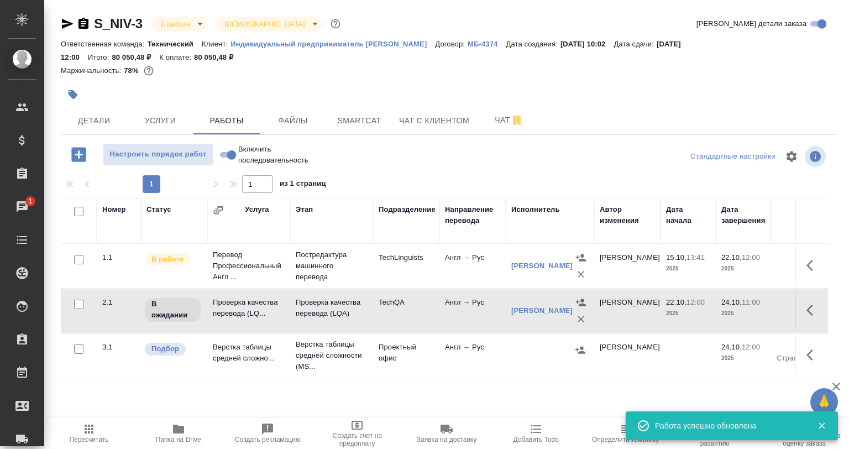
click at [481, 139] on div "S_NIV-3 В работе inProgress Святая троица holyTrinity Кратко детали заказа Отве…" at bounding box center [449, 237] width 788 height 475
click at [490, 119] on span "Чат" at bounding box center [509, 120] width 53 height 14
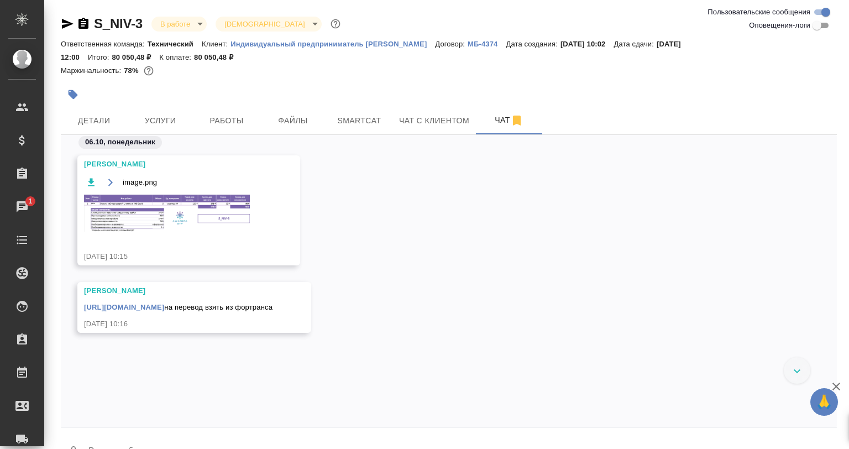
click at [206, 203] on img at bounding box center [167, 213] width 166 height 37
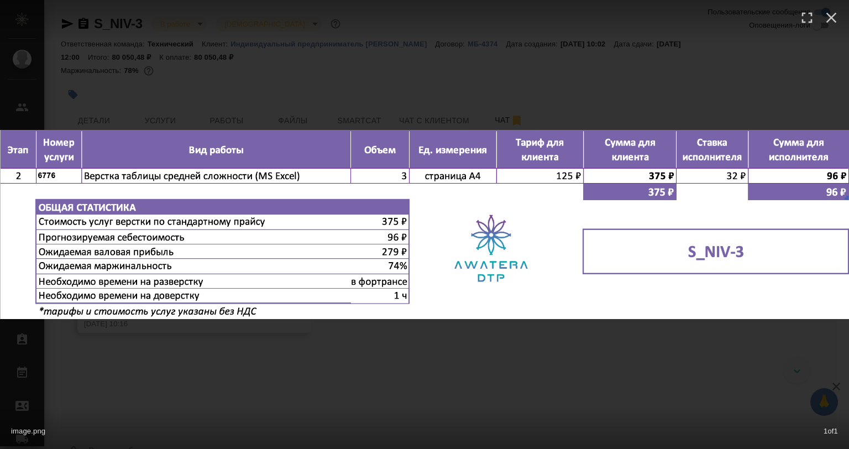
click at [542, 378] on div "image.png 1 of 1" at bounding box center [424, 224] width 849 height 449
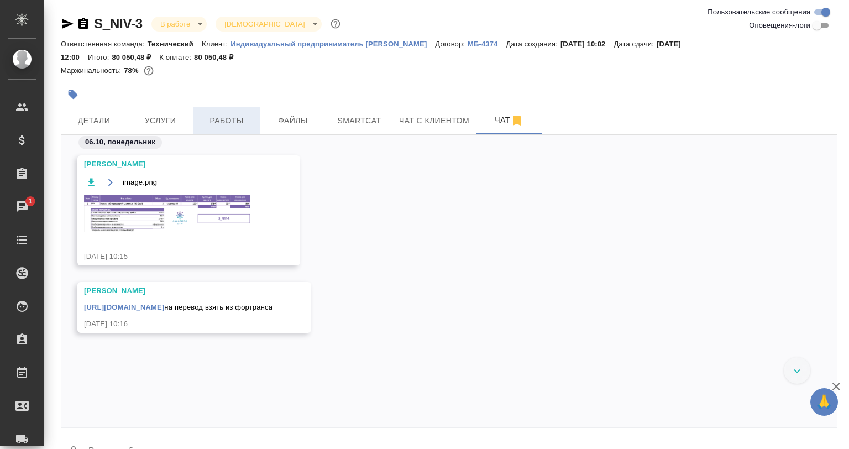
click at [250, 126] on span "Работы" at bounding box center [226, 121] width 53 height 14
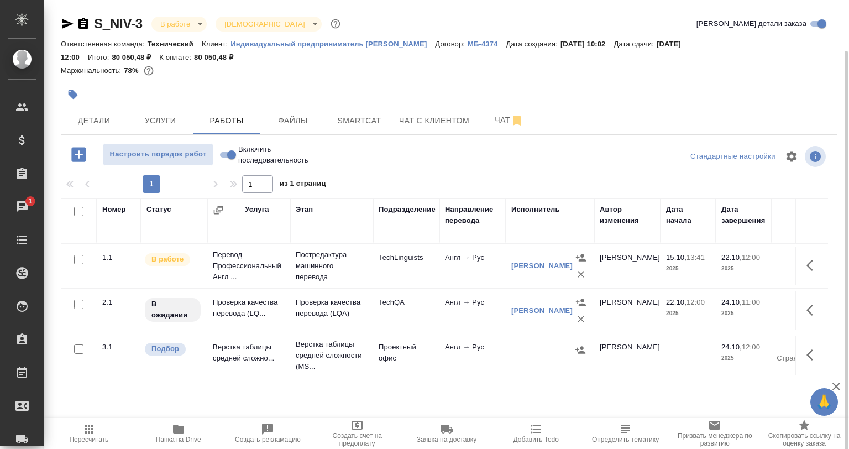
scroll to position [26, 0]
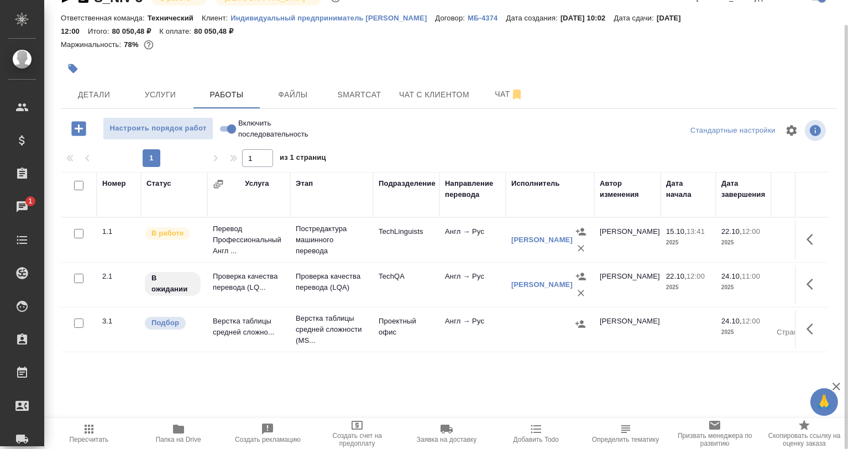
click at [806, 328] on icon "button" at bounding box center [812, 328] width 13 height 13
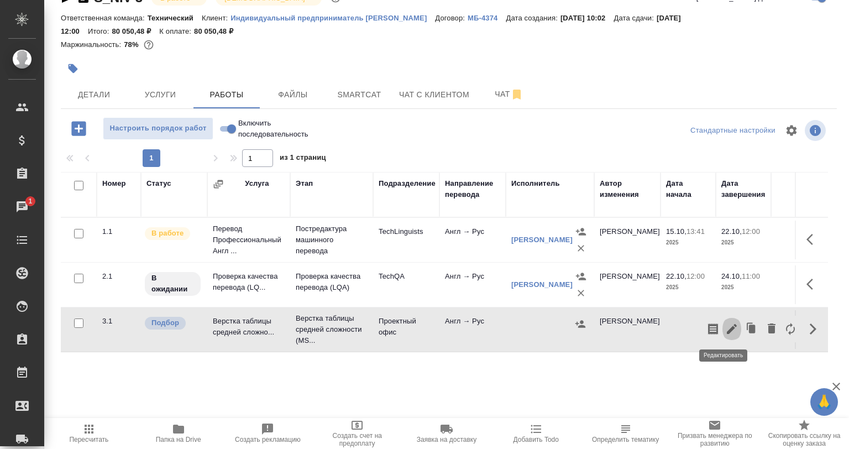
click at [730, 325] on icon "button" at bounding box center [731, 328] width 13 height 13
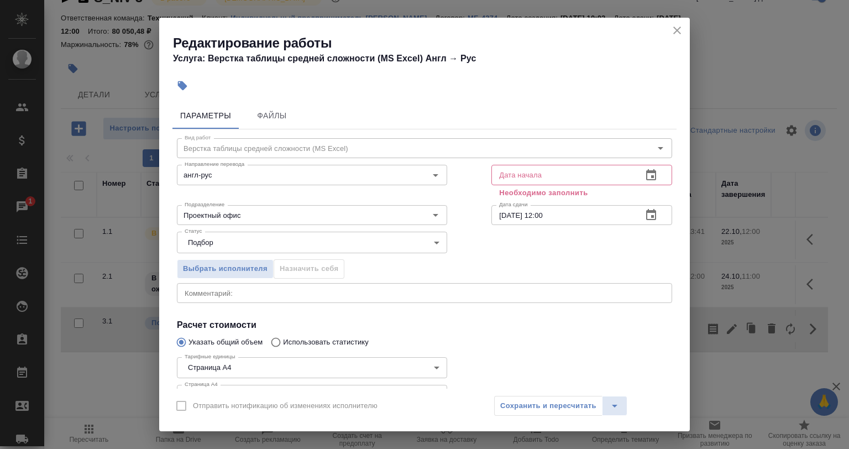
scroll to position [85, 0]
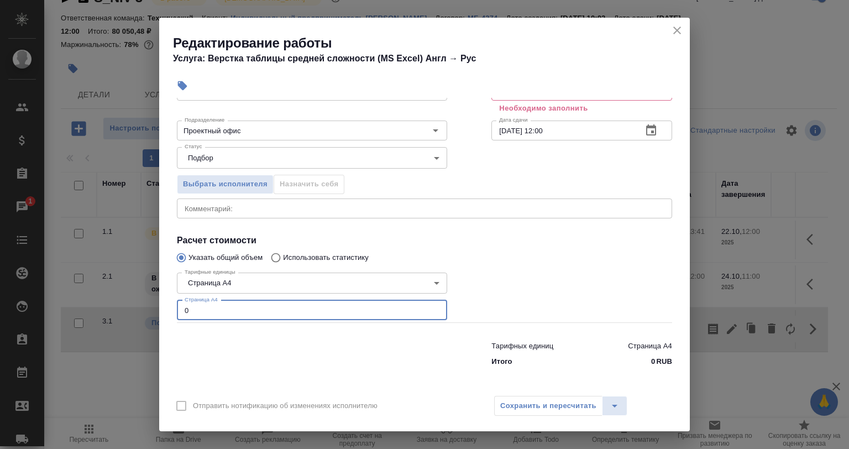
drag, startPoint x: 201, startPoint y: 316, endPoint x: 139, endPoint y: 314, distance: 61.4
click at [139, 314] on div "Редактирование работы Услуга: Верстка таблицы средней сложности (MS Excel) Англ…" at bounding box center [424, 224] width 849 height 449
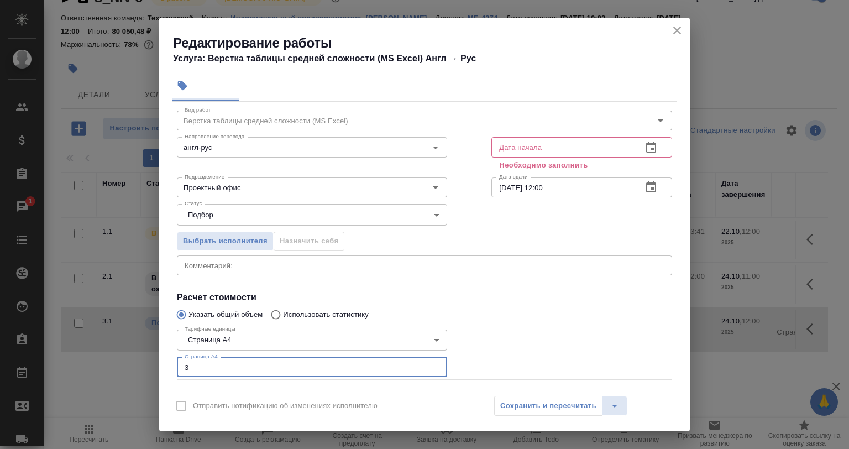
scroll to position [0, 0]
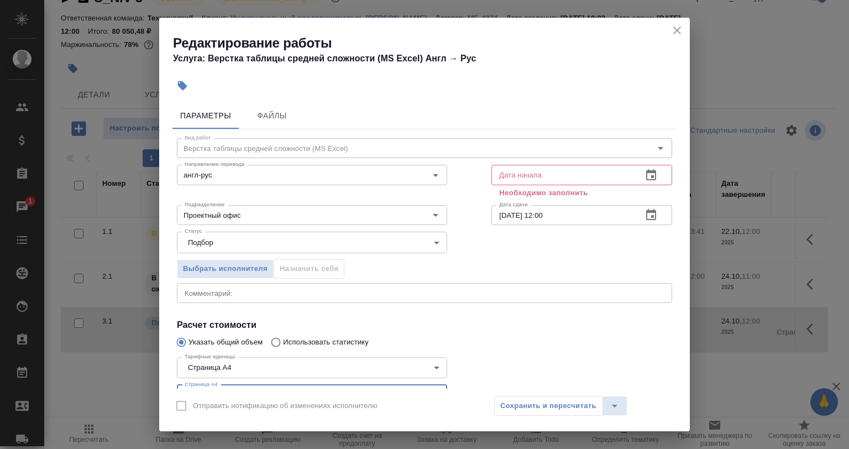
type input "3"
click at [175, 84] on button "button" at bounding box center [182, 86] width 24 height 24
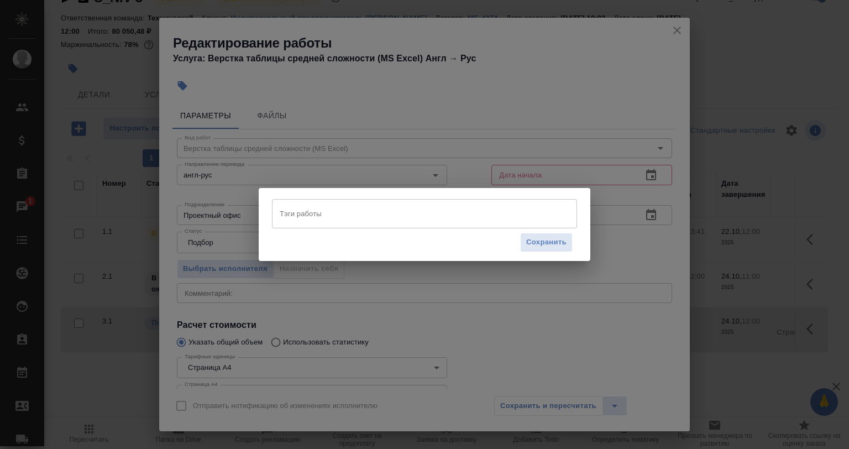
click at [343, 223] on input "Тэги работы" at bounding box center [414, 213] width 274 height 19
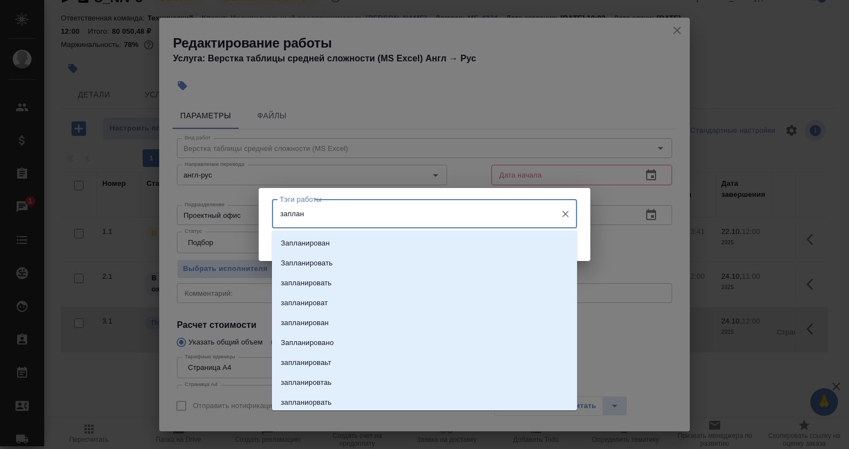
type input "заплани"
click at [368, 233] on li "Запланирован" at bounding box center [424, 243] width 305 height 20
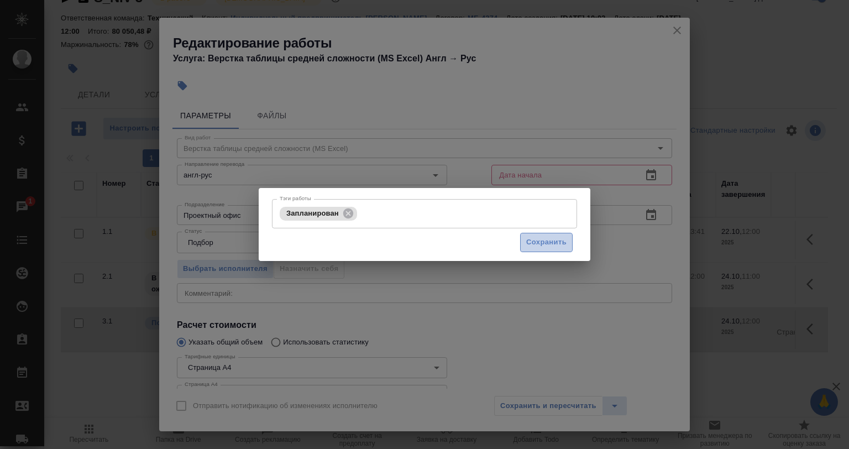
click at [528, 250] on button "Сохранить" at bounding box center [546, 242] width 53 height 19
type input "0"
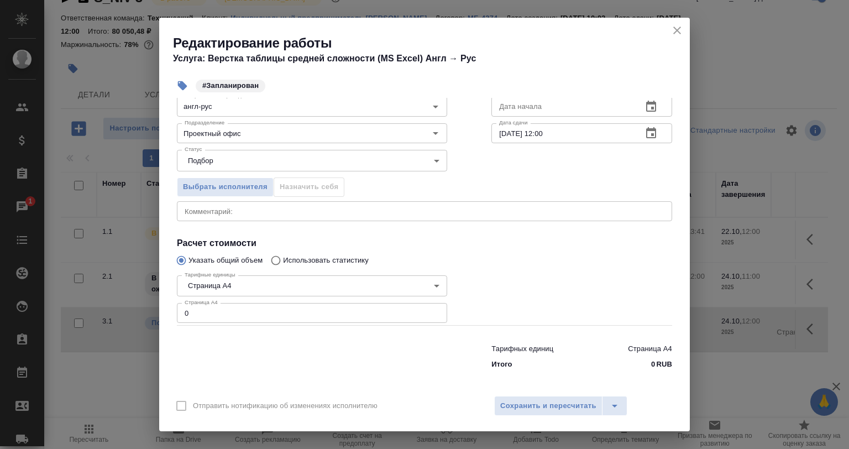
scroll to position [71, 0]
drag, startPoint x: 188, startPoint y: 308, endPoint x: 166, endPoint y: 314, distance: 23.5
click at [176, 310] on div "Тарифные единицы Страница А4 5f036ec4e16dec2d6b59c8ff Тарифные единицы Страница…" at bounding box center [312, 295] width 314 height 99
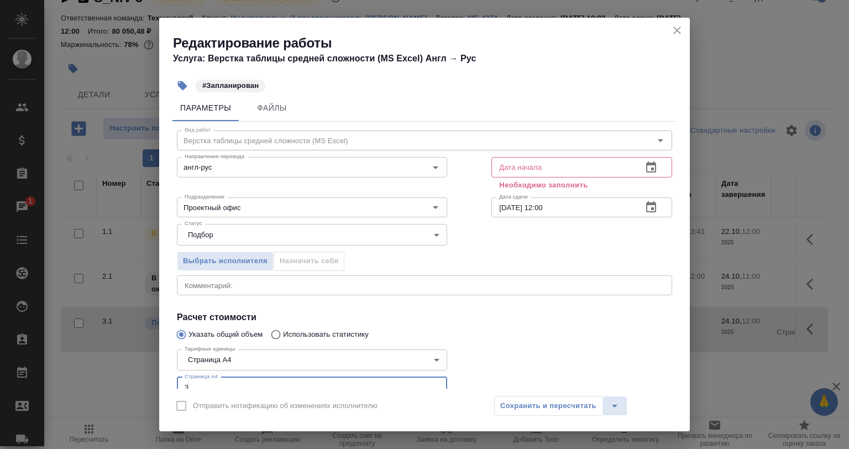
scroll to position [0, 0]
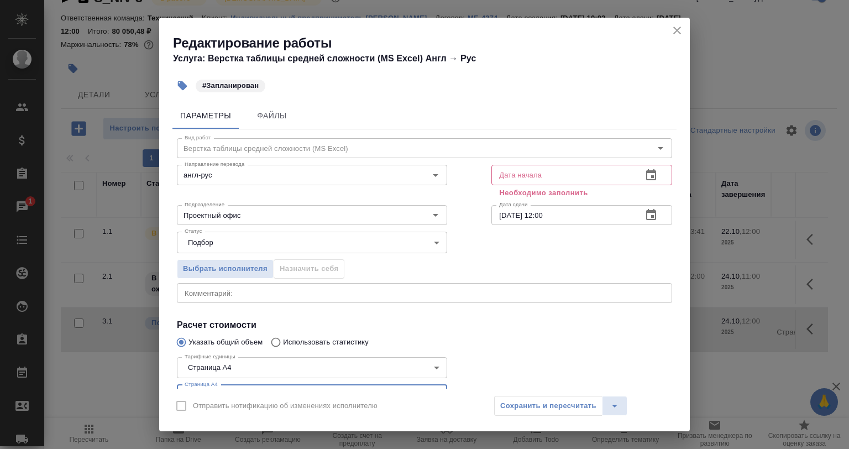
type input "3"
click at [519, 187] on p "Необходимо заполнить" at bounding box center [581, 192] width 165 height 11
click at [520, 179] on input "text" at bounding box center [562, 175] width 142 height 20
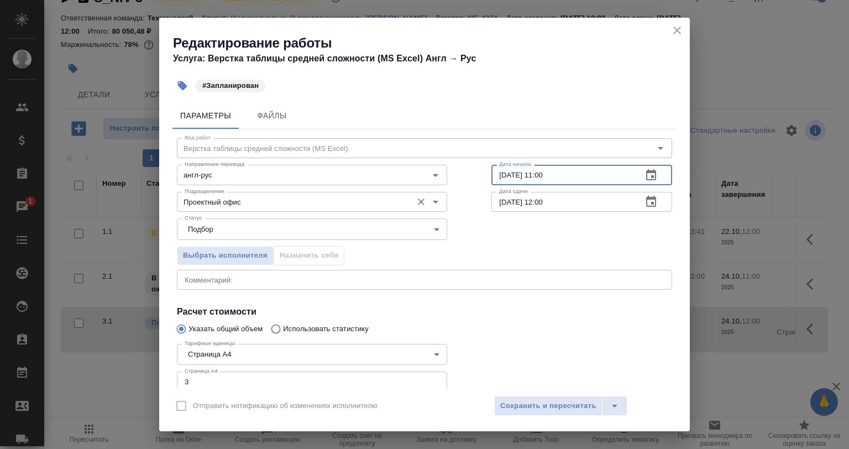
click at [241, 194] on div "Проектный офис Подразделение" at bounding box center [312, 202] width 270 height 20
type input "24.10.2025 11:00"
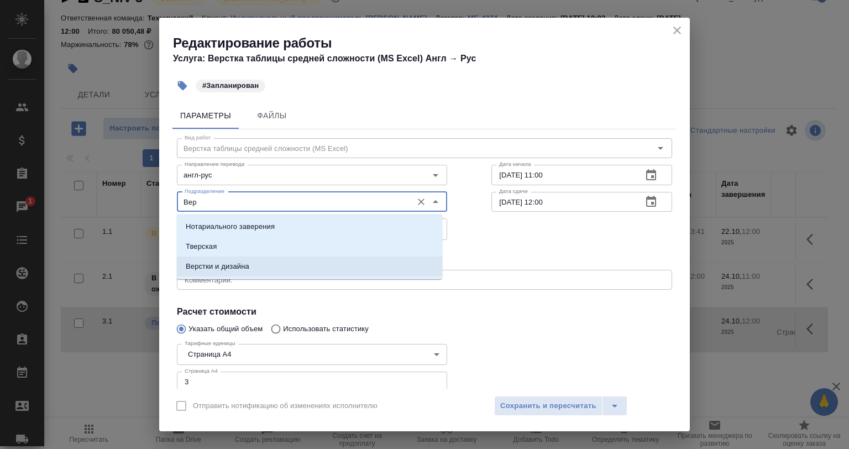
click at [250, 263] on li "Верстки и дизайна" at bounding box center [309, 266] width 265 height 20
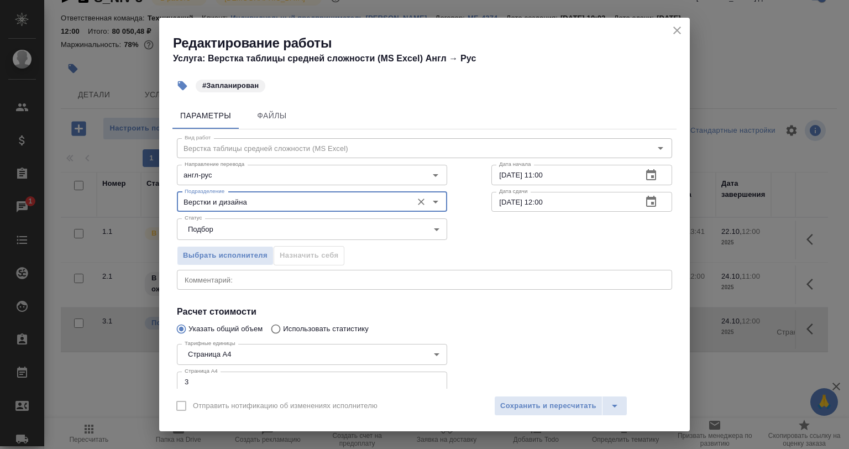
type input "Верстки и дизайна"
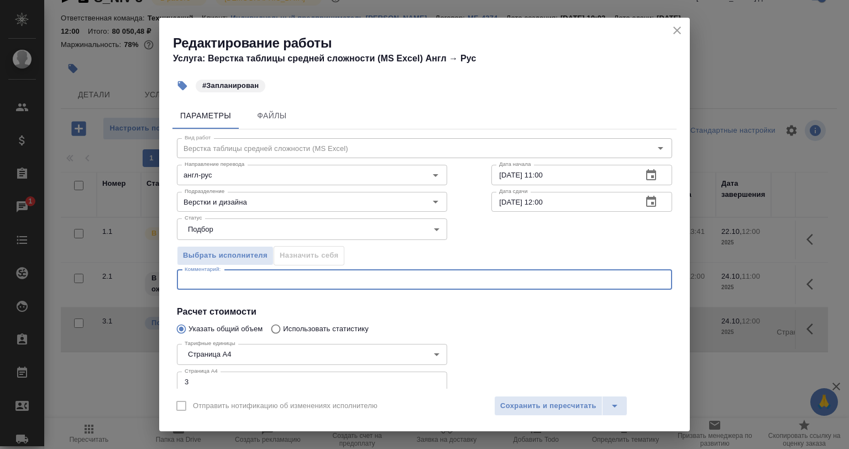
click at [252, 280] on textarea at bounding box center [425, 279] width 480 height 8
type textarea "Файл по готовности"
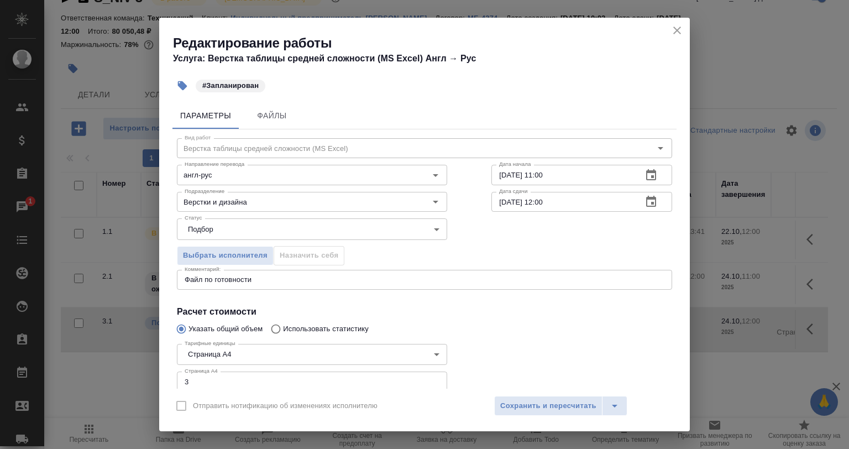
click at [538, 395] on div "Отправить нотификацию об изменениях исполнителю Сохранить и пересчитать" at bounding box center [424, 410] width 531 height 43
click at [542, 402] on span "Сохранить и пересчитать" at bounding box center [548, 406] width 96 height 13
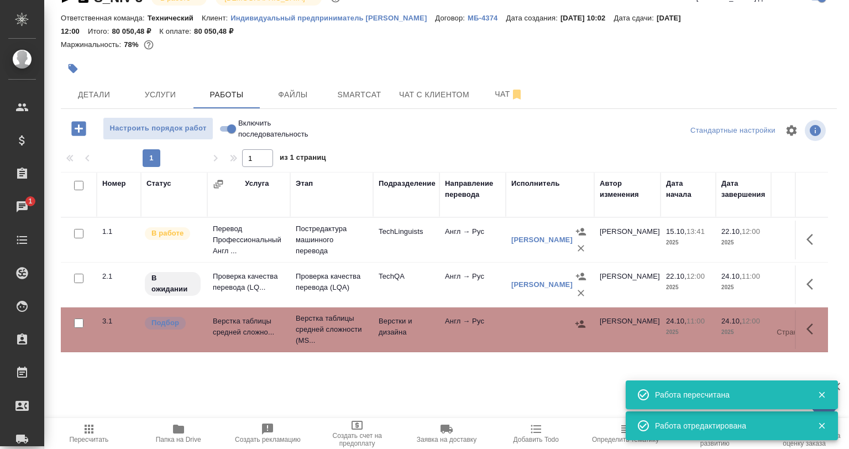
drag, startPoint x: 55, startPoint y: 72, endPoint x: 65, endPoint y: 66, distance: 10.9
click at [57, 71] on div "S_NIV-3 В работе inProgress Святая троица holyTrinity Кратко детали заказа Отве…" at bounding box center [449, 211] width 788 height 475
click at [68, 64] on icon "button" at bounding box center [72, 68] width 11 height 11
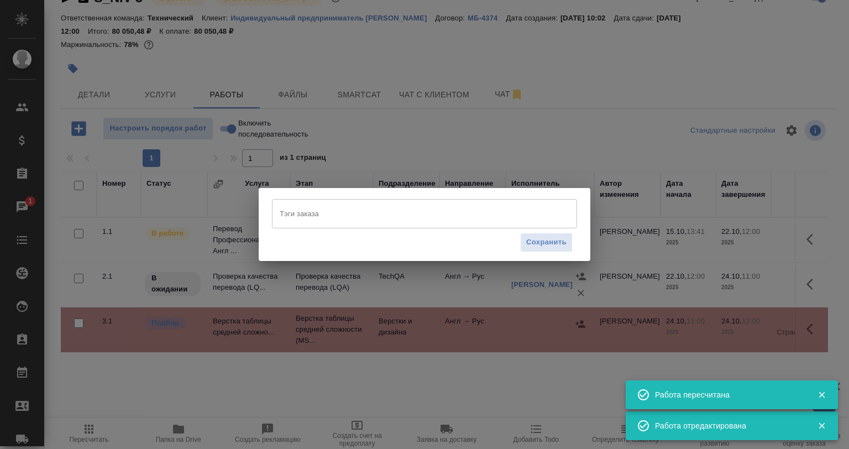
click at [306, 208] on input "Тэги заказа" at bounding box center [414, 213] width 274 height 19
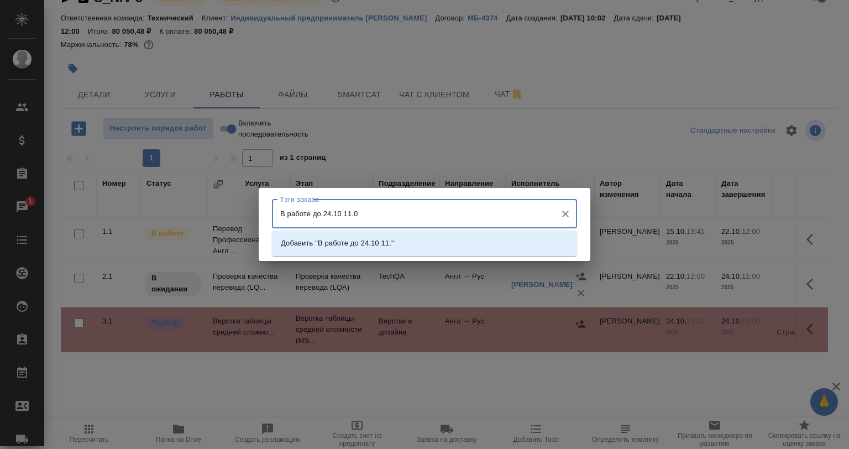
type input "В работе до 24.10 11.00"
click at [384, 243] on p "Добавить "В работе до 24.10 11.00"" at bounding box center [341, 243] width 121 height 11
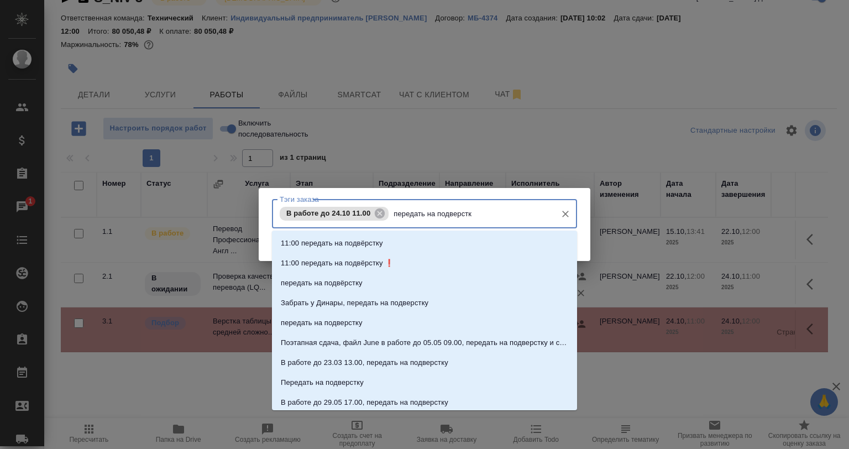
type input "передать на подверстку"
click at [363, 286] on li "передать на подвёрстку" at bounding box center [424, 283] width 305 height 20
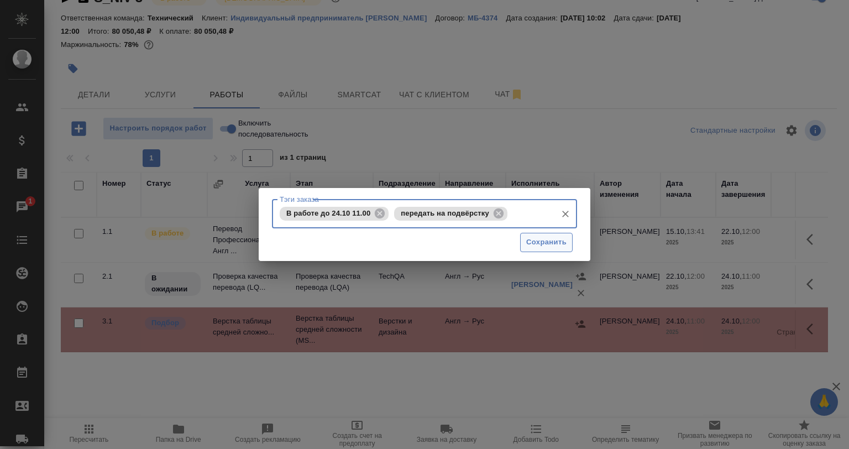
click at [528, 249] on button "Сохранить" at bounding box center [546, 242] width 53 height 19
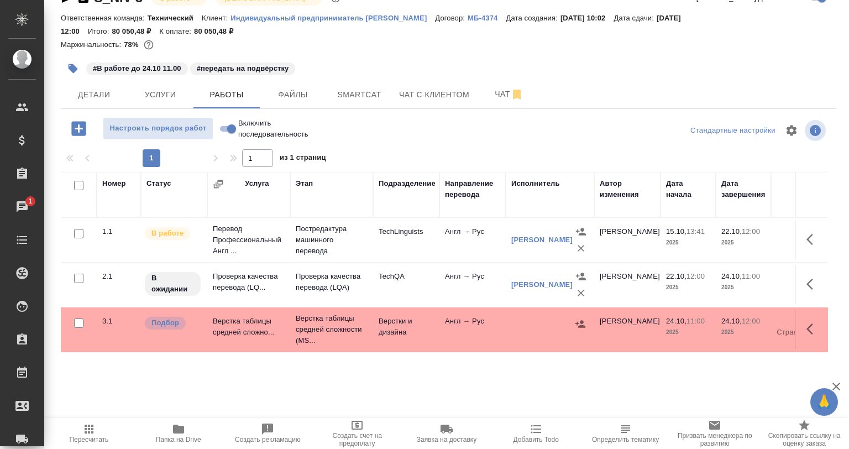
click at [124, 146] on div at bounding box center [449, 147] width 776 height 6
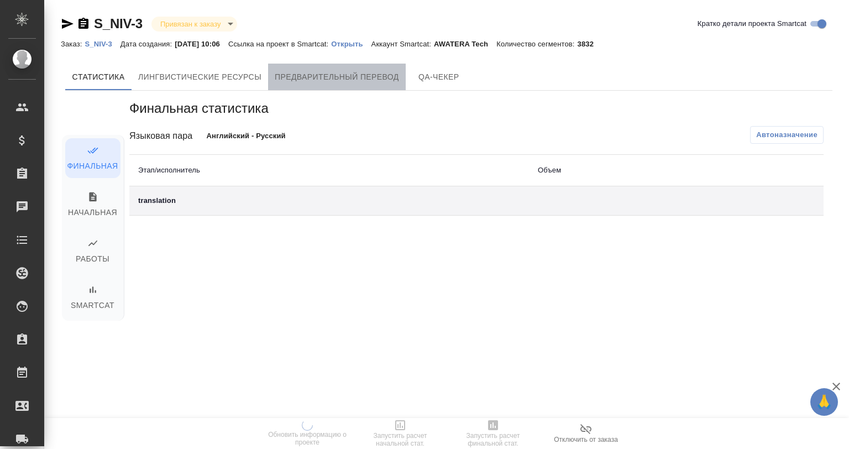
click at [311, 70] on span "Предварительный перевод" at bounding box center [337, 77] width 124 height 14
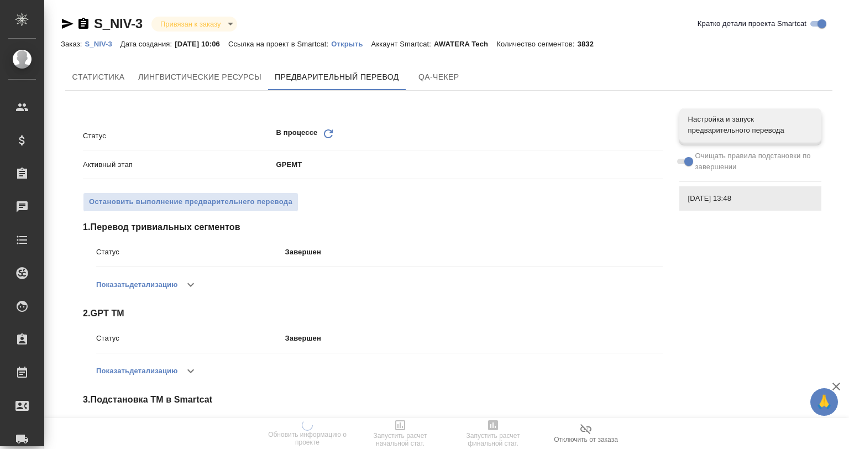
click at [353, 42] on p "Открыть" at bounding box center [351, 44] width 40 height 8
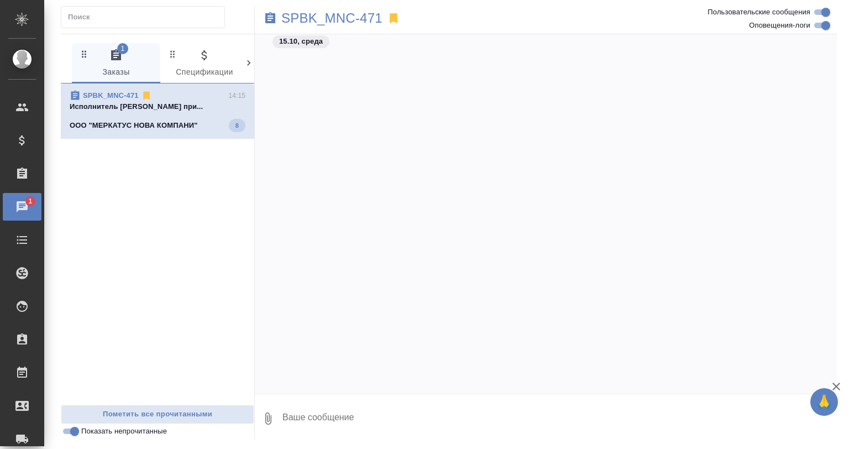
scroll to position [3146, 0]
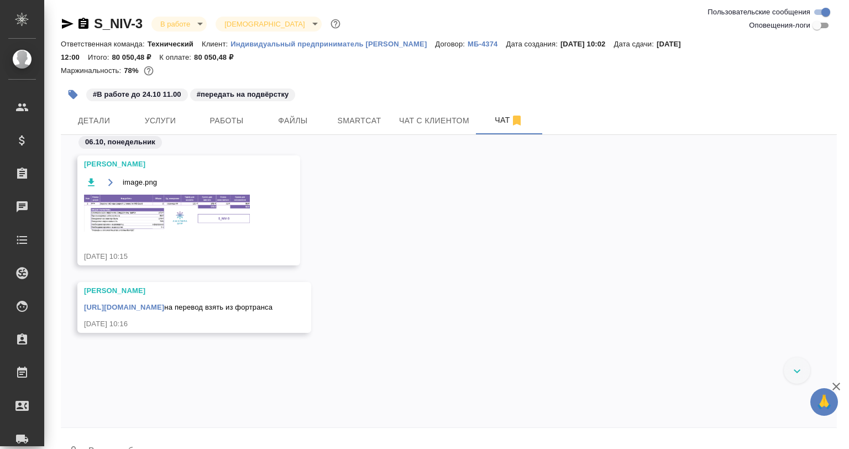
scroll to position [26, 0]
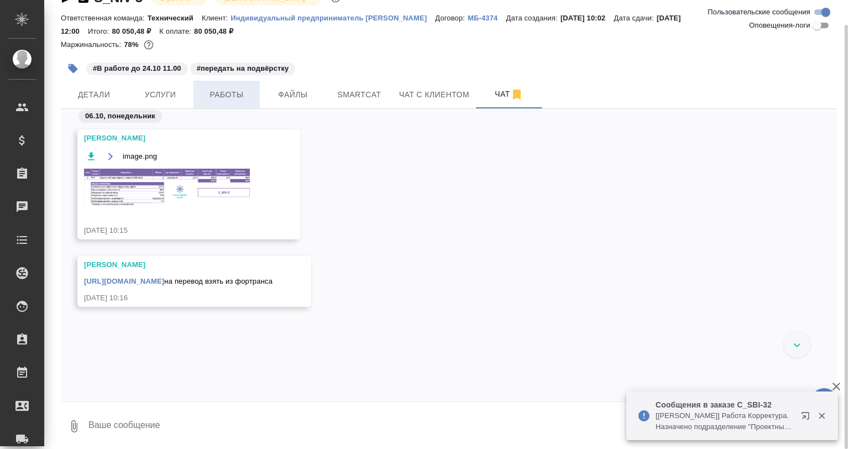
click at [214, 82] on button "Работы" at bounding box center [226, 95] width 66 height 28
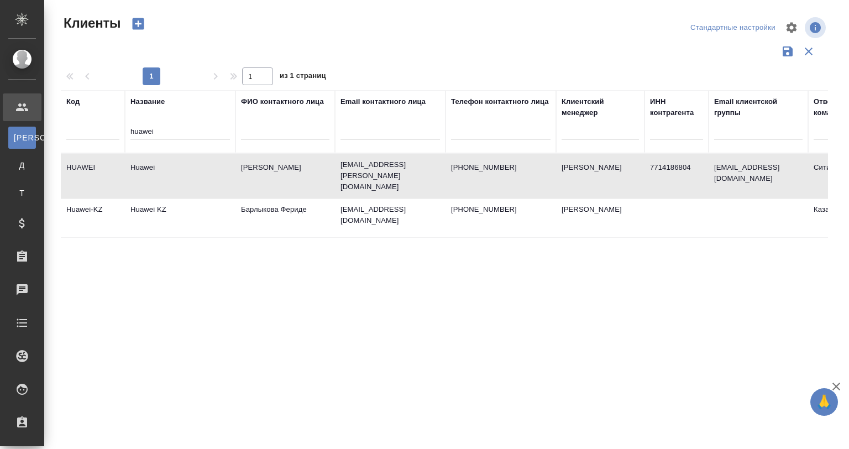
select select "RU"
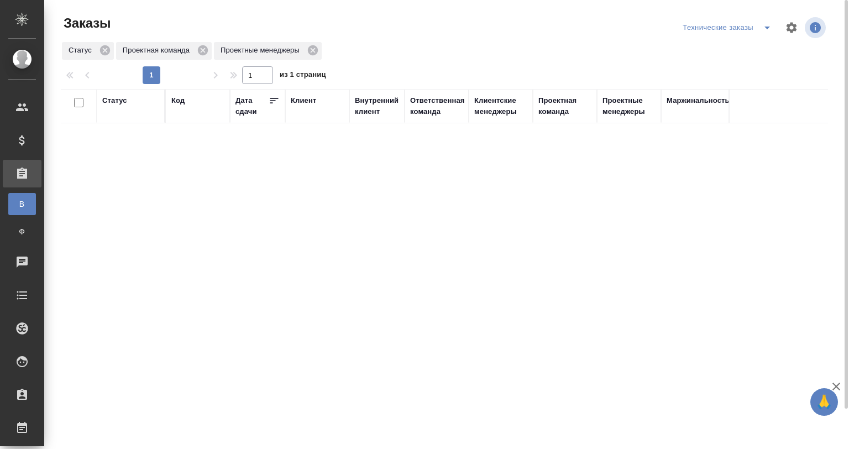
click at [755, 26] on div "Технические заказы" at bounding box center [729, 28] width 98 height 18
drag, startPoint x: 763, startPoint y: 27, endPoint x: 759, endPoint y: 34, distance: 8.2
click at [762, 30] on icon "split button" at bounding box center [767, 27] width 13 height 13
click at [746, 46] on li "Мои заказы" at bounding box center [729, 50] width 98 height 18
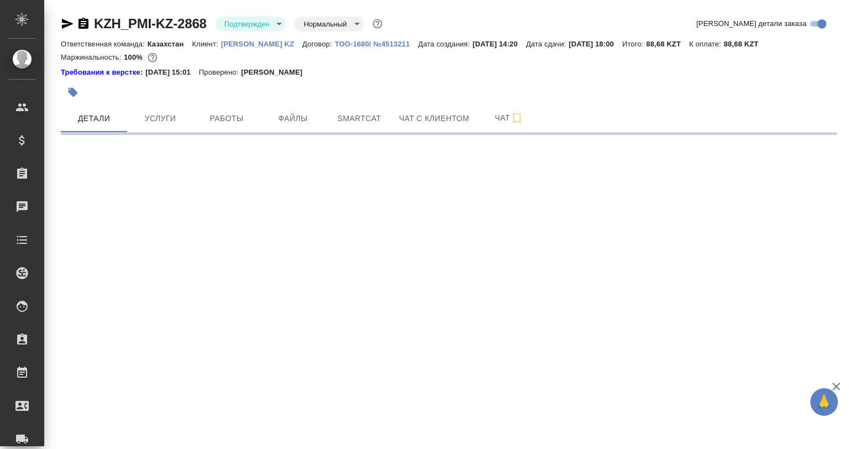
select select "RU"
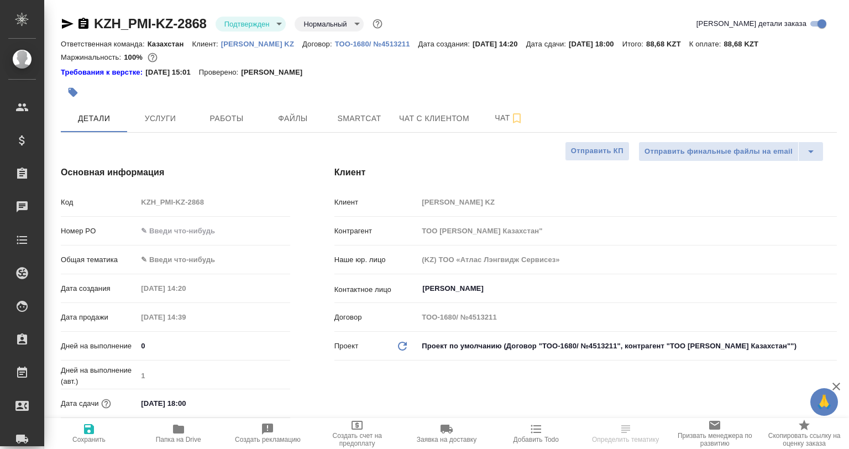
type textarea "x"
click at [213, 112] on span "Работы" at bounding box center [226, 119] width 53 height 14
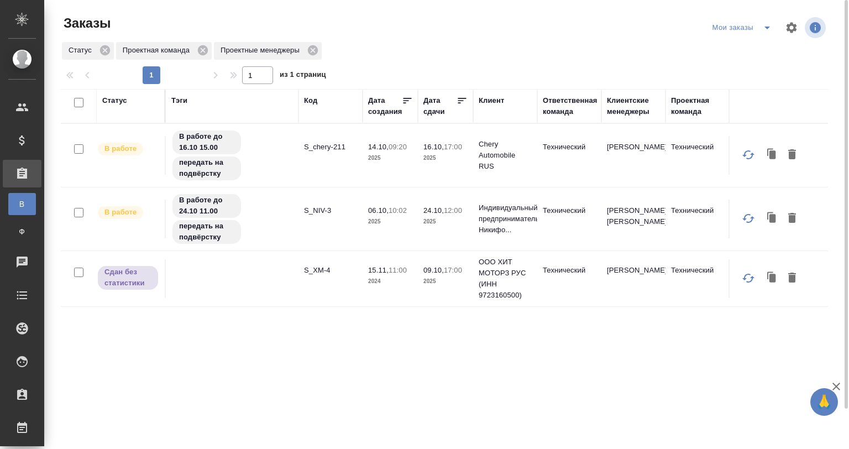
click at [315, 197] on tr "В работе В работе до 24.10 11.00 передать на подвёрстку S_NIV-3 06.10, 10:02 20…" at bounding box center [541, 219] width 961 height 64
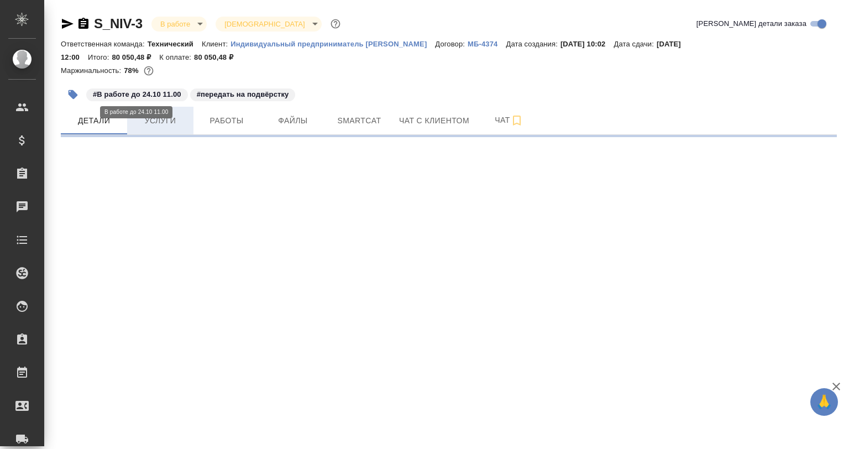
click at [170, 112] on button "Услуги" at bounding box center [160, 121] width 66 height 28
select select "RU"
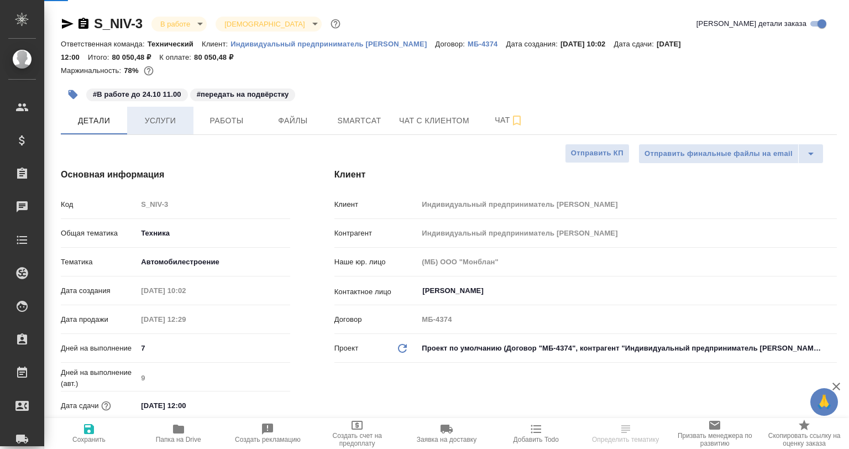
type textarea "x"
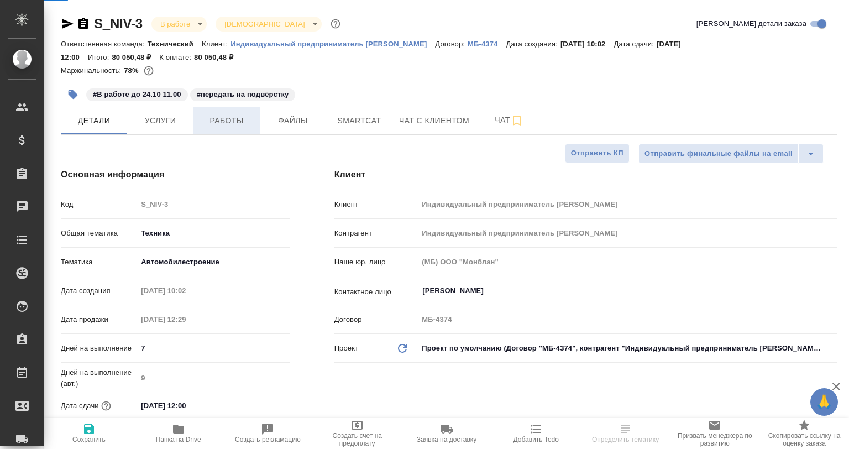
type textarea "x"
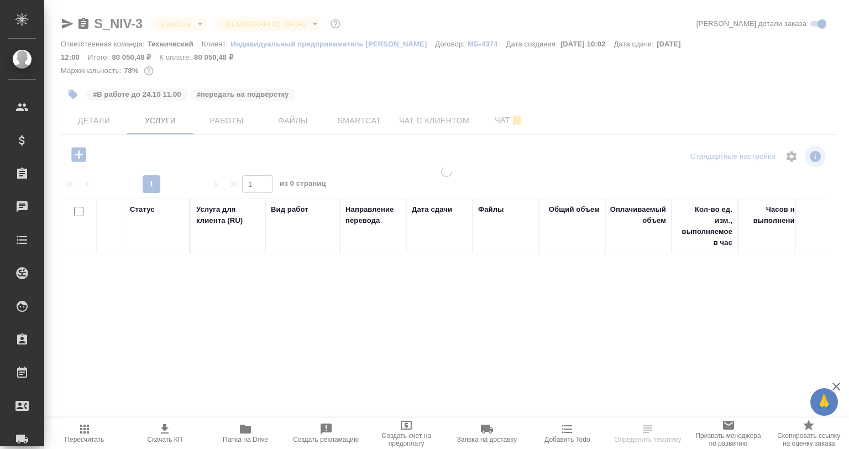
click at [169, 121] on div at bounding box center [446, 224] width 805 height 449
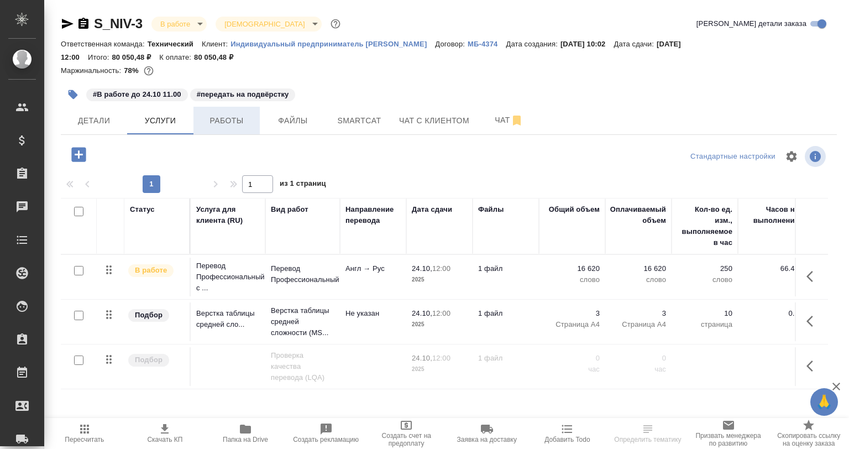
click at [211, 117] on span "Работы" at bounding box center [226, 121] width 53 height 14
